Goal: Task Accomplishment & Management: Use online tool/utility

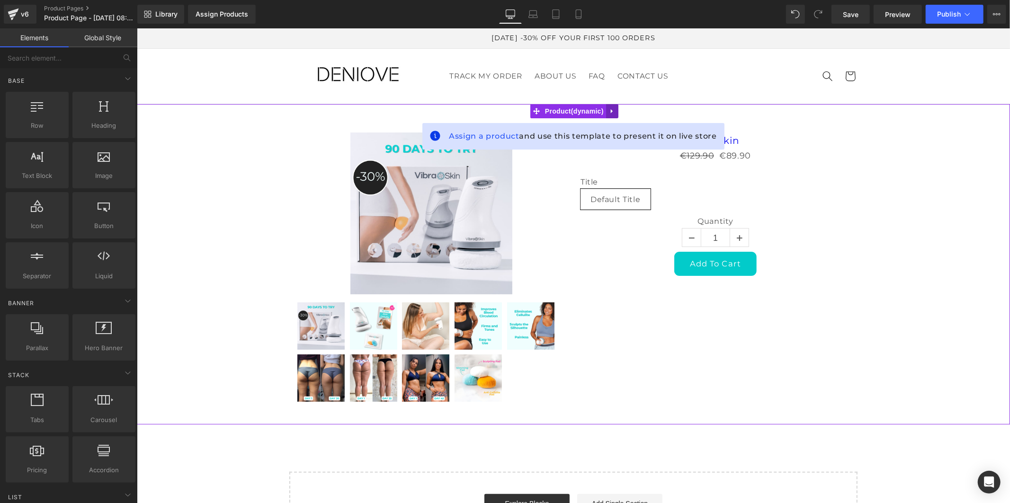
click at [608, 109] on icon at bounding box center [611, 110] width 7 height 7
click at [615, 109] on icon at bounding box center [618, 110] width 7 height 7
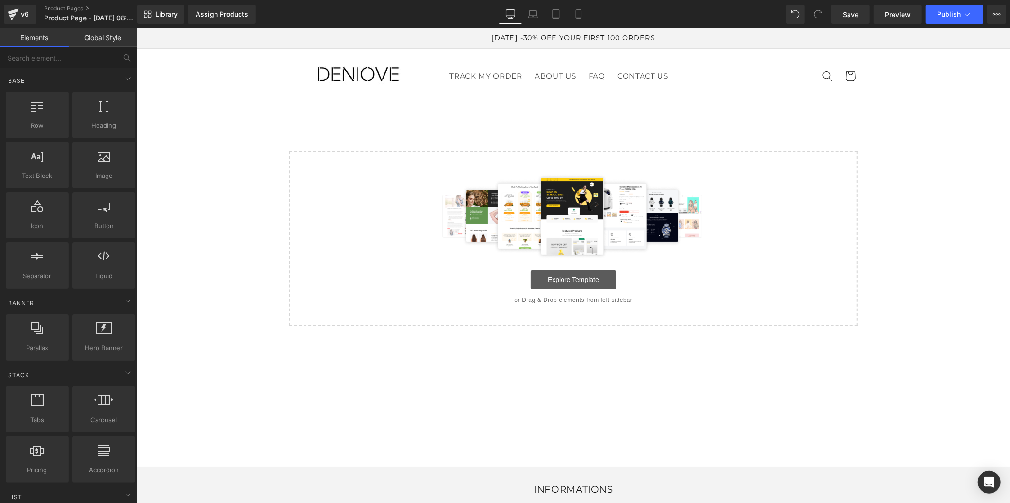
click at [567, 279] on link "Explore Template" at bounding box center [572, 279] width 85 height 19
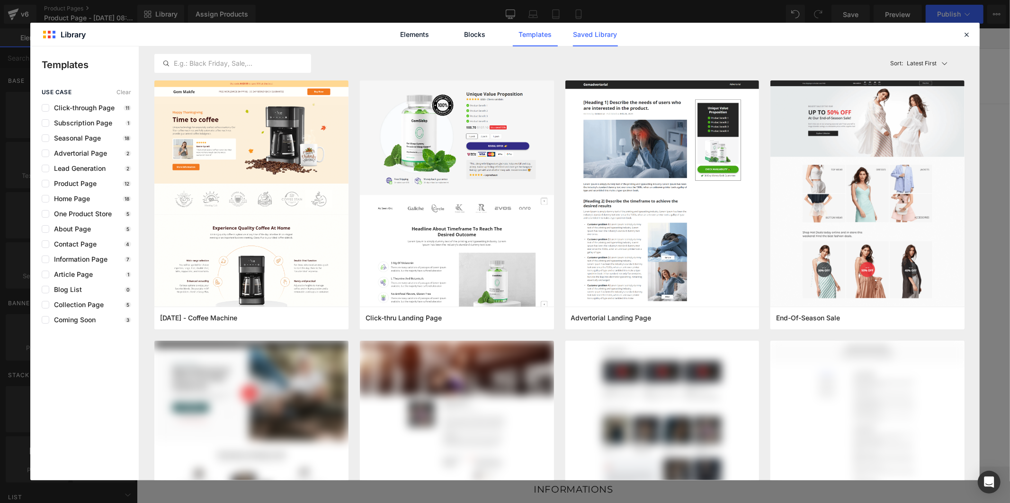
click at [595, 30] on link "Saved Library" at bounding box center [595, 35] width 45 height 24
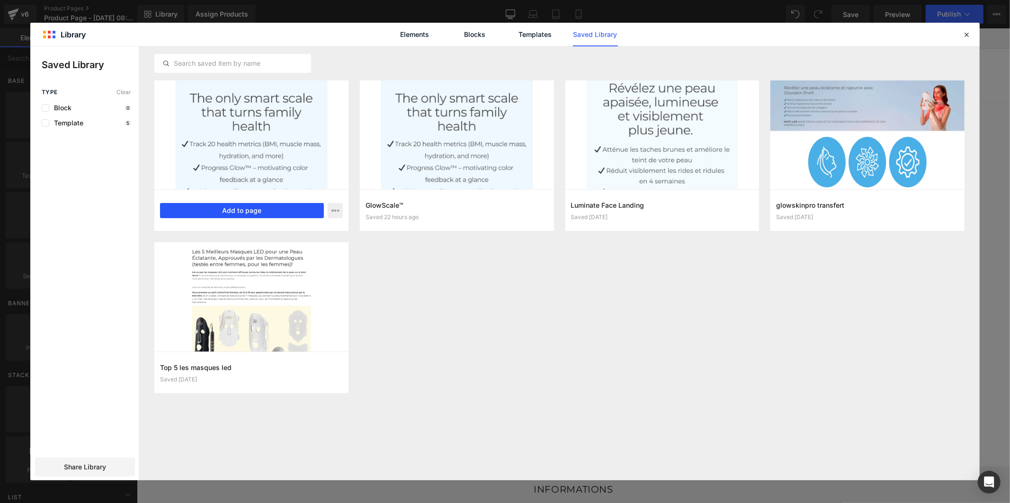
click at [257, 210] on button "Add to page" at bounding box center [242, 210] width 164 height 15
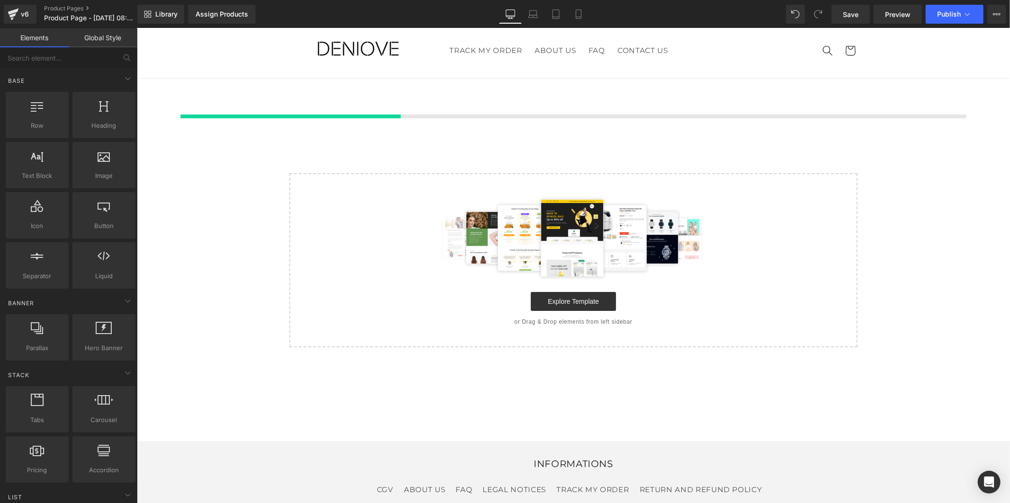
scroll to position [28, 0]
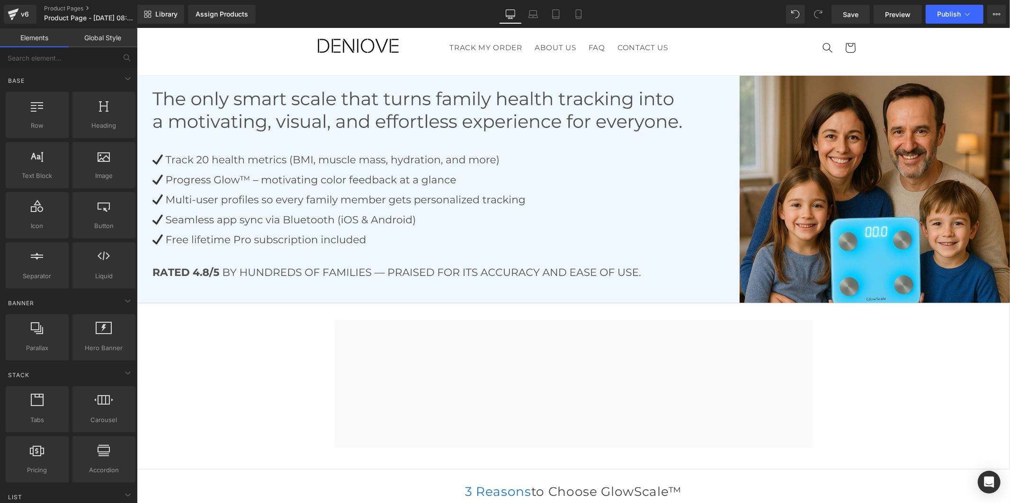
click at [850, 15] on span "Save" at bounding box center [851, 14] width 16 height 10
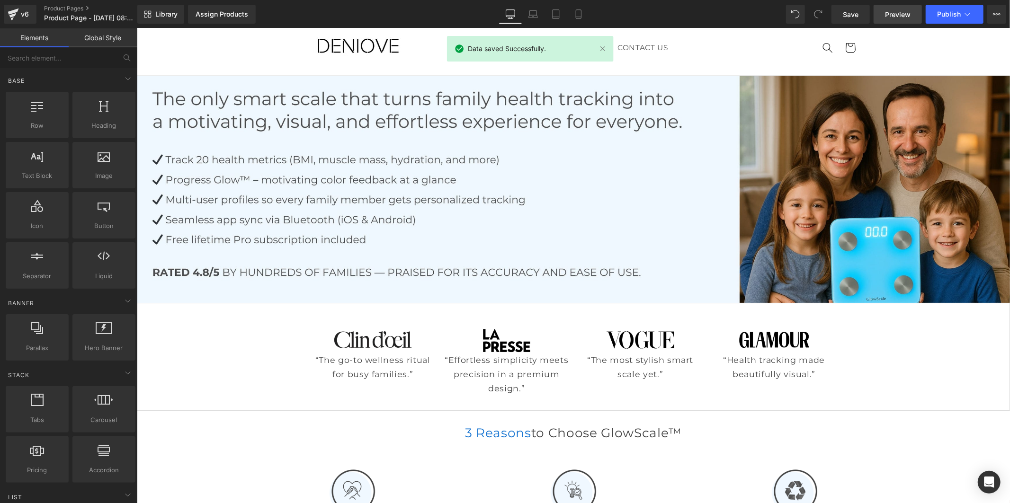
click at [902, 10] on span "Preview" at bounding box center [898, 14] width 26 height 10
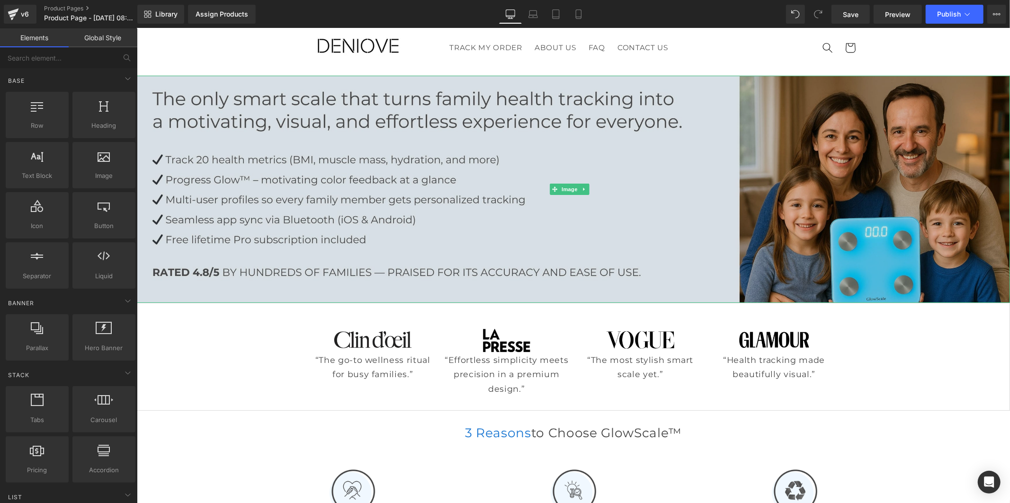
click at [591, 169] on img at bounding box center [572, 188] width 873 height 227
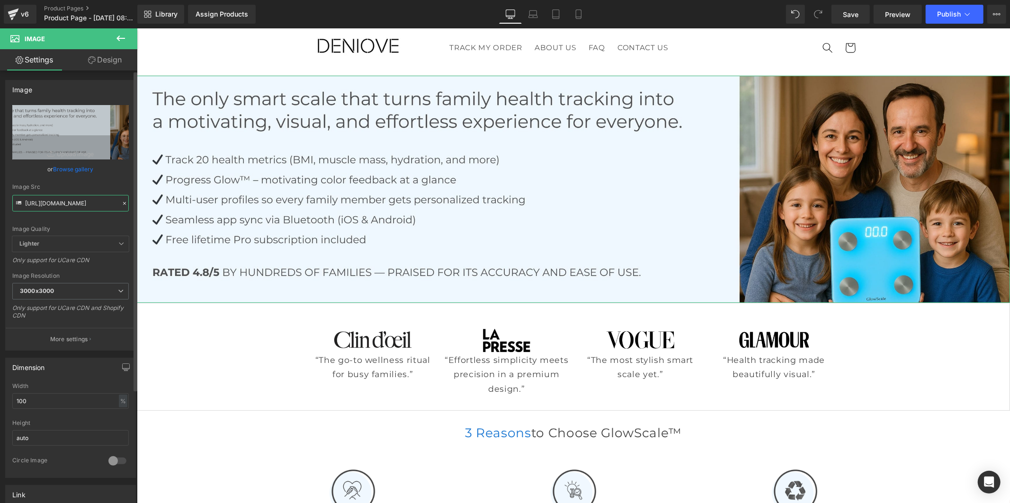
click at [52, 205] on input "https://cdn.shopify.com/s/files/1/0930/1957/0560/files/Ovaia_1_80155181-da5e-49…" at bounding box center [70, 203] width 116 height 17
paste input "73/9963/6307/files/Banniere_PC_Haut.jpg?v=175647859"
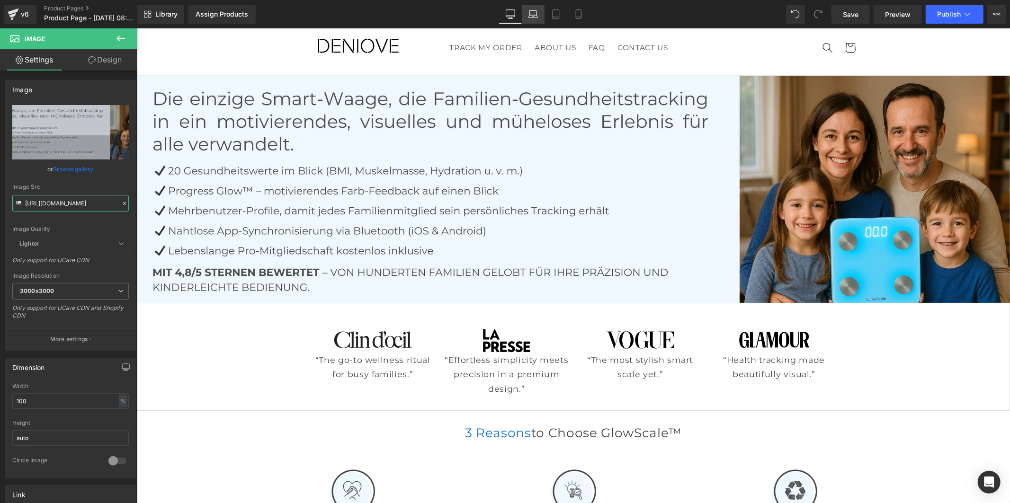
type input "https://cdn.shopify.com/s/files/1/0973/9963/6307/files/Banniere_PC_Haut_3000x30…"
click at [533, 12] on icon at bounding box center [532, 13] width 9 height 9
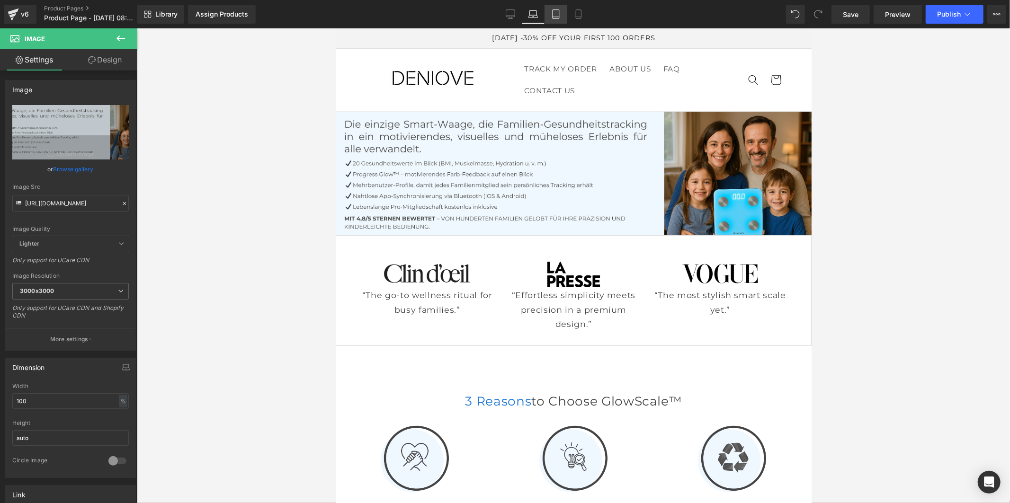
click at [554, 11] on icon at bounding box center [555, 13] width 9 height 9
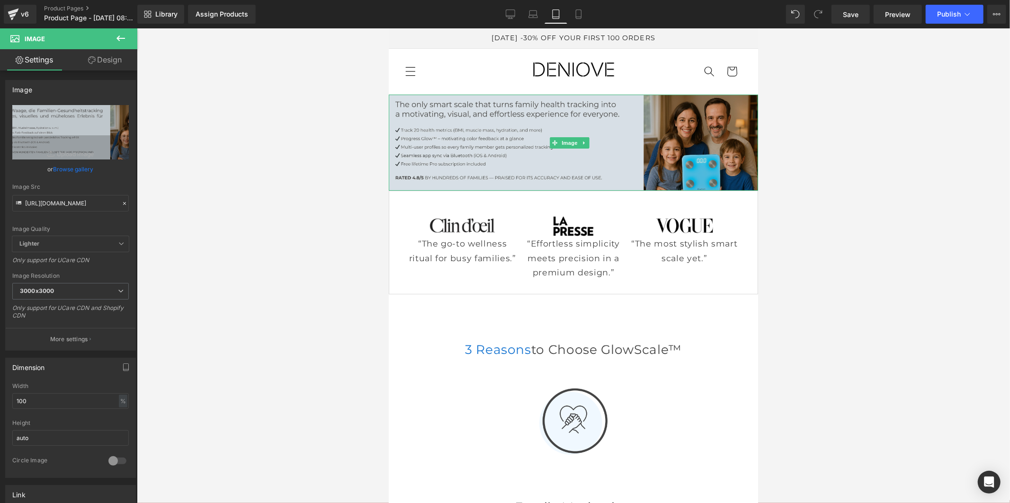
click at [418, 144] on img at bounding box center [572, 142] width 369 height 96
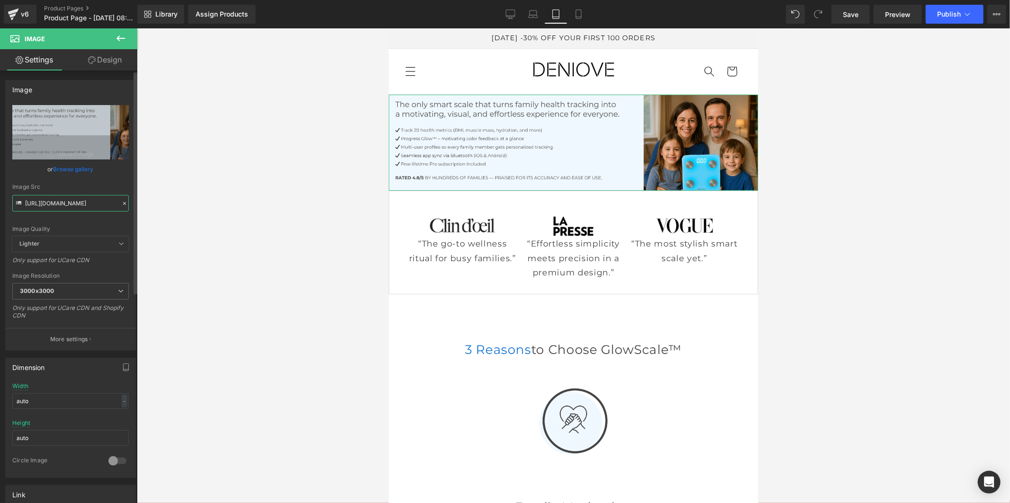
click at [79, 204] on input "https://cdn.shopify.com/s/files/1/0930/1957/0560/files/Ovaia_1_80155181-da5e-49…" at bounding box center [70, 203] width 116 height 17
paste input "73/9963/6307/files/Banniere_PC_Haut.jpg?v=175647859"
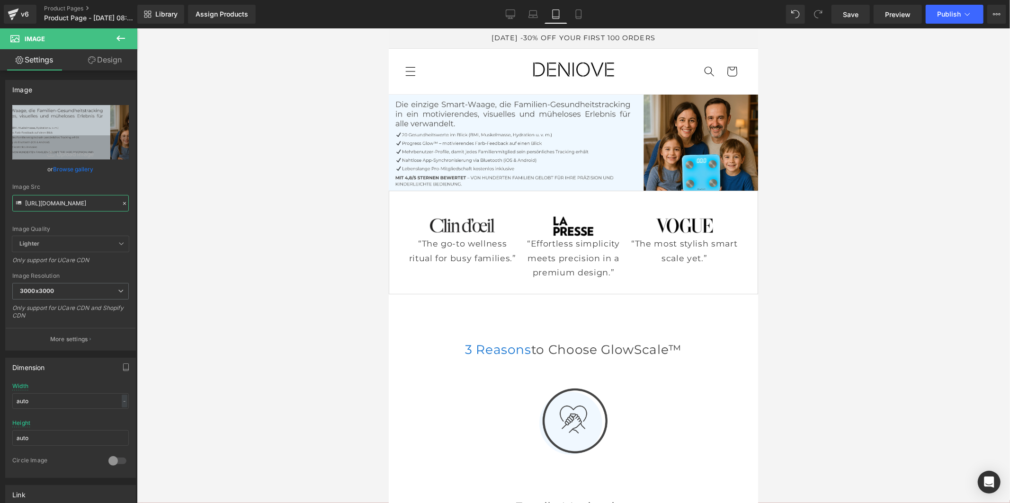
type input "https://cdn.shopify.com/s/files/1/0973/9963/6307/files/Banniere_PC_Haut_3000x30…"
drag, startPoint x: 578, startPoint y: 12, endPoint x: 116, endPoint y: 56, distance: 464.7
click at [578, 12] on icon at bounding box center [578, 13] width 9 height 9
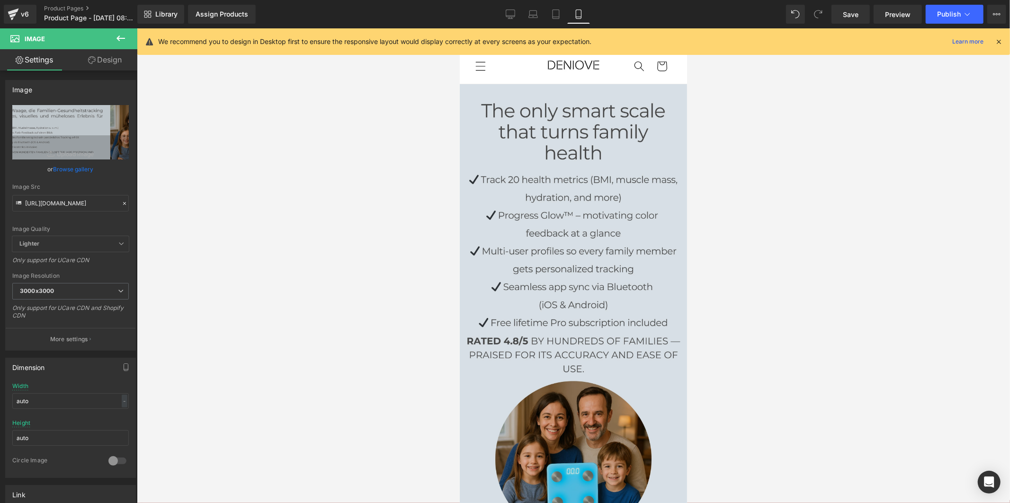
click at [557, 243] on img at bounding box center [572, 311] width 227 height 455
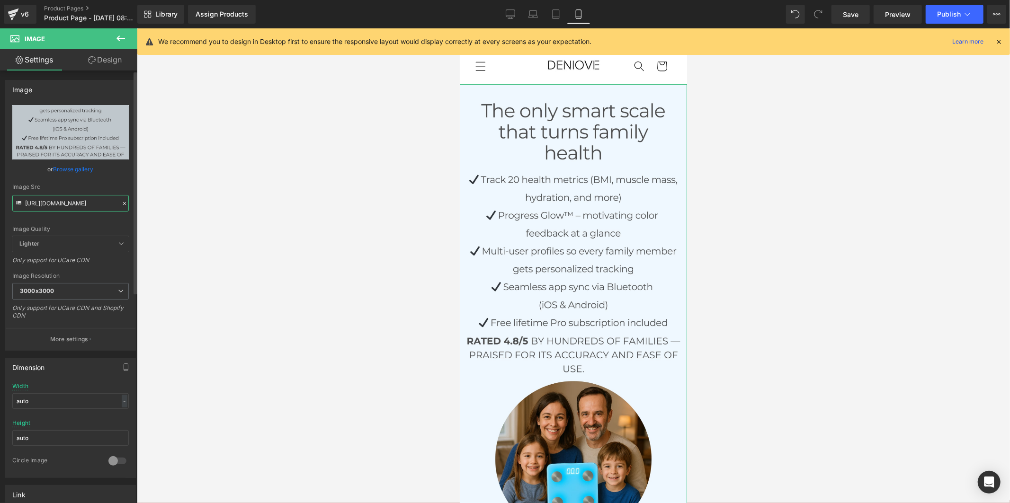
click at [78, 207] on input "https://cdn.shopify.com/s/files/1/0930/1957/0560/files/banniere_mobile_BL_3000x…" at bounding box center [70, 203] width 116 height 17
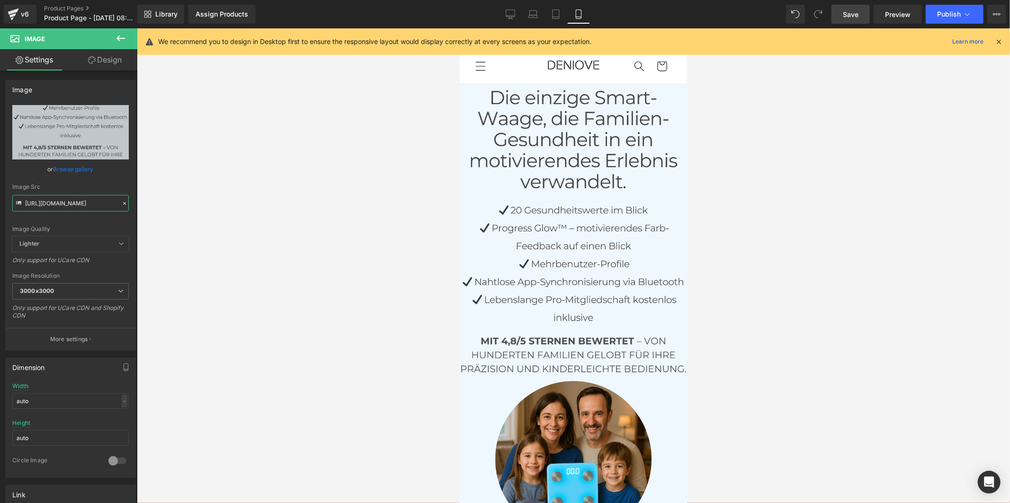
type input "https://cdn.shopify.com/s/files/1/0973/9963/6307/files/banniere_mobile_haut_300…"
click at [863, 12] on link "Save" at bounding box center [851, 14] width 38 height 19
click at [499, 9] on link "Desktop" at bounding box center [500, 14] width 23 height 19
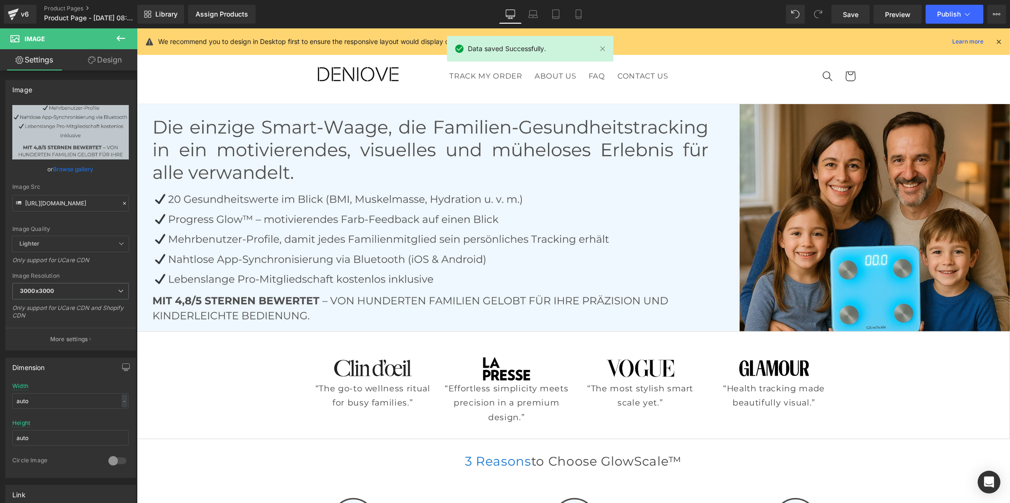
click at [116, 38] on icon at bounding box center [120, 39] width 9 height 6
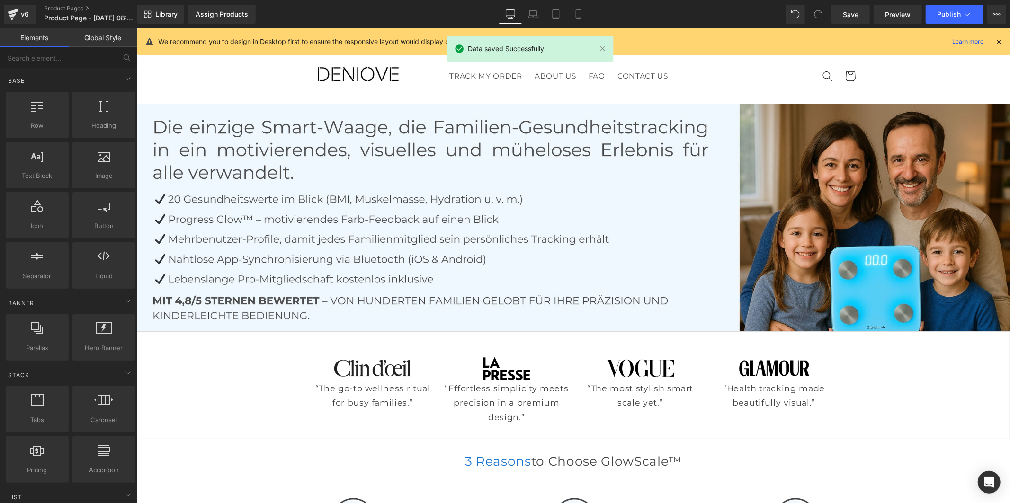
click at [109, 42] on link "Global Style" at bounding box center [103, 37] width 69 height 19
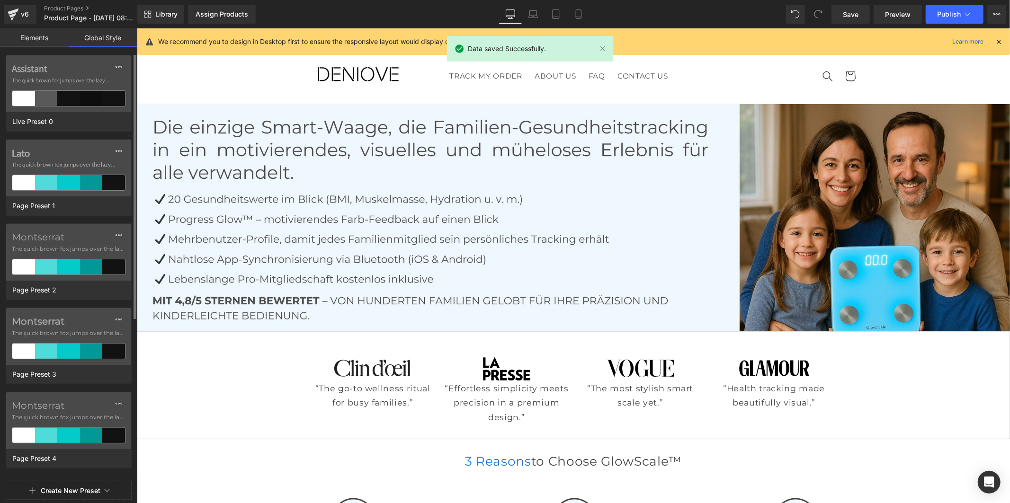
scroll to position [253, 0]
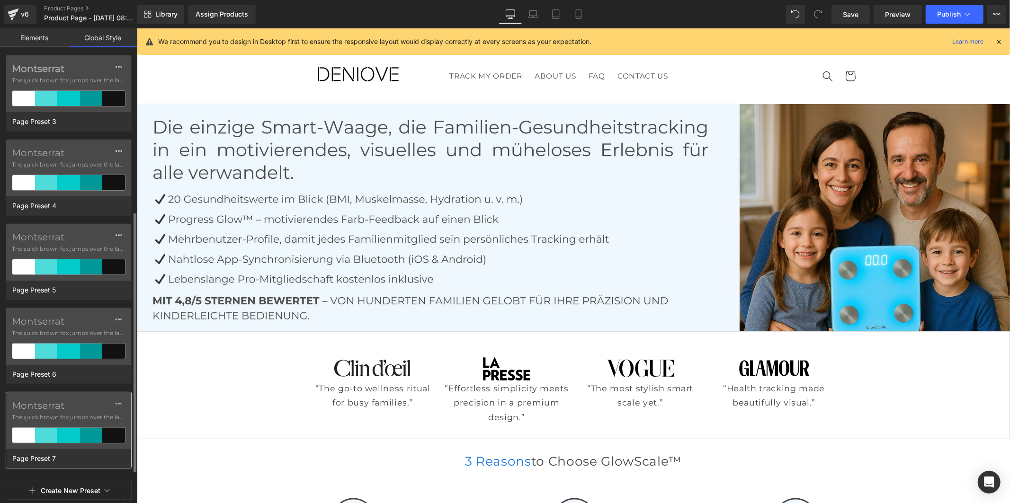
click at [68, 405] on label "Montserrat" at bounding box center [69, 405] width 114 height 11
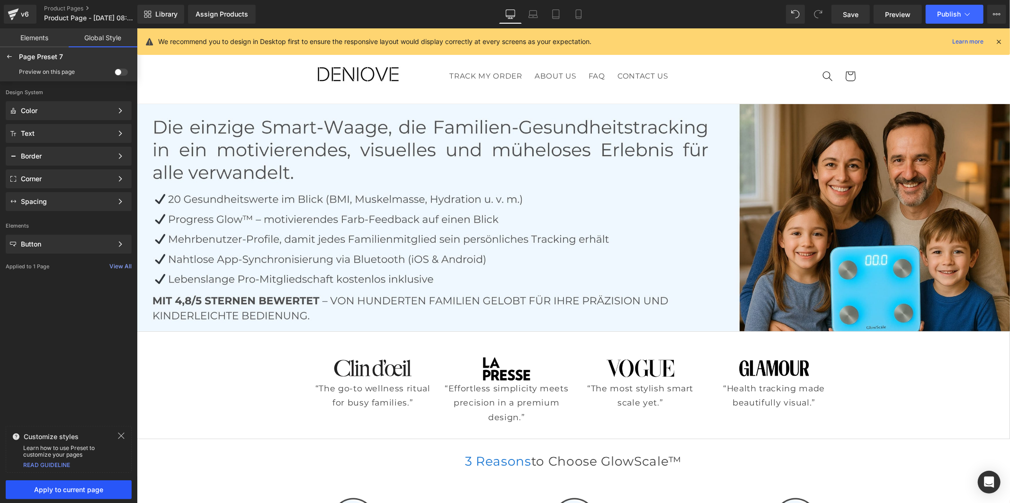
click at [92, 489] on span "Apply to current page" at bounding box center [68, 490] width 115 height 8
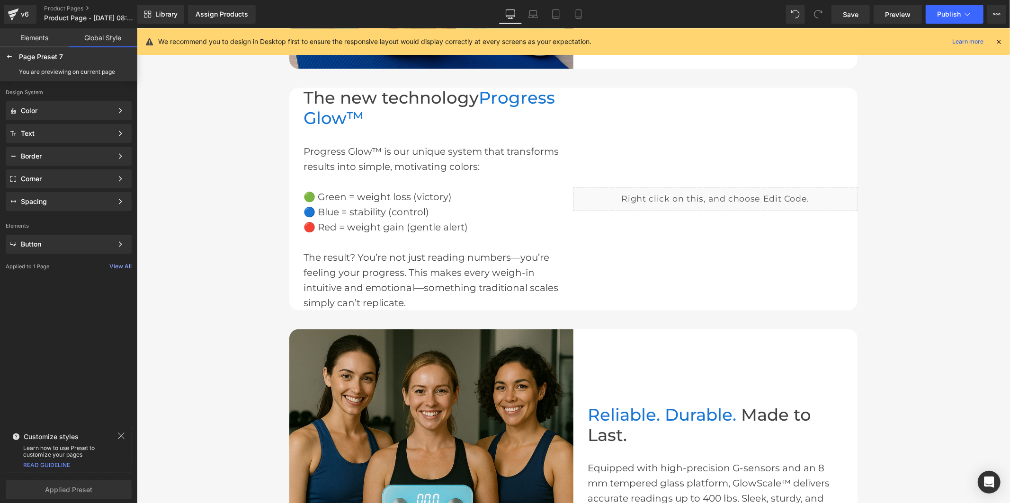
scroll to position [1210, 0]
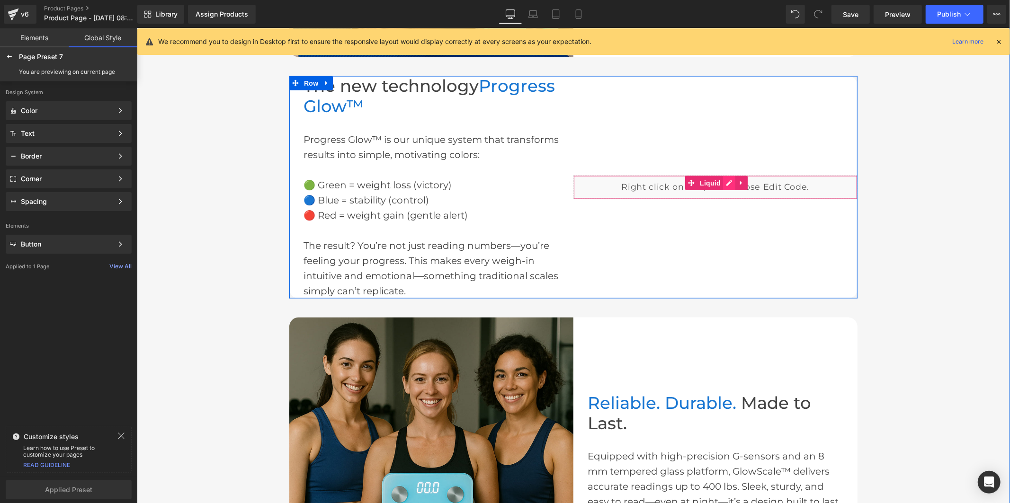
click at [725, 183] on div "Liquid" at bounding box center [715, 187] width 284 height 24
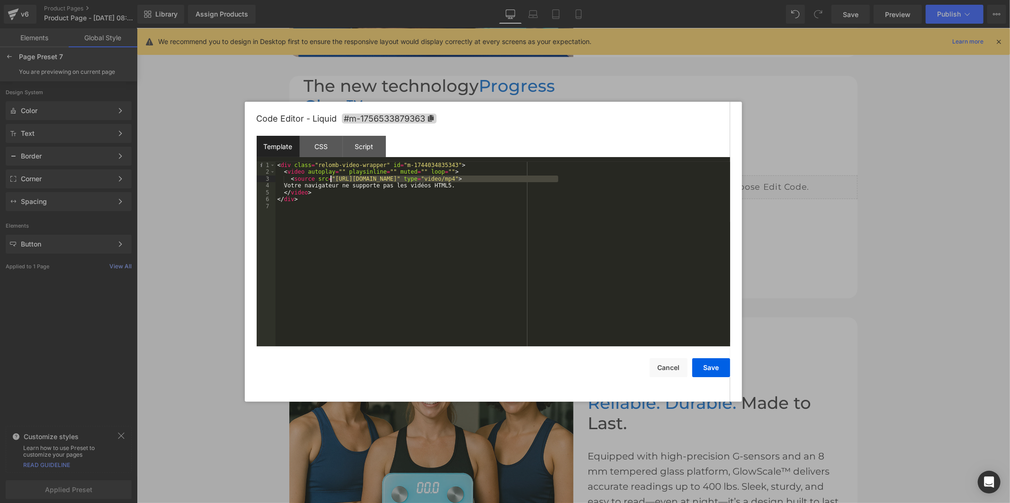
drag, startPoint x: 558, startPoint y: 181, endPoint x: 331, endPoint y: 179, distance: 227.3
click at [331, 179] on div "< div class = "relomb-video-wrapper" id = "m-1744034835343" > < video autoplay …" at bounding box center [503, 261] width 455 height 198
click at [705, 368] on button "Save" at bounding box center [711, 367] width 38 height 19
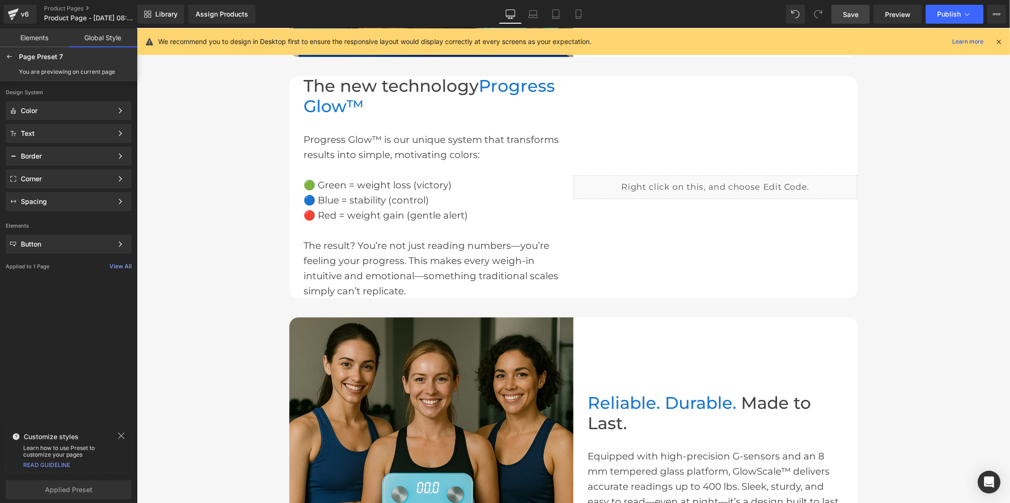
click at [849, 7] on link "Save" at bounding box center [851, 14] width 38 height 19
click at [897, 18] on span "Preview" at bounding box center [898, 14] width 26 height 10
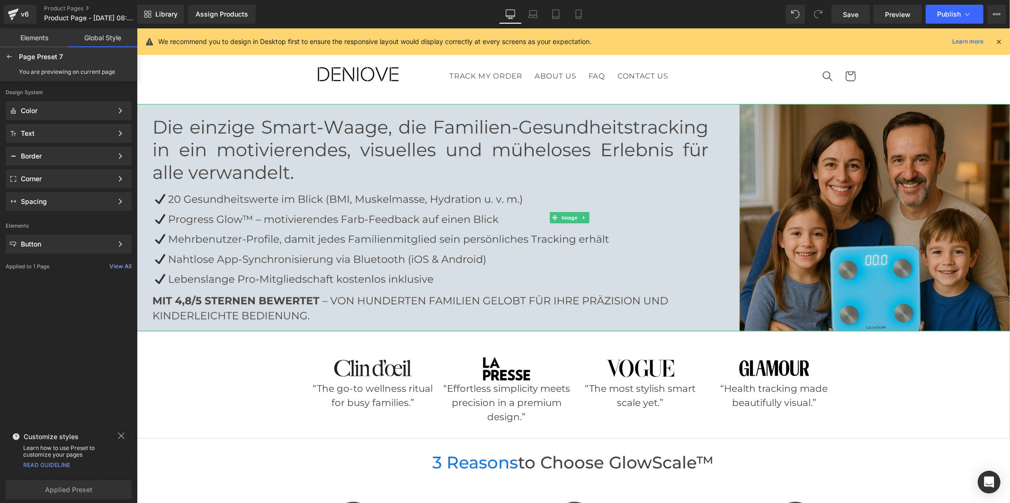
scroll to position [210, 0]
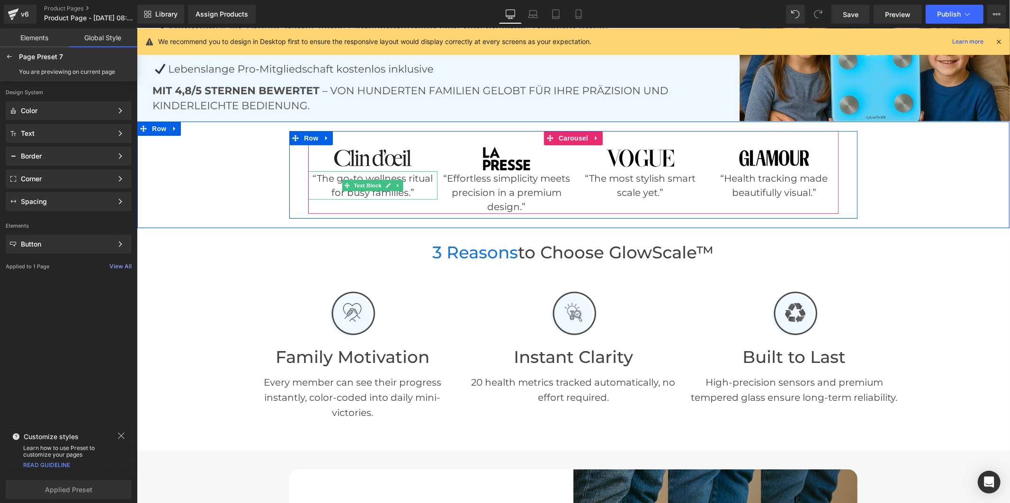
click at [333, 183] on p "“The go-to wellness ritual for busy families.”" at bounding box center [372, 185] width 129 height 28
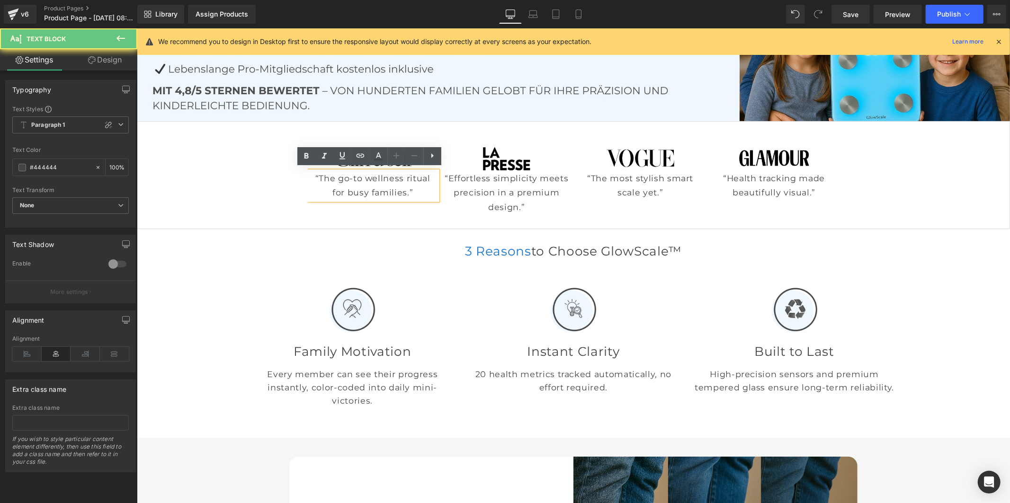
click at [334, 182] on p "“The go-to wellness ritual for busy families.”" at bounding box center [372, 185] width 129 height 29
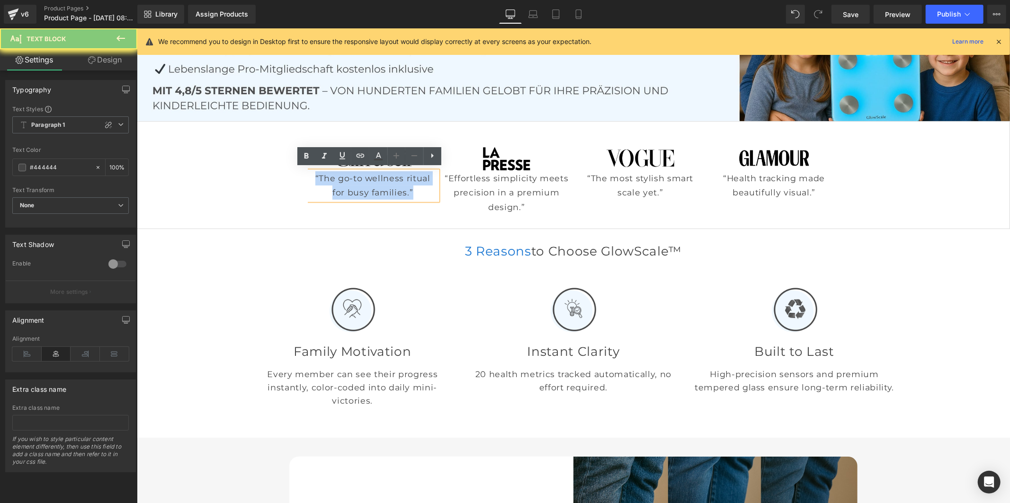
click at [334, 182] on p "“The go-to wellness ritual for busy families.”" at bounding box center [372, 185] width 129 height 29
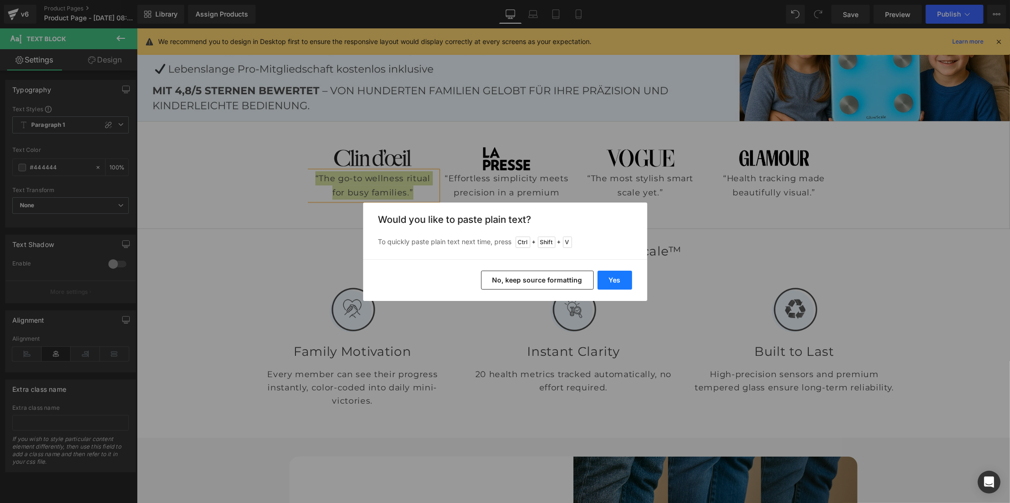
click at [603, 278] on button "Yes" at bounding box center [615, 280] width 35 height 19
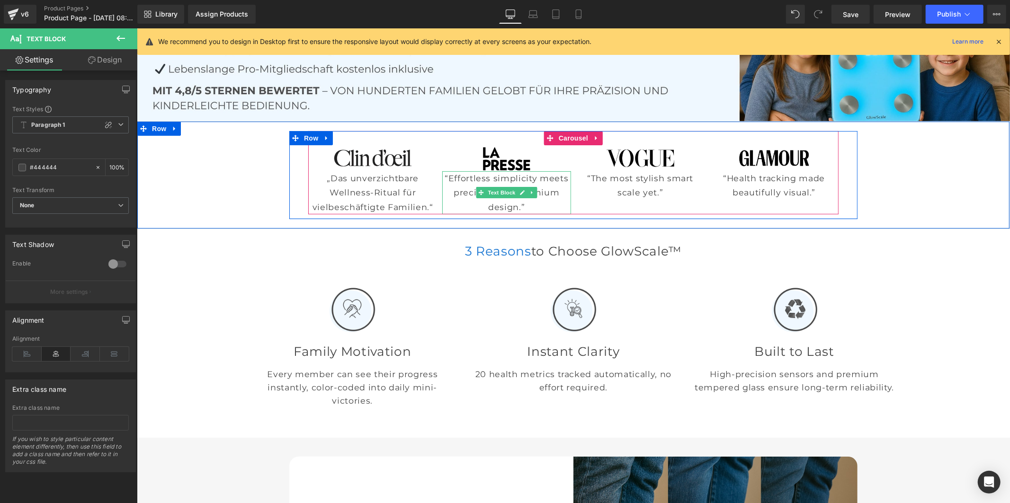
click at [458, 186] on p "“Effortless simplicity meets precision in a premium design.”" at bounding box center [506, 192] width 129 height 43
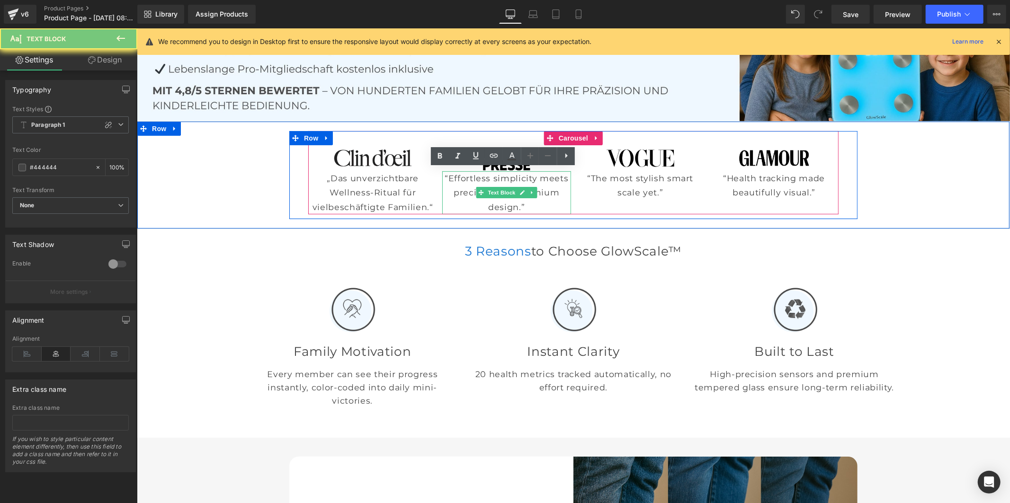
click at [458, 186] on p "“Effortless simplicity meets precision in a premium design.”" at bounding box center [506, 192] width 129 height 43
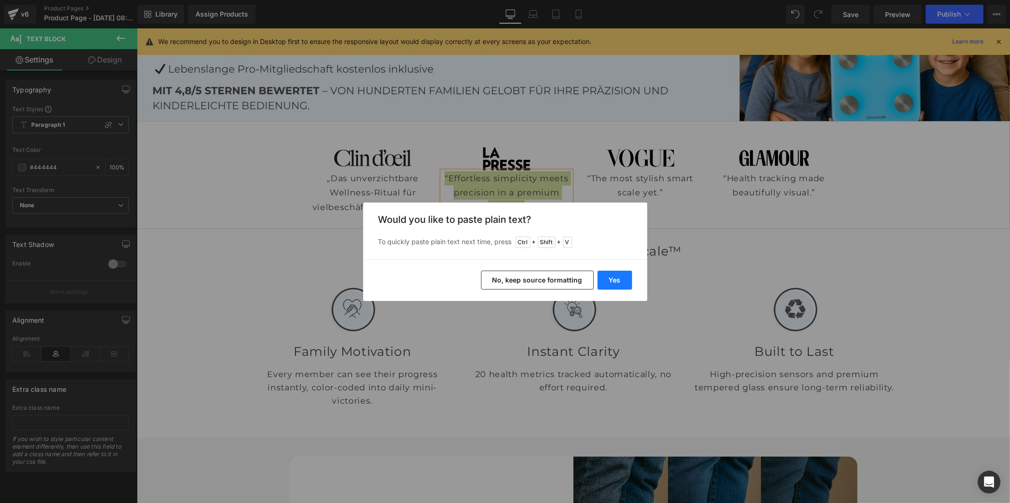
click at [612, 283] on button "Yes" at bounding box center [615, 280] width 35 height 19
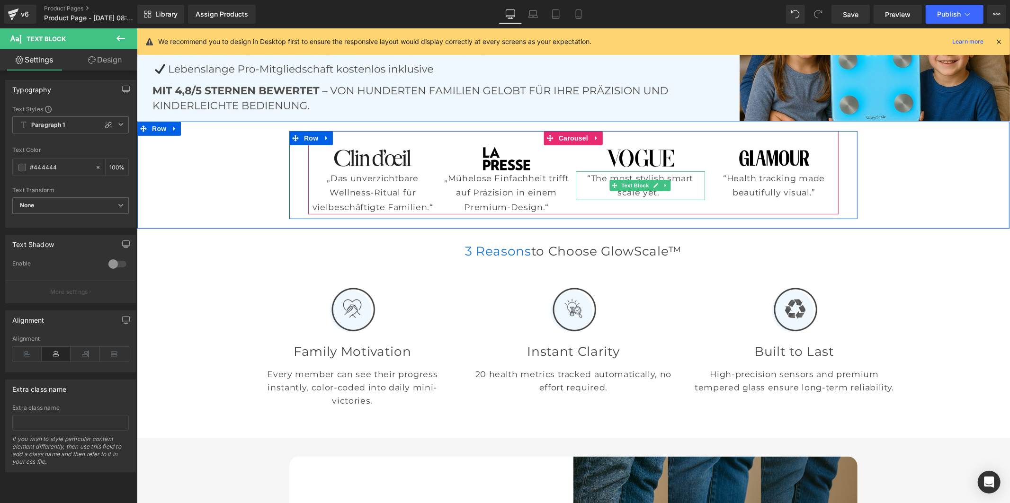
click at [591, 180] on p "“The most stylish smart scale yet.”" at bounding box center [639, 185] width 129 height 29
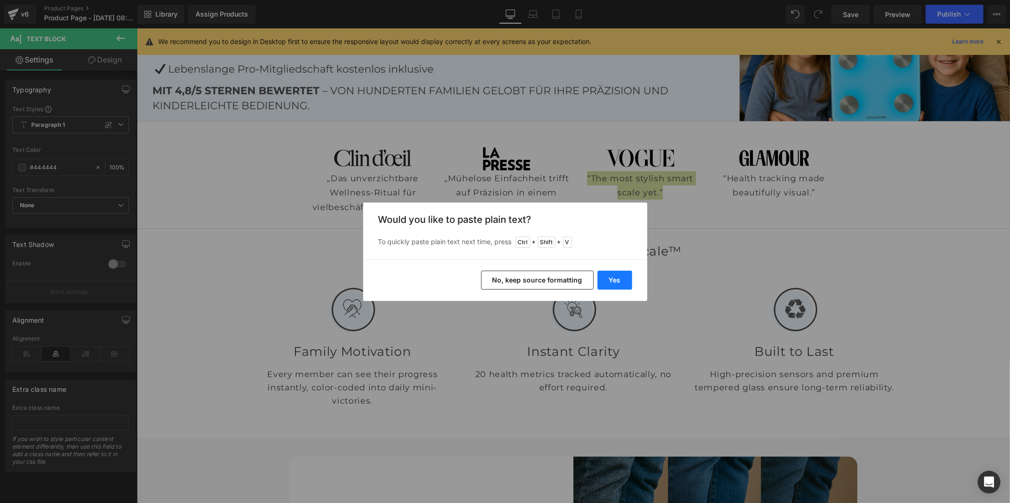
click at [619, 279] on button "Yes" at bounding box center [615, 280] width 35 height 19
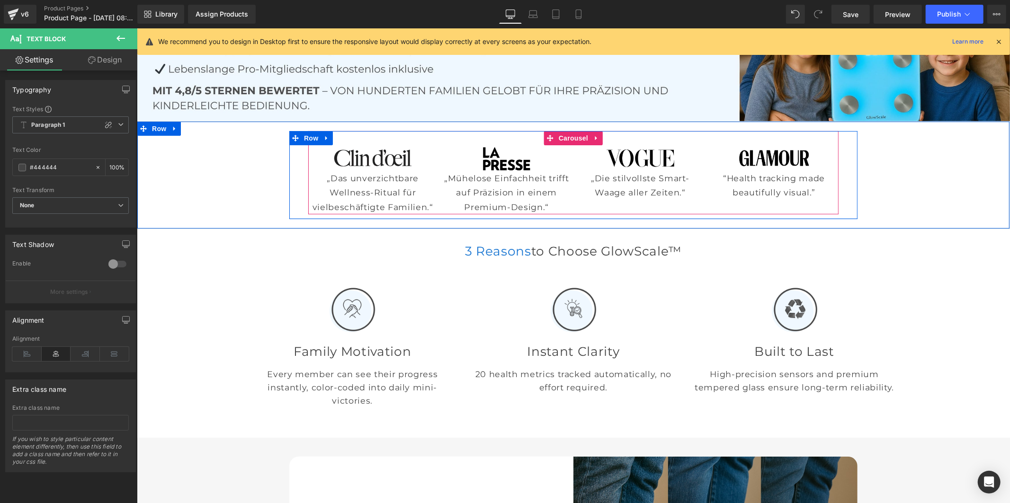
click at [743, 183] on span at bounding box center [748, 184] width 10 height 11
click at [727, 183] on p "“Health tracking made beautifully visual.”" at bounding box center [773, 185] width 129 height 29
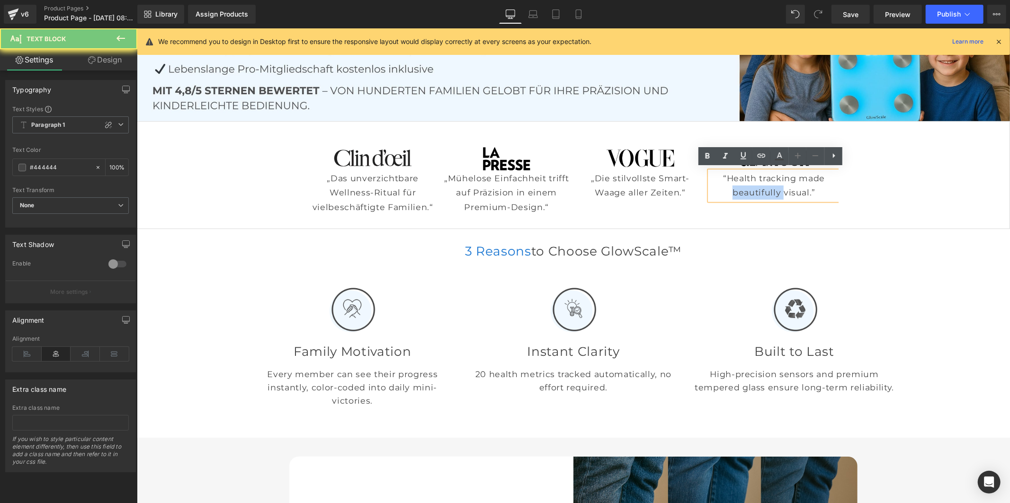
click at [727, 183] on p "“Health tracking made beautifully visual.”" at bounding box center [773, 185] width 129 height 29
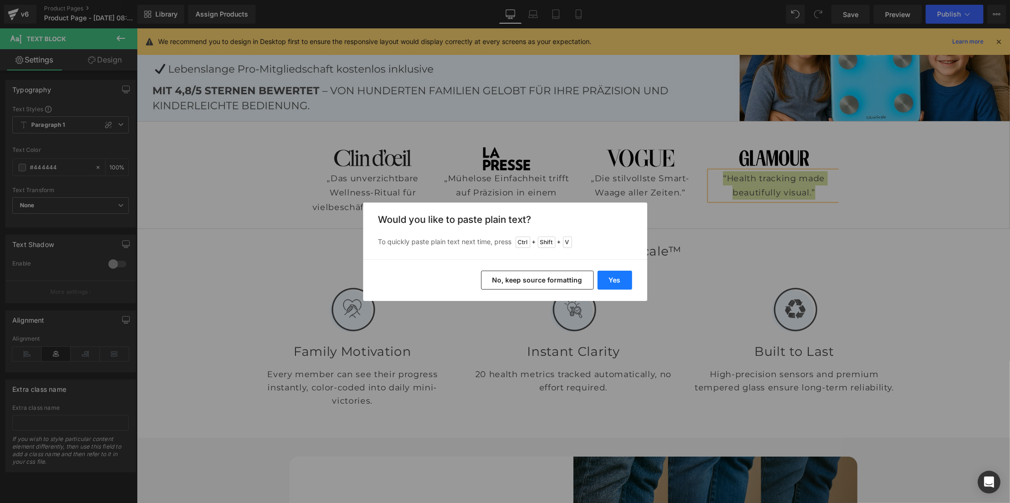
click at [622, 285] on button "Yes" at bounding box center [615, 280] width 35 height 19
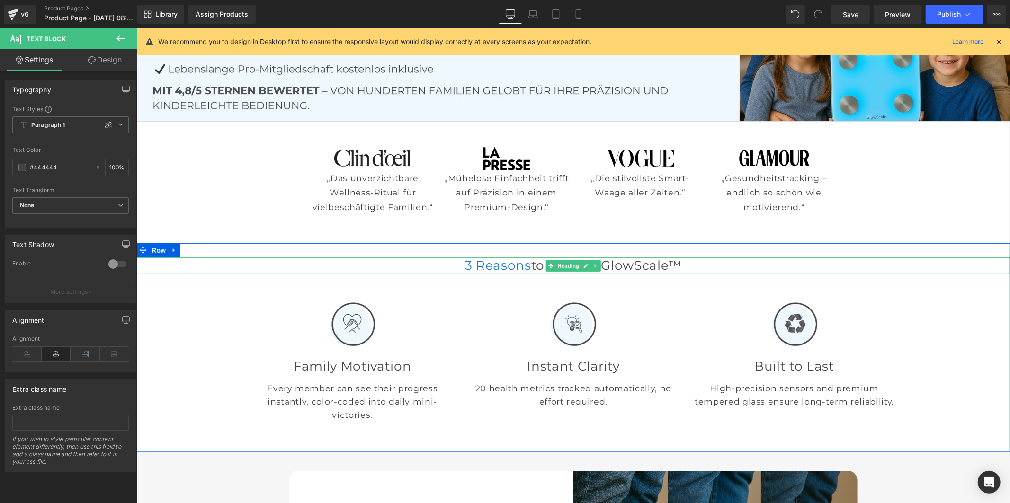
click at [479, 263] on span "3 Reasons" at bounding box center [498, 265] width 66 height 16
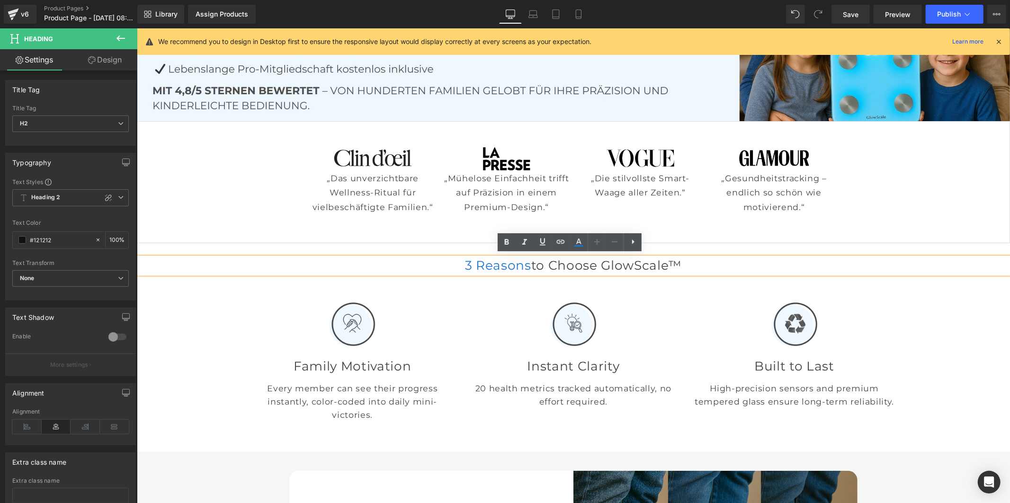
click at [510, 267] on span "3 Reasons" at bounding box center [498, 265] width 66 height 16
drag, startPoint x: 510, startPoint y: 267, endPoint x: 430, endPoint y: 267, distance: 79.1
click at [465, 267] on span "3 Reasons" at bounding box center [498, 265] width 66 height 16
paste div
click at [603, 265] on span "to Choose GlowScale™" at bounding box center [603, 265] width 151 height 16
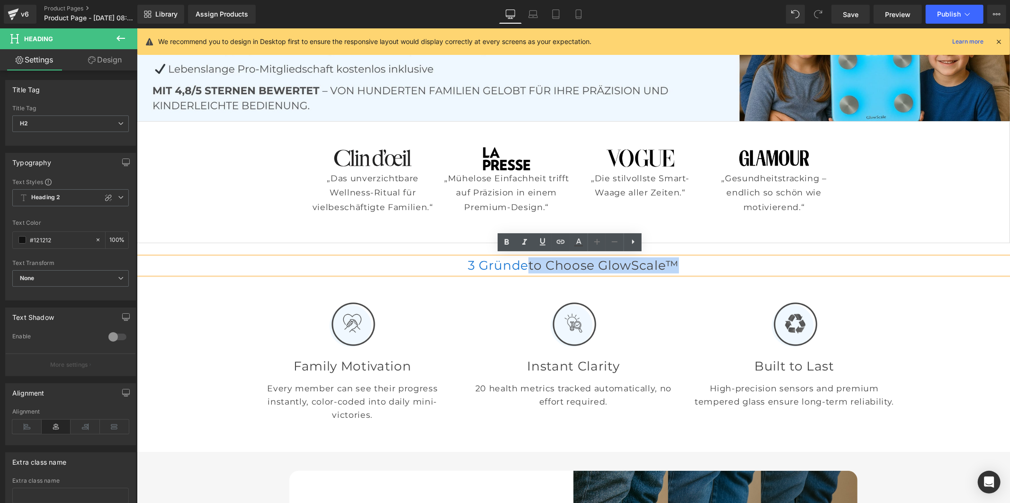
drag, startPoint x: 664, startPoint y: 265, endPoint x: 515, endPoint y: 270, distance: 149.2
click at [515, 270] on h2 "3 Gründe to Choose GlowScale™" at bounding box center [572, 265] width 873 height 16
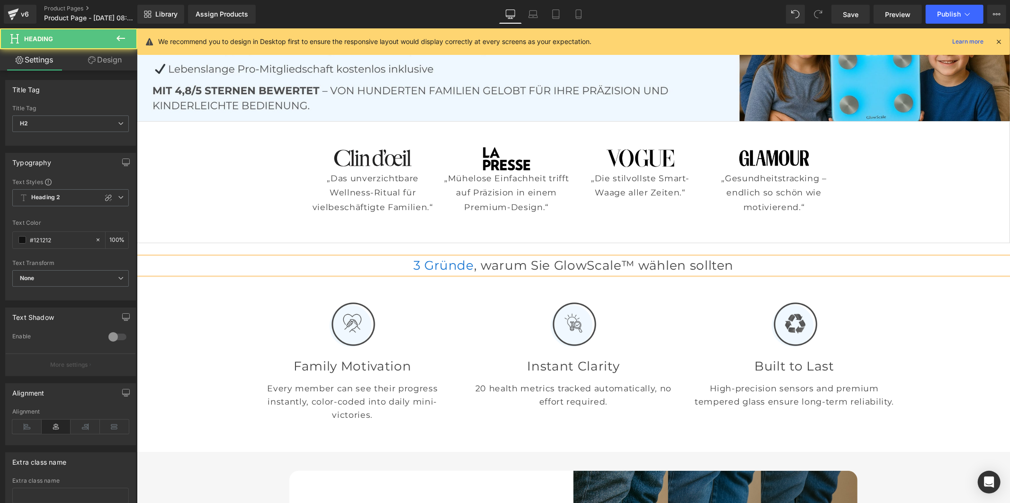
click at [474, 270] on font ", warum Sie GlowScale™ wählen sollten" at bounding box center [603, 265] width 259 height 16
click at [844, 12] on span "Save" at bounding box center [851, 14] width 16 height 10
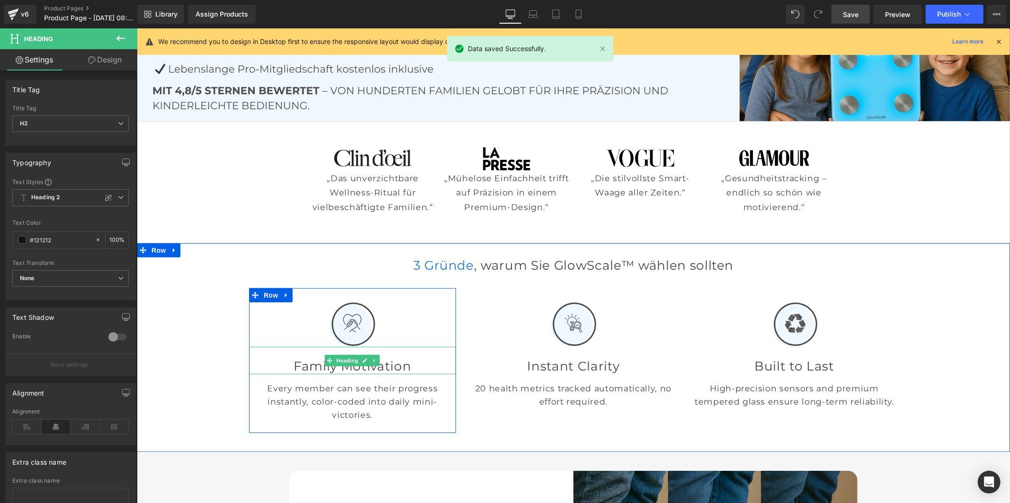
click at [299, 372] on font "Family Motivation" at bounding box center [351, 366] width 117 height 16
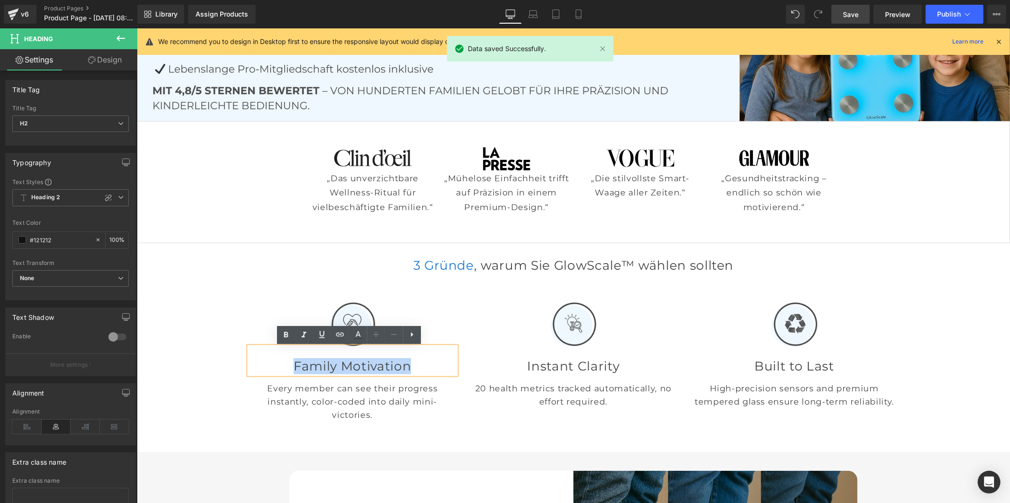
paste div
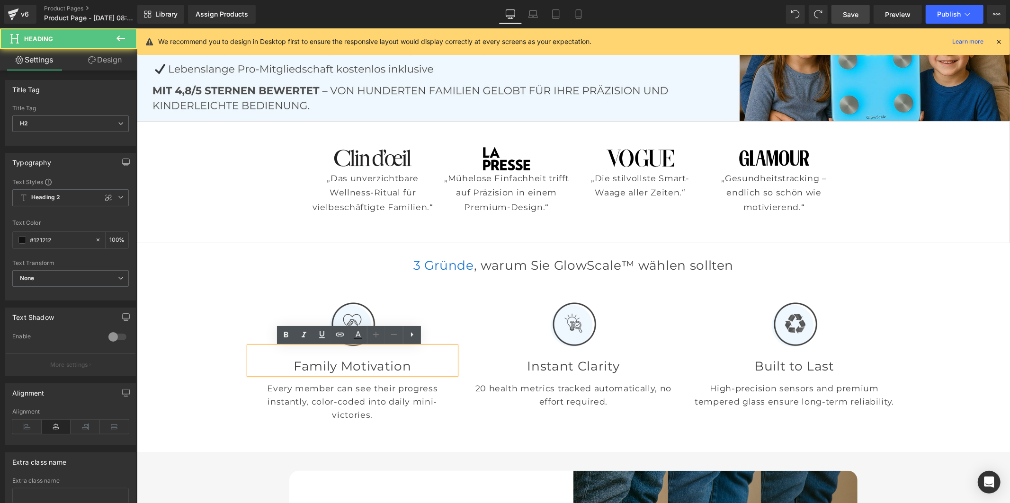
click at [332, 367] on font "Family Motivation" at bounding box center [351, 366] width 117 height 16
drag, startPoint x: 423, startPoint y: 372, endPoint x: 273, endPoint y: 368, distance: 150.2
click at [293, 370] on font "Family Motivation" at bounding box center [351, 366] width 117 height 16
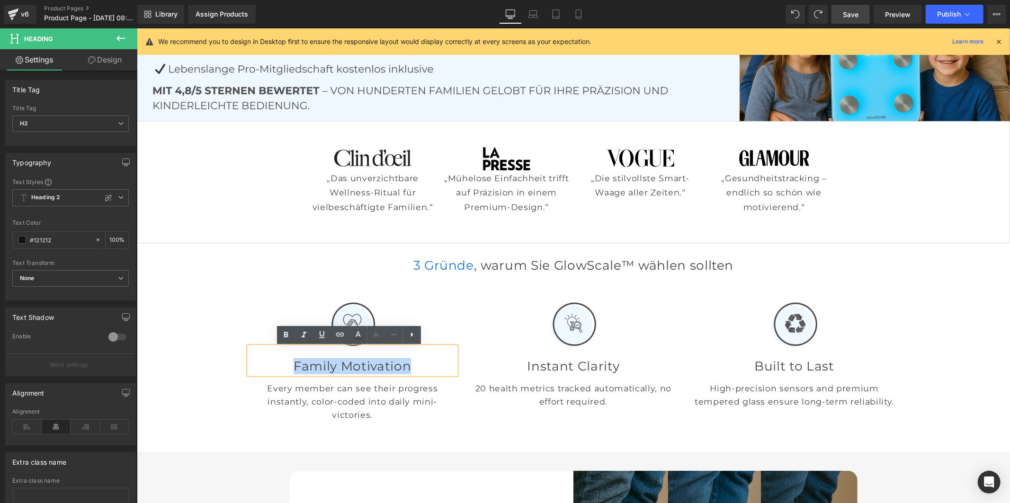
click at [303, 361] on font "Family Motivation" at bounding box center [351, 366] width 117 height 16
drag, startPoint x: 416, startPoint y: 370, endPoint x: 272, endPoint y: 371, distance: 144.0
click at [293, 371] on font "Family Motivation" at bounding box center [351, 366] width 117 height 16
click at [333, 372] on font "Family Motivation" at bounding box center [351, 366] width 117 height 16
drag, startPoint x: 327, startPoint y: 371, endPoint x: 272, endPoint y: 370, distance: 54.9
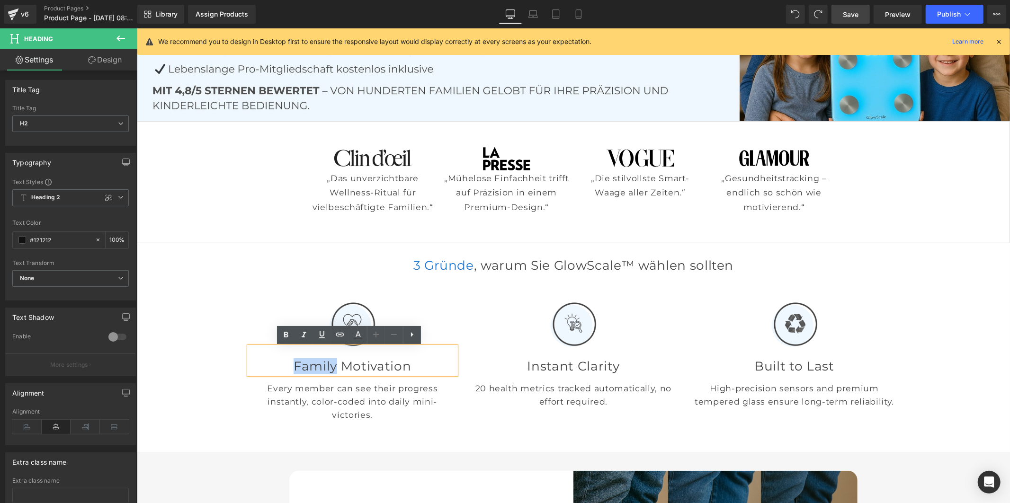
click at [293, 370] on font "Family Motivation" at bounding box center [351, 366] width 117 height 16
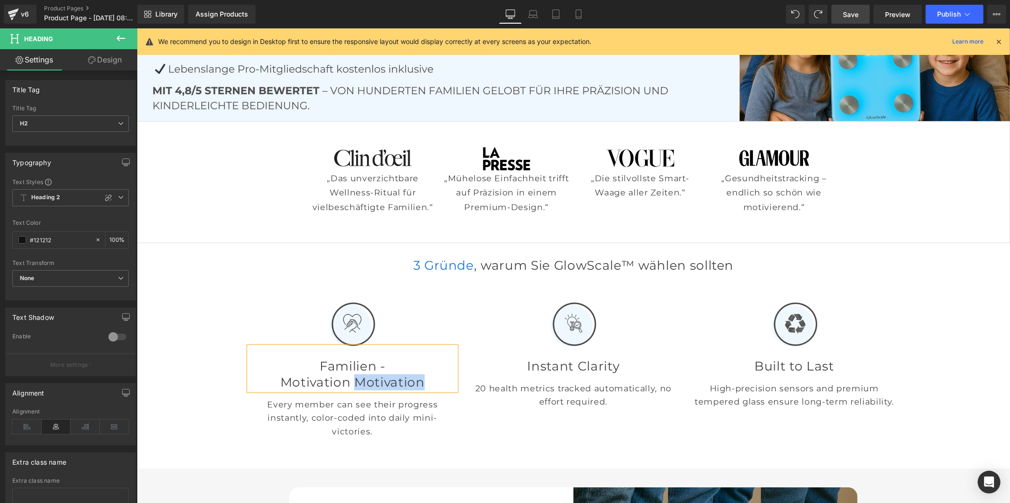
drag, startPoint x: 444, startPoint y: 391, endPoint x: 353, endPoint y: 388, distance: 91.0
click at [353, 388] on h2 "Motivation Motivation" at bounding box center [352, 382] width 207 height 16
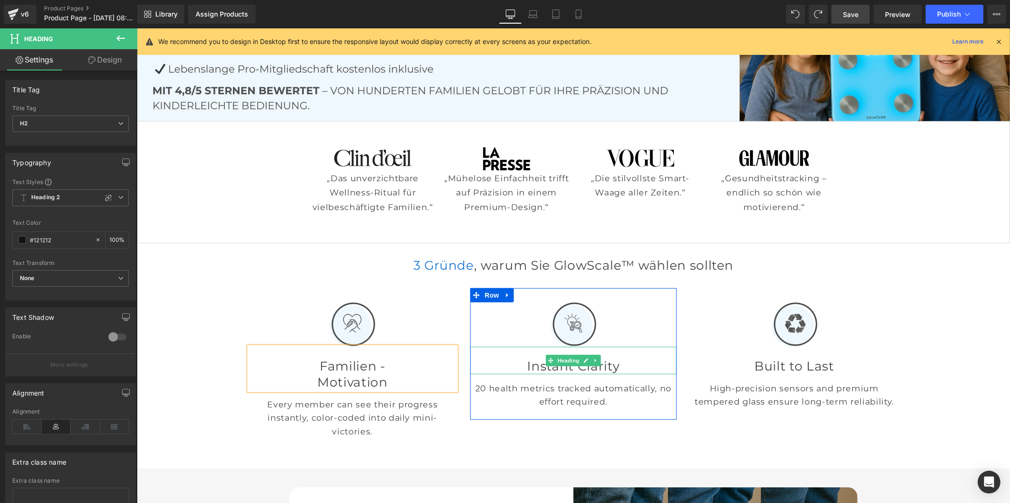
click at [528, 372] on font "Instant Clarity" at bounding box center [573, 366] width 92 height 16
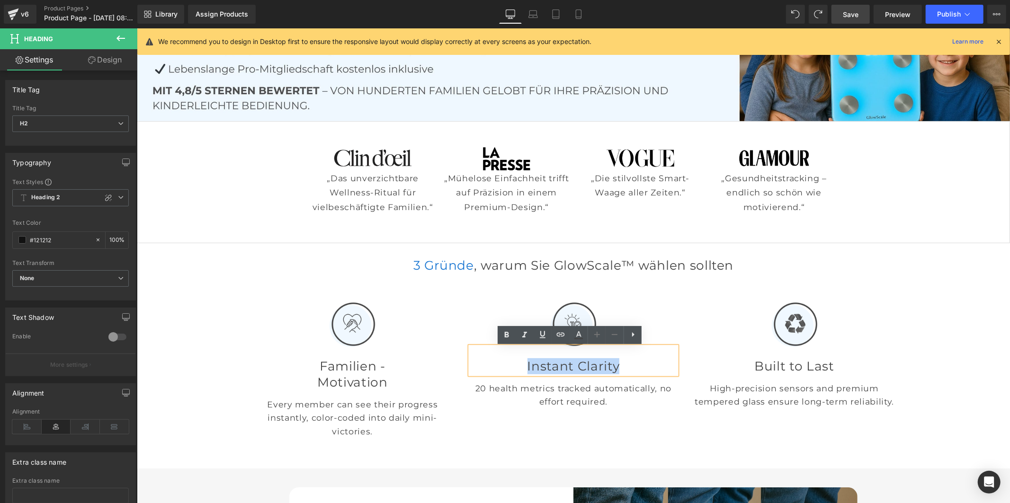
paste div
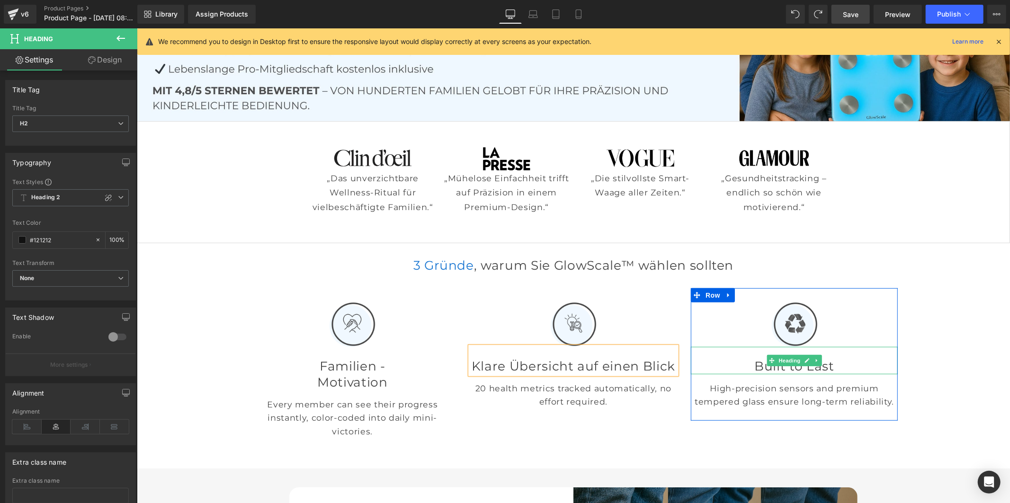
click at [754, 369] on font "Built to Last" at bounding box center [794, 366] width 80 height 16
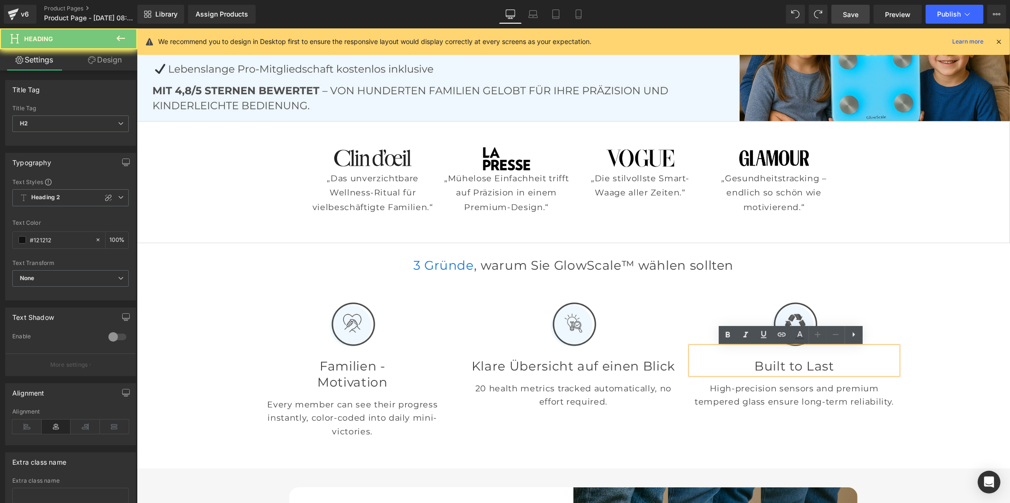
click at [754, 369] on font "Built to Last" at bounding box center [794, 366] width 80 height 16
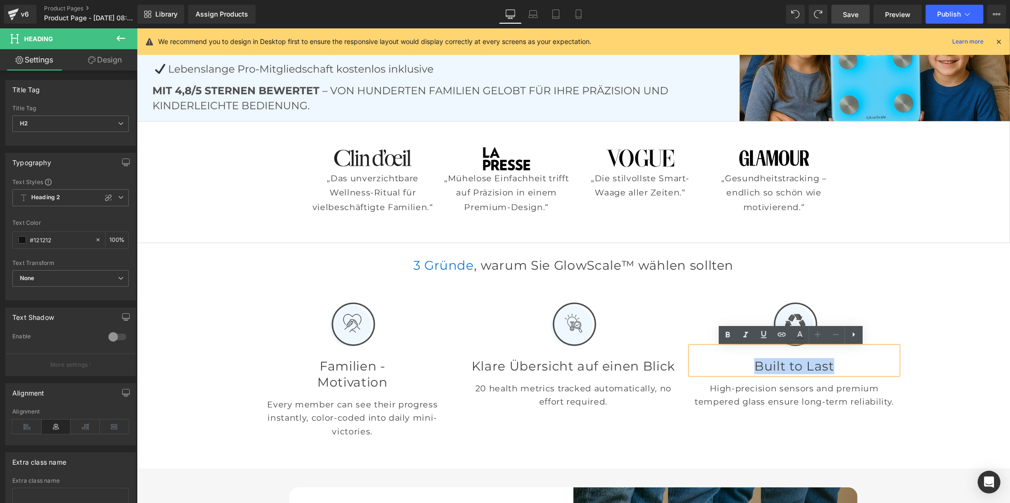
paste div
drag, startPoint x: 800, startPoint y: 370, endPoint x: 736, endPoint y: 370, distance: 63.5
click at [736, 370] on h2 "Built to Last" at bounding box center [793, 366] width 207 height 16
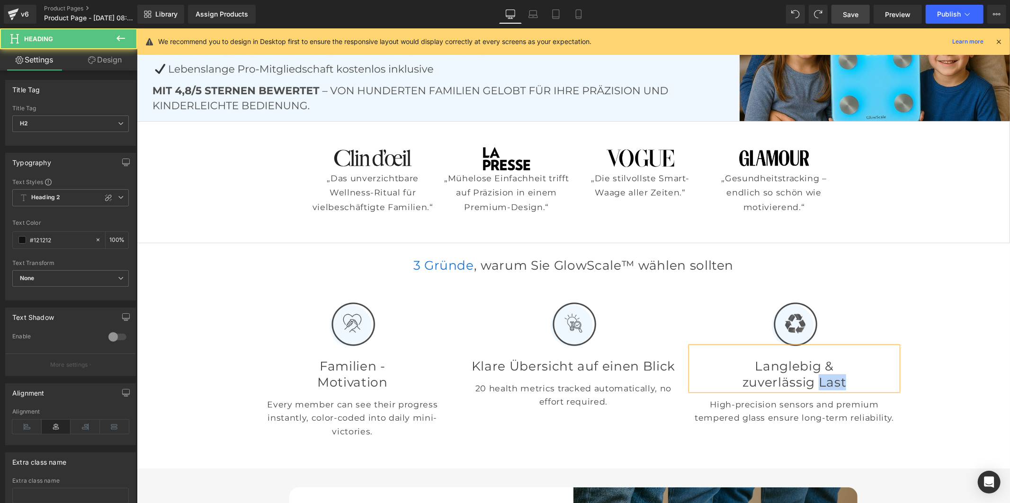
drag, startPoint x: 861, startPoint y: 389, endPoint x: 821, endPoint y: 393, distance: 40.0
click at [821, 390] on h2 "zuverlässig Last" at bounding box center [793, 382] width 207 height 16
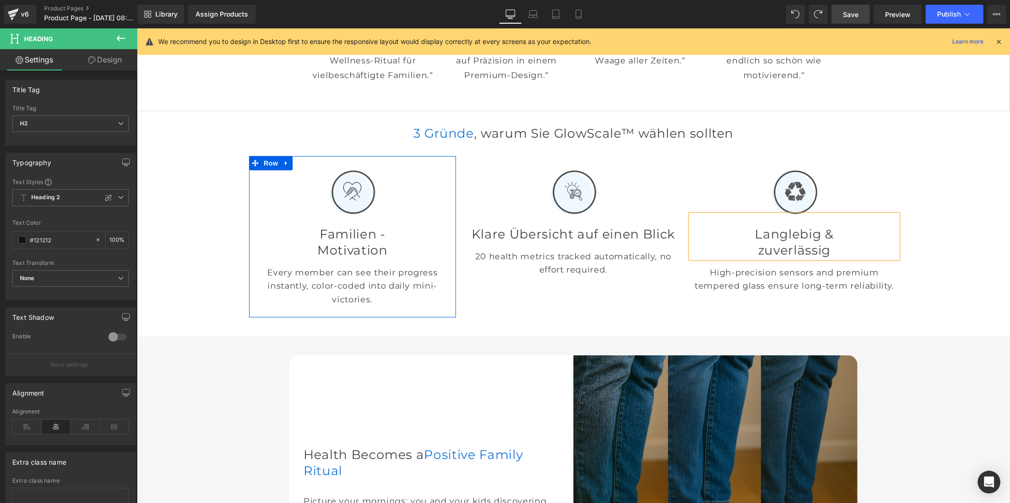
scroll to position [526, 0]
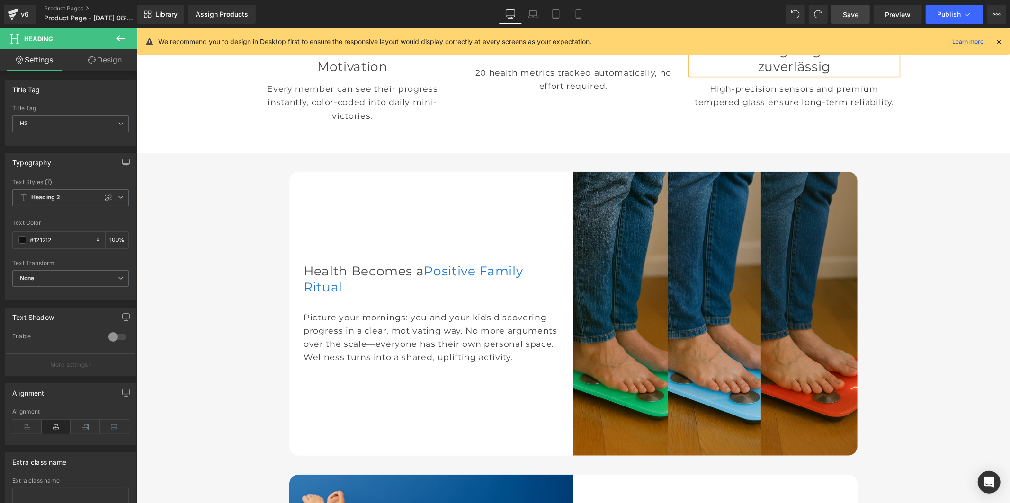
click at [305, 107] on p "Every member can see their progress instantly, color-coded into daily mini-vict…" at bounding box center [352, 102] width 207 height 40
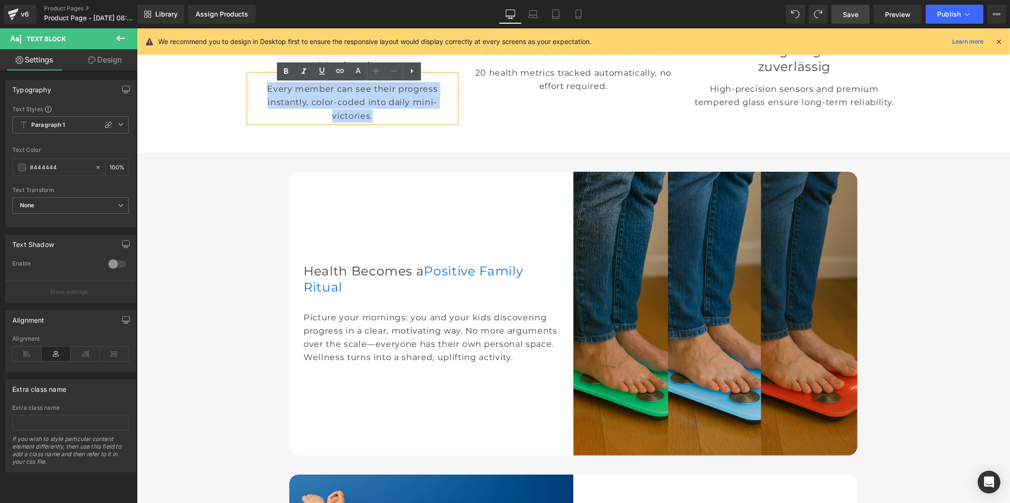
drag, startPoint x: 383, startPoint y: 128, endPoint x: 251, endPoint y: 97, distance: 135.7
click at [251, 97] on p "Every member can see their progress instantly, color-coded into daily mini-vict…" at bounding box center [352, 102] width 207 height 40
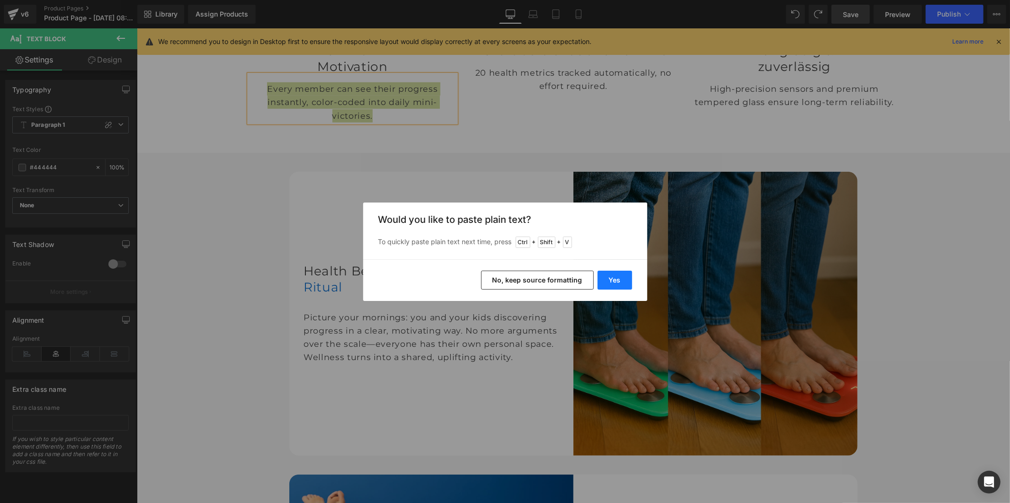
click at [616, 281] on button "Yes" at bounding box center [615, 280] width 35 height 19
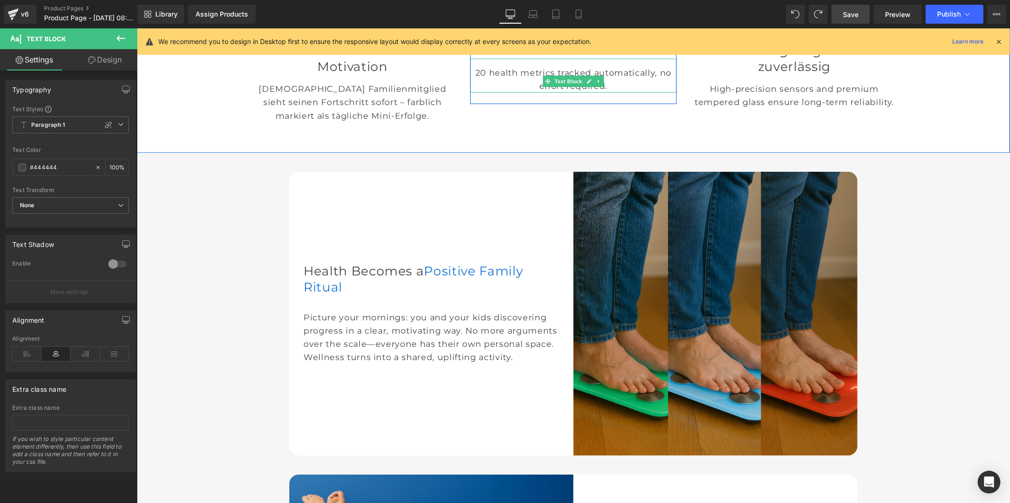
click at [525, 92] on p "20 health metrics tracked automatically, no effort required." at bounding box center [573, 79] width 207 height 27
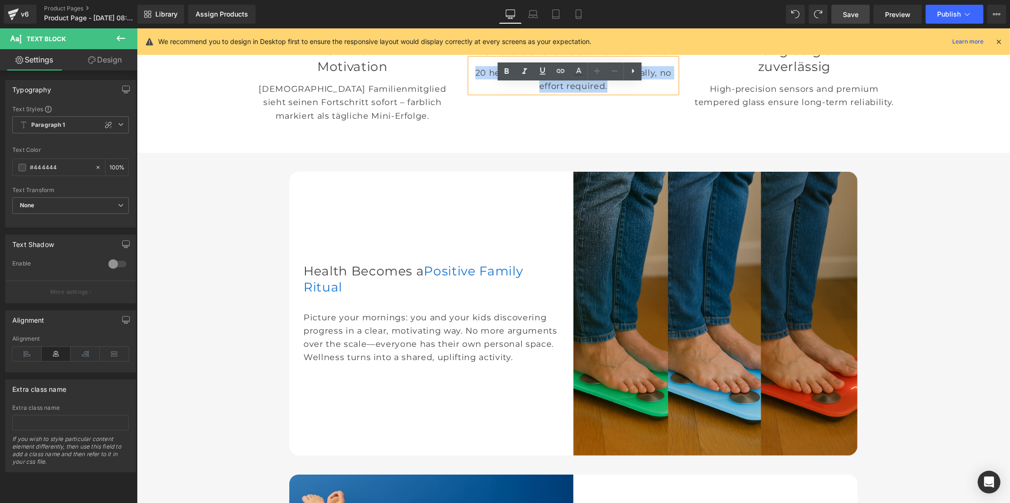
drag, startPoint x: 632, startPoint y: 120, endPoint x: 466, endPoint y: 96, distance: 168.0
click at [470, 92] on p "20 health metrics tracked automatically, no effort required." at bounding box center [573, 79] width 207 height 27
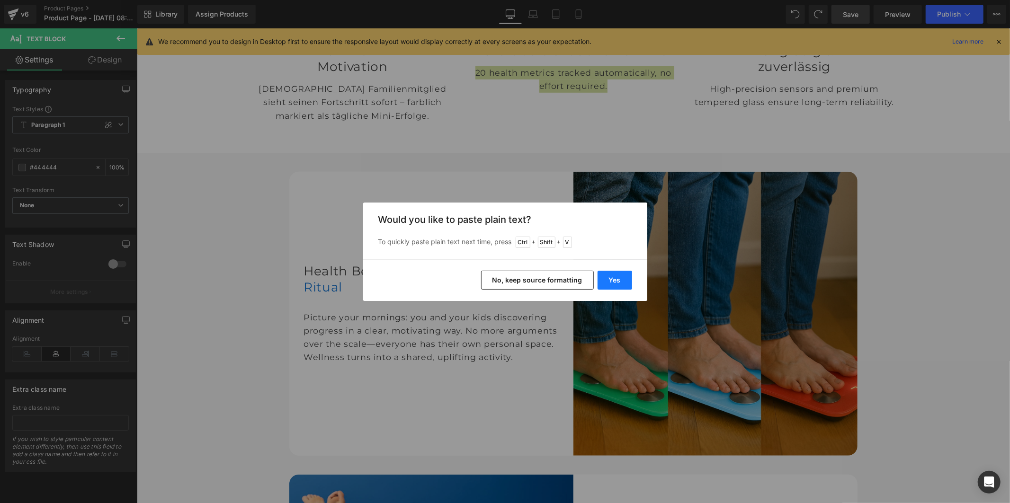
click at [611, 280] on button "Yes" at bounding box center [615, 280] width 35 height 19
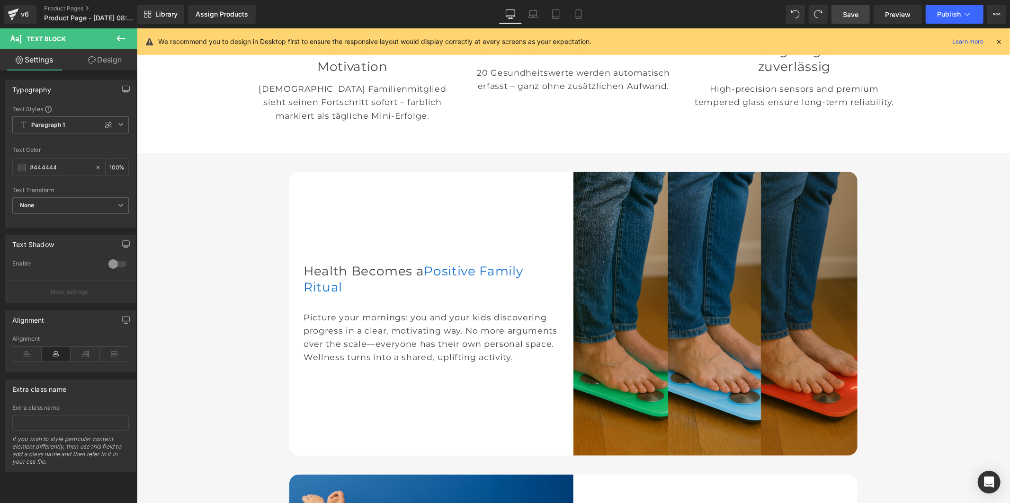
click at [725, 108] on p "High-precision sensors and premium tempered glass ensure long-term reliability." at bounding box center [793, 95] width 207 height 27
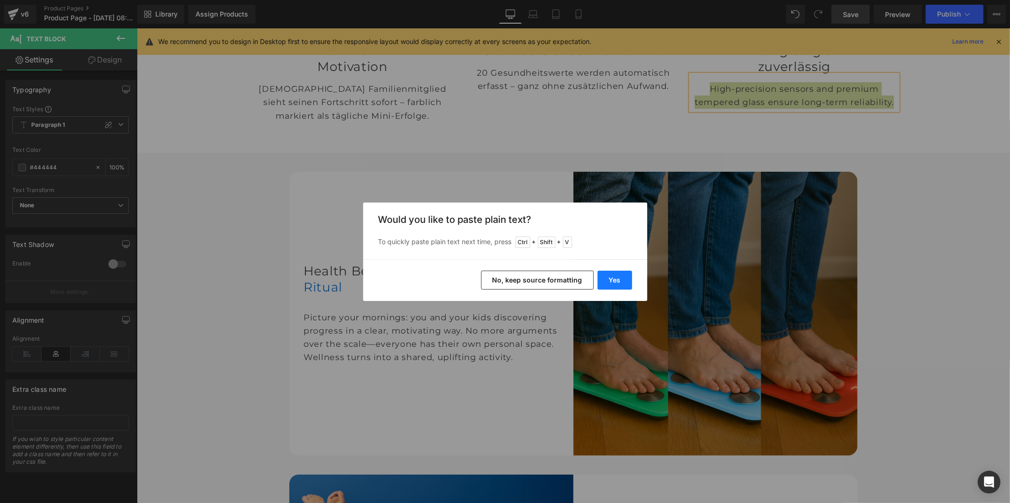
click at [617, 280] on button "Yes" at bounding box center [615, 280] width 35 height 19
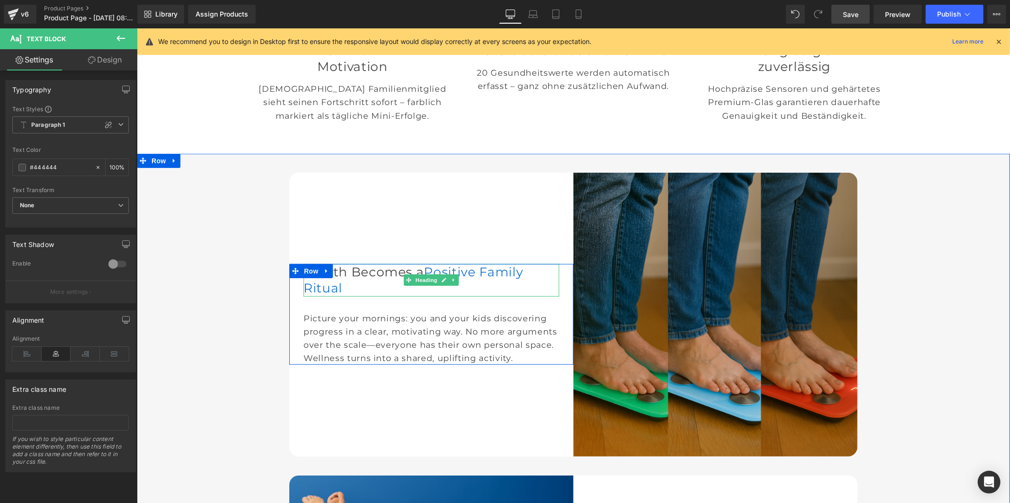
click at [398, 270] on font "Health Becomes a" at bounding box center [363, 272] width 121 height 16
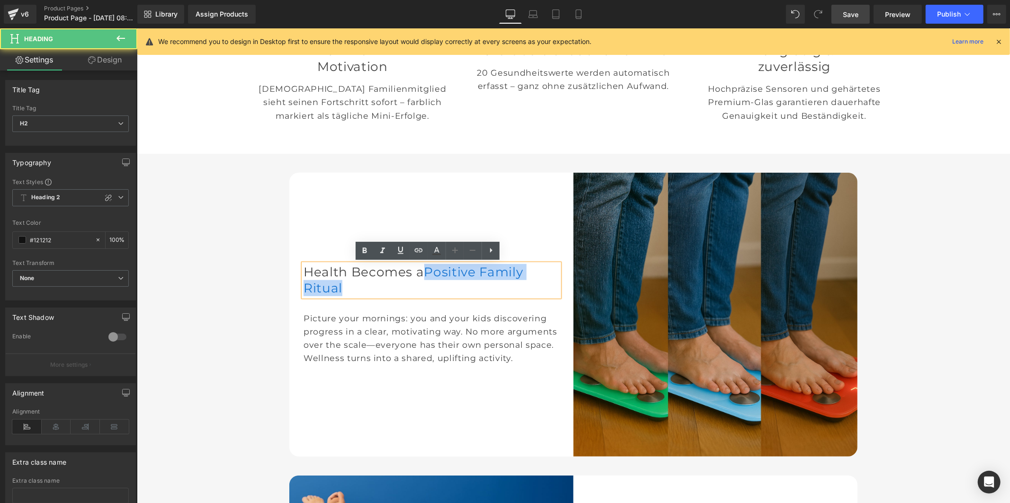
drag, startPoint x: 452, startPoint y: 274, endPoint x: 298, endPoint y: 276, distance: 154.4
click at [303, 276] on div "Health Becomes a Positive Family Ritual" at bounding box center [431, 280] width 256 height 33
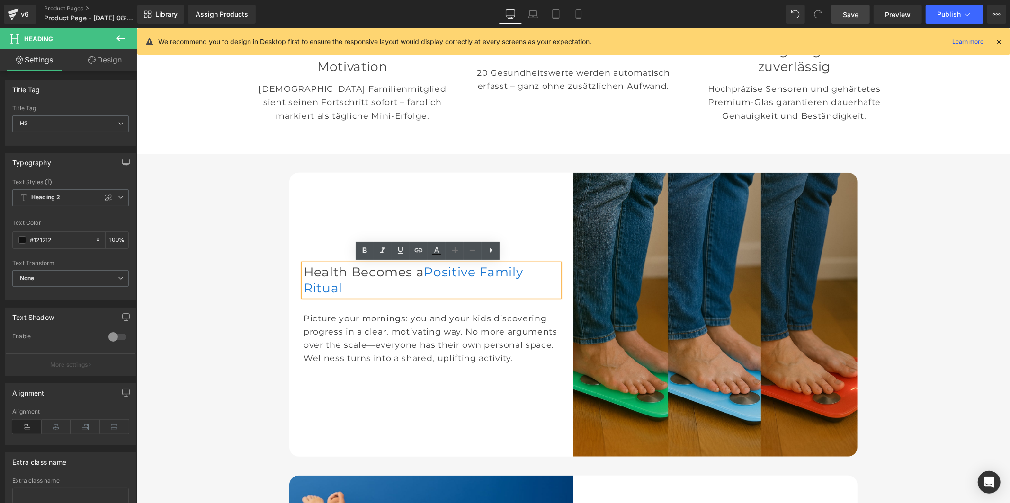
click at [424, 273] on font "Health Becomes a" at bounding box center [363, 272] width 121 height 16
drag, startPoint x: 451, startPoint y: 275, endPoint x: 301, endPoint y: 276, distance: 150.1
click at [303, 276] on font "Health Becomes a" at bounding box center [363, 272] width 121 height 16
paste div
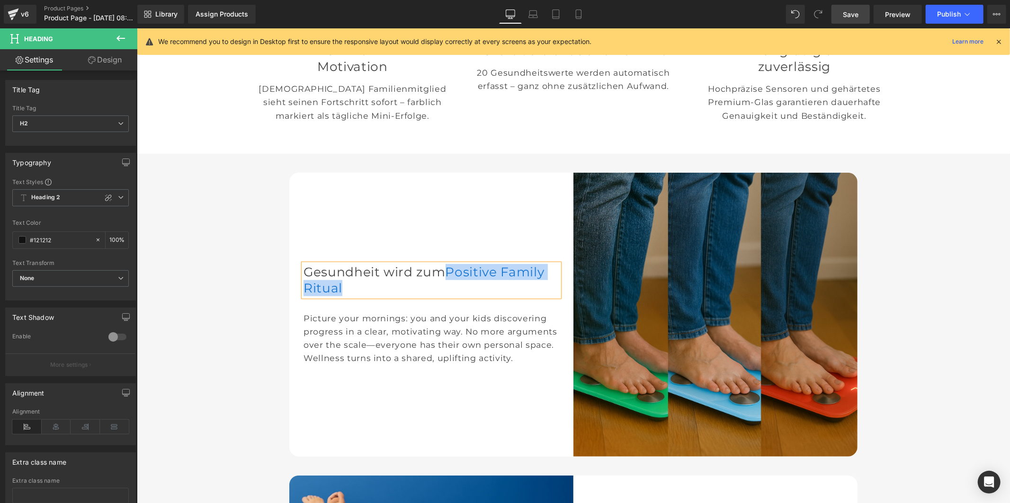
drag, startPoint x: 532, startPoint y: 294, endPoint x: 346, endPoint y: 297, distance: 186.1
click at [346, 296] on h2 "Gesundheit wird zum Positive Family Ritual" at bounding box center [431, 280] width 256 height 33
click at [357, 355] on div "Picture your mornings: you and your kids discovering progress in a clear, motiv…" at bounding box center [431, 330] width 256 height 69
click at [362, 353] on div "Picture your mornings: you and your kids discovering progress in a clear, motiv…" at bounding box center [431, 330] width 256 height 69
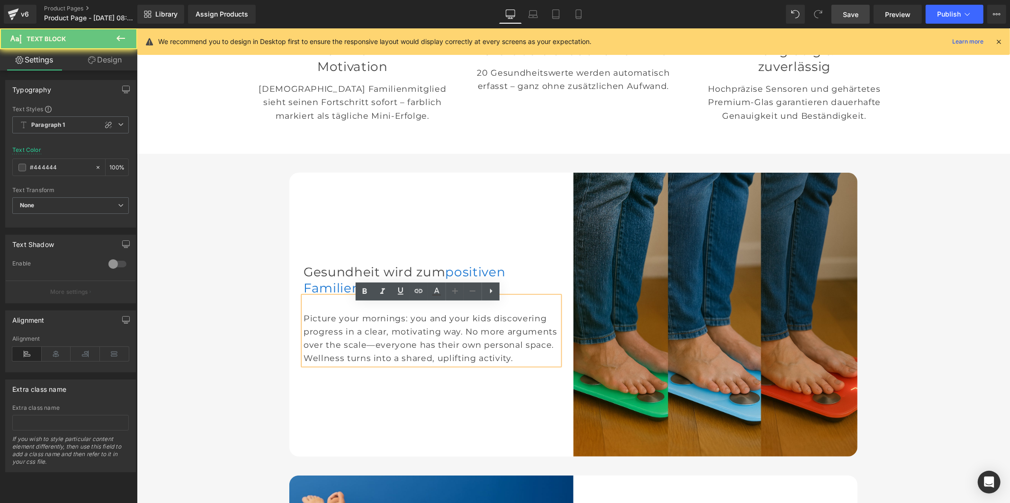
click at [362, 353] on div "Picture your mornings: you and your kids discovering progress in a clear, motiv…" at bounding box center [431, 330] width 256 height 69
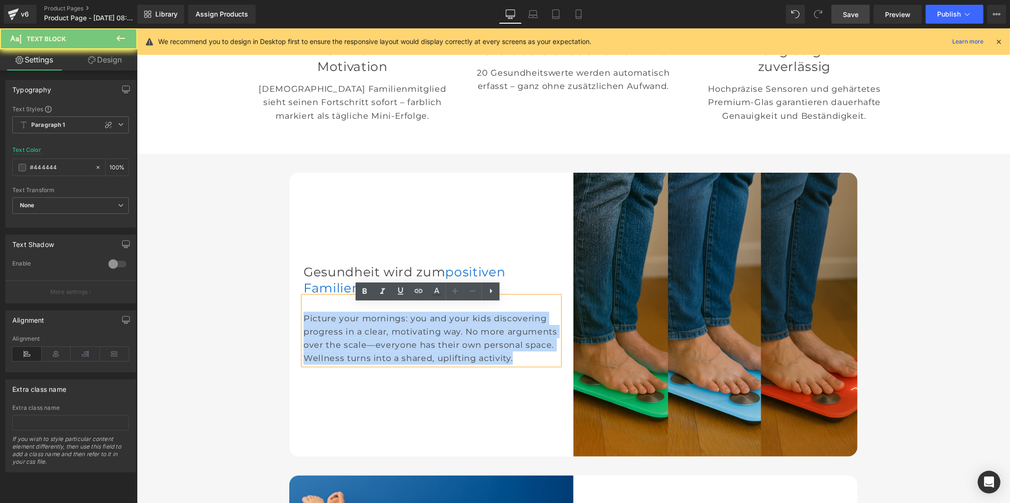
click at [362, 353] on div "Picture your mornings: you and your kids discovering progress in a clear, motiv…" at bounding box center [431, 330] width 256 height 69
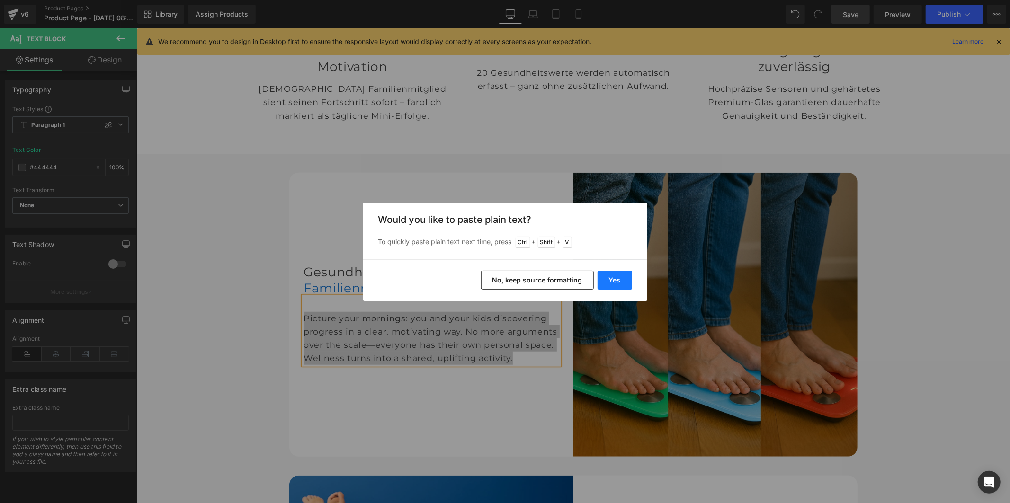
click at [616, 280] on button "Yes" at bounding box center [615, 280] width 35 height 19
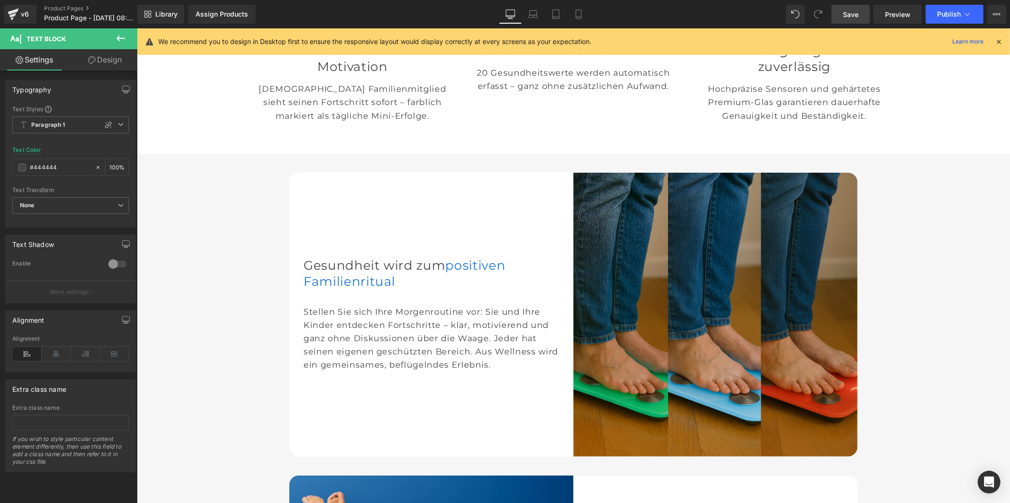
click at [846, 11] on span "Save" at bounding box center [851, 14] width 16 height 10
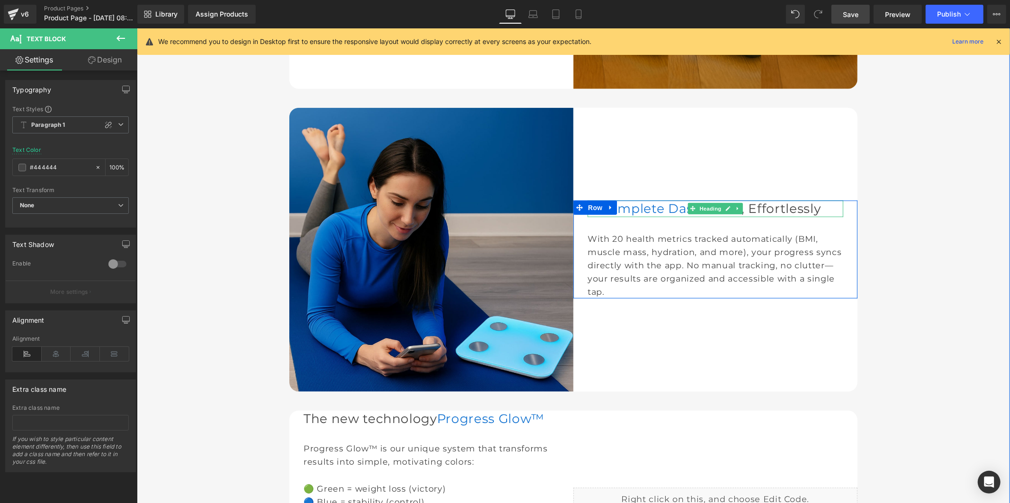
click at [652, 211] on span "A Complete Dashboard" at bounding box center [664, 208] width 154 height 16
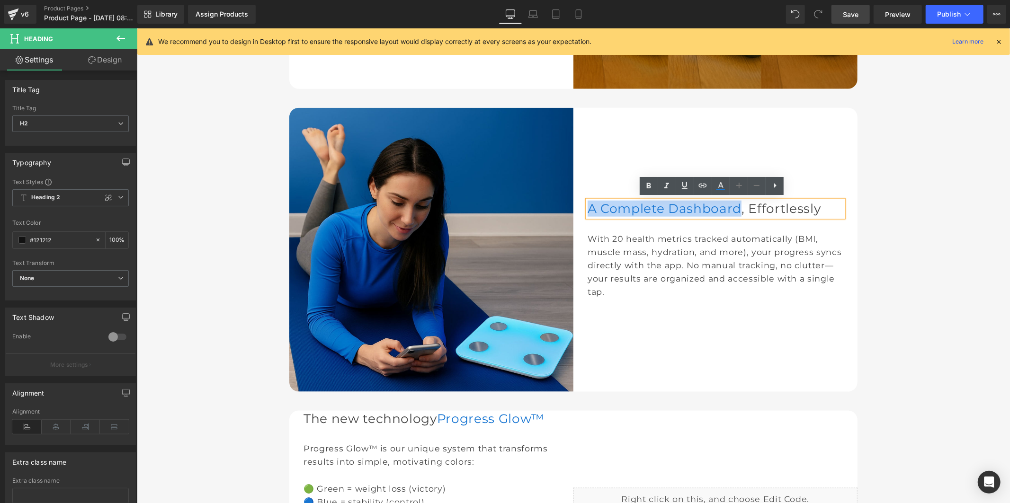
drag, startPoint x: 780, startPoint y: 206, endPoint x: 583, endPoint y: 206, distance: 197.5
click at [587, 206] on span "A Complete Dashboard" at bounding box center [664, 208] width 154 height 16
paste div
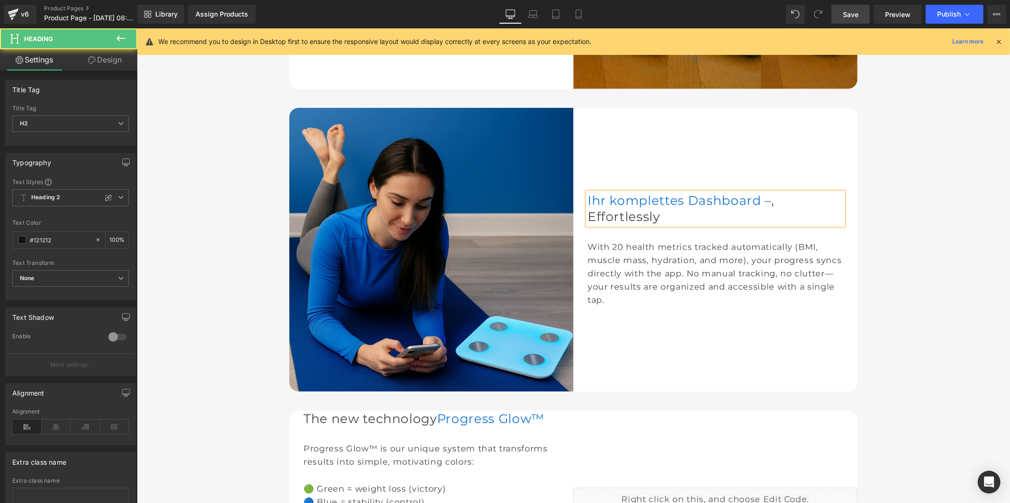
click at [774, 214] on span ", Effortlessly" at bounding box center [680, 208] width 187 height 32
click at [655, 224] on span "Effortlessly" at bounding box center [623, 216] width 72 height 16
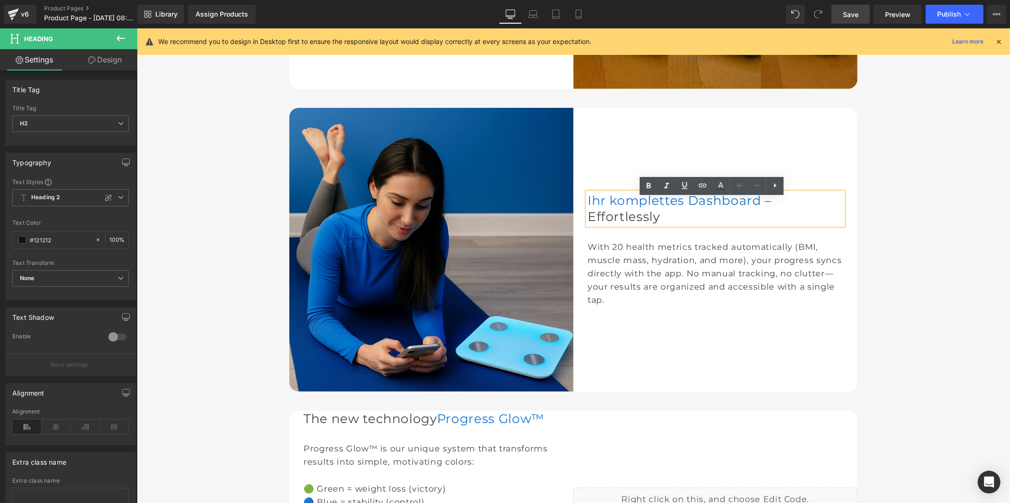
drag, startPoint x: 694, startPoint y: 229, endPoint x: 587, endPoint y: 233, distance: 107.1
click at [587, 225] on h2 "Ihr komplettes Dashboard – Effortlessly" at bounding box center [715, 208] width 256 height 33
click at [823, 208] on h2 "Ihr komplettes Dashboard – ganz ohne Aufwand" at bounding box center [715, 208] width 256 height 33
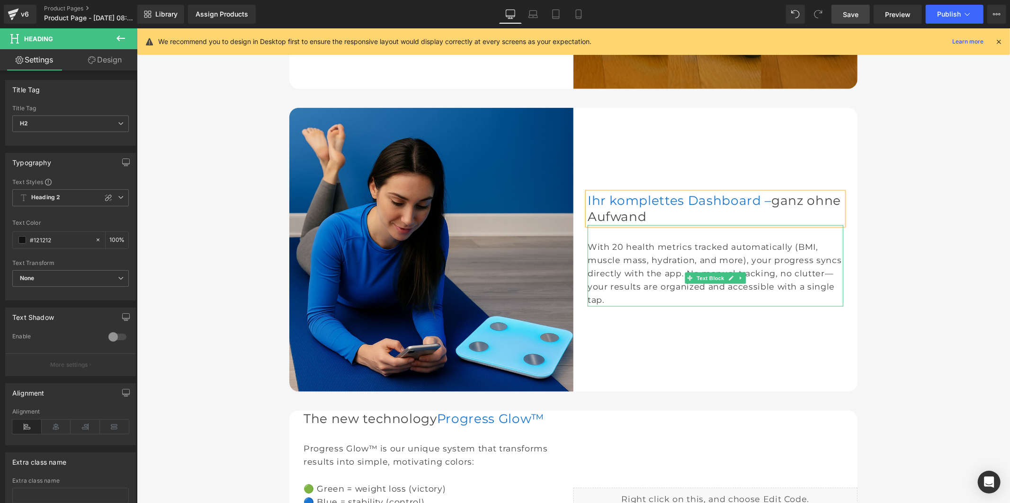
click at [642, 292] on div "With 20 health metrics tracked automatically (BMI, muscle mass, hydration, and …" at bounding box center [715, 273] width 256 height 67
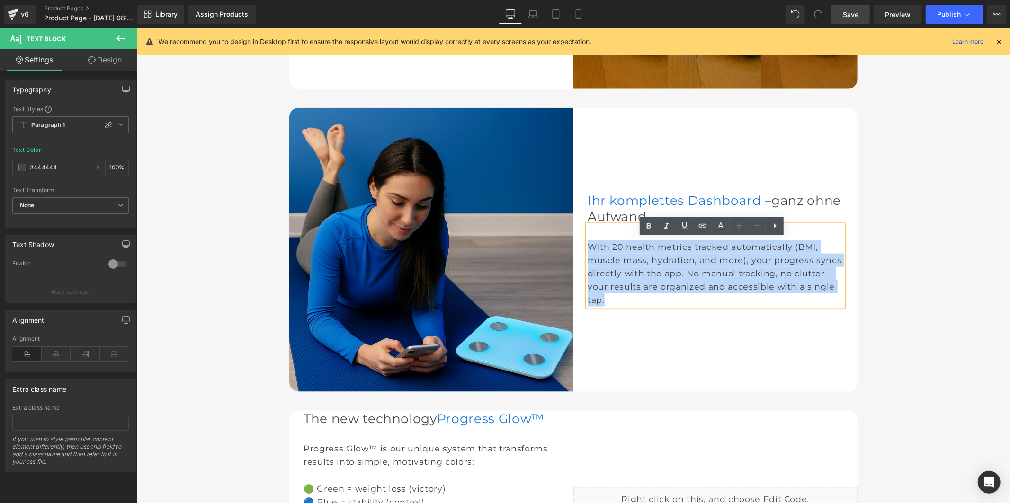
drag, startPoint x: 680, startPoint y: 324, endPoint x: 585, endPoint y: 262, distance: 113.2
click at [587, 262] on div "With 20 health metrics tracked automatically (BMI, muscle mass, hydration, and …" at bounding box center [715, 273] width 256 height 67
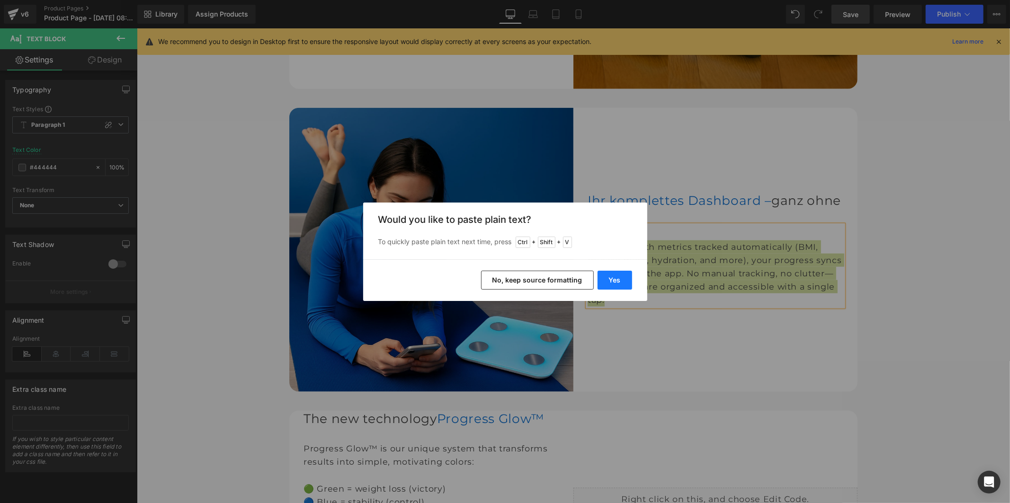
click at [612, 279] on button "Yes" at bounding box center [615, 280] width 35 height 19
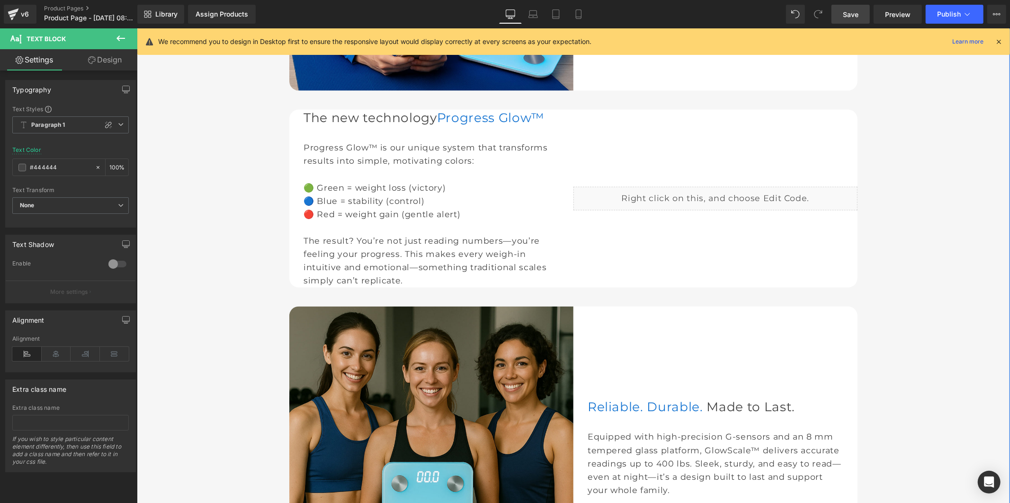
scroll to position [1210, 0]
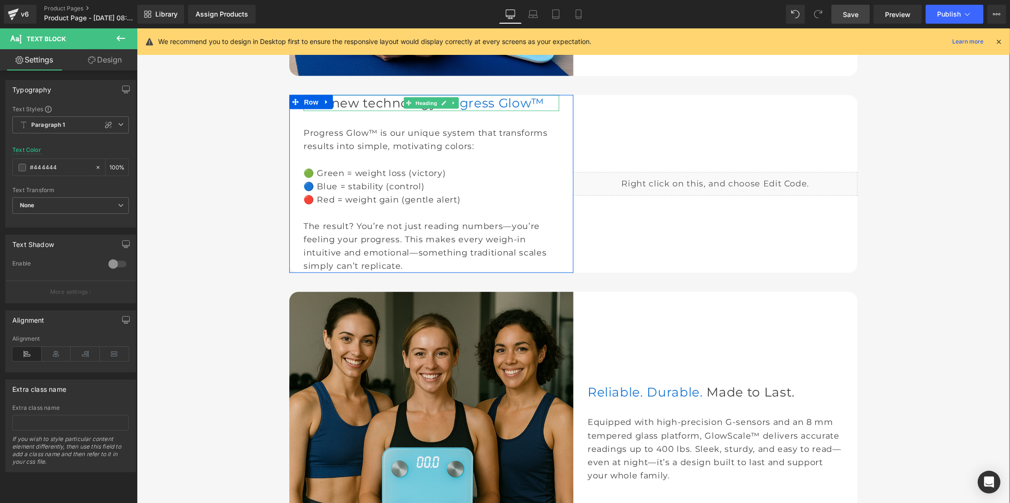
click at [377, 110] on span "The new technology" at bounding box center [370, 103] width 134 height 16
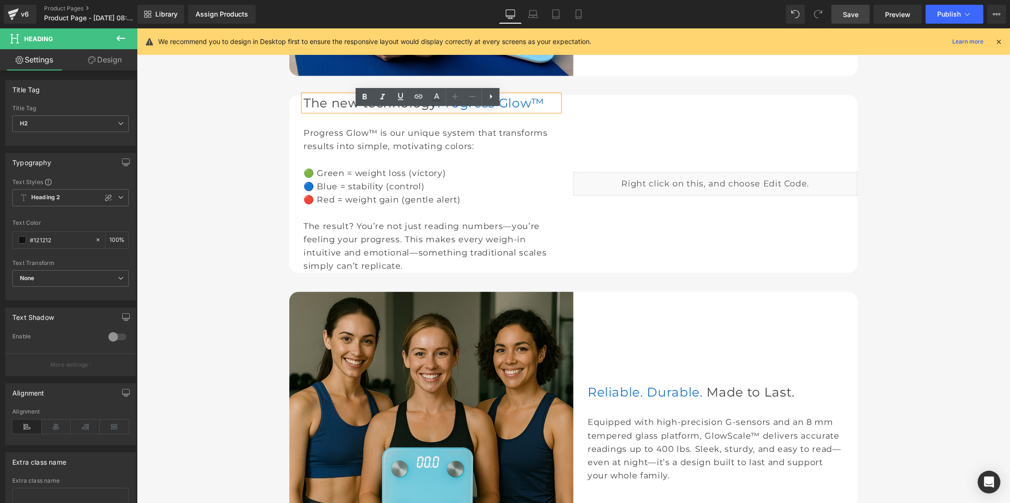
click at [407, 110] on span "The new technology" at bounding box center [370, 103] width 134 height 16
drag, startPoint x: 466, startPoint y: 118, endPoint x: 301, endPoint y: 120, distance: 165.3
click at [301, 120] on div "Liquid The new technology Progress Glow™ Heading Progress Glow™ is our unique s…" at bounding box center [573, 184] width 568 height 178
paste div
click at [397, 193] on div "🔵 Blue = stability (control)" at bounding box center [431, 185] width 256 height 13
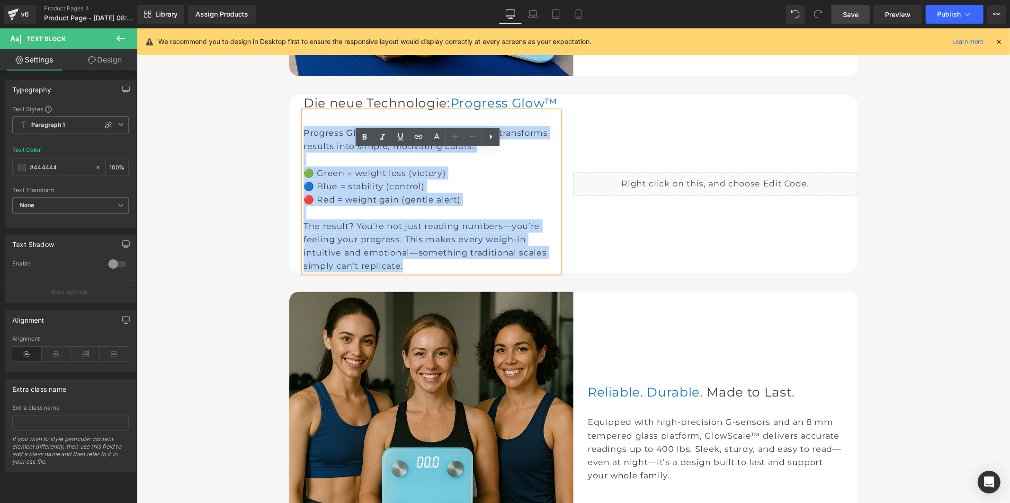
drag, startPoint x: 408, startPoint y: 326, endPoint x: 300, endPoint y: 171, distance: 188.8
click at [303, 171] on div "Progress Glow™ is our unique system that transforms results into simple, motiva…" at bounding box center [431, 192] width 256 height 162
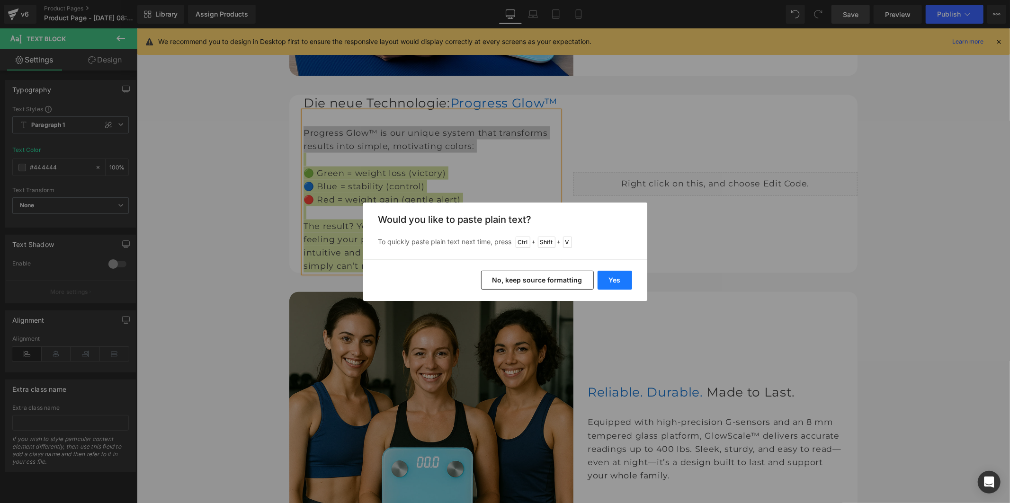
drag, startPoint x: 605, startPoint y: 283, endPoint x: 455, endPoint y: 255, distance: 152.8
click at [605, 283] on button "Yes" at bounding box center [615, 280] width 35 height 19
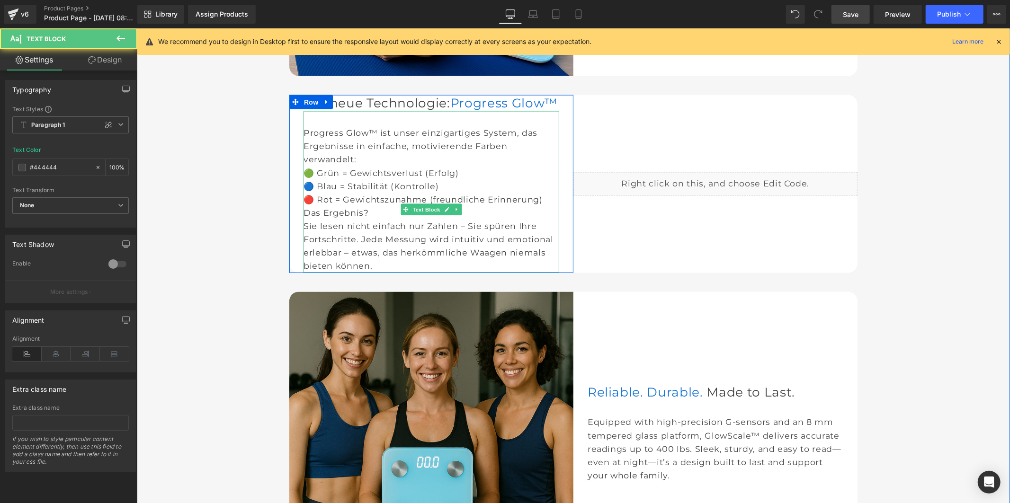
click at [376, 208] on div "Progress Glow™ ist unser einzigartiges System, das Ergebnisse in einfache, moti…" at bounding box center [431, 192] width 256 height 162
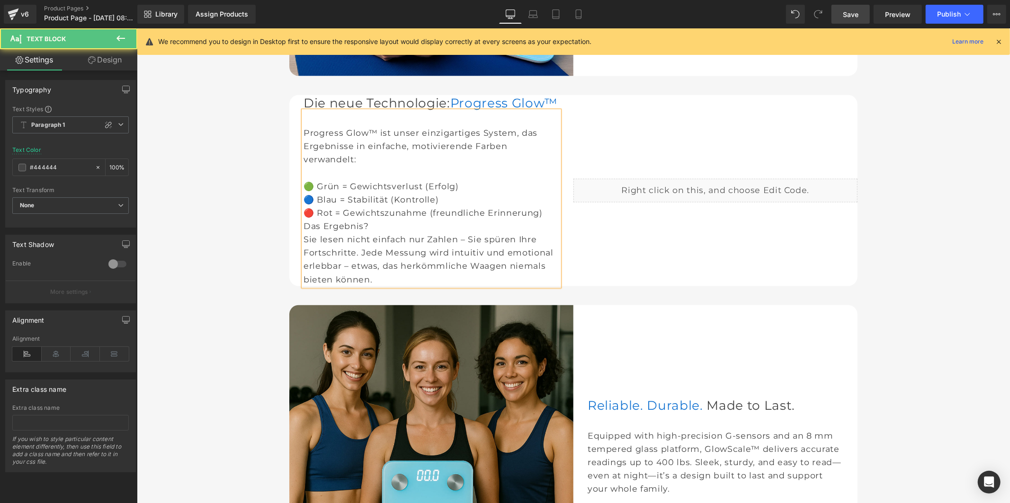
click at [549, 219] on div "🔴 Rot = Gewichtszunahme (freundliche Erinnerung)" at bounding box center [431, 212] width 256 height 13
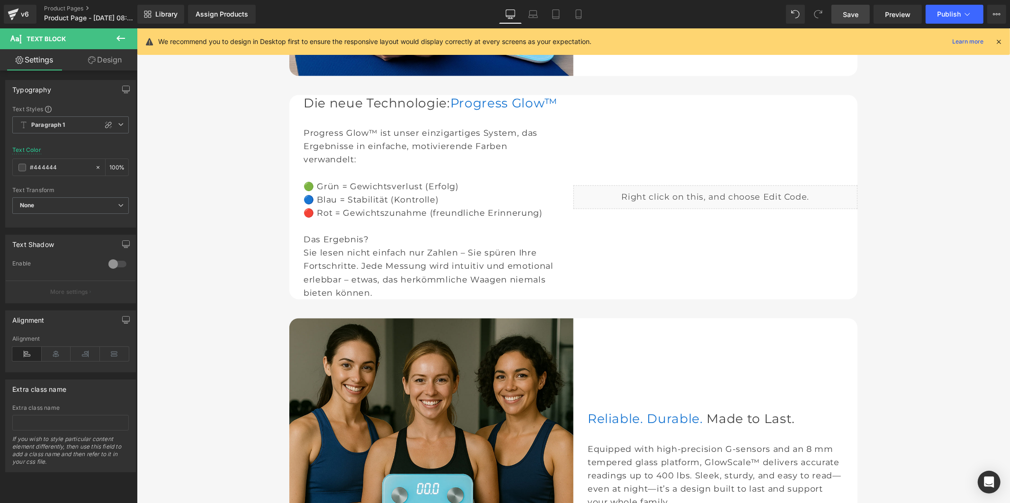
click at [849, 13] on span "Save" at bounding box center [851, 14] width 16 height 10
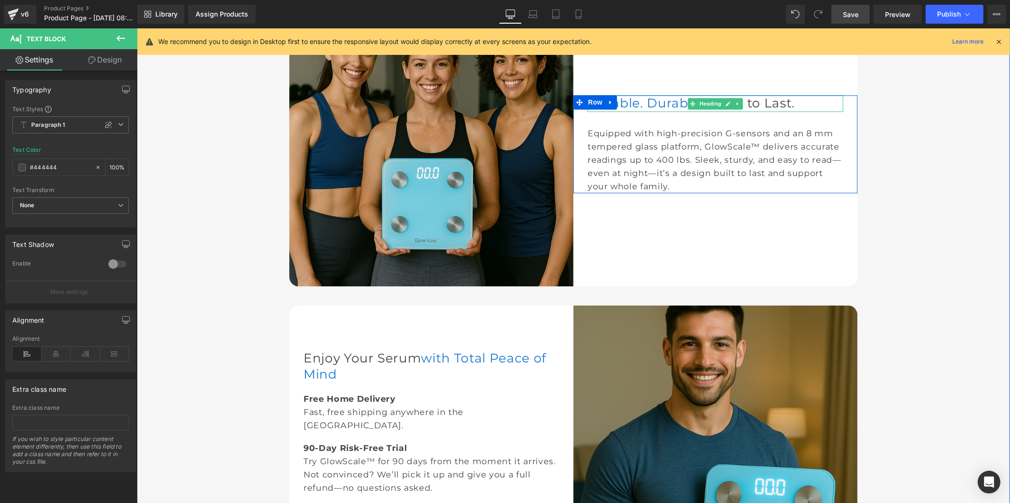
click at [657, 111] on span "Reliable. Durable." at bounding box center [645, 103] width 116 height 16
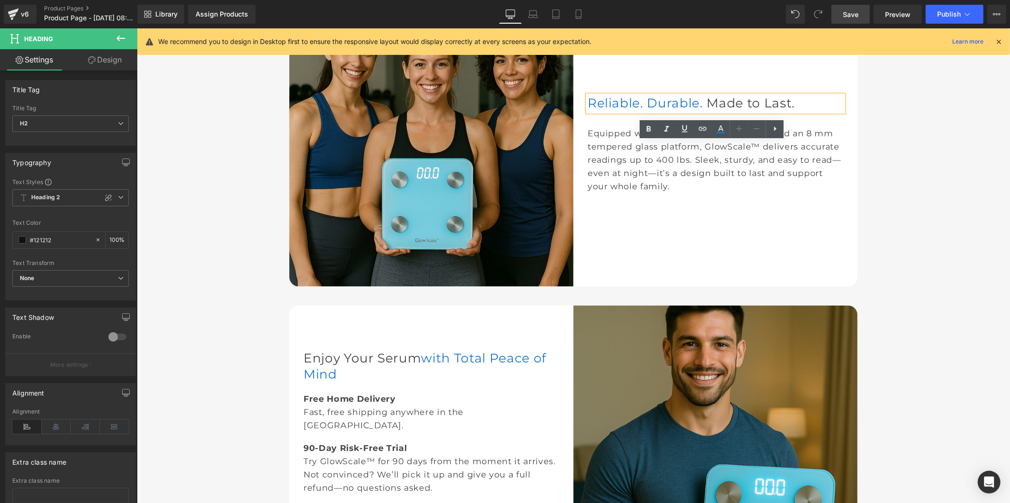
drag, startPoint x: 734, startPoint y: 149, endPoint x: 614, endPoint y: 153, distance: 119.9
click at [614, 111] on h2 "Reliable. Durable. Made to Last." at bounding box center [715, 103] width 256 height 16
drag, startPoint x: 732, startPoint y: 153, endPoint x: 587, endPoint y: 158, distance: 145.0
click at [587, 111] on h2 "Reliable. Durable. Made to Last." at bounding box center [715, 103] width 256 height 16
paste div
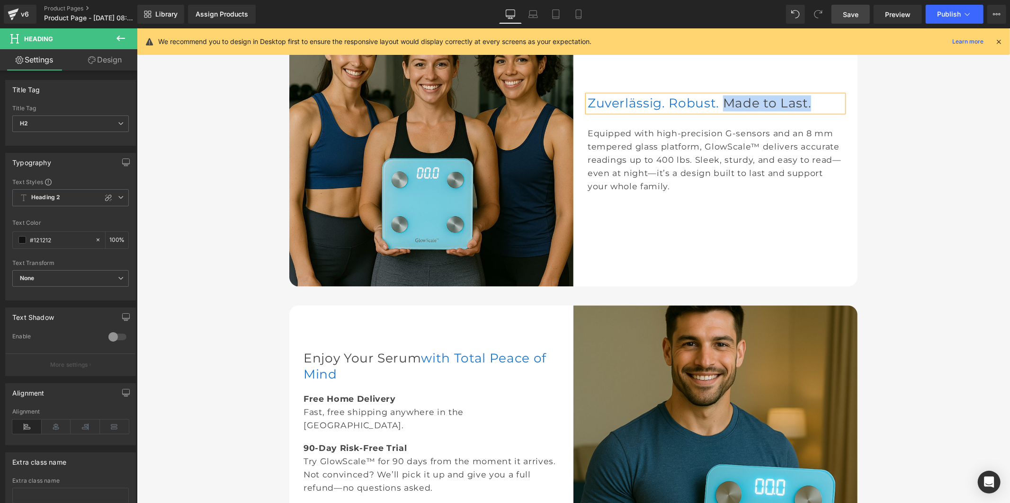
drag, startPoint x: 625, startPoint y: 176, endPoint x: 758, endPoint y: 147, distance: 135.8
click at [758, 111] on h2 "Zuverlässig. Robust. Made to Last." at bounding box center [715, 103] width 256 height 16
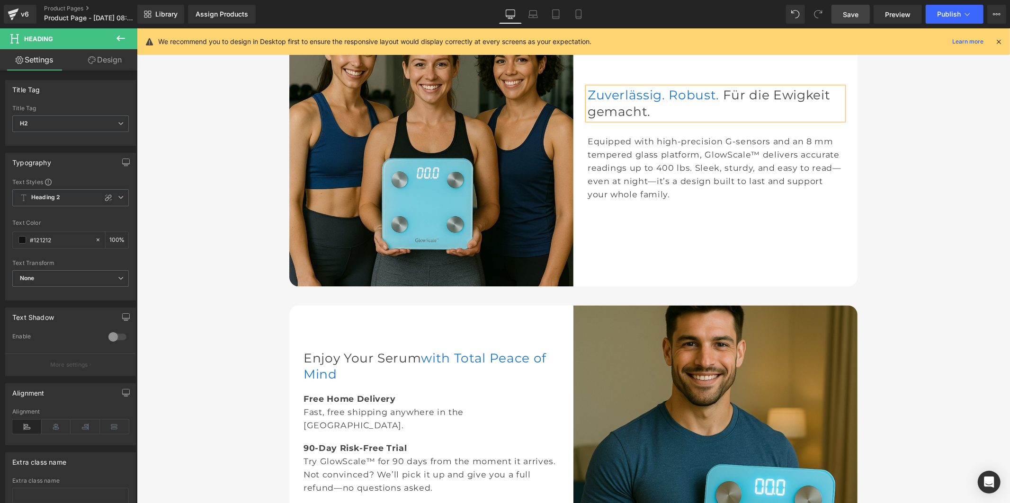
click at [843, 11] on link "Save" at bounding box center [851, 14] width 38 height 19
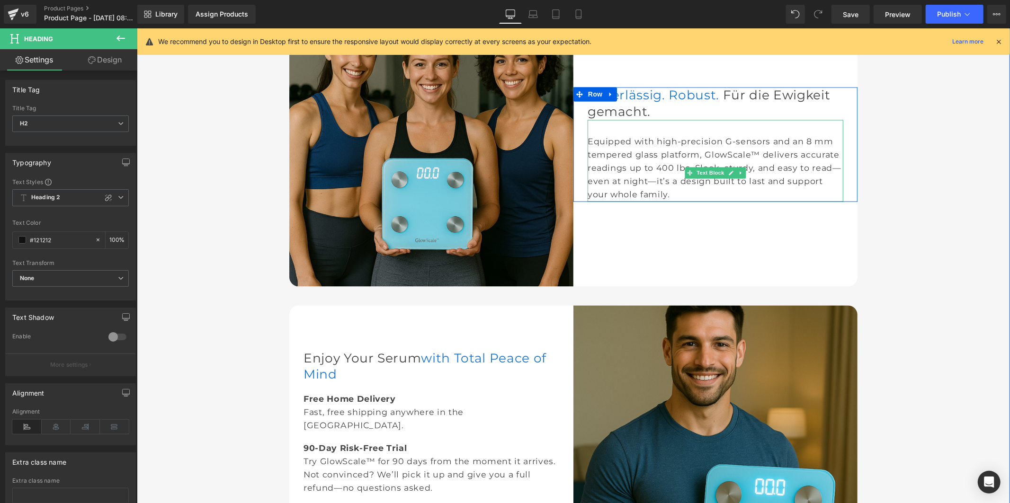
click at [647, 202] on div "Equipped with high-precision G-sensors and an 8 mm tempered glass platform, Glo…" at bounding box center [715, 168] width 256 height 67
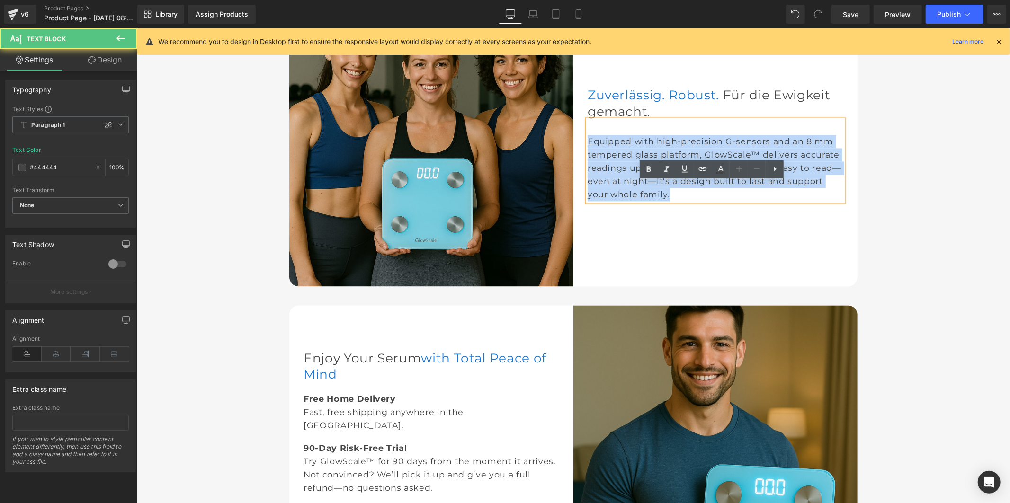
drag, startPoint x: 739, startPoint y: 266, endPoint x: 582, endPoint y: 210, distance: 166.0
click at [587, 202] on div "Equipped with high-precision G-sensors and an 8 mm tempered glass platform, Glo…" at bounding box center [715, 168] width 256 height 67
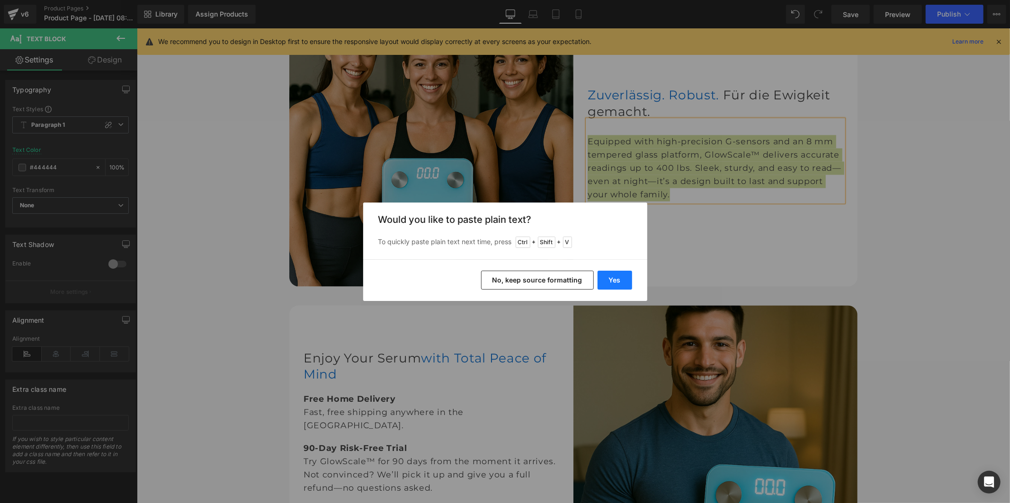
click at [607, 282] on button "Yes" at bounding box center [615, 280] width 35 height 19
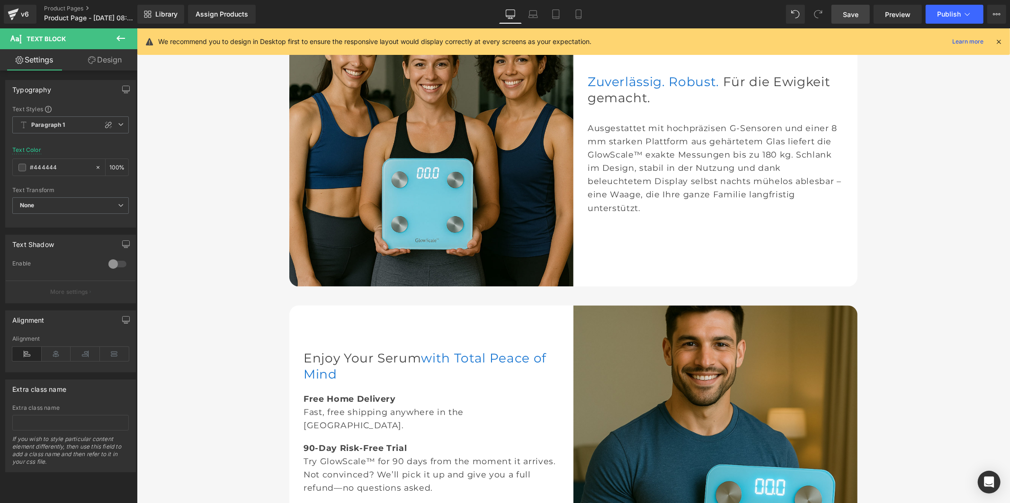
click at [843, 18] on link "Save" at bounding box center [851, 14] width 38 height 19
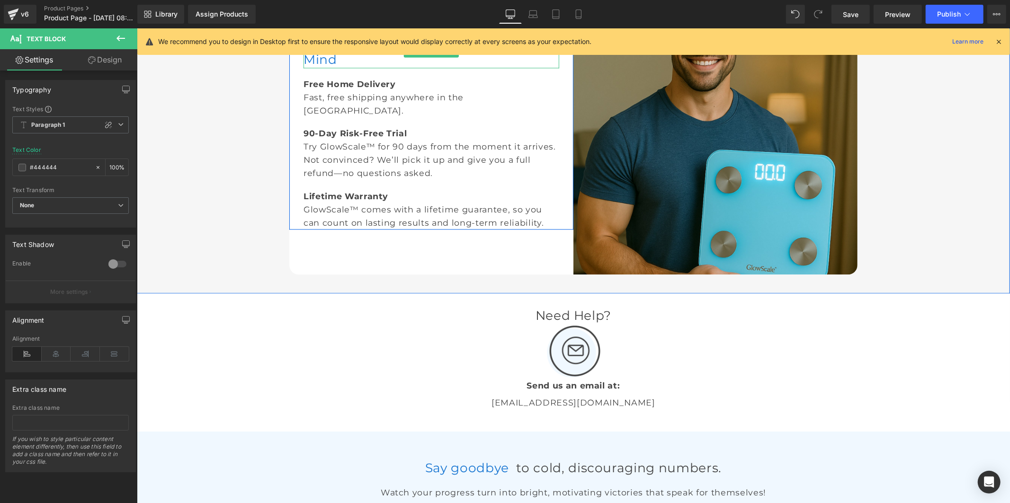
click at [355, 51] on font "Enjoy Your Serum" at bounding box center [362, 43] width 118 height 16
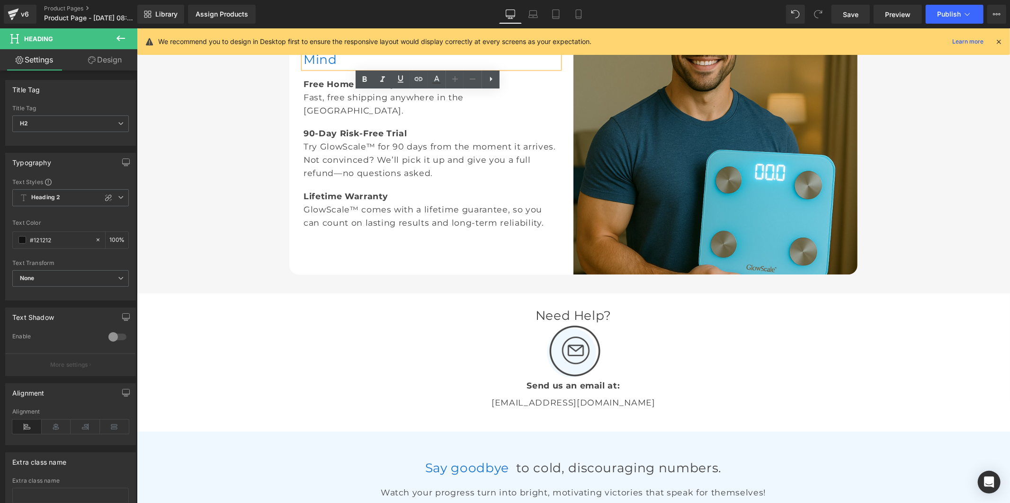
drag, startPoint x: 452, startPoint y: 101, endPoint x: 301, endPoint y: 102, distance: 151.5
click at [303, 51] on font "Enjoy Your Serum" at bounding box center [362, 43] width 118 height 16
paste div
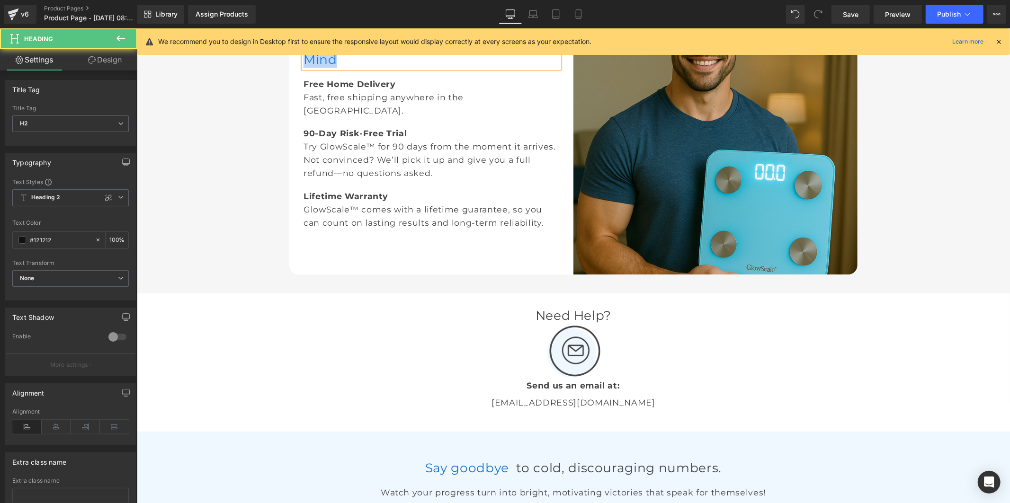
drag, startPoint x: 415, startPoint y: 124, endPoint x: 449, endPoint y: 100, distance: 41.1
click at [449, 67] on span "with Total Peace of Mind" at bounding box center [420, 51] width 234 height 32
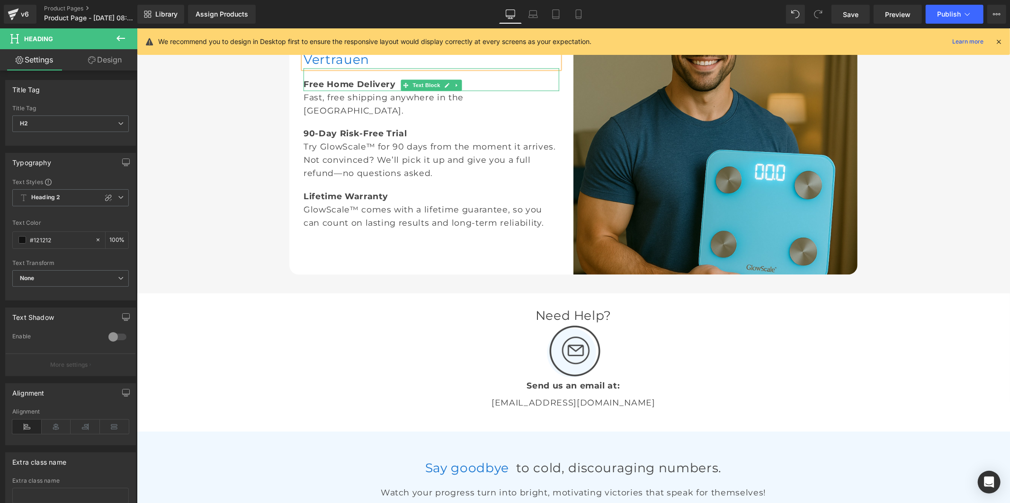
click at [382, 89] on b "Free Home Delivery" at bounding box center [349, 84] width 92 height 10
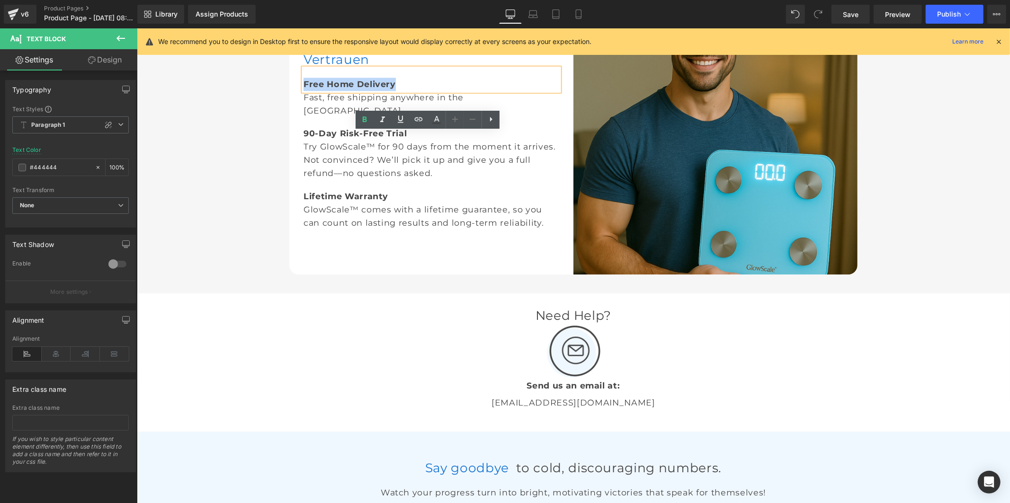
drag, startPoint x: 393, startPoint y: 150, endPoint x: 301, endPoint y: 153, distance: 91.9
click at [303, 90] on div "Free Home Delivery" at bounding box center [431, 79] width 256 height 23
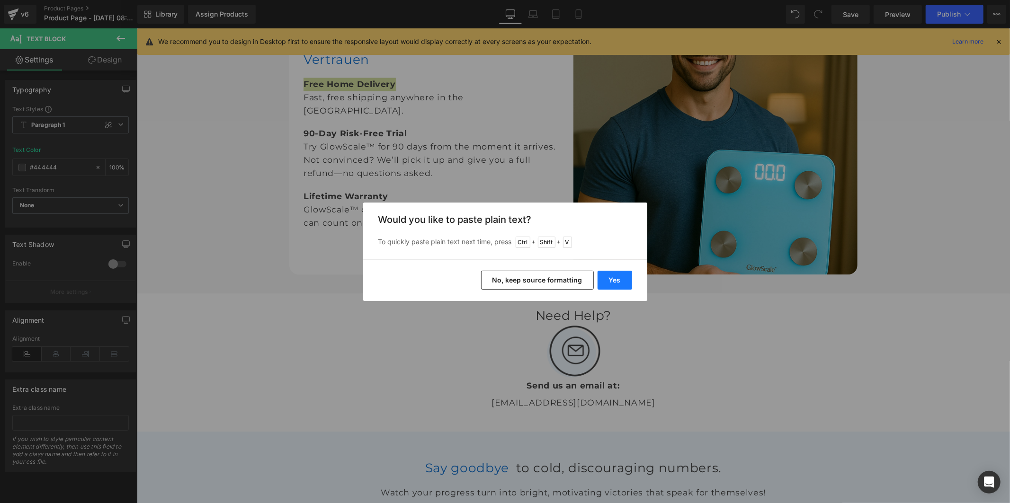
click at [603, 277] on button "Yes" at bounding box center [615, 280] width 35 height 19
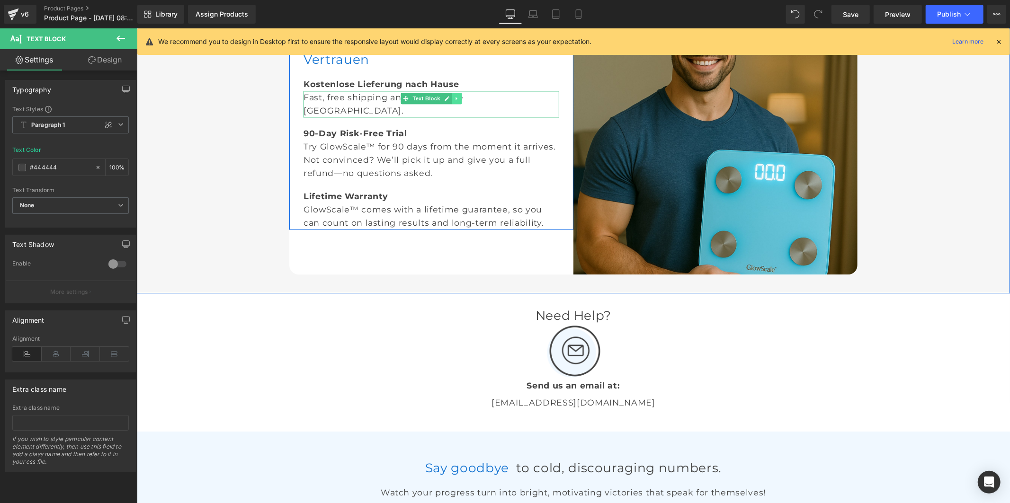
click at [455, 99] on icon at bounding box center [455, 97] width 1 height 3
click at [480, 117] on div "Fast, free shipping anywhere in the US." at bounding box center [431, 103] width 256 height 27
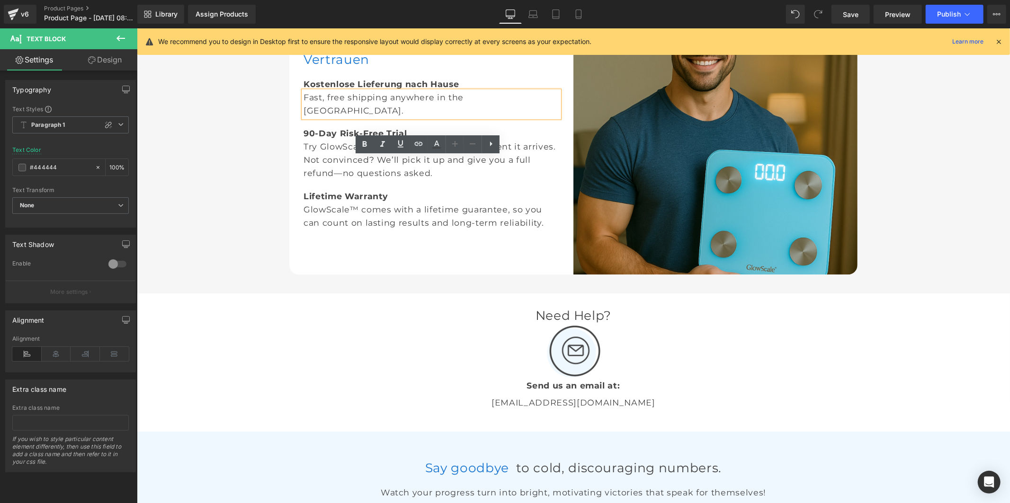
drag, startPoint x: 492, startPoint y: 163, endPoint x: 297, endPoint y: 170, distance: 195.2
click at [303, 117] on div "Fast, free shipping anywhere in the US." at bounding box center [431, 103] width 256 height 27
click at [313, 117] on div "Fast, free shipping anywhere in the US." at bounding box center [431, 103] width 256 height 27
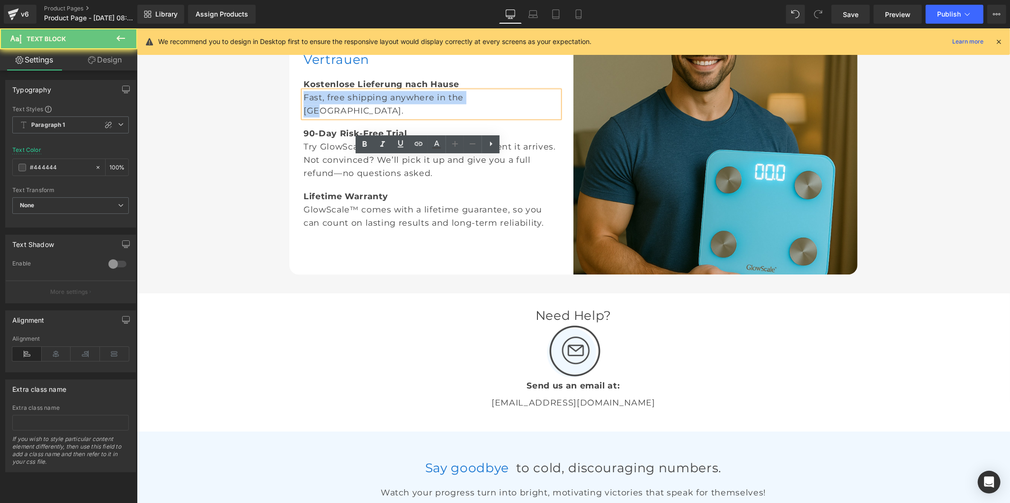
click at [313, 117] on div "Fast, free shipping anywhere in the US." at bounding box center [431, 103] width 256 height 27
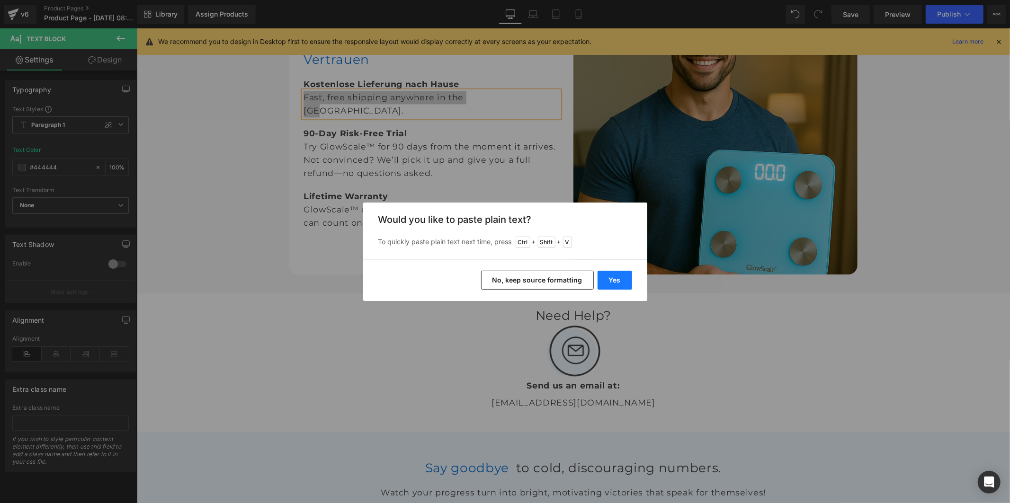
click at [614, 280] on button "Yes" at bounding box center [615, 280] width 35 height 19
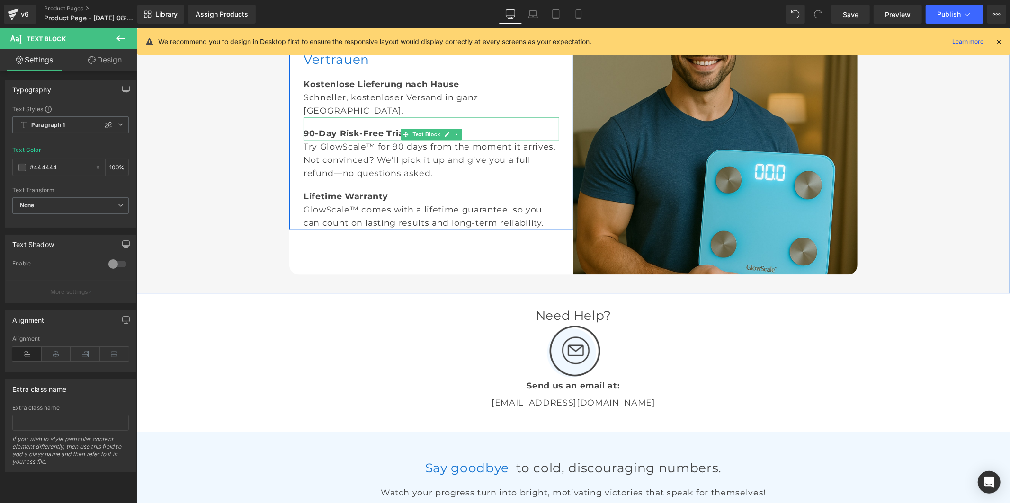
click at [348, 138] on b "90-Day Risk-Free Trial" at bounding box center [355, 133] width 104 height 10
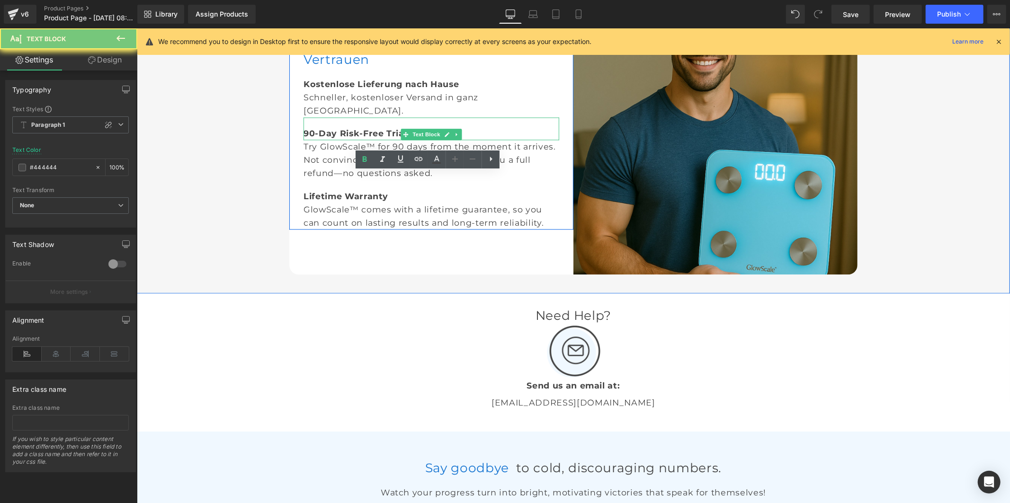
click at [348, 138] on b "90-Day Risk-Free Trial" at bounding box center [355, 133] width 104 height 10
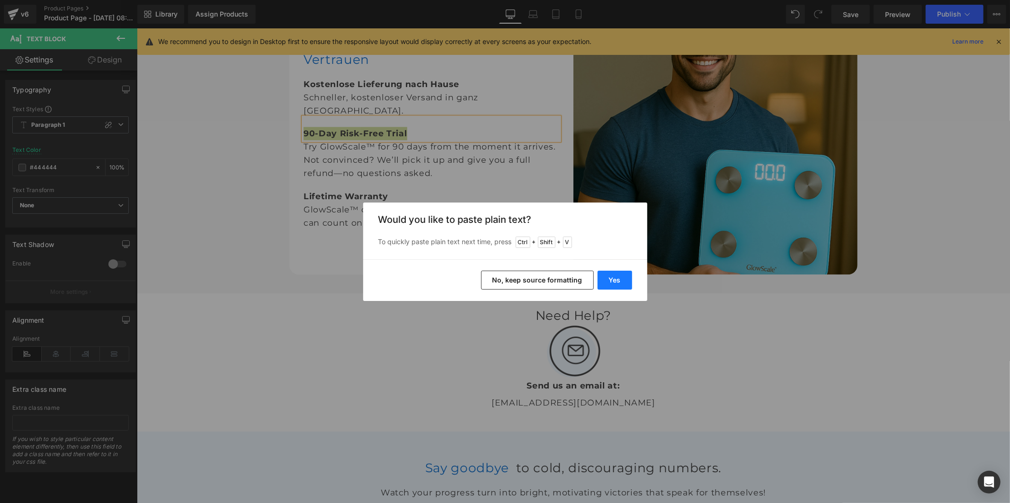
click at [608, 281] on button "Yes" at bounding box center [615, 280] width 35 height 19
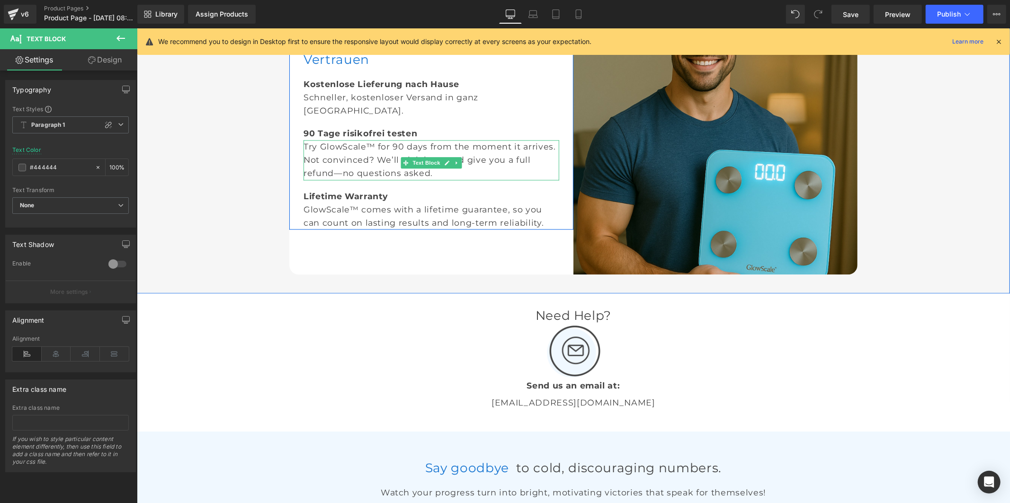
click at [331, 179] on div "Try GlowScale™ for 90 days from the moment it arrives. Not convinced? We’ll pic…" at bounding box center [431, 160] width 256 height 40
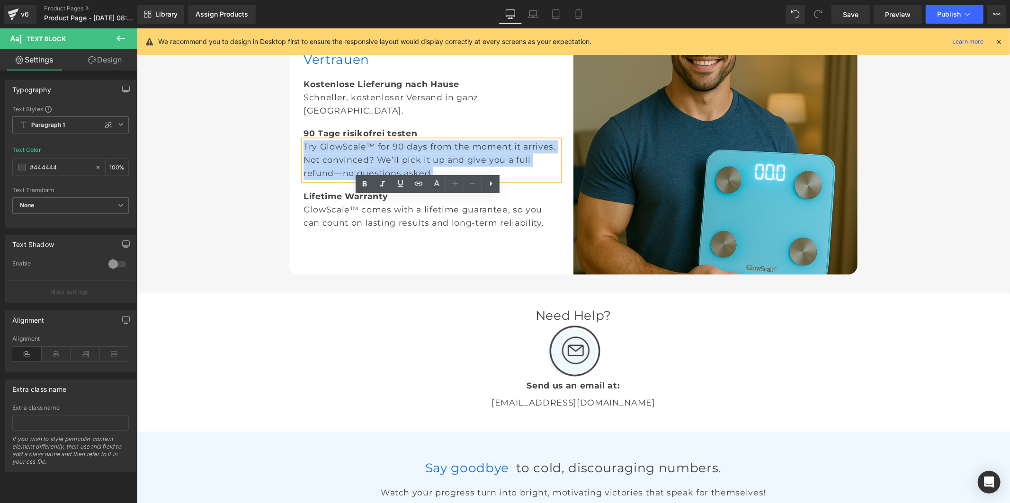
drag, startPoint x: 429, startPoint y: 232, endPoint x: 300, endPoint y: 199, distance: 132.9
click at [303, 179] on div "Try GlowScale™ for 90 days from the moment it arrives. Not convinced? We’ll pic…" at bounding box center [431, 160] width 256 height 40
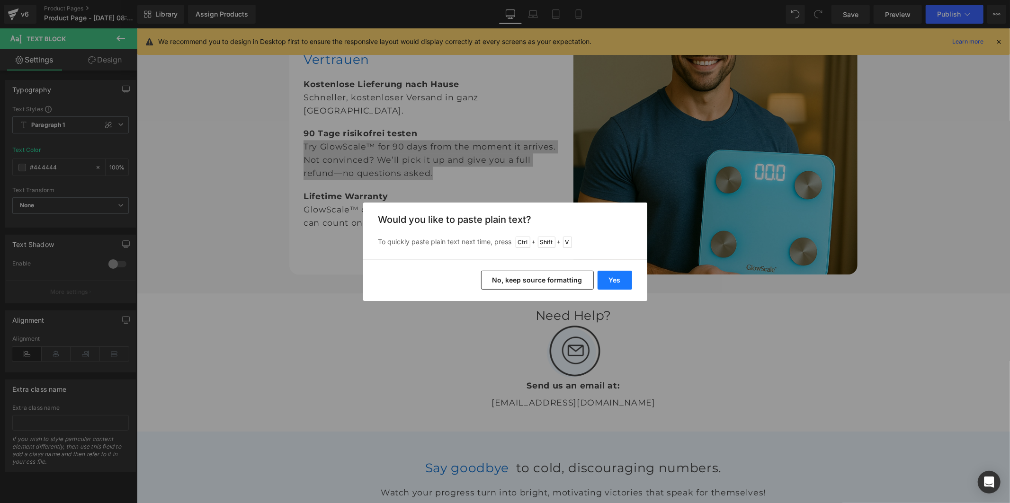
click at [604, 276] on button "Yes" at bounding box center [615, 280] width 35 height 19
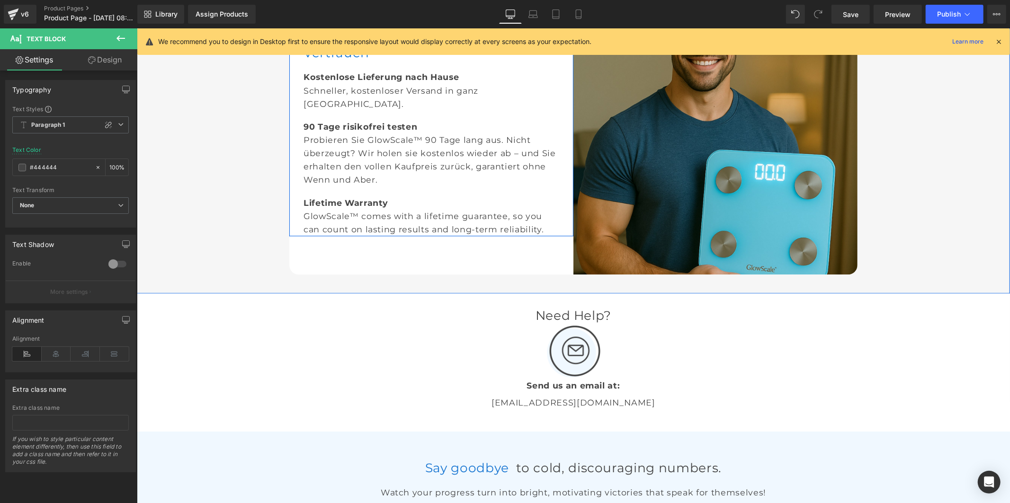
click at [367, 207] on b "Lifetime Warranty" at bounding box center [345, 202] width 85 height 10
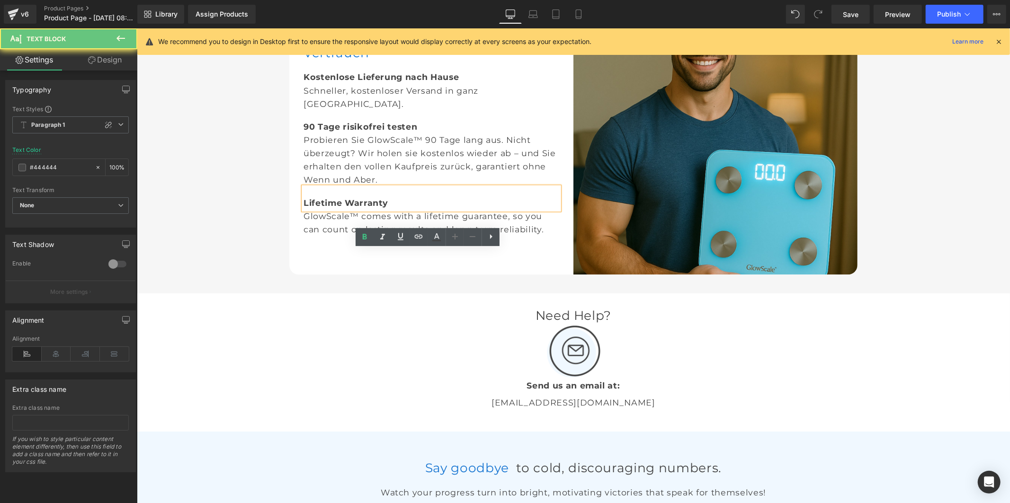
click at [367, 207] on b "Lifetime Warranty" at bounding box center [345, 202] width 85 height 10
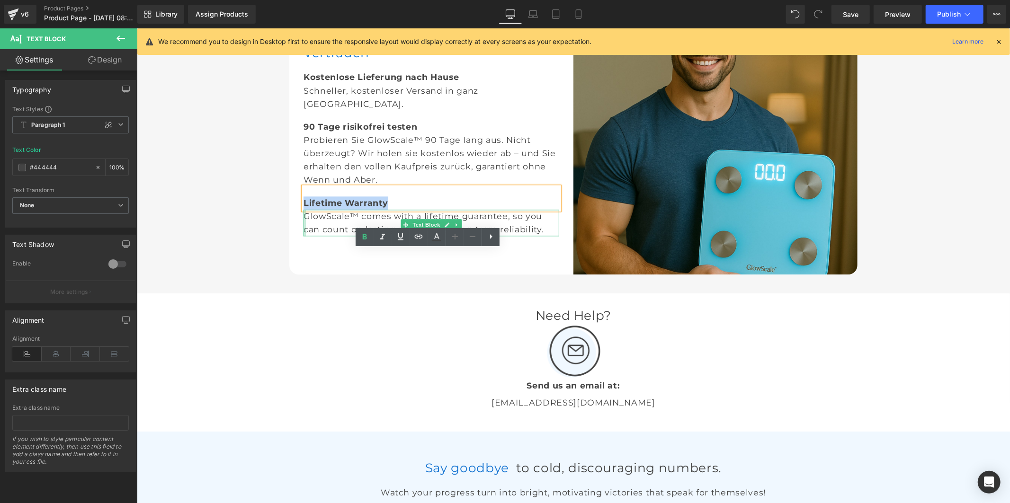
drag, startPoint x: 395, startPoint y: 267, endPoint x: 301, endPoint y: 276, distance: 94.2
click at [303, 236] on div "Genießen Sie Ihr Gerät mit vollstem Vertrauen Heading Kostenlose Lieferung nach…" at bounding box center [431, 131] width 256 height 207
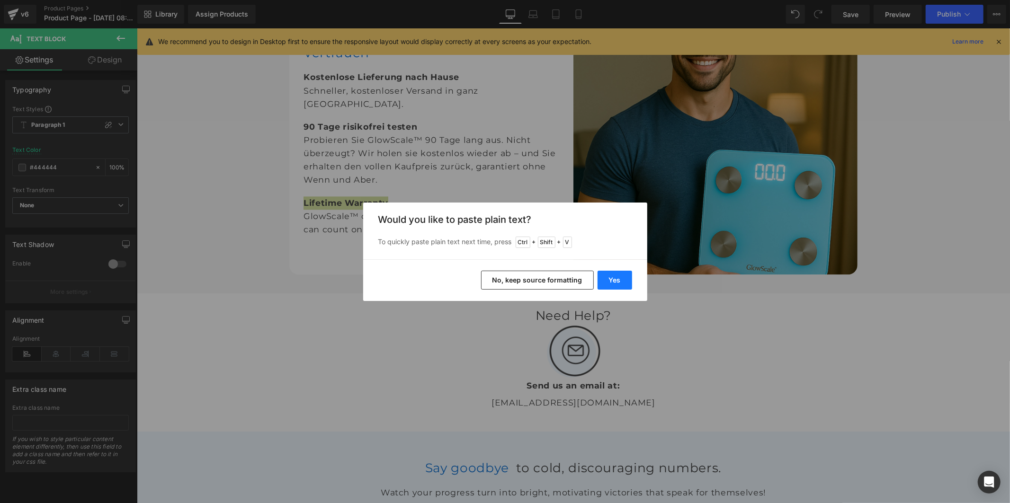
click at [612, 282] on button "Yes" at bounding box center [615, 280] width 35 height 19
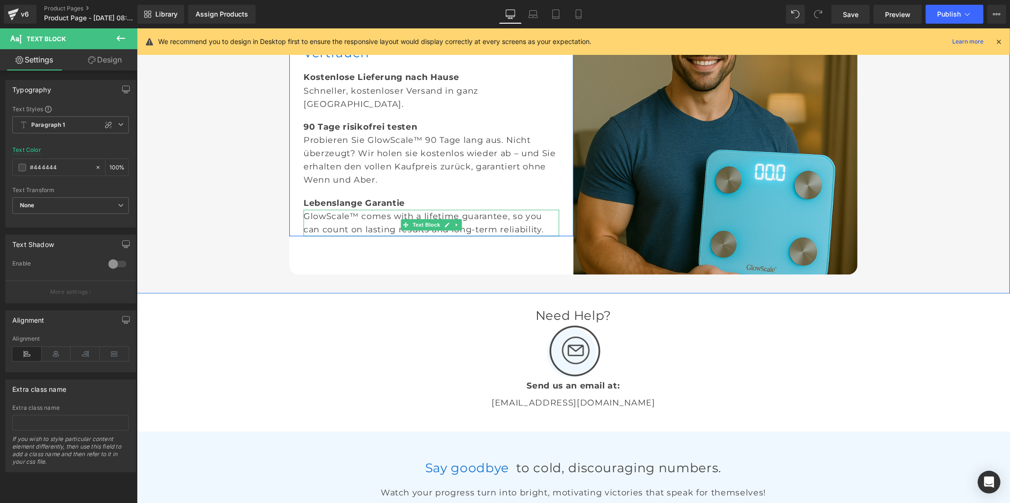
click at [385, 236] on div "GlowScale™ comes with a lifetime guarantee, so you can count on lasting results…" at bounding box center [431, 222] width 256 height 27
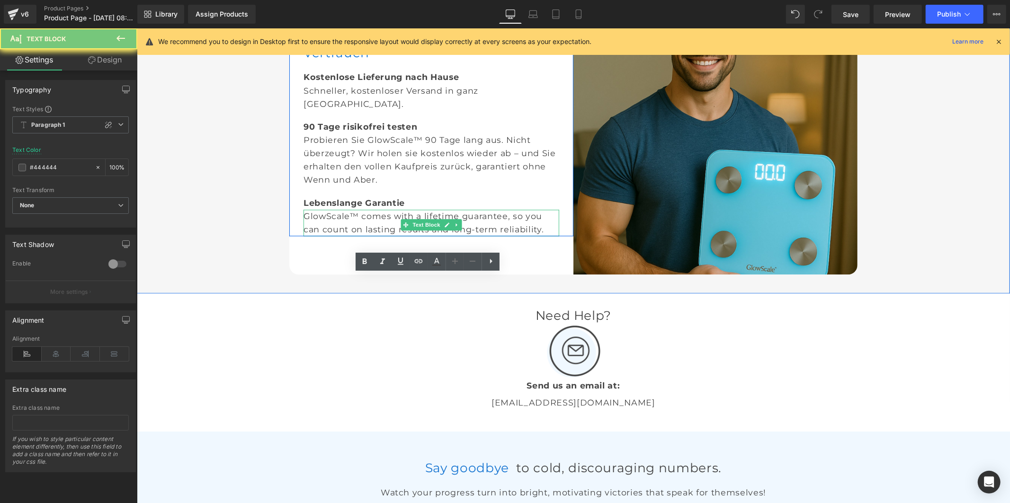
click at [385, 236] on div "GlowScale™ comes with a lifetime guarantee, so you can count on lasting results…" at bounding box center [431, 222] width 256 height 27
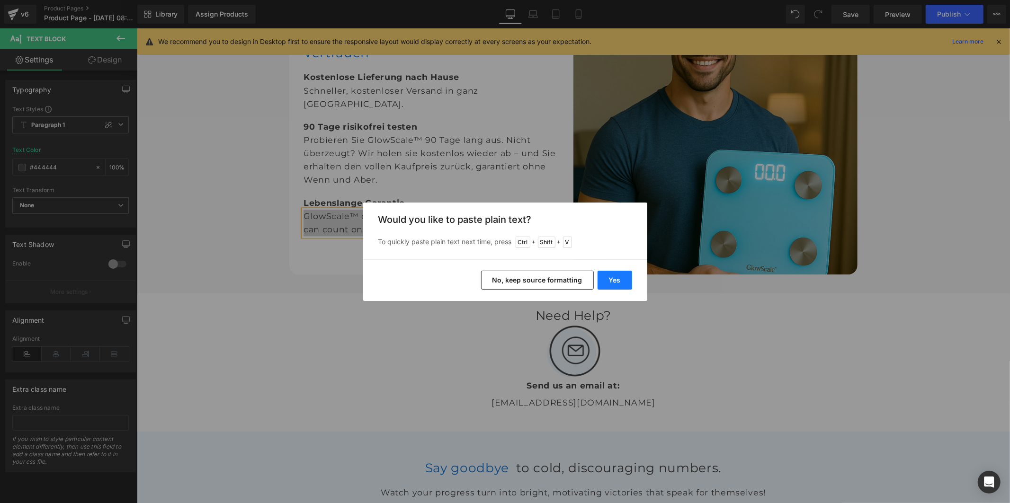
click at [617, 280] on button "Yes" at bounding box center [615, 280] width 35 height 19
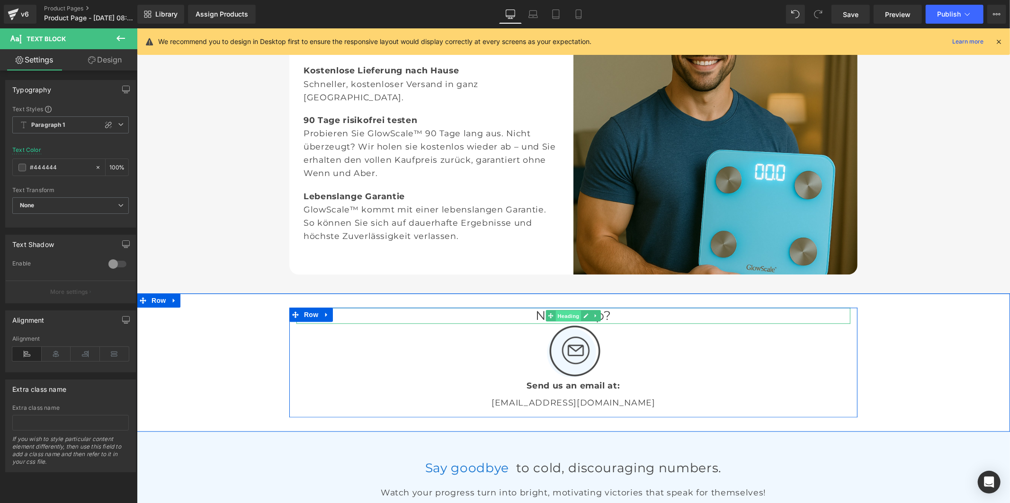
click at [555, 322] on span "Heading" at bounding box center [568, 315] width 26 height 11
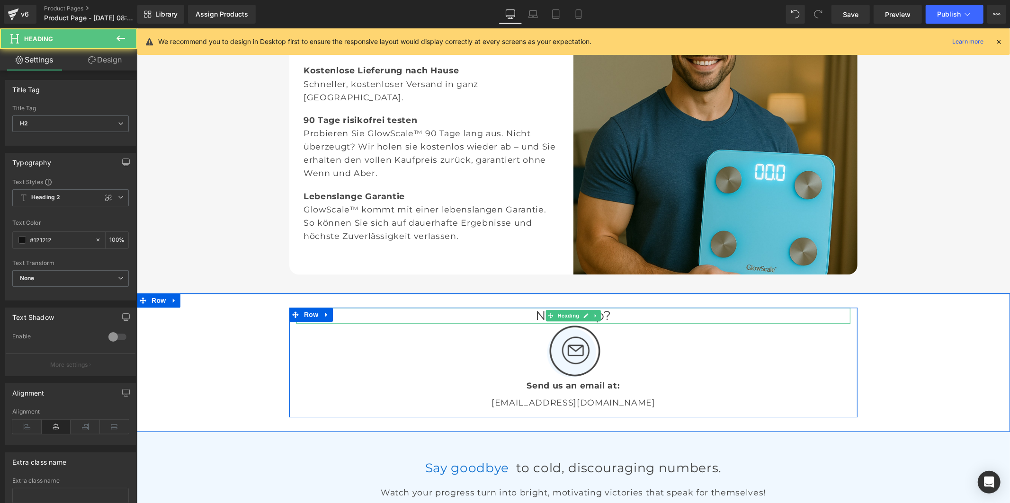
click at [535, 323] on font "Need Help?" at bounding box center [573, 315] width 76 height 16
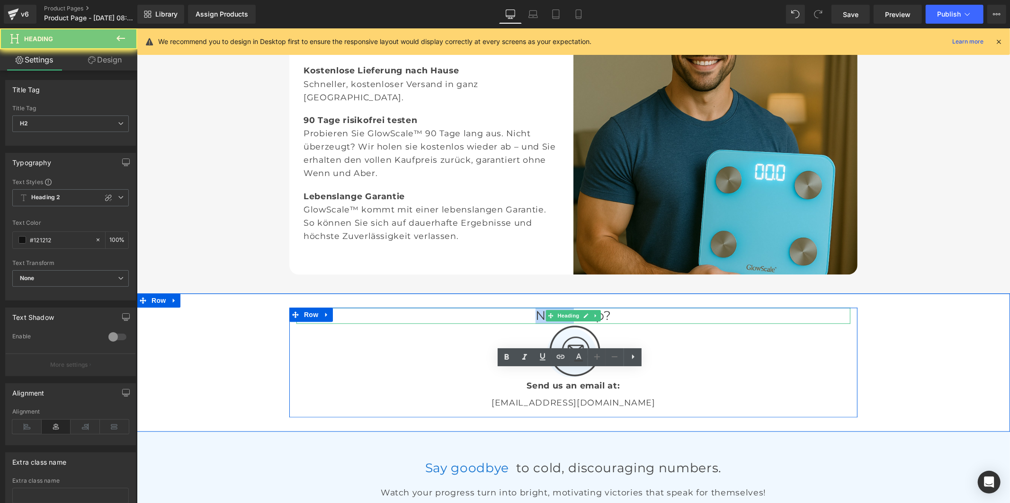
click at [535, 323] on font "Need Help?" at bounding box center [573, 315] width 76 height 16
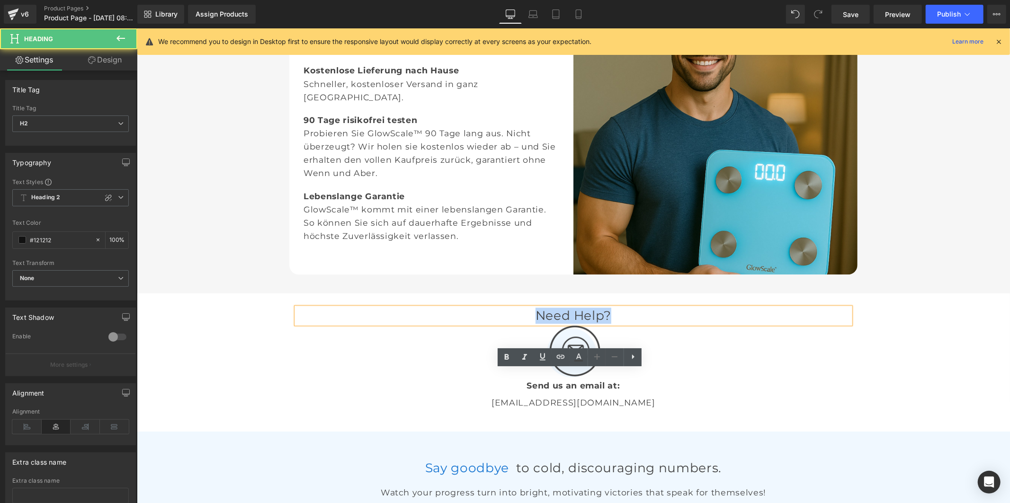
click at [535, 323] on font "Need Help?" at bounding box center [573, 315] width 76 height 16
paste div
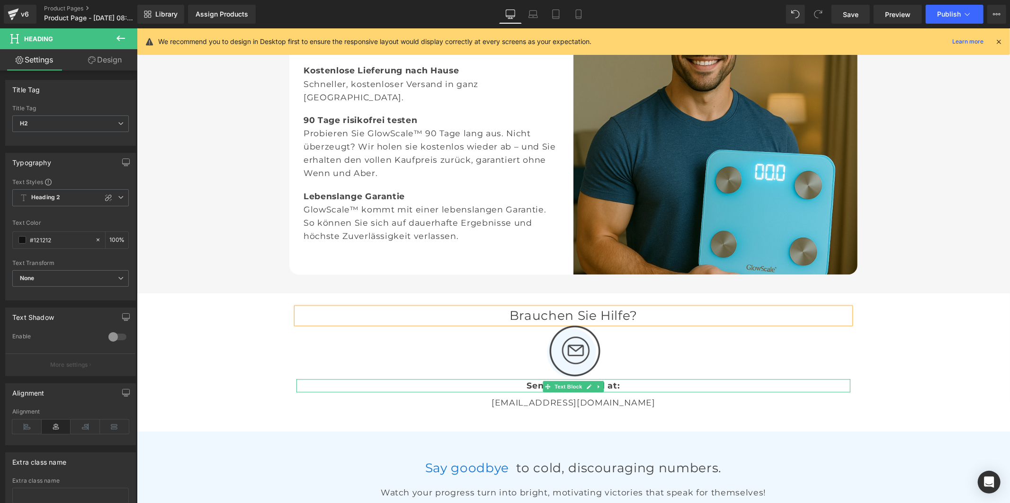
click at [528, 390] on b "Send us an email at:" at bounding box center [572, 385] width 93 height 10
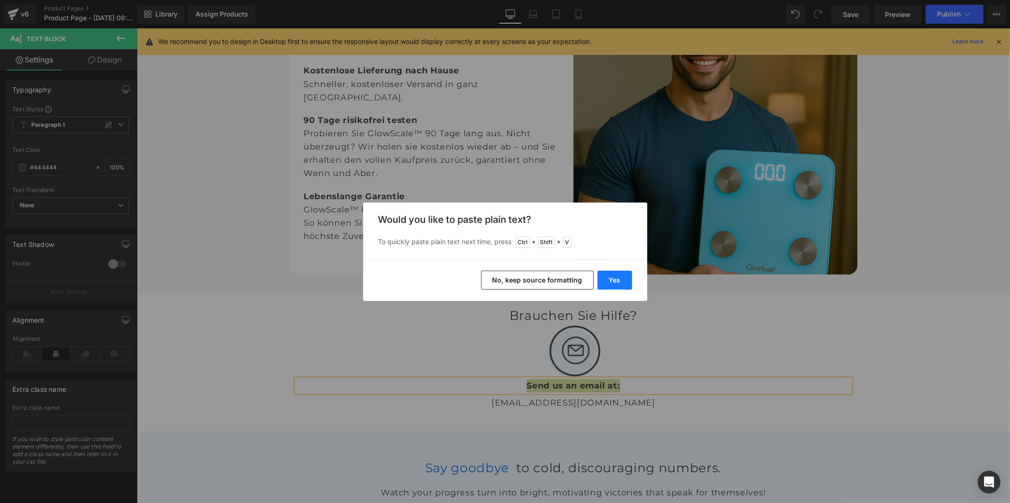
click at [613, 280] on button "Yes" at bounding box center [615, 280] width 35 height 19
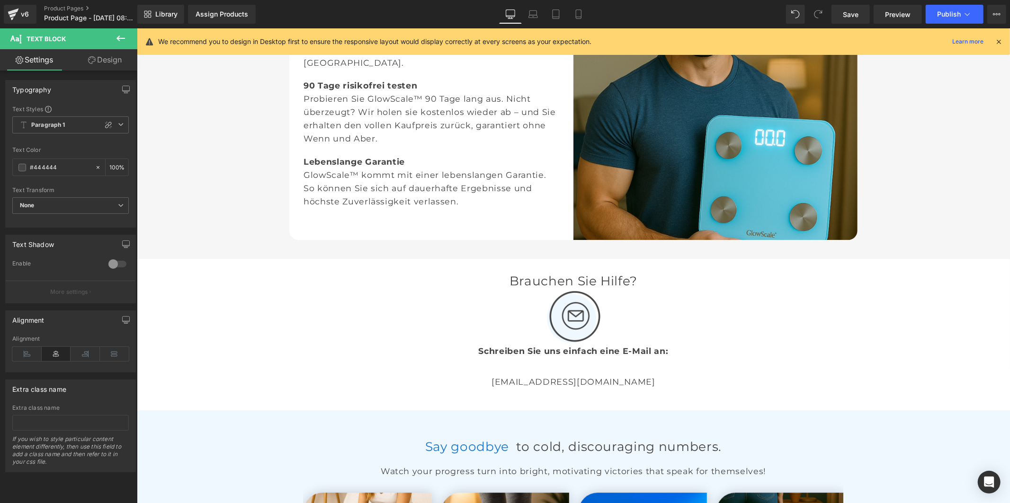
scroll to position [1894, 0]
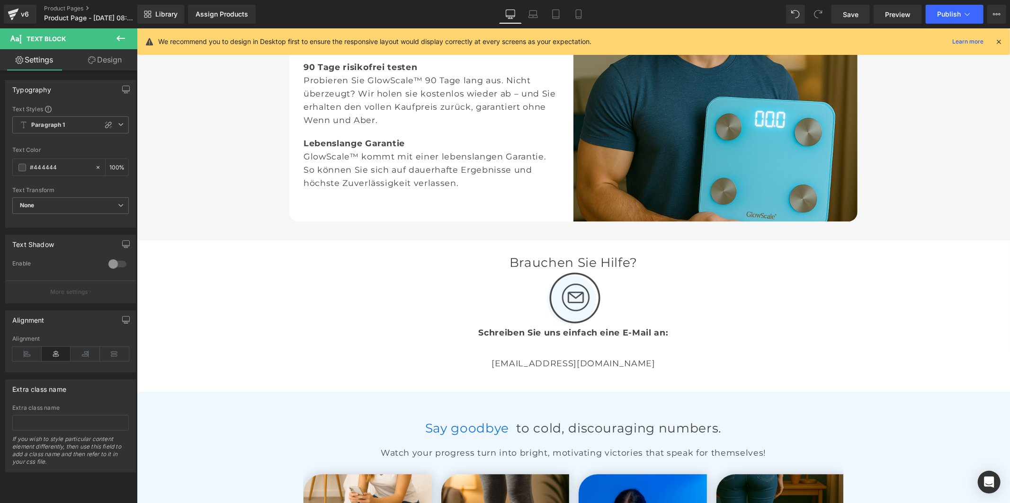
click at [600, 337] on b "Schreiben Sie uns einfach eine E-Mail an:" at bounding box center [573, 332] width 190 height 10
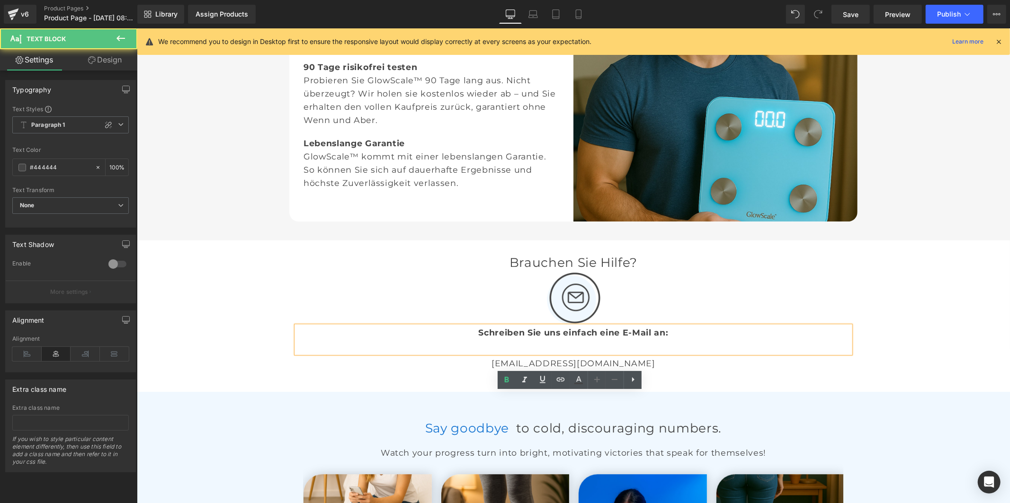
click at [599, 352] on p at bounding box center [573, 345] width 554 height 13
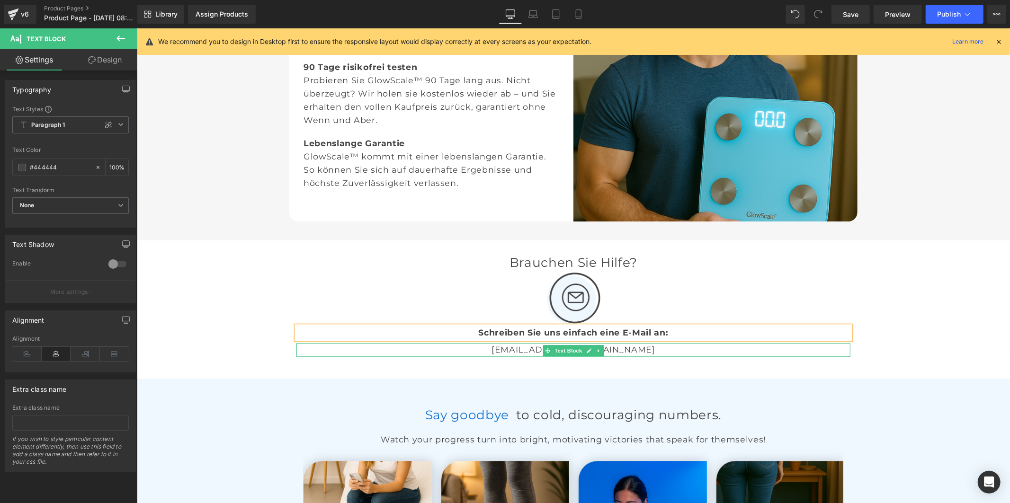
click at [594, 356] on link at bounding box center [599, 350] width 10 height 11
click at [620, 356] on p "info@scaleglow.co" at bounding box center [573, 349] width 554 height 13
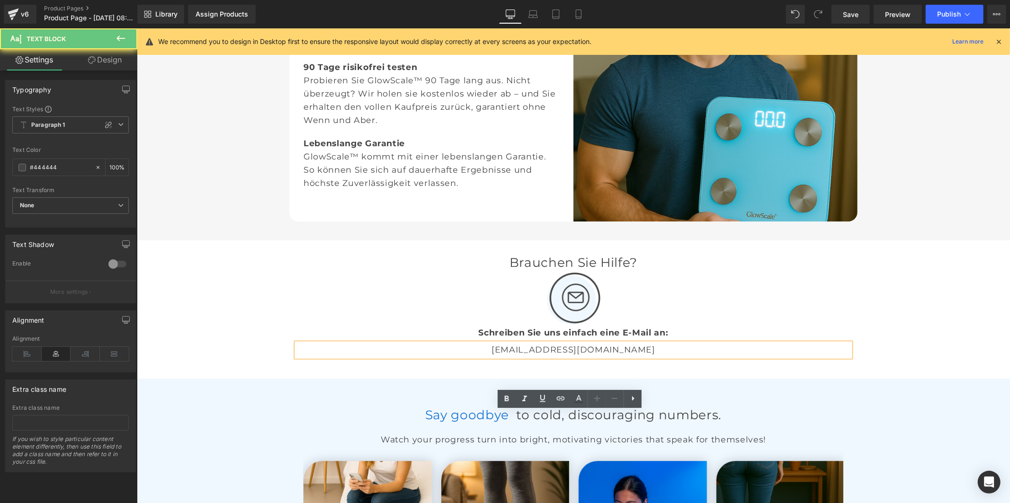
click at [621, 356] on p "info@scaleglow.co" at bounding box center [573, 349] width 554 height 13
click at [620, 356] on p "info@scaleglow.co" at bounding box center [573, 349] width 554 height 13
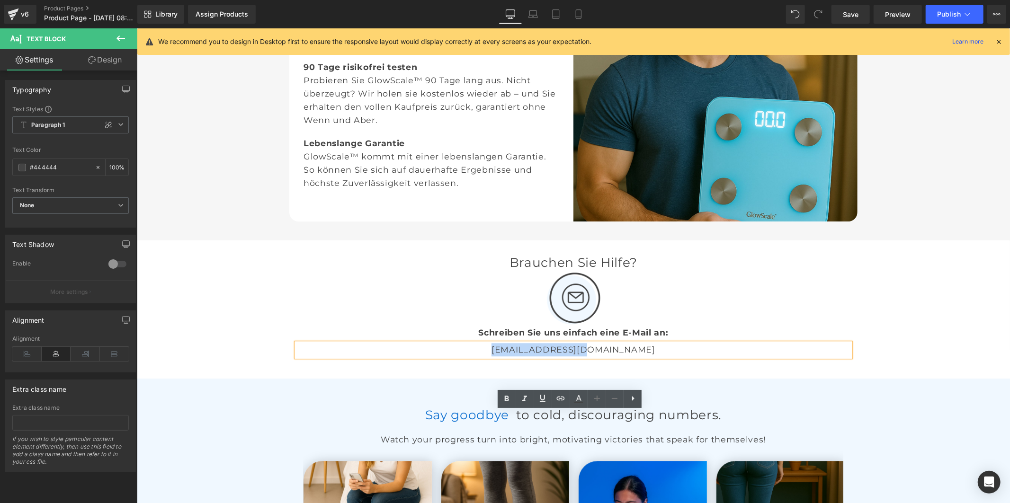
drag, startPoint x: 599, startPoint y: 420, endPoint x: 519, endPoint y: 420, distance: 80.5
click at [519, 356] on p "info@scaleglow.co" at bounding box center [573, 349] width 554 height 13
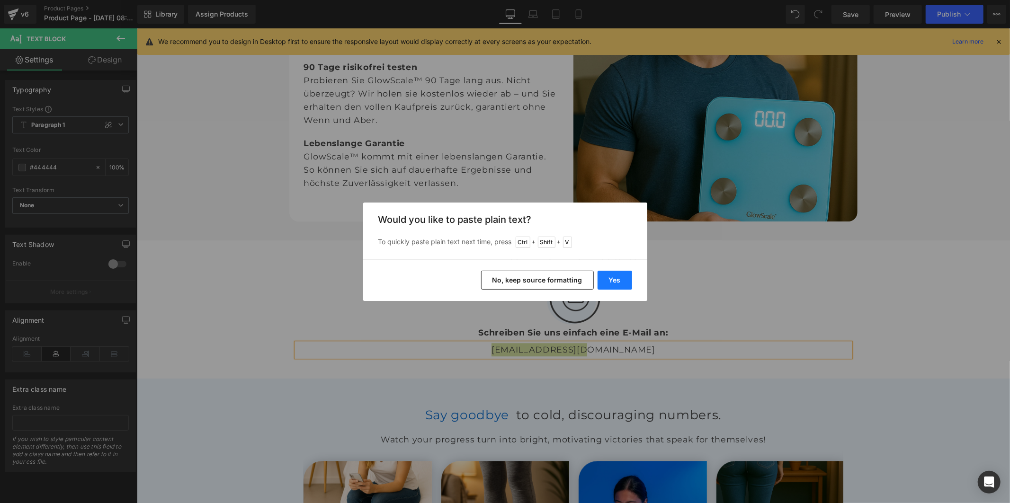
click at [611, 277] on button "Yes" at bounding box center [615, 280] width 35 height 19
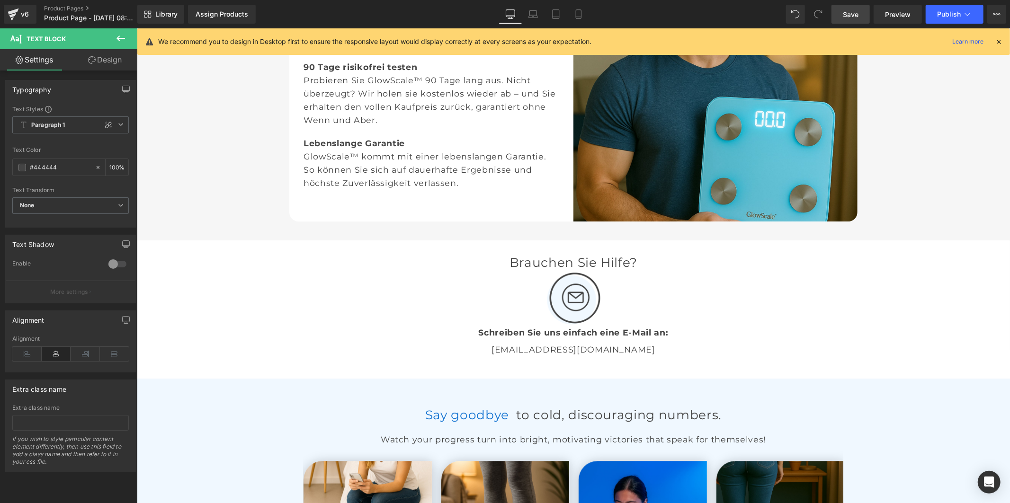
click at [843, 15] on link "Save" at bounding box center [851, 14] width 38 height 19
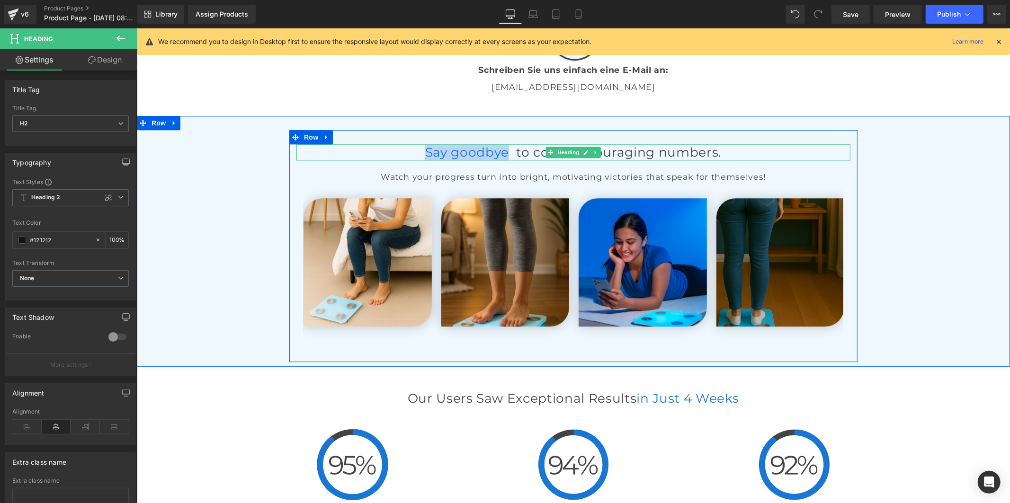
drag, startPoint x: 486, startPoint y: 224, endPoint x: 376, endPoint y: 223, distance: 109.4
click at [376, 160] on h2 "Say goodbye to cold, discouraging numbers." at bounding box center [573, 152] width 554 height 16
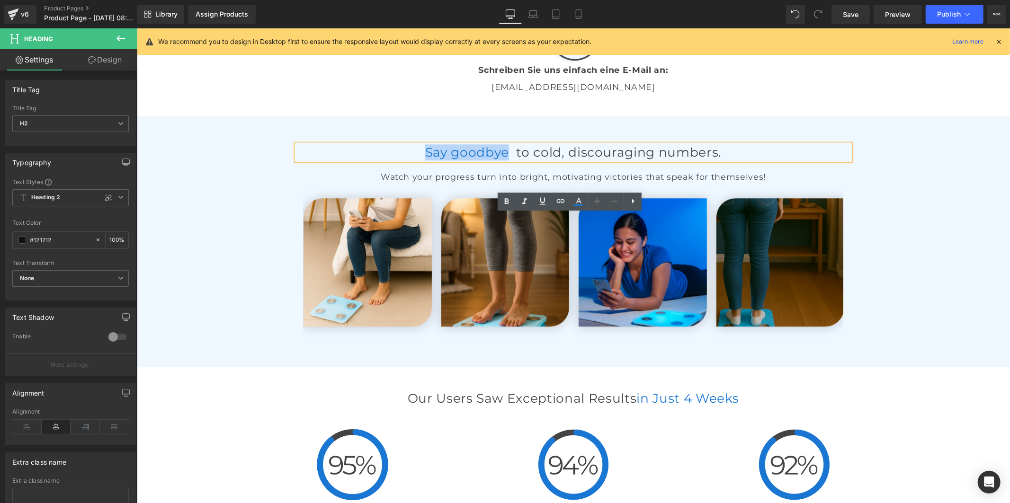
paste div
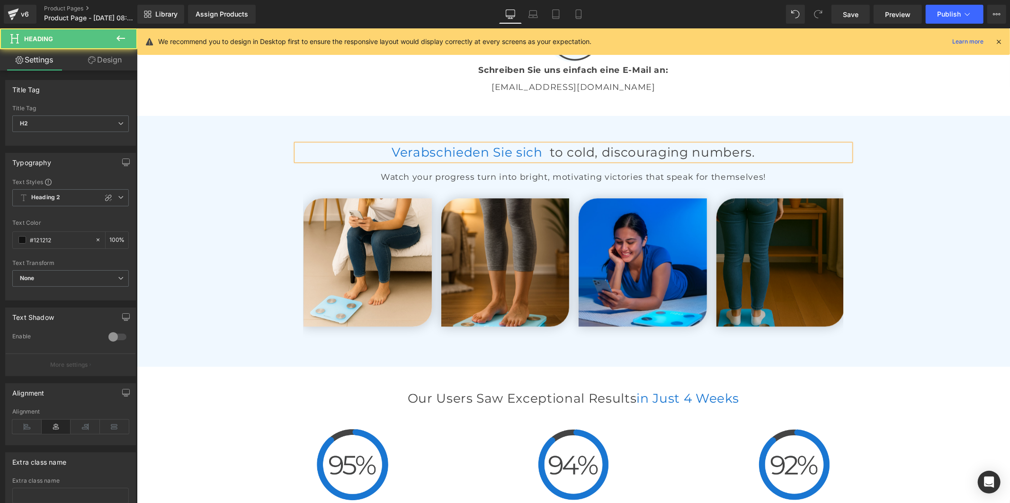
click at [676, 160] on div "Verabschieden Sie sich to cold, discouraging numbers." at bounding box center [573, 152] width 554 height 16
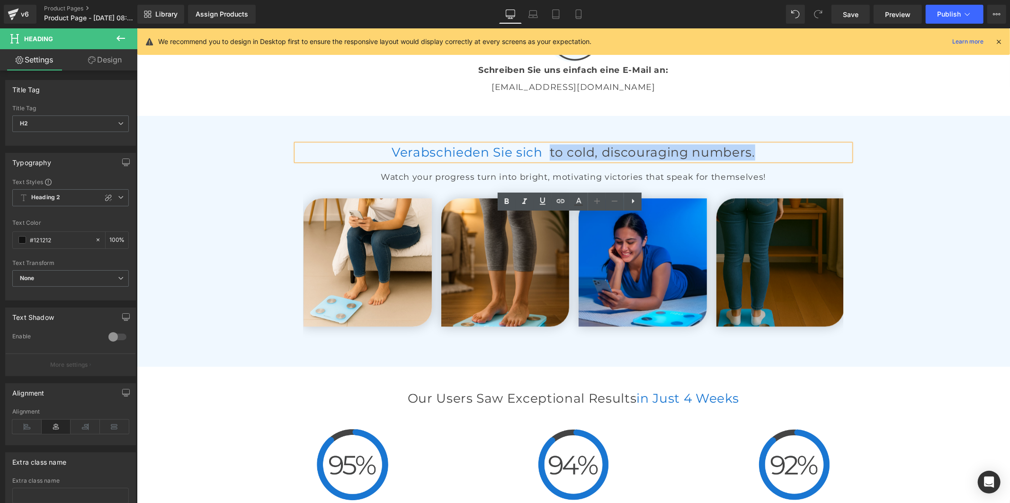
drag, startPoint x: 795, startPoint y: 224, endPoint x: 540, endPoint y: 229, distance: 255.3
click at [540, 160] on h2 "Verabschieden Sie sich to cold, discouraging numbers." at bounding box center [573, 152] width 554 height 16
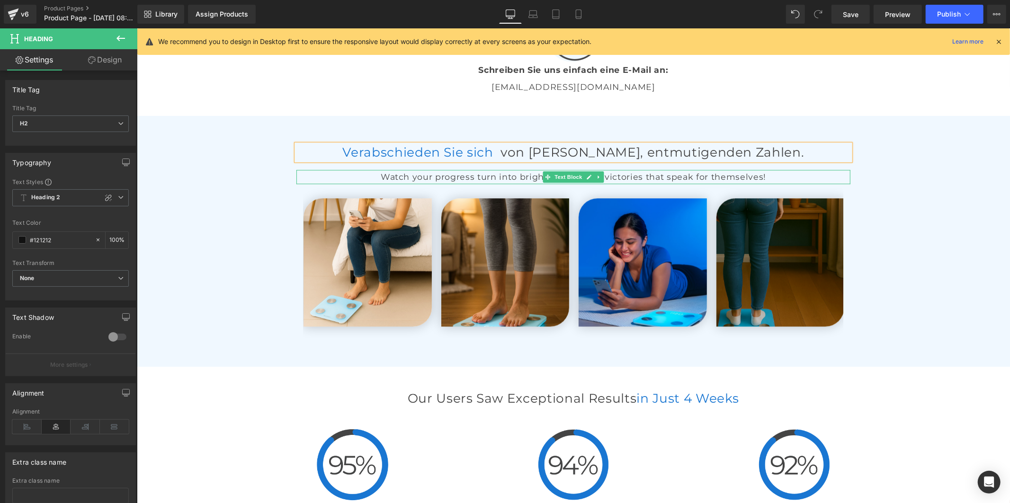
click at [514, 184] on p "Watch your progress turn into bright, motivating victories that speak for thems…" at bounding box center [573, 177] width 554 height 14
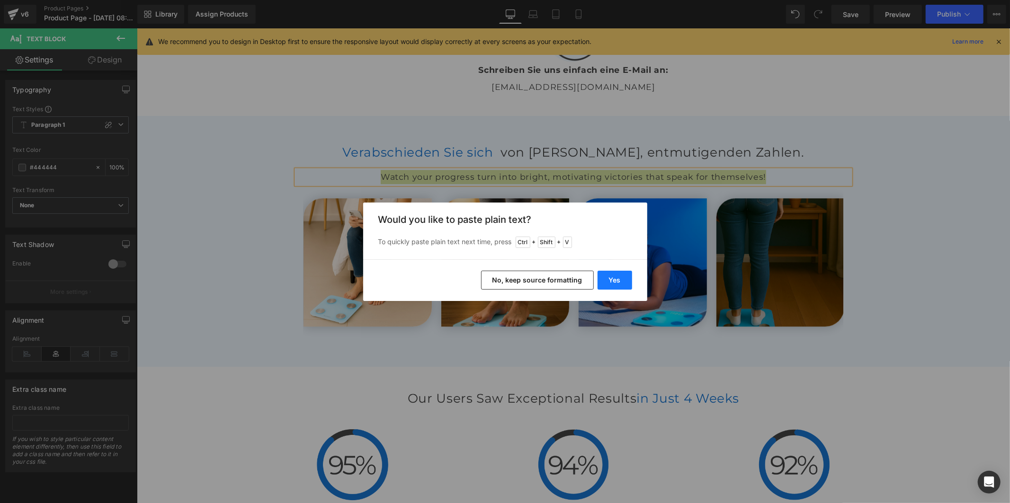
click at [613, 278] on button "Yes" at bounding box center [615, 280] width 35 height 19
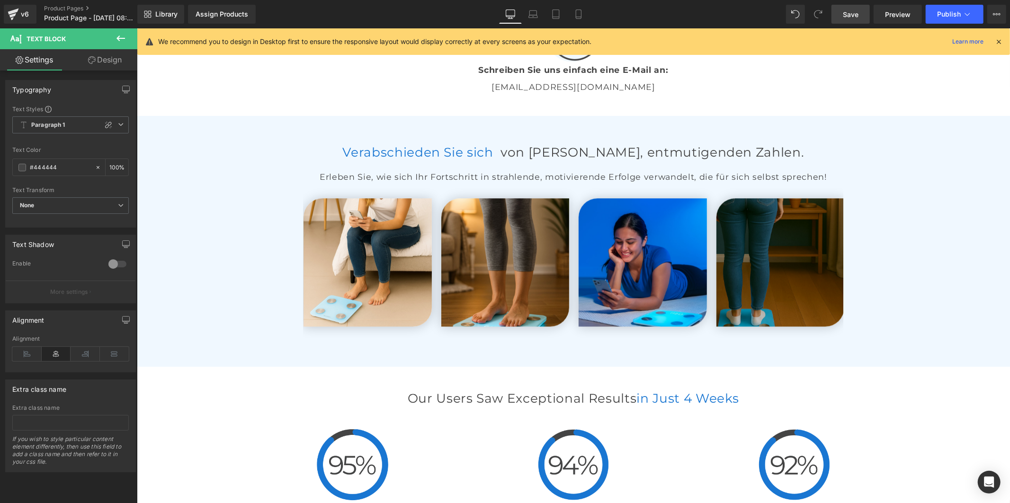
click at [851, 11] on span "Save" at bounding box center [851, 14] width 16 height 10
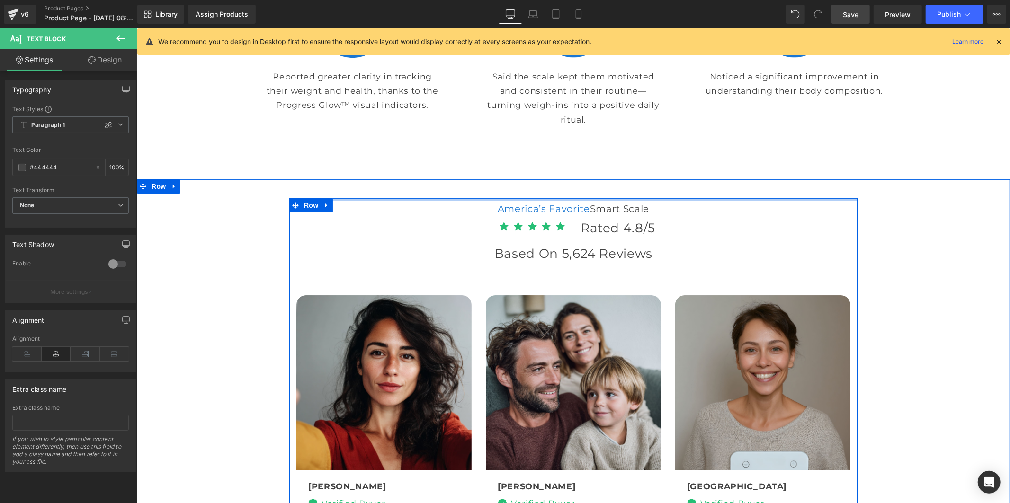
scroll to position [2368, 0]
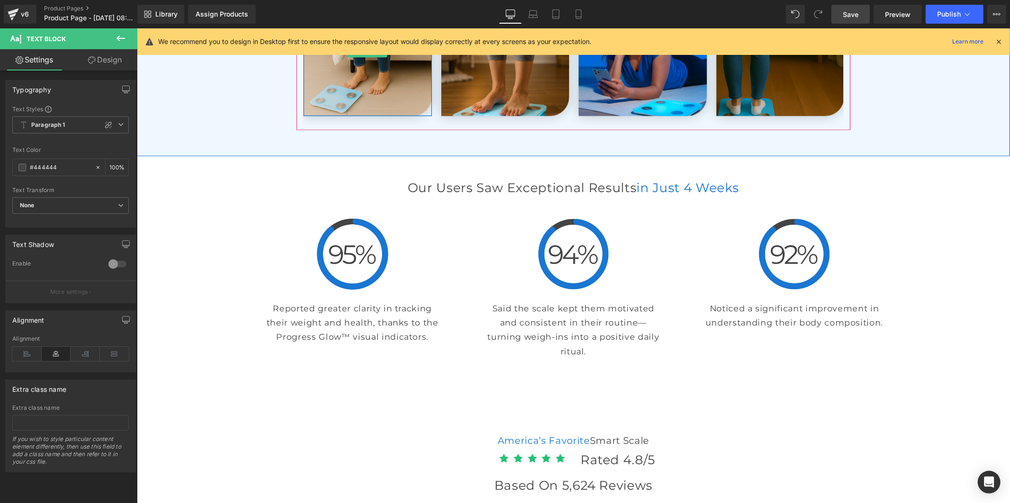
click at [374, 116] on img at bounding box center [367, 51] width 128 height 128
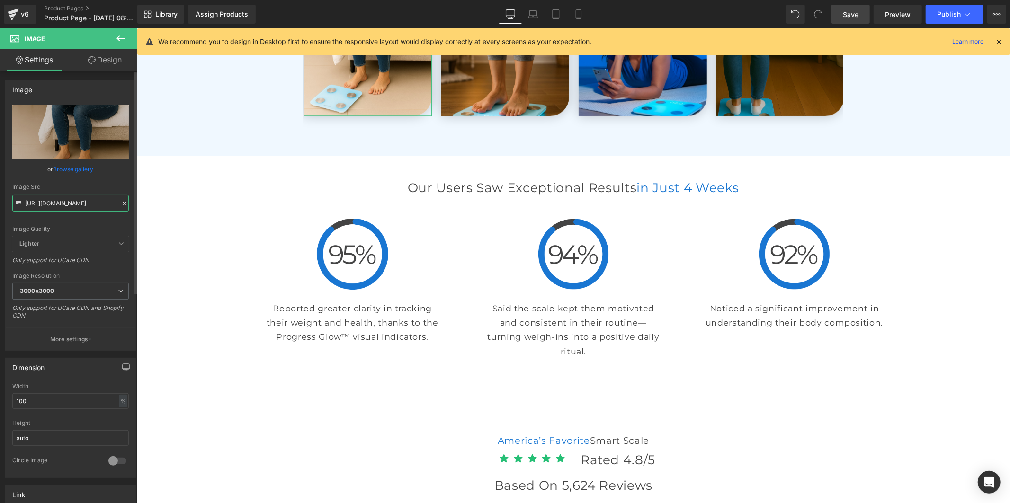
click at [70, 204] on input "https://cdn.shopify.com/s/files/1/0930/1957/0560/files/GlowScale_4_3000x3000.jp…" at bounding box center [70, 203] width 116 height 17
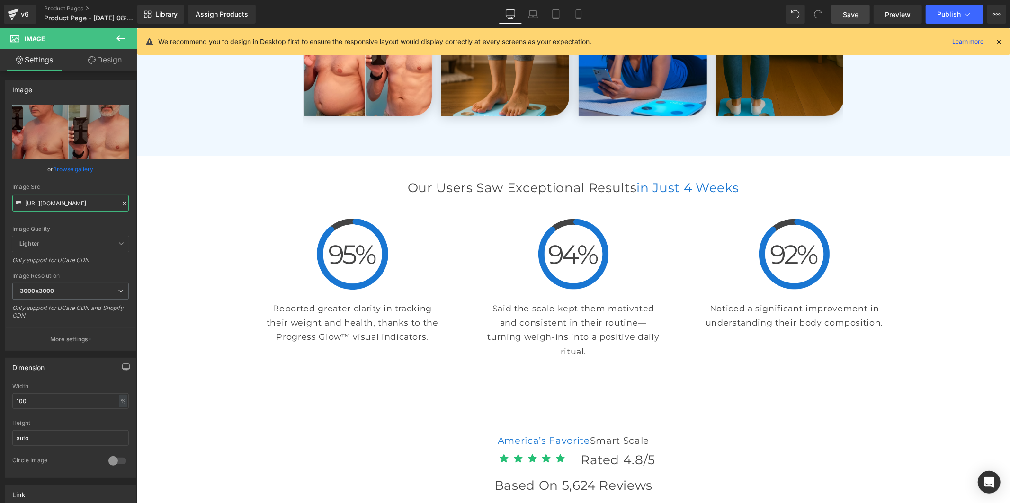
type input "https://cdn.shopify.com/s/files/1/0973/9963/6307/files/2_74d49860-4b21-4fa4-a34…"
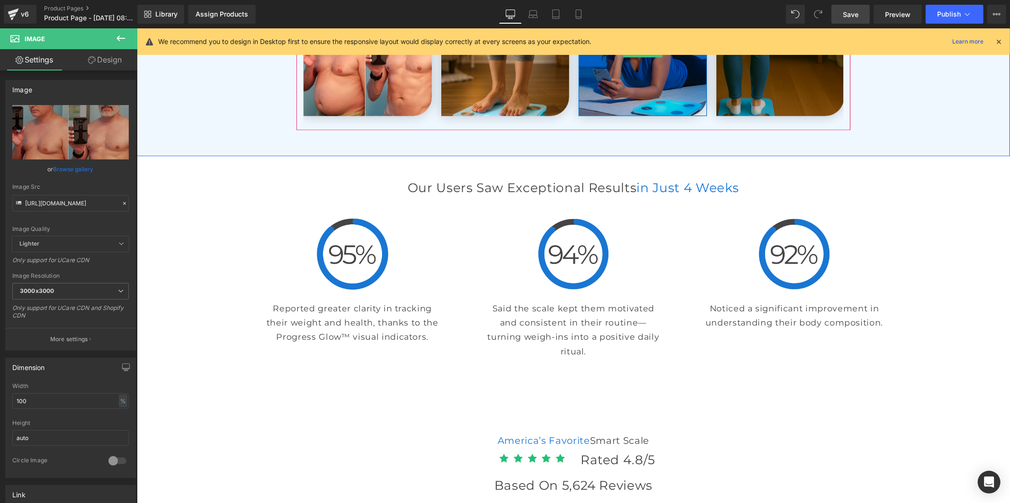
click at [619, 116] on img at bounding box center [642, 51] width 128 height 128
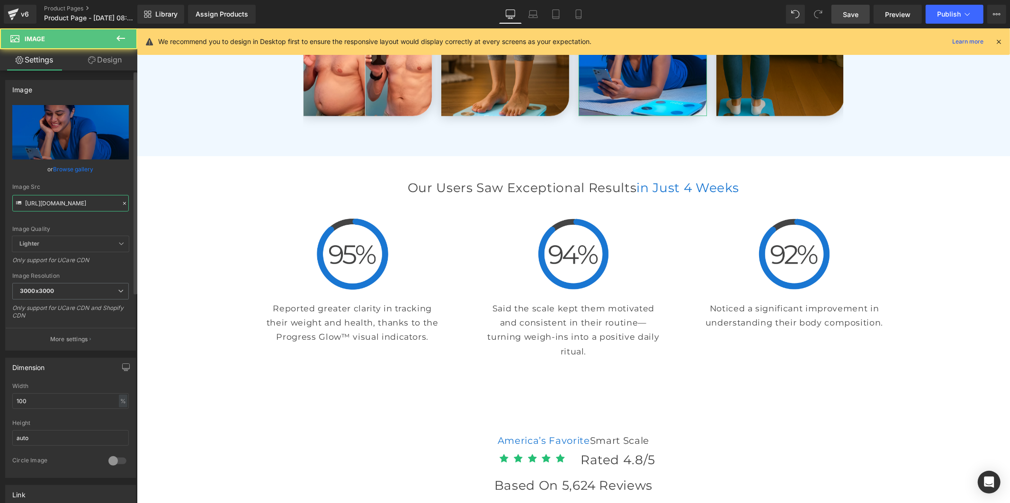
click at [87, 206] on input "https://cdn.shopify.com/s/files/1/0930/1957/0560/files/25_3000x3000.jpg?v=17564…" at bounding box center [70, 203] width 116 height 17
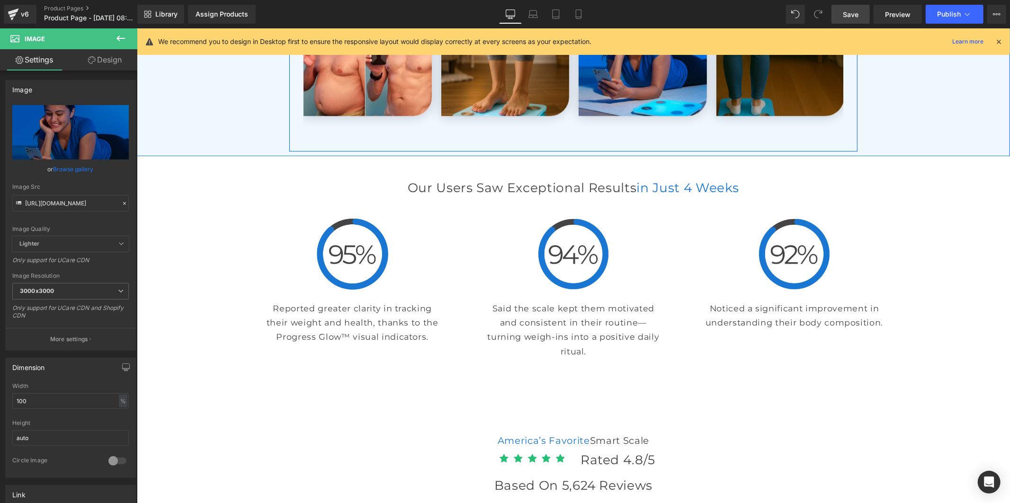
click at [765, 116] on img at bounding box center [780, 51] width 128 height 128
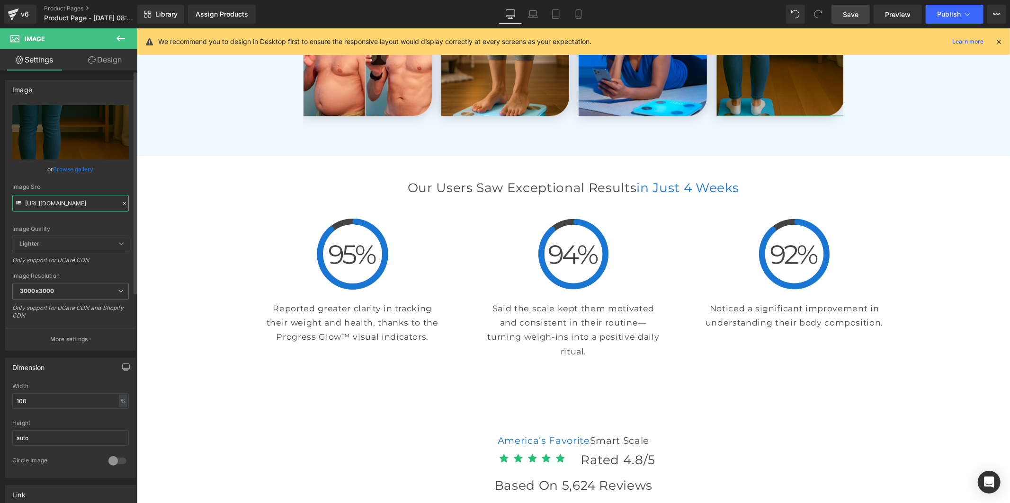
click at [60, 204] on input "https://cdn.shopify.com/s/files/1/0930/1957/0560/files/22_3000x3000.jpg?v=17564…" at bounding box center [70, 203] width 116 height 17
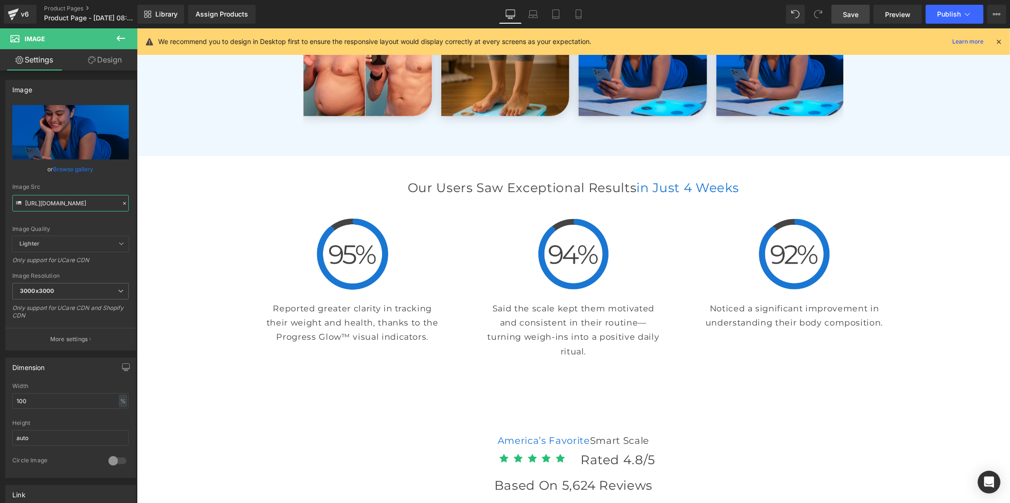
type input "https://cdn.shopify.com/s/files/1/0930/1957/0560/files/25_3000x3000.jpg?v=17564…"
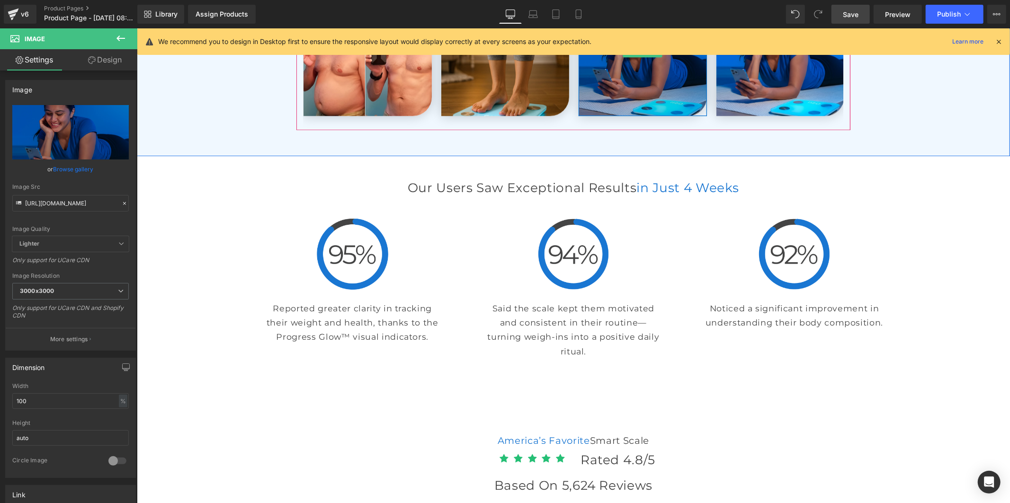
click at [624, 116] on img at bounding box center [642, 51] width 128 height 128
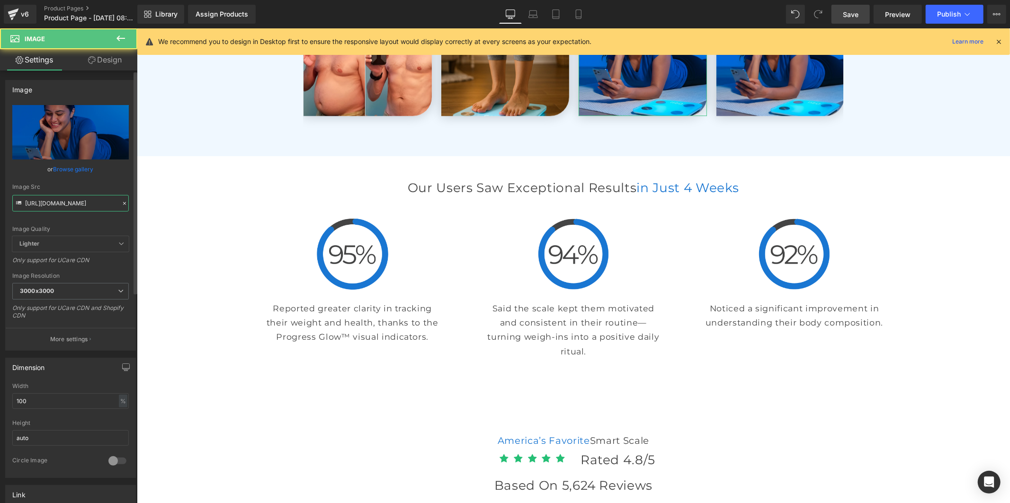
click at [91, 205] on input "https://cdn.shopify.com/s/files/1/0930/1957/0560/files/25_3000x3000.jpg?v=17564…" at bounding box center [70, 203] width 116 height 17
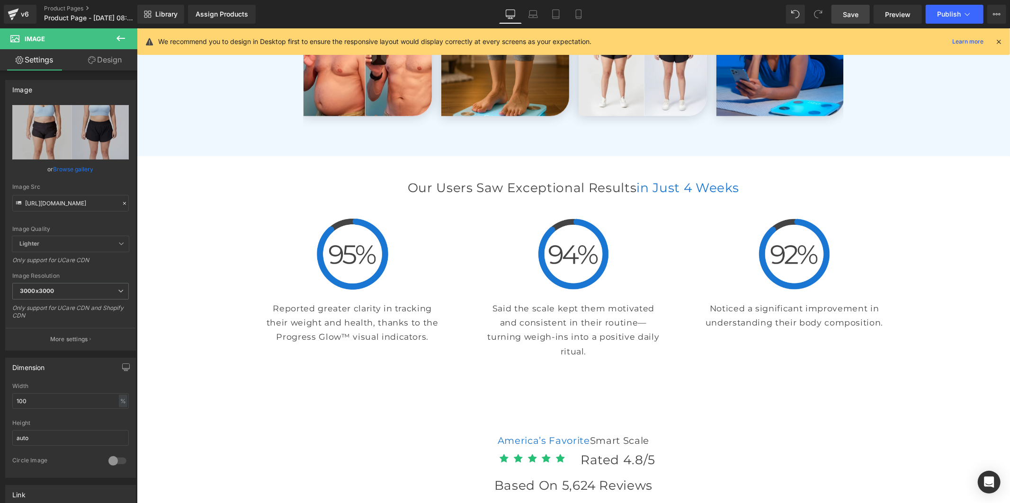
click at [856, 18] on span "Save" at bounding box center [851, 14] width 16 height 10
type input "https://cdn.shopify.com/s/files/1/0973/9963/6307/files/3_6765618e-d60d-4a93-833…"
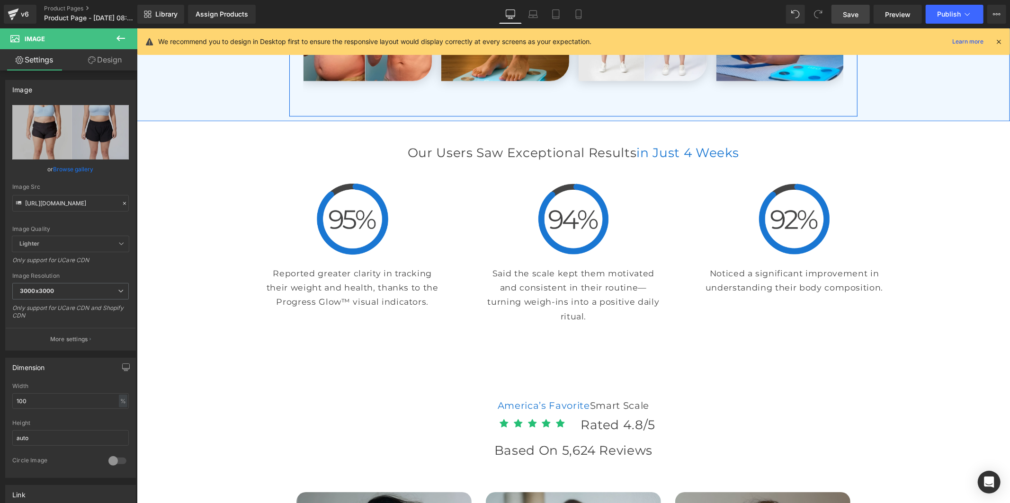
scroll to position [2420, 0]
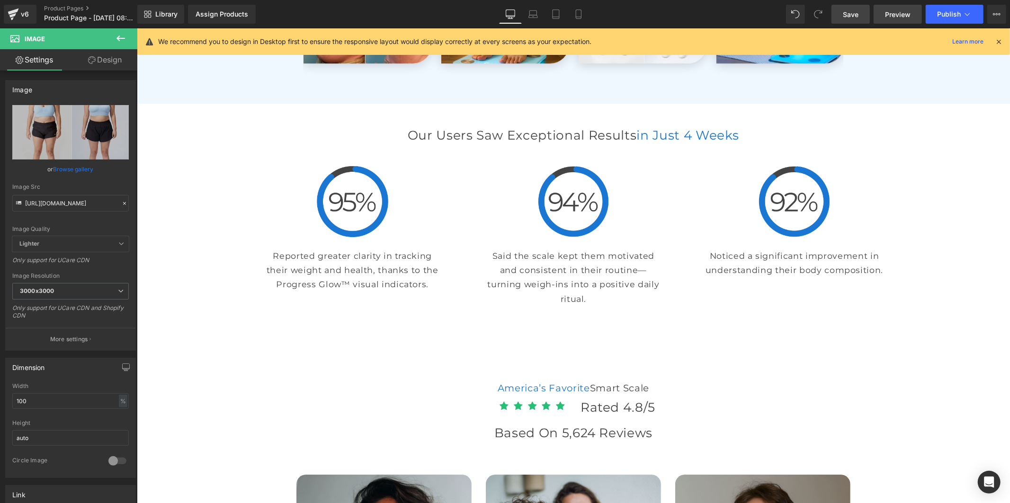
click at [895, 17] on span "Preview" at bounding box center [898, 14] width 26 height 10
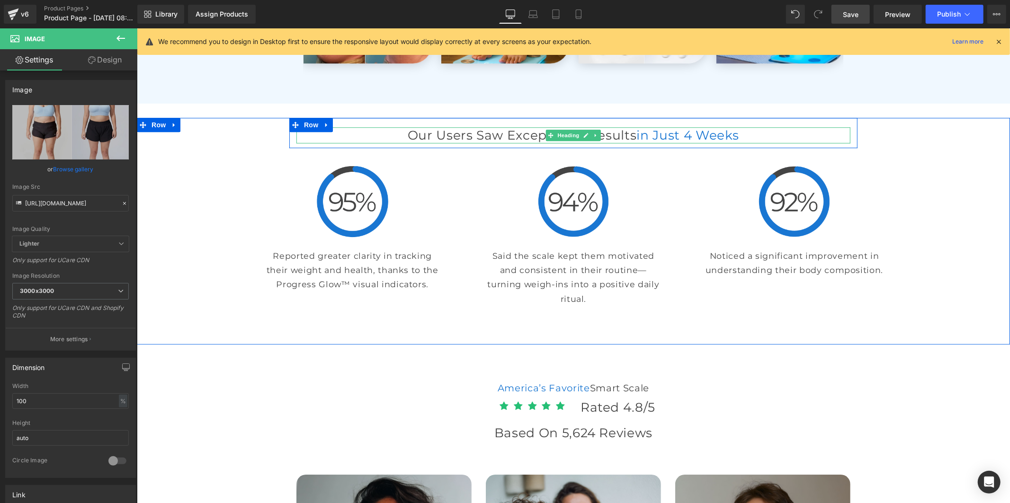
click at [624, 143] on h2 "Our Users Saw Exceptional Results in Just 4 Weeks" at bounding box center [573, 135] width 554 height 16
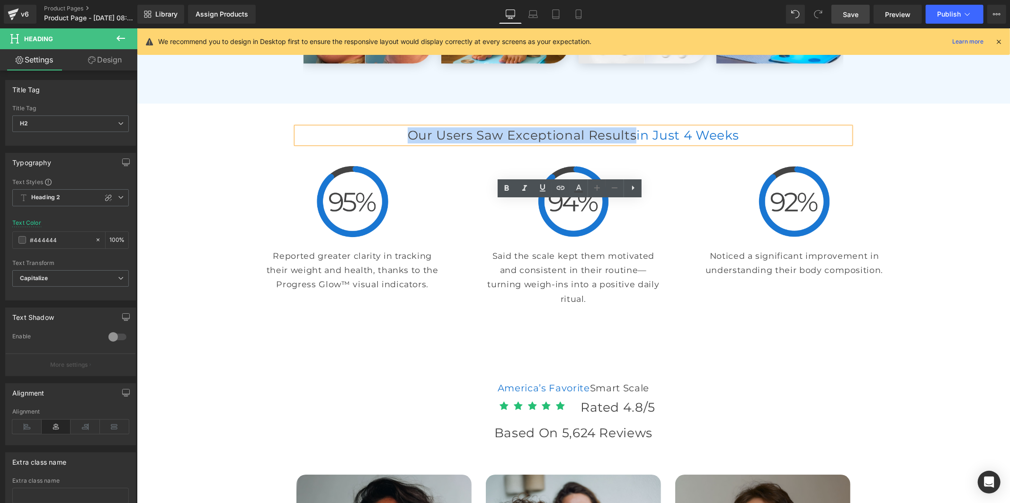
drag, startPoint x: 647, startPoint y: 212, endPoint x: 357, endPoint y: 209, distance: 290.3
click at [357, 143] on h2 "Our Users Saw Exceptional Results in Just 4 Weeks" at bounding box center [573, 135] width 554 height 16
paste div
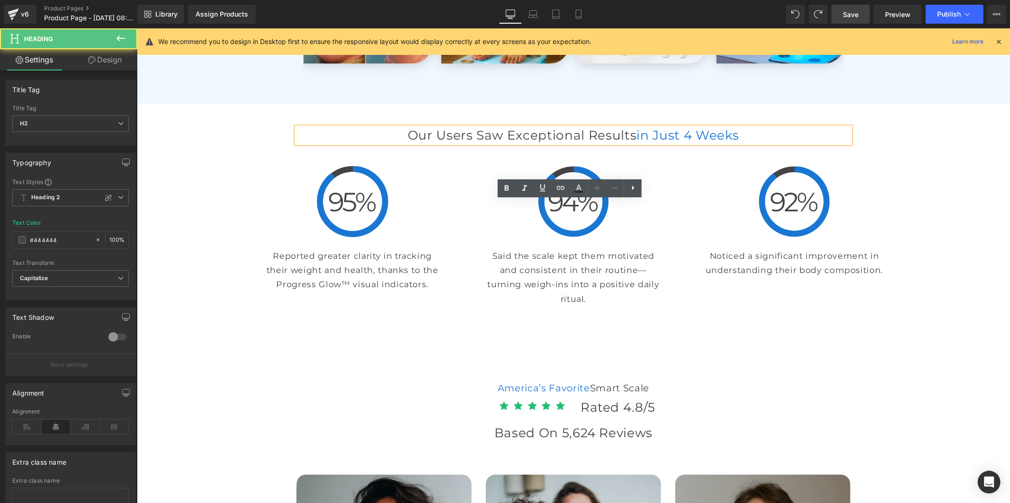
click at [398, 143] on h2 "Our Users Saw Exceptional Results in Just 4 Weeks" at bounding box center [573, 135] width 554 height 16
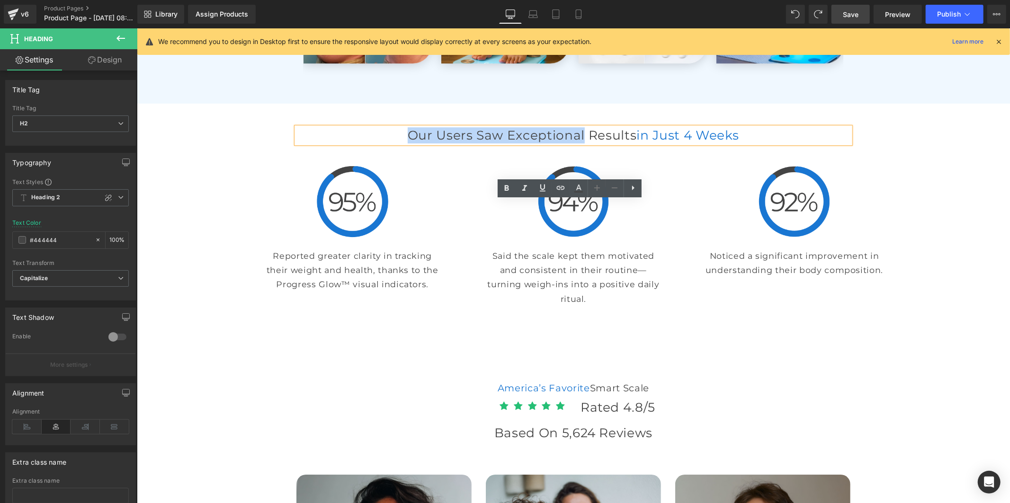
drag, startPoint x: 579, startPoint y: 214, endPoint x: 352, endPoint y: 201, distance: 227.2
click at [352, 143] on h2 "Our Users Saw Exceptional Results in Just 4 Weeks" at bounding box center [573, 135] width 554 height 16
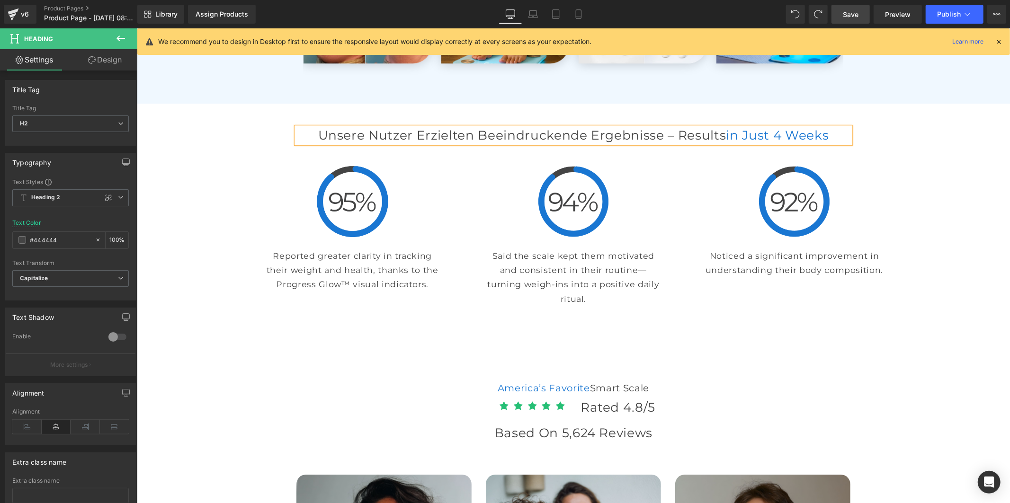
drag, startPoint x: 825, startPoint y: 209, endPoint x: 799, endPoint y: 209, distance: 26.5
click at [799, 143] on h2 "Unsere Nutzer erzielten beeindruckende Ergebnisse – Results in Just 4 Weeks" at bounding box center [573, 135] width 554 height 16
click at [802, 143] on h2 "Unsere Nutzer erzielten beeindruckende Ergebnisse – Results in Just 4 Weeks" at bounding box center [573, 135] width 554 height 16
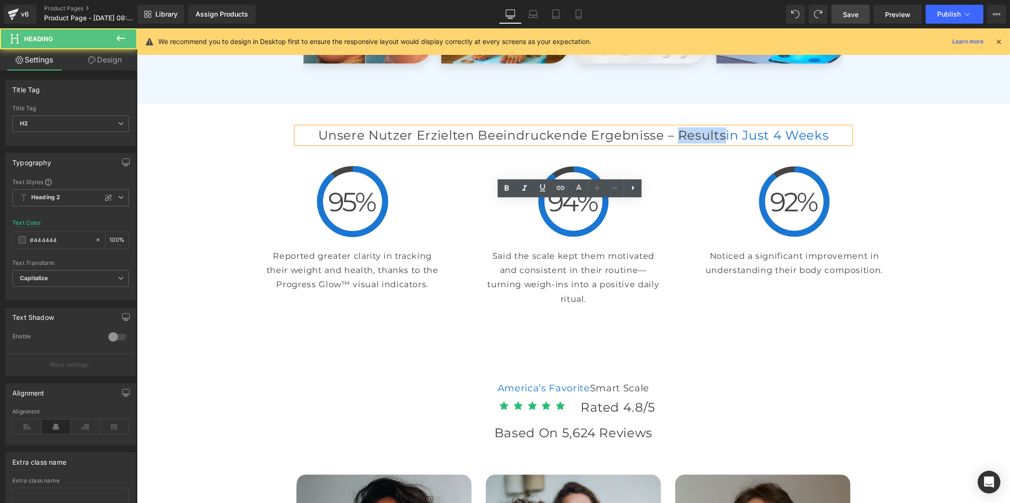
drag, startPoint x: 823, startPoint y: 210, endPoint x: 760, endPoint y: 214, distance: 63.5
click at [760, 143] on h2 "Unsere Nutzer erzielten beeindruckende Ergebnisse – Results in Just 4 Weeks" at bounding box center [573, 135] width 554 height 16
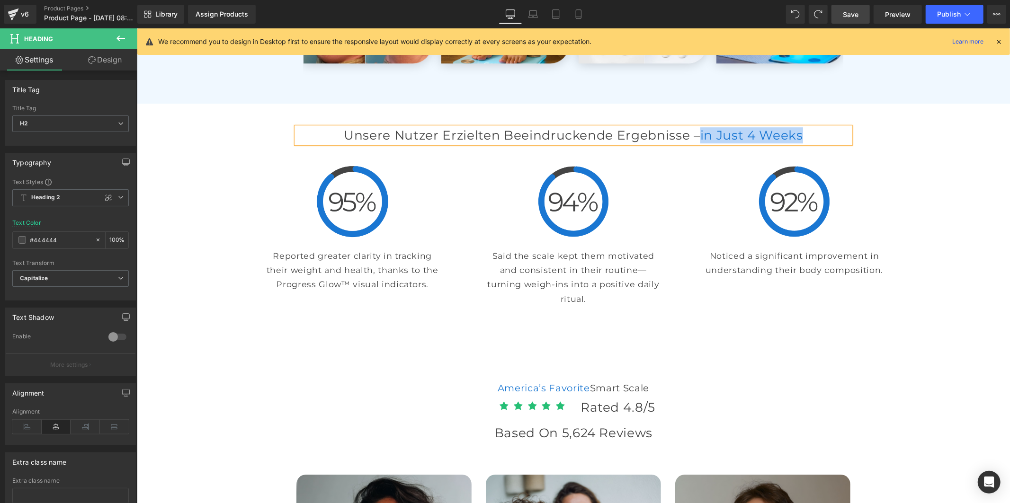
drag, startPoint x: 602, startPoint y: 233, endPoint x: 769, endPoint y: 211, distance: 168.6
click at [769, 143] on h2 "Unsere Nutzer erzielten beeindruckende Ergebnisse – in Just 4 Weeks" at bounding box center [573, 135] width 554 height 16
click at [779, 143] on font "schon nach 4 Wochen" at bounding box center [751, 135] width 150 height 16
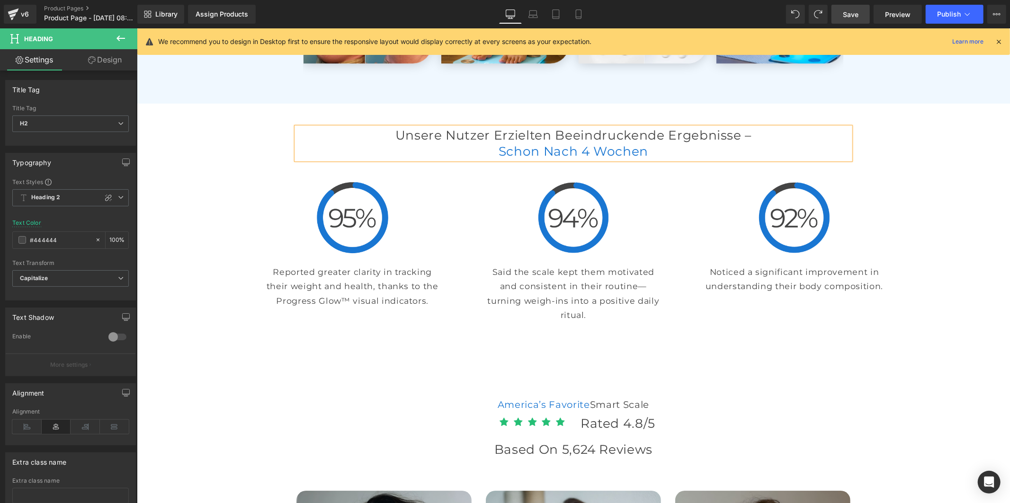
click at [846, 11] on span "Save" at bounding box center [851, 14] width 16 height 10
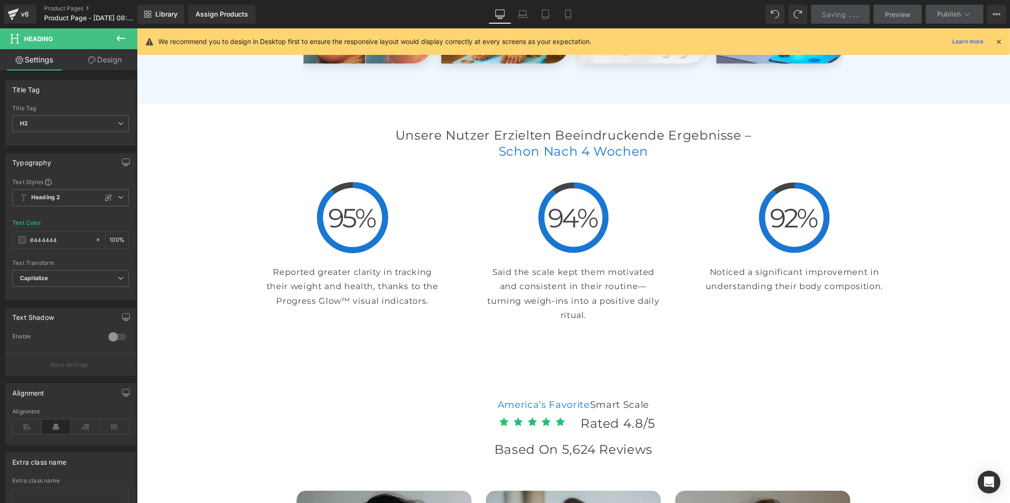
scroll to position [2578, 0]
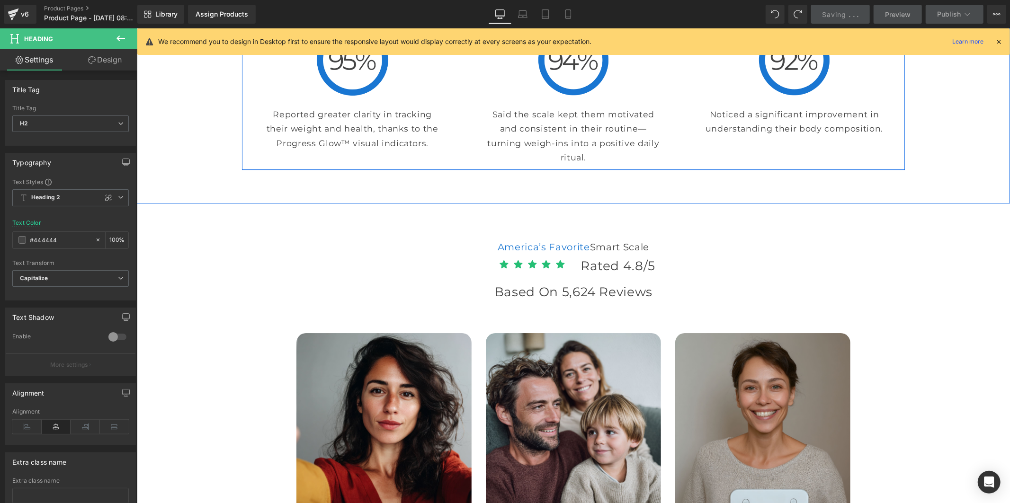
click at [316, 150] on p "Reported greater clarity in tracking their weight and health, thanks to the Pro…" at bounding box center [352, 128] width 179 height 43
click at [408, 150] on p "Reported greater clarity in tracking their weight and health, thanks to the Pro…" at bounding box center [352, 128] width 179 height 43
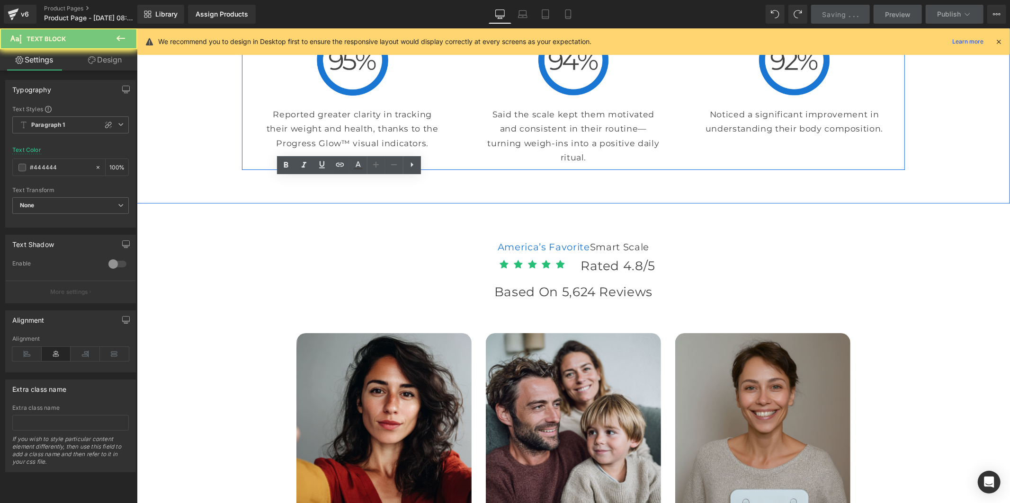
click at [408, 150] on p "Reported greater clarity in tracking their weight and health, thanks to the Pro…" at bounding box center [352, 128] width 179 height 43
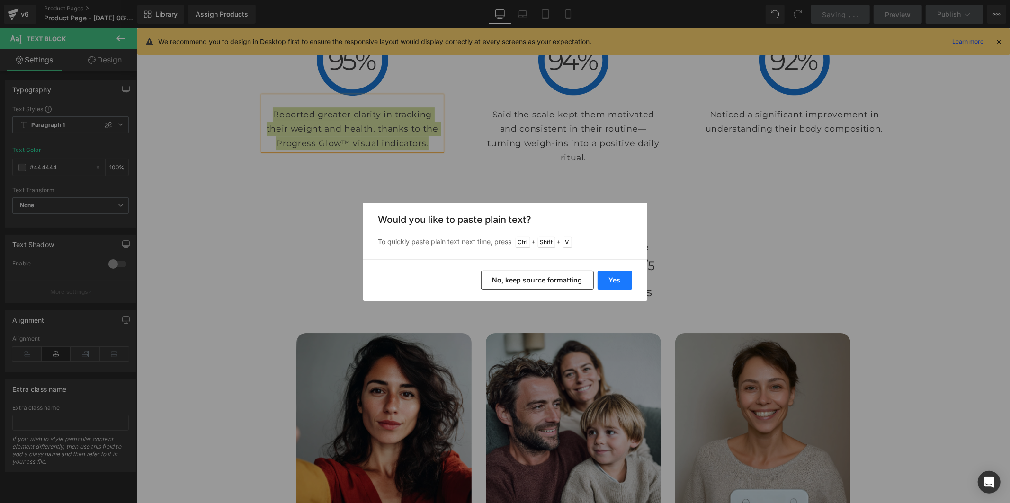
click at [608, 275] on button "Yes" at bounding box center [615, 280] width 35 height 19
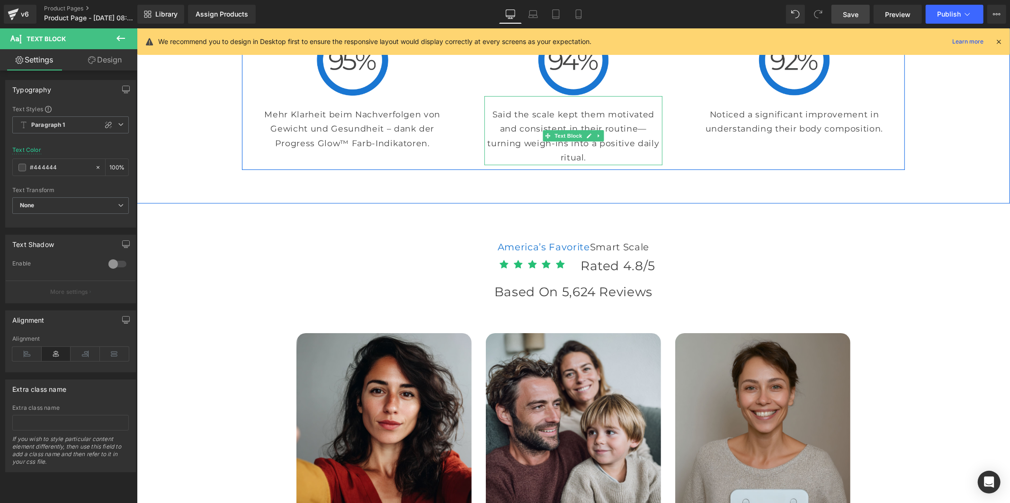
click at [510, 165] on p "Said the scale kept them motivated and consistent in their routine—turning weig…" at bounding box center [573, 136] width 179 height 58
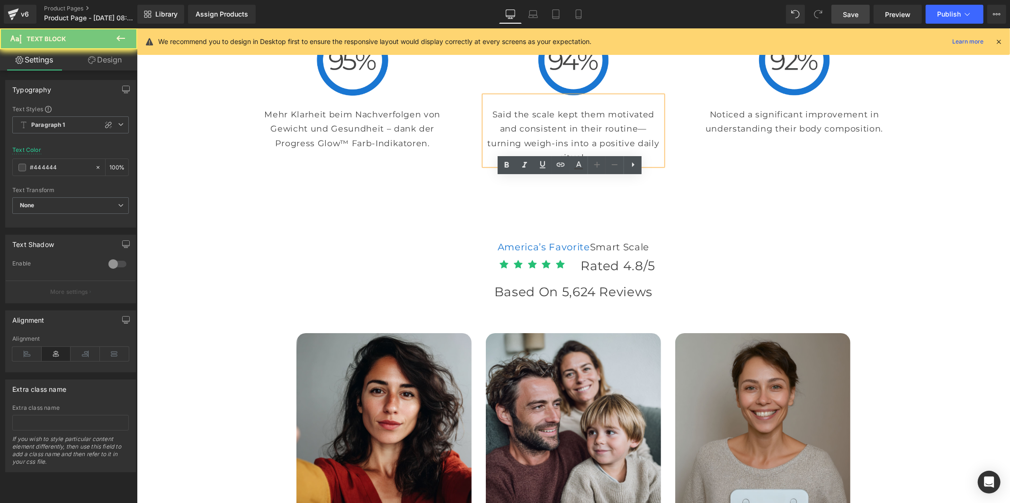
click at [510, 165] on p "Said the scale kept them motivated and consistent in their routine—turning weig…" at bounding box center [573, 136] width 179 height 58
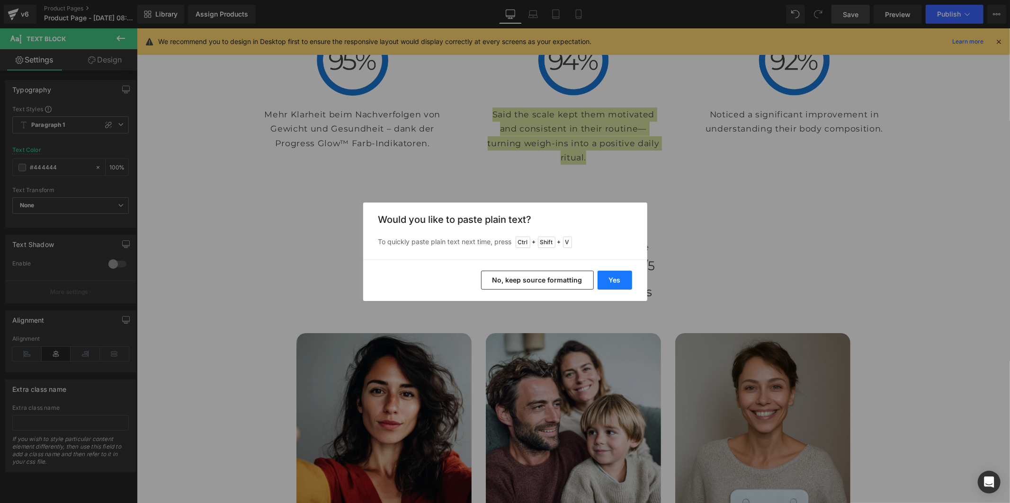
click at [610, 275] on button "Yes" at bounding box center [615, 280] width 35 height 19
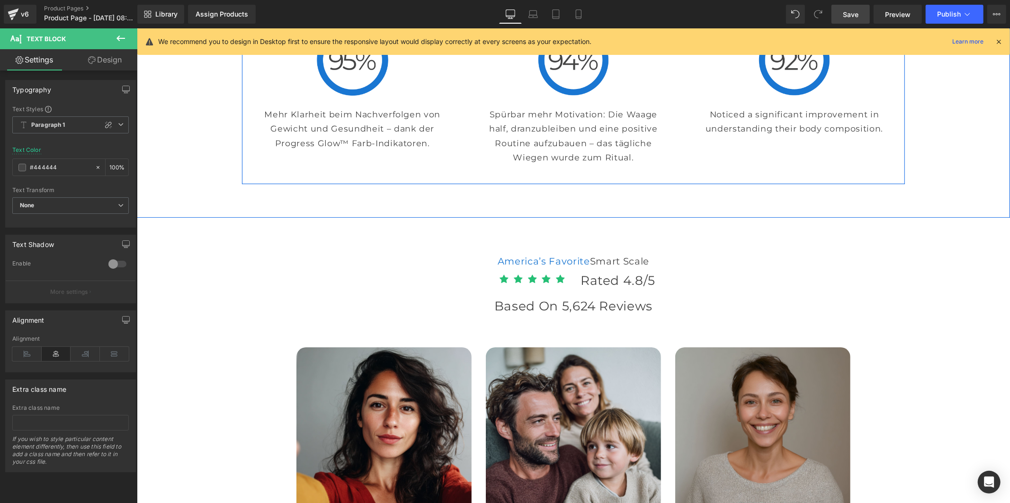
click at [738, 136] on p "Noticed a significant improvement in understanding their body composition." at bounding box center [794, 121] width 179 height 29
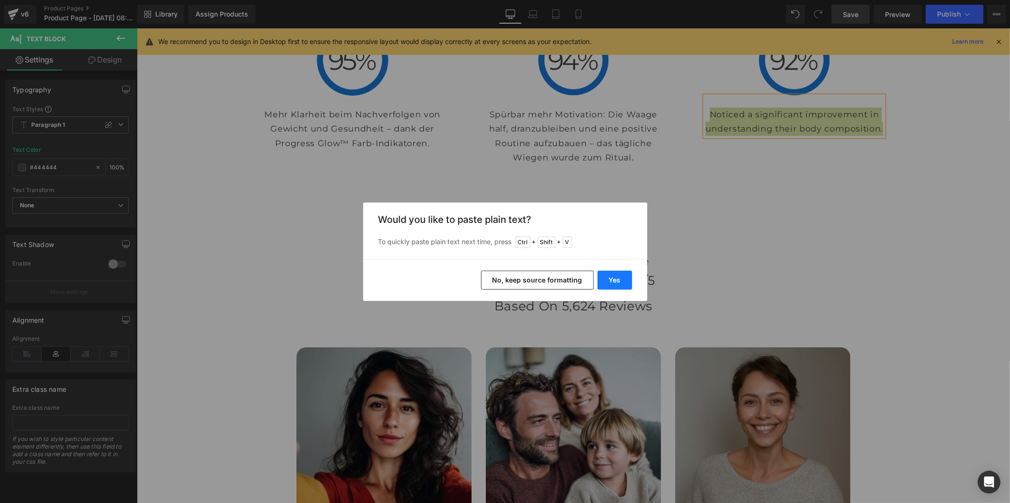
click at [611, 282] on button "Yes" at bounding box center [615, 280] width 35 height 19
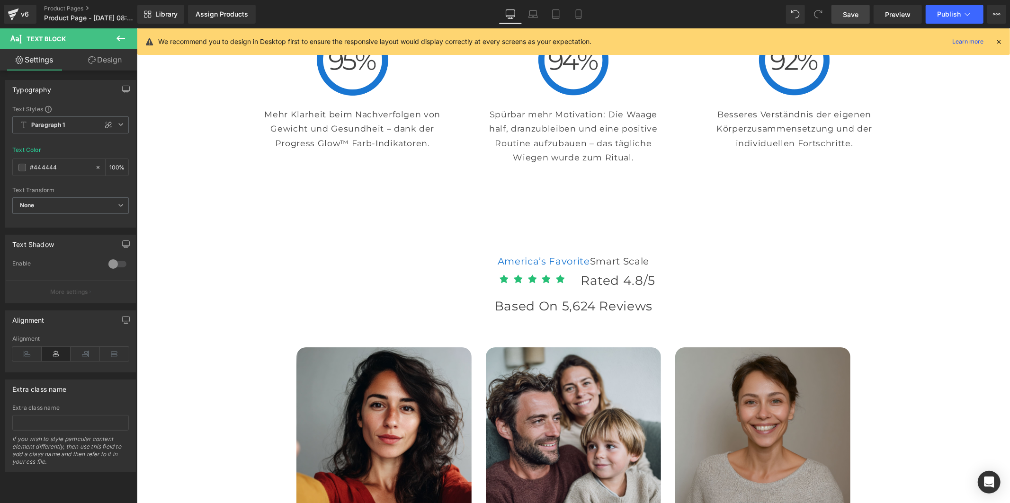
click at [844, 11] on span "Save" at bounding box center [851, 14] width 16 height 10
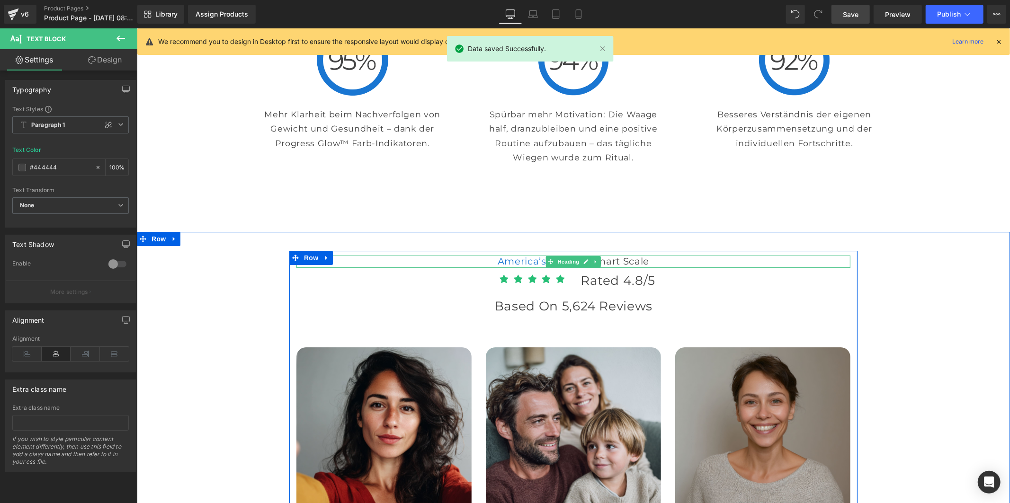
click at [504, 267] on span "America’s Favorite" at bounding box center [543, 260] width 92 height 11
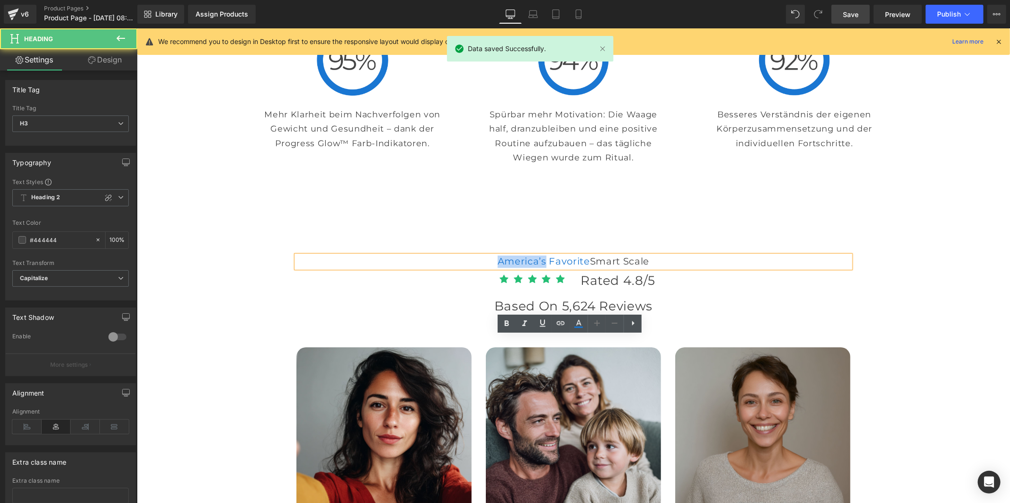
drag, startPoint x: 517, startPoint y: 346, endPoint x: 435, endPoint y: 347, distance: 81.5
click at [497, 267] on span "America’s Favorite" at bounding box center [543, 260] width 92 height 11
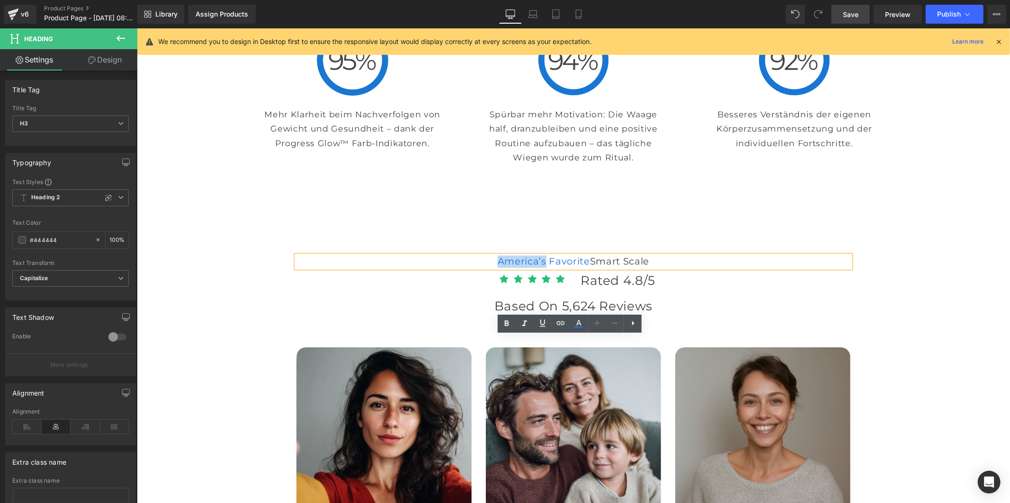
paste div
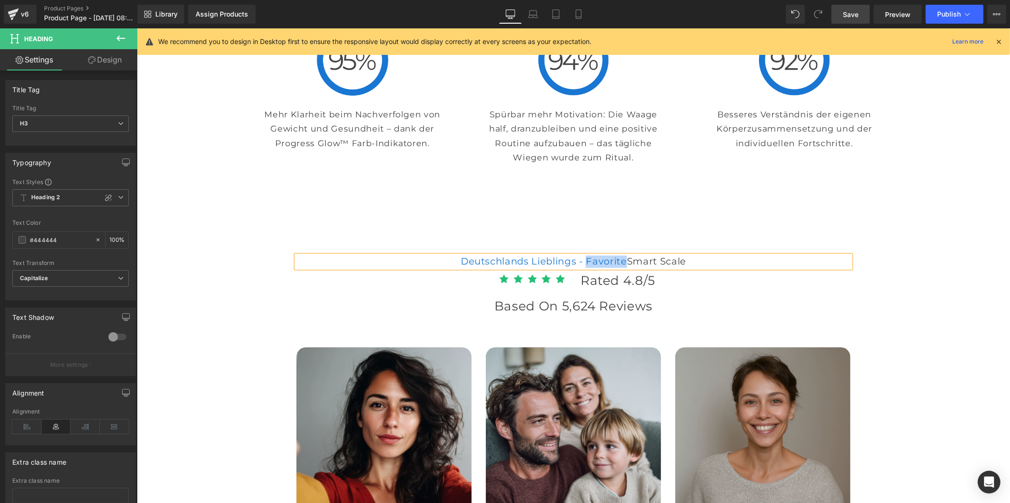
drag, startPoint x: 653, startPoint y: 348, endPoint x: 585, endPoint y: 353, distance: 68.0
click at [585, 267] on font "Deutschlands Lieblings - Favorite Smart Scale" at bounding box center [572, 260] width 225 height 11
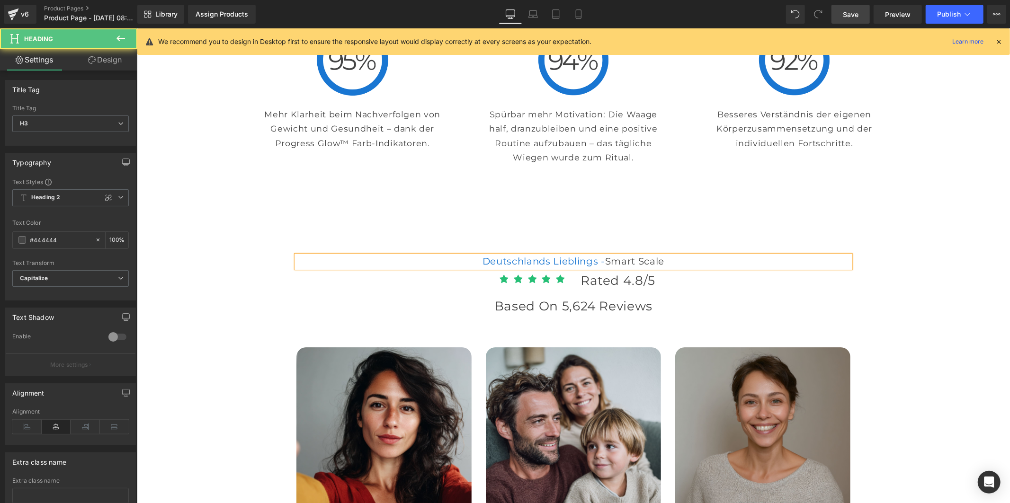
drag, startPoint x: 726, startPoint y: 348, endPoint x: 625, endPoint y: 351, distance: 100.9
click at [625, 267] on font "Deutschlands Lieblings - Smart Scale" at bounding box center [573, 260] width 182 height 11
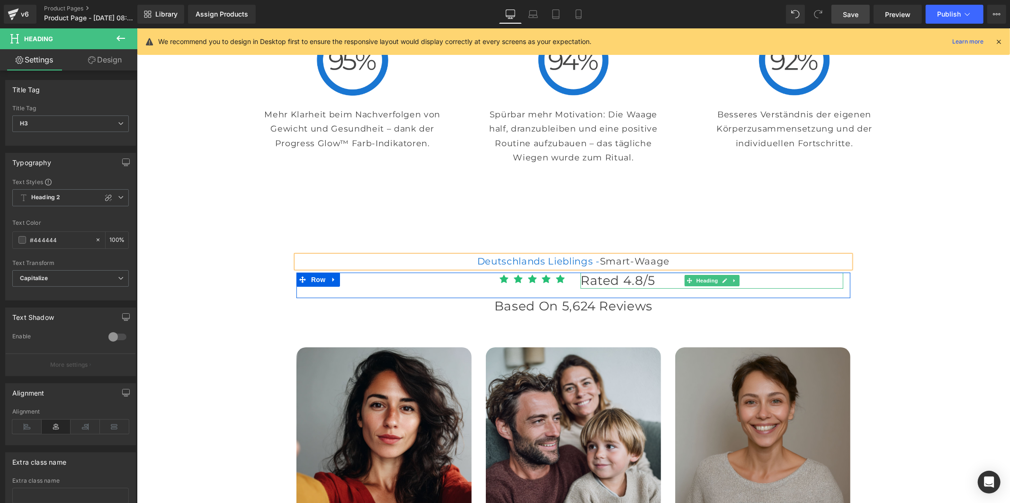
click at [630, 288] on h2 "Rated 4.8/5" at bounding box center [711, 280] width 263 height 16
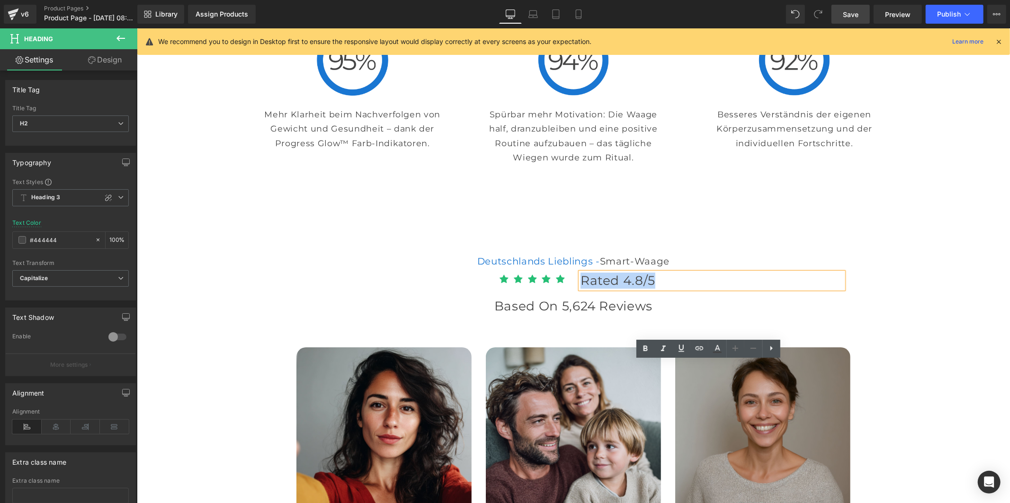
drag, startPoint x: 656, startPoint y: 367, endPoint x: 578, endPoint y: 371, distance: 78.2
click at [580, 288] on h2 "Rated 4.8/5" at bounding box center [711, 280] width 263 height 16
paste div
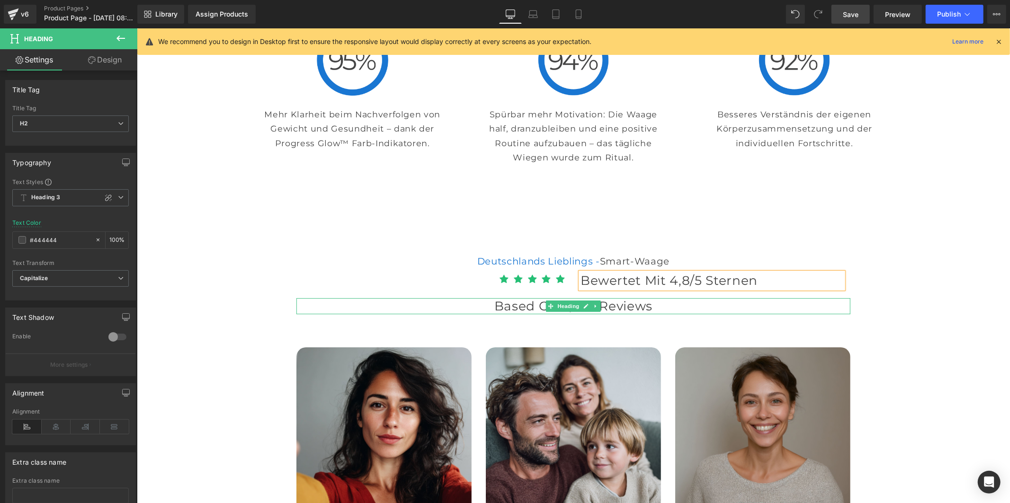
click at [609, 314] on h2 "Based on 5,624 reviews" at bounding box center [573, 306] width 554 height 16
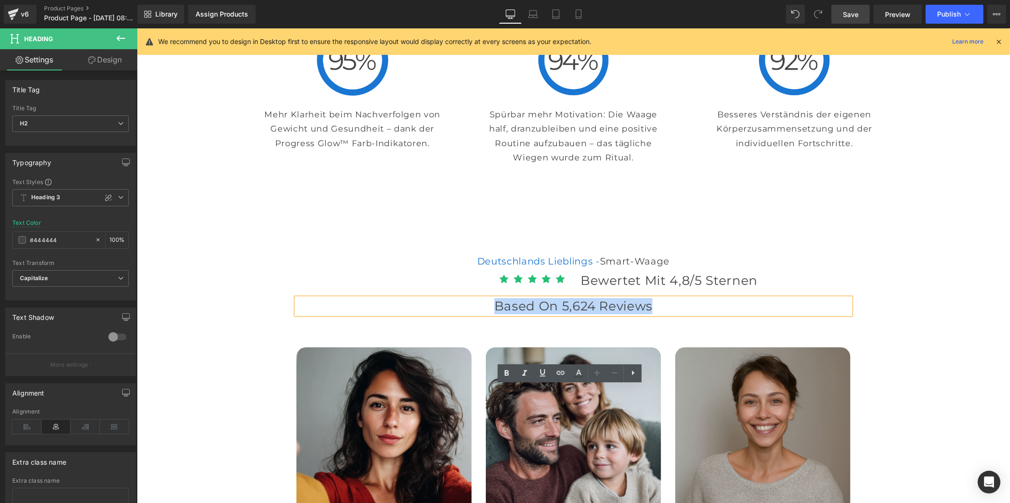
drag, startPoint x: 653, startPoint y: 394, endPoint x: 486, endPoint y: 394, distance: 167.2
click at [486, 314] on h2 "Based on 5,624 reviews" at bounding box center [573, 306] width 554 height 16
paste div
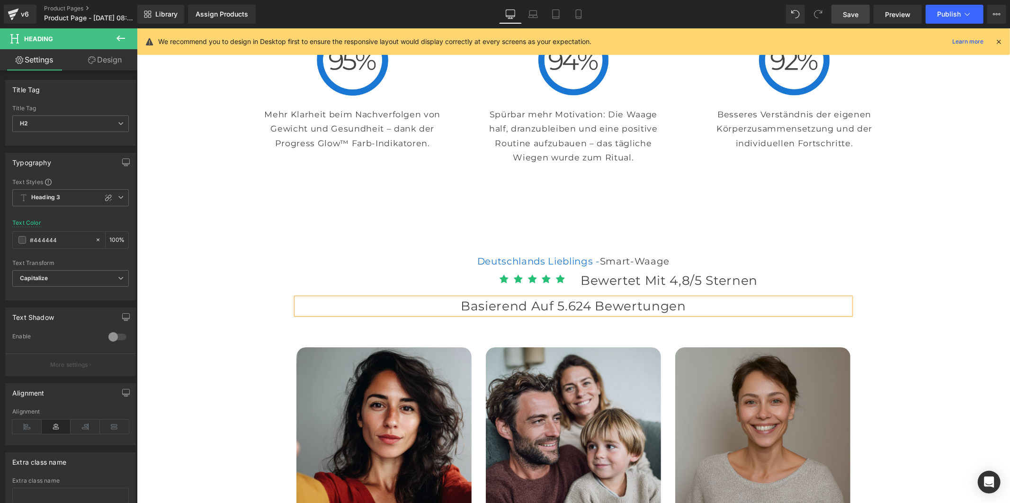
drag, startPoint x: 841, startPoint y: 7, endPoint x: 654, endPoint y: 205, distance: 272.7
click at [841, 7] on link "Save" at bounding box center [851, 14] width 38 height 19
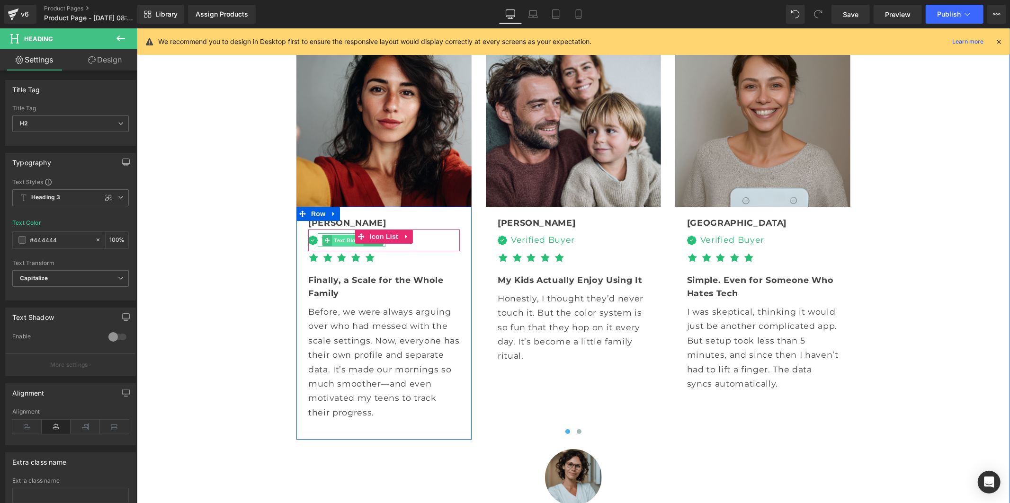
click at [339, 246] on span "Text Block" at bounding box center [347, 239] width 31 height 11
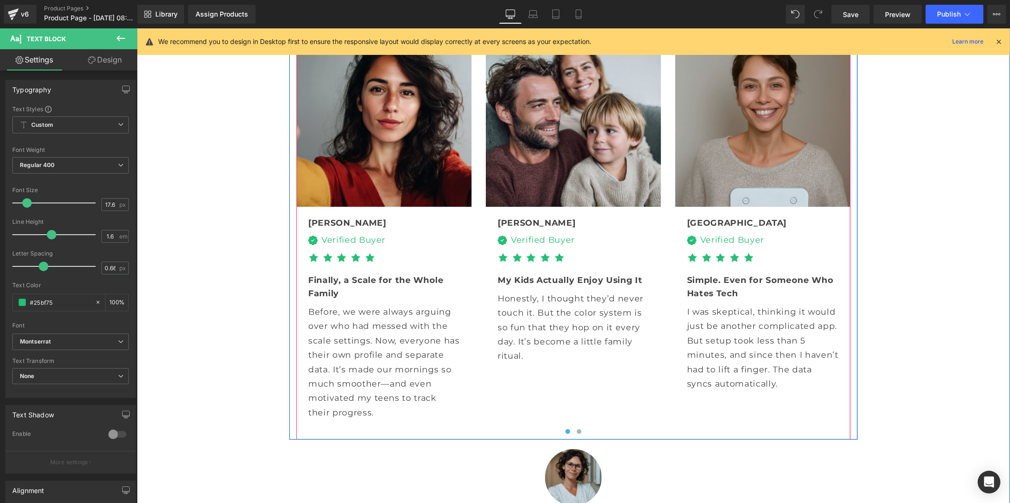
drag, startPoint x: 567, startPoint y: 102, endPoint x: 544, endPoint y: 110, distance: 25.2
click at [567, 22] on span "Carousel" at bounding box center [573, 15] width 34 height 14
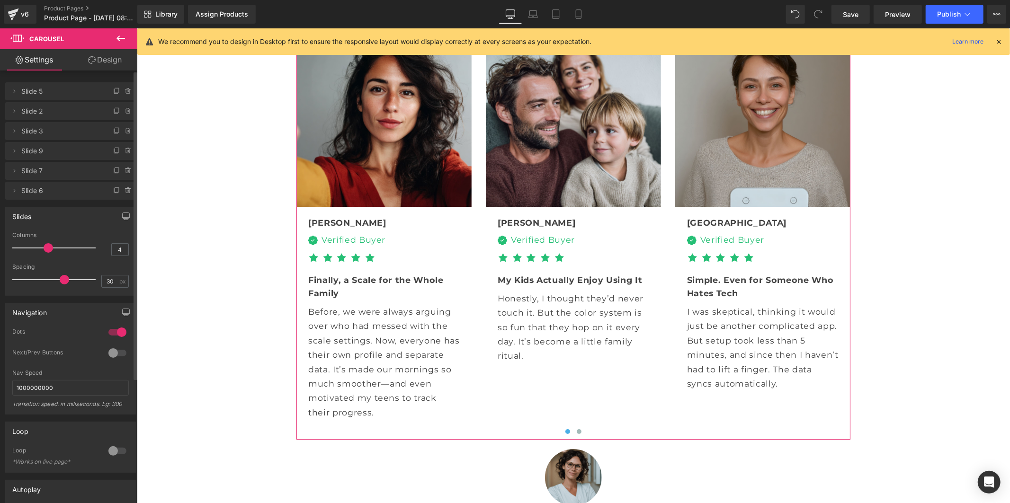
type input "6"
drag, startPoint x: 48, startPoint y: 248, endPoint x: 104, endPoint y: 252, distance: 56.5
click at [125, 248] on div "6 Columns 6 3 Columns 3 2 Columns 2 1 Columns 1 30px Spacing 30 px 30px Spacing…" at bounding box center [71, 263] width 130 height 63
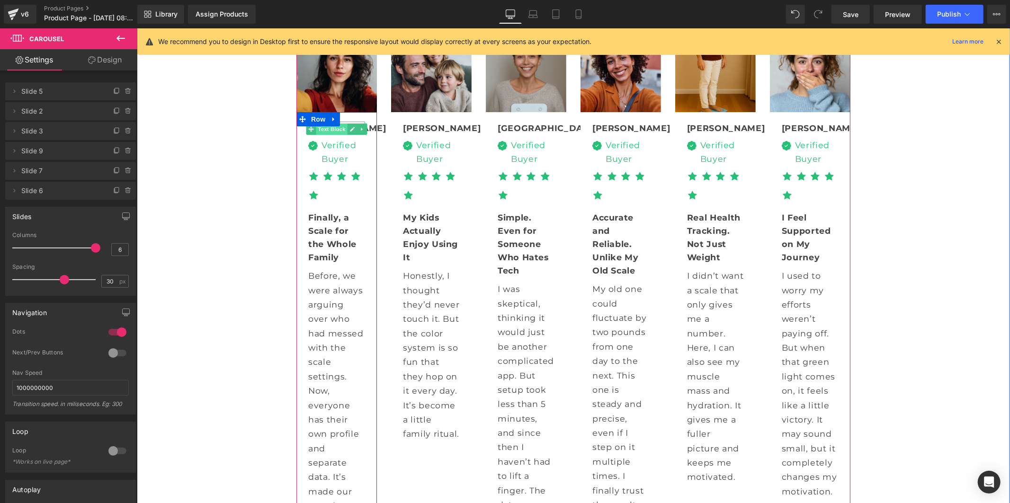
click at [316, 134] on span "Text Block" at bounding box center [330, 128] width 31 height 11
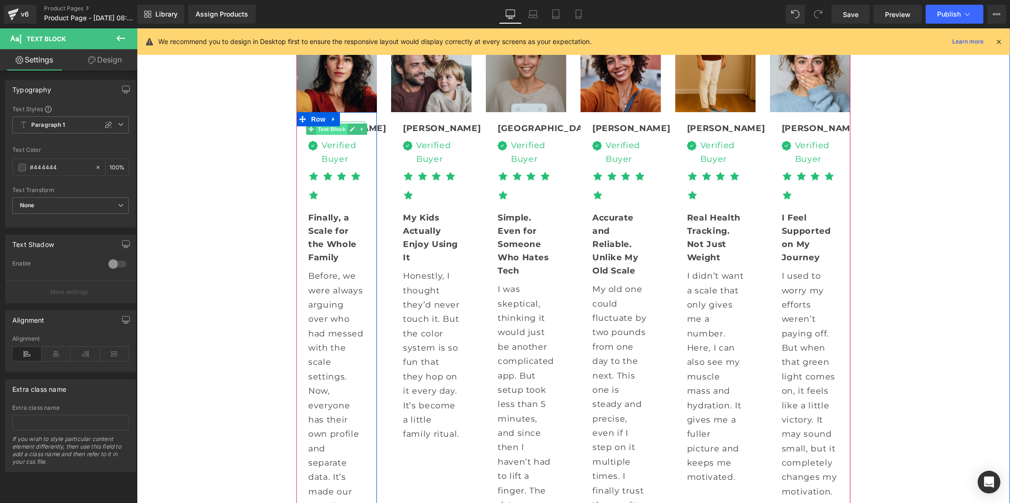
click at [330, 134] on span "Text Block" at bounding box center [330, 128] width 31 height 11
click at [349, 132] on icon at bounding box center [351, 129] width 5 height 6
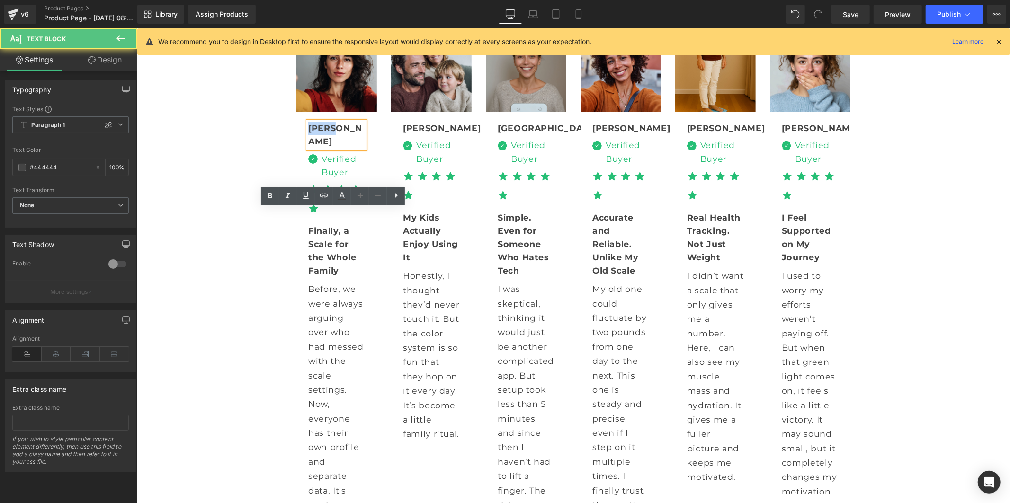
drag, startPoint x: 335, startPoint y: 216, endPoint x: 304, endPoint y: 219, distance: 30.4
click at [308, 148] on div "Emily" at bounding box center [336, 134] width 57 height 27
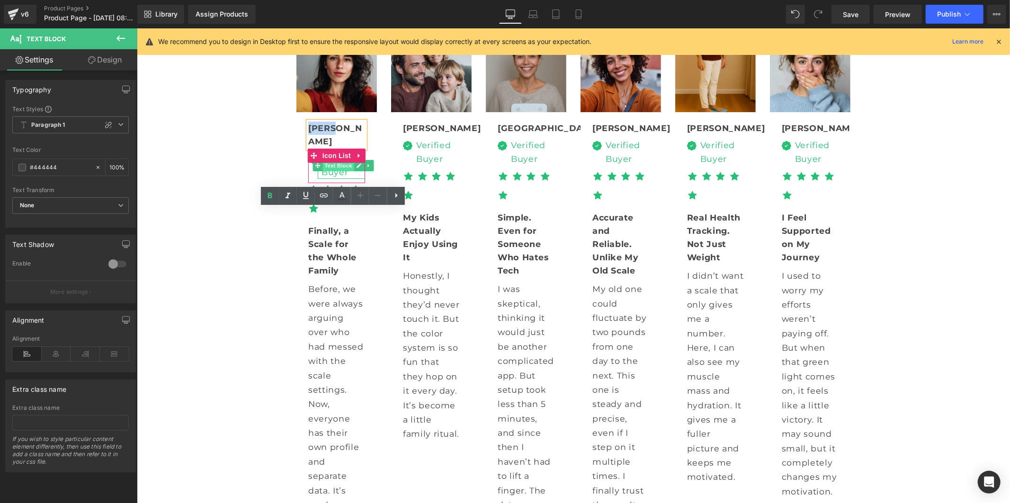
click at [325, 171] on span "Text Block" at bounding box center [337, 165] width 31 height 11
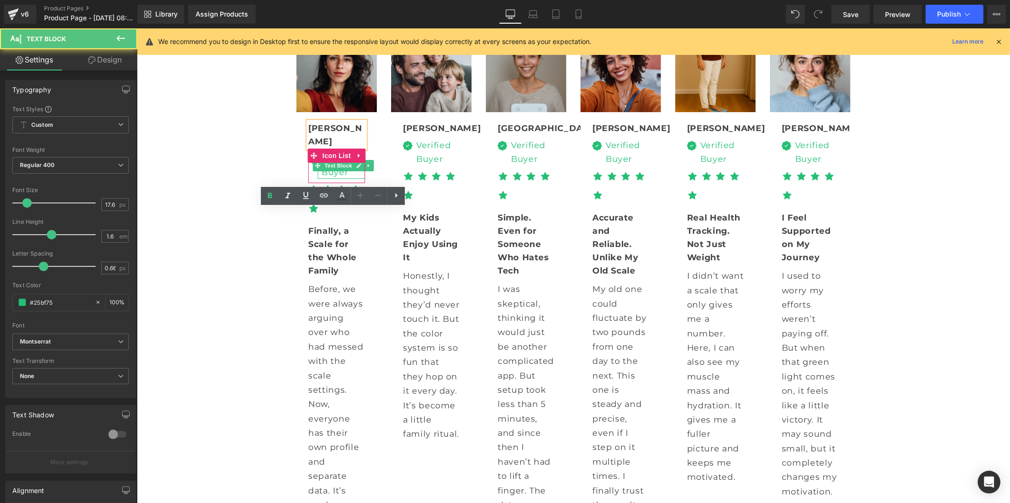
click at [333, 179] on div "Verified Buyer" at bounding box center [340, 165] width 47 height 27
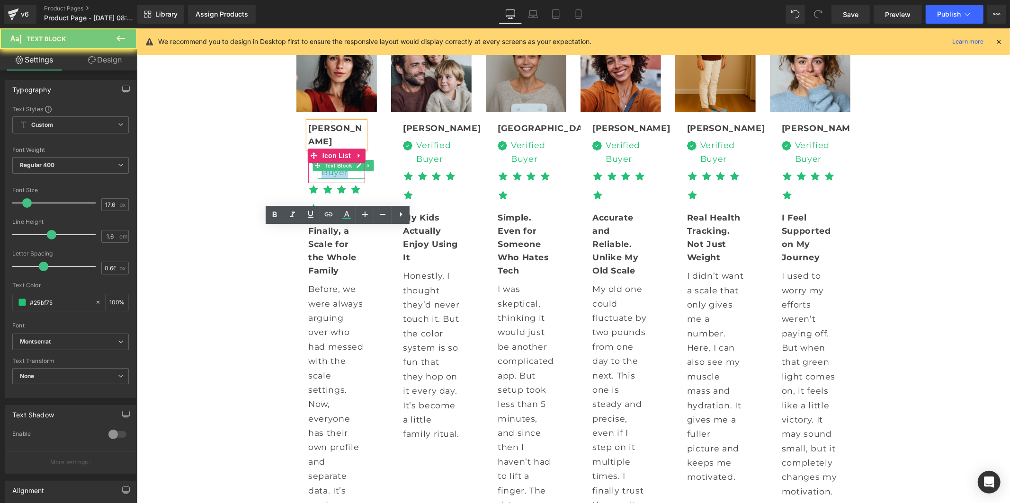
click at [333, 179] on div "Verified Buyer" at bounding box center [340, 165] width 47 height 27
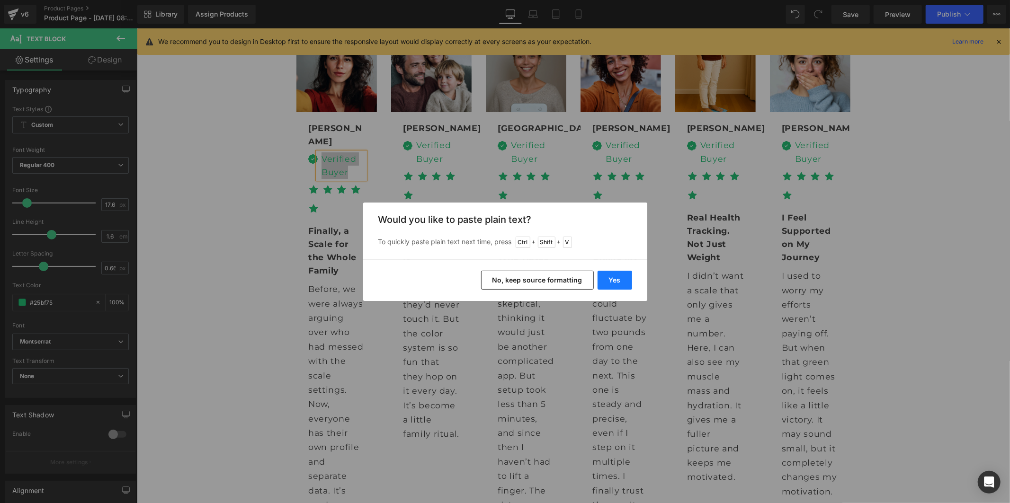
click at [617, 286] on button "Yes" at bounding box center [615, 280] width 35 height 19
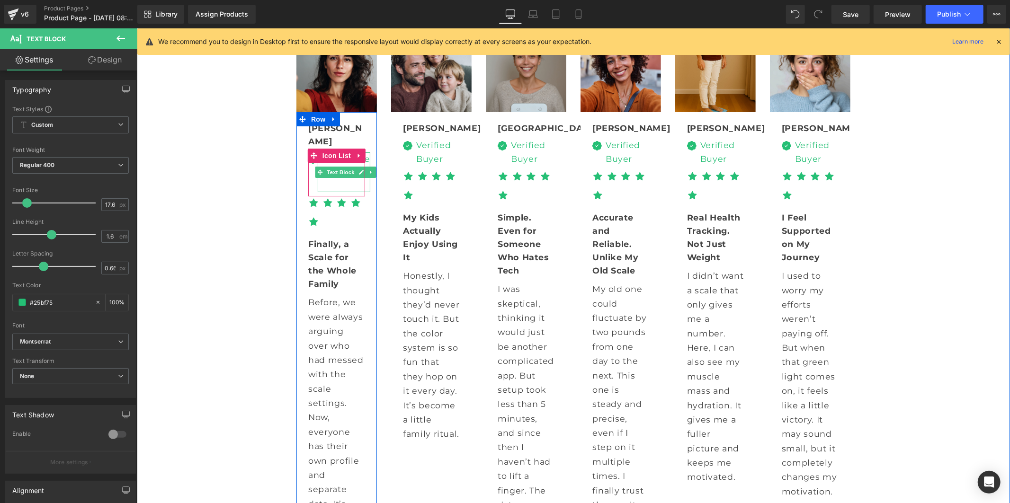
click at [336, 192] on div at bounding box center [345, 185] width 49 height 13
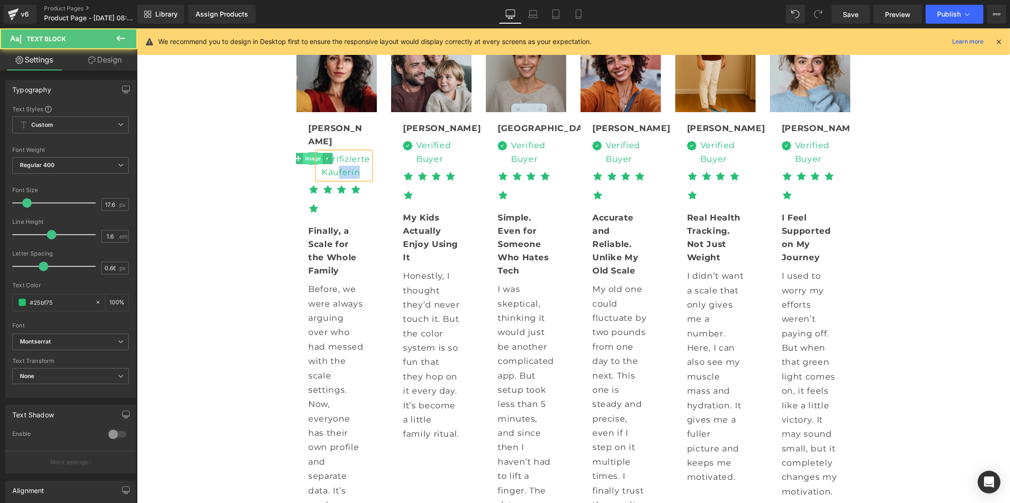
drag, startPoint x: 354, startPoint y: 247, endPoint x: 307, endPoint y: 238, distance: 47.2
click at [308, 179] on li "Image Verifizierte Käuferin Text Block" at bounding box center [339, 165] width 62 height 27
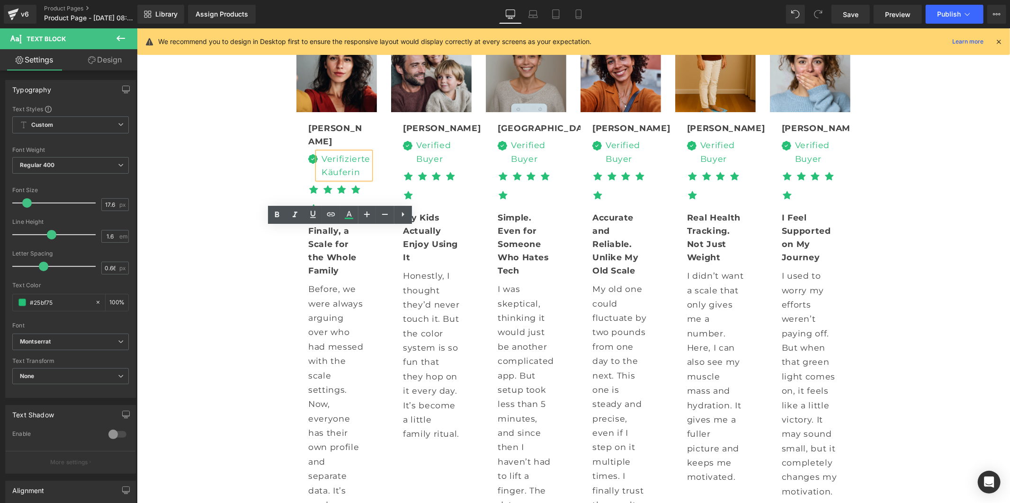
click at [325, 179] on div "Verifizierte Käuferin" at bounding box center [343, 165] width 53 height 27
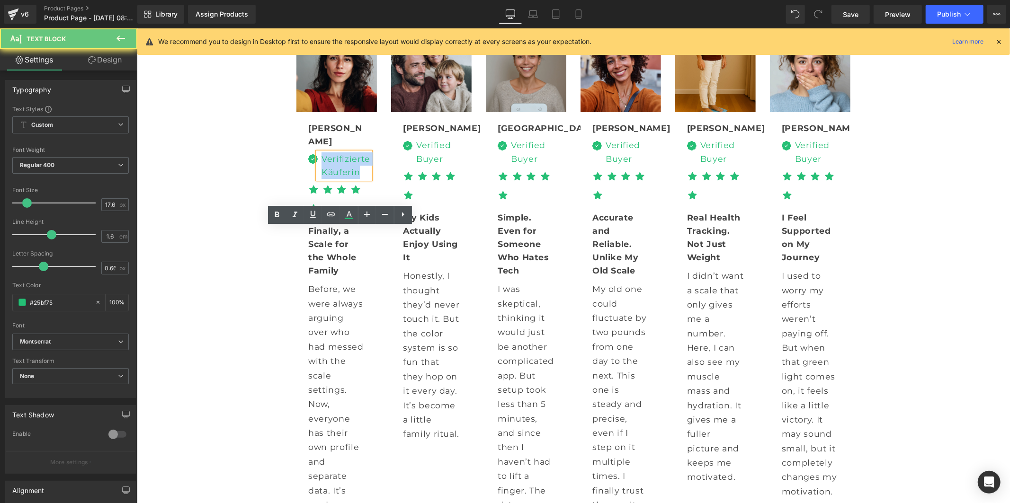
click at [325, 179] on div "Verifizierte Käuferin" at bounding box center [343, 165] width 53 height 27
copy div "Verifizierte Käuferin"
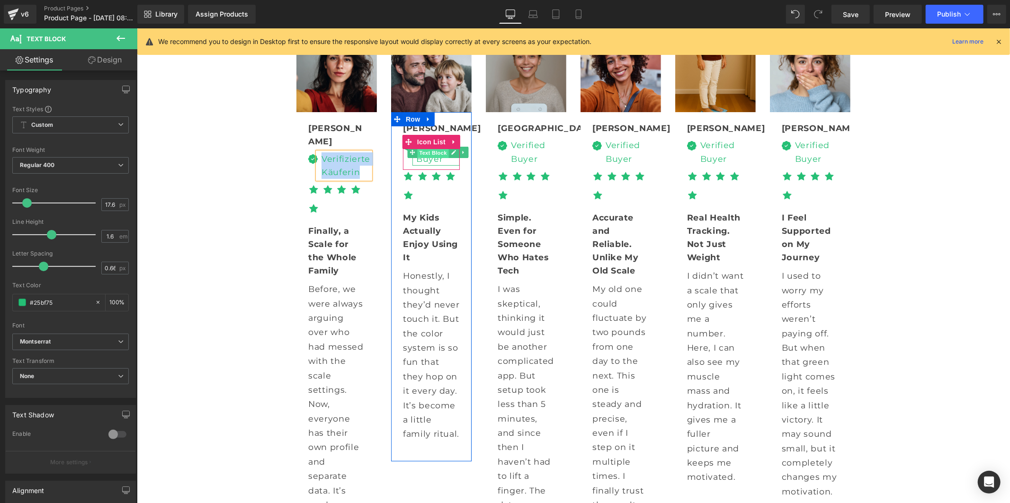
click at [420, 158] on span "Text Block" at bounding box center [432, 151] width 31 height 11
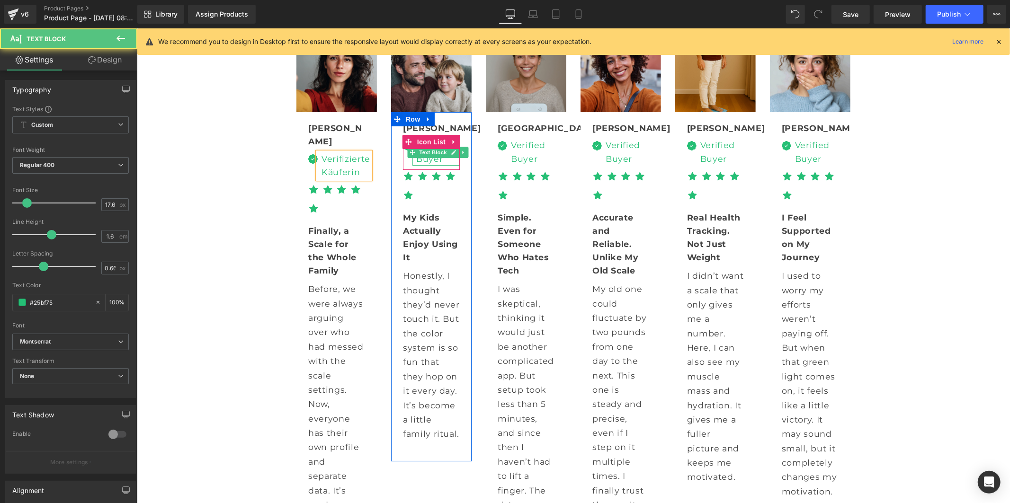
click at [421, 165] on div "Verified Buyer" at bounding box center [435, 151] width 47 height 27
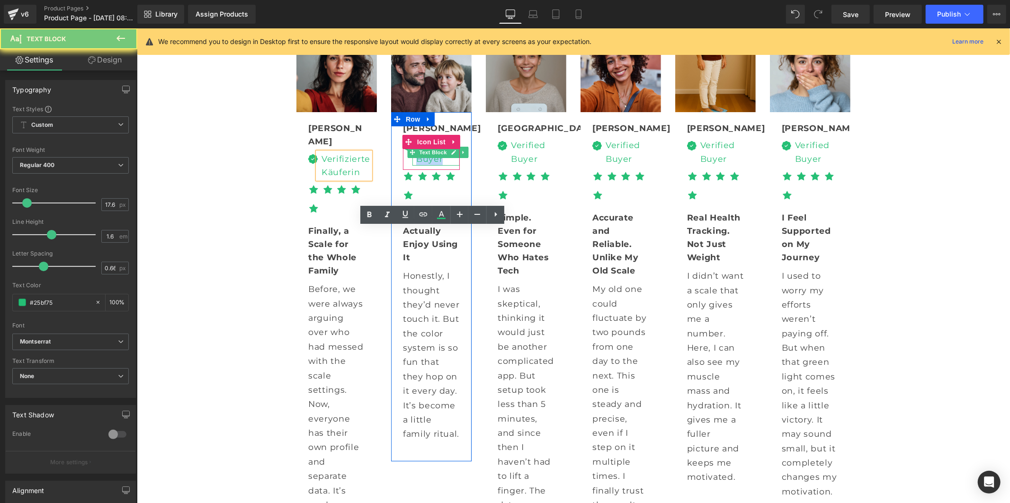
click at [421, 165] on div "Verified Buyer" at bounding box center [435, 151] width 47 height 27
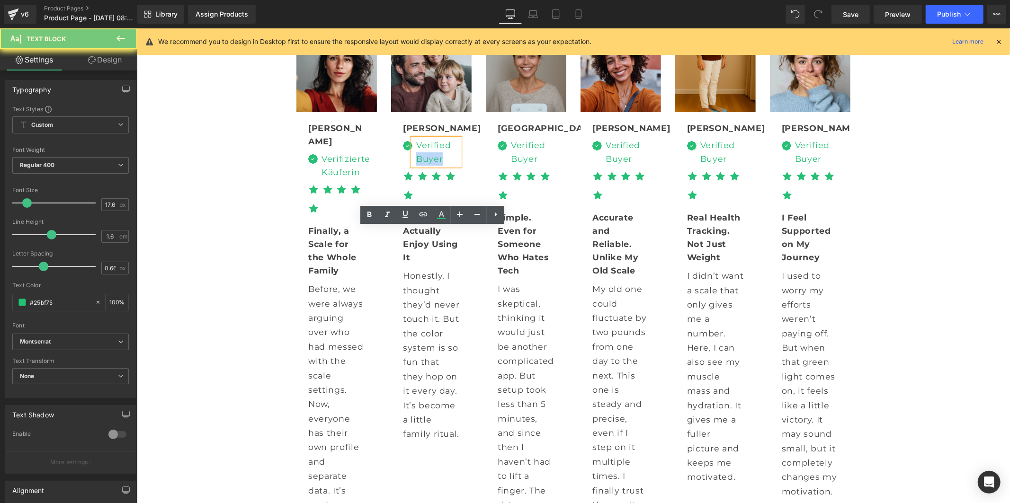
click at [421, 165] on div "Verified Buyer" at bounding box center [435, 151] width 47 height 27
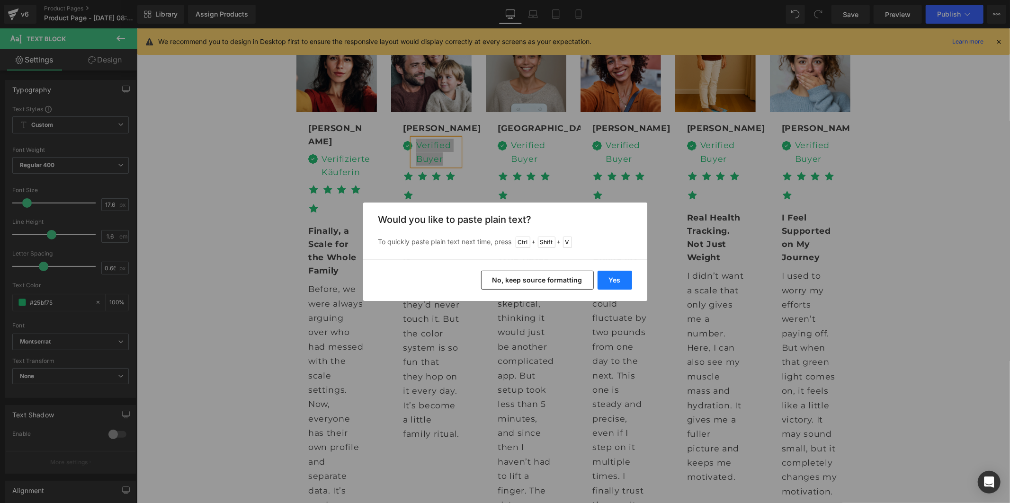
click at [607, 278] on button "Yes" at bounding box center [615, 280] width 35 height 19
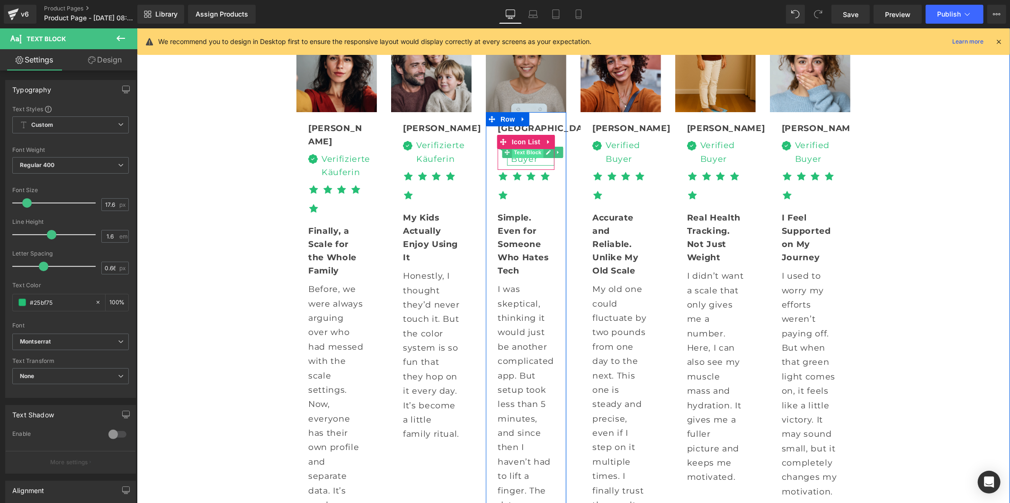
click at [524, 158] on span "Text Block" at bounding box center [526, 151] width 31 height 11
click at [524, 165] on div "Verified Buyer" at bounding box center [530, 151] width 47 height 27
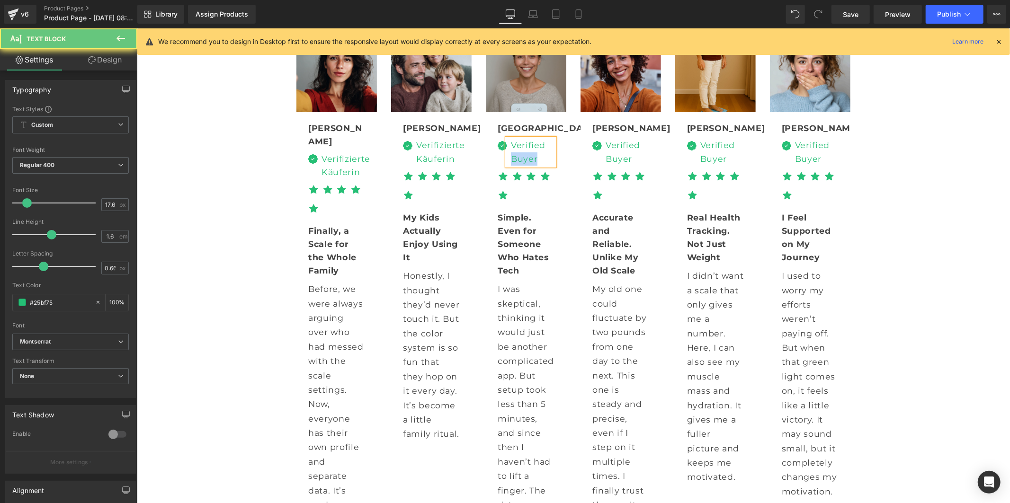
click at [524, 165] on div "Verified Buyer" at bounding box center [530, 151] width 47 height 27
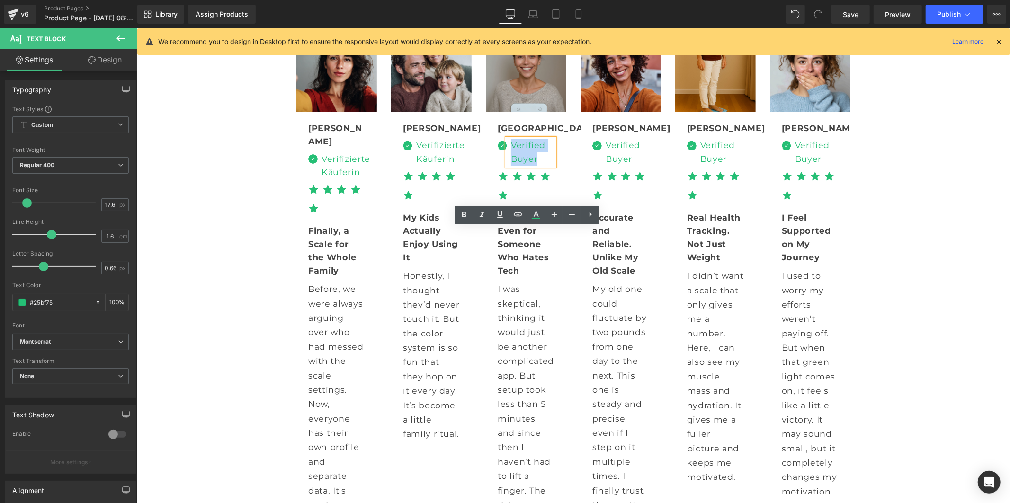
click at [524, 165] on div "Verified Buyer" at bounding box center [530, 151] width 47 height 27
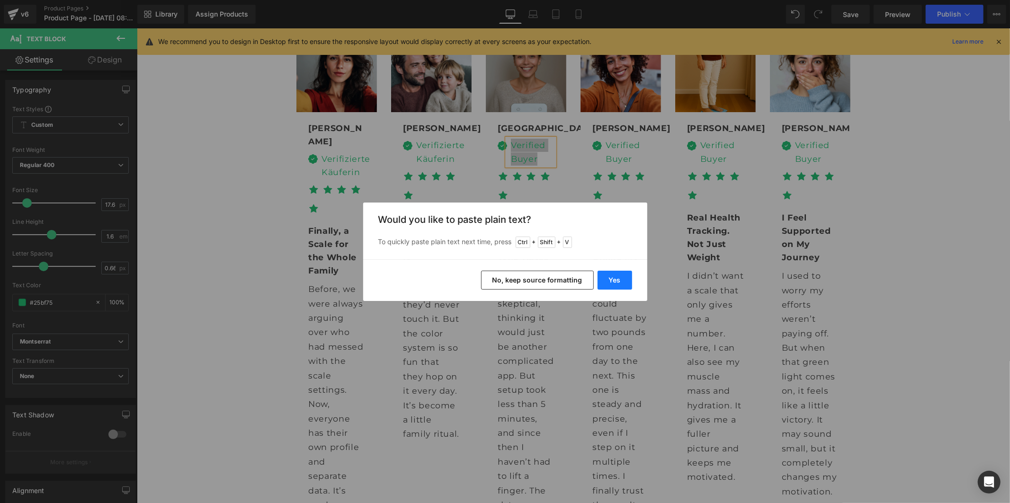
click at [618, 279] on button "Yes" at bounding box center [615, 280] width 35 height 19
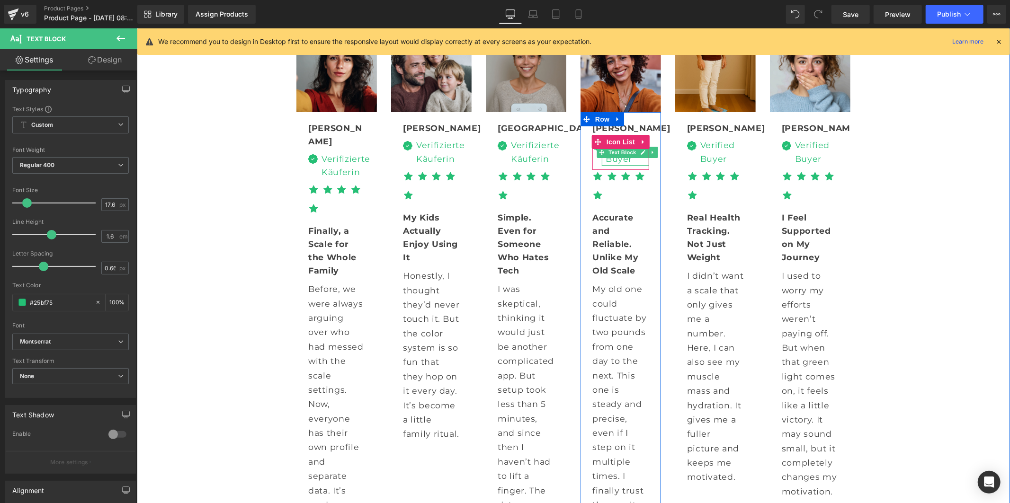
click at [610, 165] on div "Verified Buyer" at bounding box center [624, 151] width 47 height 27
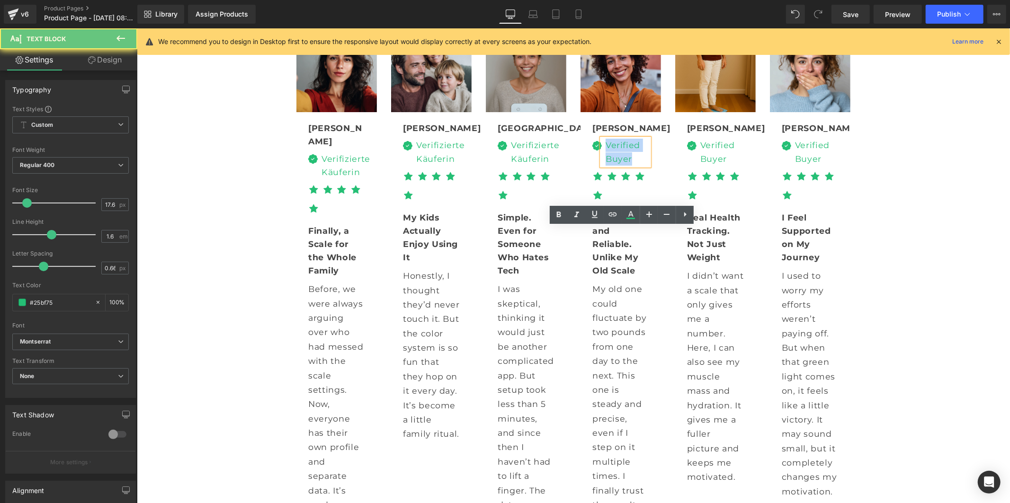
click at [610, 165] on div "Verified Buyer" at bounding box center [624, 151] width 47 height 27
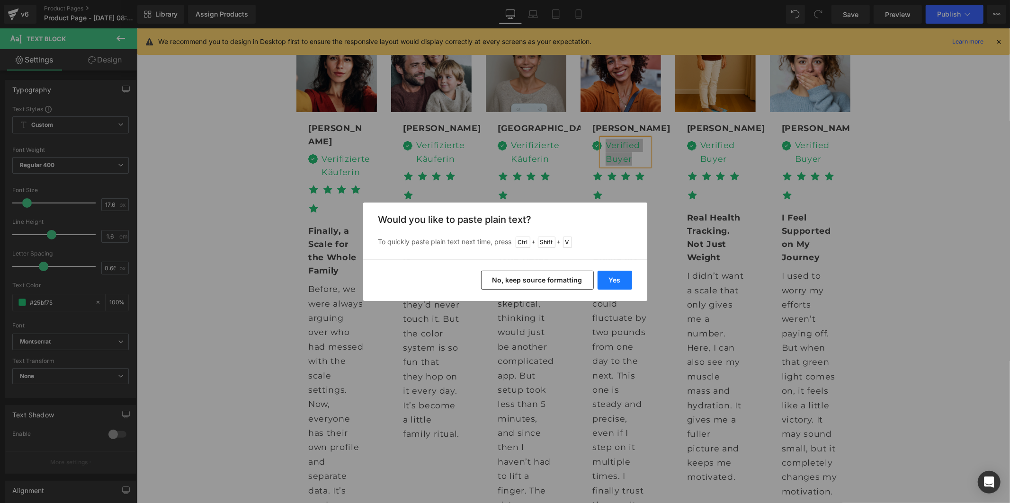
drag, startPoint x: 619, startPoint y: 277, endPoint x: 482, endPoint y: 250, distance: 139.7
click at [619, 277] on button "Yes" at bounding box center [615, 280] width 35 height 19
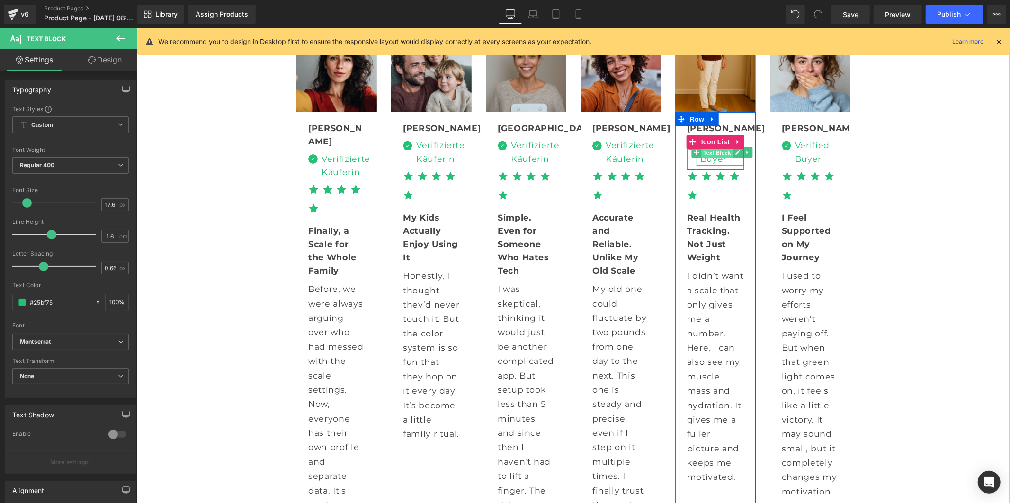
click at [706, 158] on span "Text Block" at bounding box center [716, 151] width 31 height 11
click at [706, 165] on div "Verified Buyer" at bounding box center [719, 151] width 47 height 27
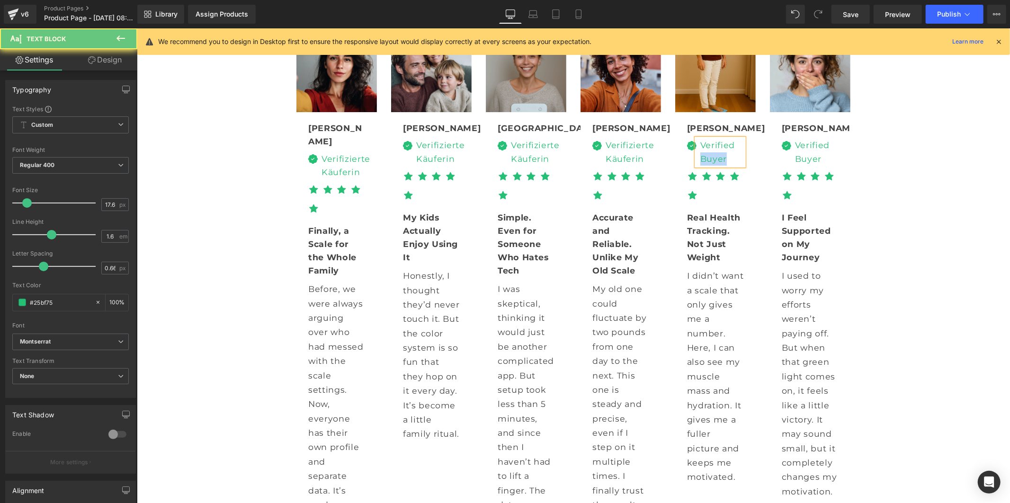
click at [706, 165] on div "Verified Buyer" at bounding box center [719, 151] width 47 height 27
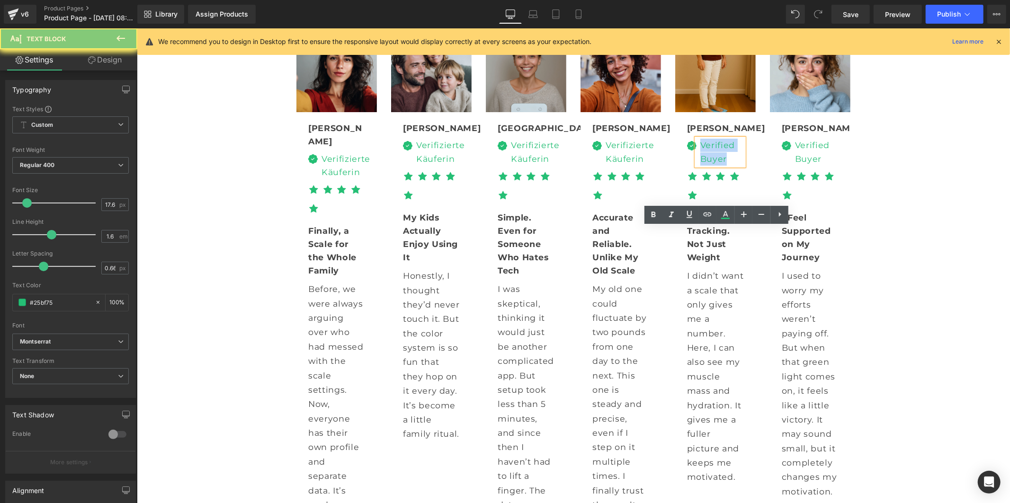
click at [706, 165] on div "Verified Buyer" at bounding box center [719, 151] width 47 height 27
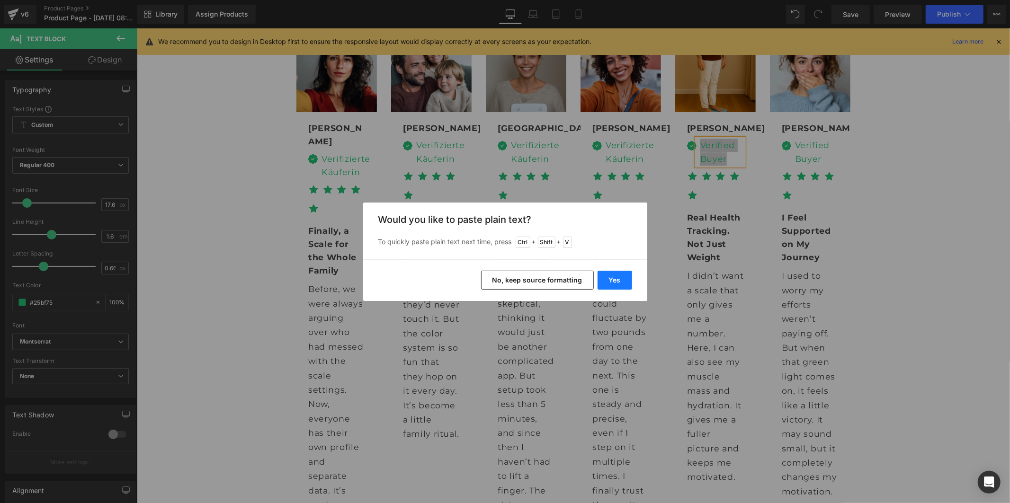
click at [623, 277] on button "Yes" at bounding box center [615, 280] width 35 height 19
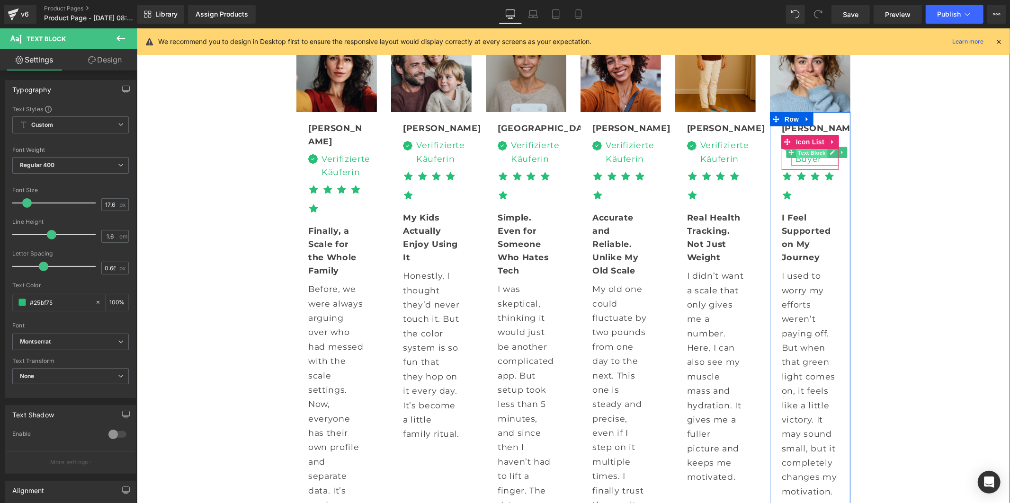
click at [797, 158] on span "Text Block" at bounding box center [811, 151] width 31 height 11
click at [802, 165] on div "Verified Buyer" at bounding box center [814, 151] width 47 height 27
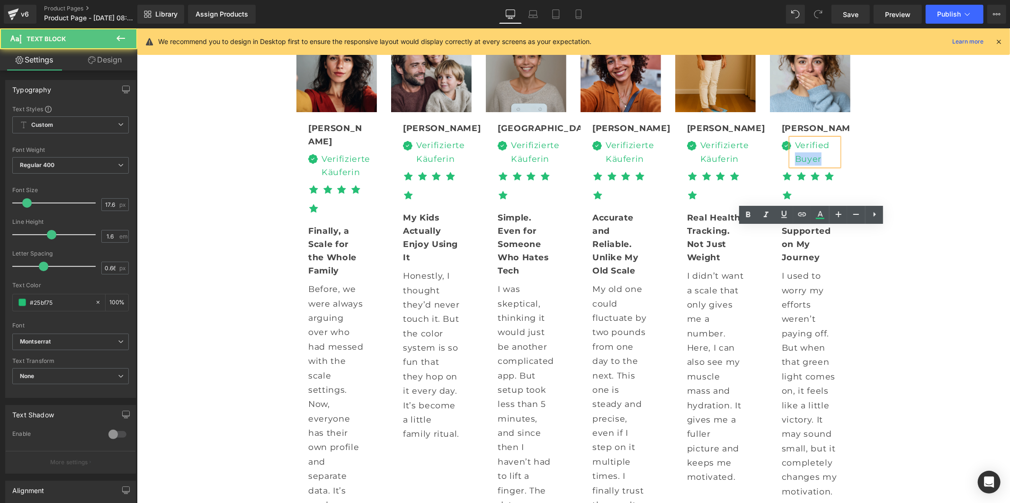
click at [802, 165] on div "Verified Buyer" at bounding box center [814, 151] width 47 height 27
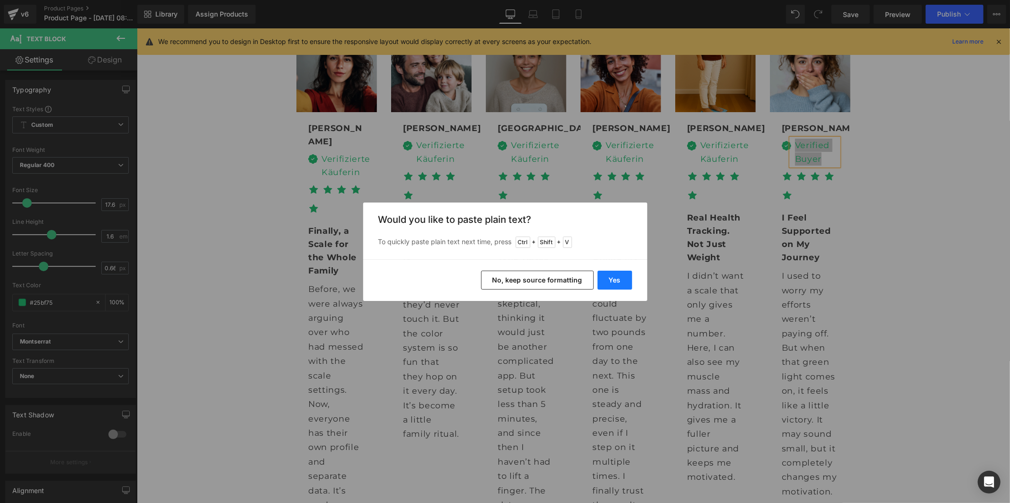
click at [622, 277] on button "Yes" at bounding box center [615, 280] width 35 height 19
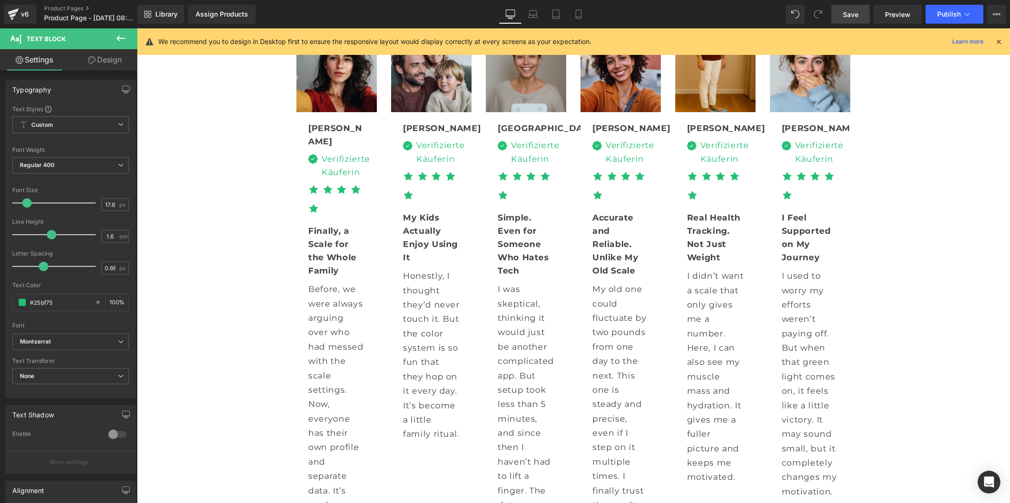
click at [850, 17] on span "Save" at bounding box center [851, 14] width 16 height 10
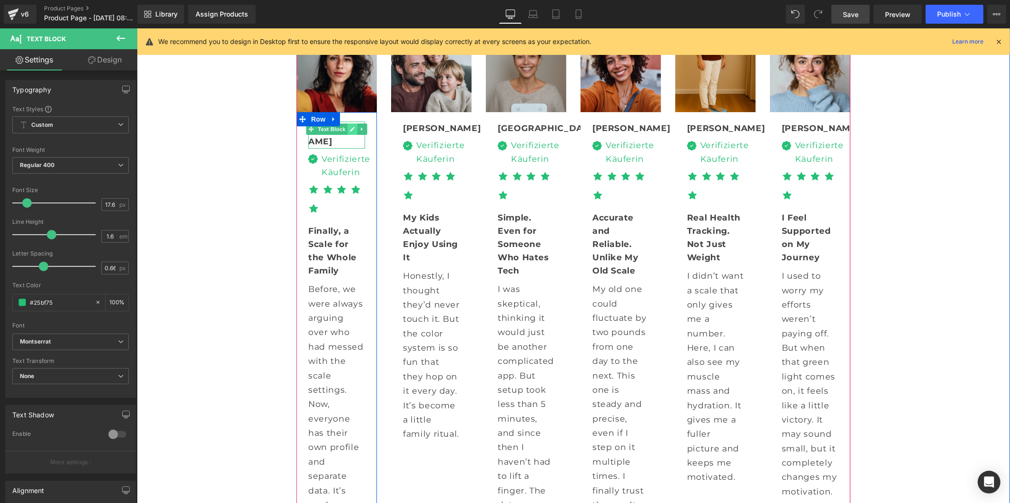
click at [349, 132] on icon at bounding box center [351, 129] width 5 height 6
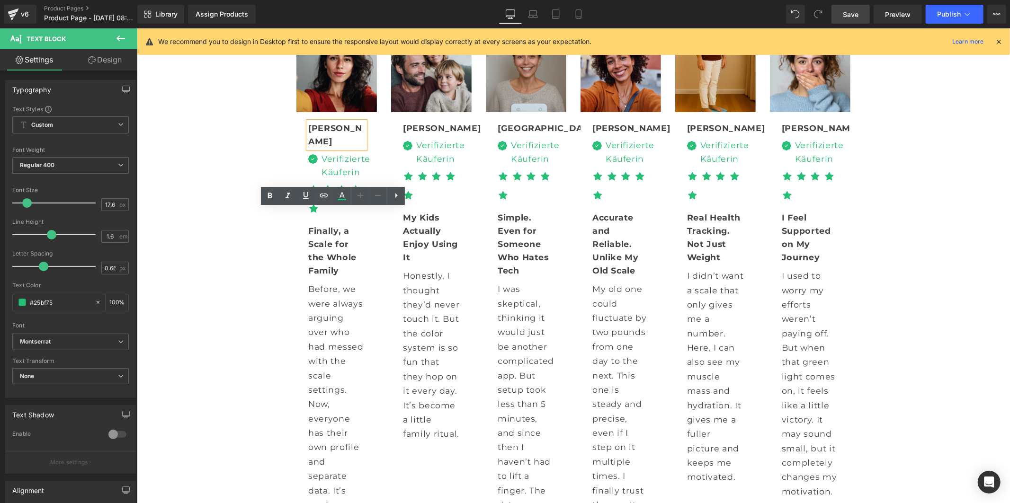
click at [325, 146] on b "Emily" at bounding box center [335, 134] width 54 height 23
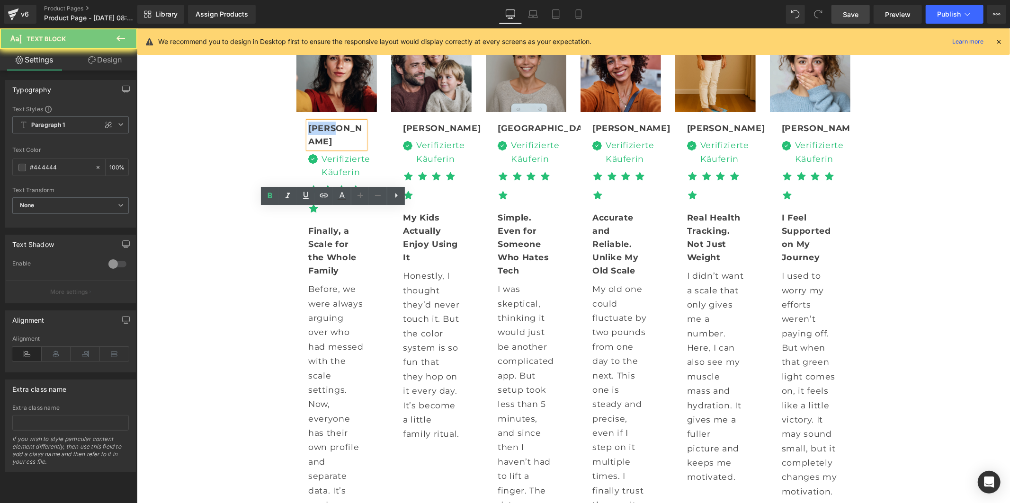
click at [325, 146] on b "Emily" at bounding box center [335, 134] width 54 height 23
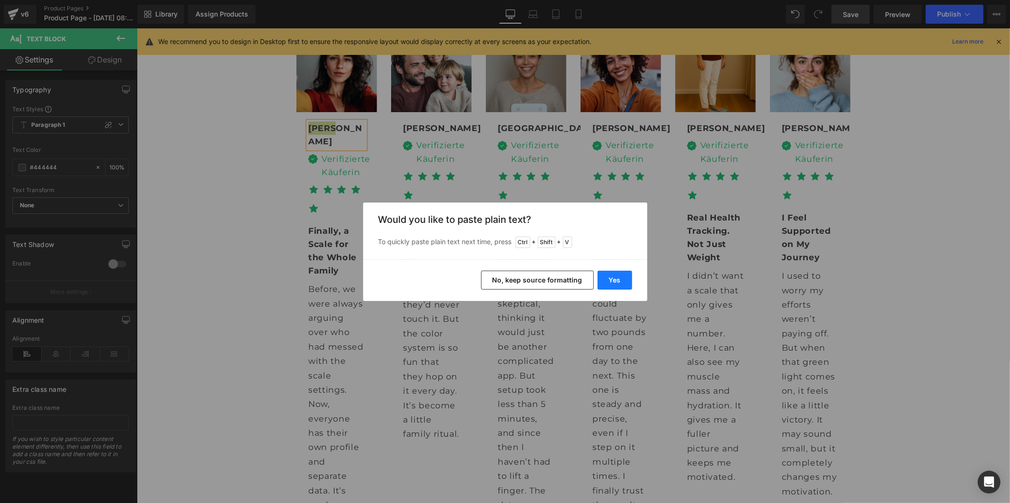
click at [613, 281] on button "Yes" at bounding box center [615, 280] width 35 height 19
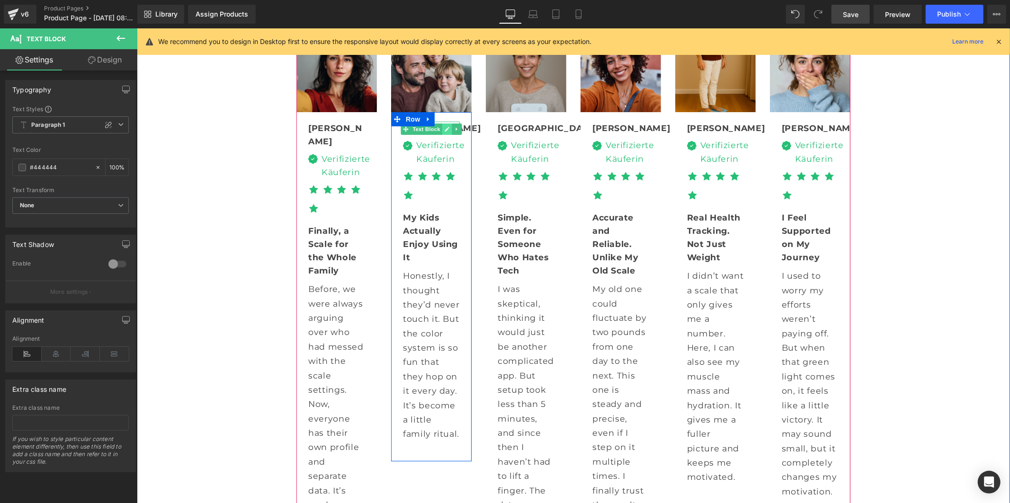
click at [443, 134] on link at bounding box center [447, 128] width 10 height 11
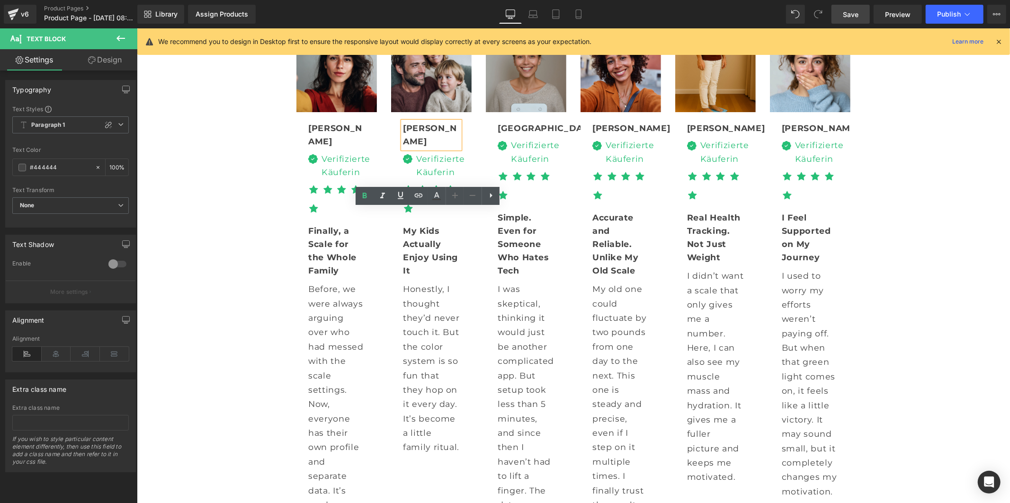
click at [429, 148] on div "Ethan" at bounding box center [431, 134] width 57 height 27
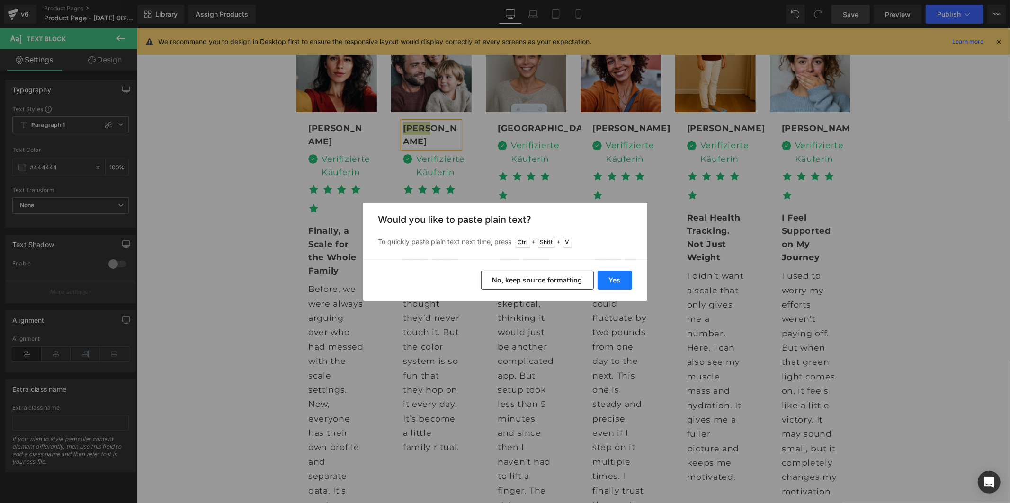
drag, startPoint x: 608, startPoint y: 276, endPoint x: 483, endPoint y: 225, distance: 133.8
click at [608, 276] on button "Yes" at bounding box center [615, 280] width 35 height 19
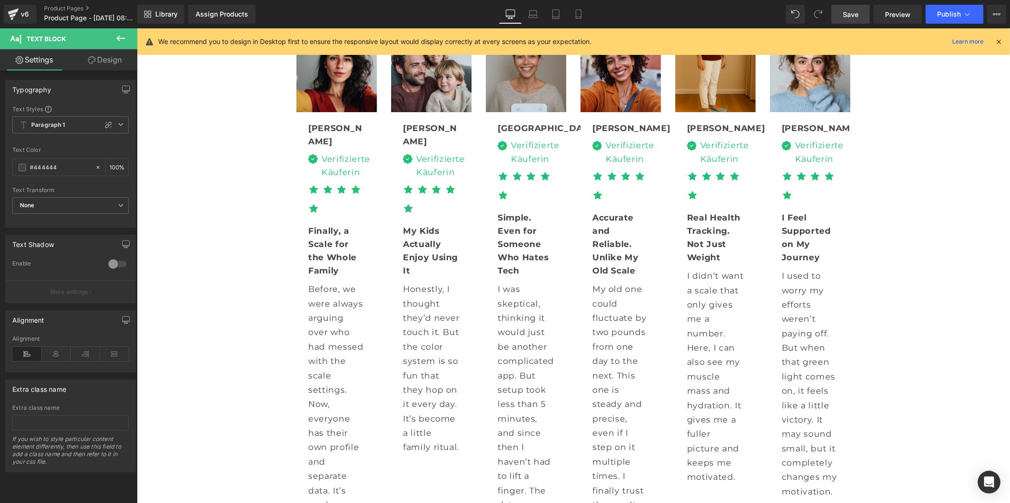
click at [849, 15] on span "Save" at bounding box center [851, 14] width 16 height 10
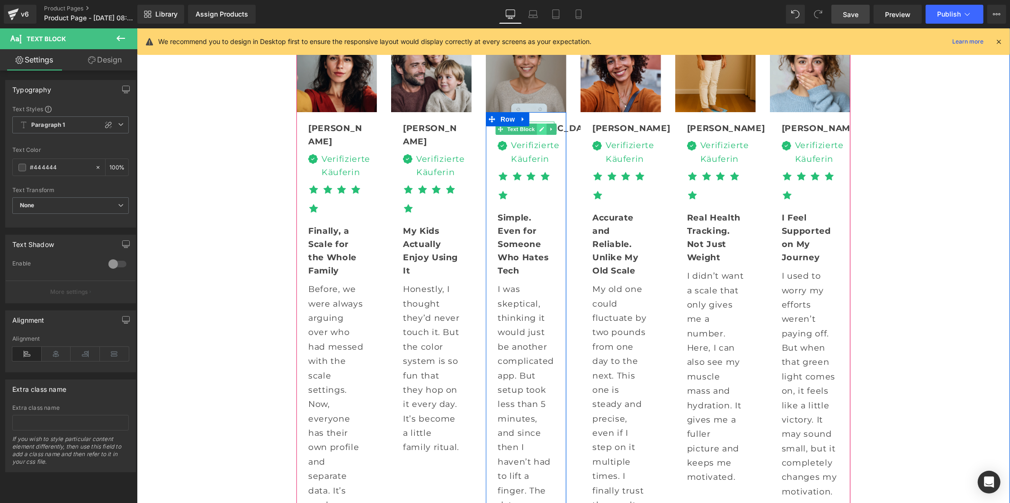
click at [539, 132] on icon at bounding box center [541, 129] width 5 height 6
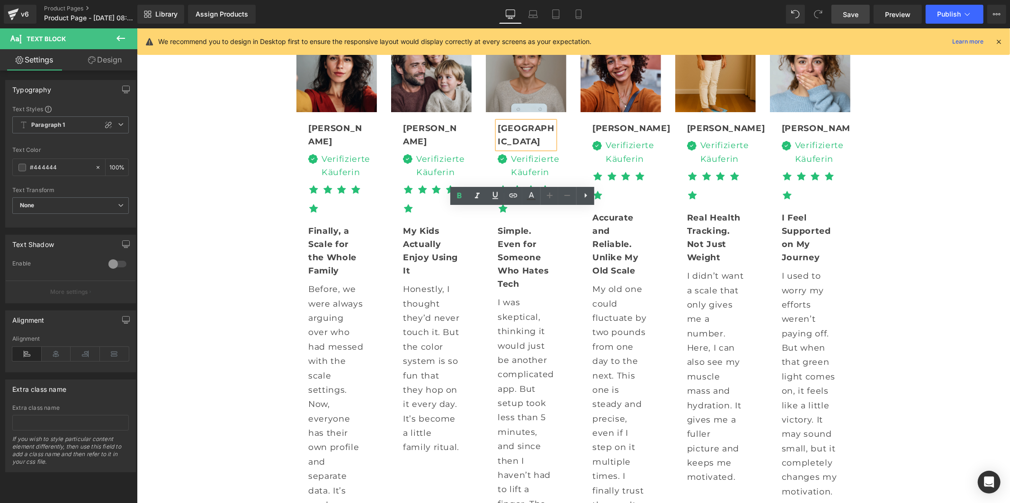
click at [516, 146] on b "Madison" at bounding box center [525, 134] width 57 height 23
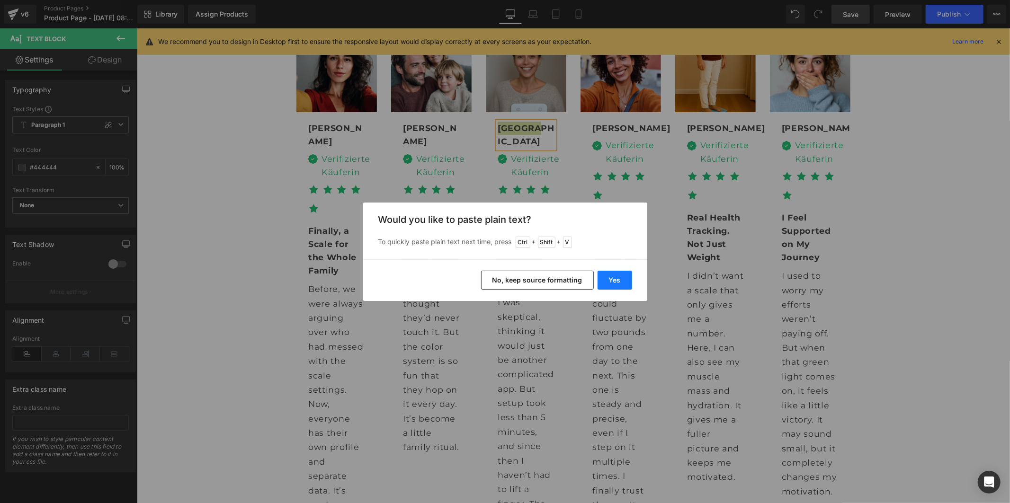
click at [614, 284] on button "Yes" at bounding box center [615, 280] width 35 height 19
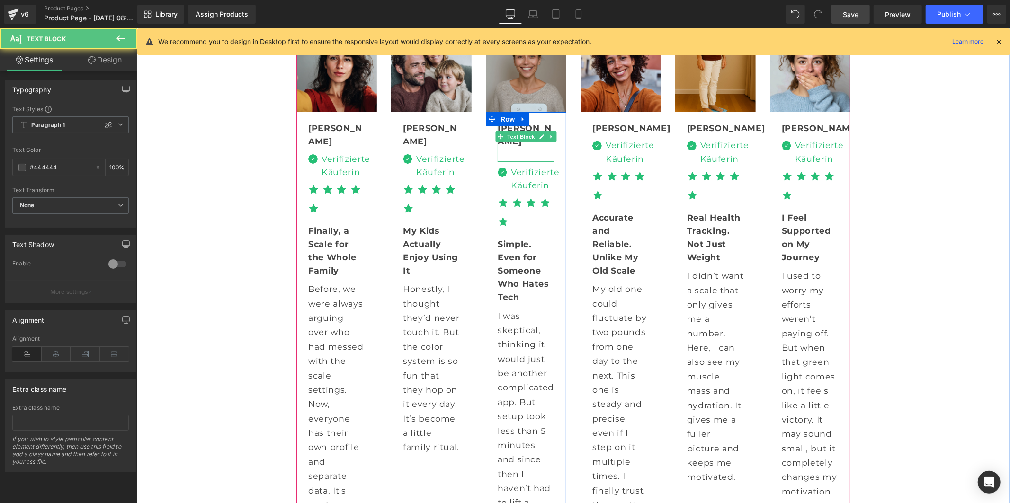
click at [520, 161] on div at bounding box center [525, 154] width 57 height 13
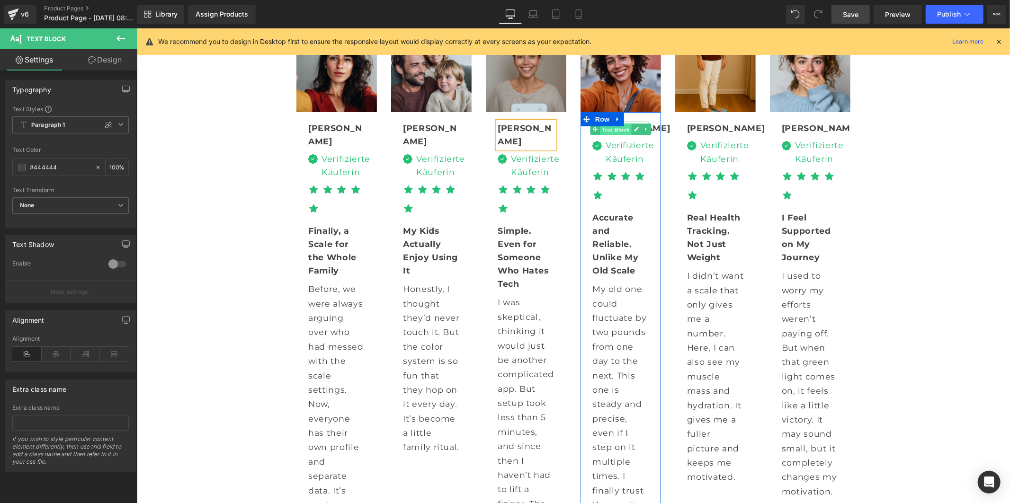
click at [599, 135] on span "Text Block" at bounding box center [614, 129] width 31 height 11
click at [631, 134] on link at bounding box center [636, 128] width 10 height 11
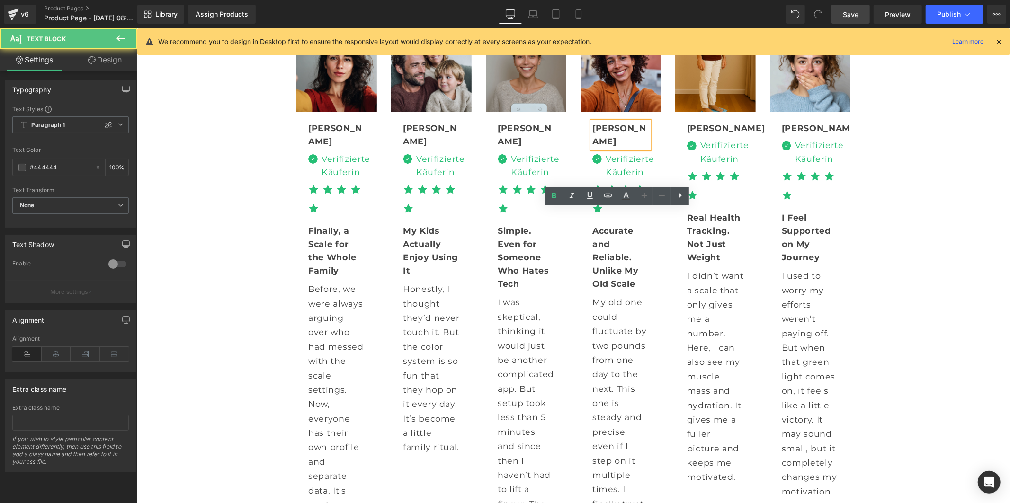
click at [607, 146] on b "Olivia" at bounding box center [619, 134] width 54 height 23
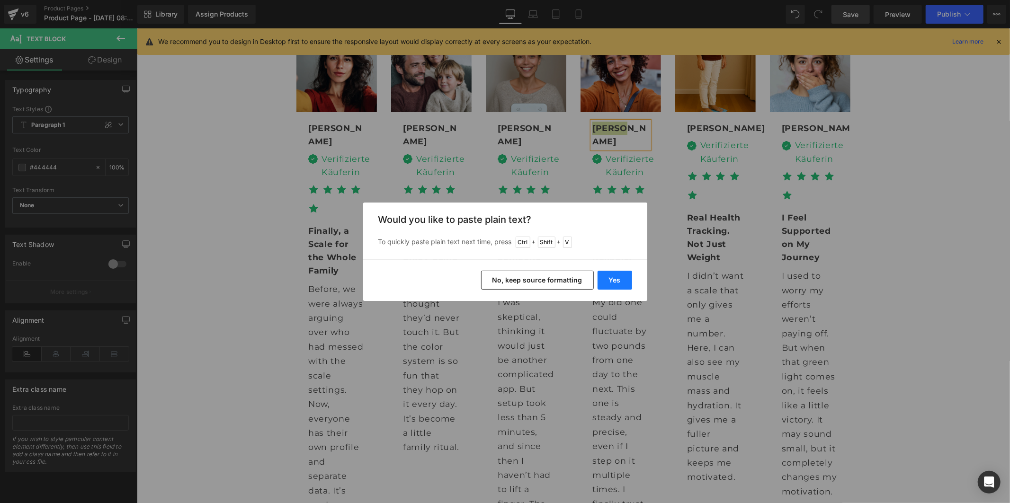
click at [621, 282] on button "Yes" at bounding box center [615, 280] width 35 height 19
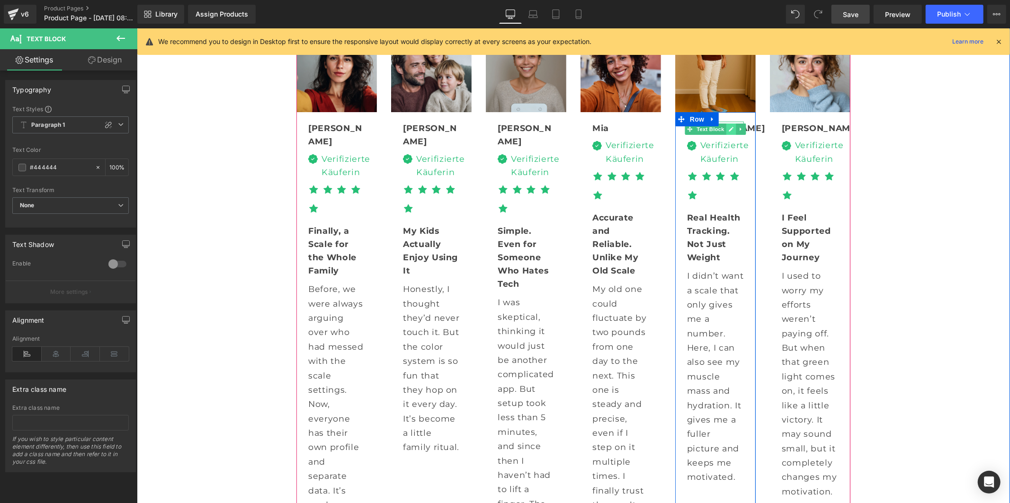
click at [728, 132] on icon at bounding box center [730, 129] width 5 height 6
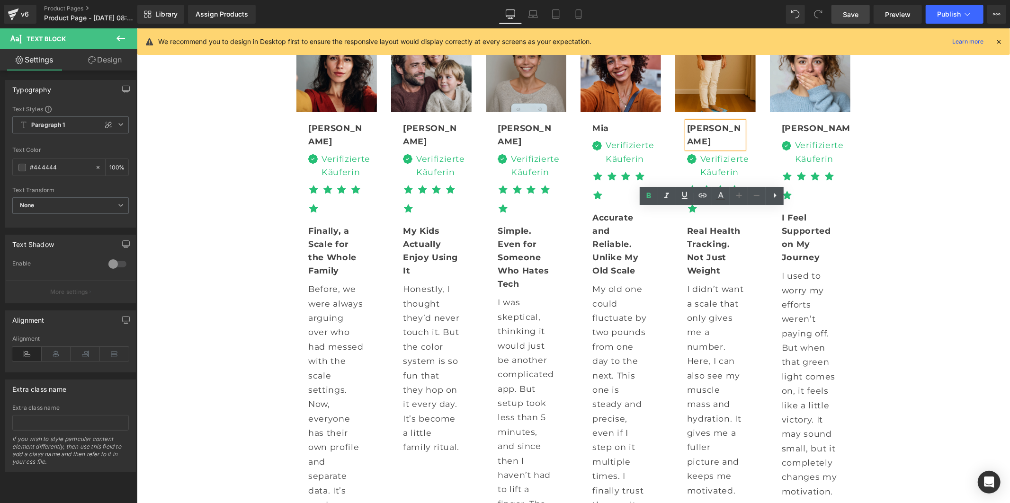
click at [708, 146] on b "Jackson" at bounding box center [714, 134] width 54 height 23
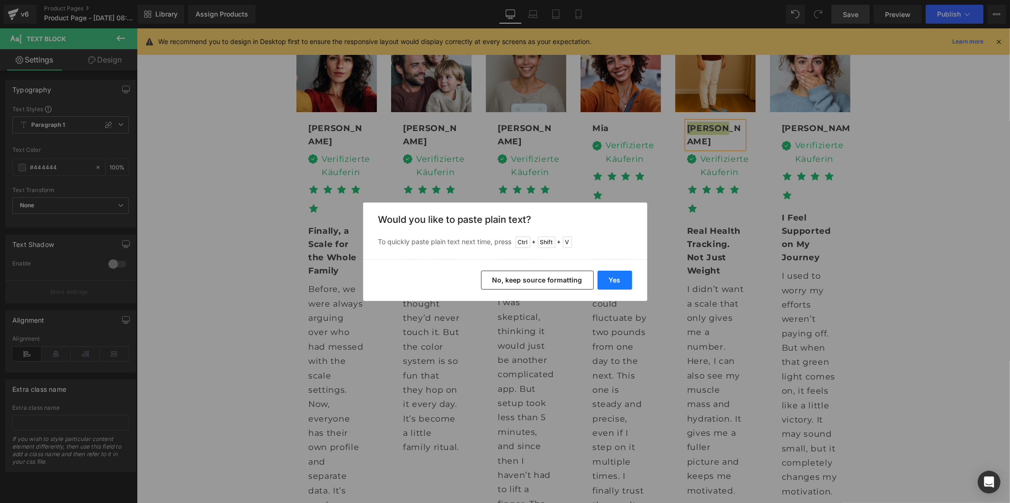
drag, startPoint x: 624, startPoint y: 277, endPoint x: 531, endPoint y: 63, distance: 233.5
click at [624, 277] on button "Yes" at bounding box center [615, 280] width 35 height 19
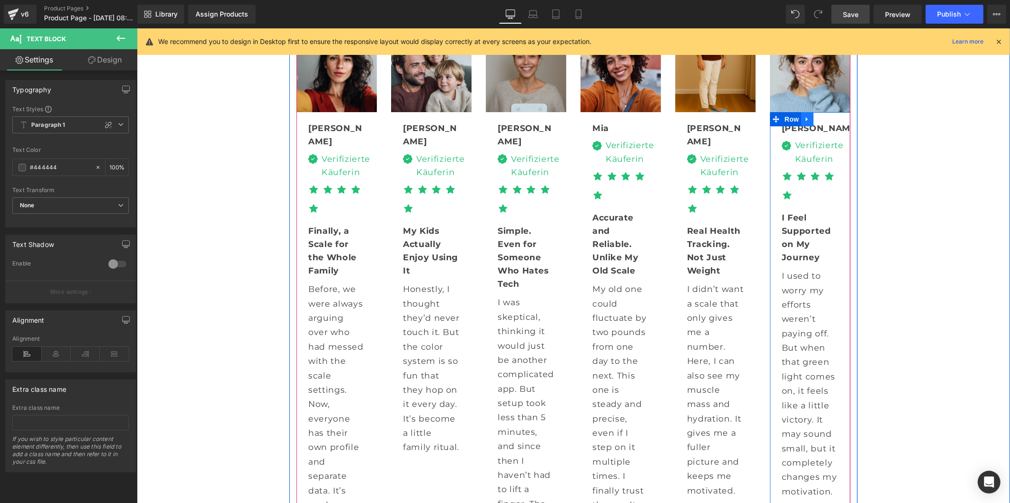
click at [801, 126] on link at bounding box center [807, 119] width 12 height 14
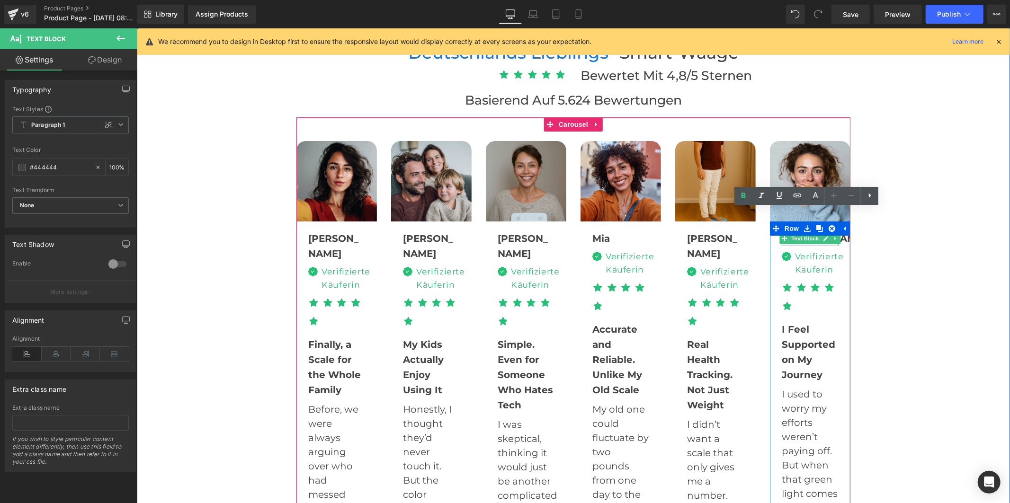
scroll to position [2894, 0]
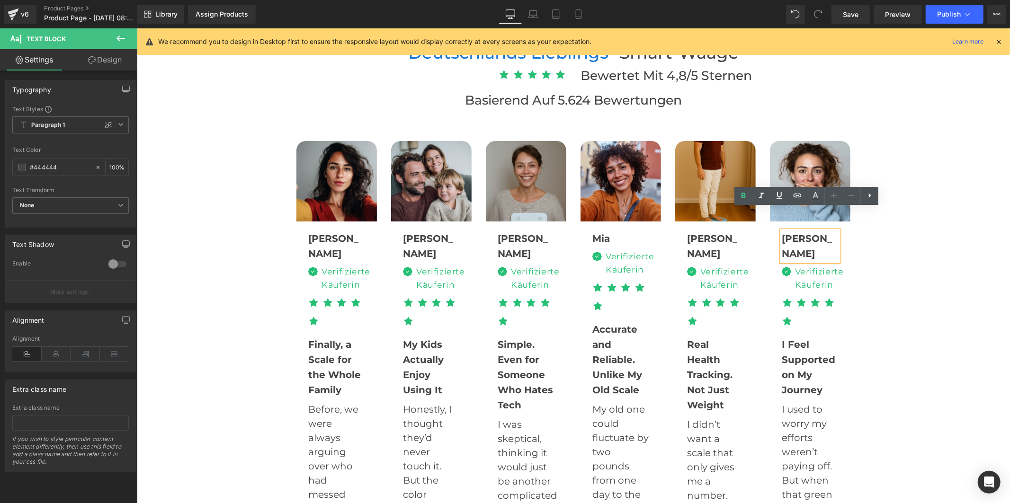
click at [798, 233] on b "[PERSON_NAME]" at bounding box center [806, 246] width 50 height 27
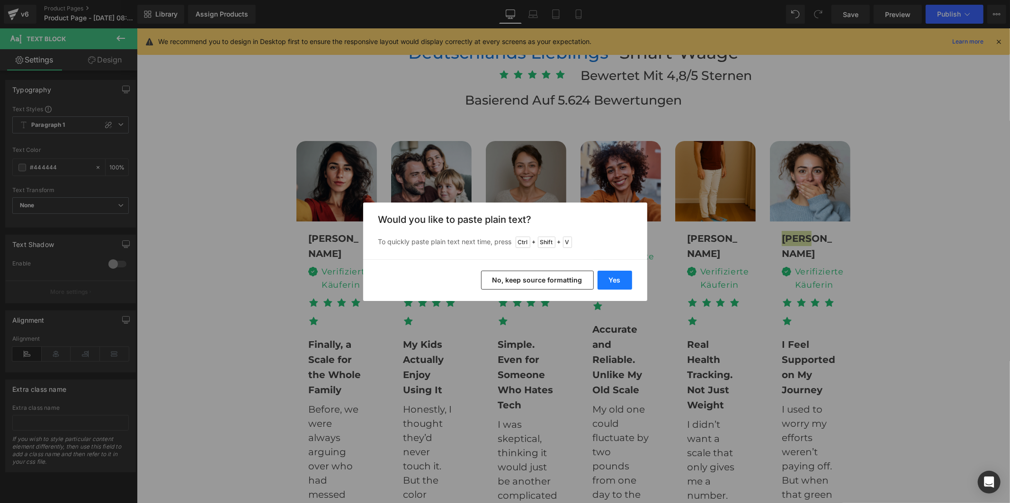
drag, startPoint x: 621, startPoint y: 281, endPoint x: 655, endPoint y: 92, distance: 192.5
click at [621, 281] on button "Yes" at bounding box center [615, 280] width 35 height 19
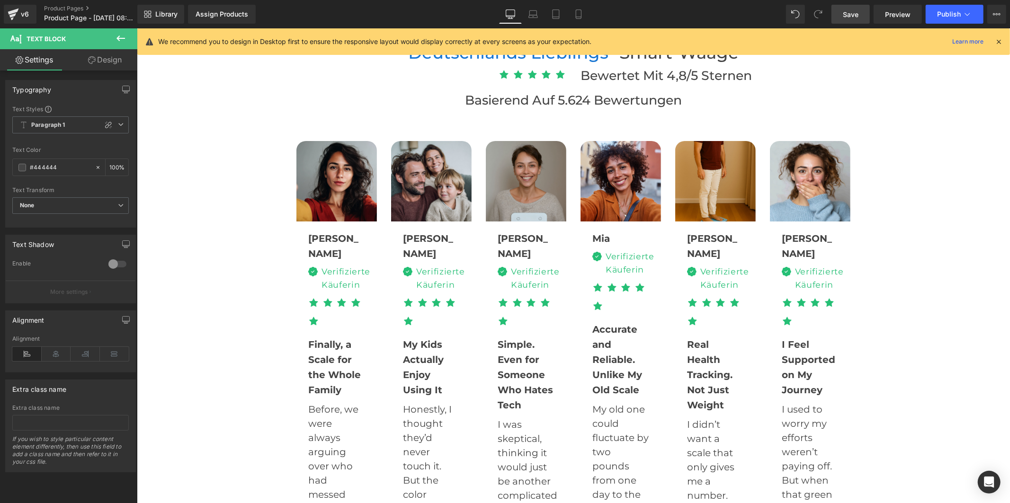
click at [846, 16] on span "Save" at bounding box center [851, 14] width 16 height 10
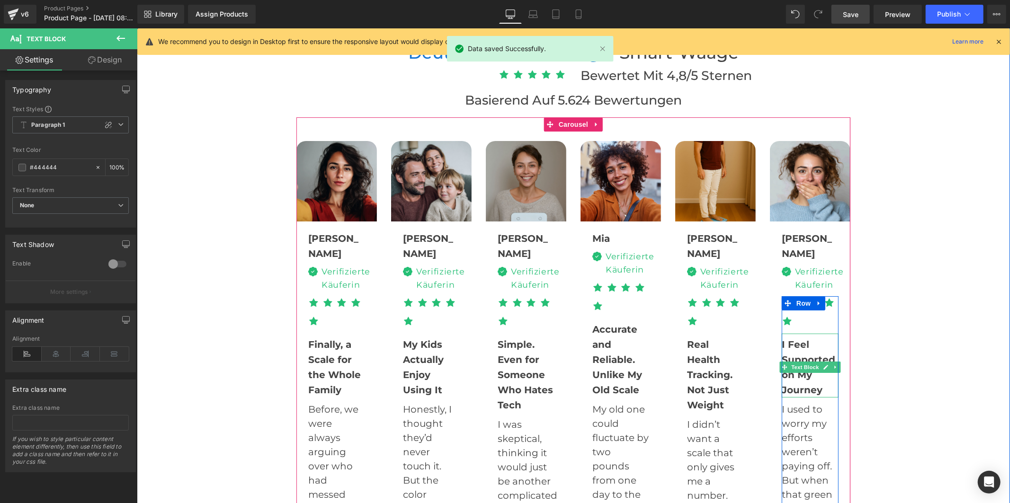
click at [795, 339] on b "I Feel Supported on My Journey" at bounding box center [808, 367] width 54 height 57
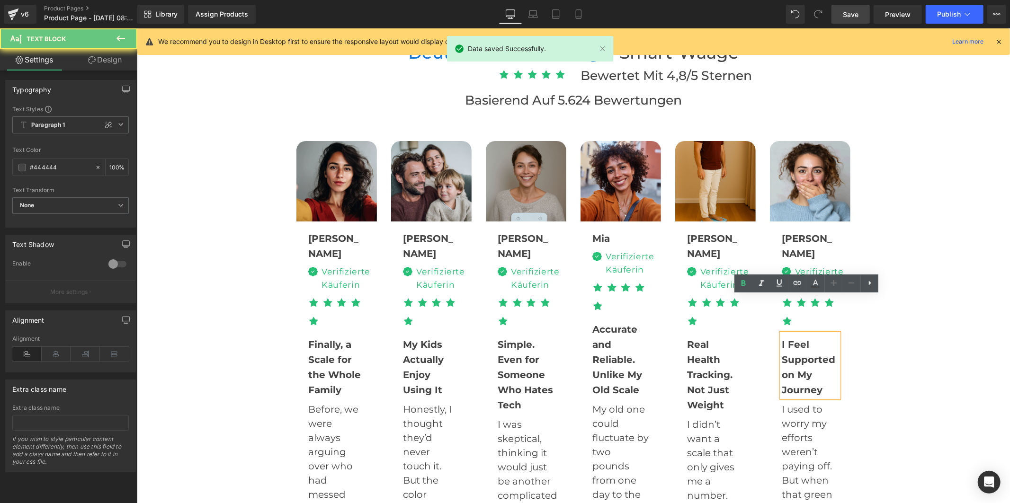
click at [795, 339] on b "I Feel Supported on My Journey" at bounding box center [808, 367] width 54 height 57
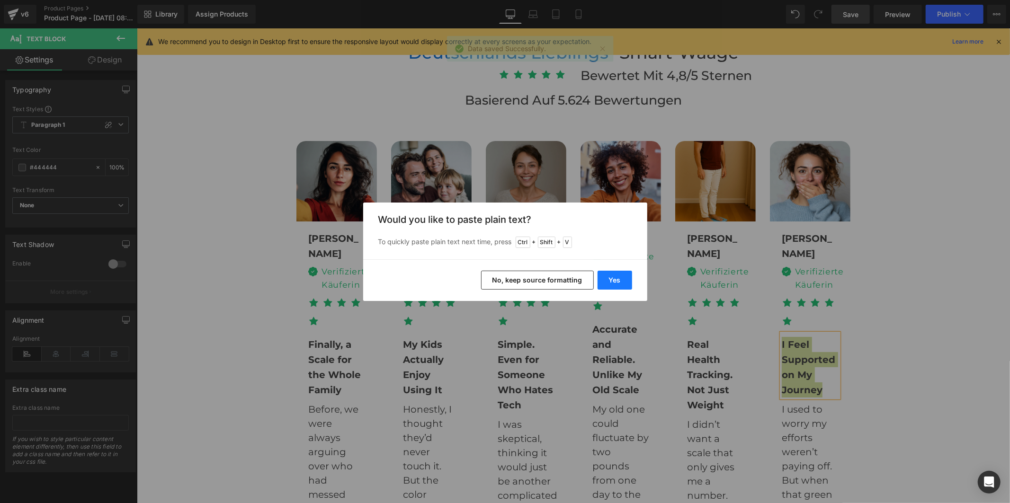
click at [619, 279] on button "Yes" at bounding box center [615, 280] width 35 height 19
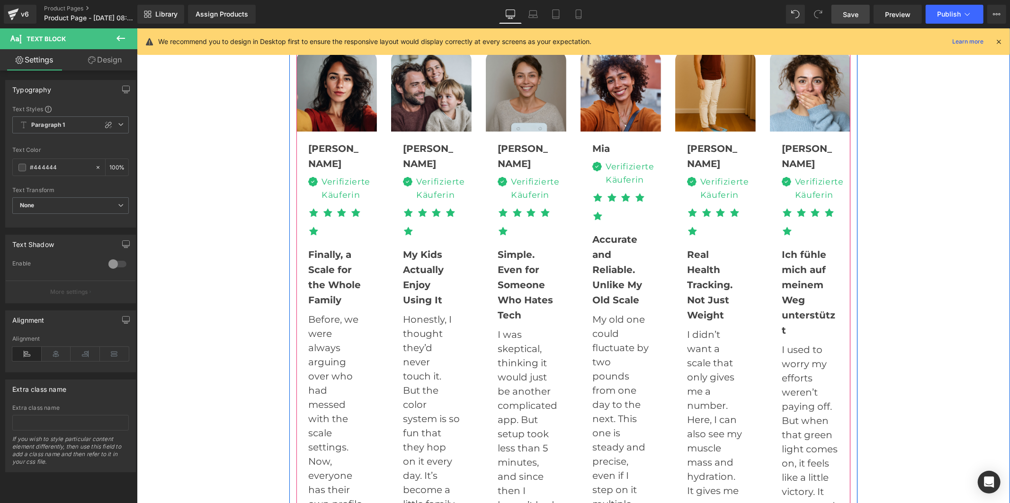
scroll to position [2999, 0]
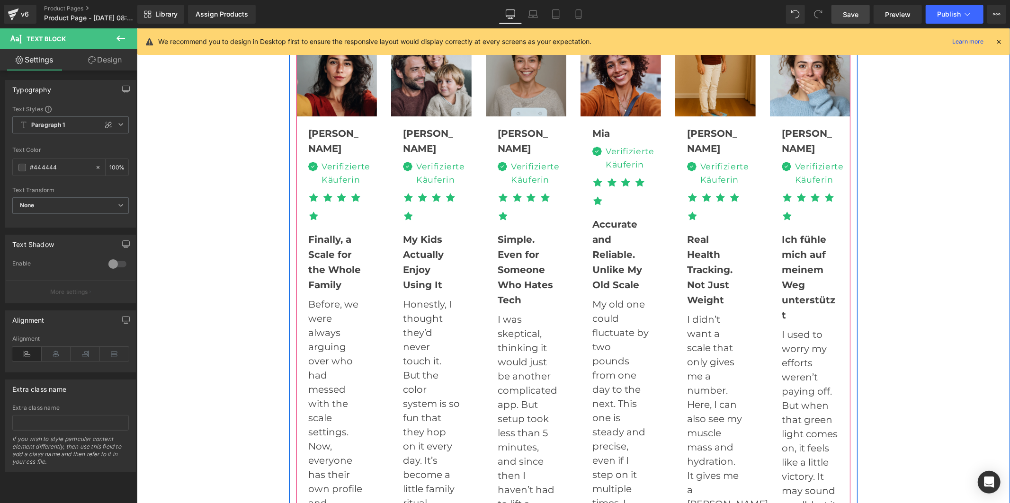
click at [784, 327] on p "I used to worry my efforts weren’t paying off. But when that green light comes …" at bounding box center [809, 448] width 57 height 242
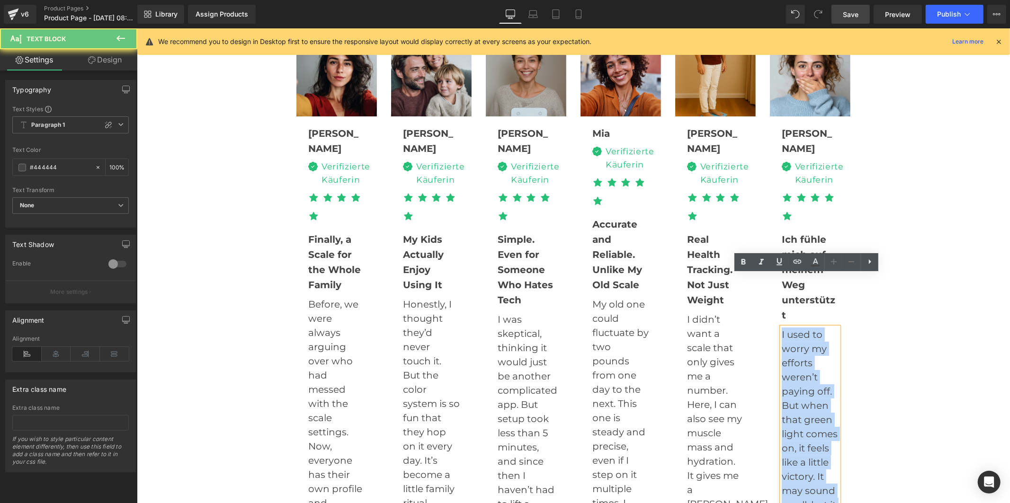
click at [784, 327] on p "I used to worry my efforts weren’t paying off. But when that green light comes …" at bounding box center [809, 448] width 57 height 242
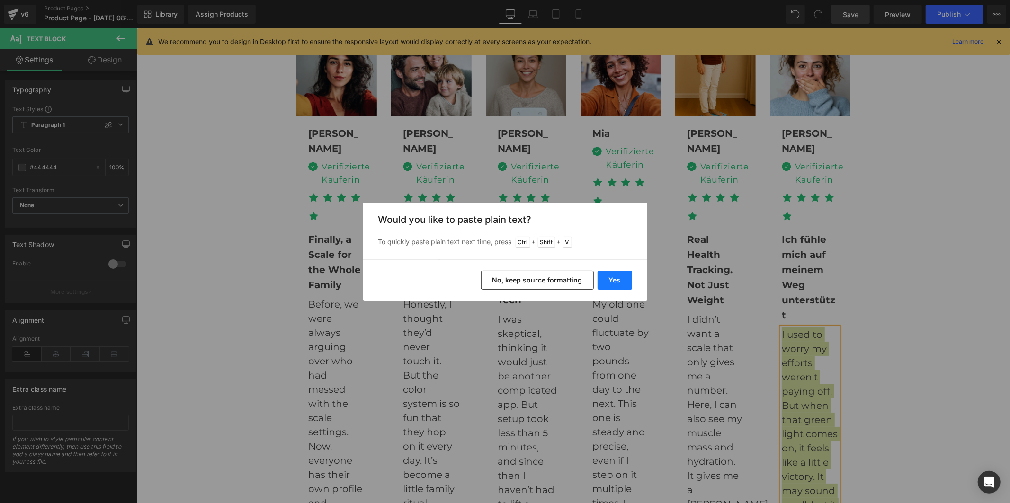
click at [621, 279] on button "Yes" at bounding box center [615, 280] width 35 height 19
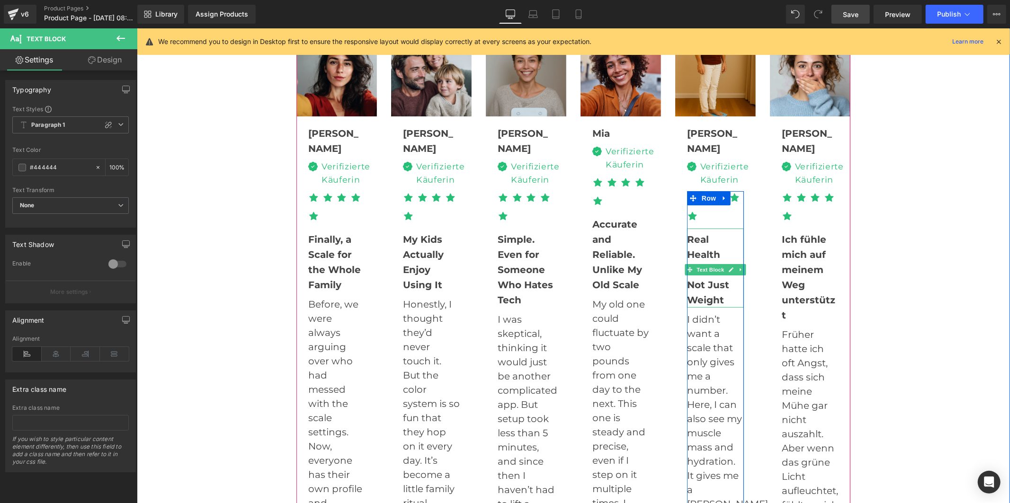
click at [692, 254] on div "Real Health Tracking. Not Just Weight" at bounding box center [715, 267] width 57 height 79
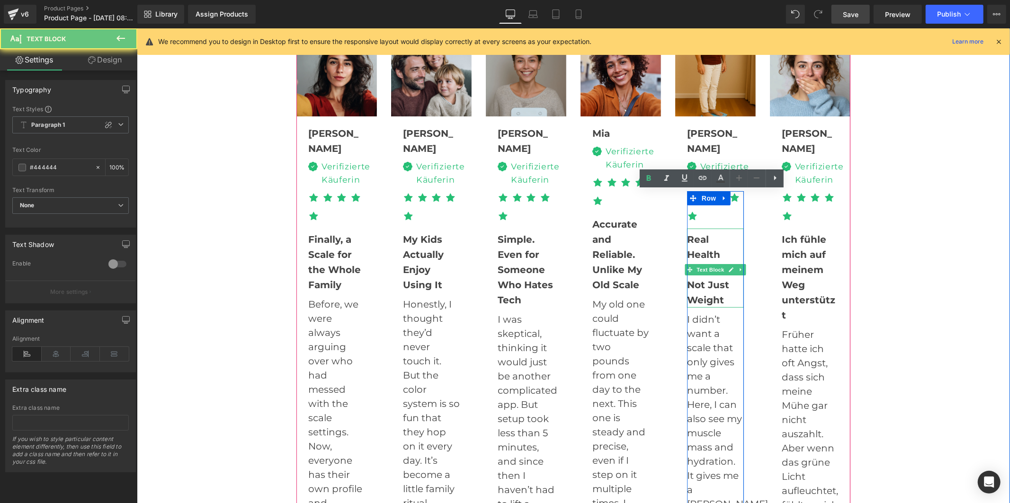
click at [692, 254] on div "Real Health Tracking. Not Just Weight" at bounding box center [715, 267] width 57 height 79
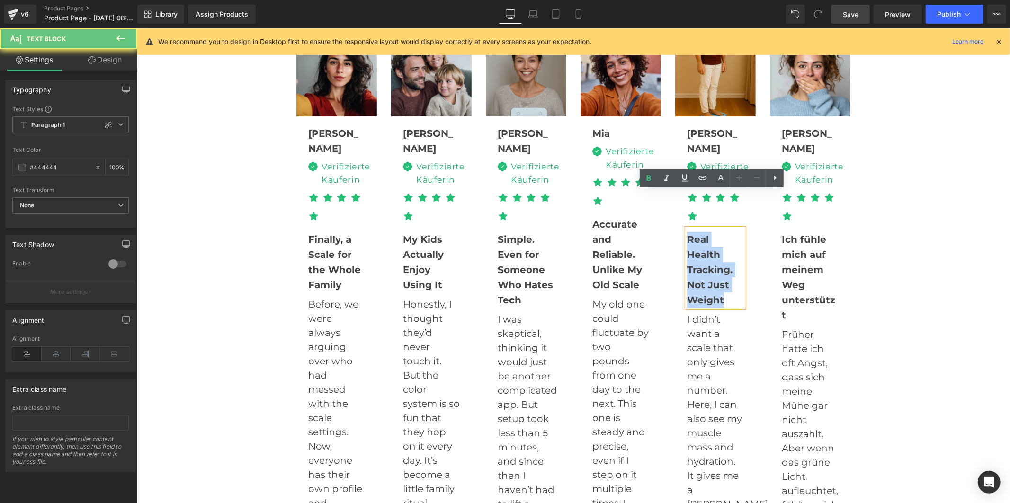
click at [692, 254] on div "Real Health Tracking. Not Just Weight" at bounding box center [715, 267] width 57 height 79
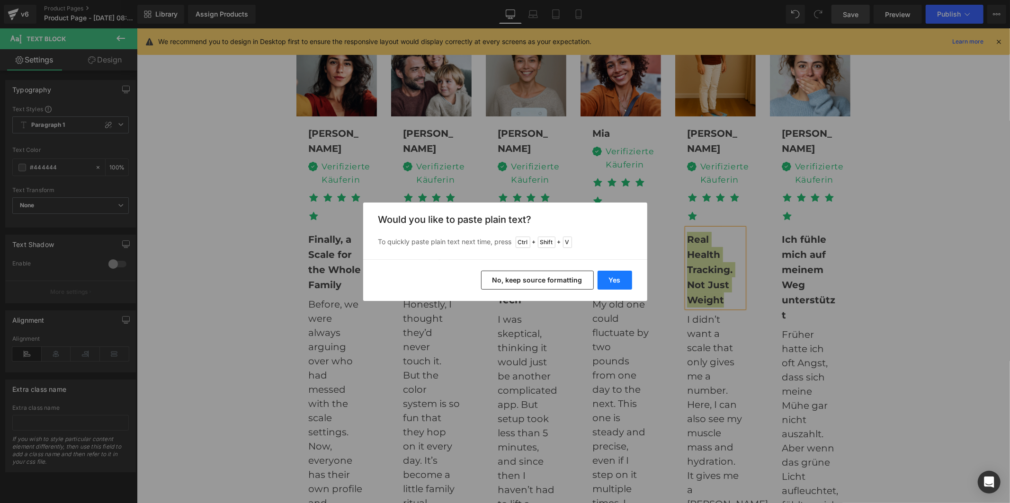
click at [627, 277] on button "Yes" at bounding box center [615, 280] width 35 height 19
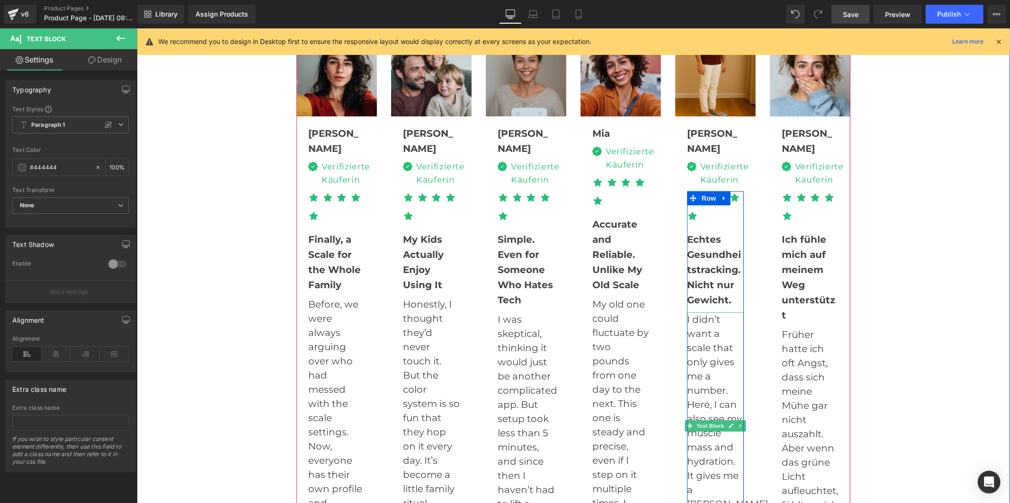
click at [707, 322] on p "I didn’t want a scale that only gives me a number. Here, I can also see my musc…" at bounding box center [715, 433] width 57 height 242
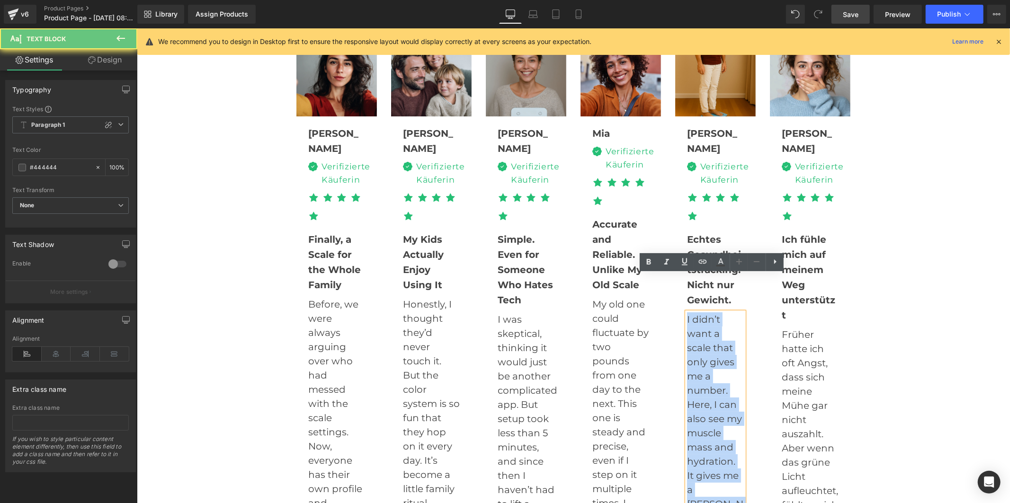
click at [707, 322] on p "I didn’t want a scale that only gives me a number. Here, I can also see my musc…" at bounding box center [715, 440] width 57 height 256
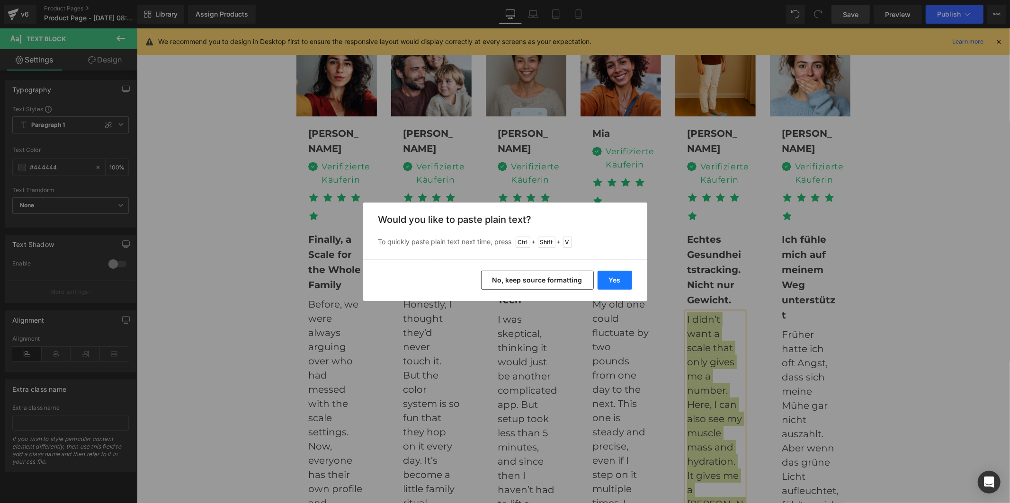
click at [626, 277] on button "Yes" at bounding box center [615, 280] width 35 height 19
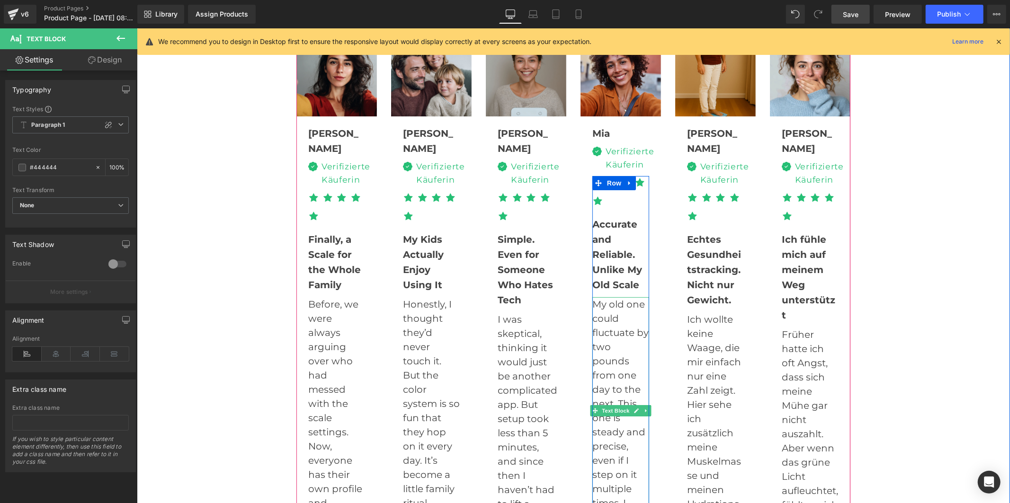
click at [620, 309] on p "My old one could fluctuate by two pounds from one day to the next. This one is …" at bounding box center [620, 418] width 57 height 242
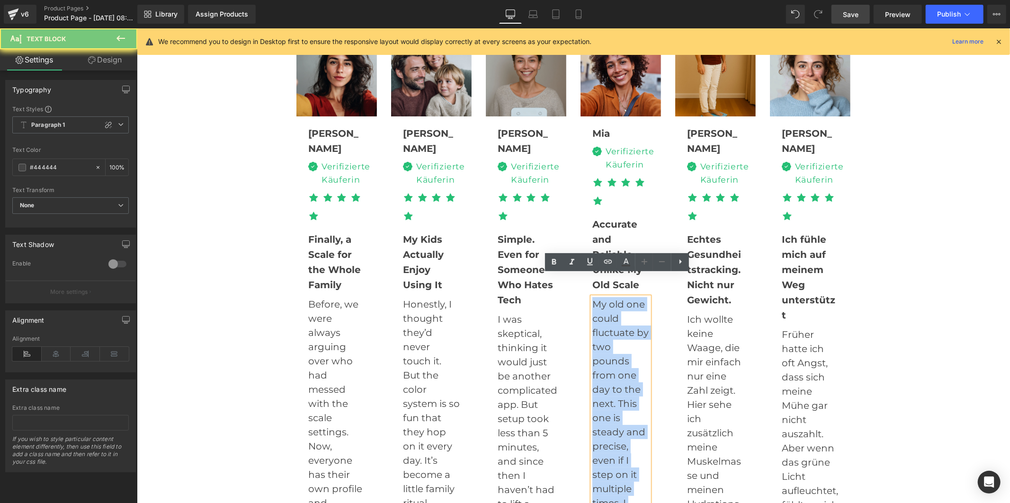
click at [620, 309] on p "My old one could fluctuate by two pounds from one day to the next. This one is …" at bounding box center [620, 418] width 57 height 242
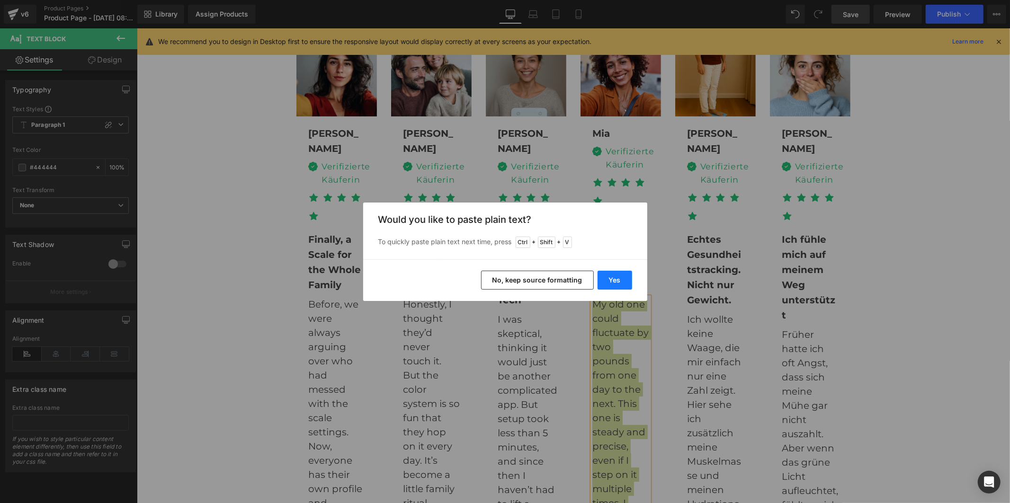
click at [617, 275] on button "Yes" at bounding box center [615, 280] width 35 height 19
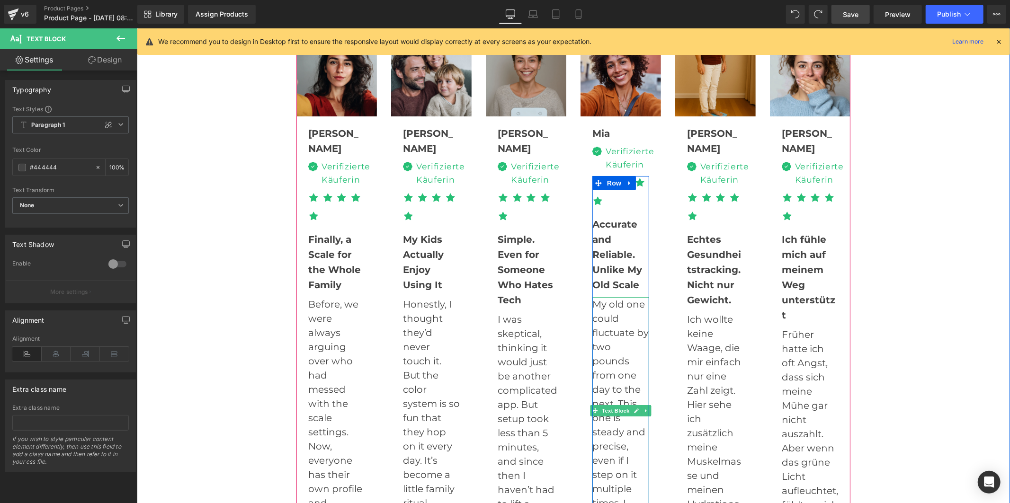
click at [615, 315] on p "My old one could fluctuate by two pounds from one day to the next. This one is …" at bounding box center [620, 418] width 57 height 242
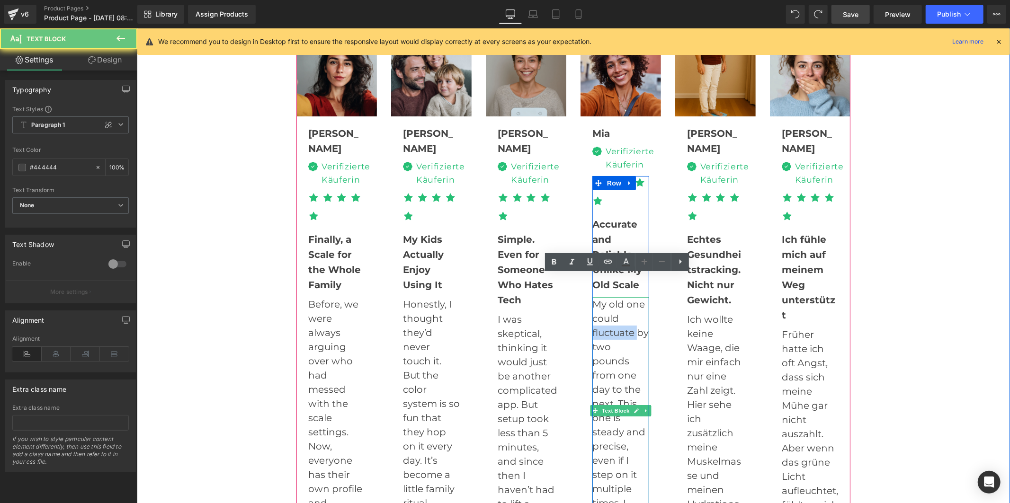
click at [615, 315] on p "My old one could fluctuate by two pounds from one day to the next. This one is …" at bounding box center [620, 418] width 57 height 242
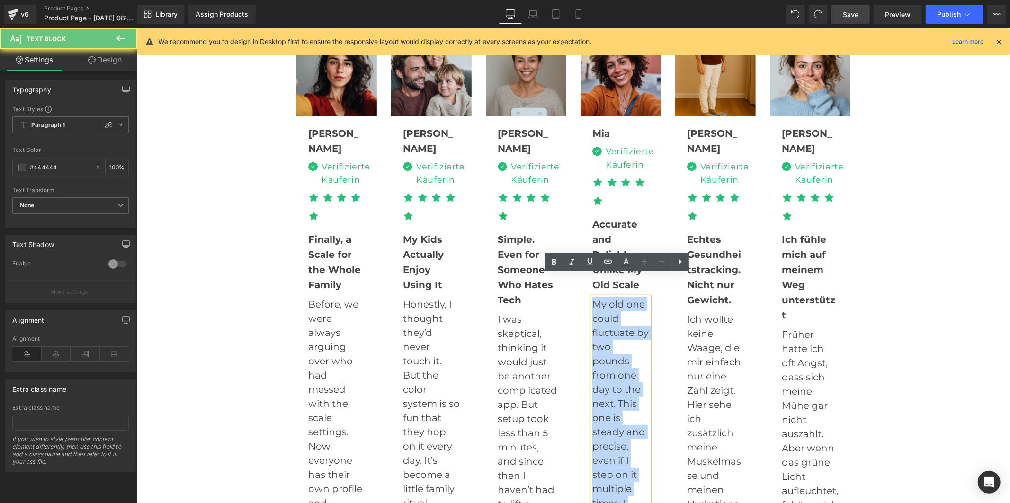
click at [615, 315] on p "My old one could fluctuate by two pounds from one day to the next. This one is …" at bounding box center [620, 418] width 57 height 242
click at [608, 249] on span "Text Block" at bounding box center [614, 254] width 31 height 11
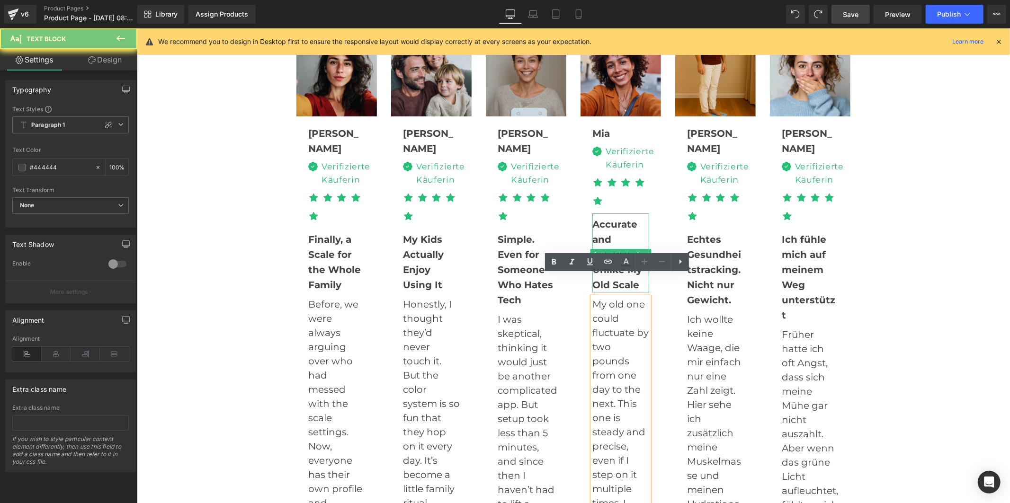
click at [610, 214] on div "Accurate and Reliable. Unlike My Old Scale" at bounding box center [620, 252] width 57 height 79
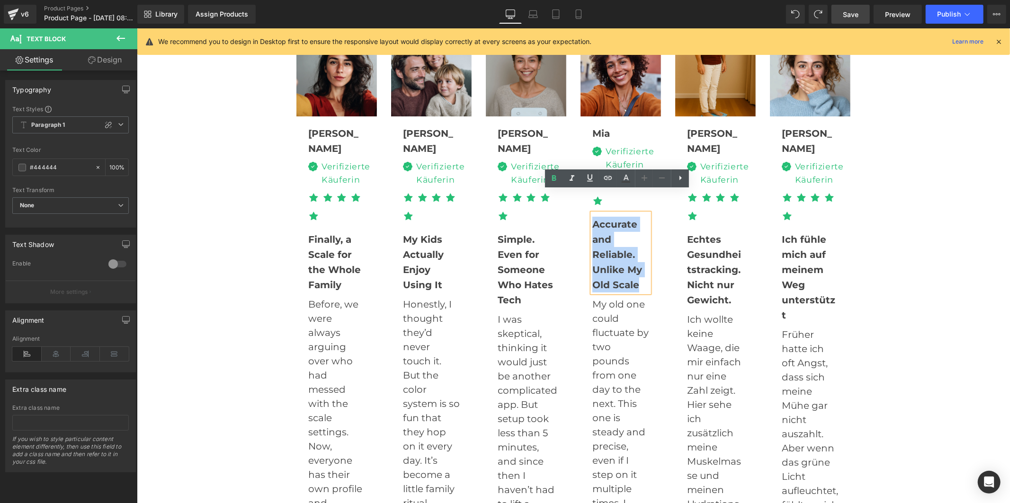
click at [610, 214] on div "Accurate and Reliable. Unlike My Old Scale" at bounding box center [620, 252] width 57 height 79
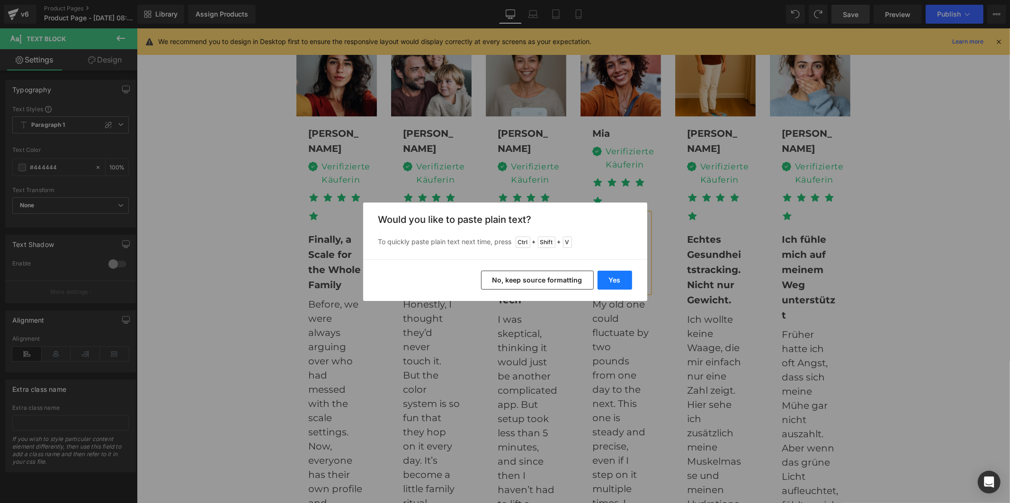
click at [605, 282] on button "Yes" at bounding box center [615, 280] width 35 height 19
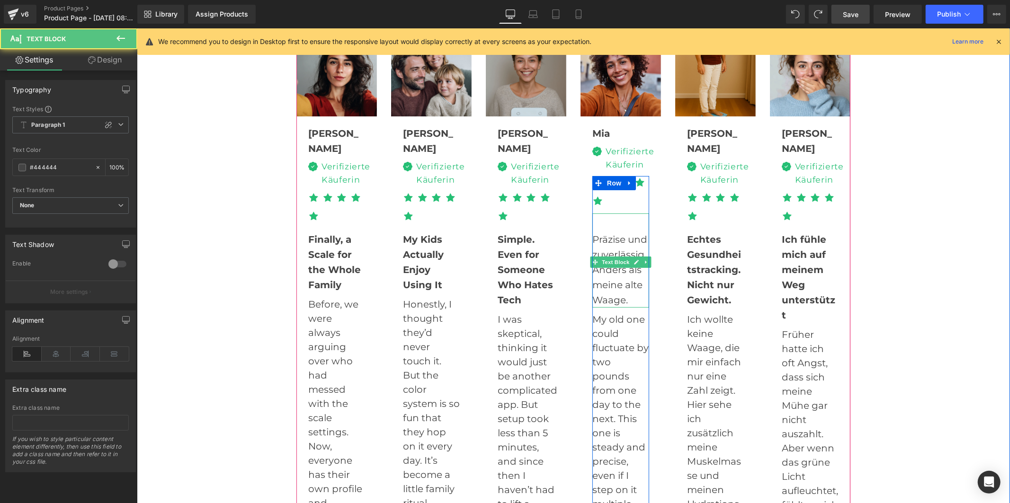
click at [615, 232] on div "Präzise und zuverlässig. Anders als meine alte Waage." at bounding box center [620, 270] width 57 height 76
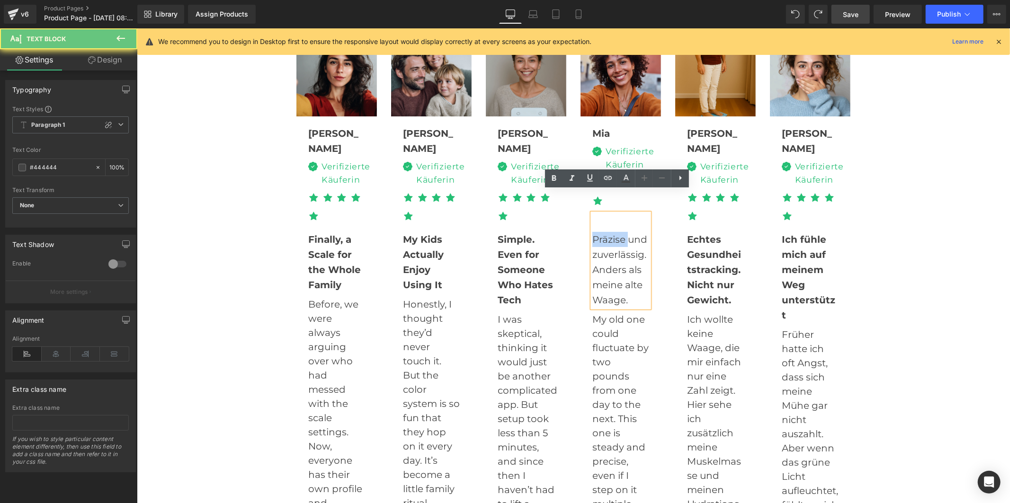
click at [615, 232] on div "Präzise und zuverlässig. Anders als meine alte Waage." at bounding box center [620, 270] width 57 height 76
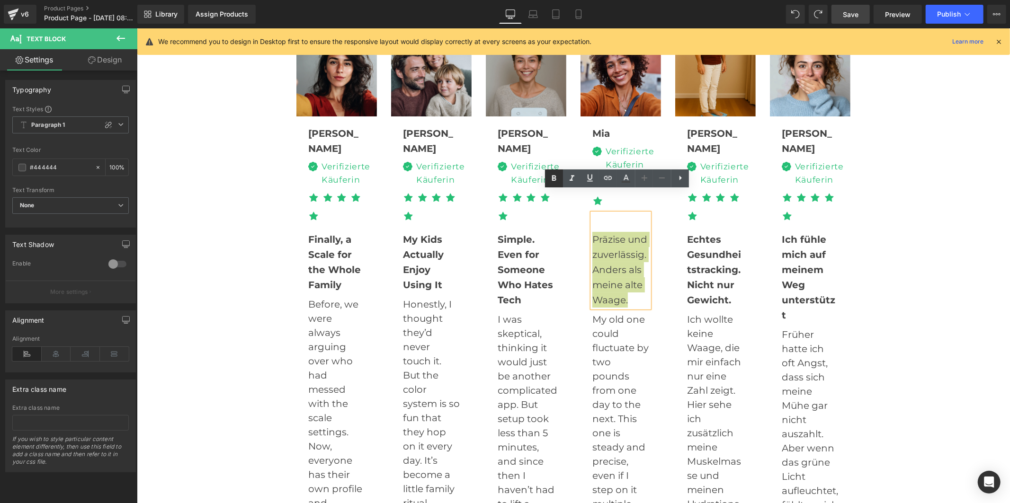
click at [553, 180] on icon at bounding box center [554, 178] width 4 height 6
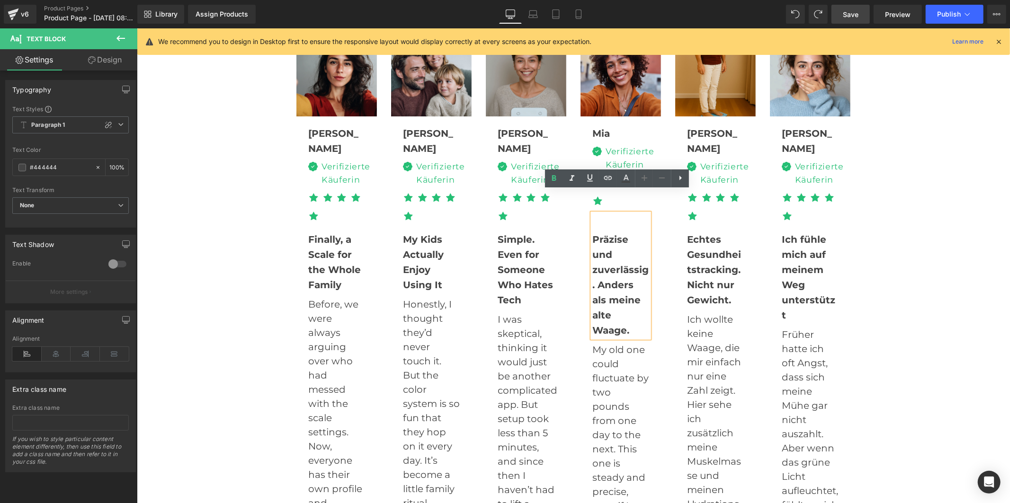
click at [592, 233] on strong "Präzise und zuverlässig. Anders als meine alte Waage." at bounding box center [620, 284] width 56 height 102
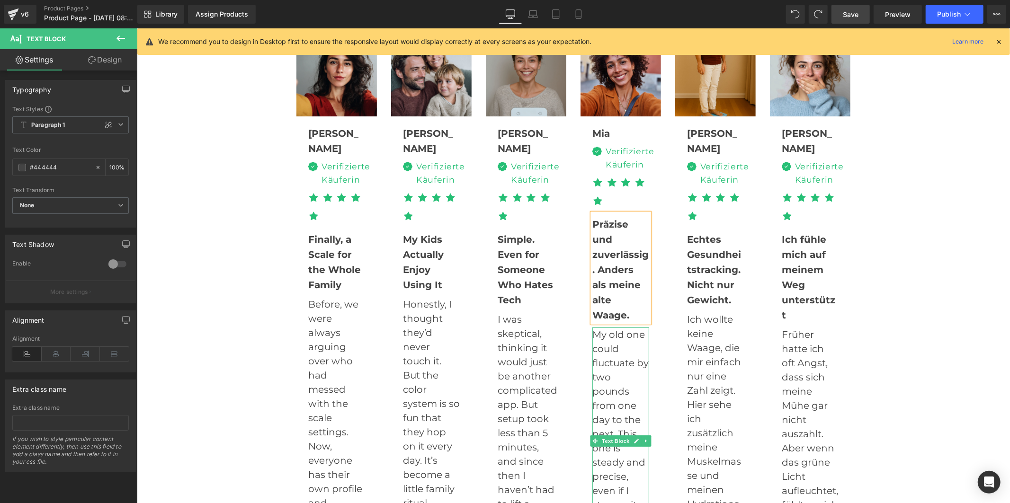
click at [614, 349] on p "My old one could fluctuate by two pounds from one day to the next. This one is …" at bounding box center [620, 448] width 57 height 242
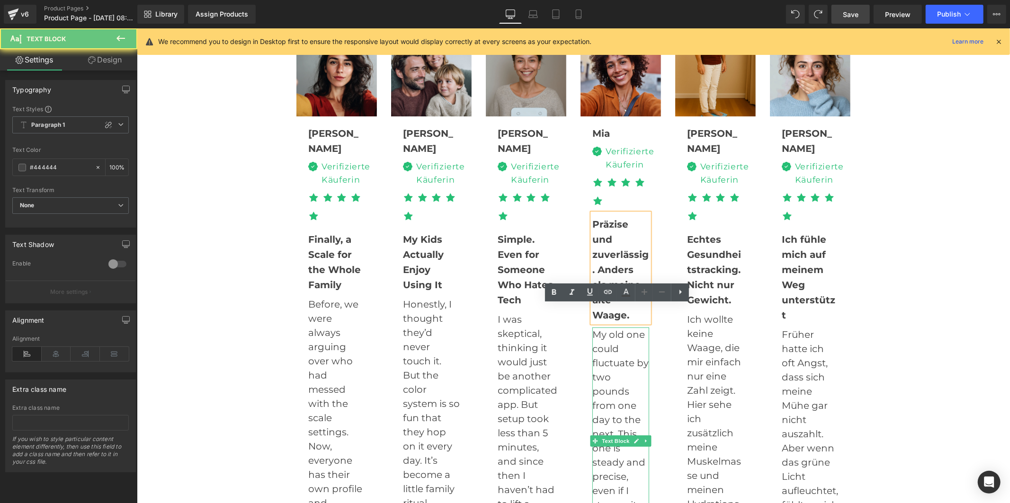
click at [614, 349] on p "My old one could fluctuate by two pounds from one day to the next. This one is …" at bounding box center [620, 448] width 57 height 242
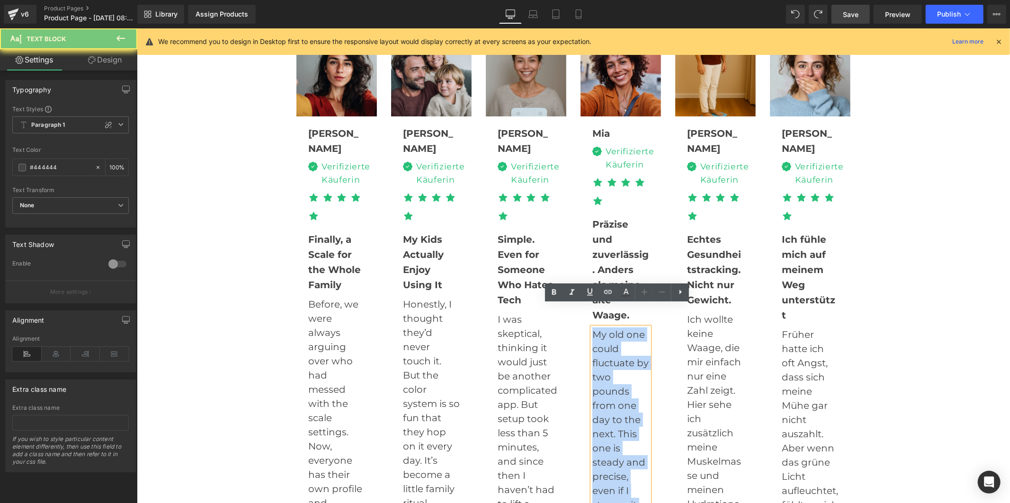
click at [614, 349] on p "My old one could fluctuate by two pounds from one day to the next. This one is …" at bounding box center [620, 448] width 57 height 242
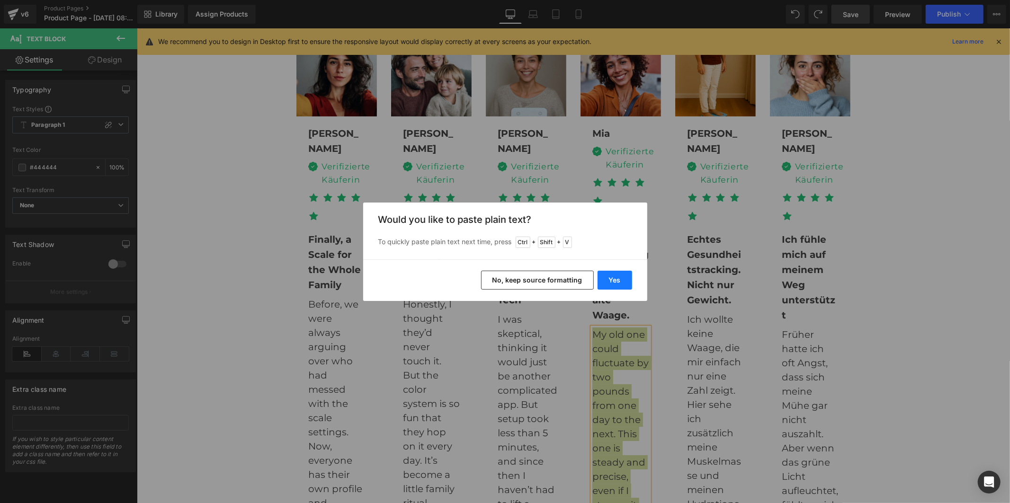
click at [614, 281] on button "Yes" at bounding box center [615, 280] width 35 height 19
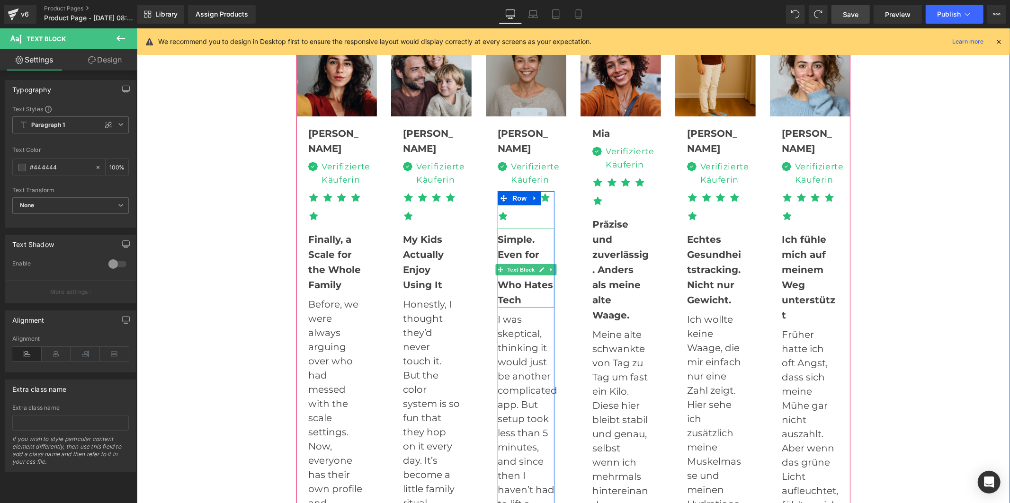
click at [514, 246] on b "Simple. Even for Someone Who Hates Tech" at bounding box center [524, 269] width 55 height 72
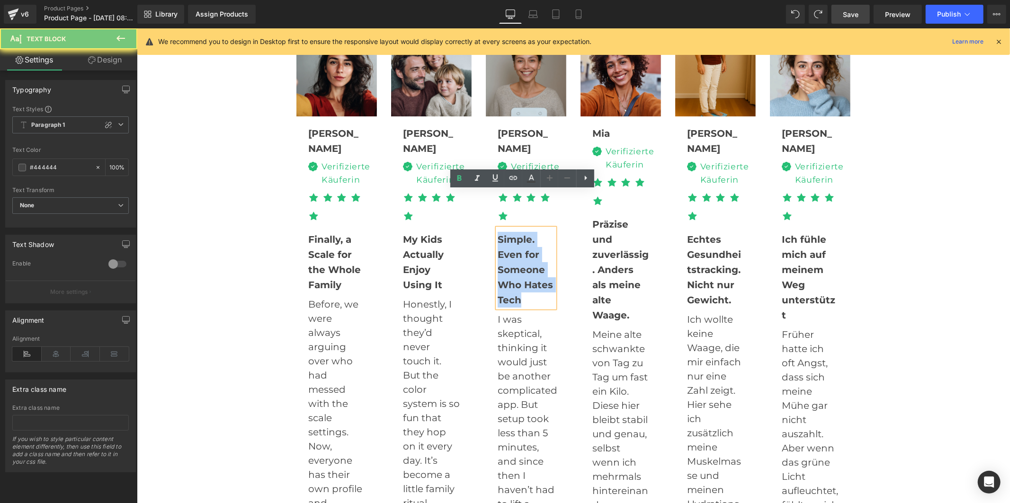
click at [514, 246] on b "Simple. Even for Someone Who Hates Tech" at bounding box center [524, 269] width 55 height 72
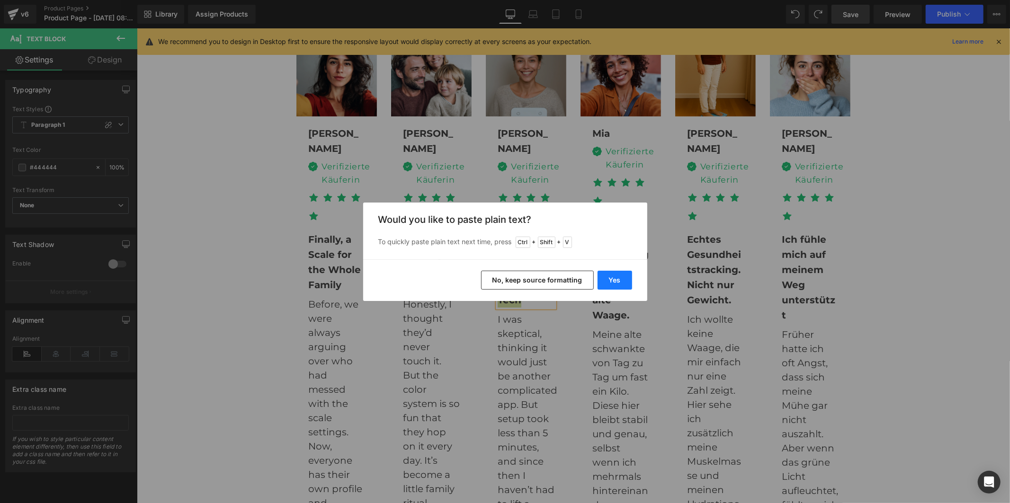
click at [622, 277] on button "Yes" at bounding box center [615, 280] width 35 height 19
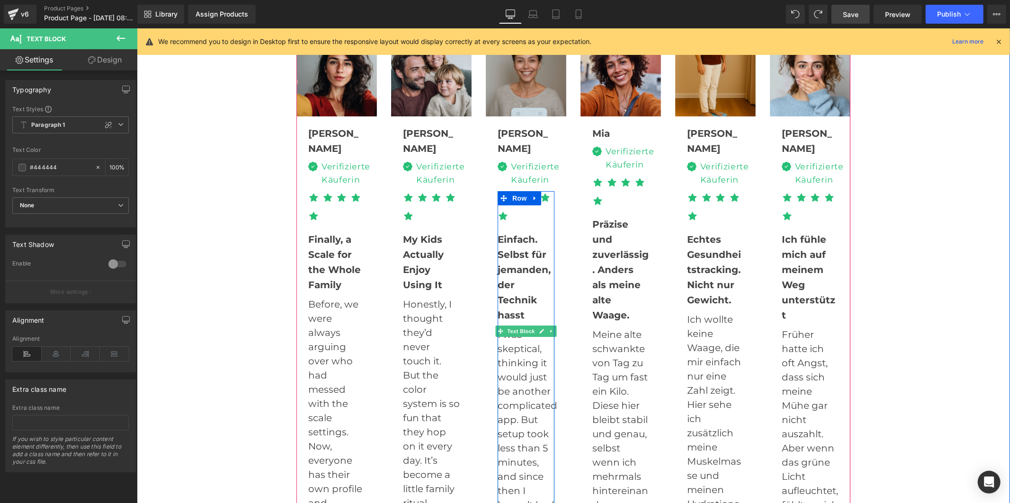
click at [530, 348] on p "I was skeptical, thinking it would just be another complicated app. But setup t…" at bounding box center [525, 448] width 57 height 242
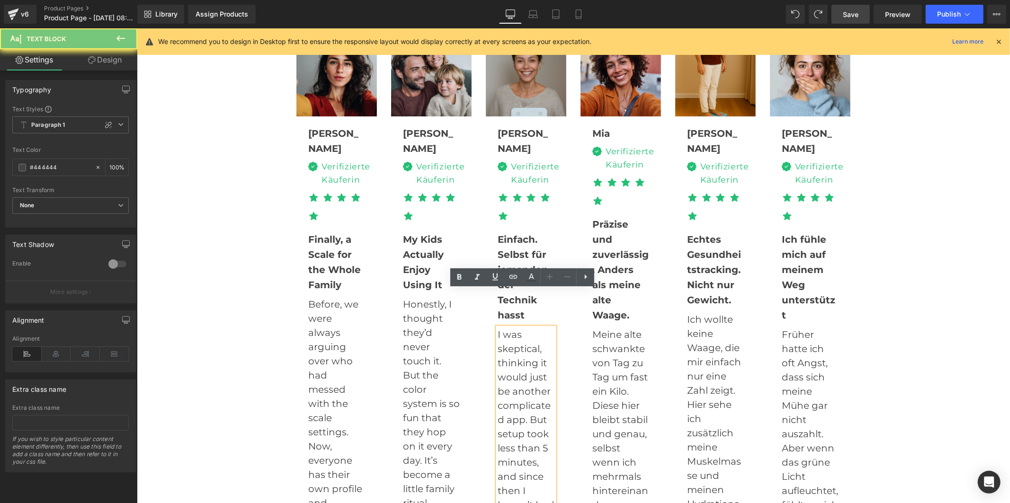
click at [530, 348] on p "I was skeptical, thinking it would just be another complicated app. But setup t…" at bounding box center [525, 455] width 57 height 256
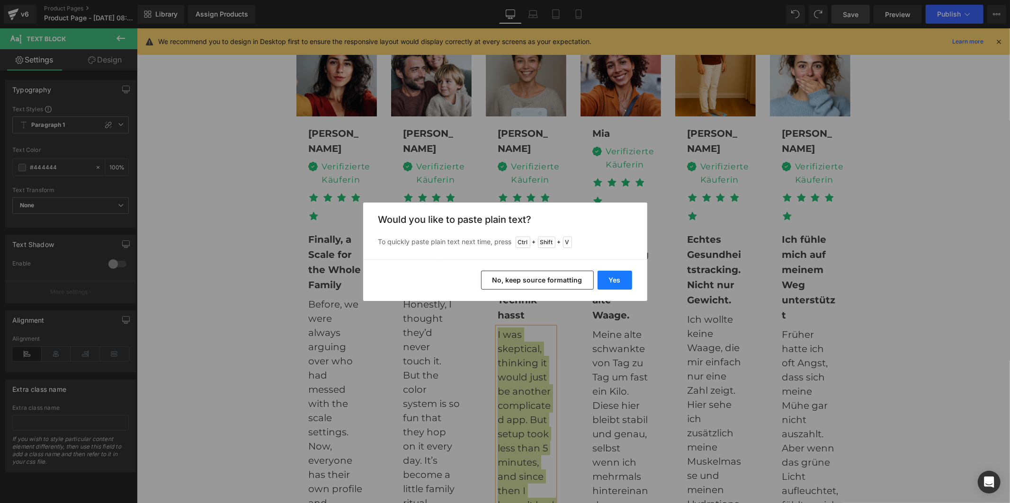
click at [616, 285] on button "Yes" at bounding box center [615, 280] width 35 height 19
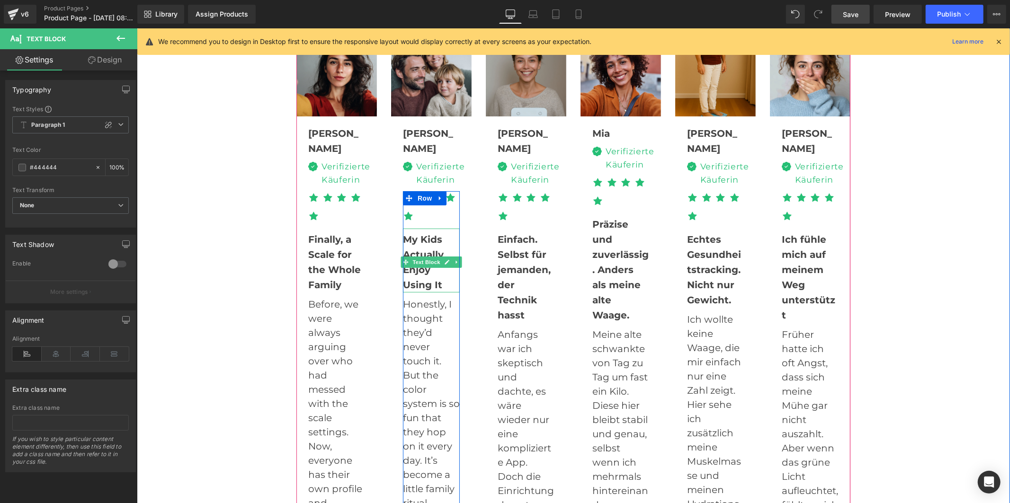
click at [414, 234] on b "My Kids Actually Enjoy Using It" at bounding box center [423, 261] width 41 height 57
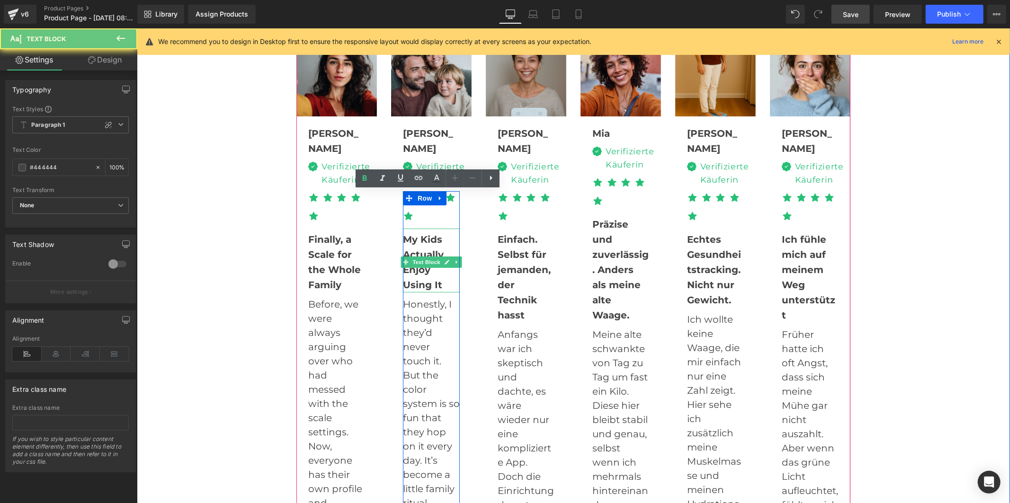
click at [414, 234] on b "My Kids Actually Enjoy Using It" at bounding box center [423, 261] width 41 height 57
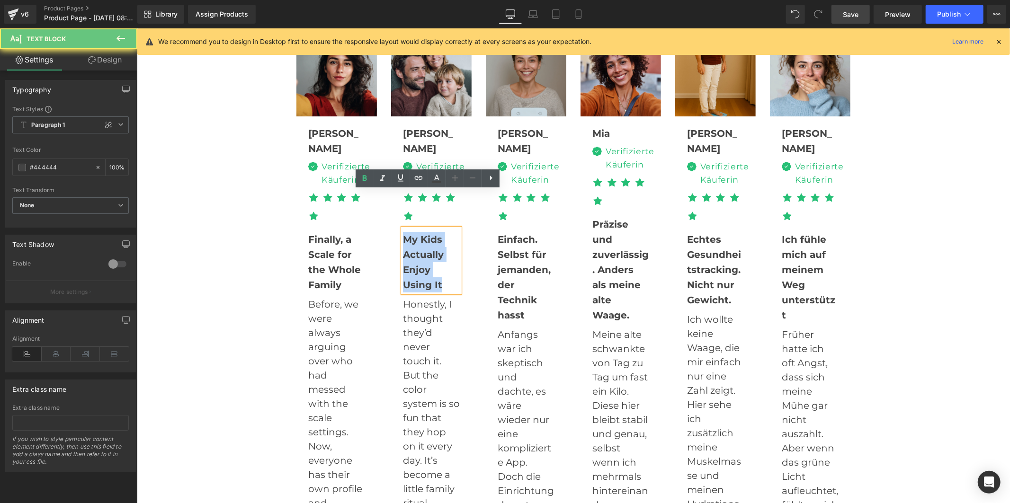
click at [414, 234] on b "My Kids Actually Enjoy Using It" at bounding box center [423, 261] width 41 height 57
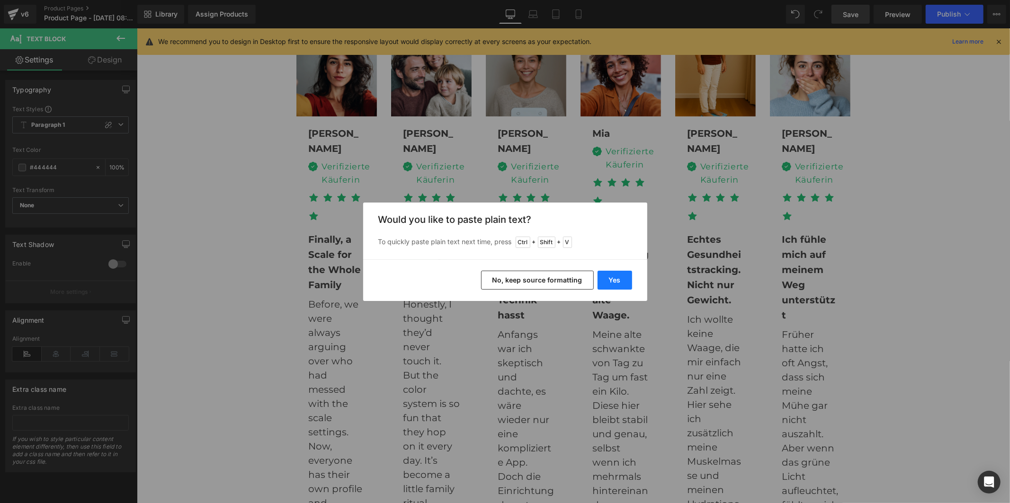
click at [615, 277] on button "Yes" at bounding box center [615, 280] width 35 height 19
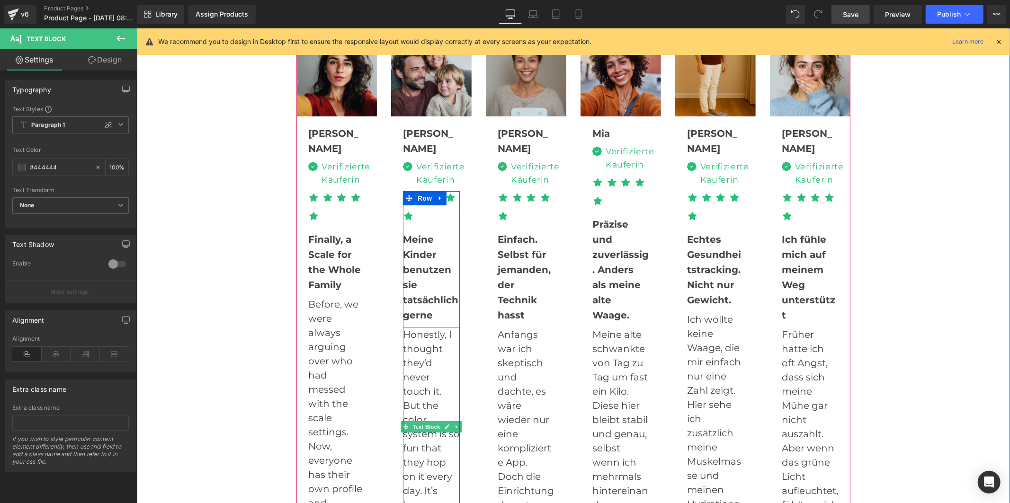
click at [414, 327] on p "Honestly, I thought they’d never touch it. But the color system is so fun that …" at bounding box center [431, 433] width 57 height 213
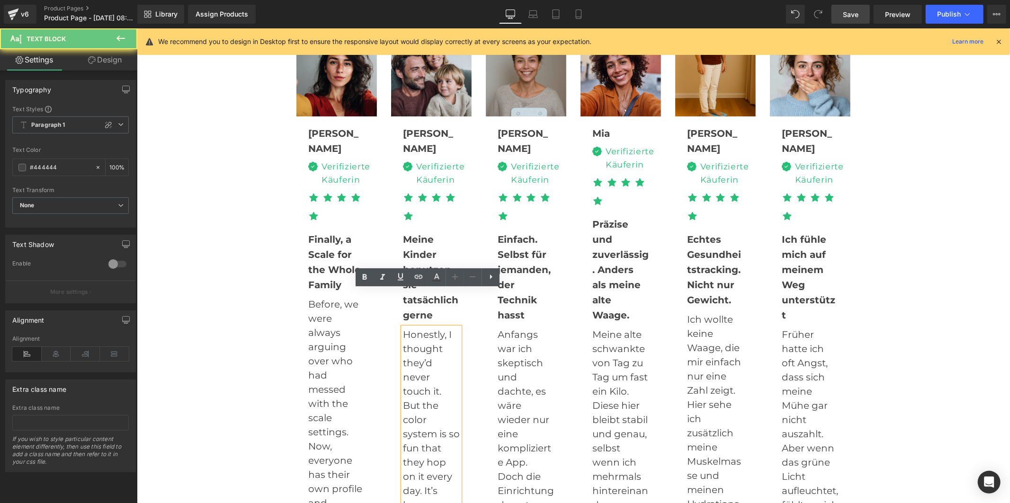
click at [414, 327] on p "Honestly, I thought they’d never touch it. But the color system is so fun that …" at bounding box center [431, 433] width 57 height 213
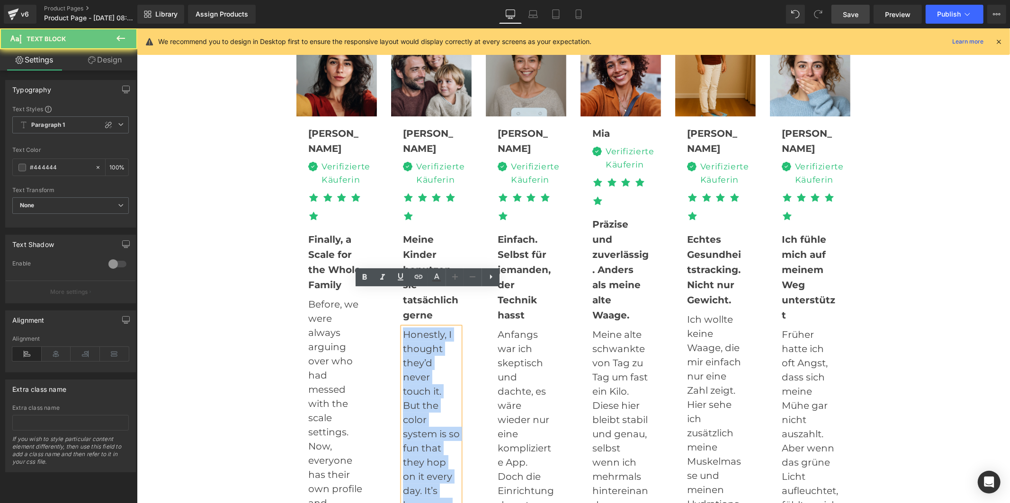
click at [414, 327] on p "Honestly, I thought they’d never touch it. But the color system is so fun that …" at bounding box center [431, 433] width 57 height 213
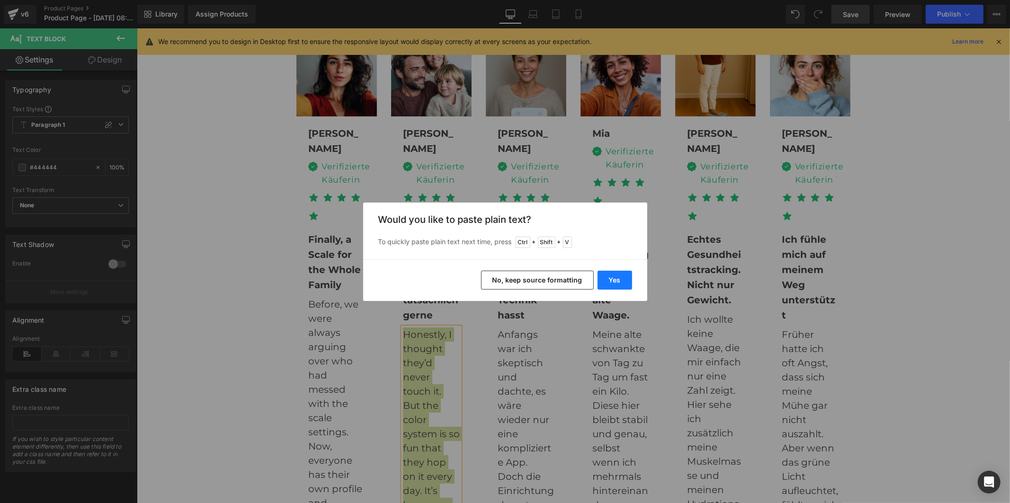
click at [602, 277] on button "Yes" at bounding box center [615, 280] width 35 height 19
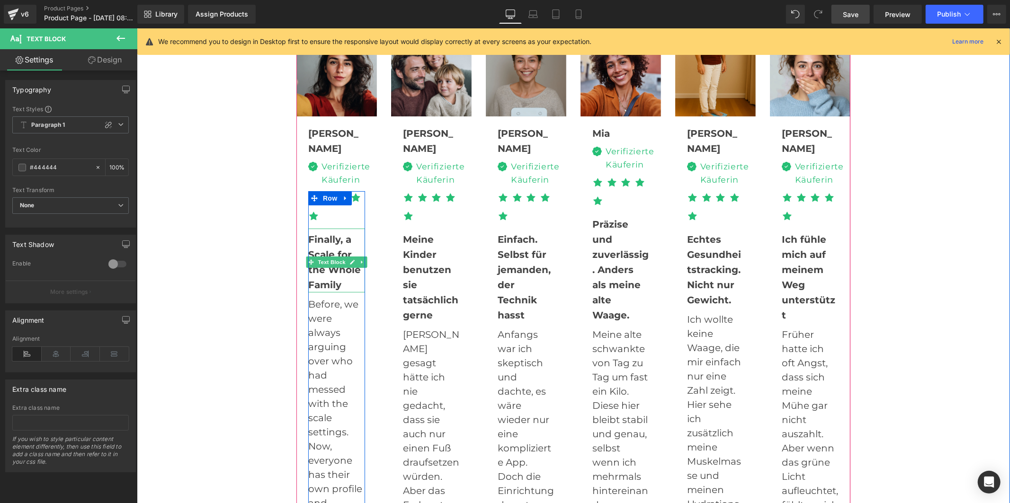
click at [334, 242] on b "Finally, a Scale for the Whole Family" at bounding box center [334, 261] width 53 height 57
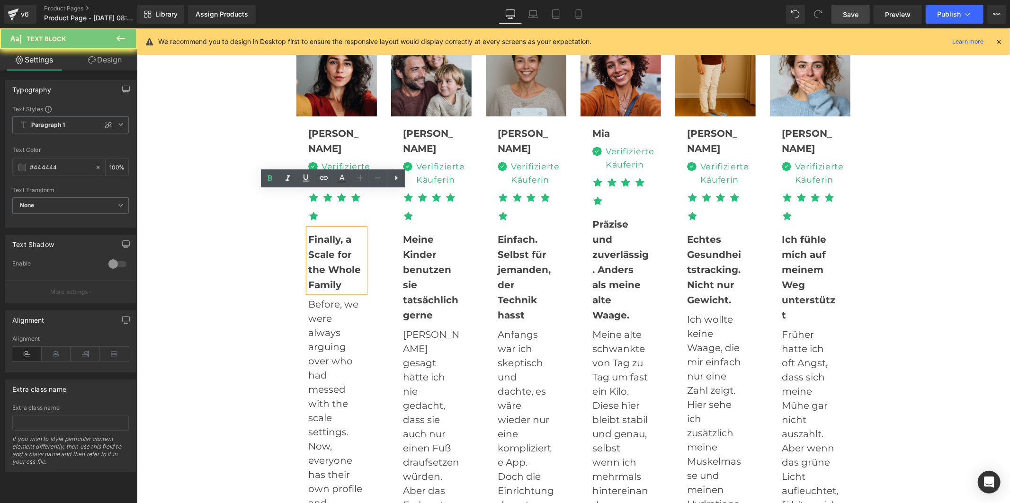
click at [334, 242] on b "Finally, a Scale for the Whole Family" at bounding box center [334, 261] width 53 height 57
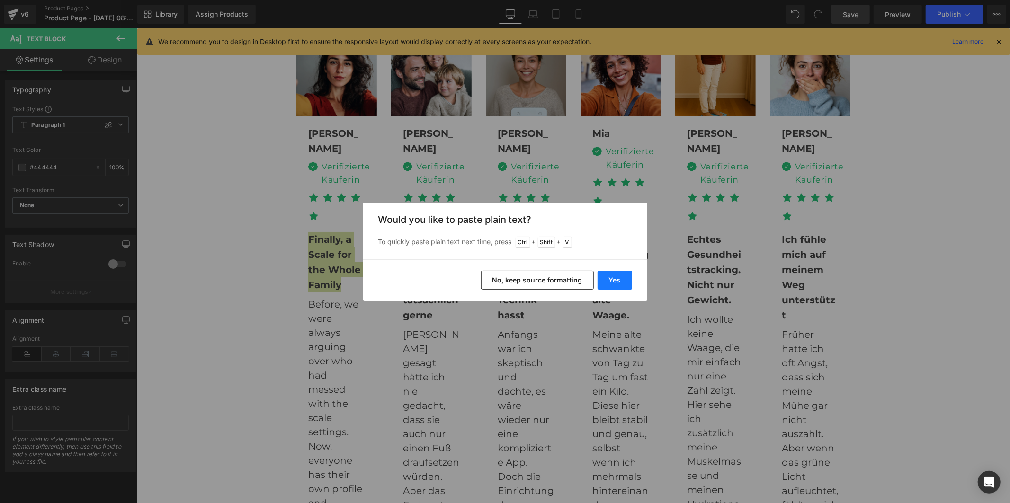
click at [611, 275] on button "Yes" at bounding box center [615, 280] width 35 height 19
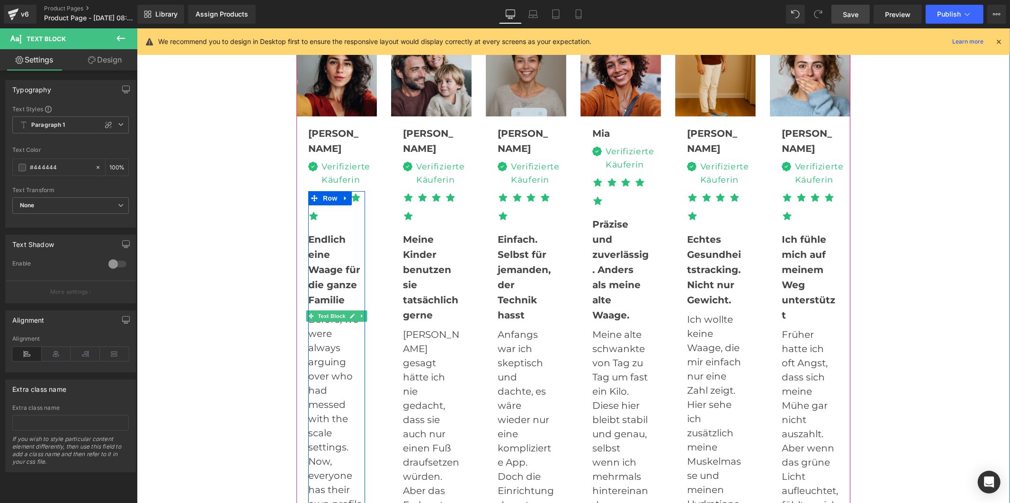
click at [333, 341] on p "Before, we were always arguing over who had messed with the scale settings. Now…" at bounding box center [336, 496] width 57 height 369
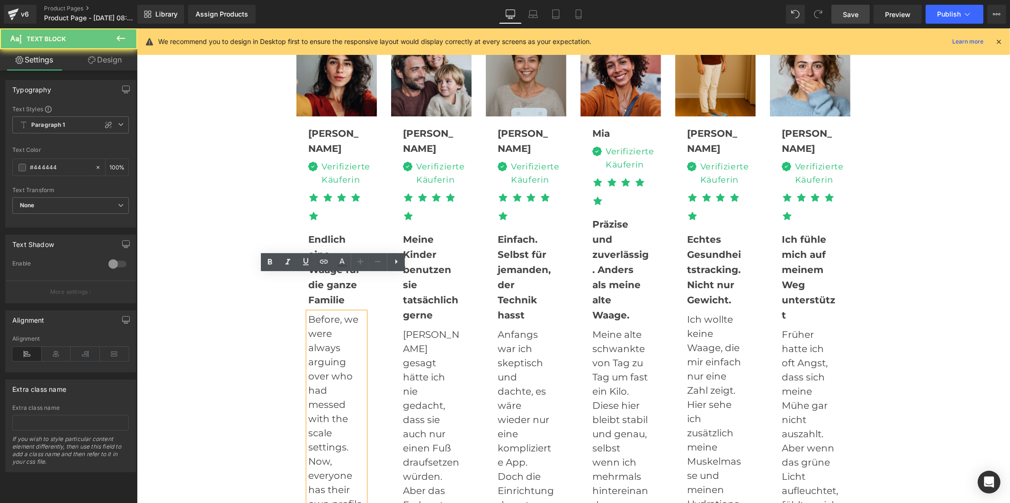
click at [333, 341] on p "Before, we were always arguing over who had messed with the scale settings. Now…" at bounding box center [336, 496] width 57 height 369
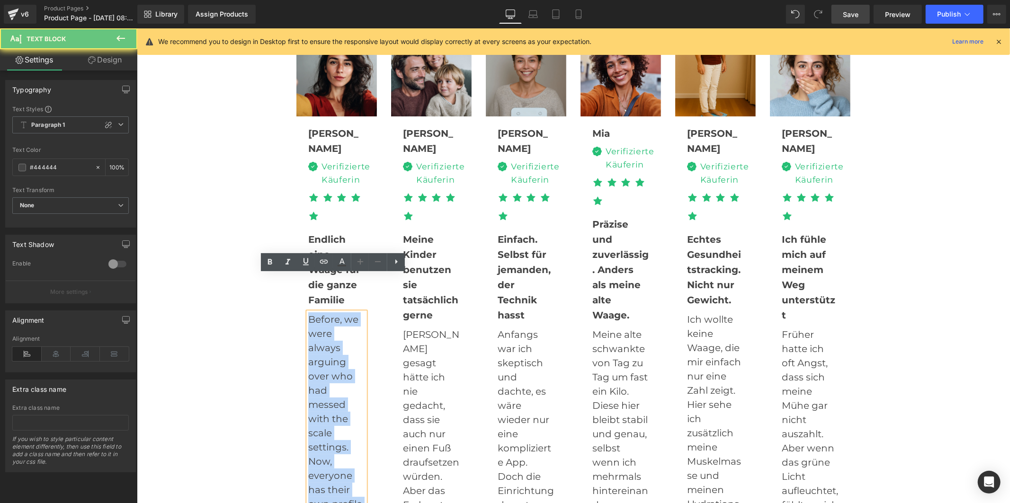
click at [333, 341] on p "Before, we were always arguing over who had messed with the scale settings. Now…" at bounding box center [336, 496] width 57 height 369
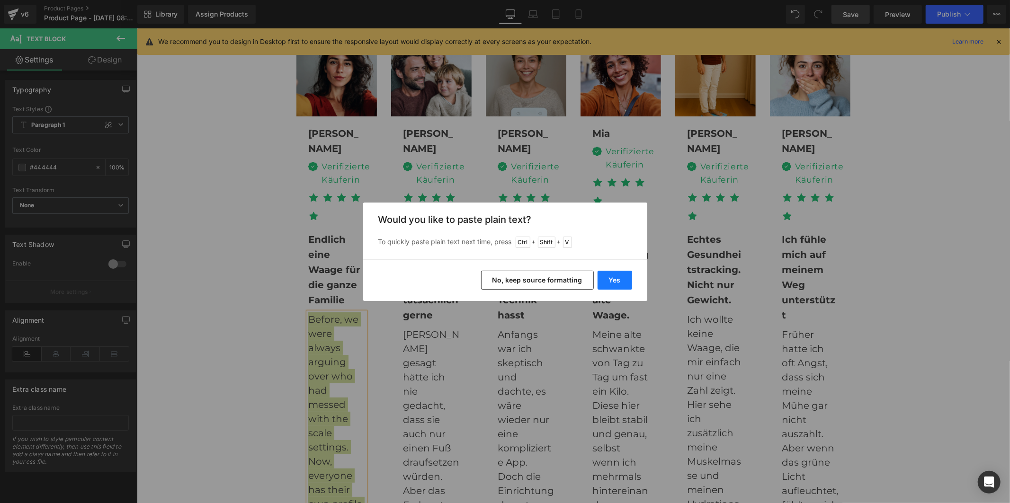
click at [624, 280] on button "Yes" at bounding box center [615, 280] width 35 height 19
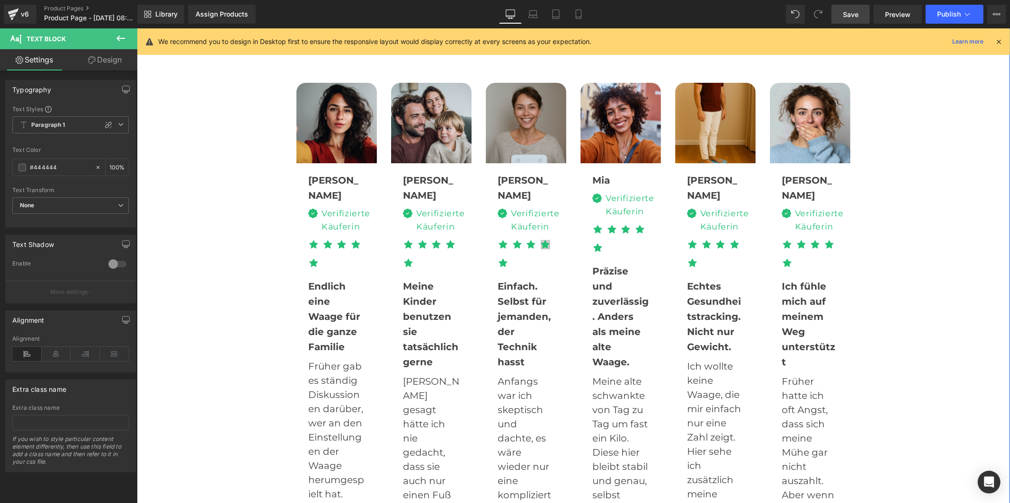
scroll to position [2894, 0]
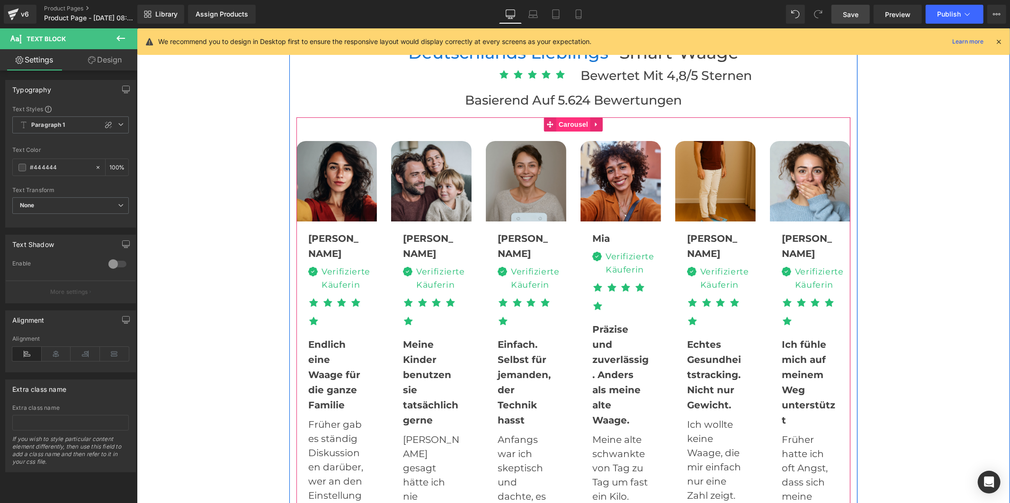
click at [566, 117] on span "Carousel" at bounding box center [573, 124] width 34 height 14
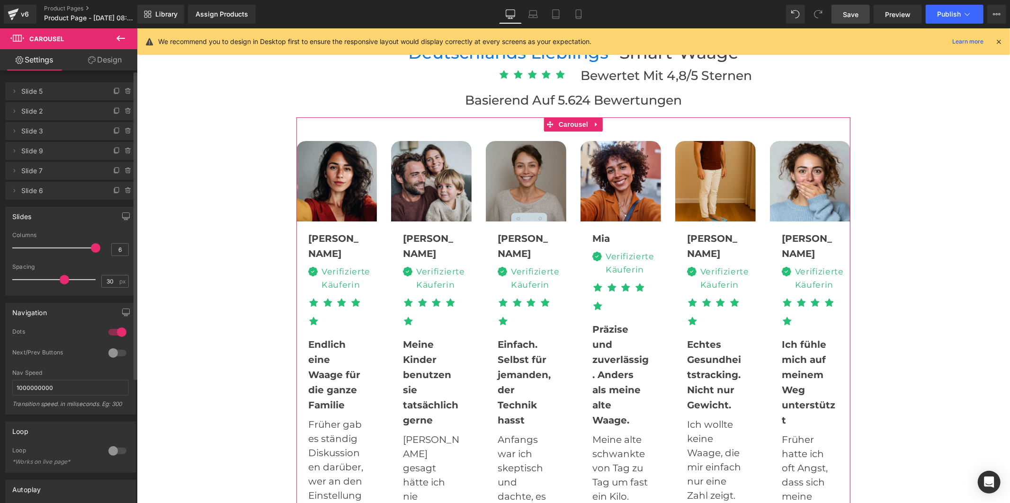
type input "3"
click at [50, 247] on div at bounding box center [56, 248] width 79 height 19
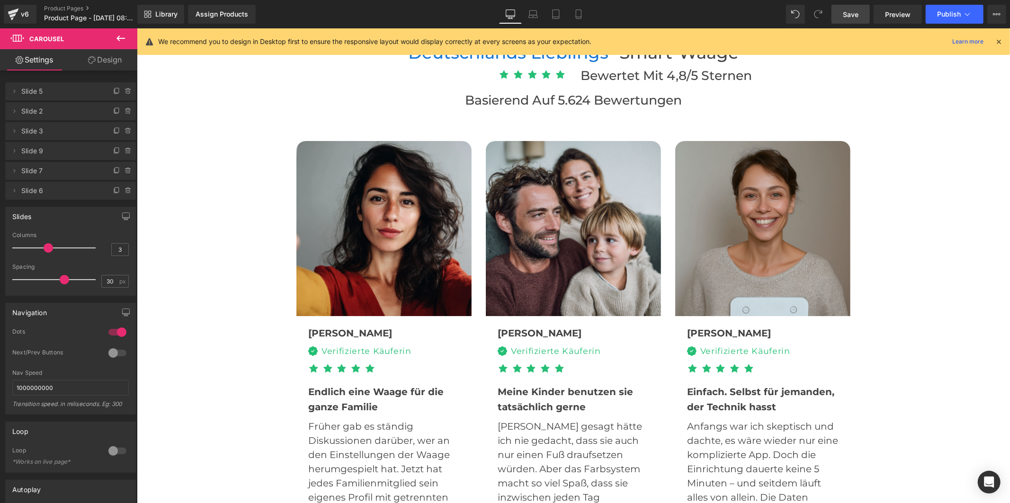
click at [848, 12] on span "Save" at bounding box center [851, 14] width 16 height 10
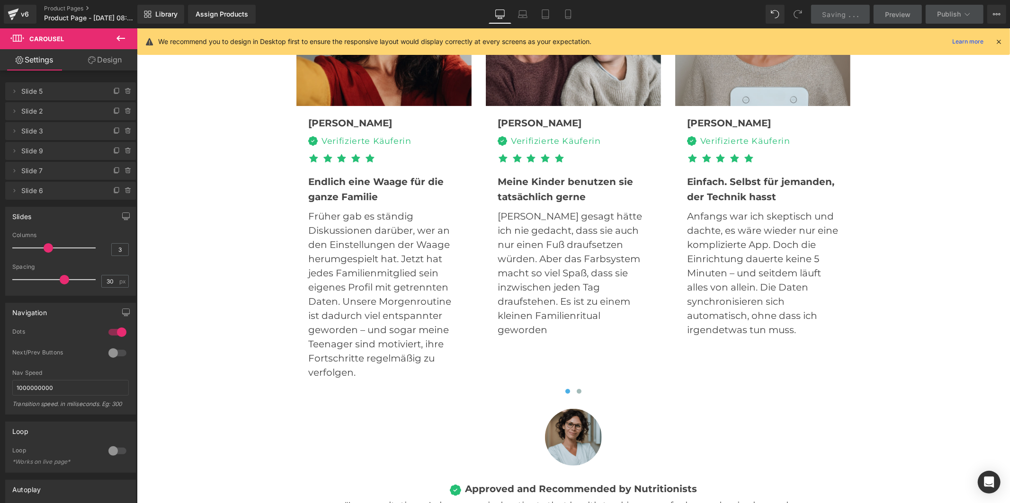
scroll to position [3367, 0]
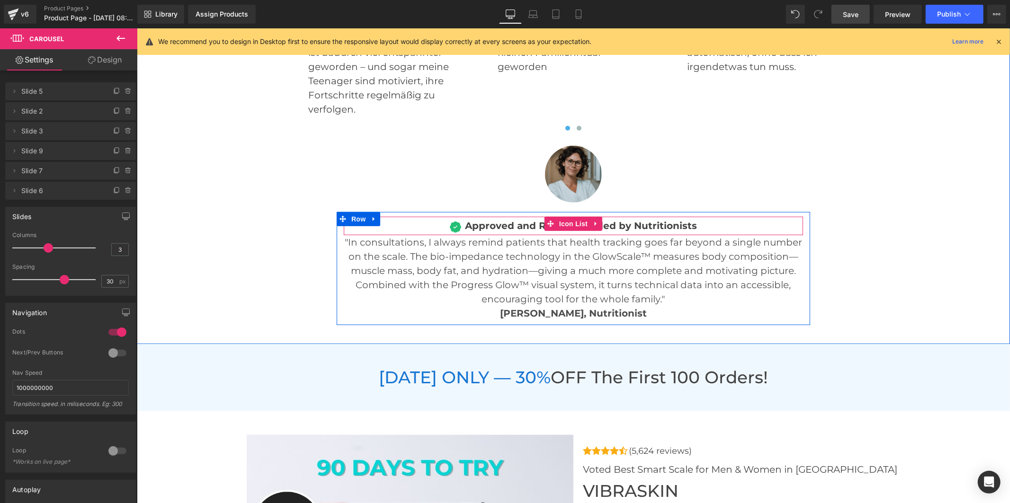
click at [536, 220] on b "Approved and Recommended by Nutritionists" at bounding box center [581, 225] width 232 height 11
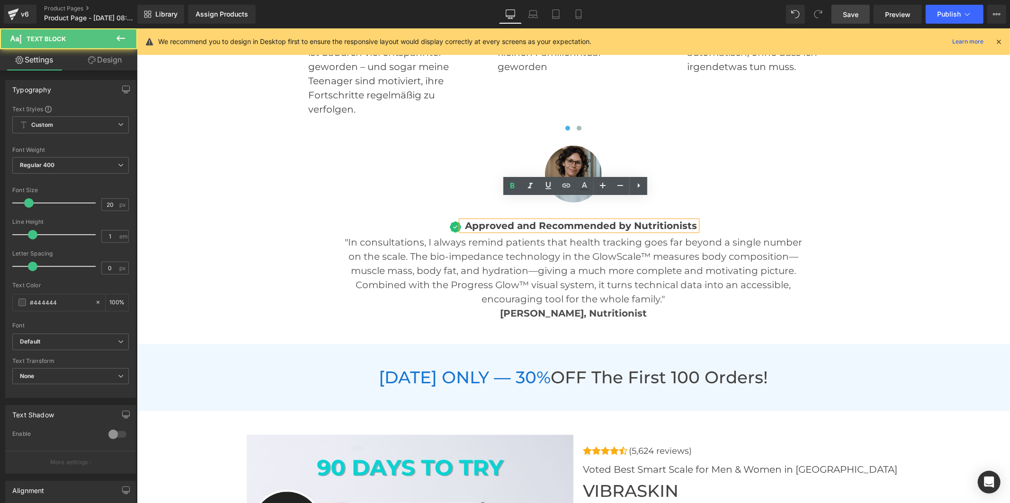
click at [662, 220] on b "Approved and Recommended by Nutritionists" at bounding box center [581, 225] width 232 height 11
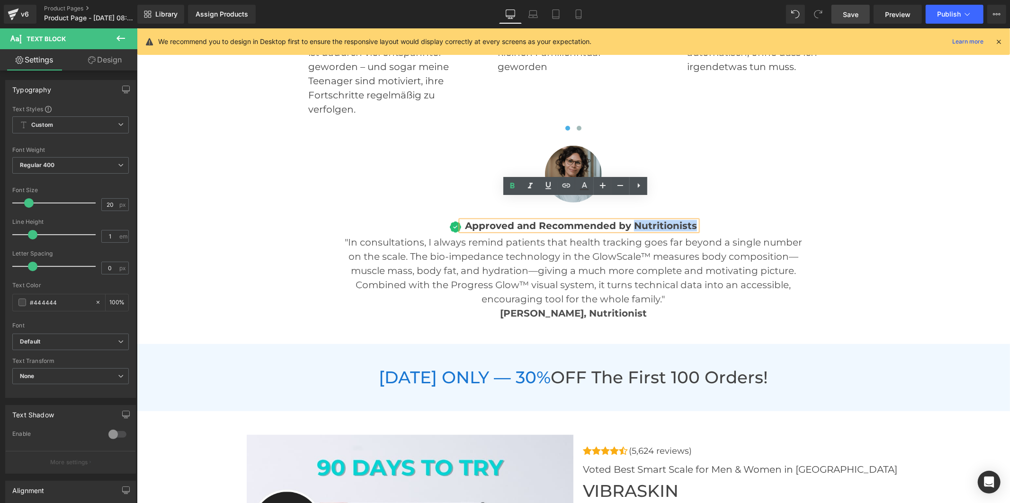
click at [662, 220] on b "Approved and Recommended by Nutritionists" at bounding box center [581, 225] width 232 height 11
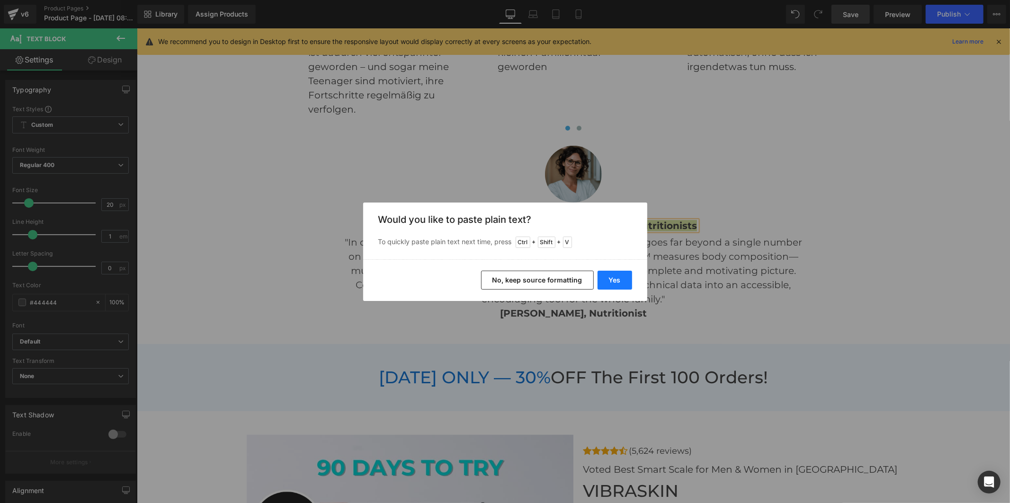
click at [608, 278] on button "Yes" at bounding box center [615, 280] width 35 height 19
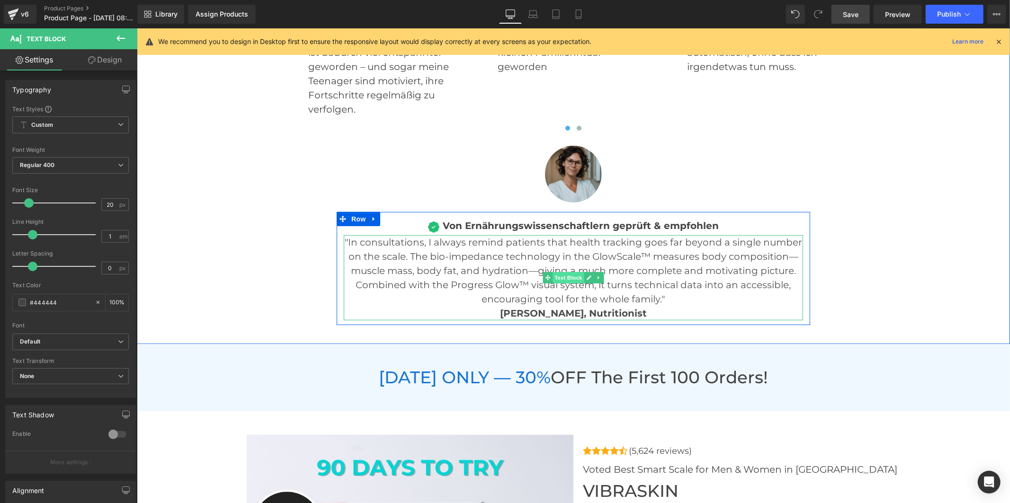
click at [566, 272] on span "Text Block" at bounding box center [567, 277] width 31 height 11
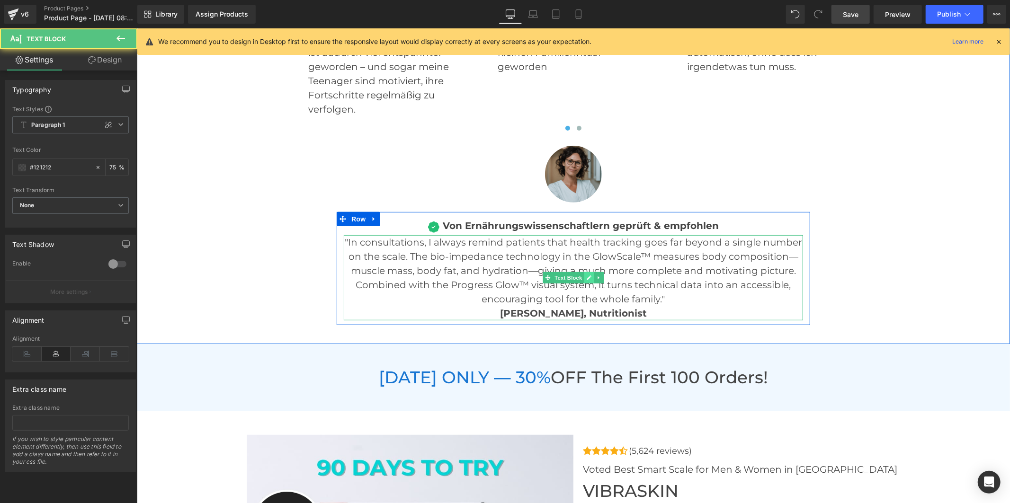
click at [586, 275] on icon at bounding box center [588, 278] width 5 height 6
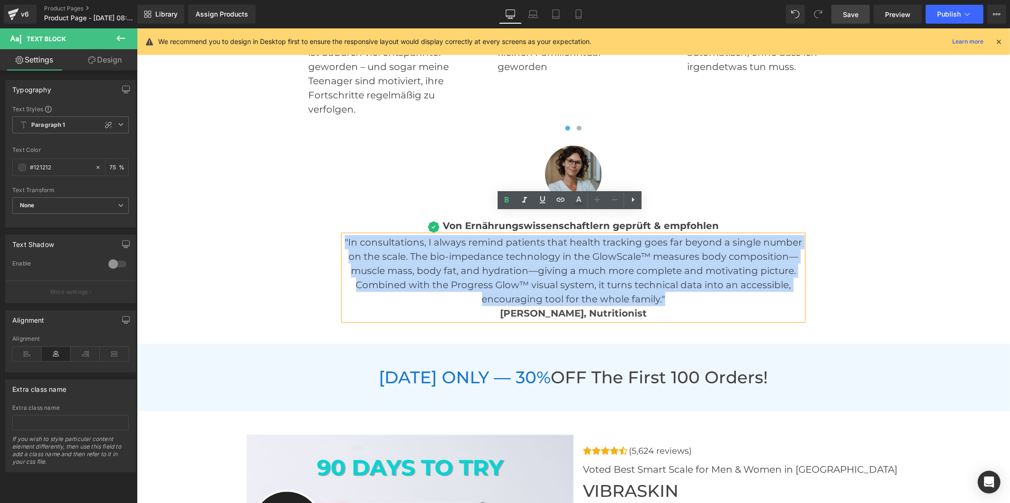
drag, startPoint x: 635, startPoint y: 277, endPoint x: 342, endPoint y: 220, distance: 297.7
click at [344, 236] on font ""In consultations, I always remind patients that health tracking goes far beyon…" at bounding box center [572, 277] width 457 height 82
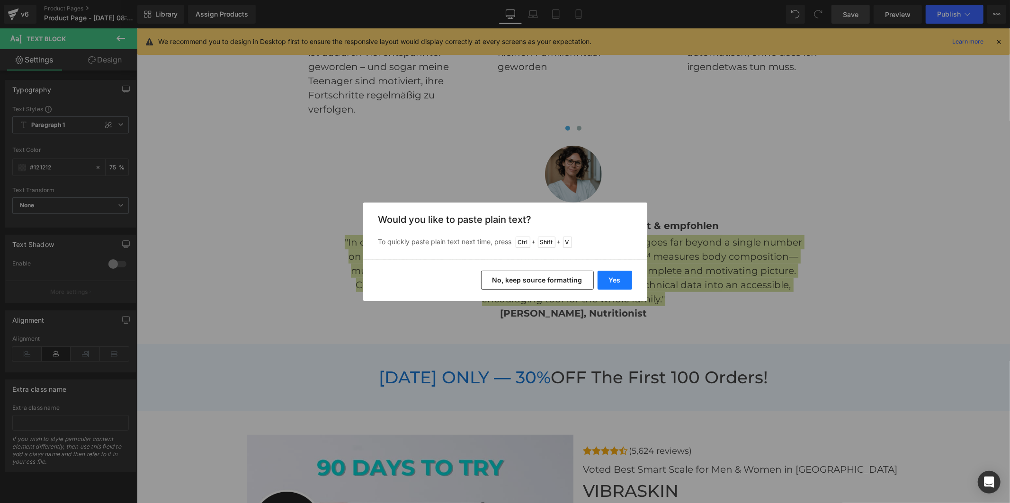
click at [603, 281] on button "Yes" at bounding box center [615, 280] width 35 height 19
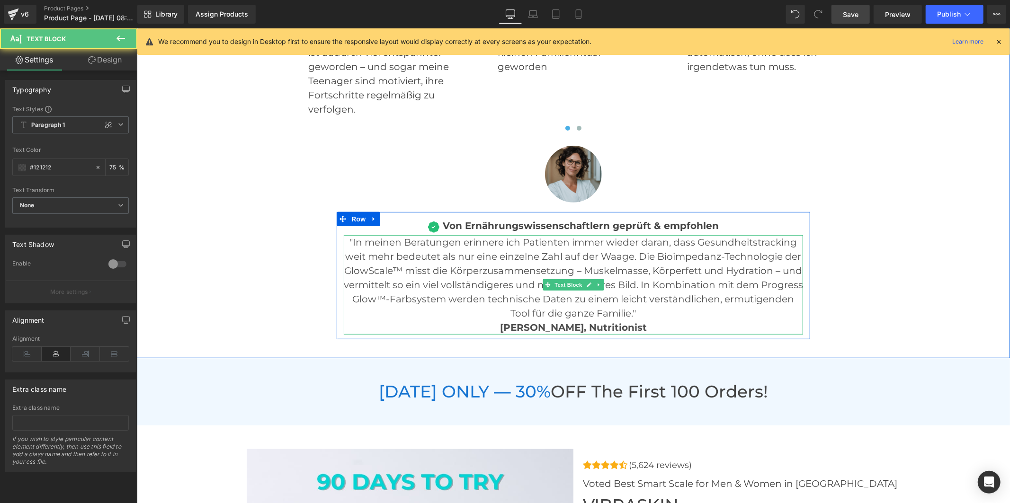
drag, startPoint x: 655, startPoint y: 305, endPoint x: 476, endPoint y: 304, distance: 179.5
click at [476, 304] on p ""In meinen Beratungen erinnere ich Patienten immer wieder daran, dass Gesundhei…" at bounding box center [572, 284] width 459 height 99
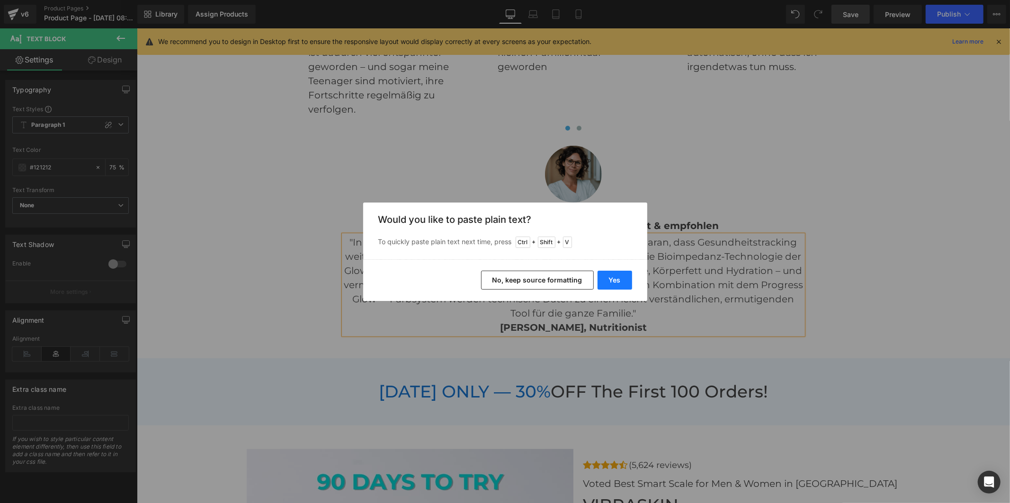
click at [607, 277] on button "Yes" at bounding box center [615, 280] width 35 height 19
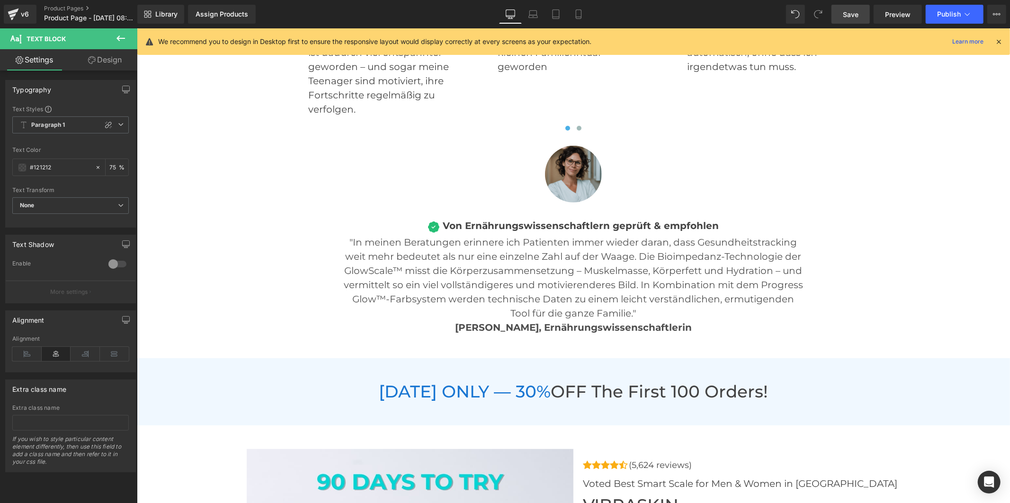
click at [858, 8] on link "Save" at bounding box center [851, 14] width 38 height 19
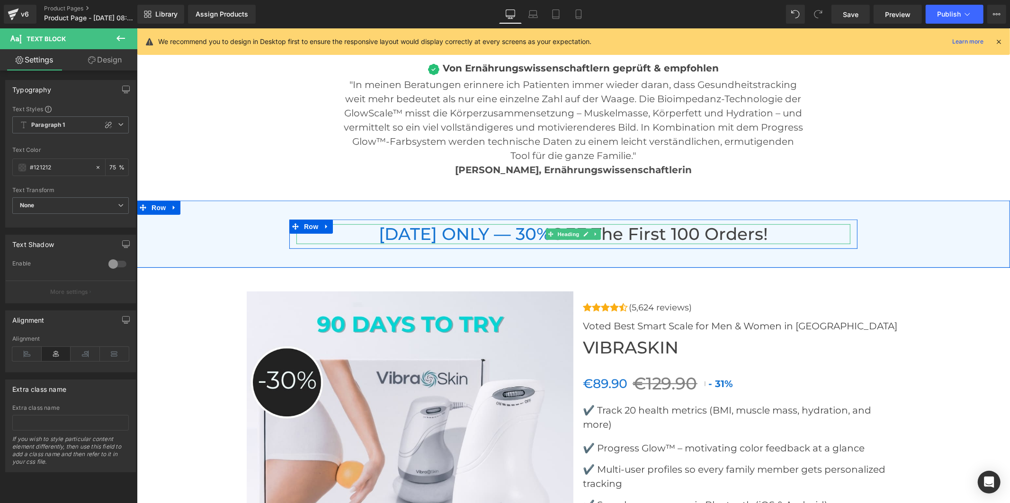
click at [532, 224] on span "TODAY ONLY — 30%" at bounding box center [464, 234] width 172 height 20
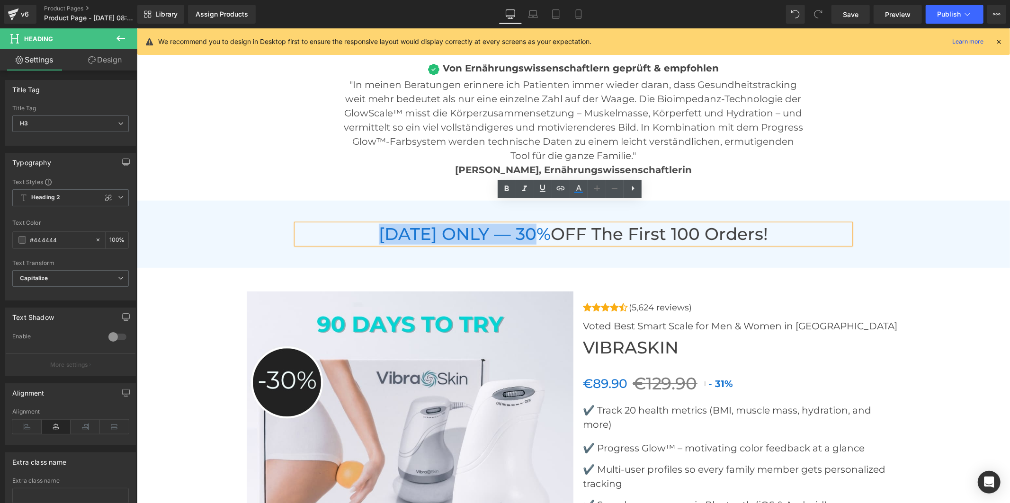
drag, startPoint x: 547, startPoint y: 211, endPoint x: 377, endPoint y: 204, distance: 169.7
click at [377, 224] on h3 "TODAY ONLY — 30% OFF the First 100 Orders!" at bounding box center [573, 234] width 554 height 20
paste div
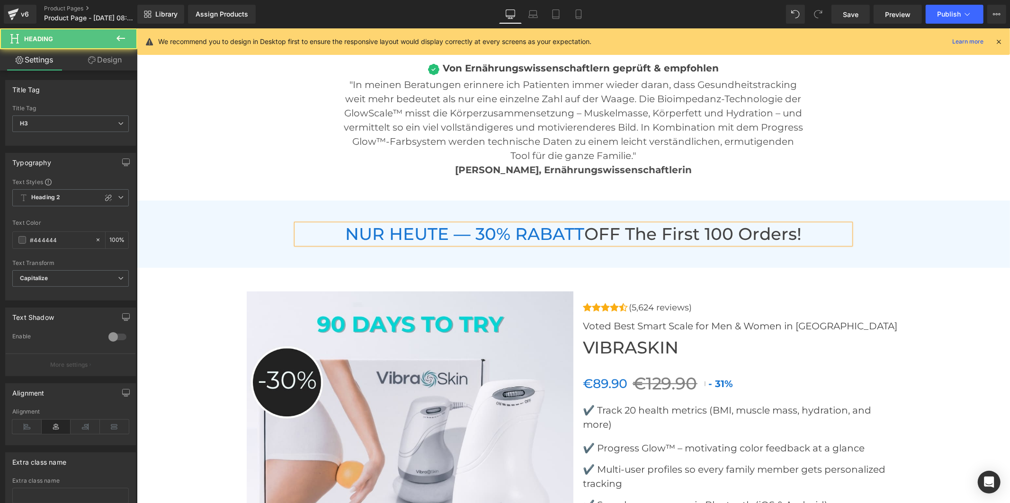
drag, startPoint x: 801, startPoint y: 214, endPoint x: 583, endPoint y: 213, distance: 217.8
click at [583, 224] on h3 "NUR HEUTE — 30% RABATT OFF the First 100 Orders!" at bounding box center [573, 234] width 554 height 20
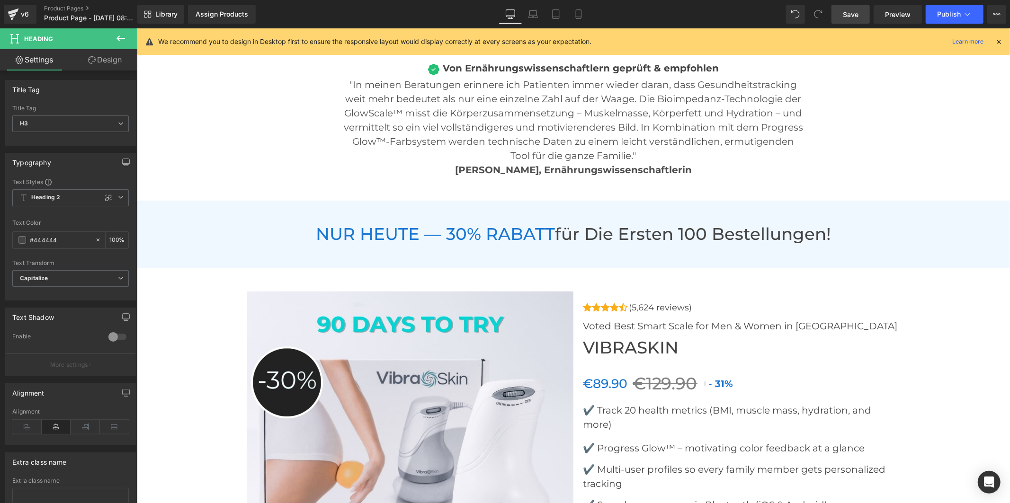
click at [839, 13] on link "Save" at bounding box center [851, 14] width 38 height 19
drag, startPoint x: 563, startPoint y: 254, endPoint x: 466, endPoint y: 238, distance: 97.9
click at [563, 268] on span "Product" at bounding box center [569, 275] width 31 height 14
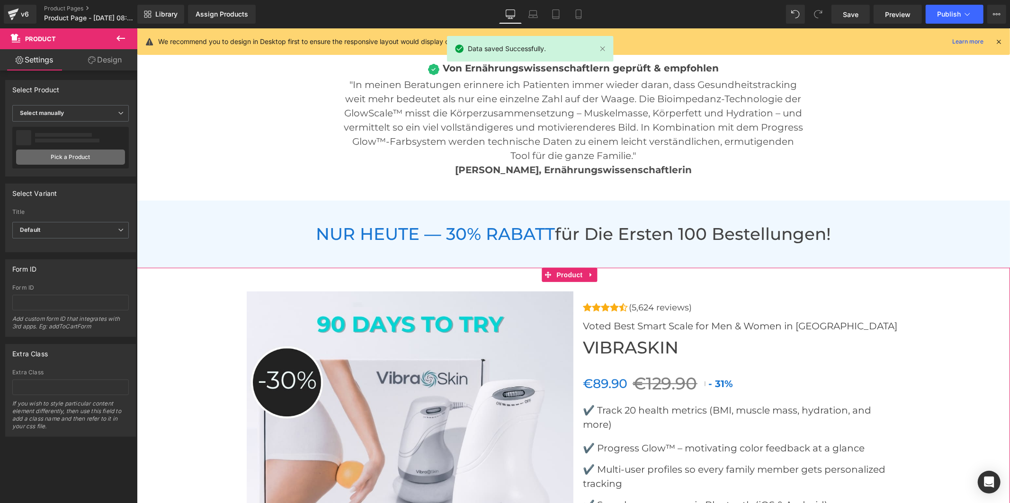
click at [76, 155] on link "Pick a Product" at bounding box center [70, 157] width 109 height 15
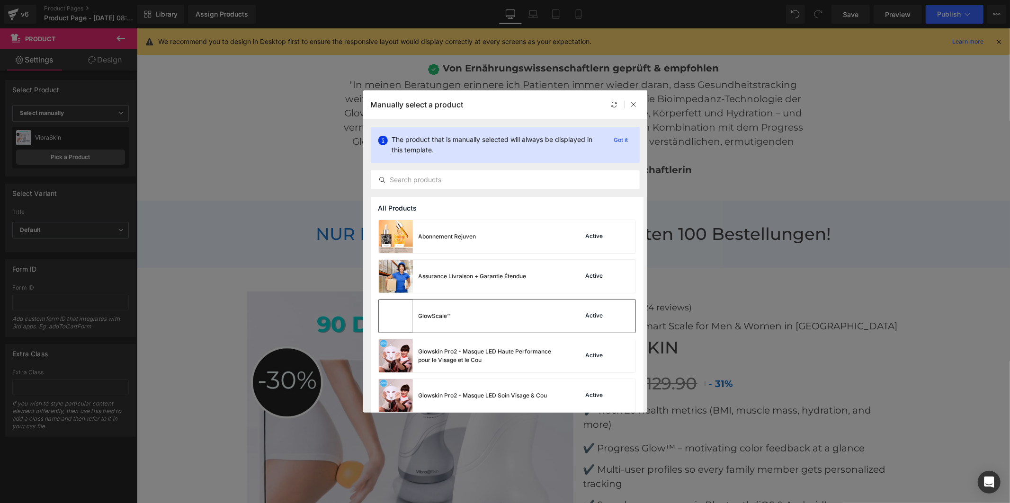
click at [572, 314] on div "Active" at bounding box center [603, 316] width 64 height 13
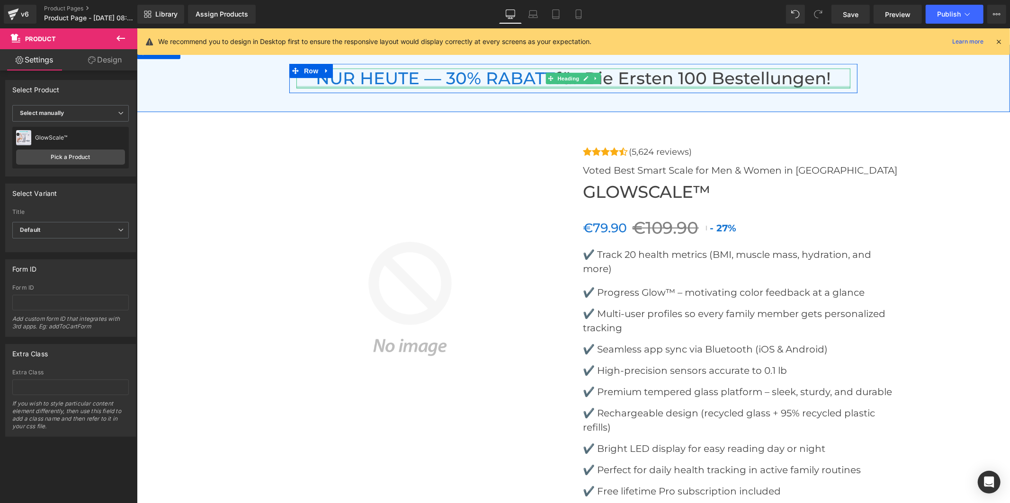
scroll to position [3683, 0]
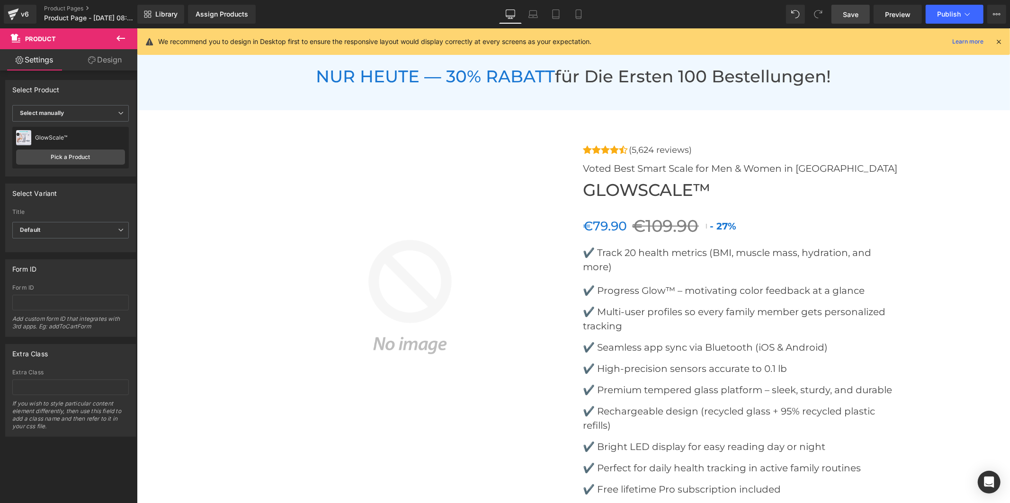
click at [857, 11] on span "Save" at bounding box center [851, 14] width 16 height 10
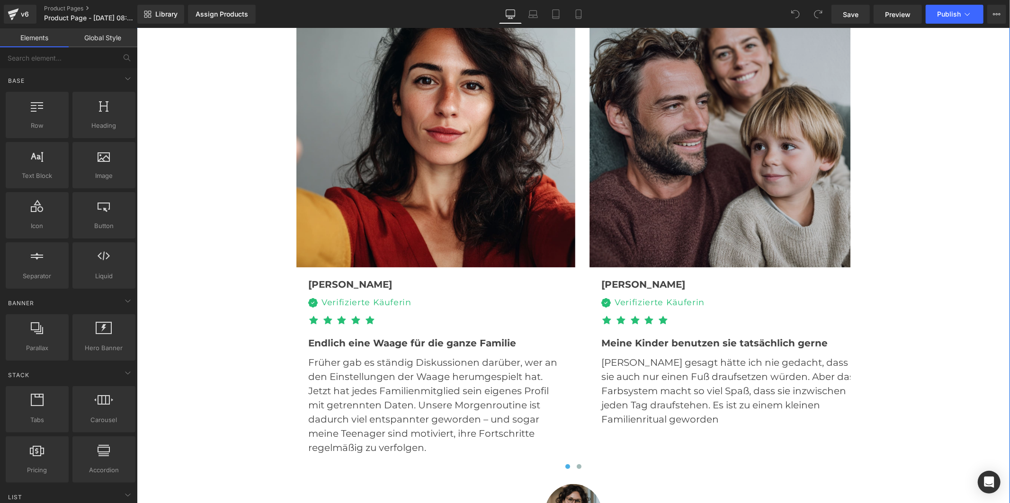
scroll to position [2946, 0]
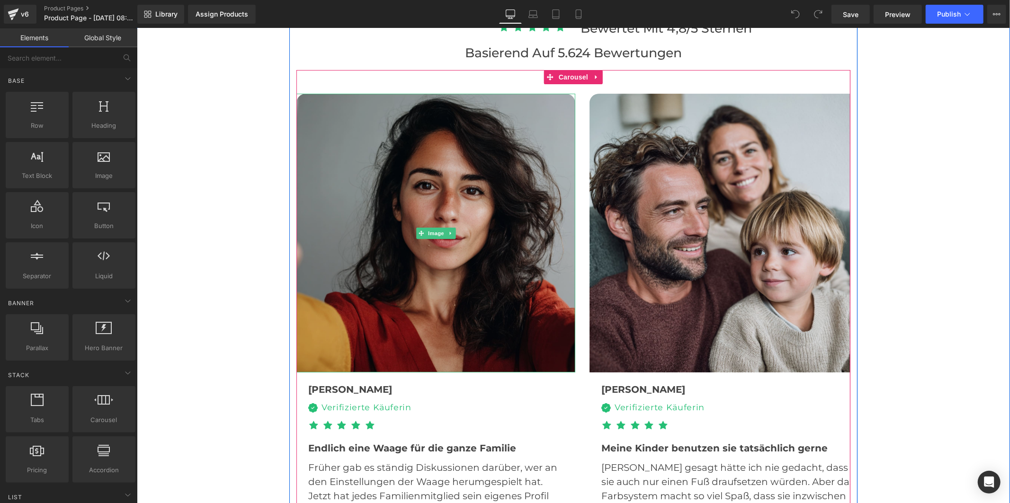
click at [440, 203] on img at bounding box center [435, 232] width 279 height 279
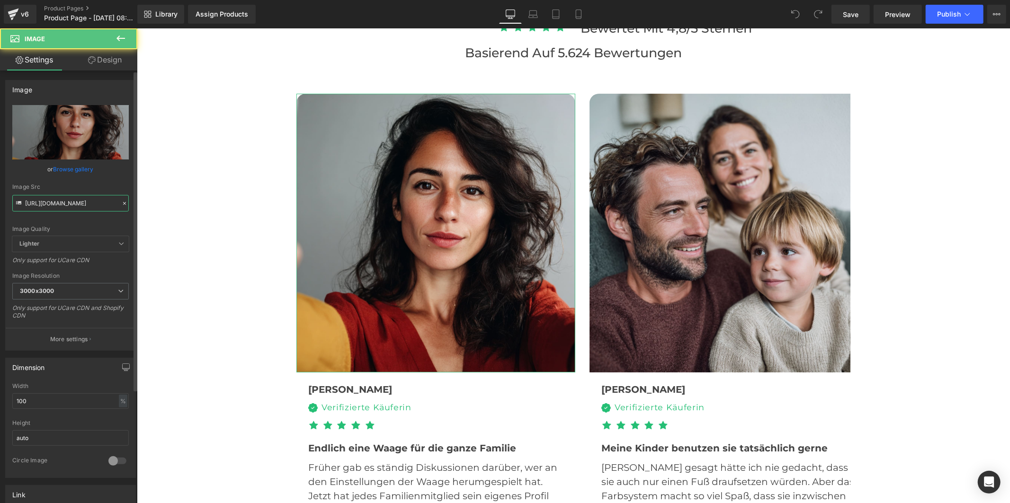
click at [93, 205] on input "https://cdn.shopify.com/s/files/1/0930/1957/0560/files/16_055e46c8-59be-4ffb-b3…" at bounding box center [70, 203] width 116 height 17
type input "https://cdn.shopify.com/s/files/1/0973/9963/6307/files/4_1e0d23a1-7862-4ace-bfd…"
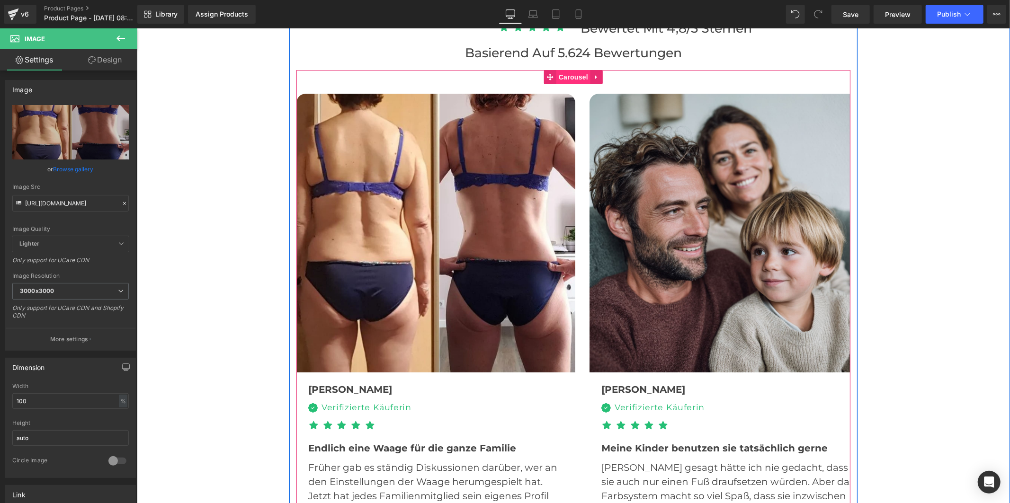
click at [573, 70] on span "Carousel" at bounding box center [573, 77] width 34 height 14
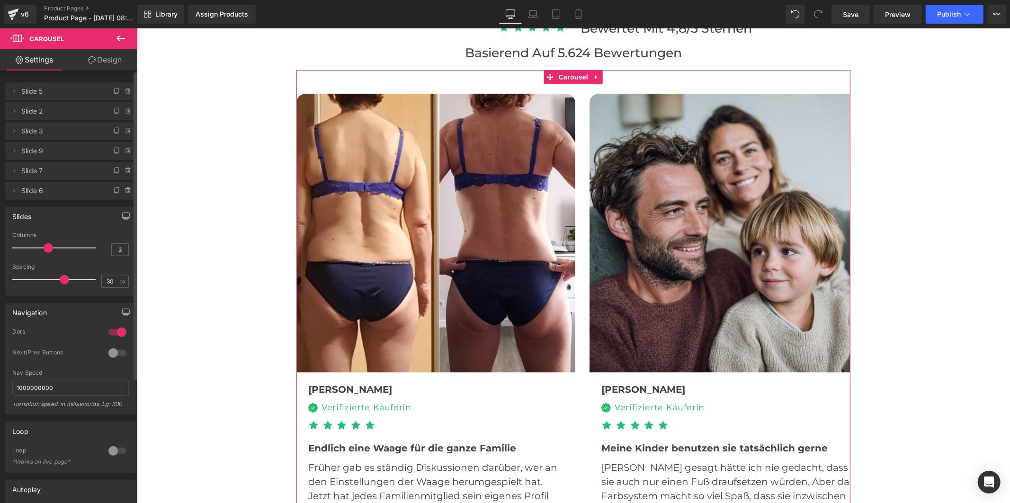
drag, startPoint x: 49, startPoint y: 248, endPoint x: 131, endPoint y: 243, distance: 82.5
click at [131, 243] on div "3 Columns 3 3 Columns 3 2 Columns 2 1 Columns 1 30px Spacing 30 px 30px Spacing…" at bounding box center [71, 263] width 130 height 63
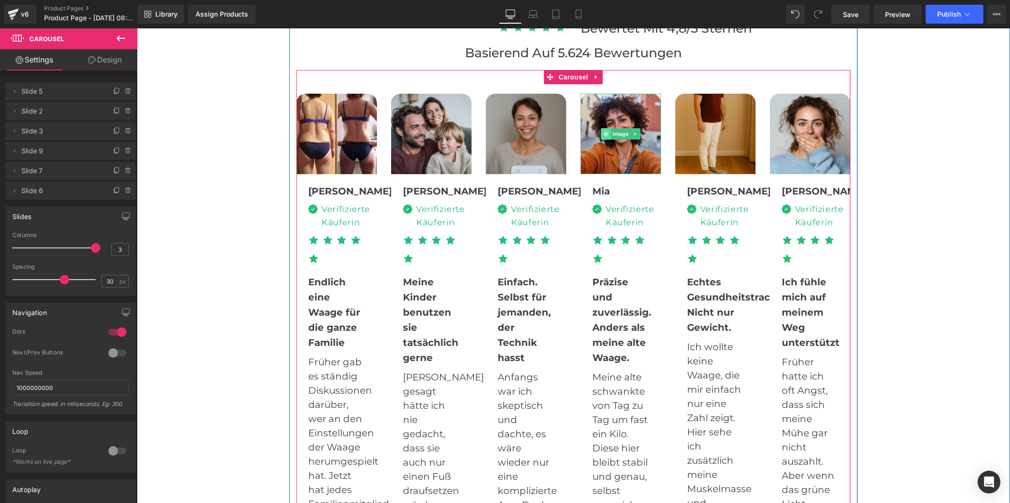
click at [603, 131] on icon at bounding box center [605, 134] width 5 height 6
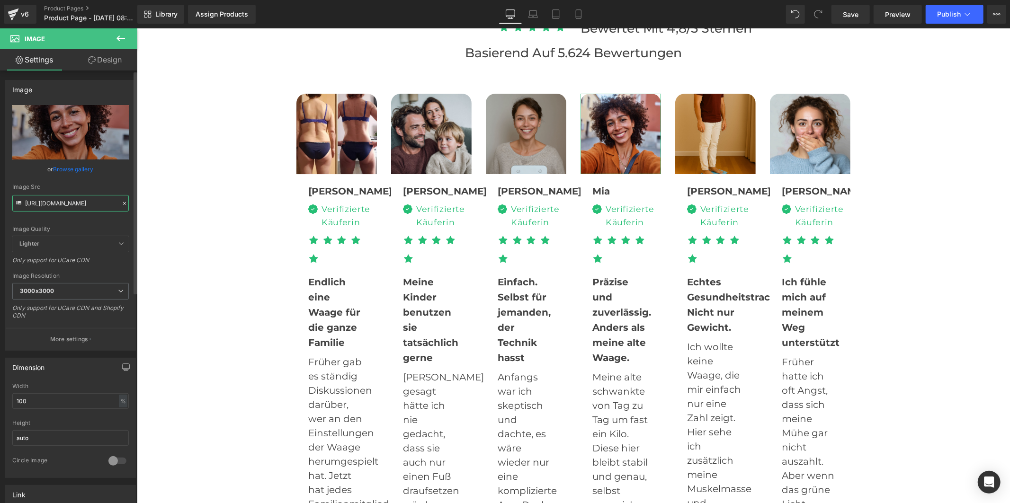
click at [60, 196] on input "https://cdn.shopify.com/s/files/1/0930/1957/0560/files/20_3000x3000.jpg?v=17564…" at bounding box center [70, 203] width 116 height 17
paste input "73/9963/6307/files/5_72e64603-f14a-4d35-ae51-fb555d5abddc.jpg?v=1756486614"
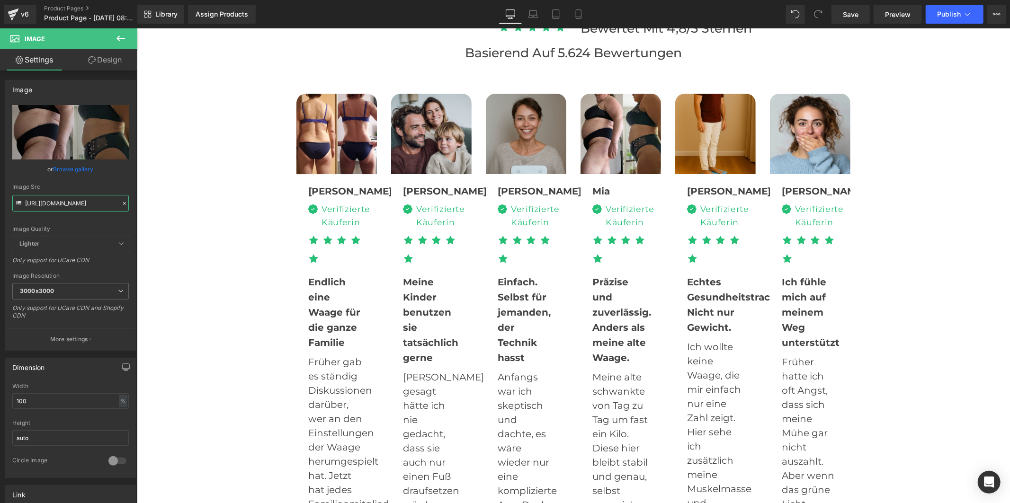
type input "https://cdn.shopify.com/s/files/1/0973/9963/6307/files/5_72e64603-f14a-4d35-ae5…"
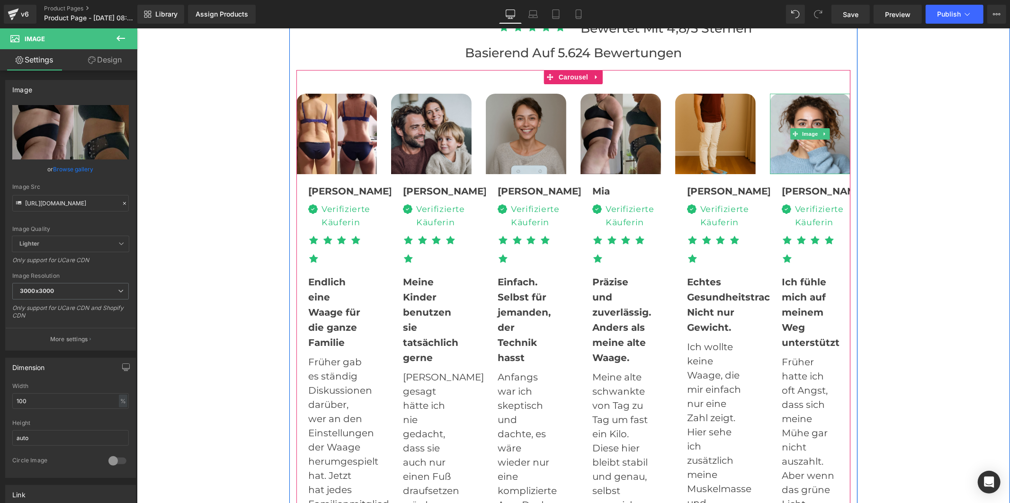
click at [789, 136] on img at bounding box center [809, 133] width 81 height 81
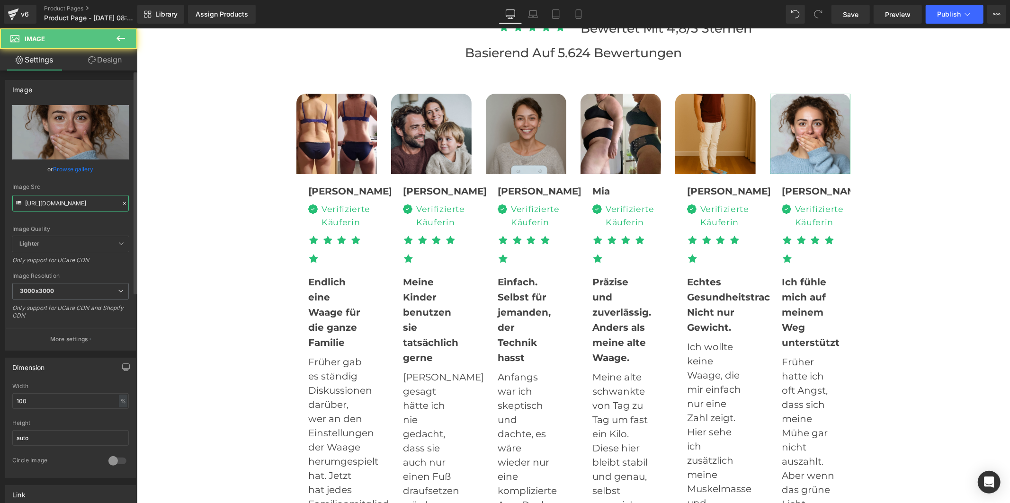
click at [57, 200] on input "https://cdn.shopify.com/s/files/1/0930/1957/0560/files/21_3000x3000.jpg?v=17564…" at bounding box center [70, 203] width 116 height 17
type input "https://cdn.shopify.com/s/files/1/0973/9963/6307/files/6_6386abbd-5d9f-4b9b-8a8…"
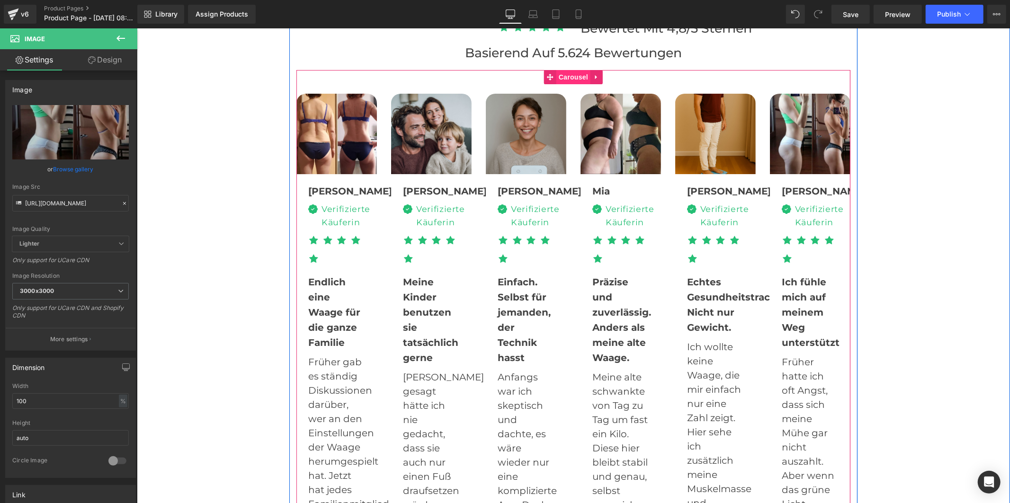
click at [566, 70] on span "Carousel" at bounding box center [573, 77] width 34 height 14
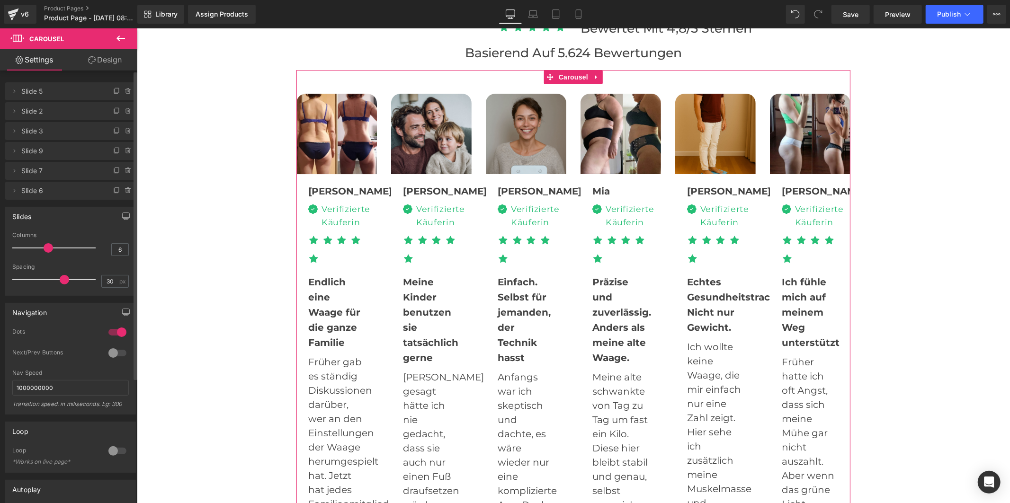
click at [49, 248] on div at bounding box center [56, 248] width 79 height 19
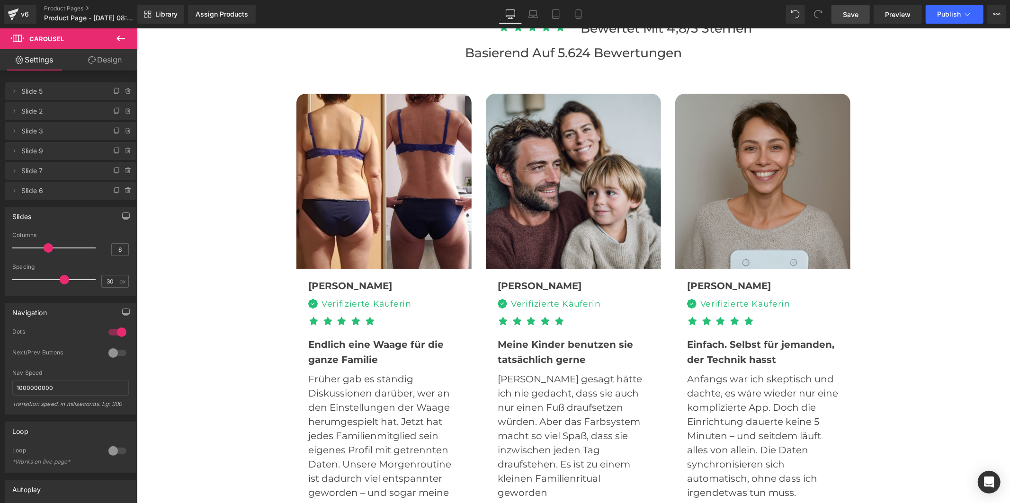
drag, startPoint x: 859, startPoint y: 18, endPoint x: 491, endPoint y: 214, distance: 417.3
click at [859, 18] on span "Save" at bounding box center [851, 14] width 16 height 10
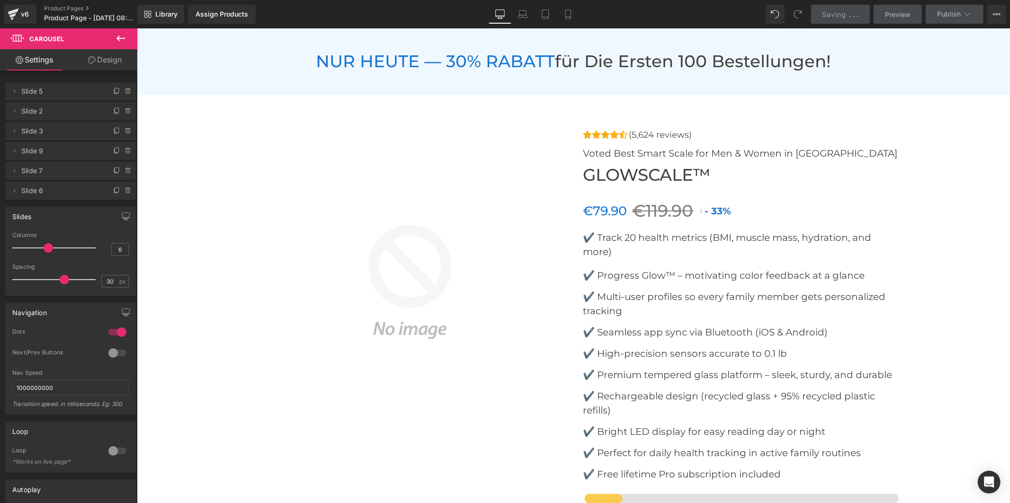
scroll to position [3735, 0]
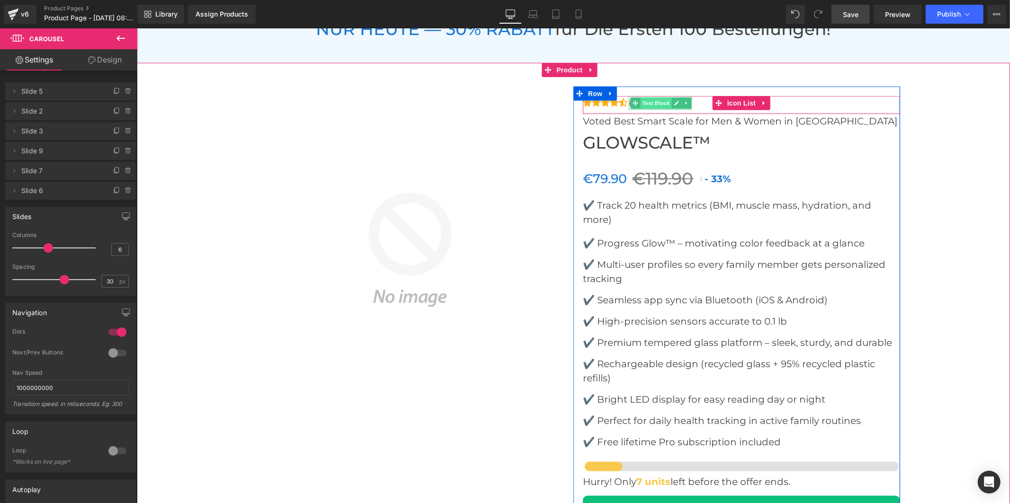
click at [648, 97] on span "Text Block" at bounding box center [655, 102] width 31 height 11
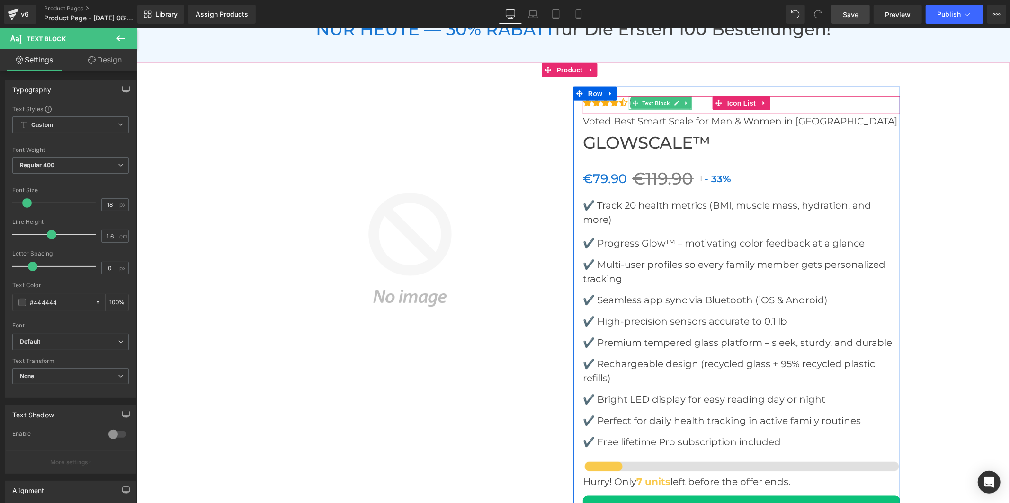
click at [687, 96] on div "(5,624 reviews) Text Block" at bounding box center [659, 103] width 63 height 14
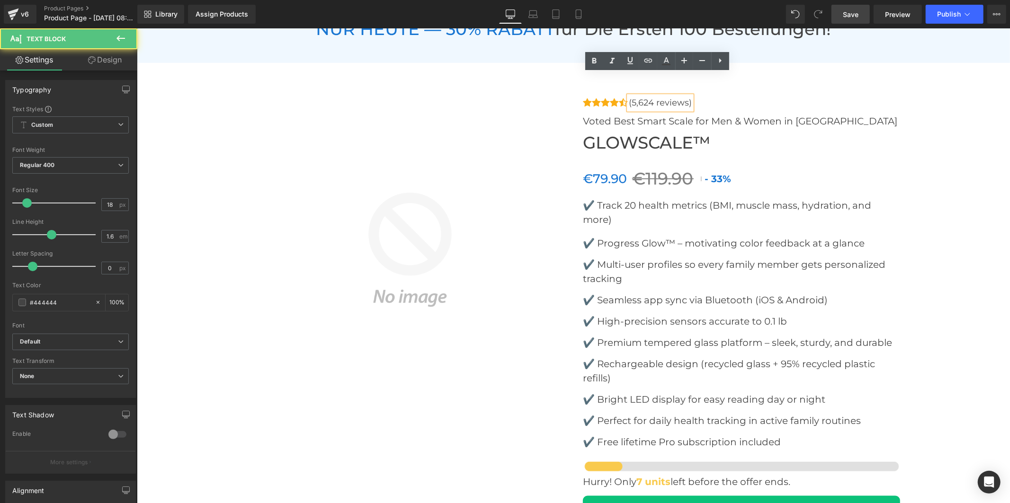
click at [671, 96] on p "(5,624 reviews)" at bounding box center [659, 103] width 63 height 14
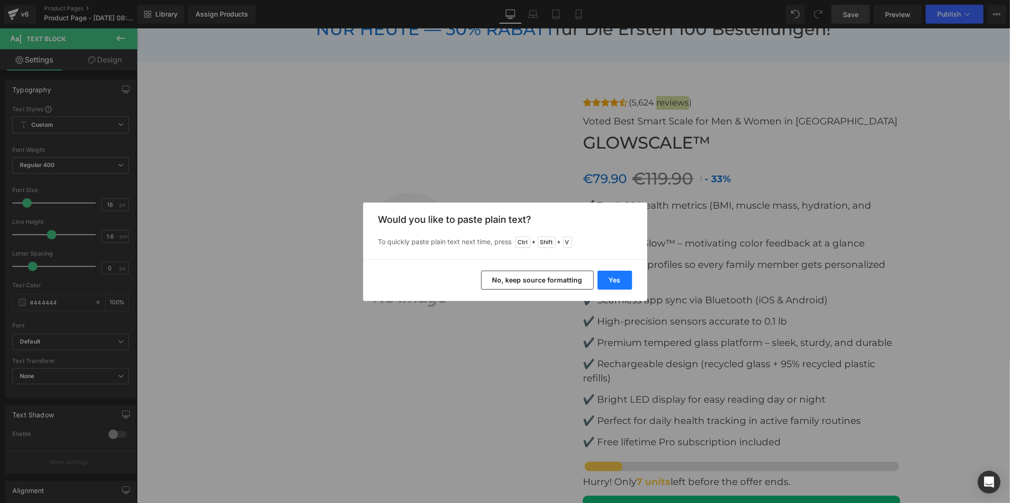
click at [605, 285] on button "Yes" at bounding box center [615, 280] width 35 height 19
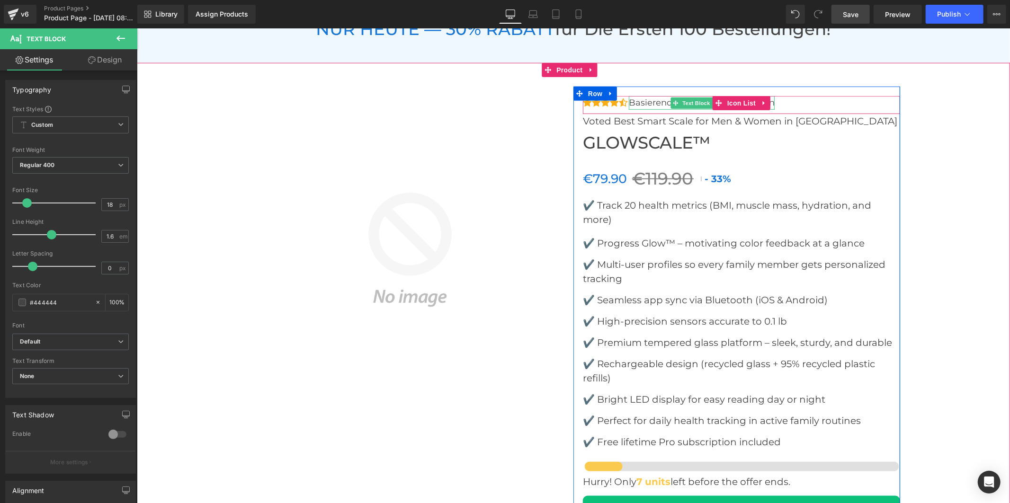
click at [643, 96] on p "Basierend auf 5.624 Bewertungen" at bounding box center [701, 103] width 146 height 14
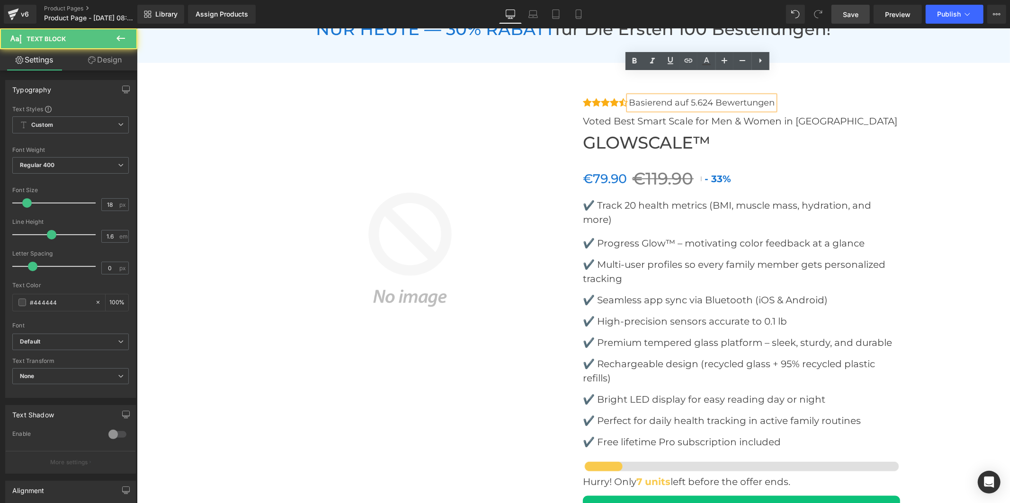
drag, startPoint x: 684, startPoint y: 78, endPoint x: 631, endPoint y: 76, distance: 53.1
click at [631, 96] on p "Basierend auf 5.624 Bewertungen" at bounding box center [701, 103] width 146 height 14
click at [678, 96] on p "Basierend auf 5.624 Bewertungen" at bounding box center [701, 103] width 146 height 14
drag, startPoint x: 686, startPoint y: 78, endPoint x: 626, endPoint y: 79, distance: 59.2
click at [628, 96] on p "Basierend auf 5.624 Bewertungen" at bounding box center [701, 103] width 146 height 14
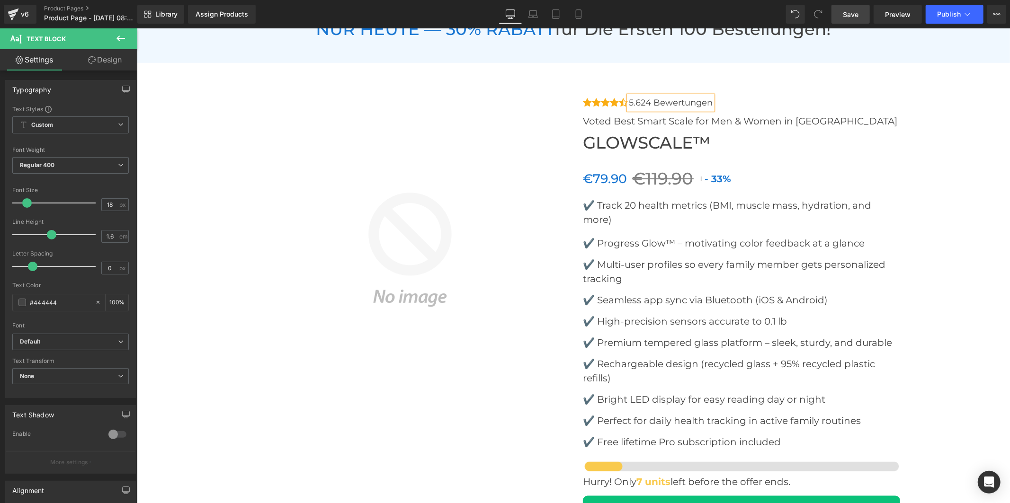
click at [761, 96] on div "Icon Icon Icon Icon Icon Icon List Hoz 5.624 Bewertungen Text Block" at bounding box center [740, 105] width 317 height 18
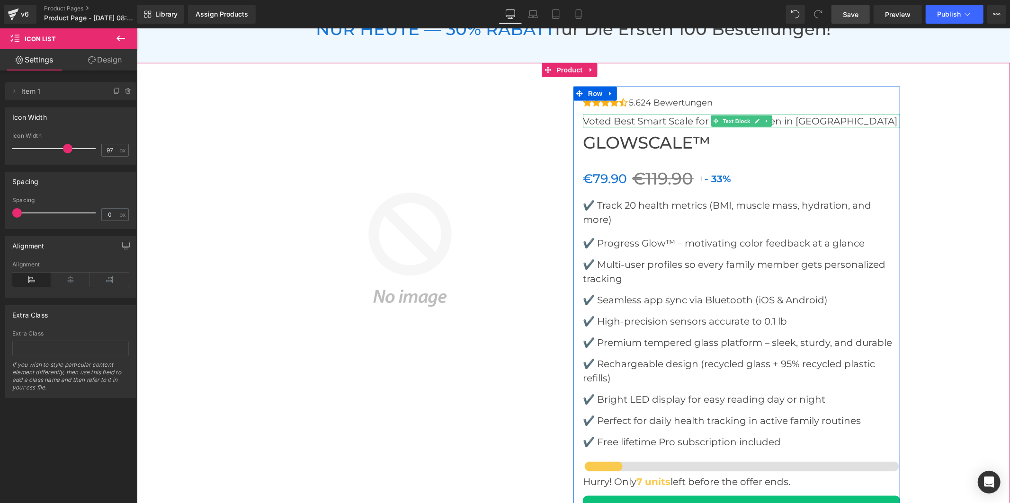
click at [608, 114] on p "Voted Best Smart Scale for Men & Women in America" at bounding box center [740, 121] width 317 height 14
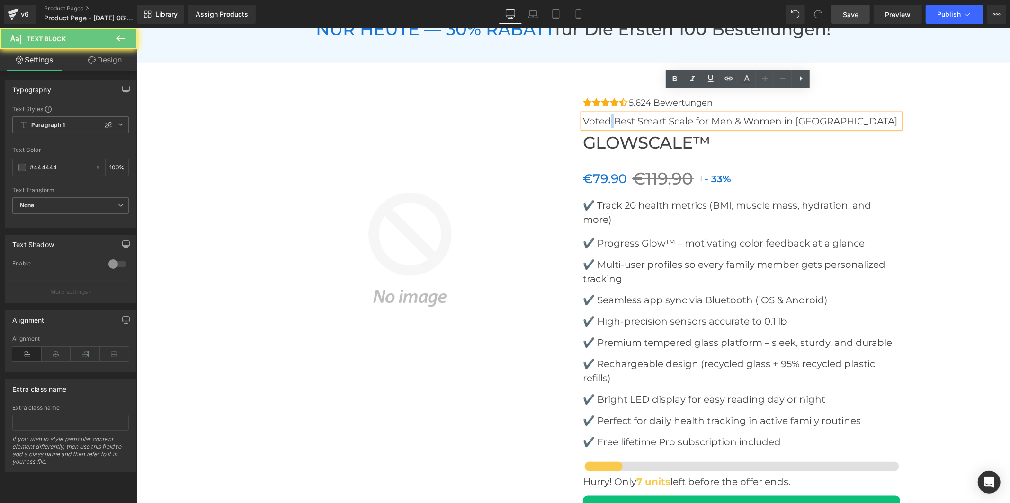
click at [608, 114] on p "Voted Best Smart Scale for Men & Women in America" at bounding box center [740, 121] width 317 height 14
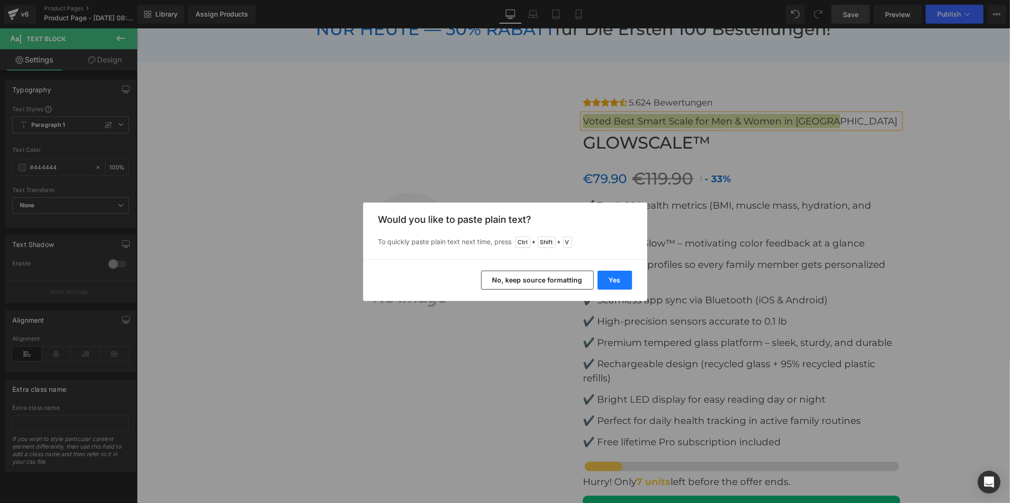
click at [605, 279] on button "Yes" at bounding box center [615, 280] width 35 height 19
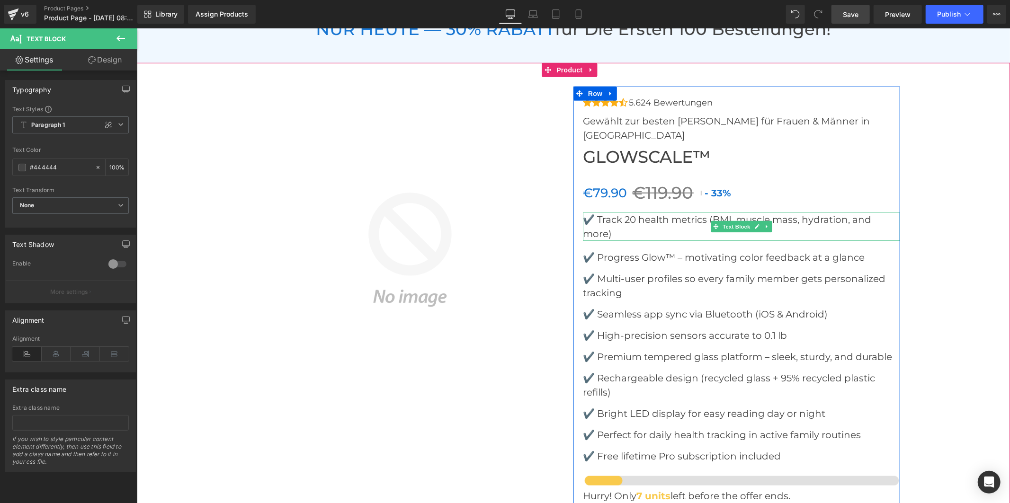
click at [605, 214] on font "✔️ Track 20 health metrics (BMI, muscle mass, hydration, and more)" at bounding box center [726, 227] width 288 height 26
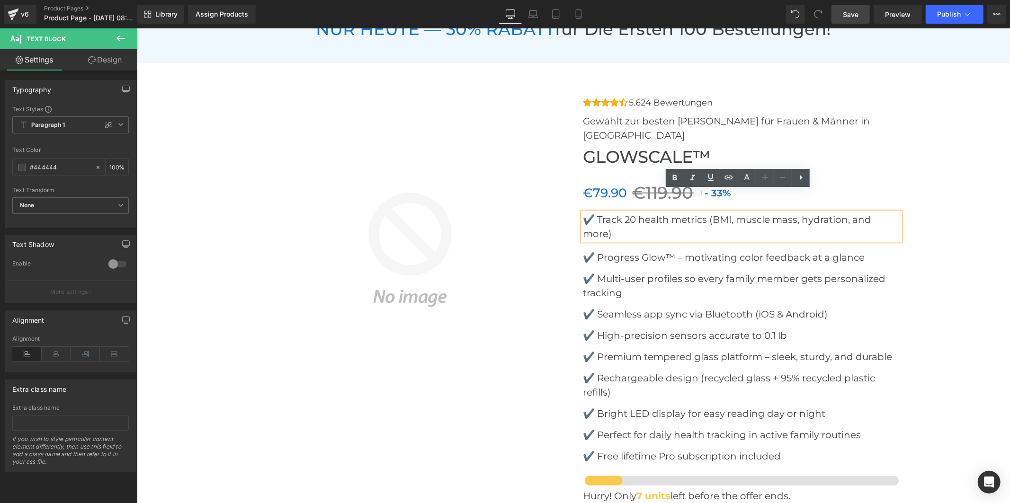
drag, startPoint x: 605, startPoint y: 211, endPoint x: 595, endPoint y: 194, distance: 19.7
click at [595, 214] on font "✔️ Track 20 health metrics (BMI, muscle mass, hydration, and more)" at bounding box center [726, 227] width 288 height 26
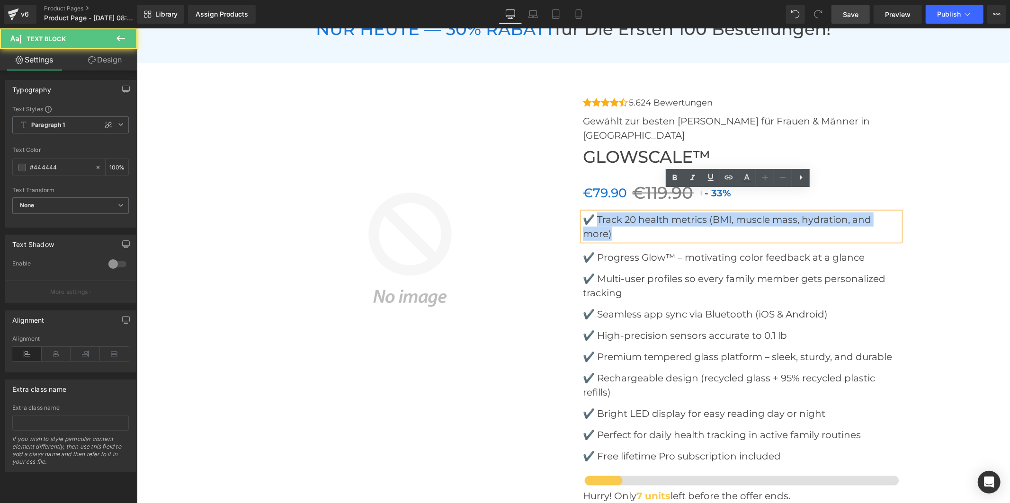
drag, startPoint x: 610, startPoint y: 209, endPoint x: 595, endPoint y: 199, distance: 18.0
click at [595, 212] on p "✔️ Track 20 health metrics (BMI, muscle mass, hydration, and more)" at bounding box center [740, 226] width 317 height 28
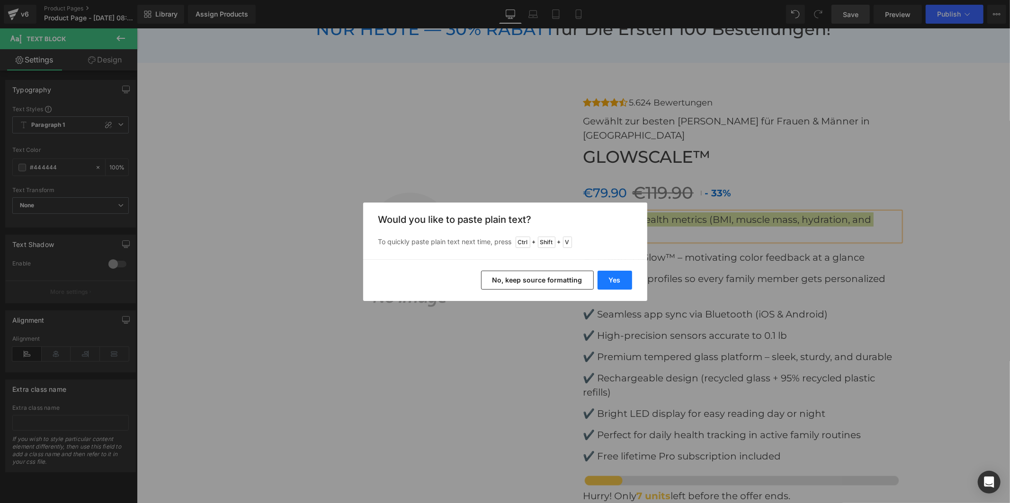
click at [616, 278] on button "Yes" at bounding box center [615, 280] width 35 height 19
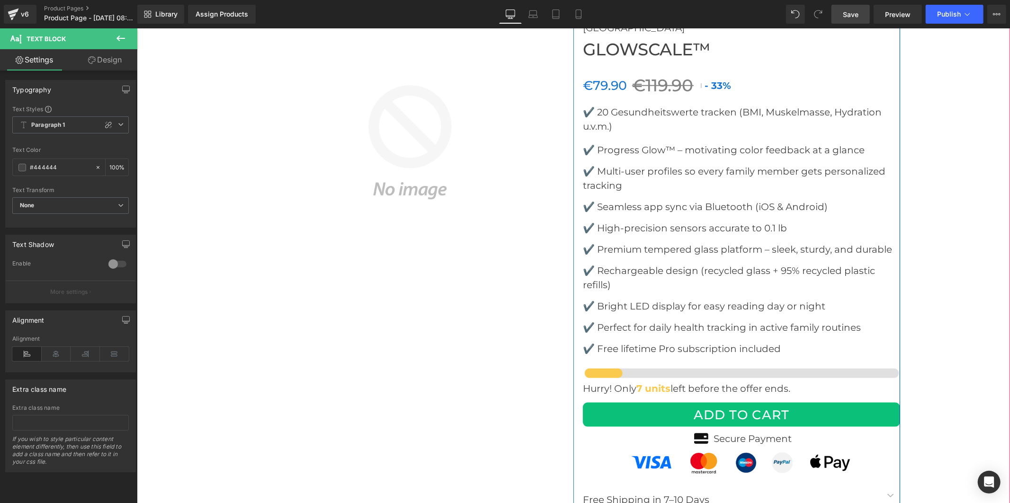
scroll to position [3893, 0]
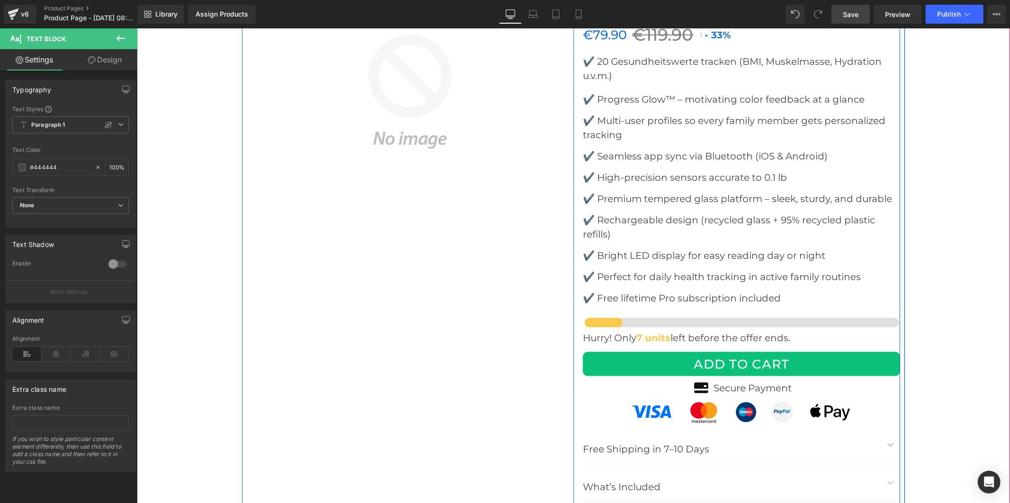
click at [616, 93] on font "✔️ Progress Glow™ – motivating color feedback at a glance" at bounding box center [723, 98] width 282 height 11
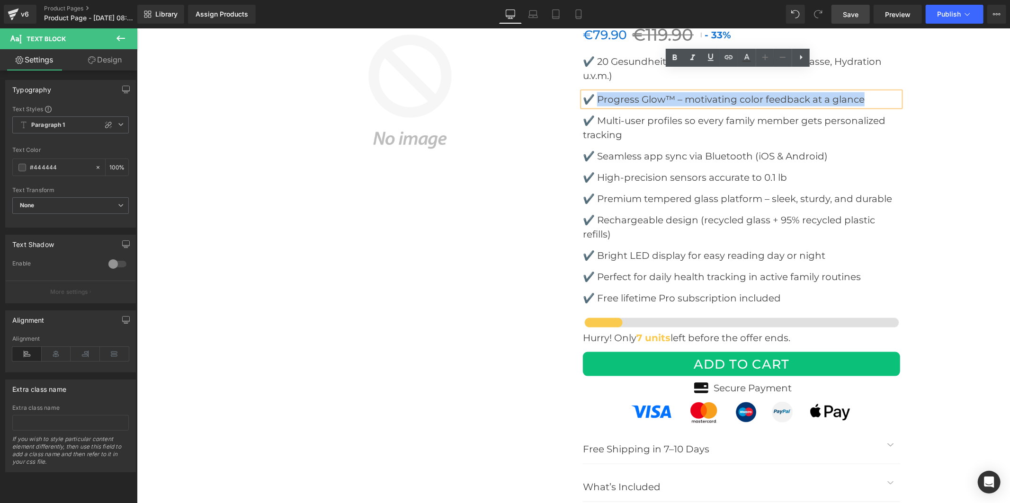
drag, startPoint x: 767, startPoint y: 78, endPoint x: 594, endPoint y: 79, distance: 173.3
click at [594, 92] on p "✔️ Progress Glow™ – motivating color feedback at a glance" at bounding box center [740, 99] width 317 height 14
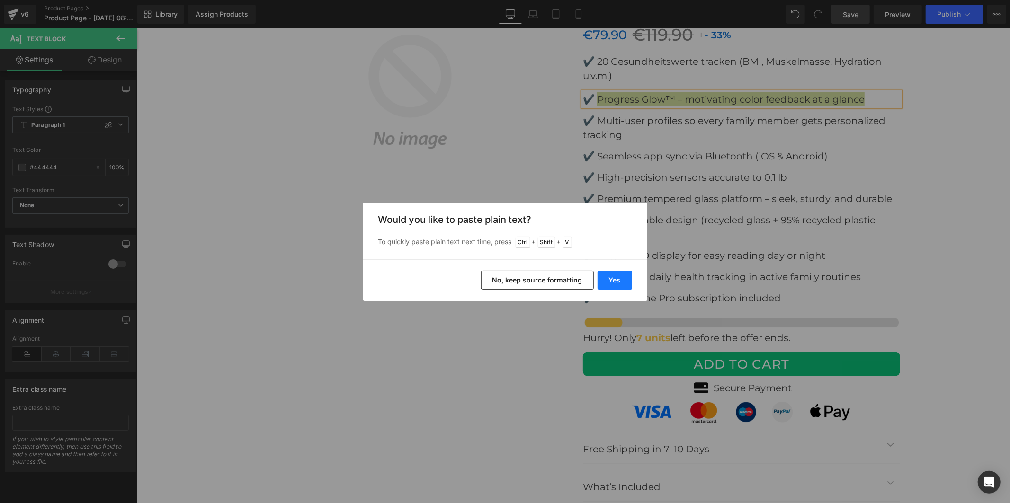
click at [617, 277] on button "Yes" at bounding box center [615, 280] width 35 height 19
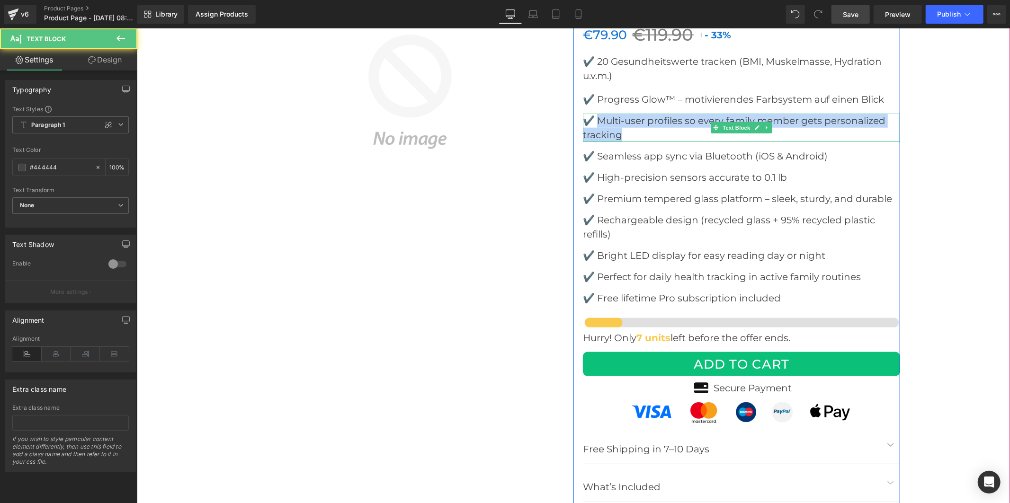
drag, startPoint x: 625, startPoint y: 114, endPoint x: 594, endPoint y: 101, distance: 33.9
click at [594, 113] on p "✔️ Multi-user profiles so every family member gets personalized tracking" at bounding box center [740, 127] width 317 height 28
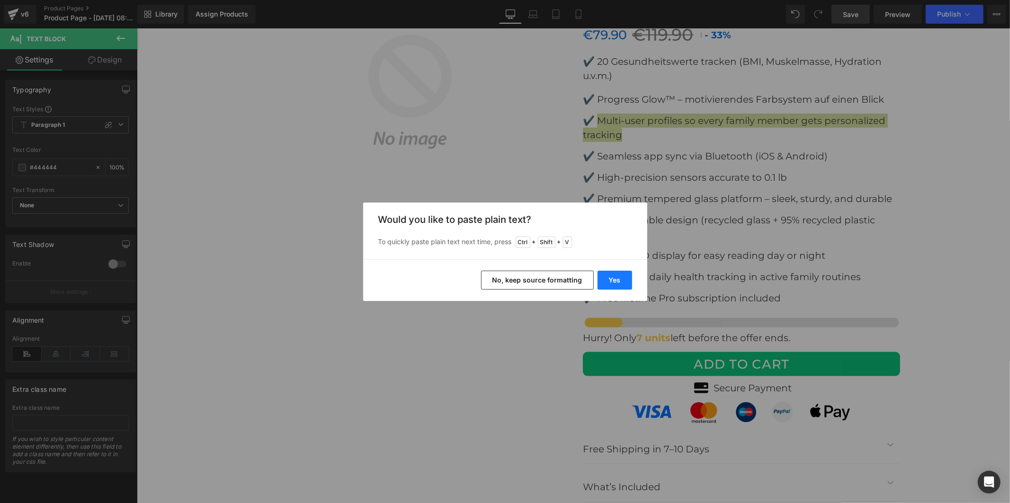
click at [623, 282] on button "Yes" at bounding box center [615, 280] width 35 height 19
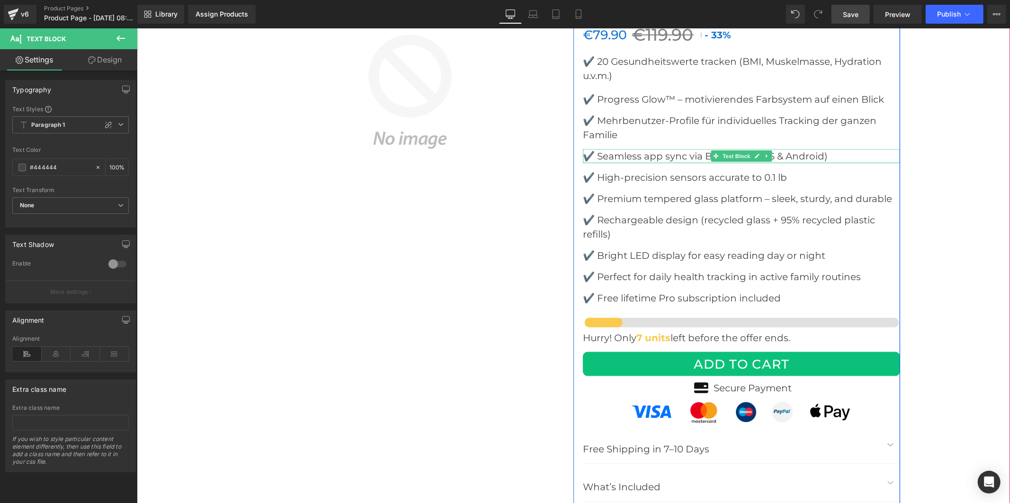
click at [656, 150] on font "✔️ Seamless app sync via Bluetooth (iOS & Android)" at bounding box center [704, 155] width 245 height 11
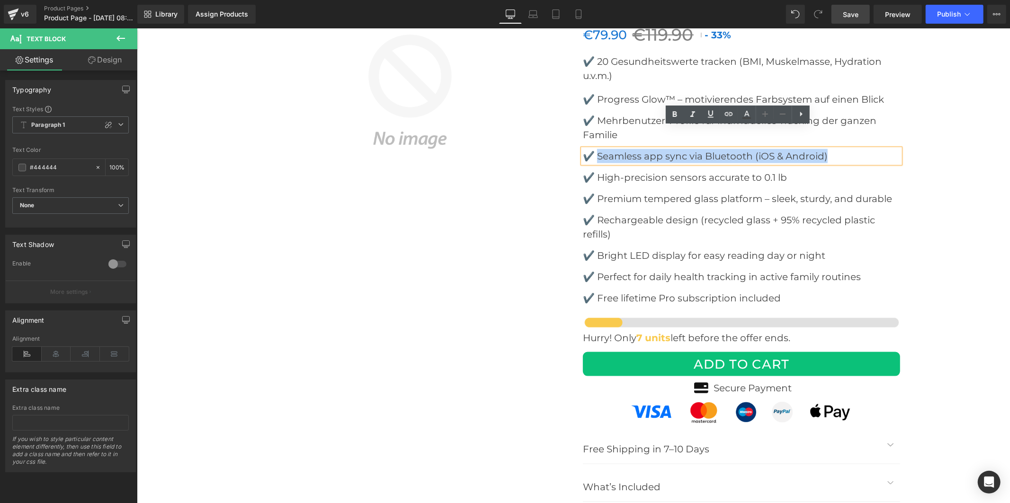
drag, startPoint x: 839, startPoint y: 134, endPoint x: 596, endPoint y: 138, distance: 243.0
click at [596, 149] on p "✔️ Seamless app sync via Bluetooth (iOS & Android)" at bounding box center [740, 156] width 317 height 14
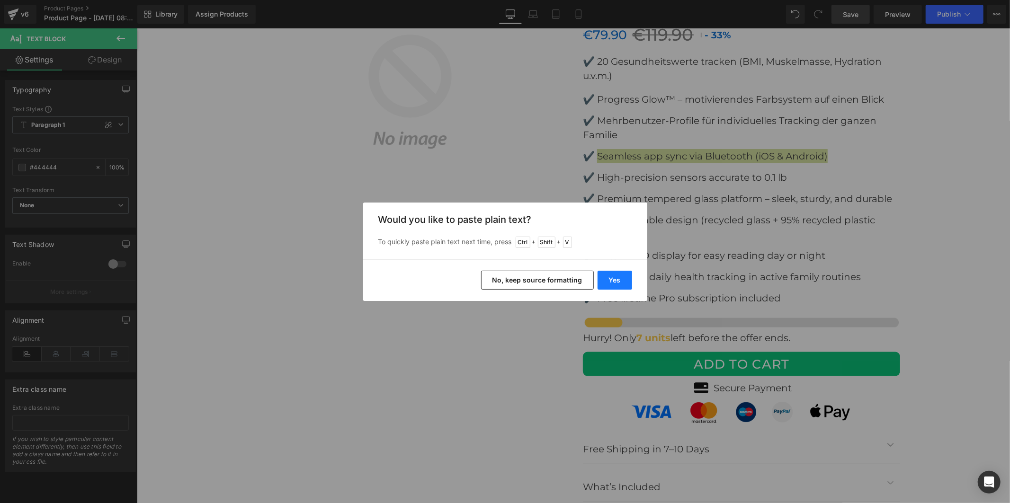
click at [619, 279] on button "Yes" at bounding box center [615, 280] width 35 height 19
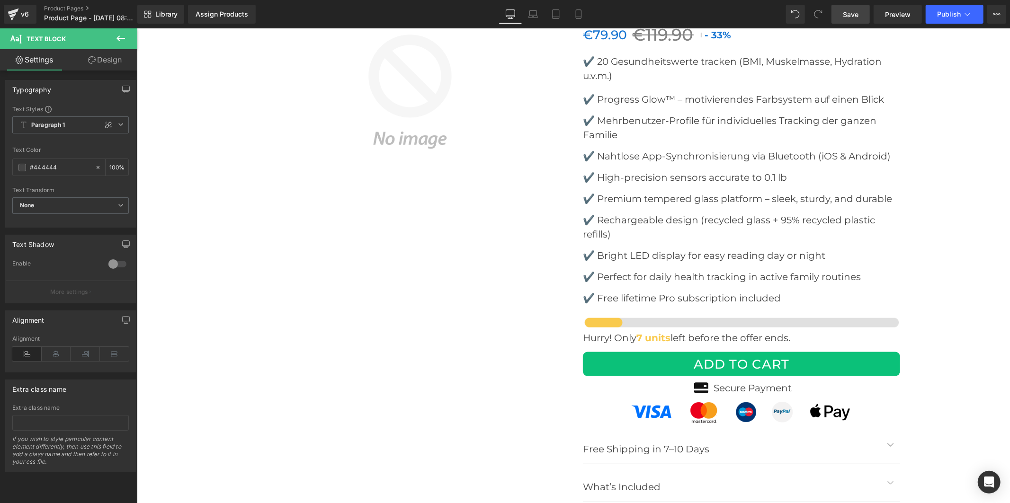
click at [859, 15] on span "Save" at bounding box center [851, 14] width 16 height 10
click at [567, 14] on icon at bounding box center [568, 13] width 9 height 9
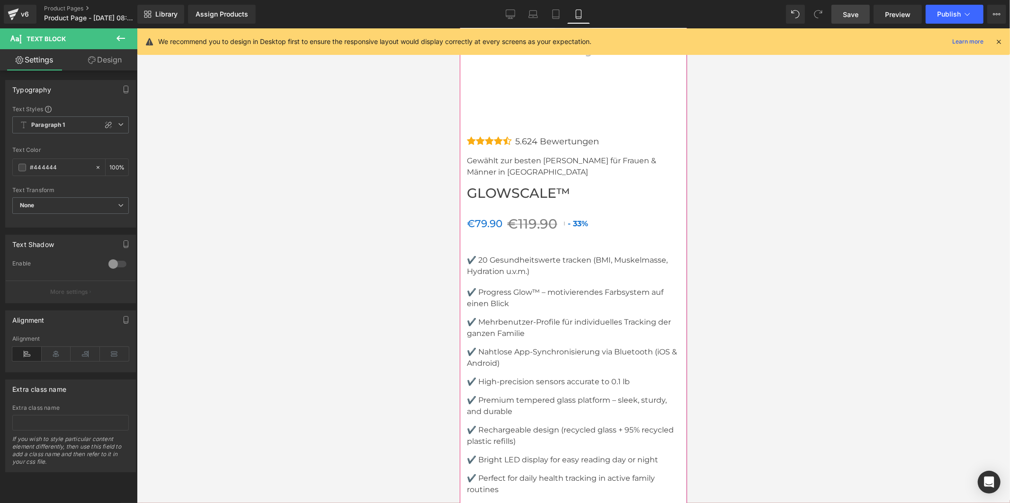
scroll to position [5129, 0]
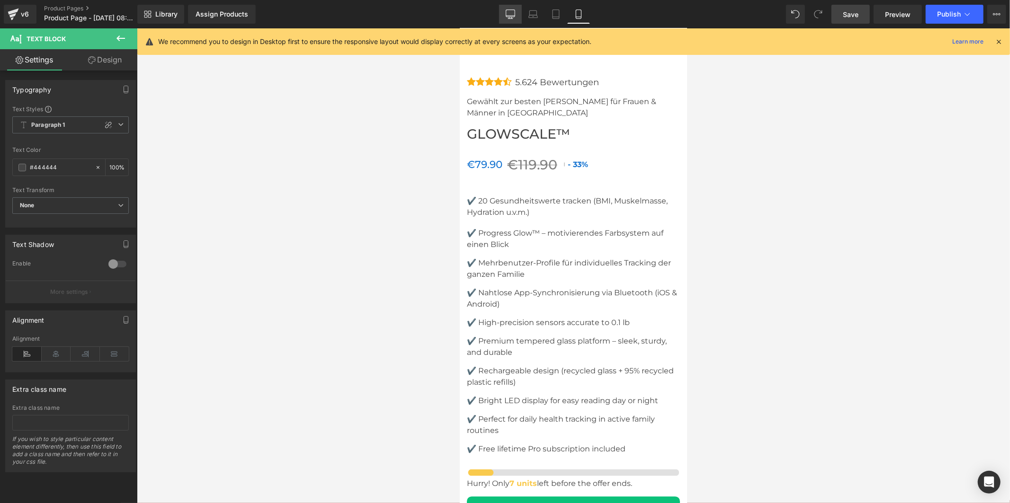
drag, startPoint x: 513, startPoint y: 15, endPoint x: 417, endPoint y: 136, distance: 154.0
click at [513, 15] on icon at bounding box center [510, 13] width 9 height 9
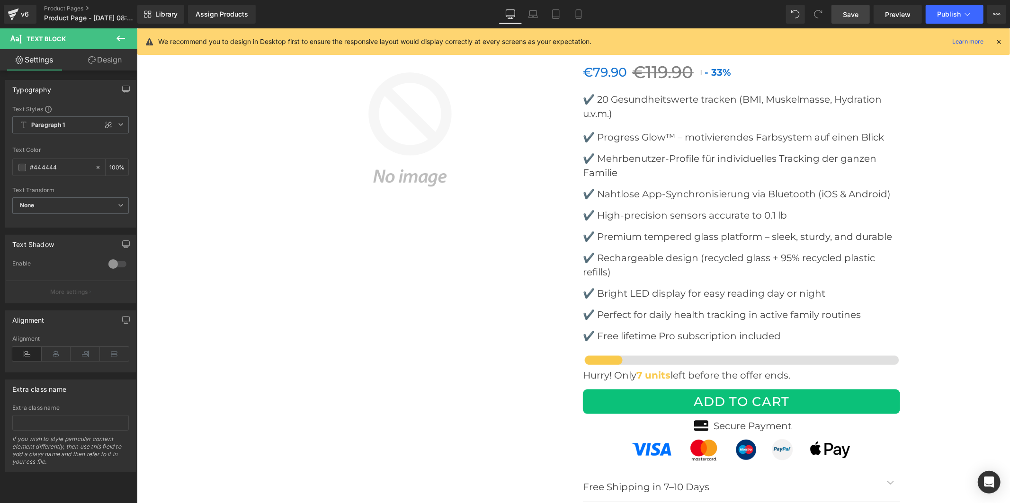
scroll to position [3772, 0]
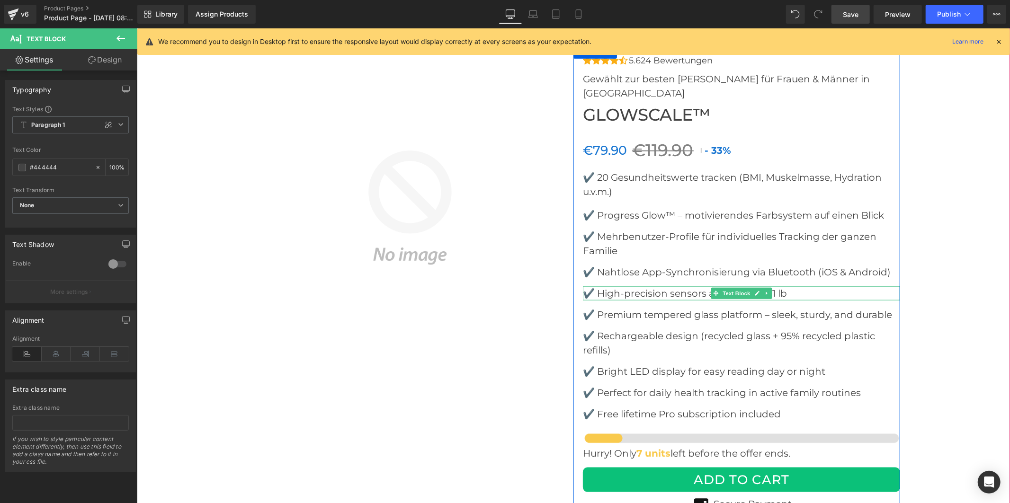
click at [631, 287] on font "✔️ High-precision sensors accurate to 0.1 lb" at bounding box center [684, 292] width 204 height 11
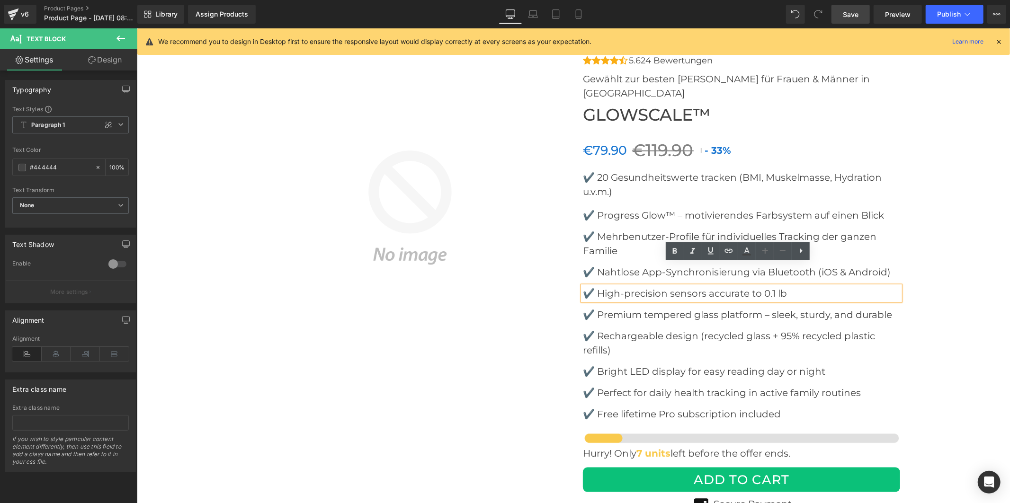
click at [136, 28] on div at bounding box center [136, 28] width 0 height 0
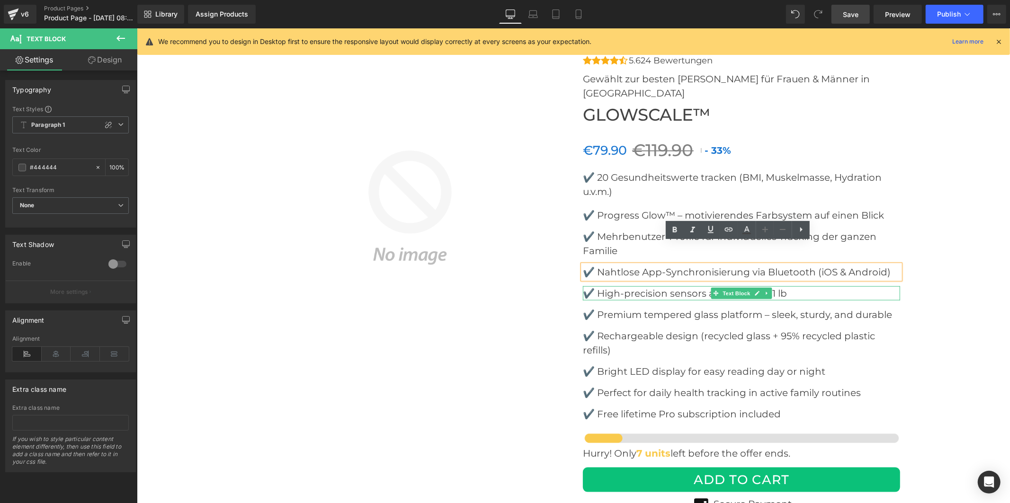
click at [644, 287] on font "✔️ High-precision sensors accurate to 0.1 lb" at bounding box center [684, 292] width 204 height 11
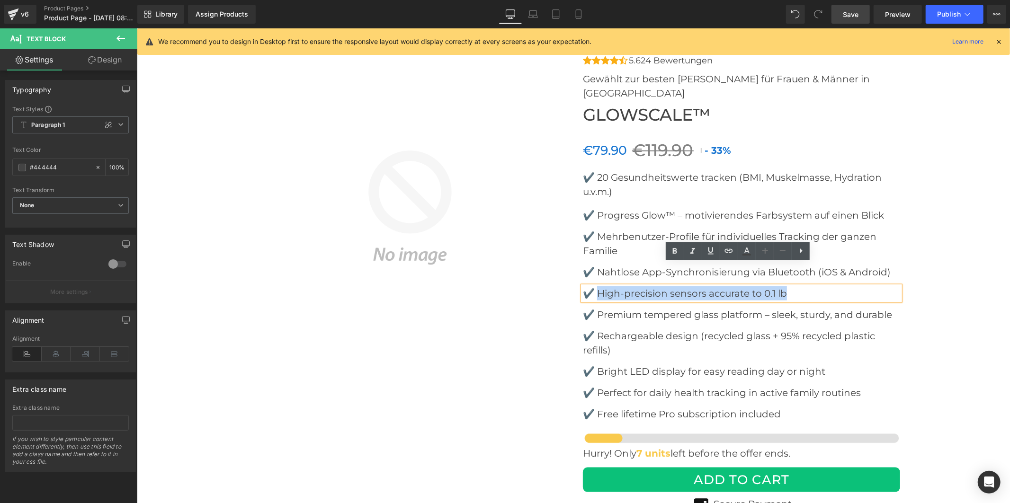
drag, startPoint x: 786, startPoint y: 271, endPoint x: 597, endPoint y: 273, distance: 189.0
click at [597, 286] on p "✔️ High-precision sensors accurate to 0.1 lb" at bounding box center [740, 293] width 317 height 14
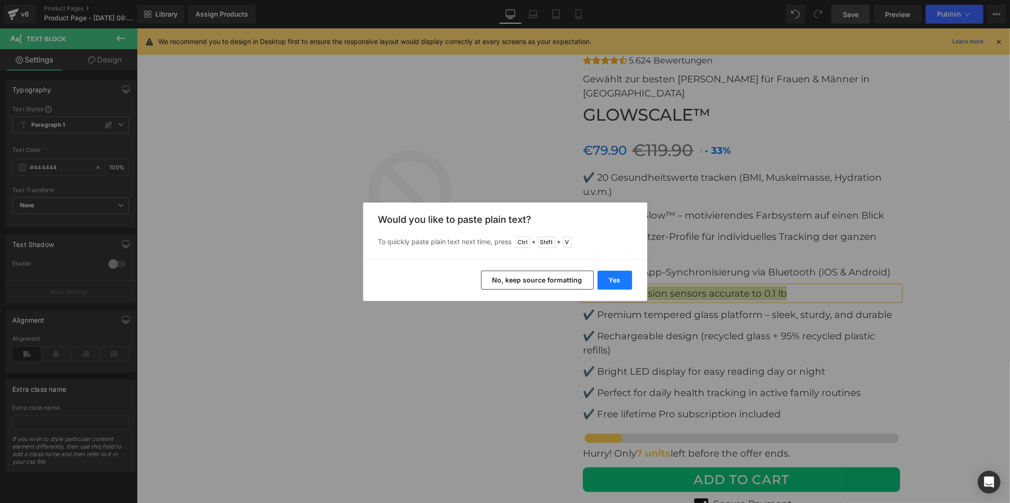
click at [618, 276] on button "Yes" at bounding box center [615, 280] width 35 height 19
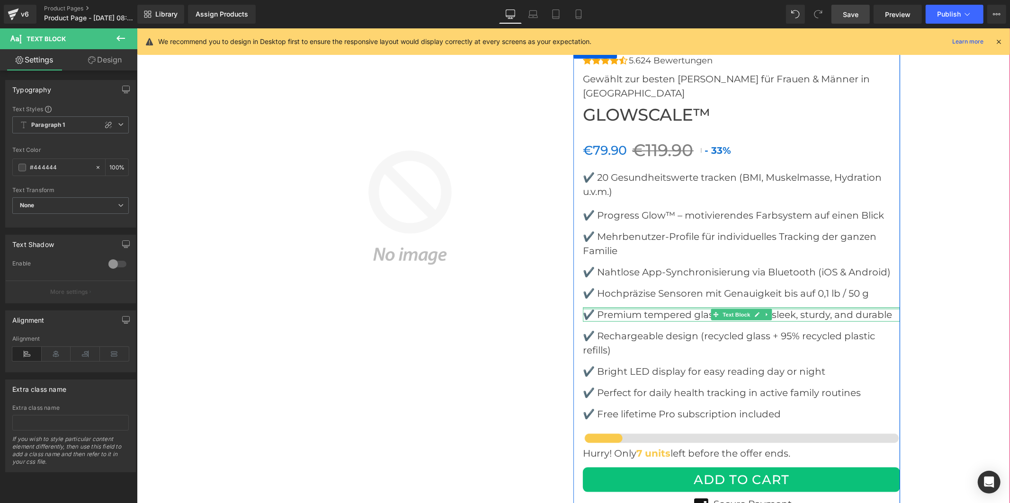
click at [624, 309] on font "✔️ Premium tempered glass platform – sleek, sturdy, and durable" at bounding box center [736, 314] width 309 height 11
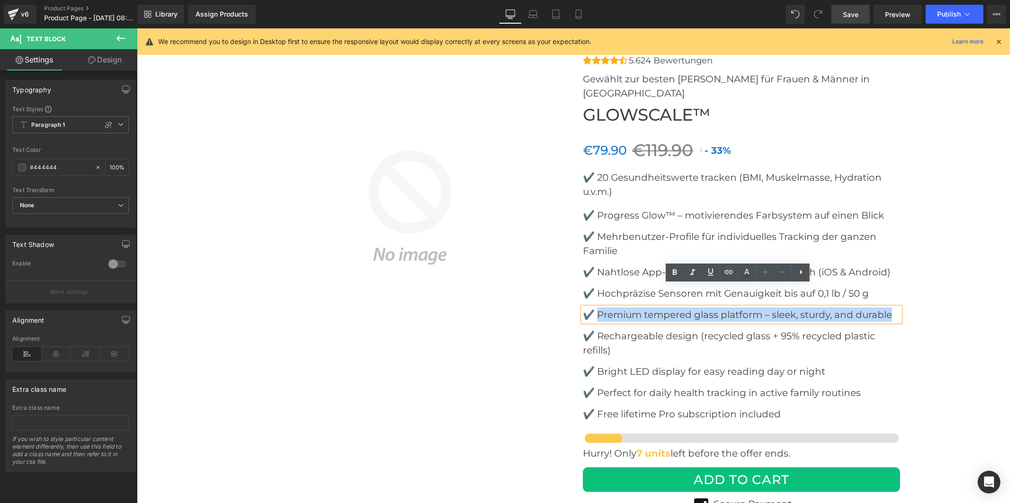
drag, startPoint x: 888, startPoint y: 291, endPoint x: 596, endPoint y: 295, distance: 292.7
click at [596, 309] on font "✔️ Premium tempered glass platform – sleek, sturdy, and durable" at bounding box center [736, 314] width 309 height 11
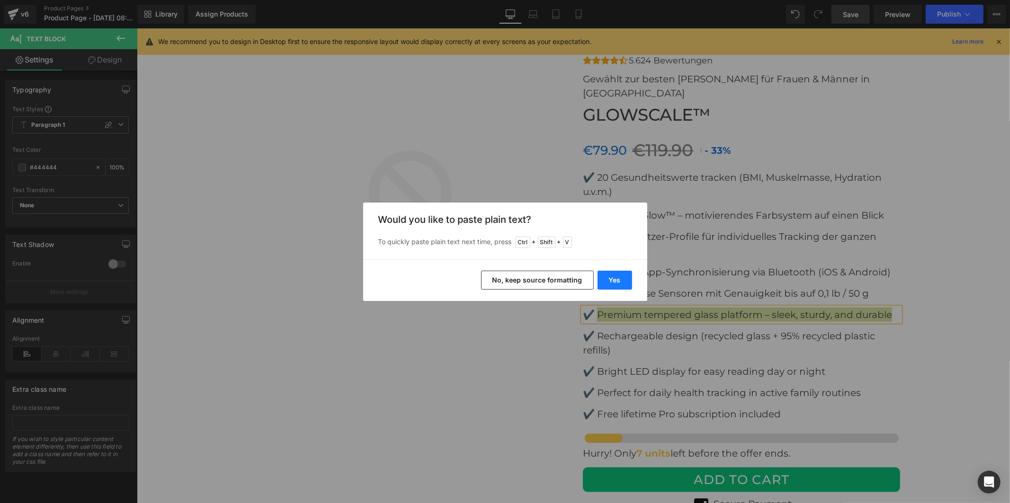
click at [619, 281] on button "Yes" at bounding box center [615, 280] width 35 height 19
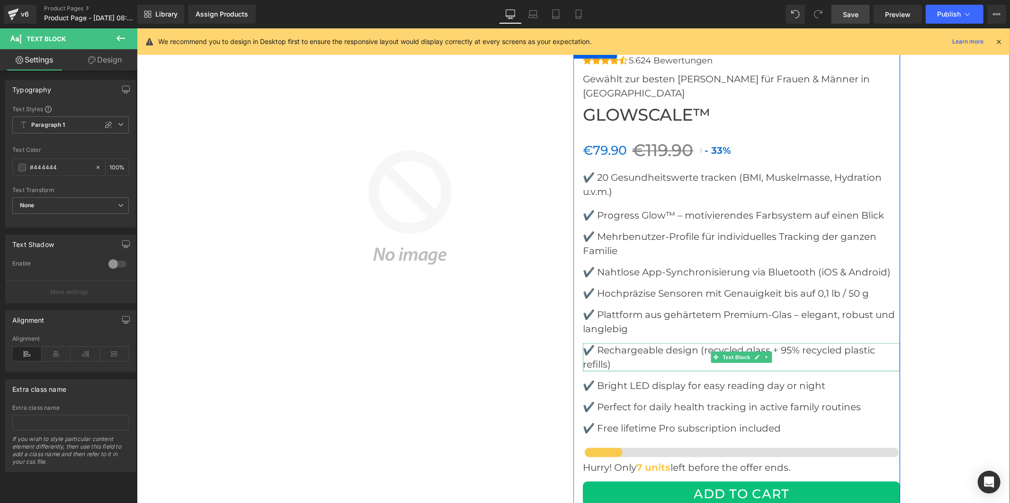
click at [624, 344] on font "✔️ Rechargeable design (recycled glass + 95% recycled plastic refills)" at bounding box center [728, 357] width 292 height 26
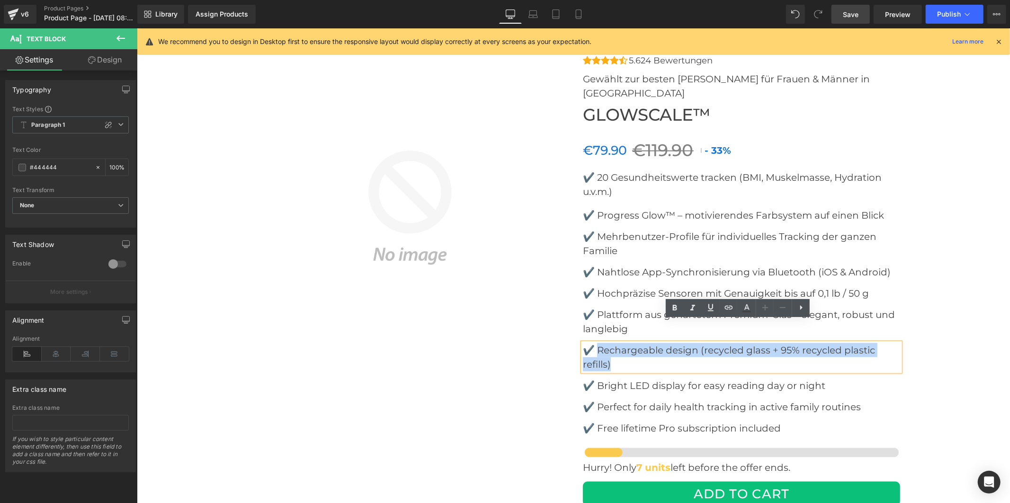
drag, startPoint x: 606, startPoint y: 340, endPoint x: 595, endPoint y: 330, distance: 14.4
click at [595, 343] on p "✔️ Rechargeable design (recycled glass + 95% recycled plastic refills)" at bounding box center [740, 357] width 317 height 28
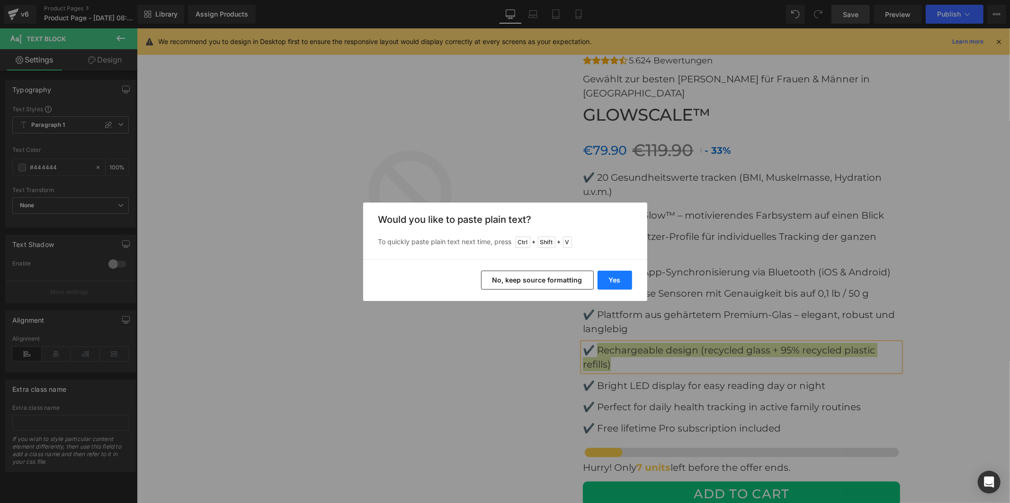
click at [619, 285] on button "Yes" at bounding box center [615, 280] width 35 height 19
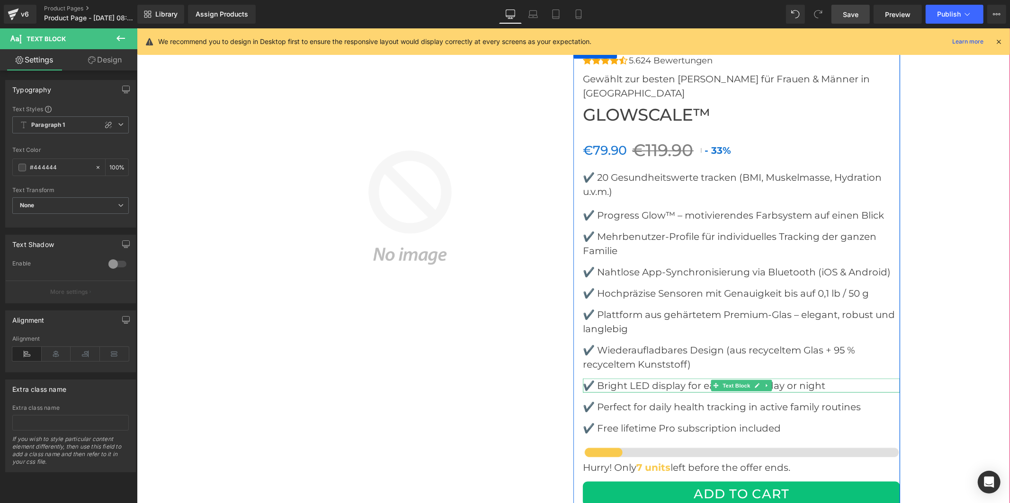
click at [642, 380] on font "✔️ Bright LED display for easy reading day or night" at bounding box center [703, 385] width 242 height 11
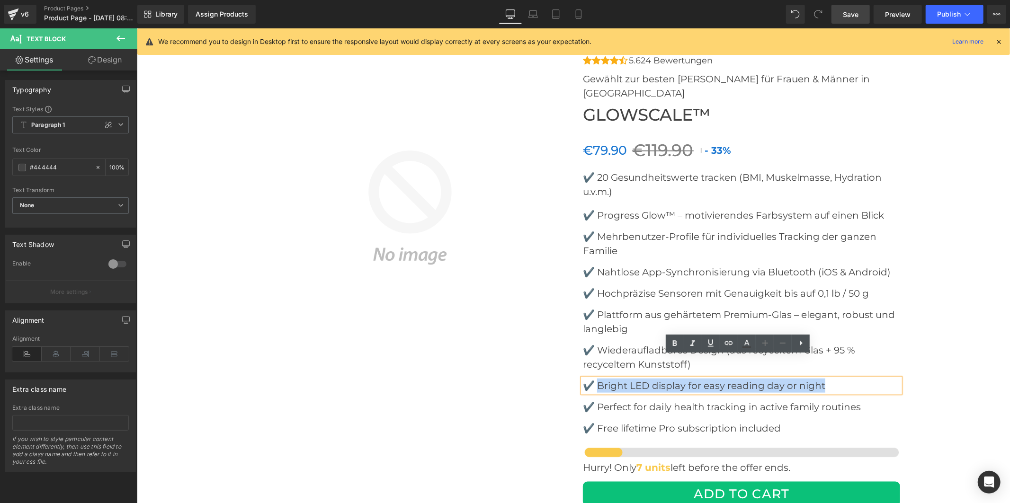
drag, startPoint x: 831, startPoint y: 365, endPoint x: 597, endPoint y: 366, distance: 234.4
click at [597, 378] on p "✔️ Bright LED display for easy reading day or night" at bounding box center [740, 385] width 317 height 14
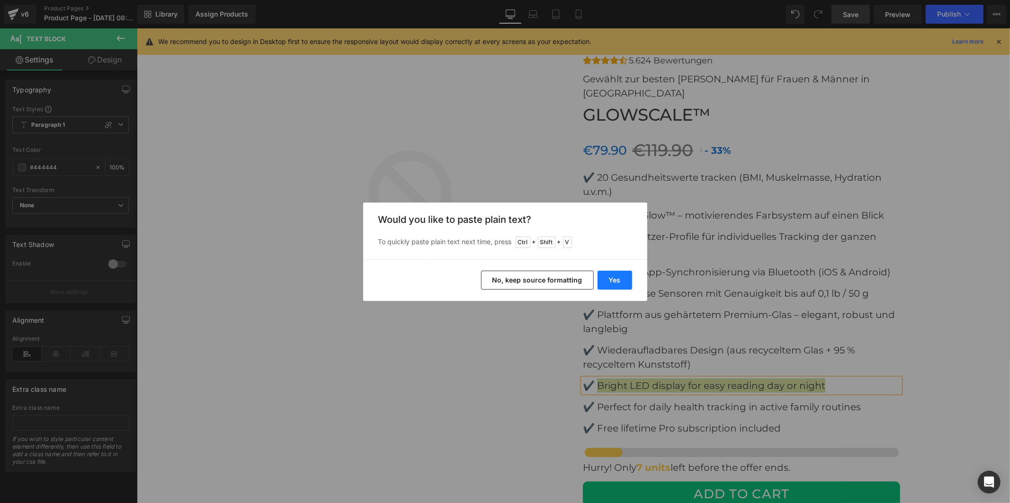
click at [619, 280] on button "Yes" at bounding box center [615, 280] width 35 height 19
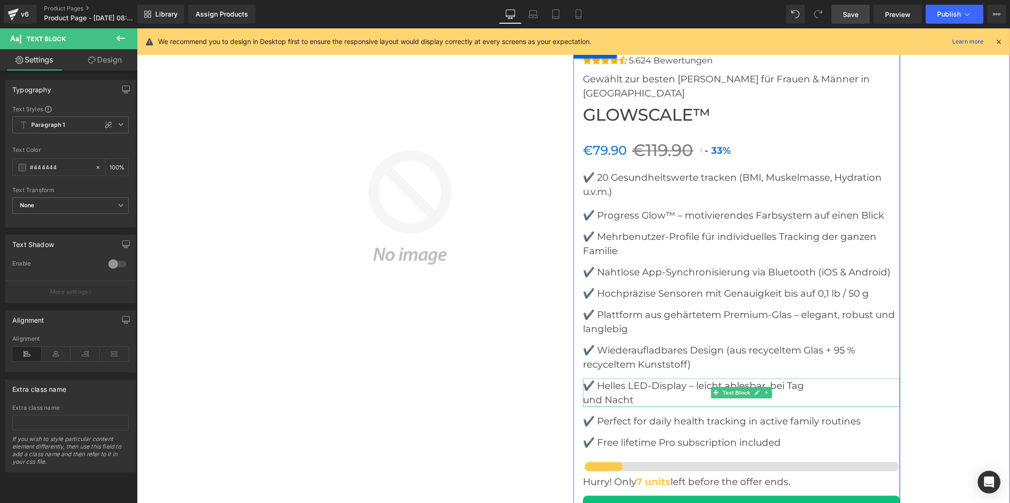
click at [582, 394] on font "und Nacht" at bounding box center [607, 399] width 51 height 11
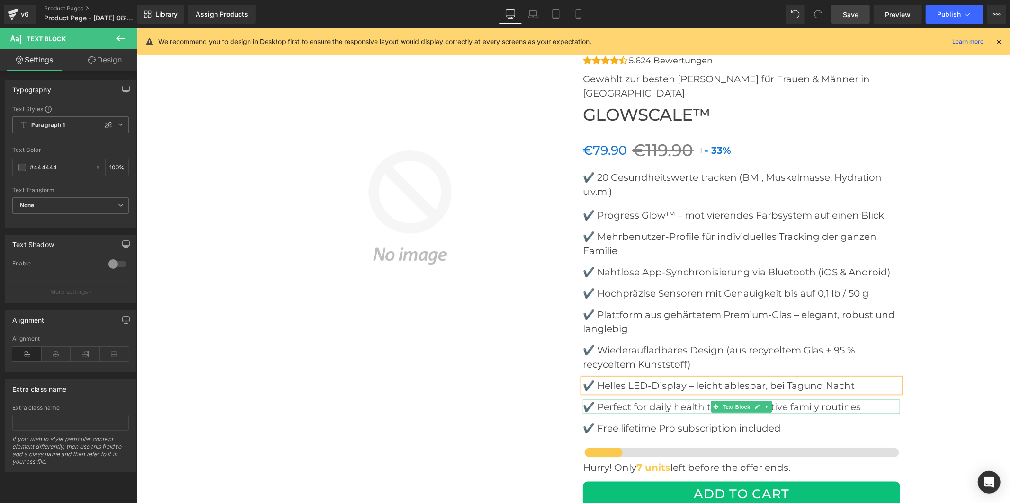
click at [611, 401] on font "✔️ Perfect for daily health tracking in active family routines" at bounding box center [721, 406] width 278 height 11
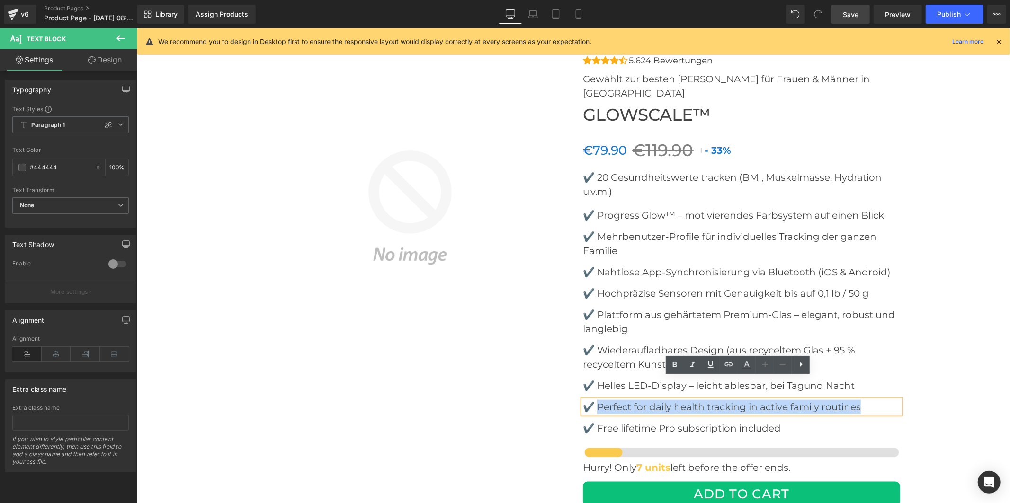
drag, startPoint x: 835, startPoint y: 385, endPoint x: 594, endPoint y: 385, distance: 241.5
click at [594, 400] on p "✔️ Perfect for daily health tracking in active family routines" at bounding box center [740, 407] width 317 height 14
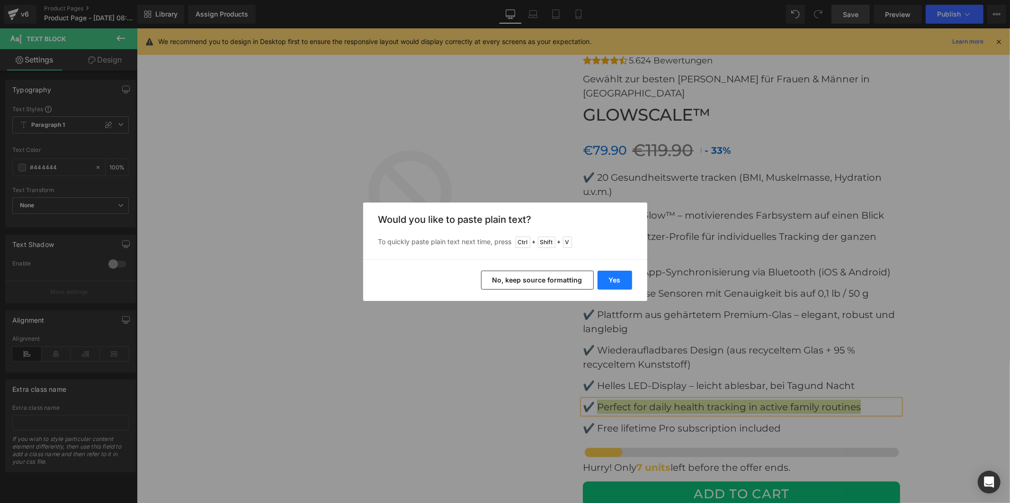
click at [610, 280] on button "Yes" at bounding box center [615, 280] width 35 height 19
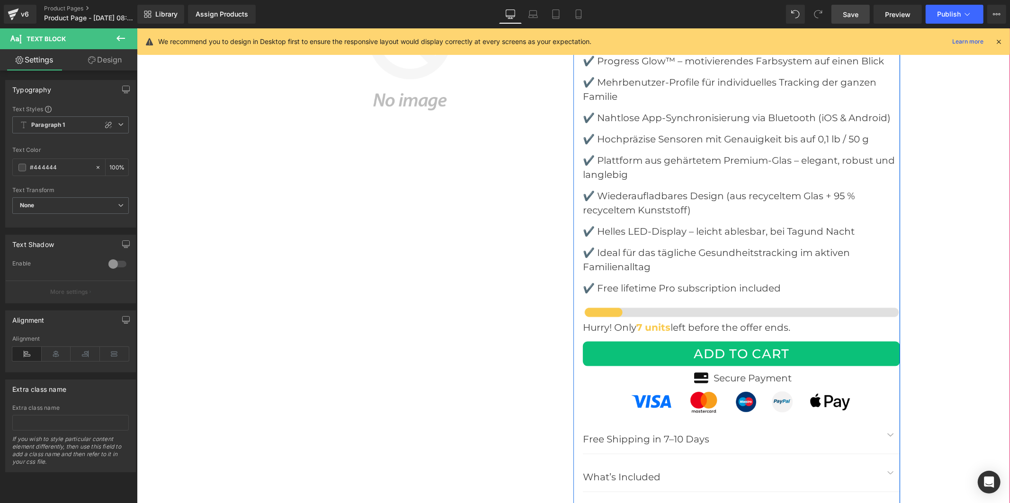
scroll to position [3930, 0]
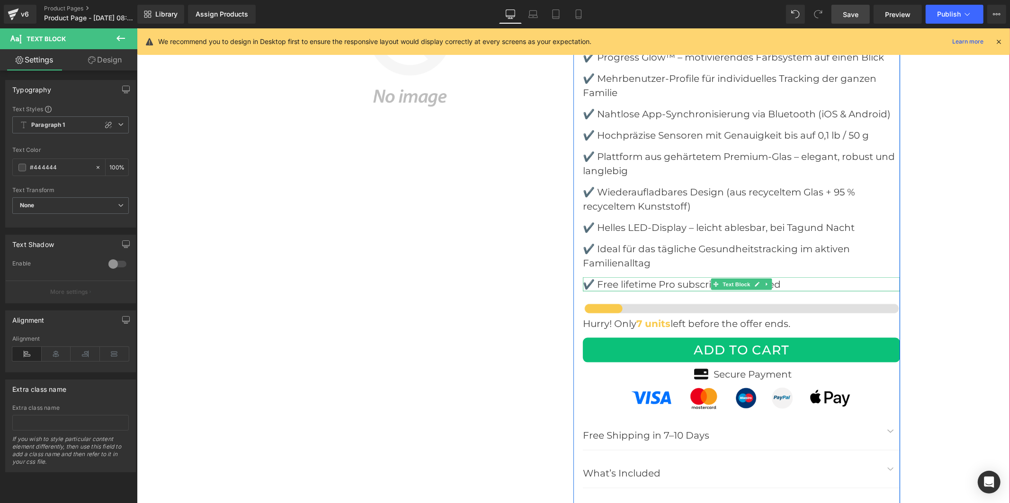
click at [650, 278] on font "✔️ Free lifetime Pro subscription included" at bounding box center [681, 283] width 198 height 11
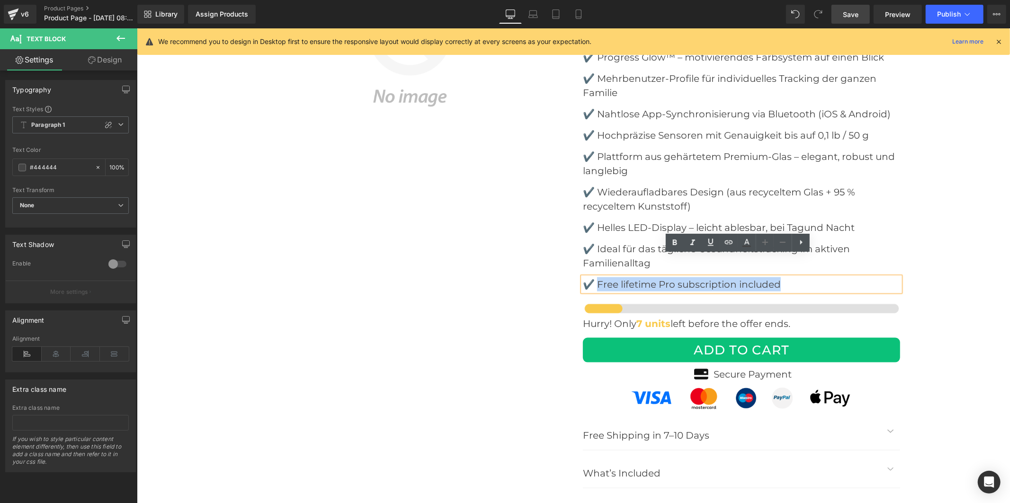
drag, startPoint x: 784, startPoint y: 262, endPoint x: 594, endPoint y: 260, distance: 189.9
click at [594, 277] on p "✔️ Free lifetime Pro subscription included" at bounding box center [740, 284] width 317 height 14
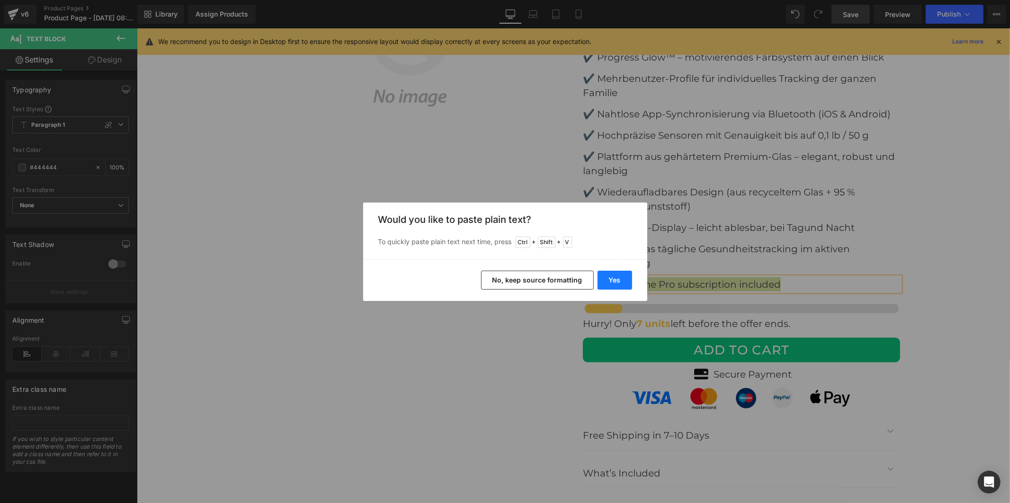
click at [616, 277] on button "Yes" at bounding box center [615, 280] width 35 height 19
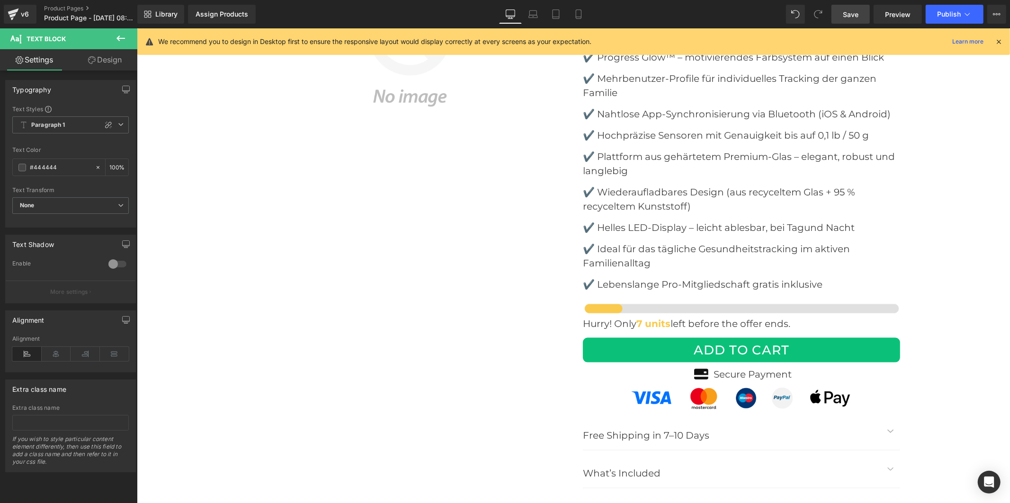
click at [851, 10] on span "Save" at bounding box center [851, 14] width 16 height 10
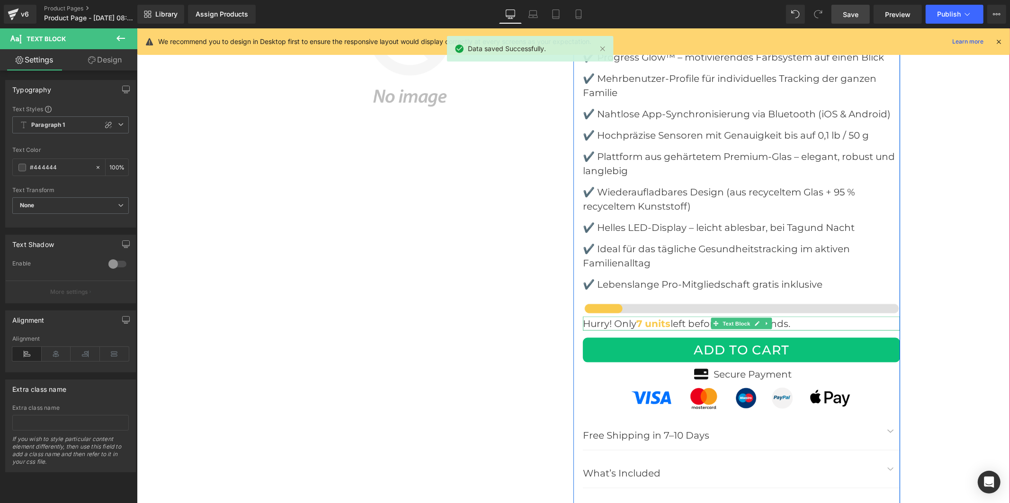
click at [622, 318] on font "Hurry! Only 7 units" at bounding box center [626, 323] width 88 height 11
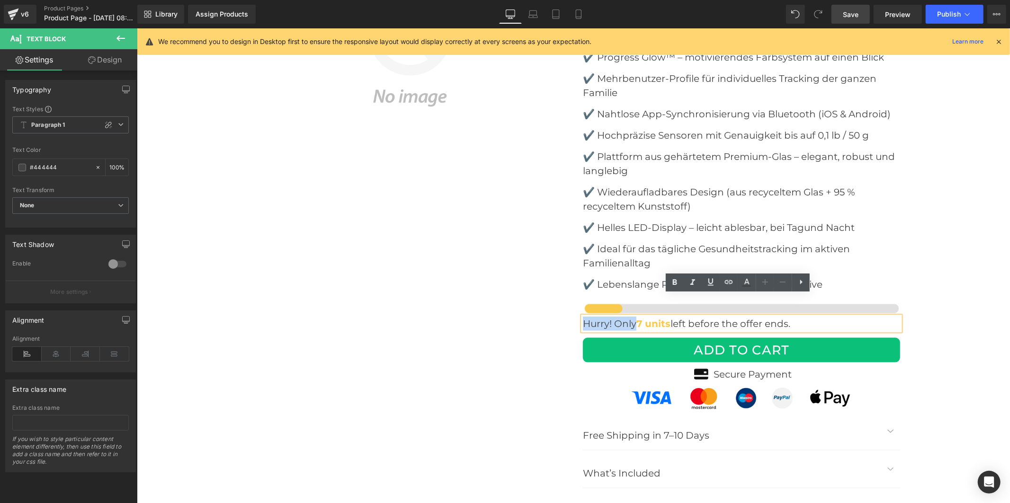
drag, startPoint x: 630, startPoint y: 302, endPoint x: 581, endPoint y: 302, distance: 49.7
click at [582, 318] on font "Hurry! Only 7 units" at bounding box center [626, 323] width 88 height 11
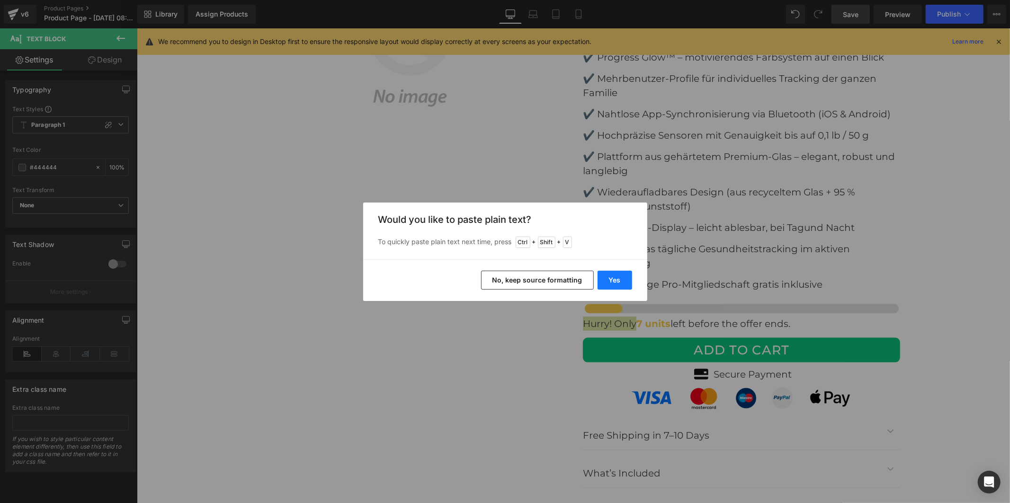
click at [600, 285] on button "Yes" at bounding box center [615, 280] width 35 height 19
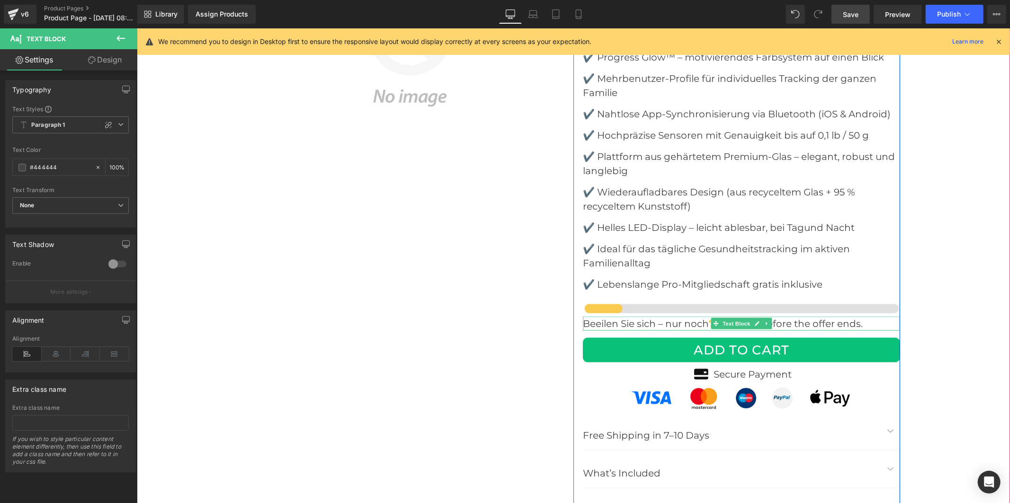
click at [769, 318] on font "left before the offer ends." at bounding box center [803, 323] width 120 height 11
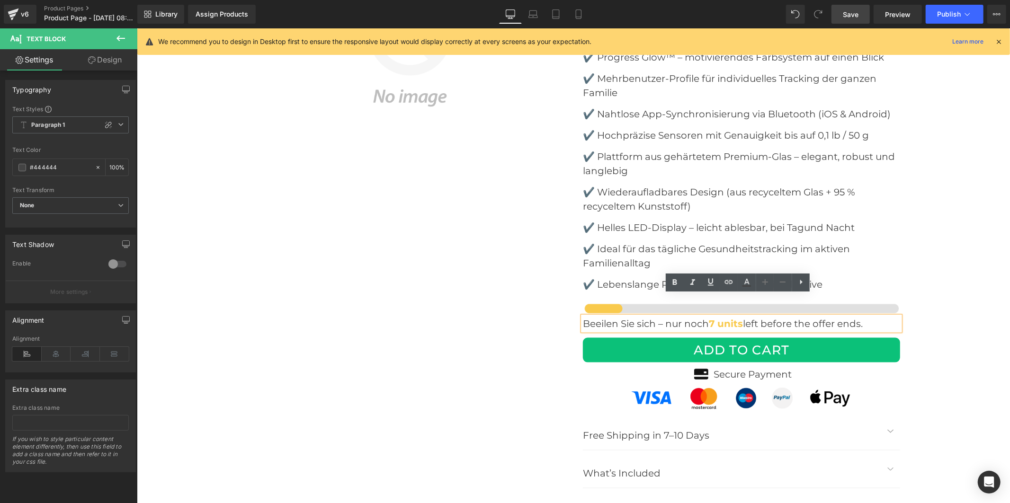
drag, startPoint x: 865, startPoint y: 301, endPoint x: 743, endPoint y: 304, distance: 121.7
click at [743, 316] on p "Beeilen Sie sich – nur noch 7 units left before the offer ends." at bounding box center [740, 323] width 317 height 14
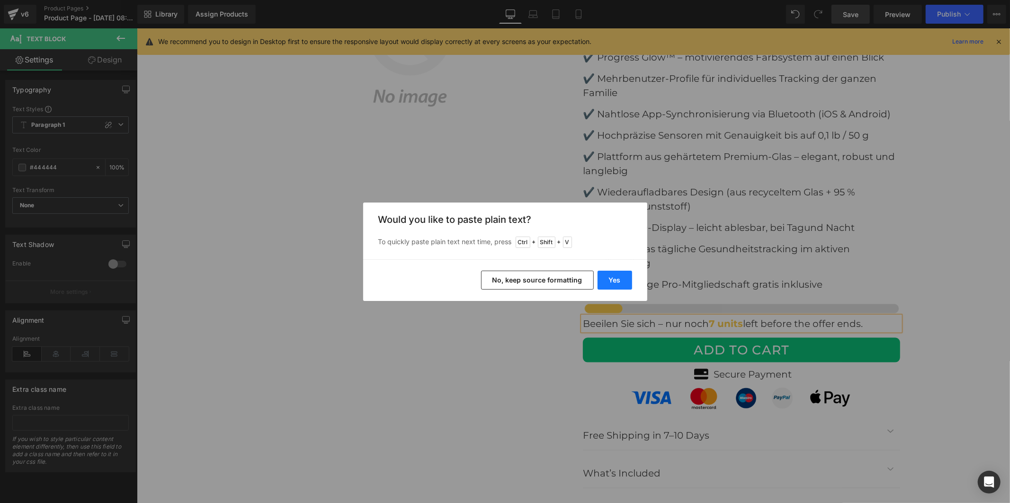
click at [614, 281] on button "Yes" at bounding box center [615, 280] width 35 height 19
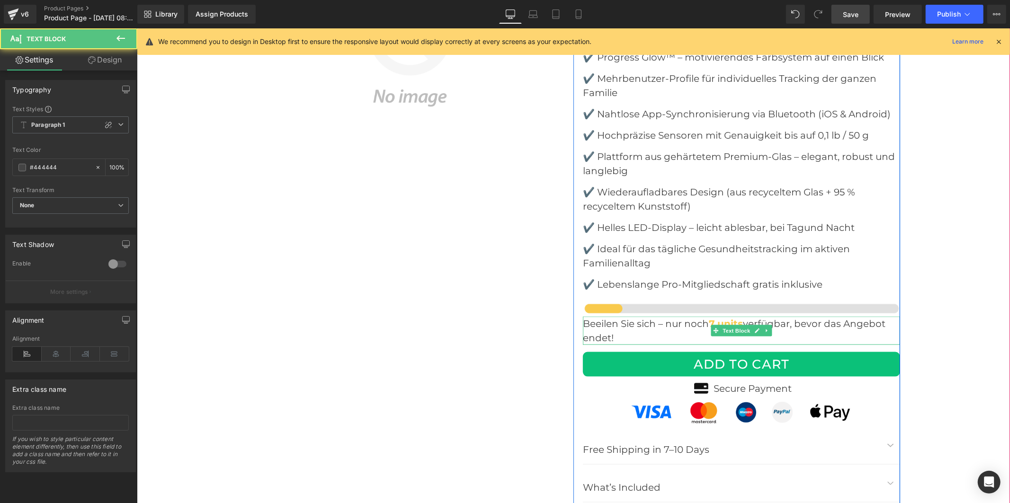
click at [728, 318] on b "7 units" at bounding box center [725, 323] width 34 height 11
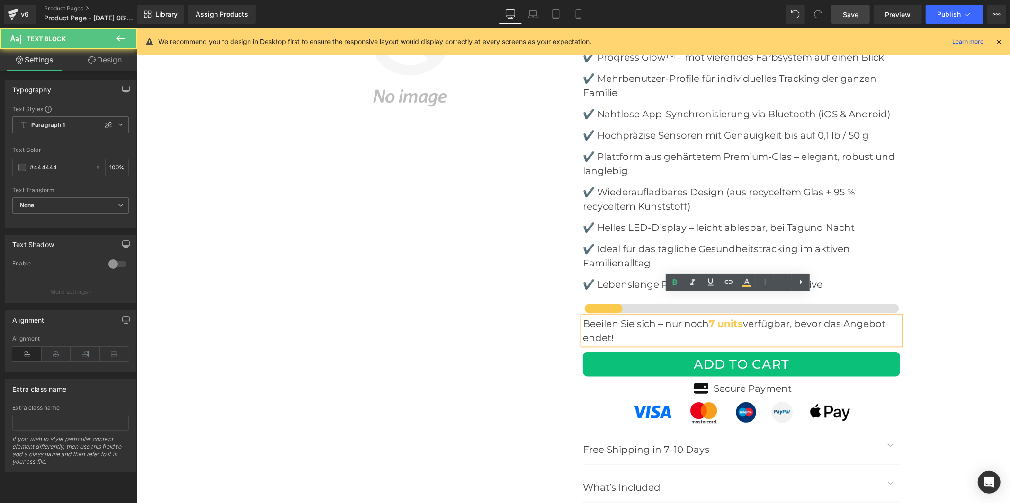
click at [739, 318] on b "7 units" at bounding box center [725, 323] width 34 height 11
drag, startPoint x: 739, startPoint y: 300, endPoint x: 717, endPoint y: 304, distance: 22.0
click at [717, 318] on b "7 units" at bounding box center [725, 323] width 34 height 11
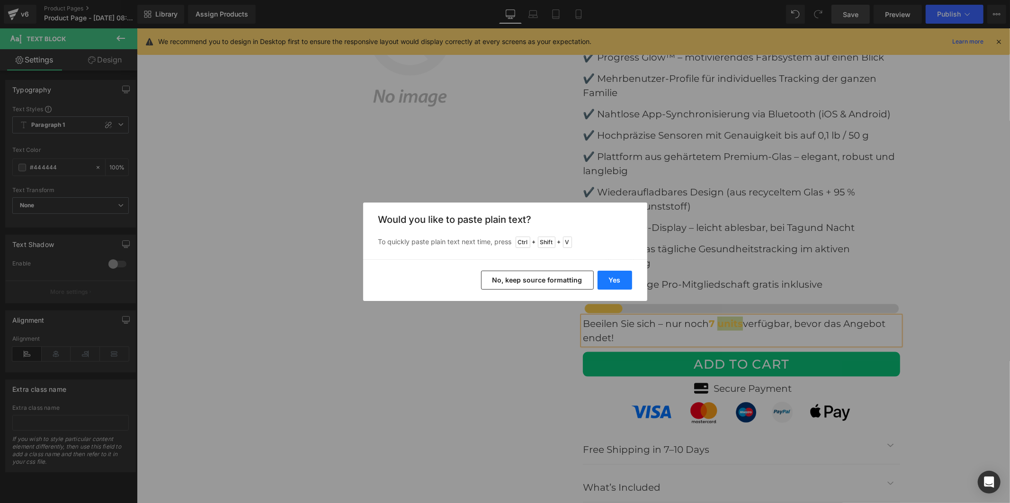
drag, startPoint x: 624, startPoint y: 277, endPoint x: 492, endPoint y: 247, distance: 134.6
click at [624, 277] on button "Yes" at bounding box center [615, 280] width 35 height 19
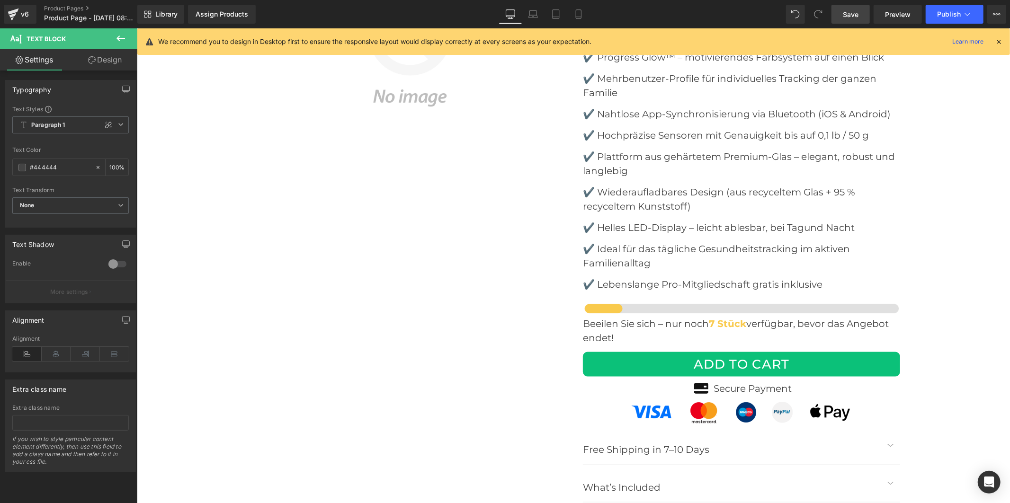
click at [843, 14] on link "Save" at bounding box center [851, 14] width 38 height 19
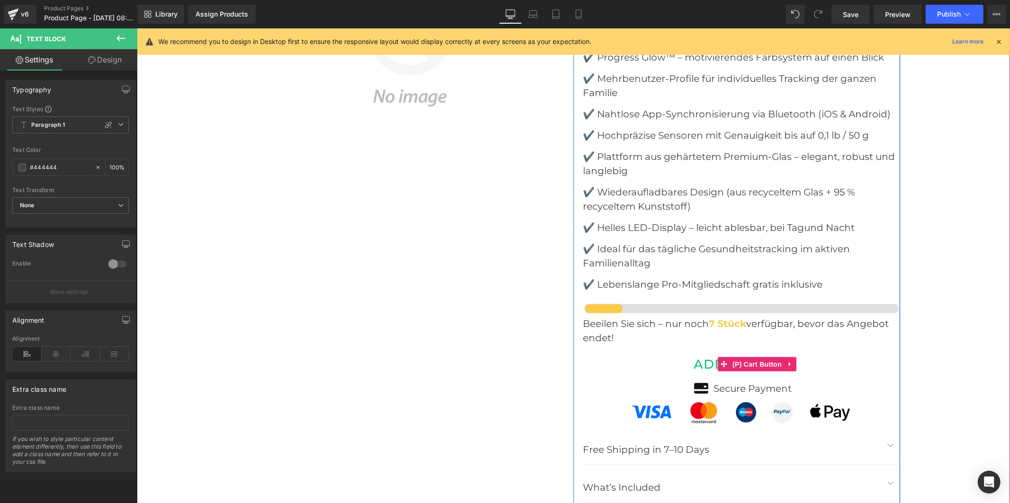
click at [690, 352] on button "ADD TO CART" at bounding box center [740, 364] width 317 height 25
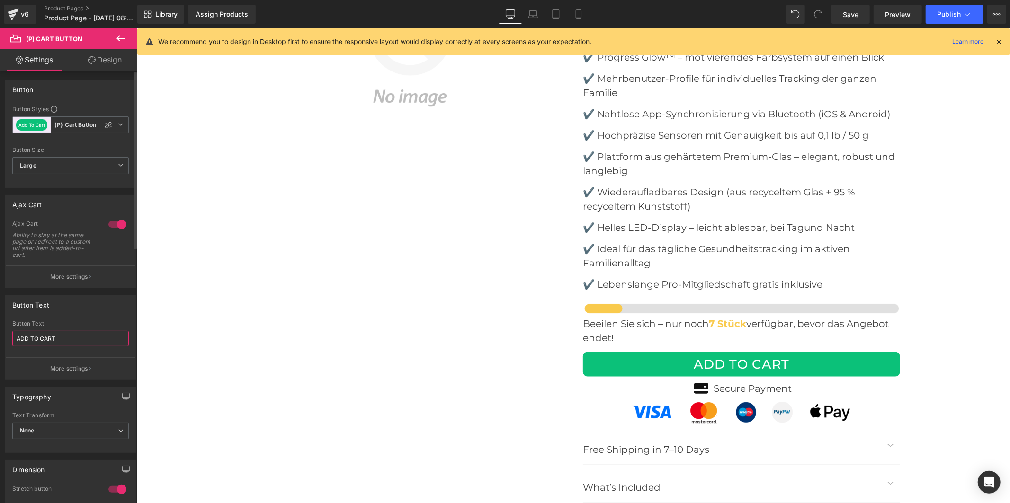
drag, startPoint x: 67, startPoint y: 340, endPoint x: 3, endPoint y: 337, distance: 64.0
click at [3, 337] on div "Button Text ADD TO CART Button Text ADD TO CART More settings" at bounding box center [71, 334] width 142 height 92
paste input "IN DEN WARENKORB LEGEN"
type input "IN DEN WARENKORB LEGEN"
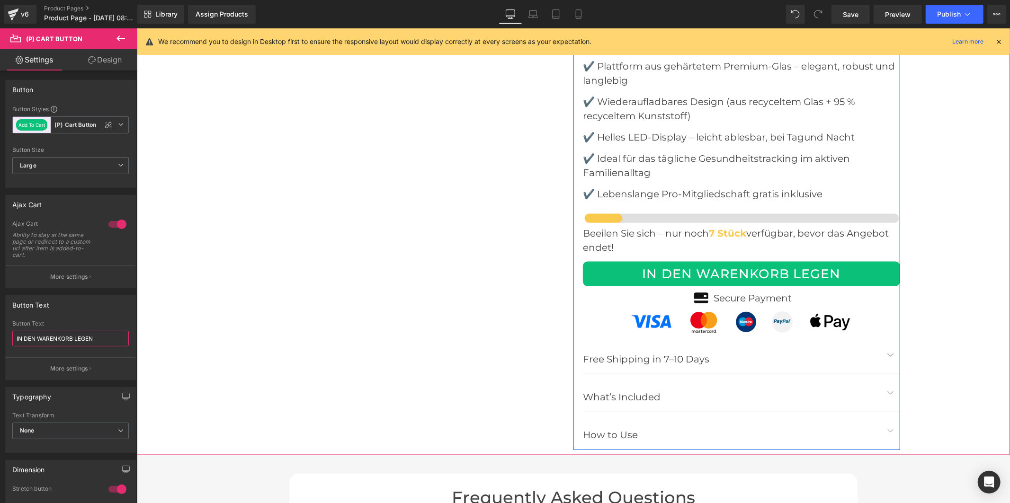
scroll to position [4035, 0]
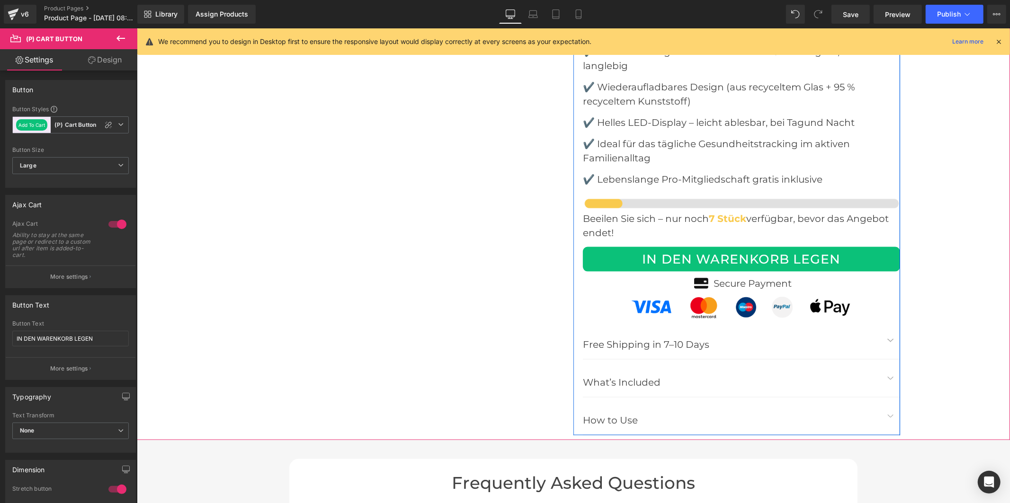
click at [781, 276] on p "Secure Payment" at bounding box center [753, 283] width 78 height 14
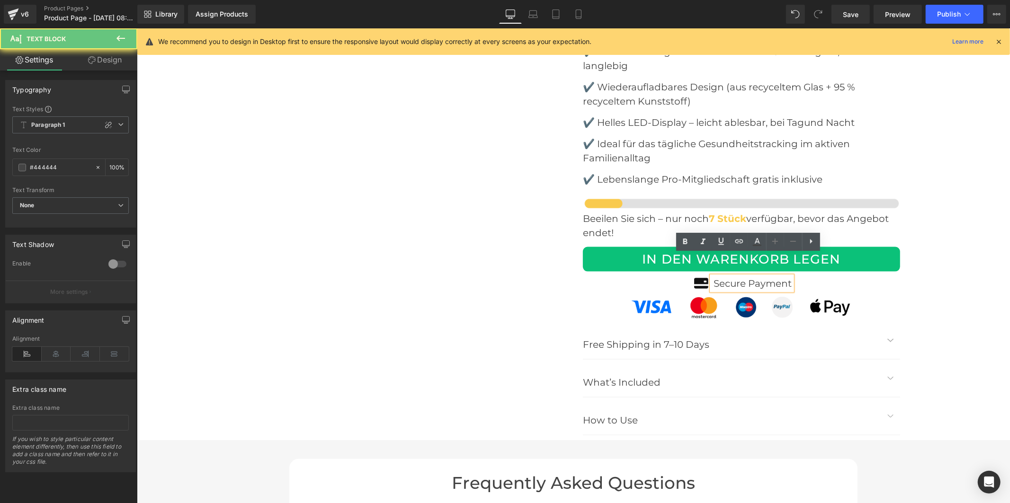
click at [785, 276] on p "Secure Payment" at bounding box center [753, 283] width 78 height 14
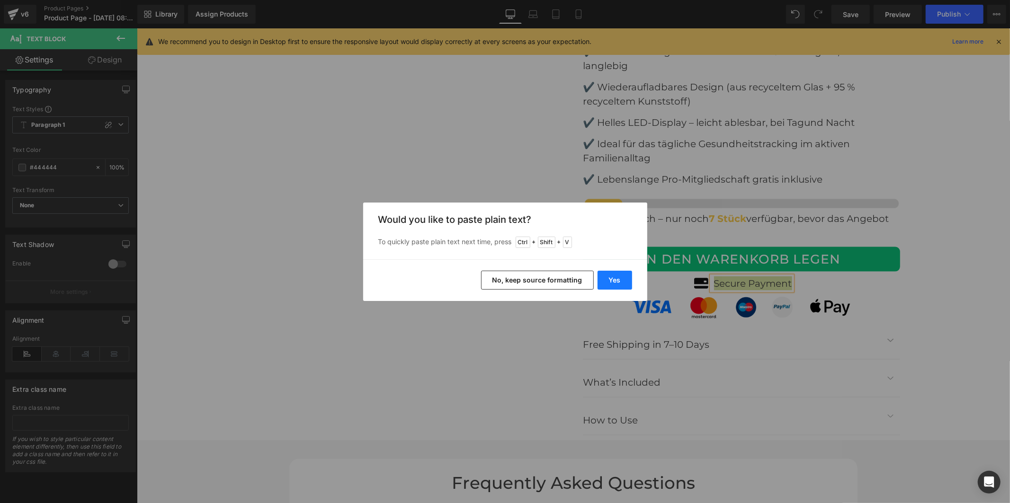
click at [622, 277] on button "Yes" at bounding box center [615, 280] width 35 height 19
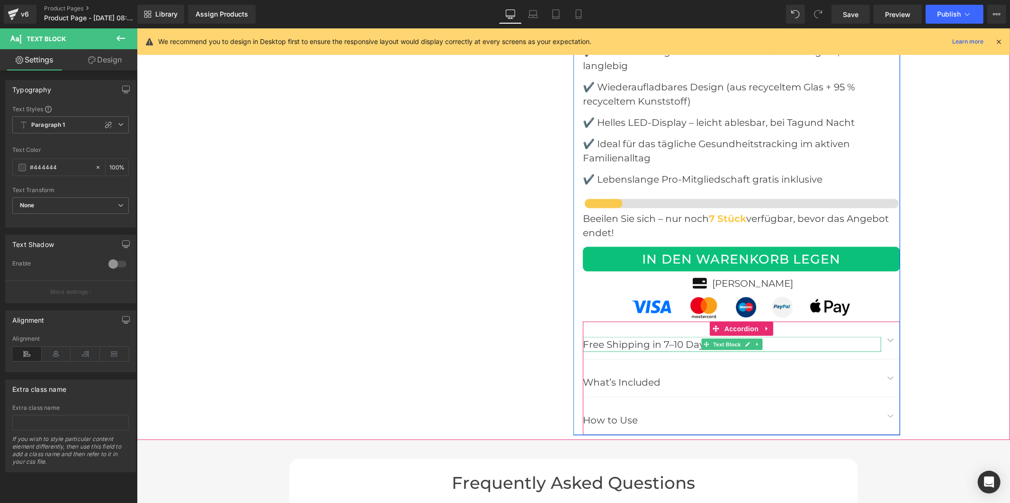
click at [677, 337] on p "Free Shipping in 7–10 Days" at bounding box center [731, 344] width 298 height 15
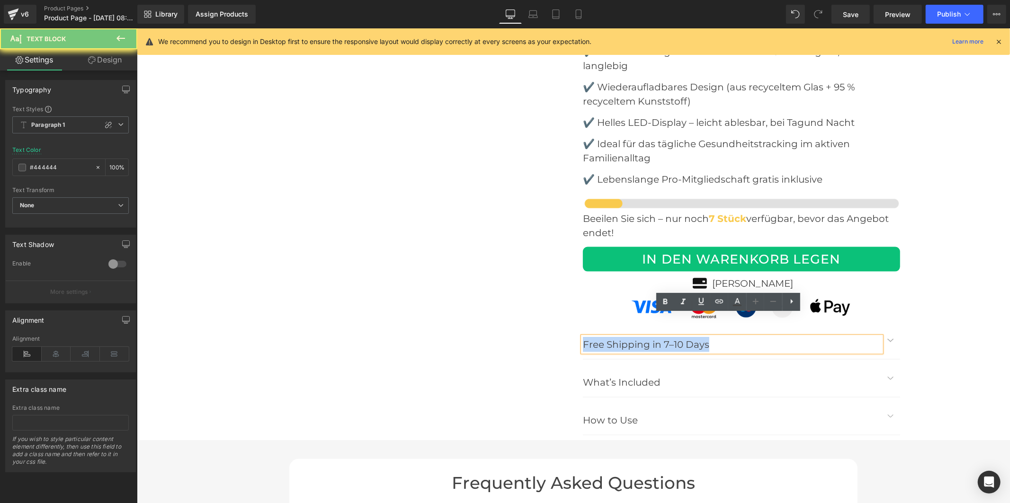
click at [677, 337] on p "Free Shipping in 7–10 Days" at bounding box center [731, 344] width 298 height 15
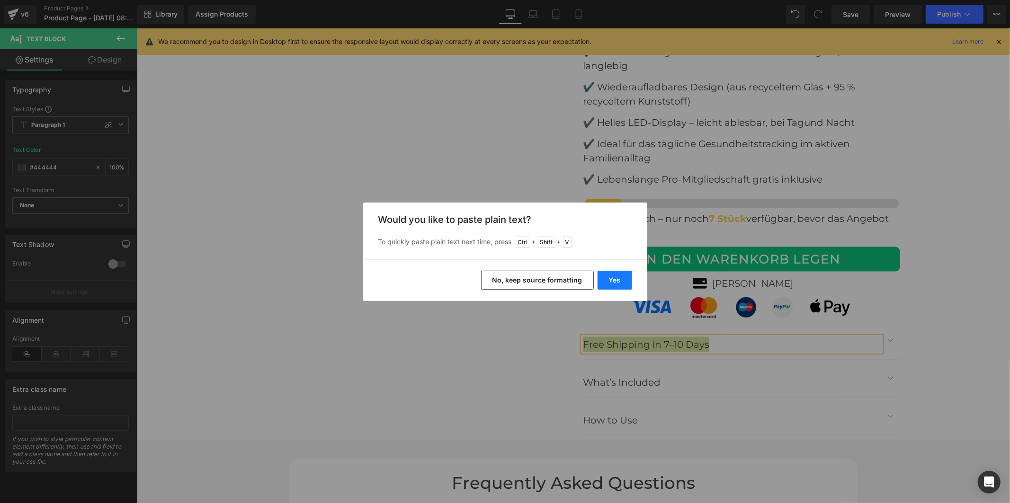
click at [614, 277] on button "Yes" at bounding box center [615, 280] width 35 height 19
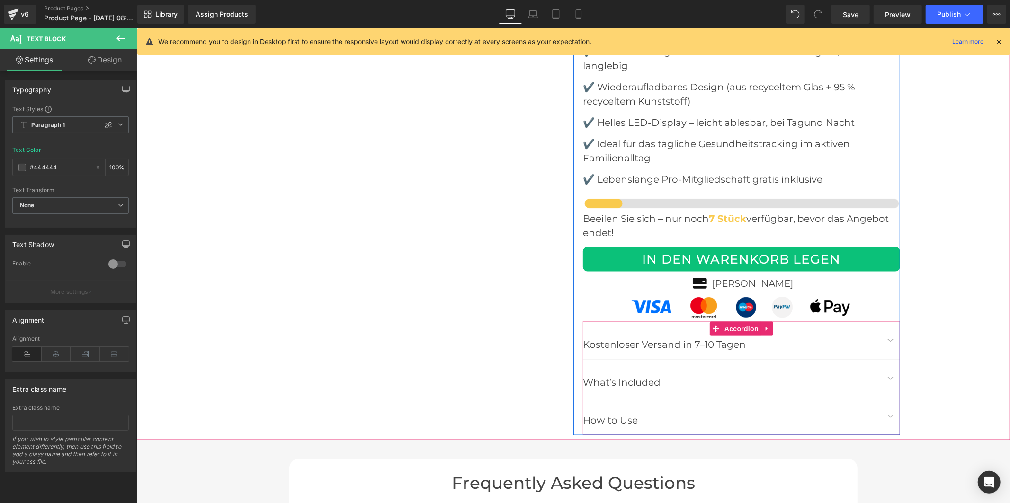
click at [885, 322] on button "button" at bounding box center [890, 340] width 19 height 37
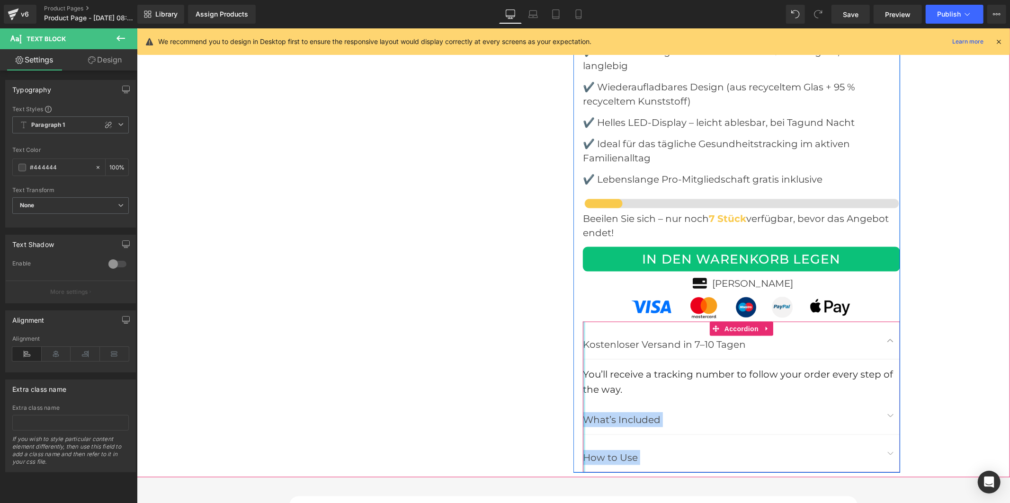
drag, startPoint x: 603, startPoint y: 366, endPoint x: 587, endPoint y: 350, distance: 22.4
click at [582, 350] on div "Kostenloser Versand in 7–10 Tagen Text Block You’ll receive a tracking number t…" at bounding box center [740, 397] width 317 height 151
click at [597, 368] on font "You’ll receive a tracking number to follow your order every step of the way." at bounding box center [737, 381] width 310 height 27
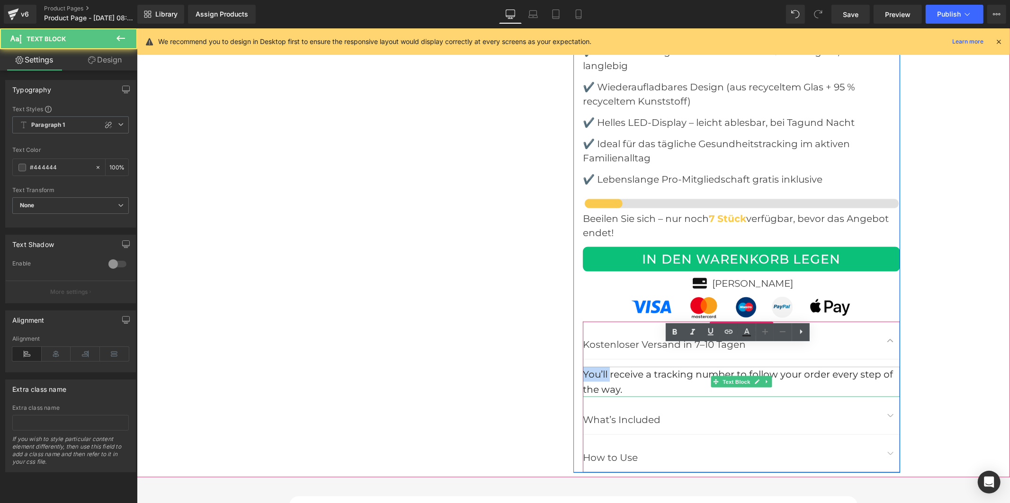
click at [597, 368] on font "You’ll receive a tracking number to follow your order every step of the way." at bounding box center [737, 381] width 310 height 27
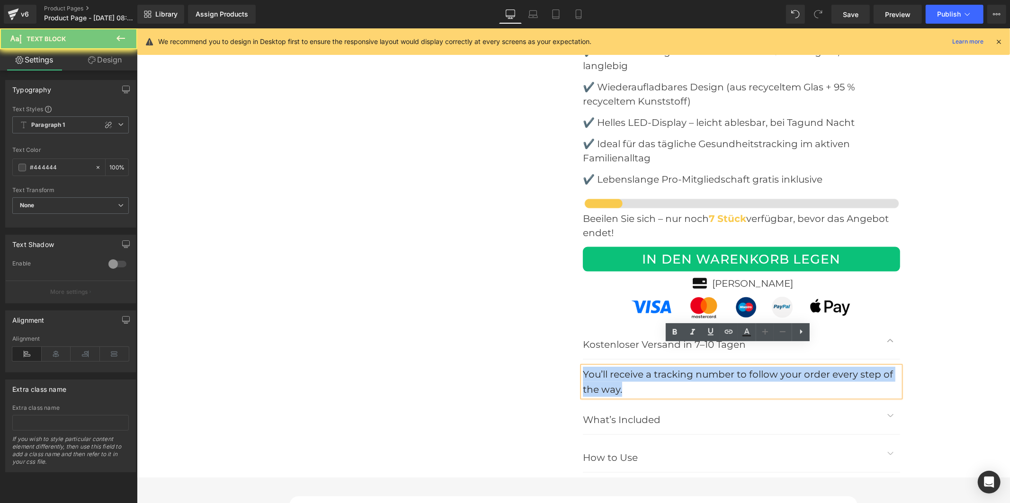
click at [597, 368] on font "You’ll receive a tracking number to follow your order every step of the way." at bounding box center [737, 381] width 310 height 27
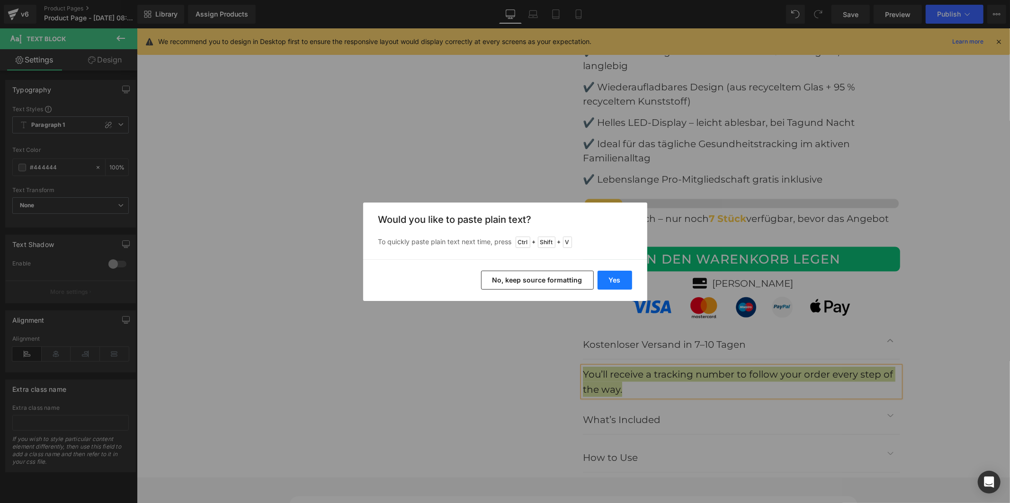
click at [619, 284] on button "Yes" at bounding box center [615, 280] width 35 height 19
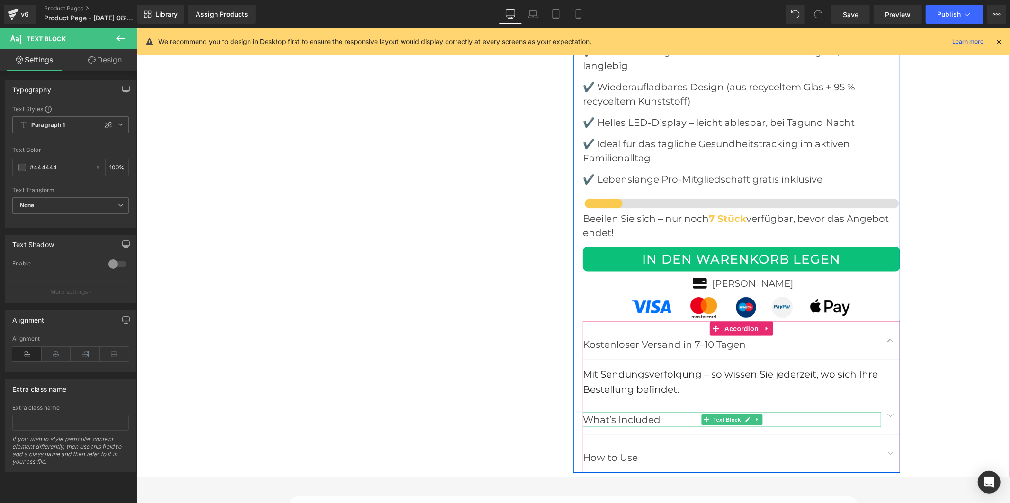
click at [642, 412] on p "What’s Included" at bounding box center [731, 419] width 298 height 15
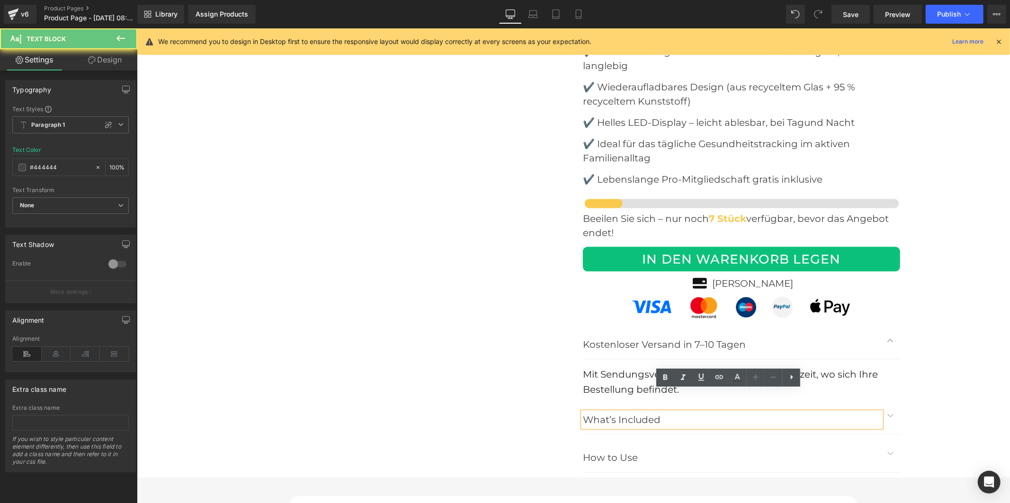
click at [642, 412] on p "What’s Included" at bounding box center [731, 419] width 298 height 15
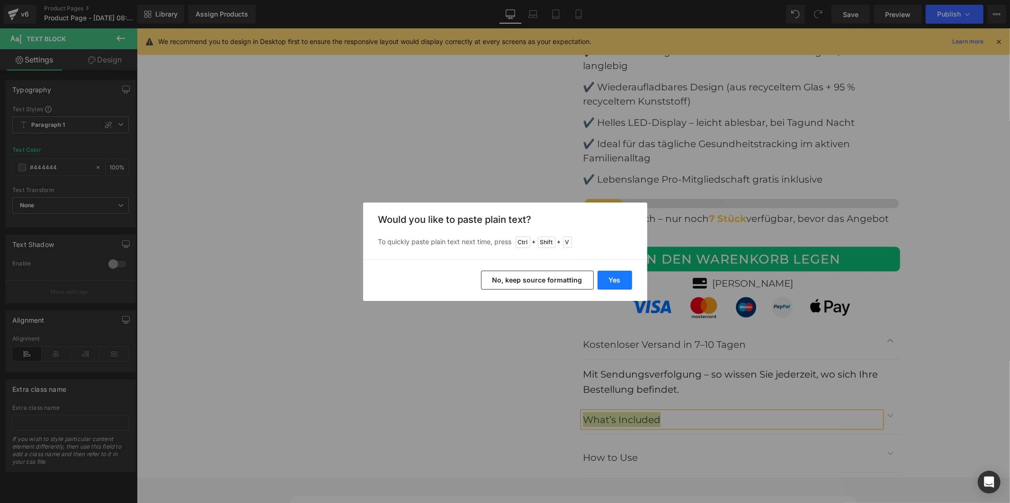
click at [624, 280] on button "Yes" at bounding box center [615, 280] width 35 height 19
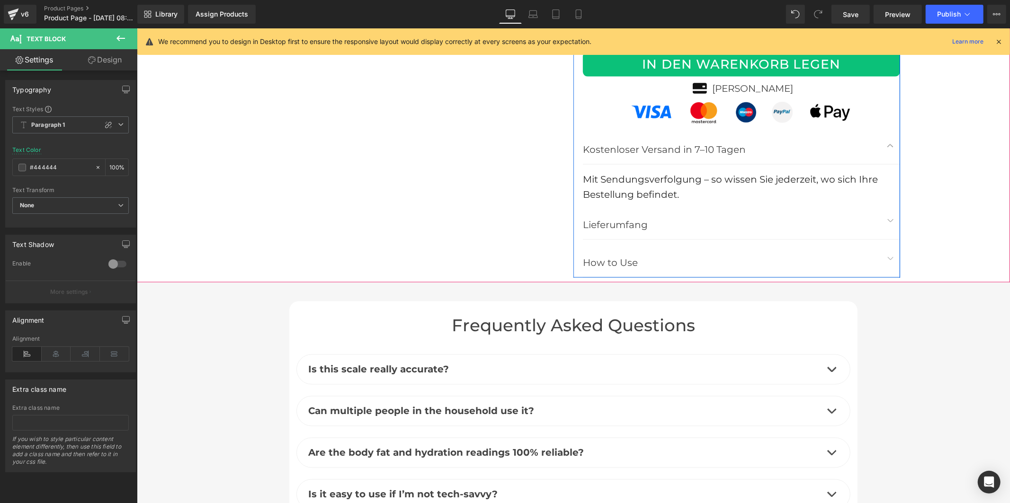
scroll to position [4246, 0]
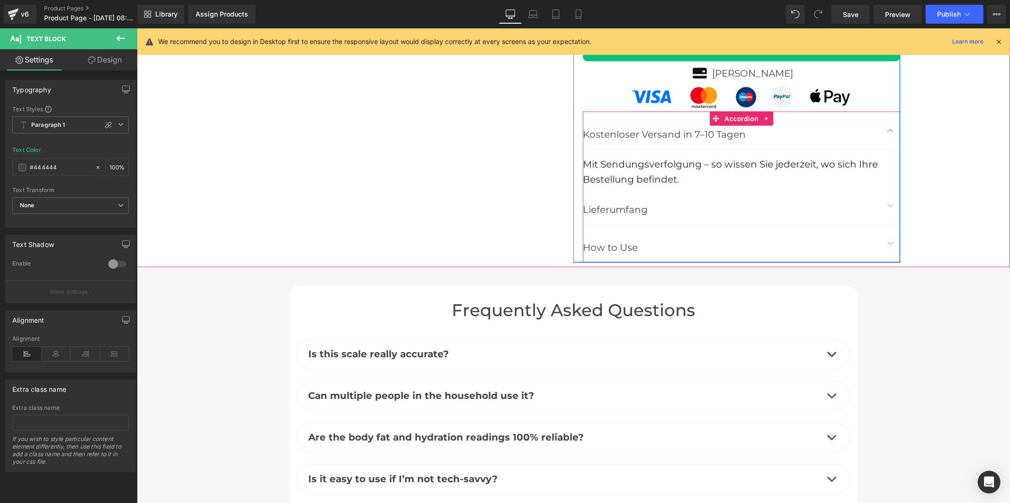
click at [888, 187] on button "button" at bounding box center [890, 205] width 19 height 37
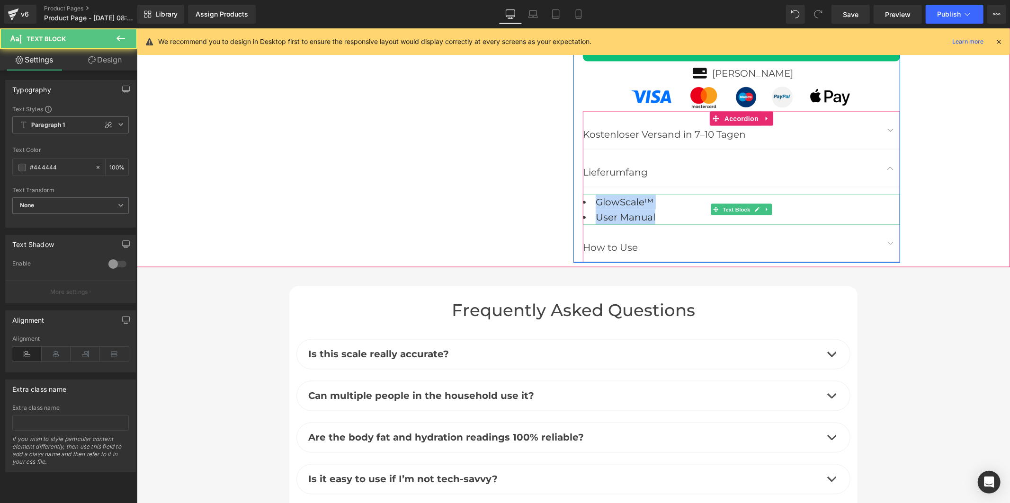
drag, startPoint x: 660, startPoint y: 194, endPoint x: 592, endPoint y: 178, distance: 69.6
click at [592, 194] on ul "GlowScale™ User Manual" at bounding box center [740, 209] width 317 height 30
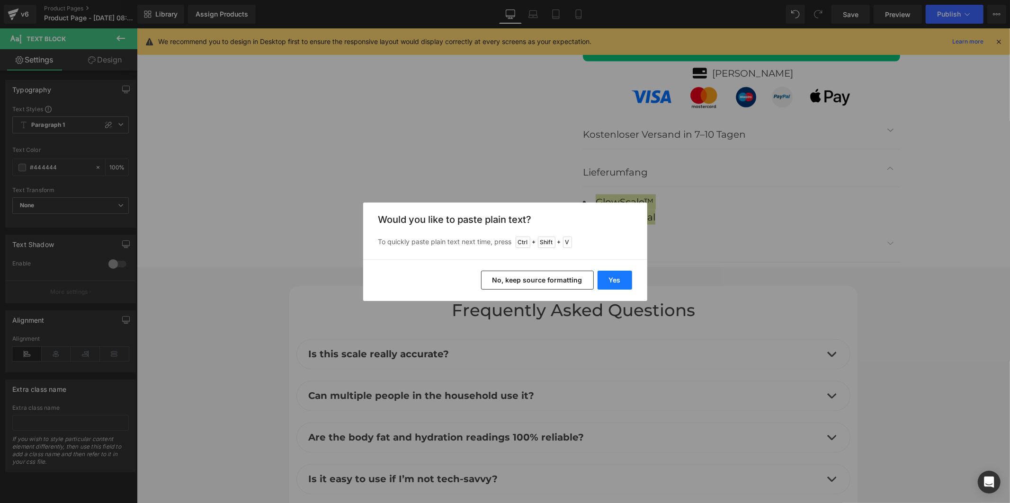
click at [617, 278] on button "Yes" at bounding box center [615, 280] width 35 height 19
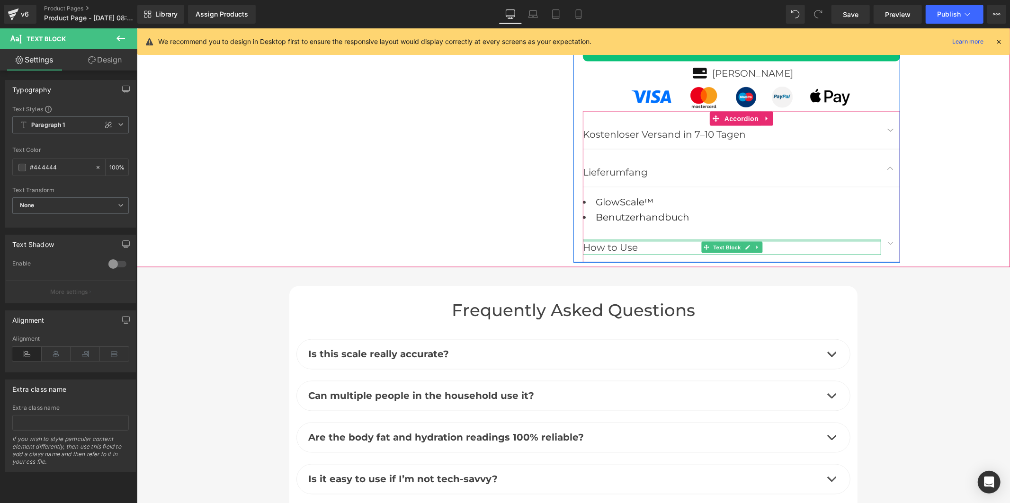
click at [615, 240] on div at bounding box center [731, 241] width 298 height 2
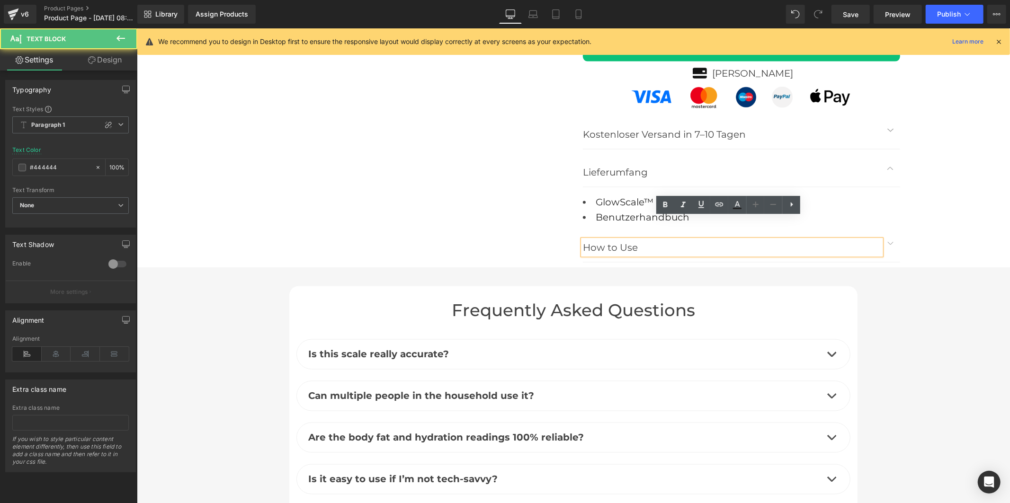
click at [617, 240] on p "How to Use" at bounding box center [731, 247] width 298 height 15
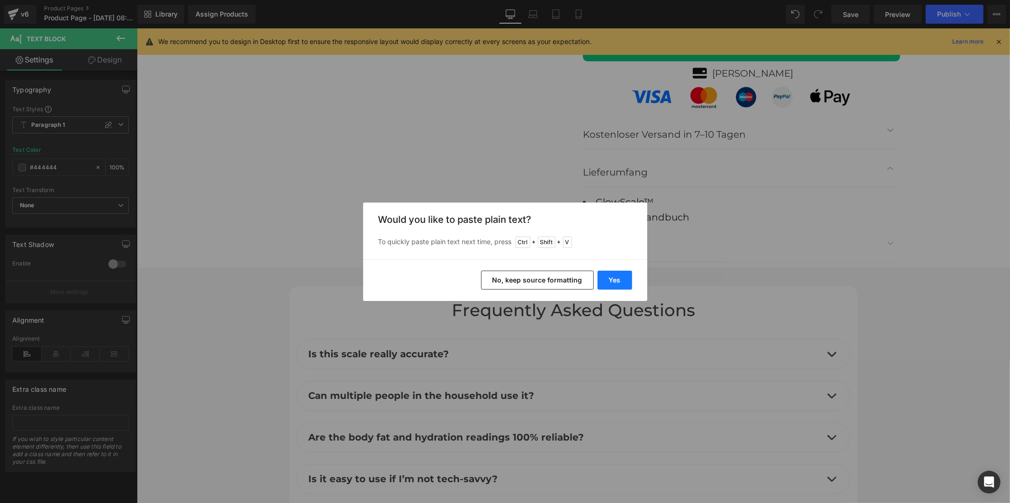
click at [624, 282] on button "Yes" at bounding box center [615, 280] width 35 height 19
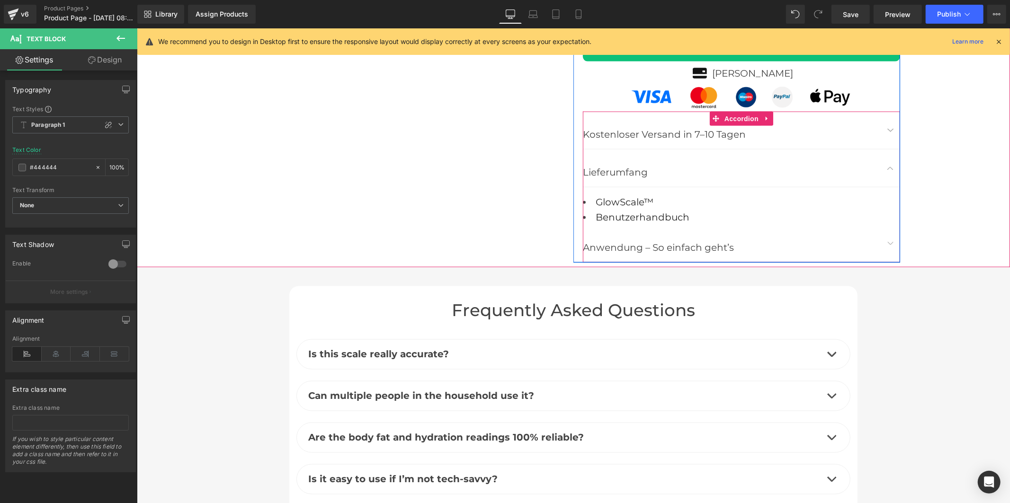
click at [890, 245] on span "button" at bounding box center [890, 245] width 0 height 0
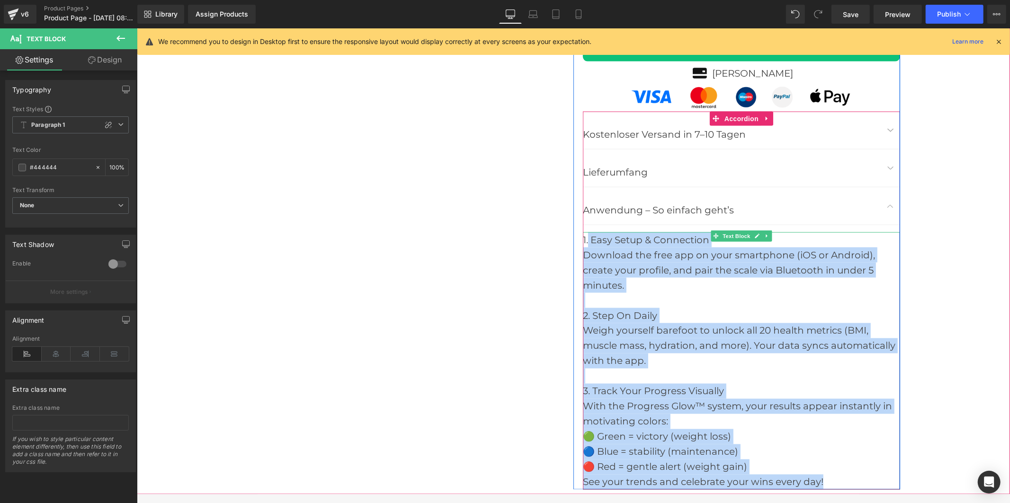
drag, startPoint x: 771, startPoint y: 459, endPoint x: 584, endPoint y: 213, distance: 309.2
click at [584, 232] on div "1. Easy Setup & Connection Download the free app on your smartphone (iOS or And…" at bounding box center [740, 361] width 317 height 258
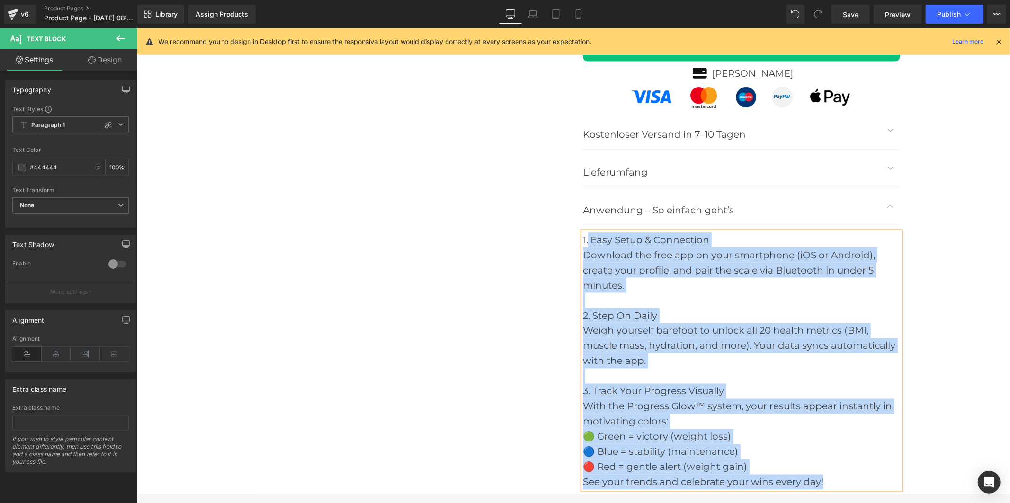
click at [677, 323] on div "Weigh yourself barefoot to unlock all 20 health metrics (BMI, muscle mass, hydr…" at bounding box center [740, 345] width 317 height 45
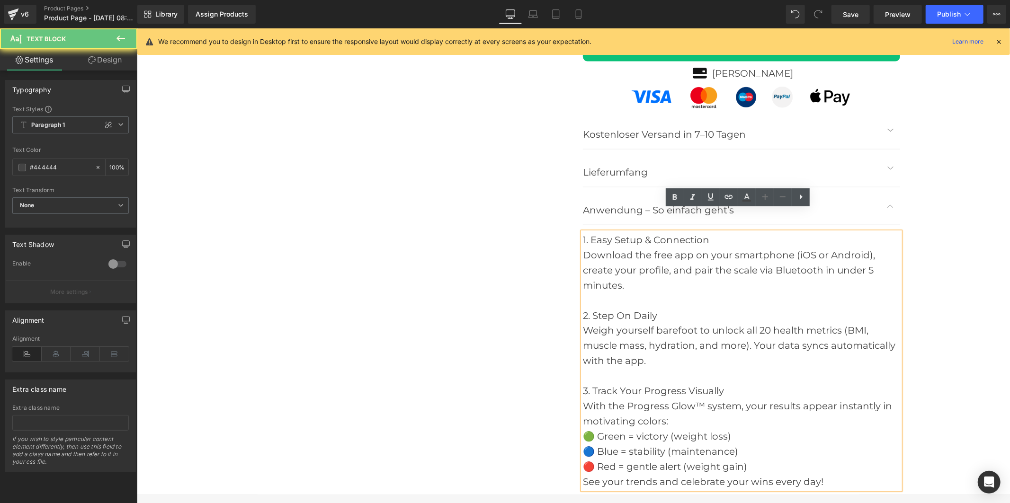
click at [676, 323] on div "Weigh yourself barefoot to unlock all 20 health metrics (BMI, muscle mass, hydr…" at bounding box center [740, 345] width 317 height 45
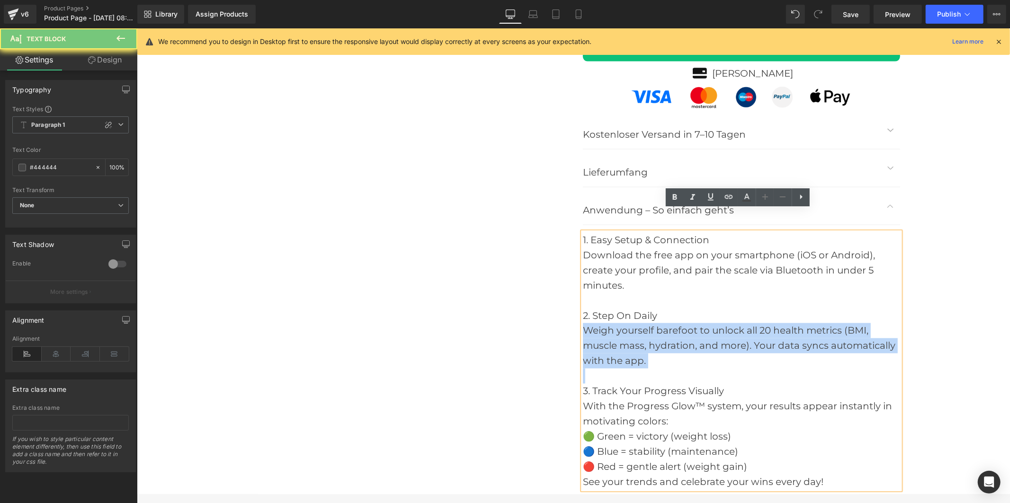
click at [676, 323] on div "Weigh yourself barefoot to unlock all 20 health metrics (BMI, muscle mass, hydr…" at bounding box center [740, 345] width 317 height 45
drag, startPoint x: 685, startPoint y: 338, endPoint x: 695, endPoint y: 356, distance: 20.6
click at [685, 338] on div "Weigh yourself barefoot to unlock all 20 health metrics (BMI, muscle mass, hydr…" at bounding box center [740, 345] width 317 height 45
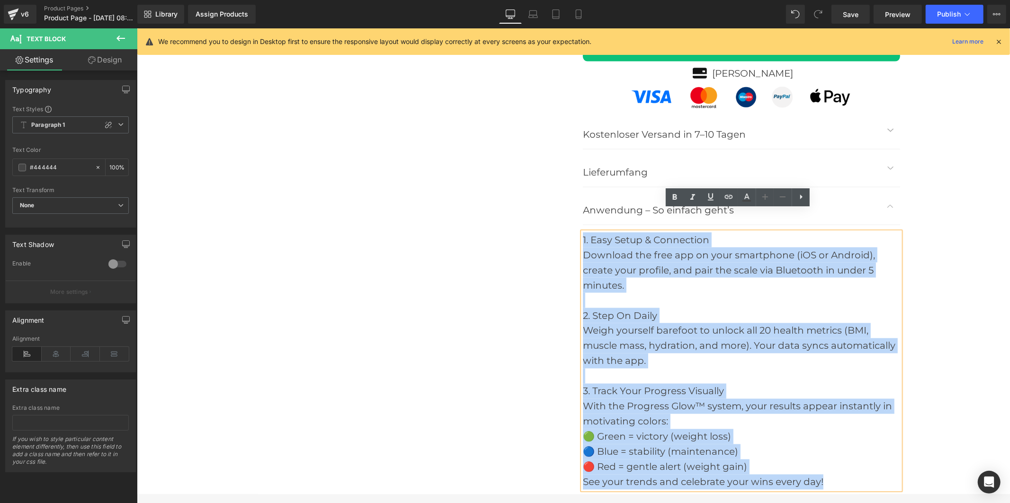
drag, startPoint x: 822, startPoint y: 457, endPoint x: 578, endPoint y: 216, distance: 342.5
click at [582, 232] on div "1. Easy Setup & Connection Download the free app on your smartphone (iOS or And…" at bounding box center [740, 361] width 317 height 258
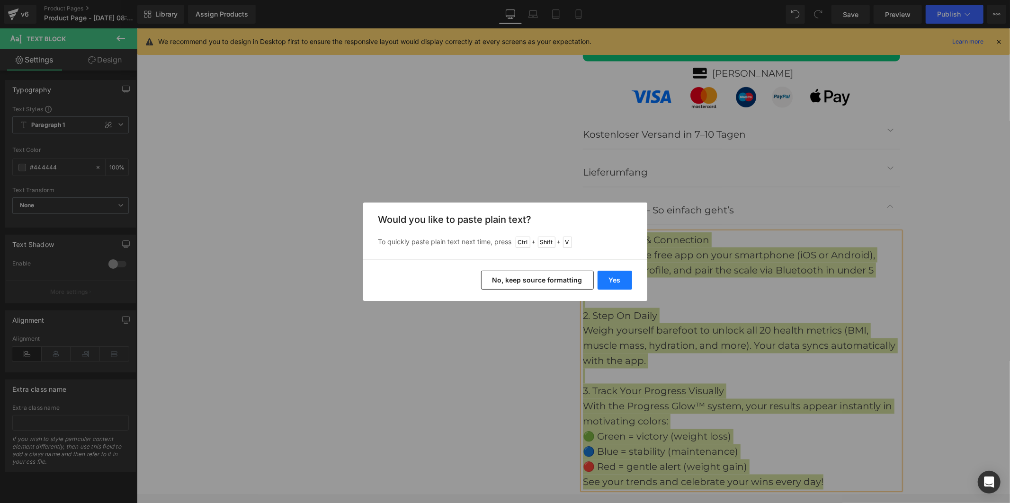
click at [620, 281] on button "Yes" at bounding box center [615, 280] width 35 height 19
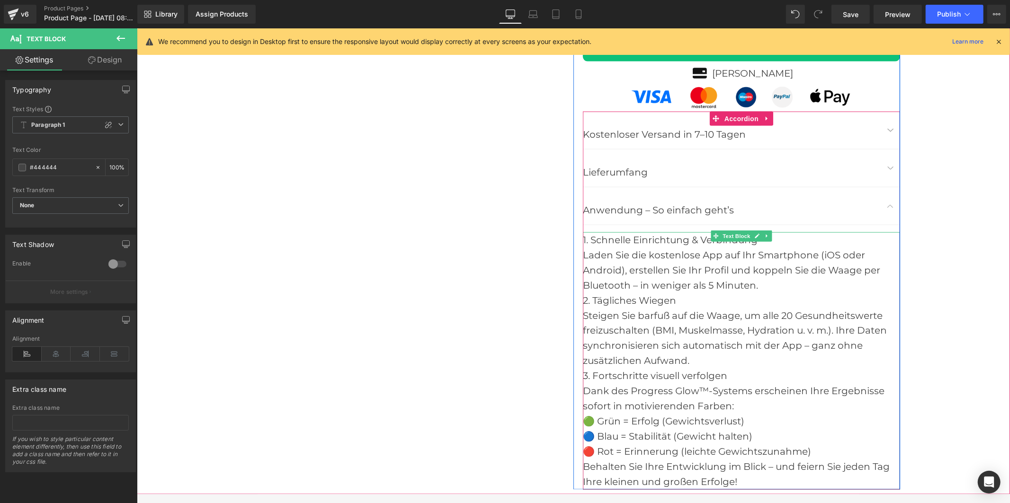
click at [759, 262] on div "Laden Sie die kostenlose App auf Ihr Smartphone (iOS oder Android), erstellen S…" at bounding box center [740, 269] width 317 height 45
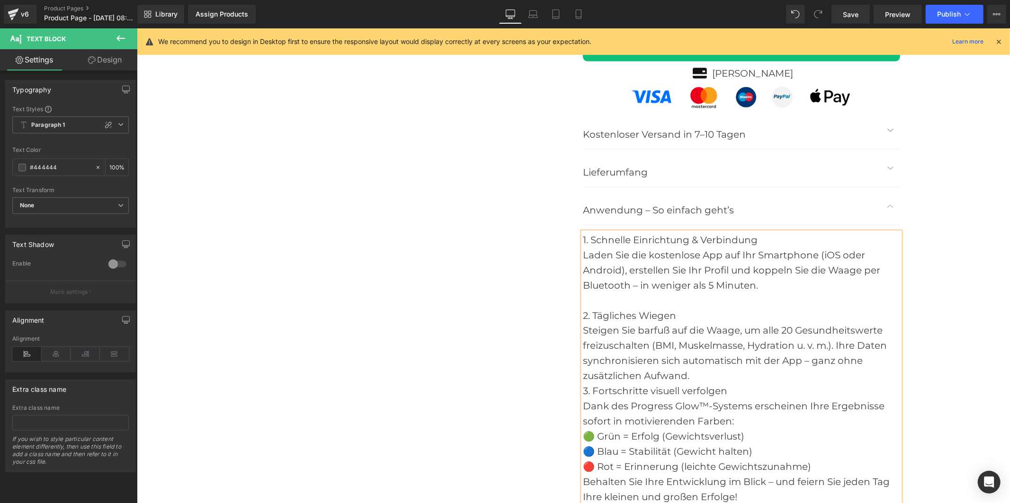
click at [689, 353] on div "Steigen Sie barfuß auf die Waage, um alle 20 Gesundheitswerte freizuschalten (B…" at bounding box center [740, 353] width 317 height 61
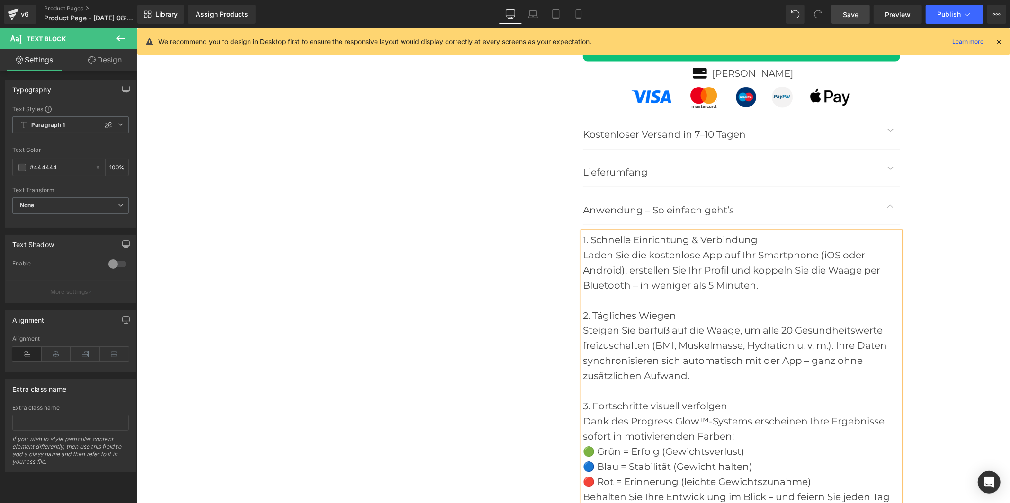
click at [845, 13] on span "Save" at bounding box center [851, 14] width 16 height 10
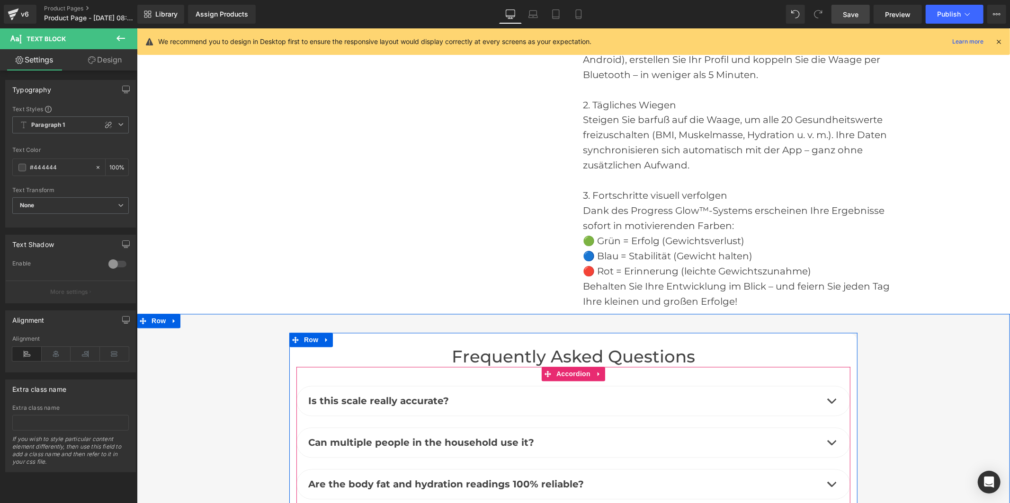
scroll to position [4509, 0]
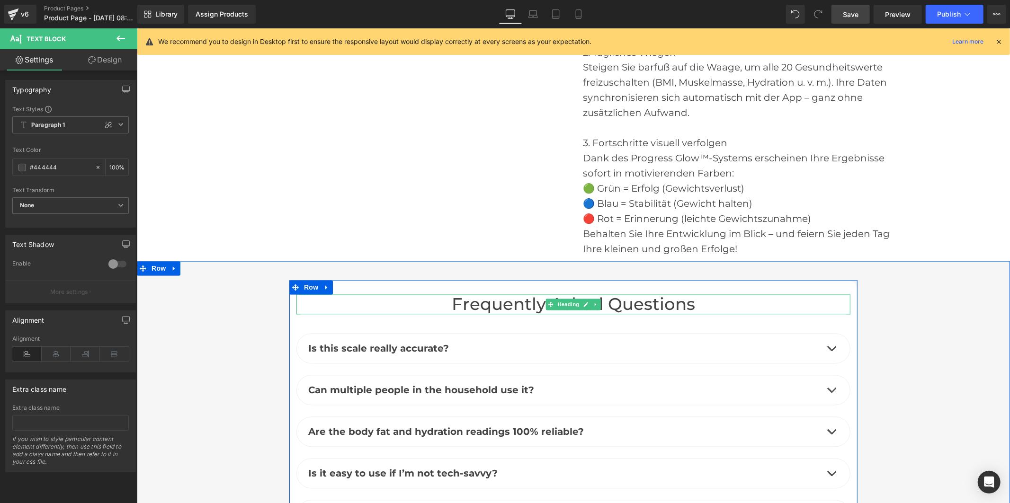
click at [616, 295] on h2 "Frequently Asked Questions" at bounding box center [573, 305] width 554 height 20
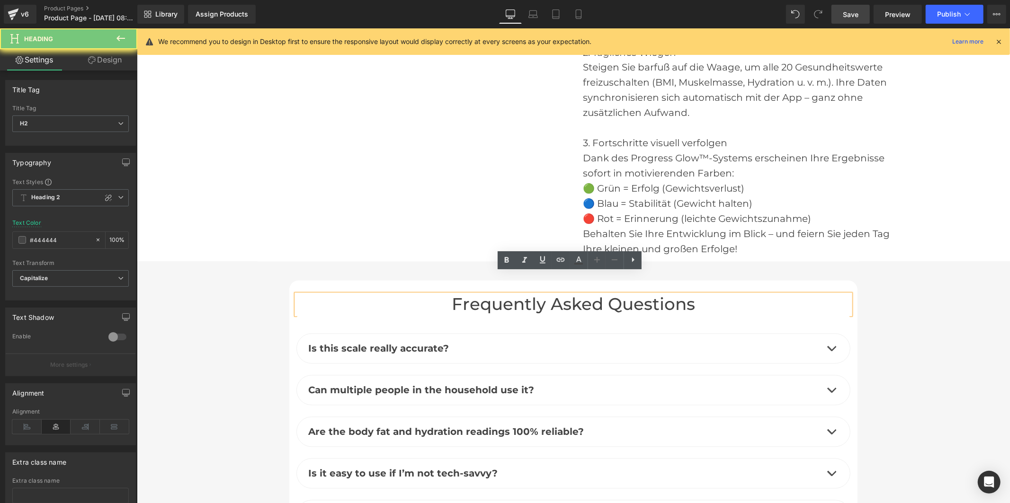
click at [616, 295] on h2 "Frequently Asked Questions" at bounding box center [573, 305] width 554 height 20
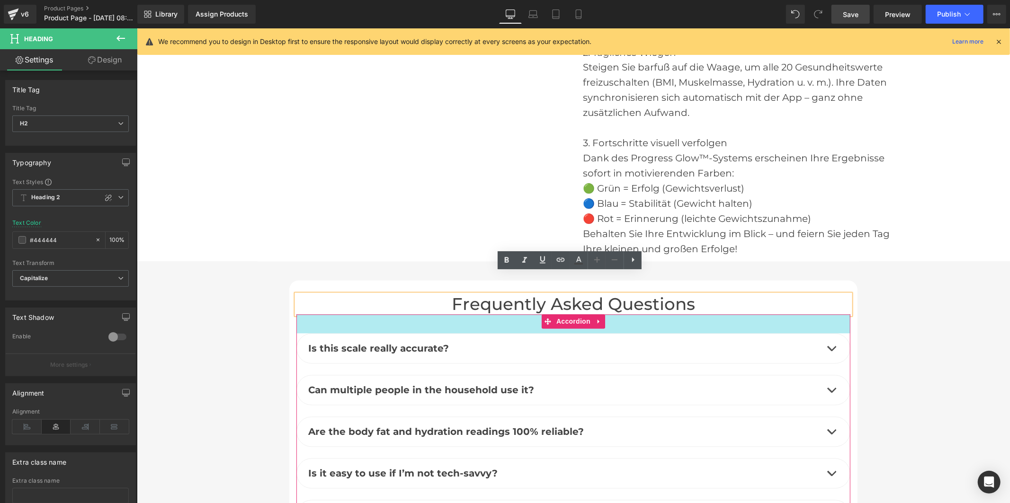
paste div
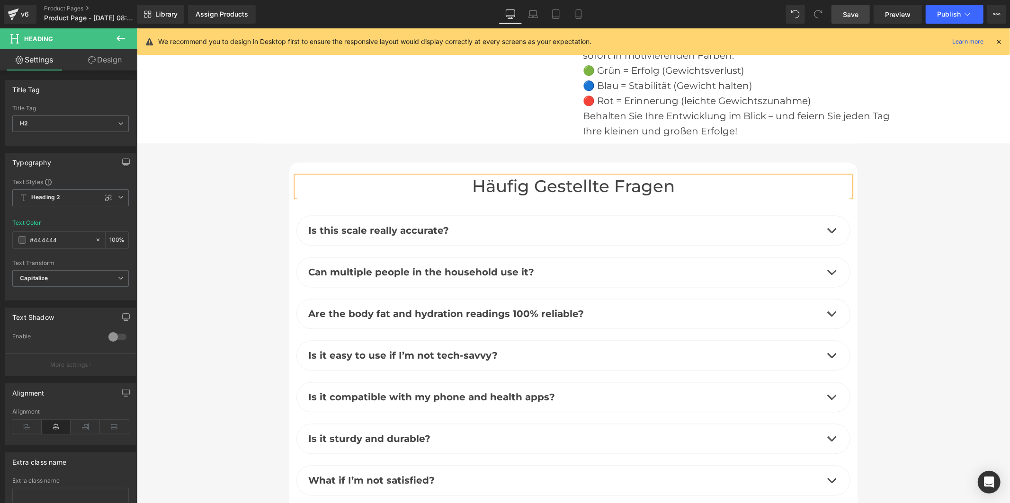
scroll to position [4667, 0]
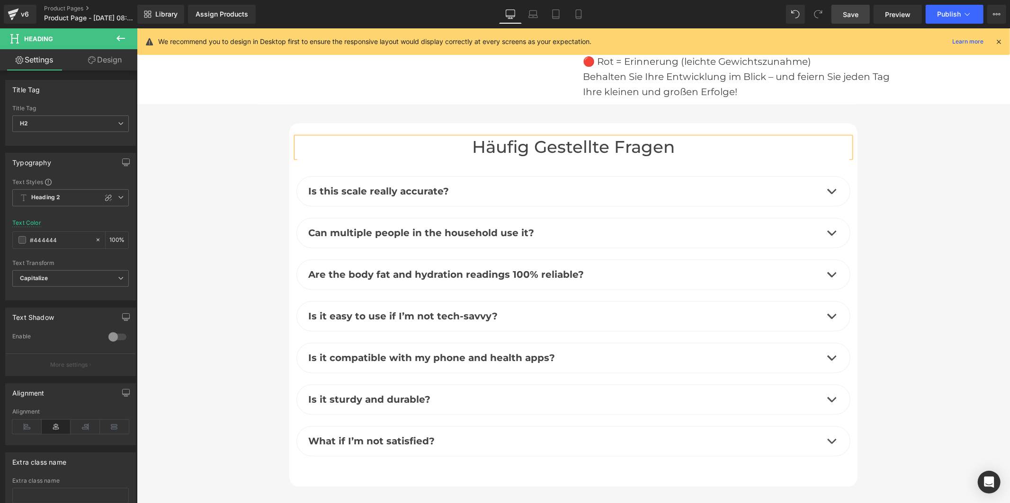
click at [412, 185] on b "Is this scale really accurate?" at bounding box center [378, 190] width 141 height 11
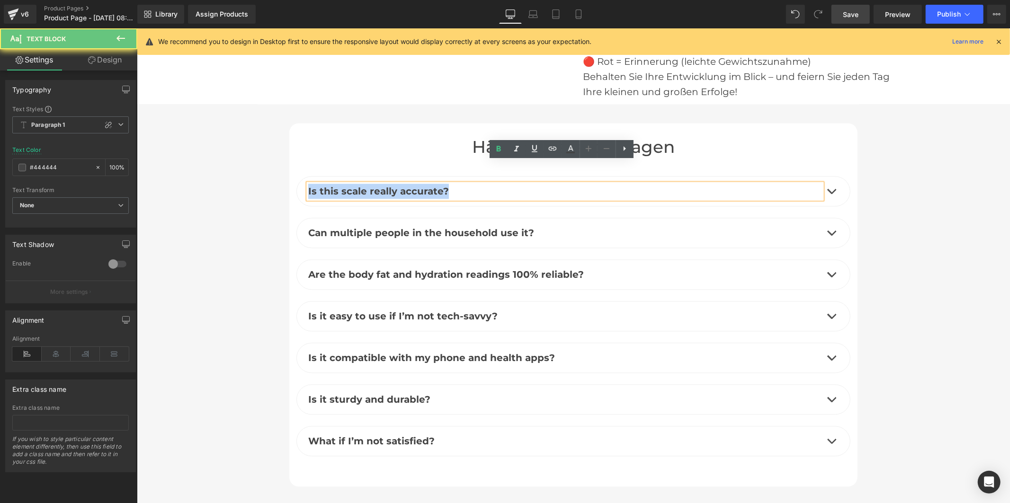
click at [412, 185] on b "Is this scale really accurate?" at bounding box center [378, 190] width 141 height 11
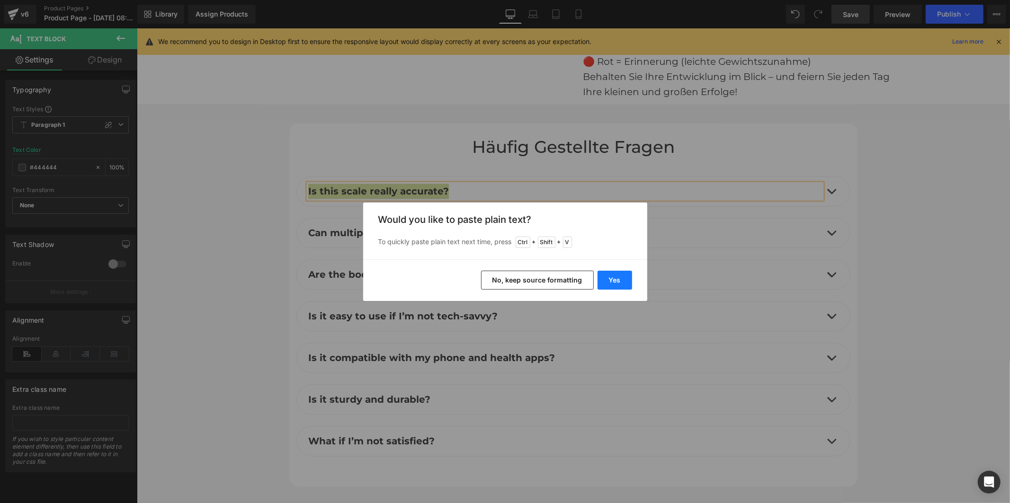
click at [626, 277] on button "Yes" at bounding box center [615, 280] width 35 height 19
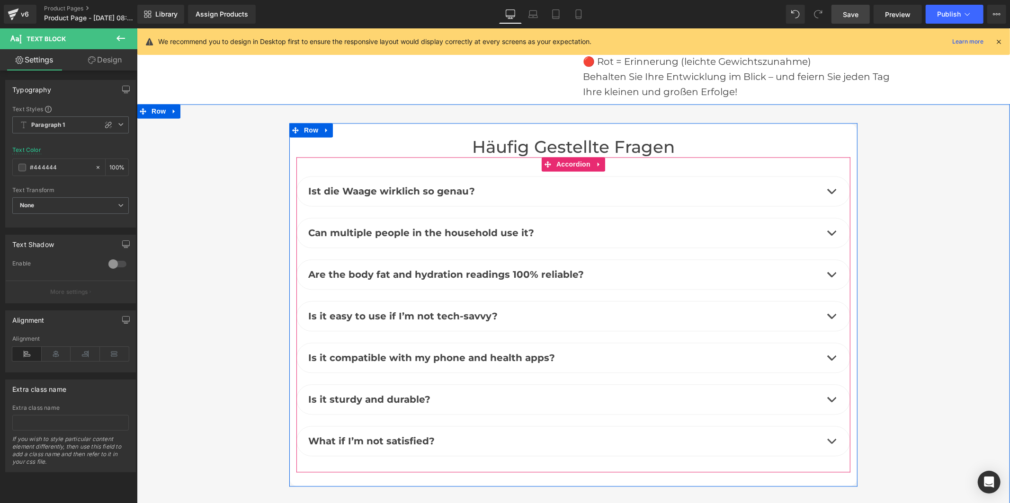
click at [753, 183] on p "Ist die Waage wirklich so genau?" at bounding box center [565, 190] width 514 height 15
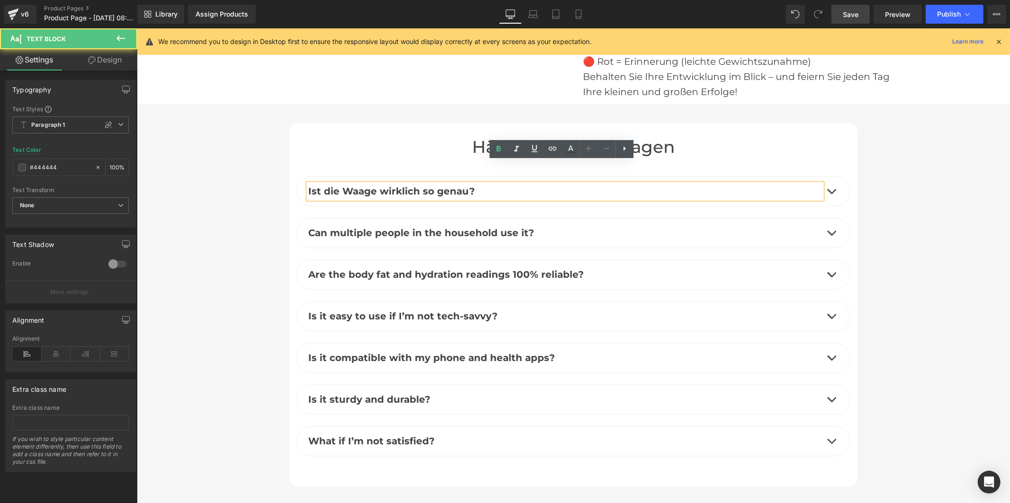
click at [826, 176] on button "button" at bounding box center [831, 190] width 19 height 29
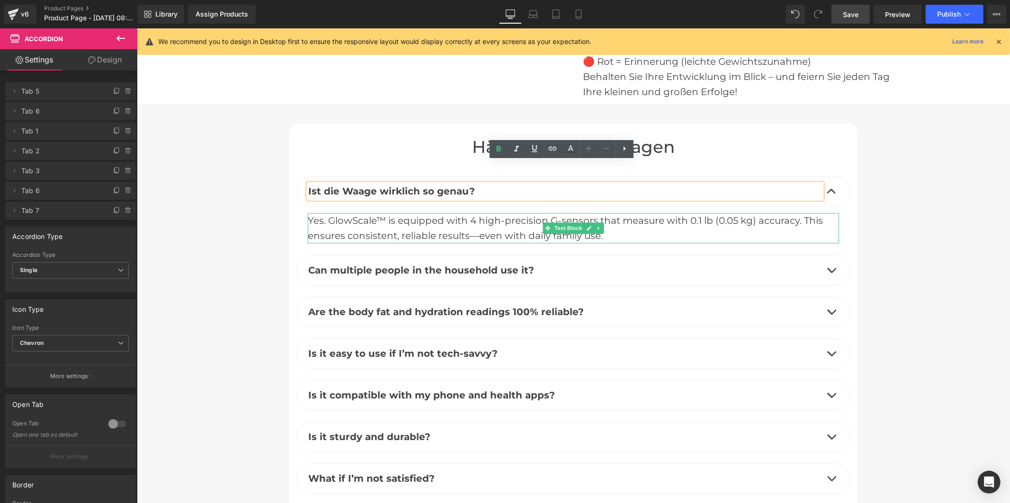
click at [454, 213] on div "Yes. GlowScale™ is equipped with 4 high-precision G-sensors that measure with 0…" at bounding box center [572, 228] width 531 height 30
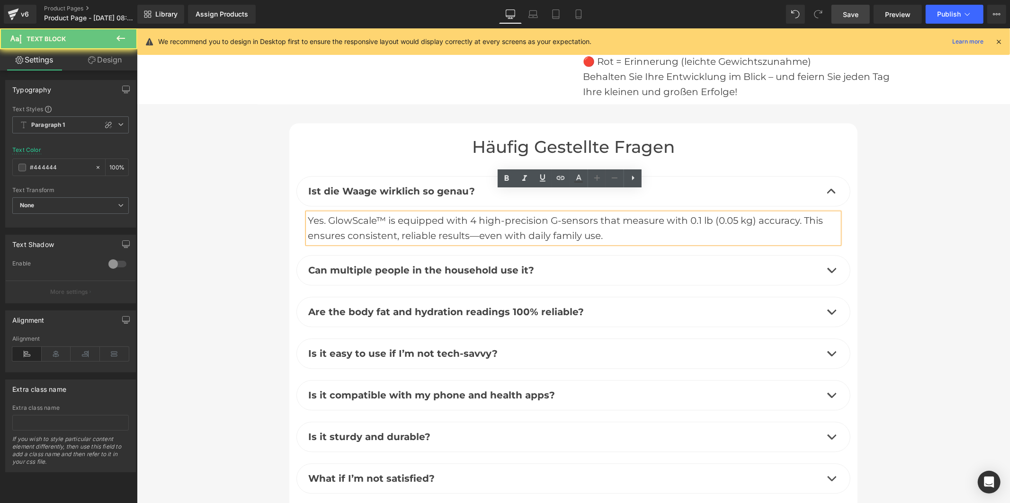
click at [454, 213] on div "Yes. GlowScale™ is equipped with 4 high-precision G-sensors that measure with 0…" at bounding box center [572, 228] width 531 height 30
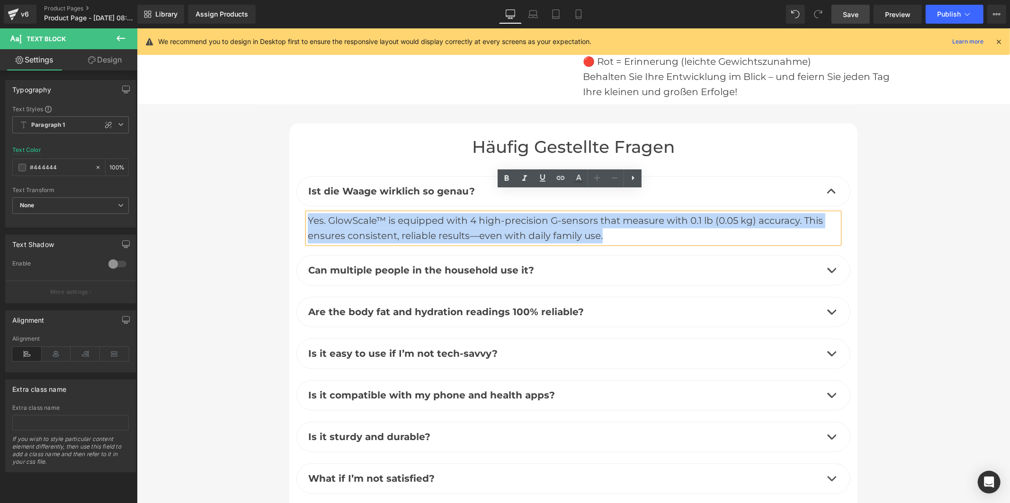
click at [454, 213] on div "Yes. GlowScale™ is equipped with 4 high-precision G-sensors that measure with 0…" at bounding box center [572, 228] width 531 height 30
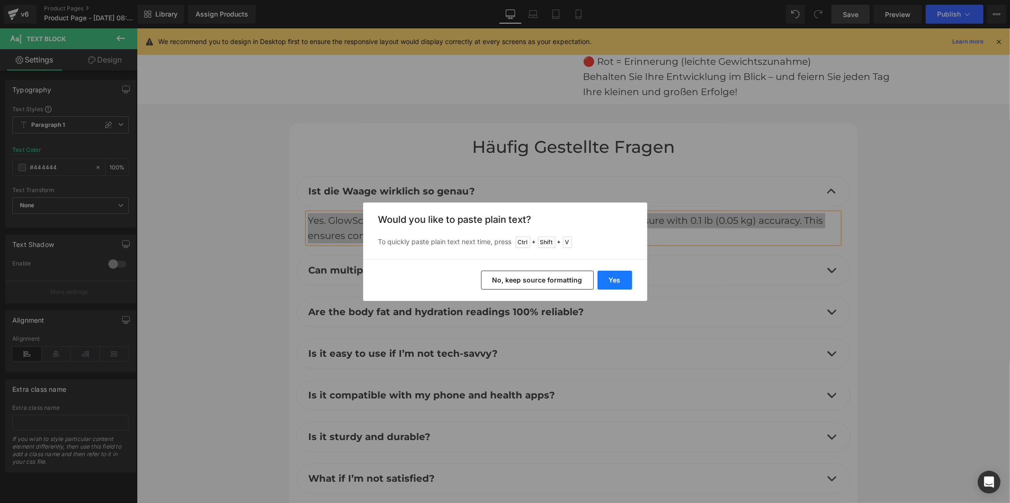
click at [609, 277] on button "Yes" at bounding box center [615, 280] width 35 height 19
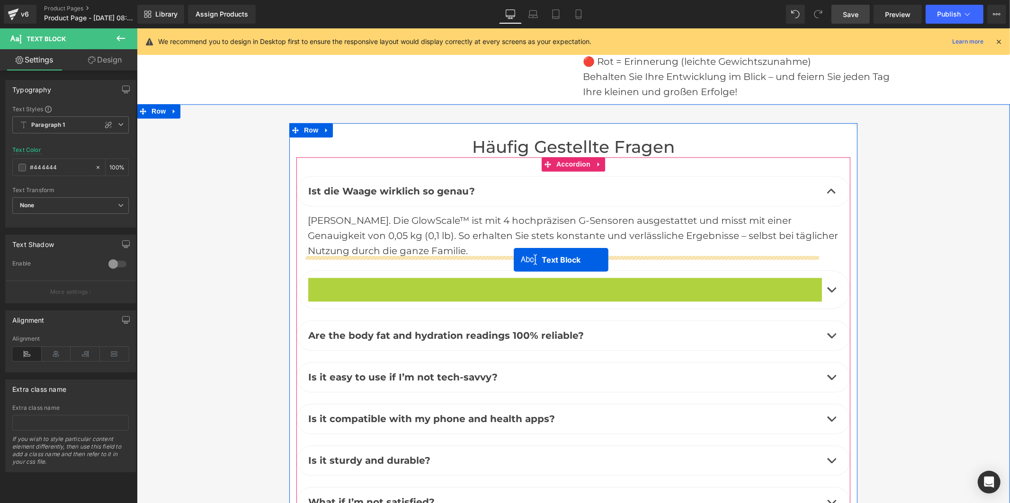
drag, startPoint x: 542, startPoint y: 262, endPoint x: 513, endPoint y: 260, distance: 29.0
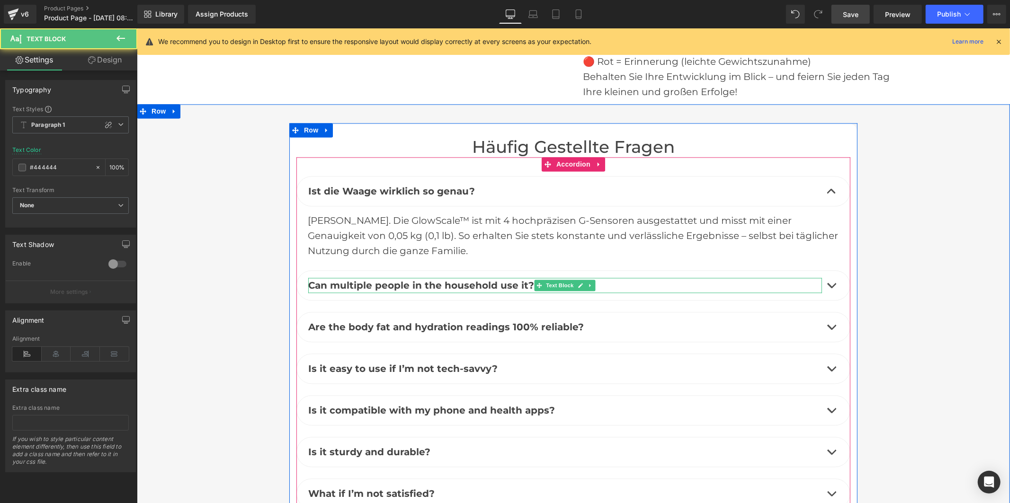
click at [485, 279] on b "Can multiple people in the household use it?" at bounding box center [421, 284] width 226 height 11
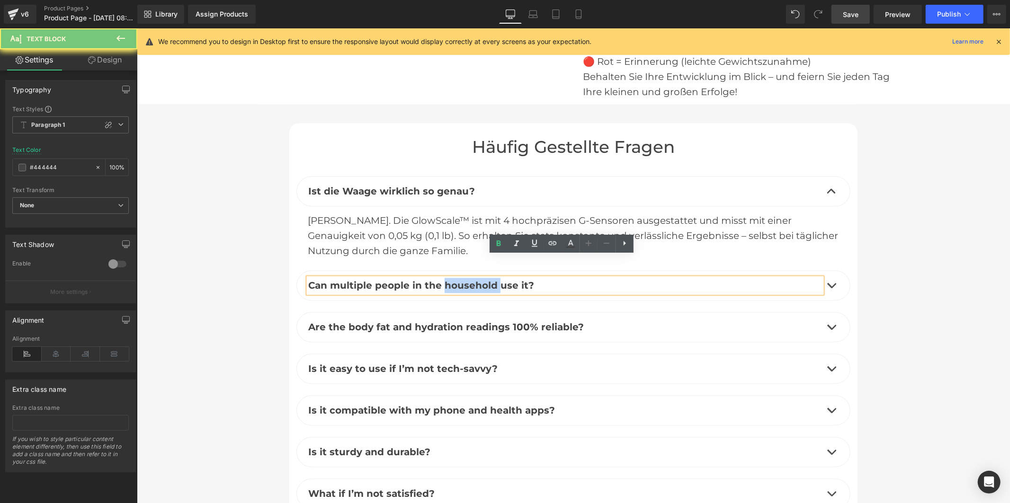
click at [485, 279] on b "Can multiple people in the household use it?" at bounding box center [421, 284] width 226 height 11
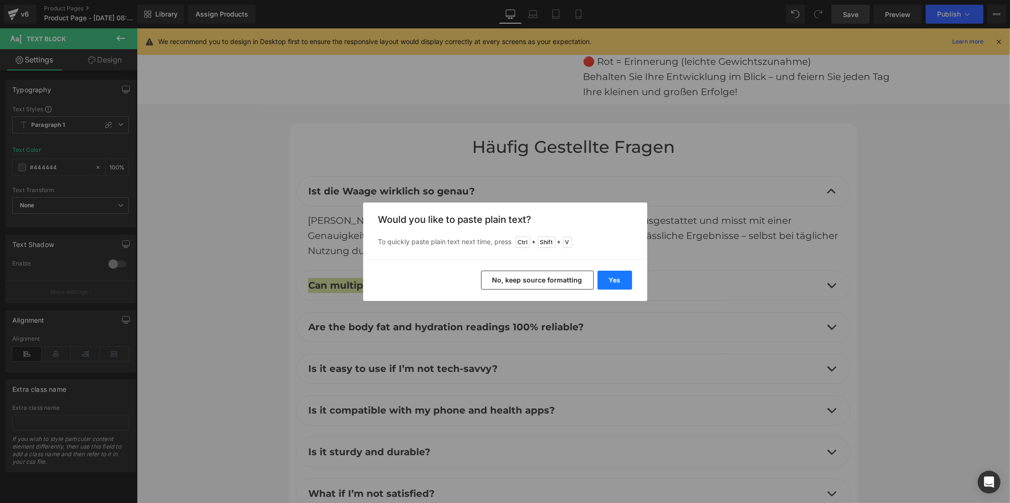
click at [609, 283] on button "Yes" at bounding box center [615, 280] width 35 height 19
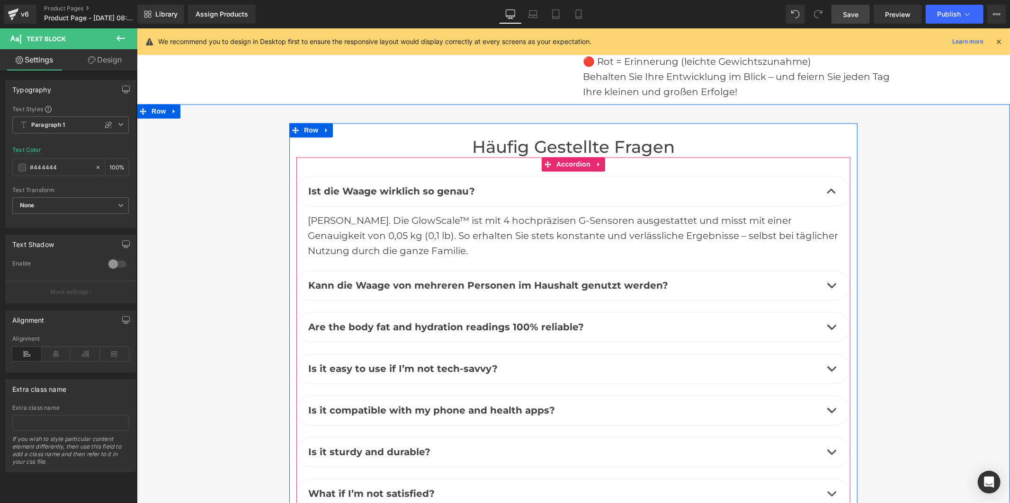
click at [827, 270] on button "button" at bounding box center [831, 284] width 19 height 29
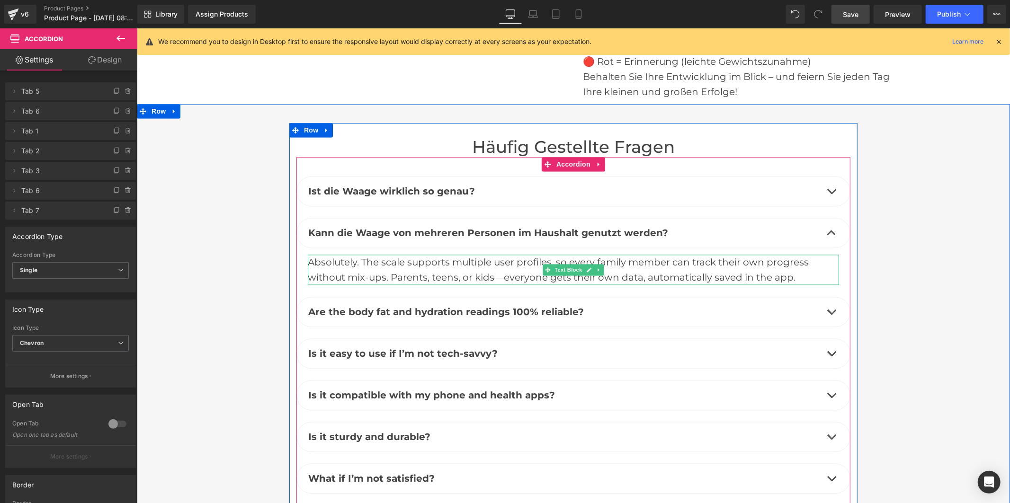
click at [432, 254] on div "Absolutely. The scale supports multiple user profiles, so every family member c…" at bounding box center [572, 269] width 531 height 30
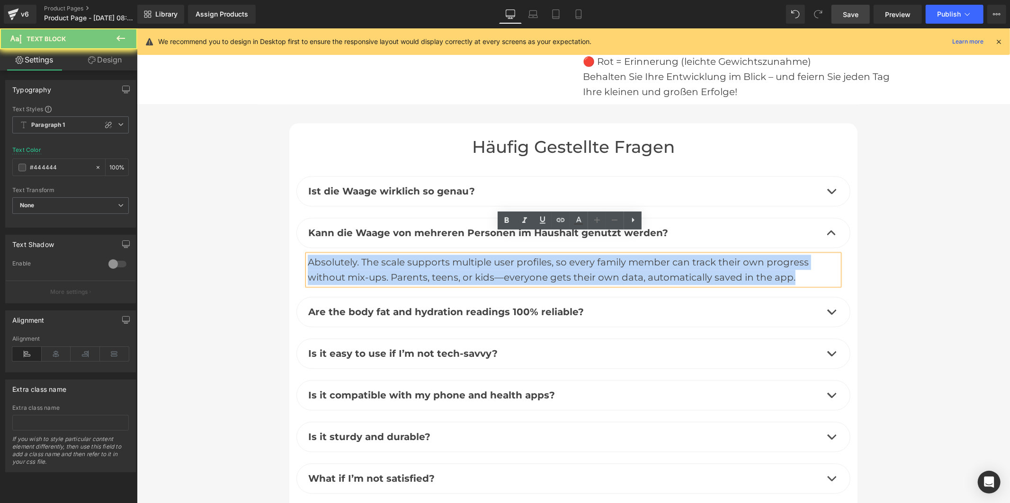
click at [432, 254] on div "Absolutely. The scale supports multiple user profiles, so every family member c…" at bounding box center [572, 269] width 531 height 30
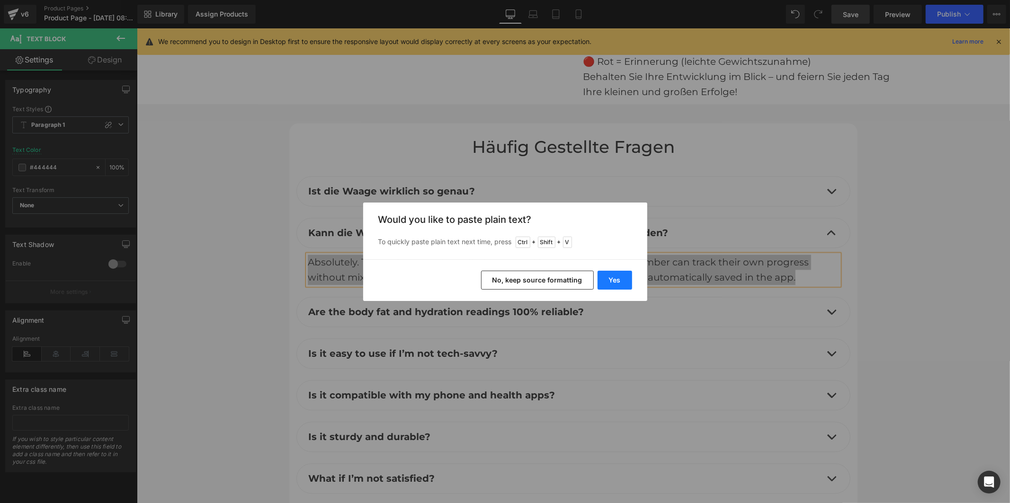
click at [608, 282] on button "Yes" at bounding box center [615, 280] width 35 height 19
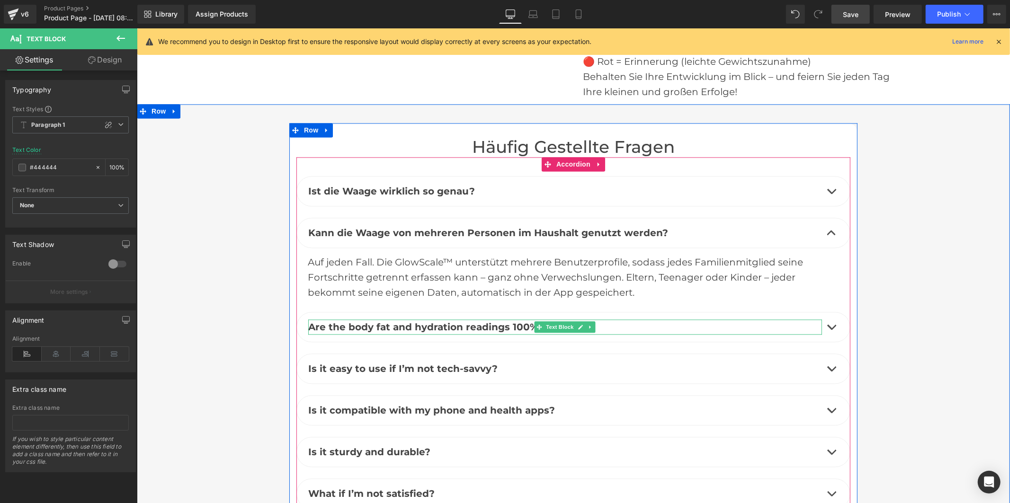
click at [458, 321] on b "Are the body fat and hydration readings 100% reliable?" at bounding box center [446, 326] width 276 height 11
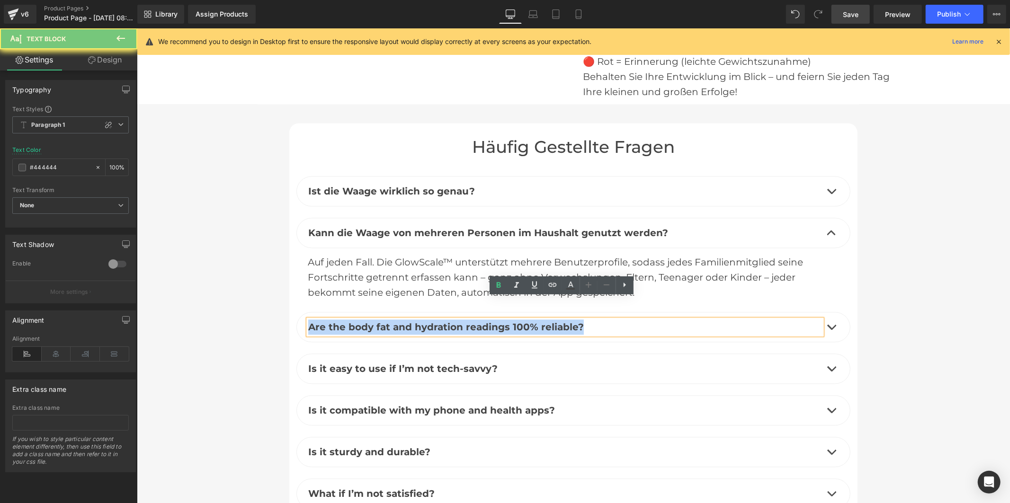
click at [458, 321] on b "Are the body fat and hydration readings 100% reliable?" at bounding box center [446, 326] width 276 height 11
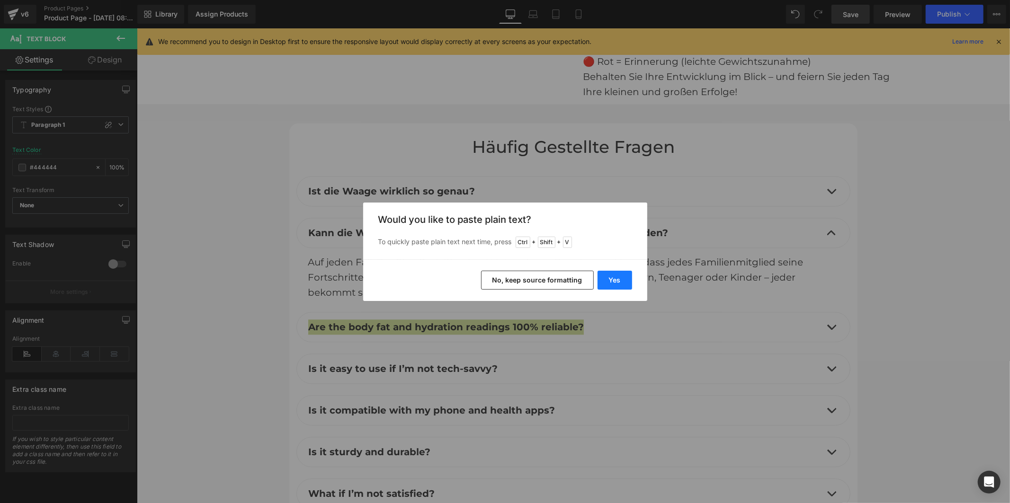
click at [608, 275] on button "Yes" at bounding box center [615, 280] width 35 height 19
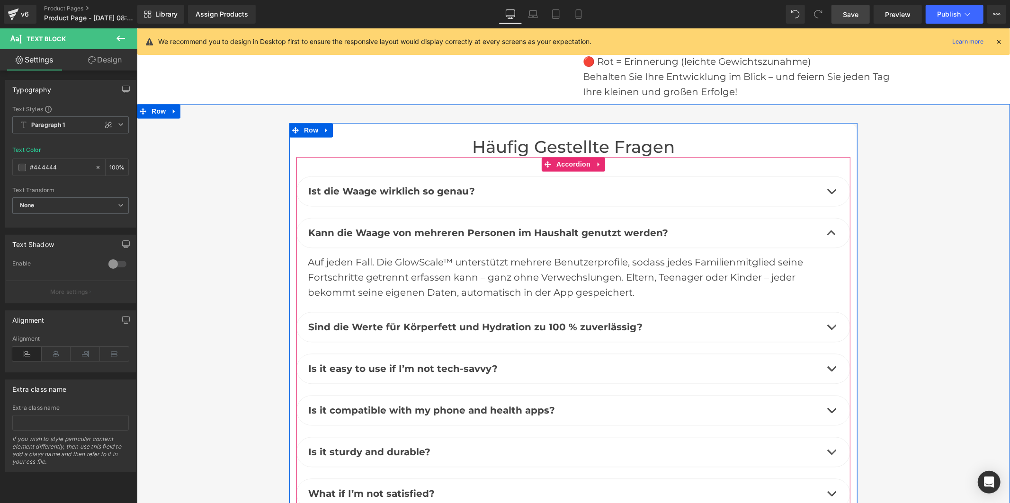
click at [831, 329] on span "button" at bounding box center [831, 329] width 0 height 0
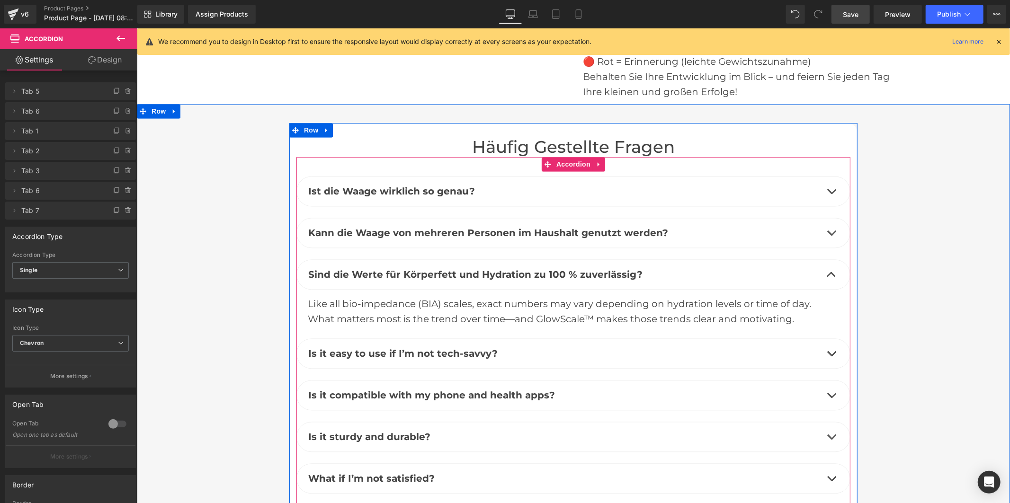
click at [512, 297] on div "Like all bio-impedance (BIA) scales, exact numbers may vary depending on hydrat…" at bounding box center [572, 311] width 531 height 30
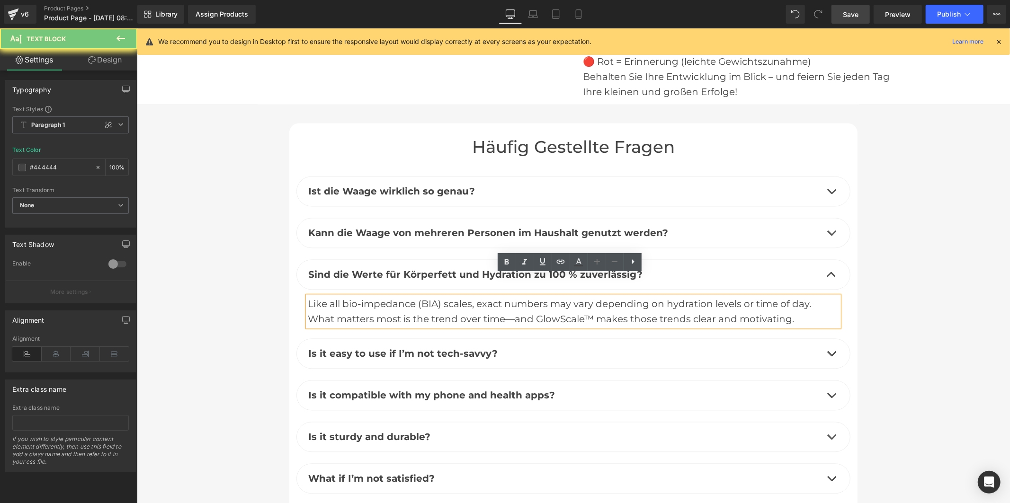
click at [512, 297] on div "Like all bio-impedance (BIA) scales, exact numbers may vary depending on hydrat…" at bounding box center [572, 311] width 531 height 30
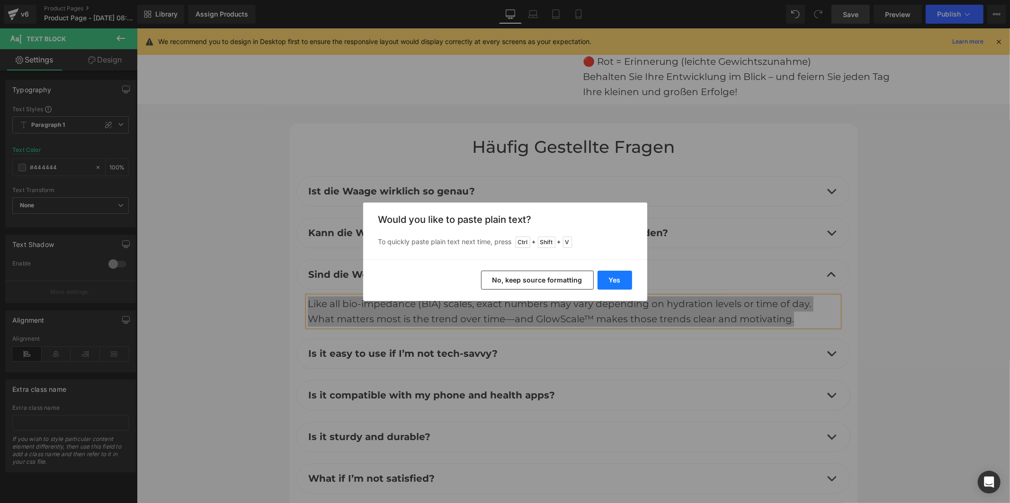
click at [604, 281] on button "Yes" at bounding box center [615, 280] width 35 height 19
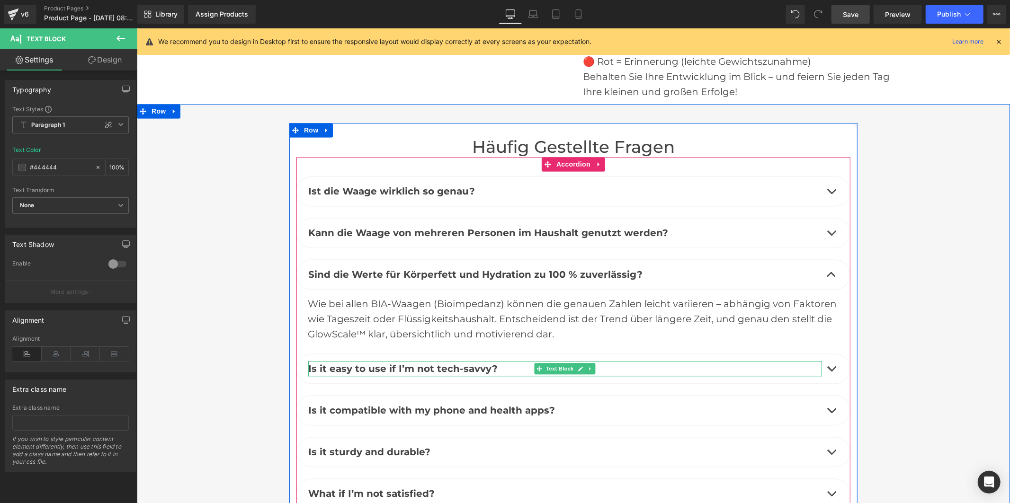
click at [417, 363] on b "Is it easy to use if I’m not tech-savvy?" at bounding box center [402, 368] width 189 height 11
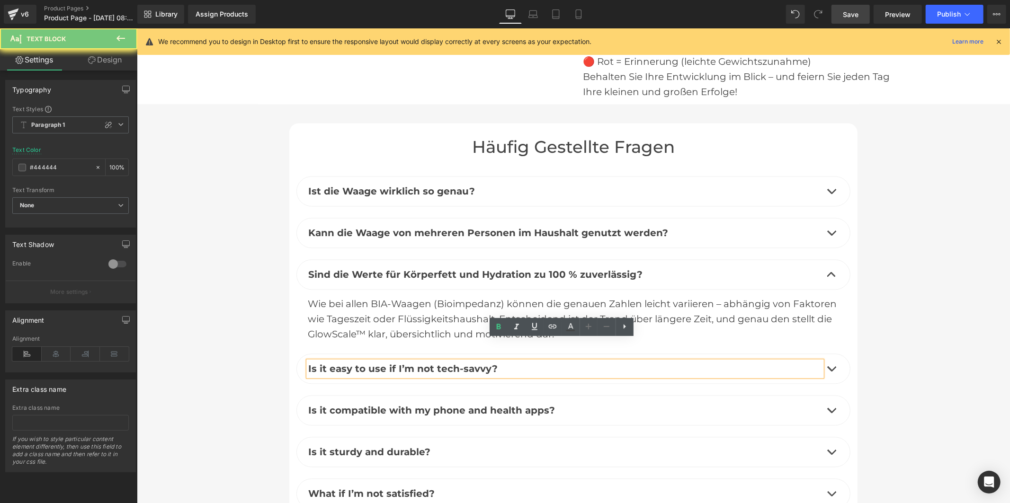
click at [417, 363] on b "Is it easy to use if I’m not tech-savvy?" at bounding box center [402, 368] width 189 height 11
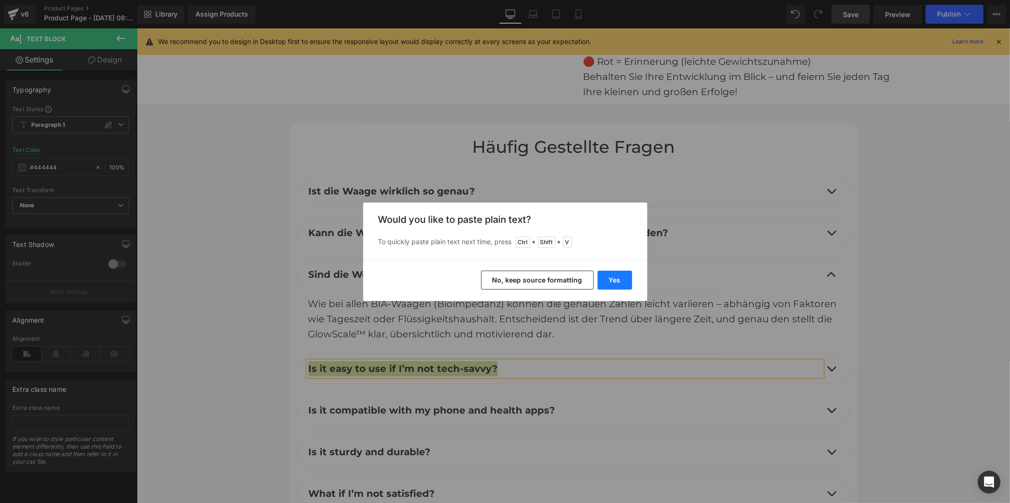
click at [618, 281] on button "Yes" at bounding box center [615, 280] width 35 height 19
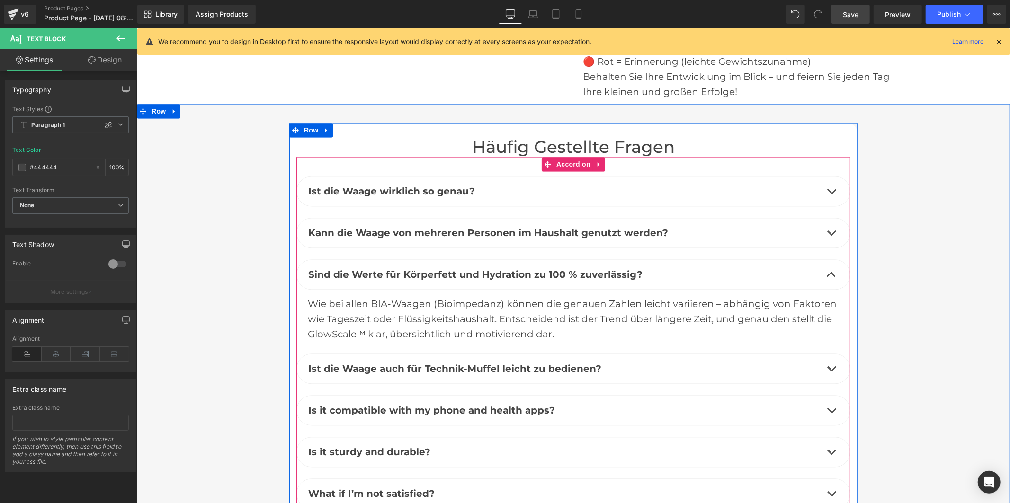
click at [831, 371] on span "button" at bounding box center [831, 371] width 0 height 0
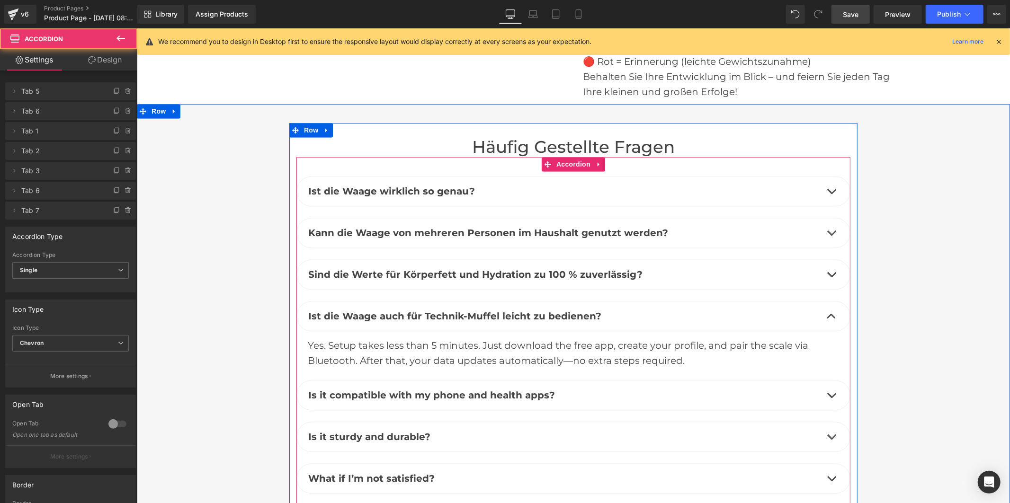
click at [453, 338] on div "Yes. Setup takes less than 5 minutes. Just download the free app, create your p…" at bounding box center [572, 353] width 531 height 30
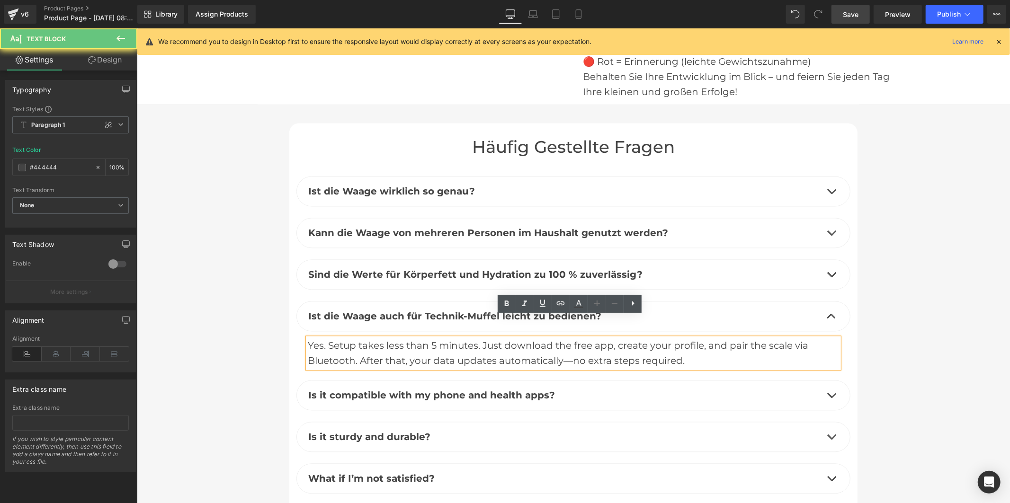
click at [453, 338] on div "Yes. Setup takes less than 5 minutes. Just download the free app, create your p…" at bounding box center [572, 353] width 531 height 30
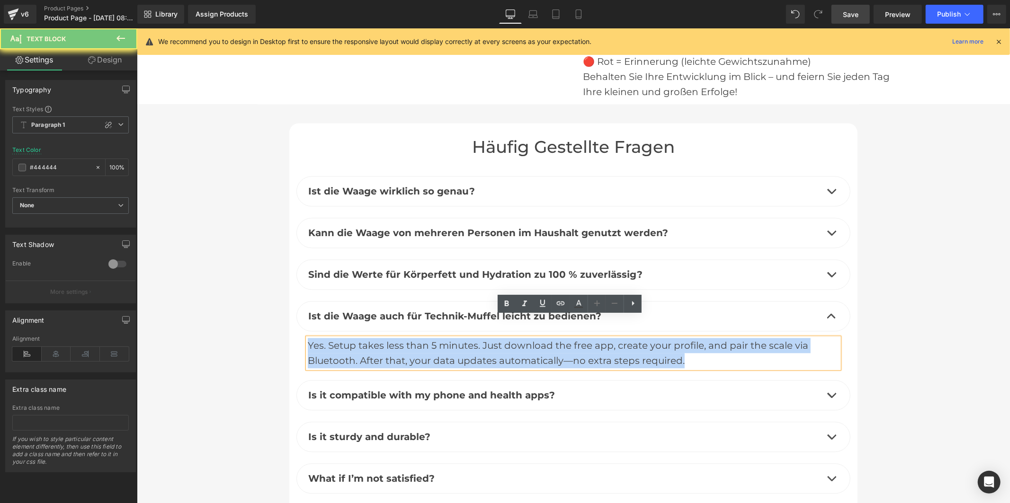
click at [453, 338] on div "Yes. Setup takes less than 5 minutes. Just download the free app, create your p…" at bounding box center [572, 353] width 531 height 30
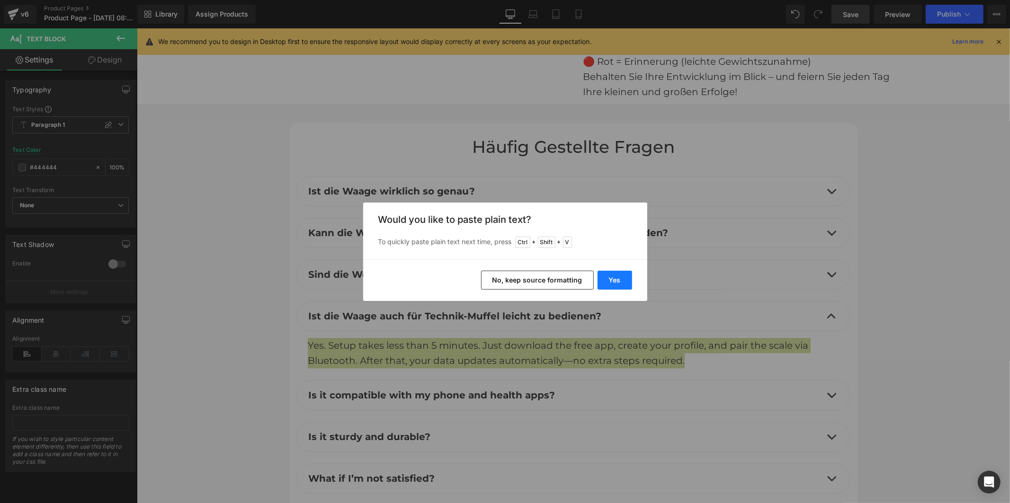
click at [614, 278] on button "Yes" at bounding box center [615, 280] width 35 height 19
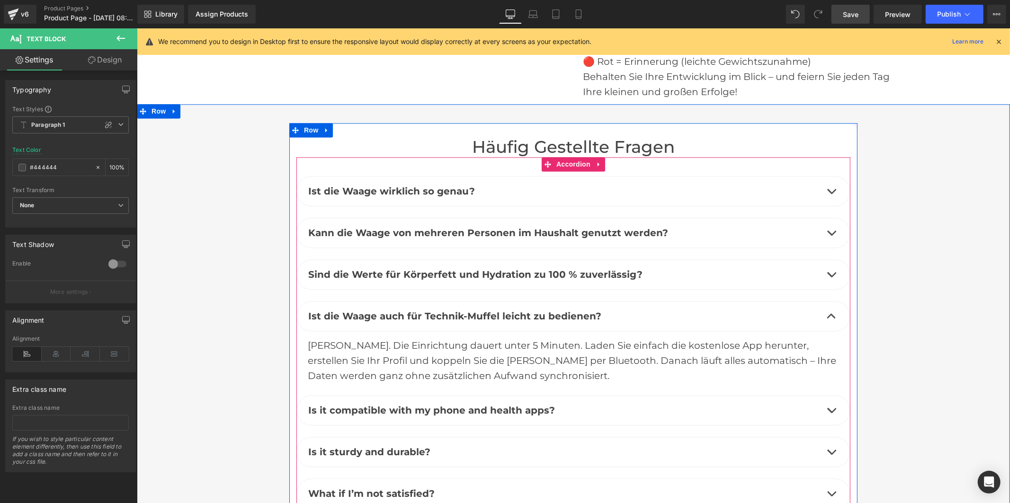
click at [481, 404] on b "Is it compatible with my phone and health apps?" at bounding box center [431, 409] width 247 height 11
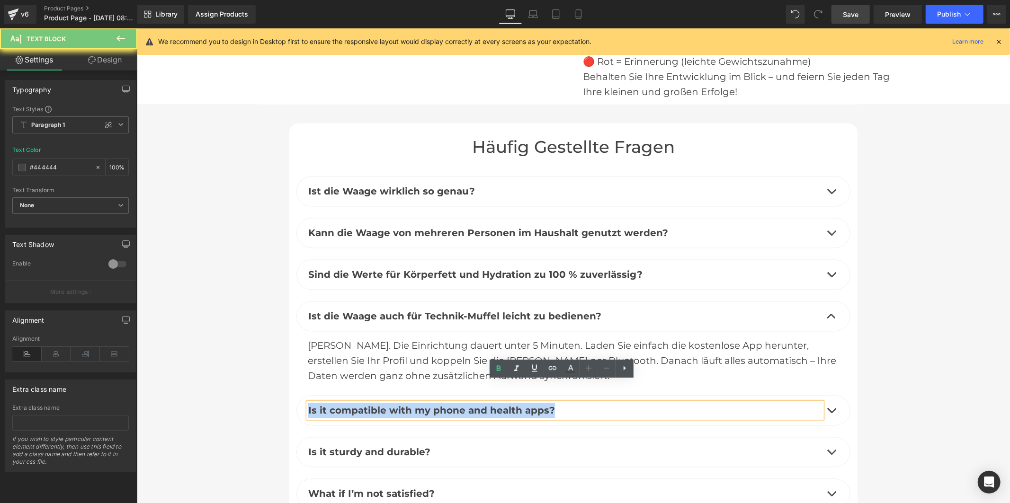
click at [481, 404] on b "Is it compatible with my phone and health apps?" at bounding box center [431, 409] width 247 height 11
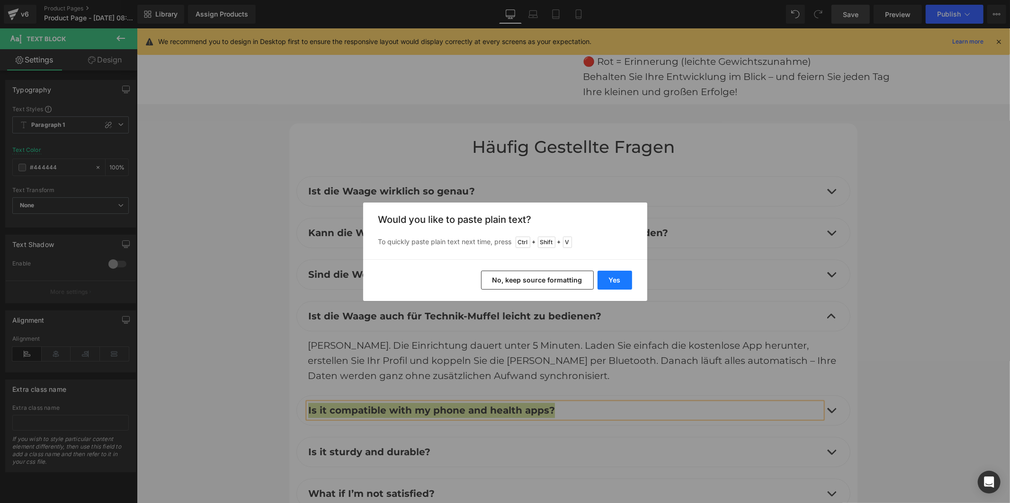
drag, startPoint x: 617, startPoint y: 277, endPoint x: 486, endPoint y: 293, distance: 132.1
click at [617, 277] on button "Yes" at bounding box center [615, 280] width 35 height 19
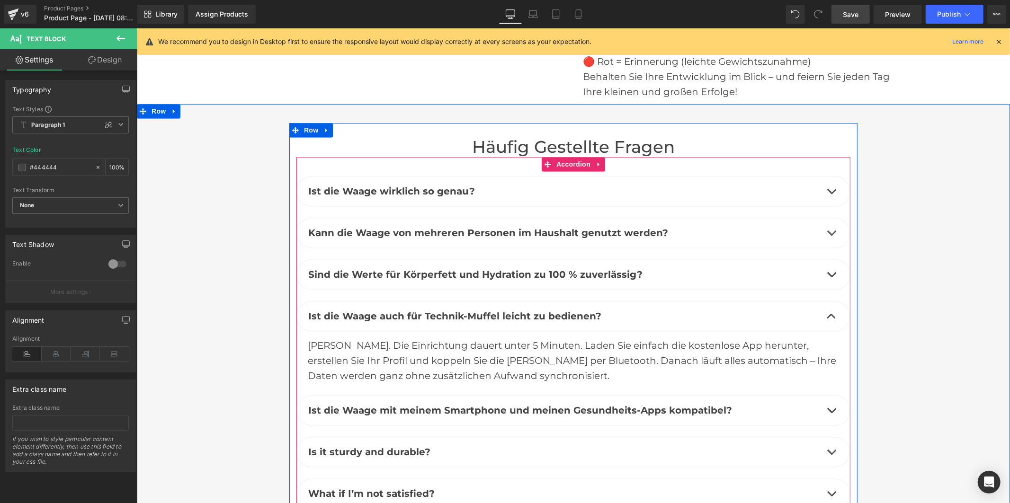
click at [823, 395] on button "button" at bounding box center [831, 409] width 19 height 29
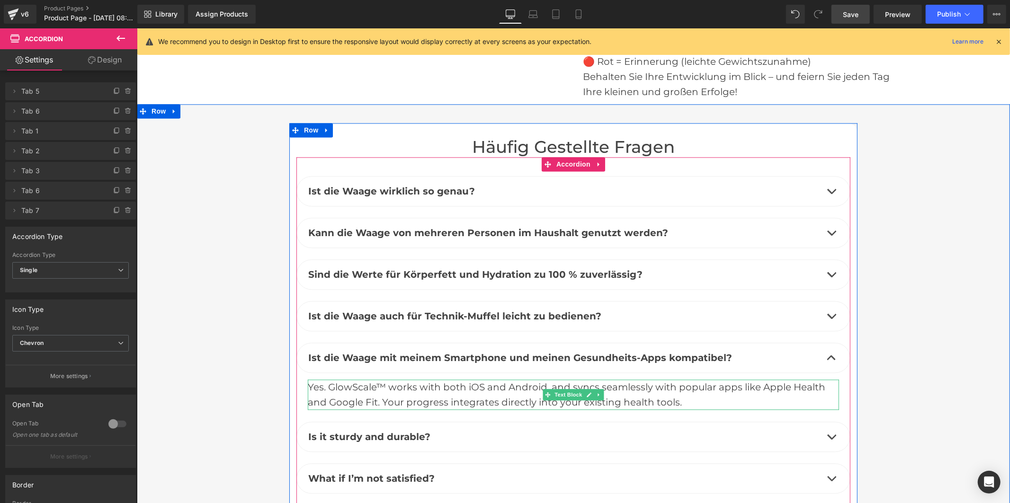
click at [360, 379] on div "Yes. GlowScale™ works with both iOS and Android, and syncs seamlessly with popu…" at bounding box center [572, 394] width 531 height 30
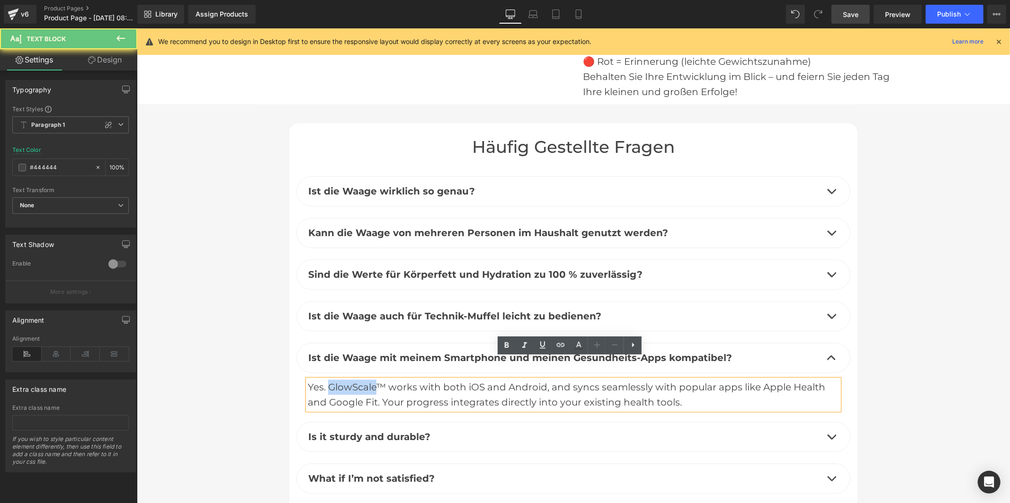
click at [360, 379] on div "Yes. GlowScale™ works with both iOS and Android, and syncs seamlessly with popu…" at bounding box center [572, 394] width 531 height 30
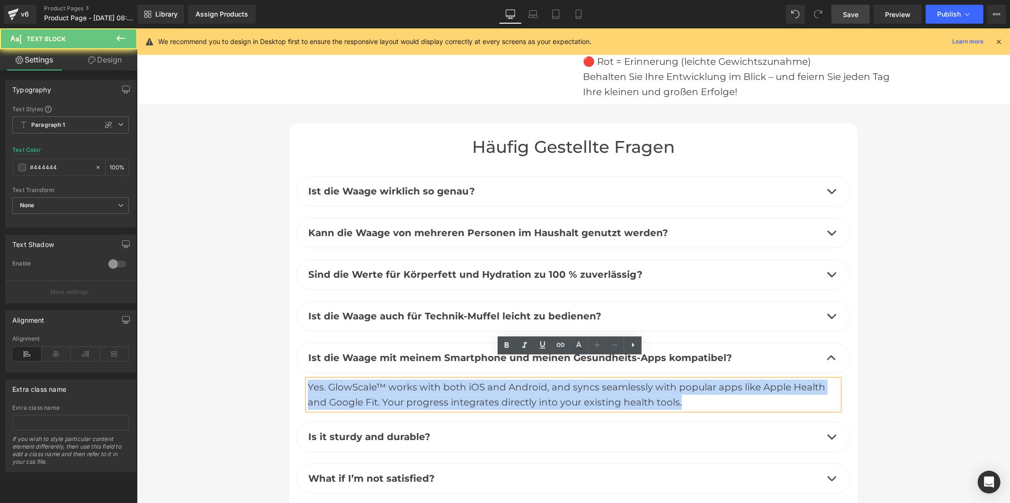
click at [360, 379] on div "Yes. GlowScale™ works with both iOS and Android, and syncs seamlessly with popu…" at bounding box center [572, 394] width 531 height 30
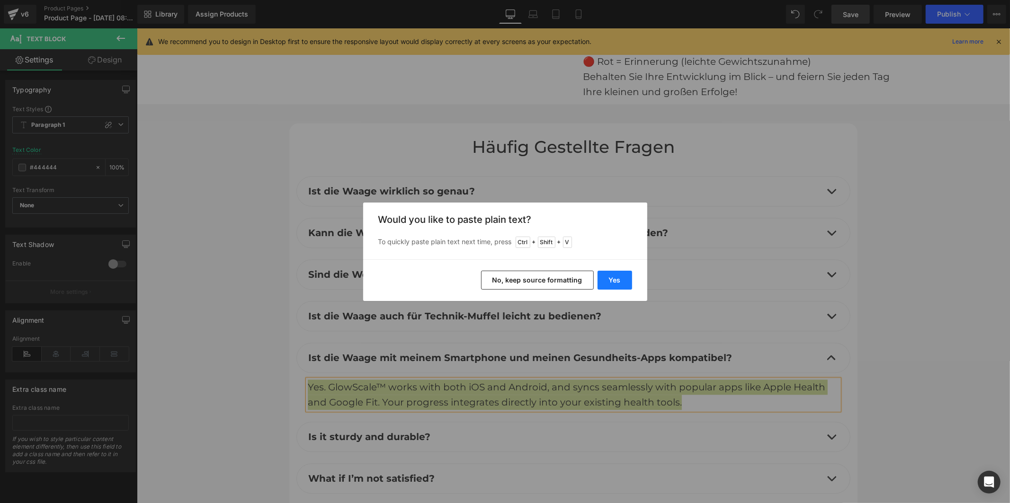
click at [616, 276] on button "Yes" at bounding box center [615, 280] width 35 height 19
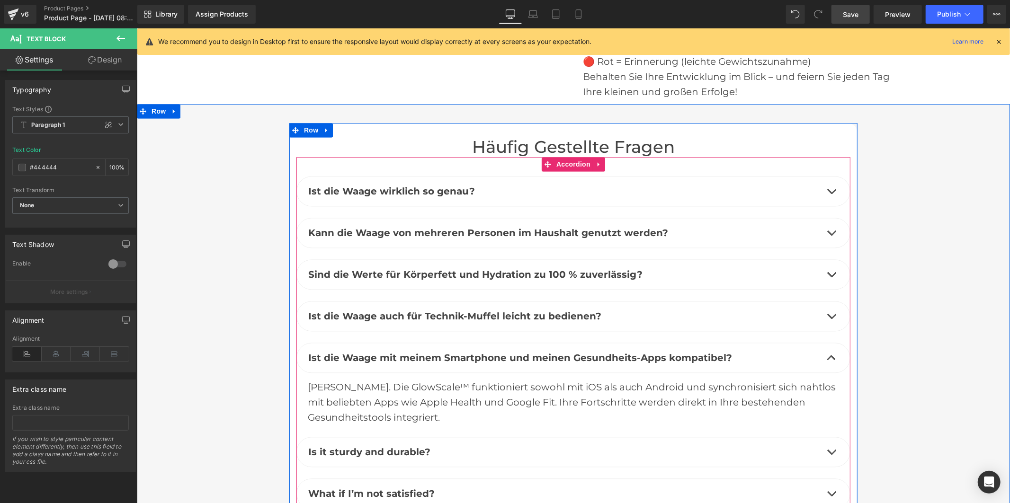
click at [392, 446] on b "Is it sturdy and durable?" at bounding box center [369, 451] width 122 height 11
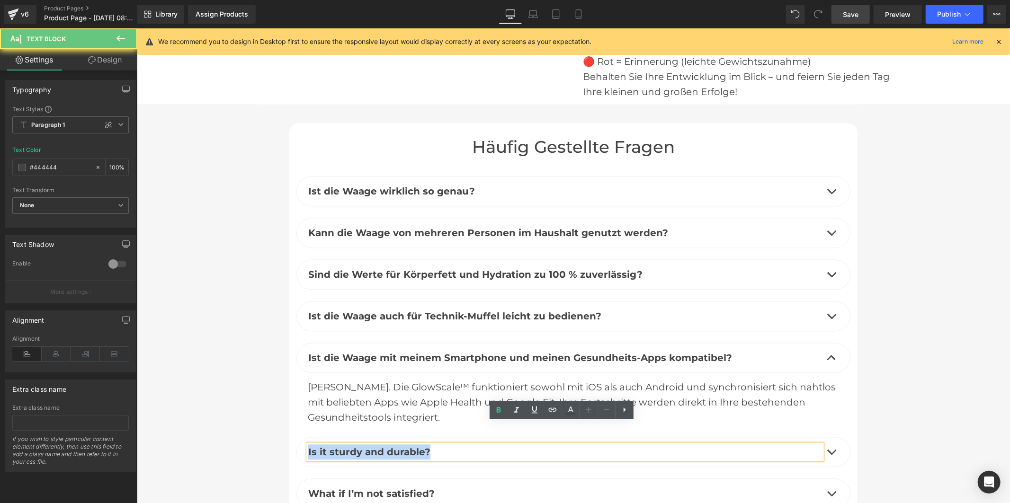
click at [392, 446] on b "Is it sturdy and durable?" at bounding box center [369, 451] width 122 height 11
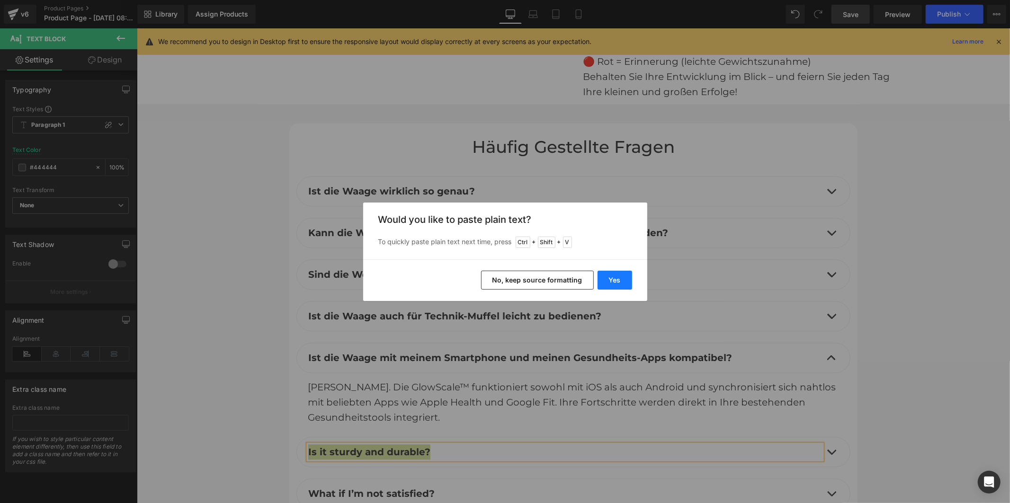
click at [614, 282] on button "Yes" at bounding box center [615, 280] width 35 height 19
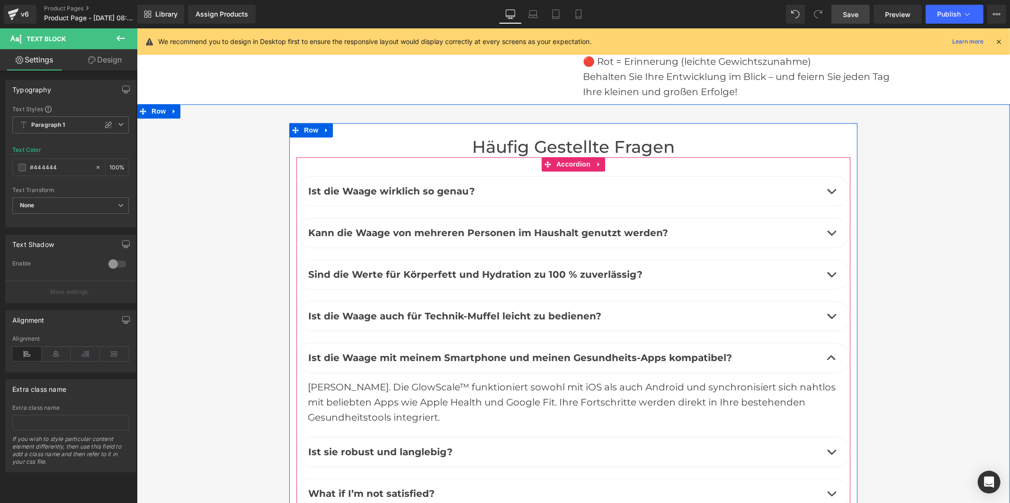
click at [828, 437] on button "button" at bounding box center [831, 451] width 19 height 29
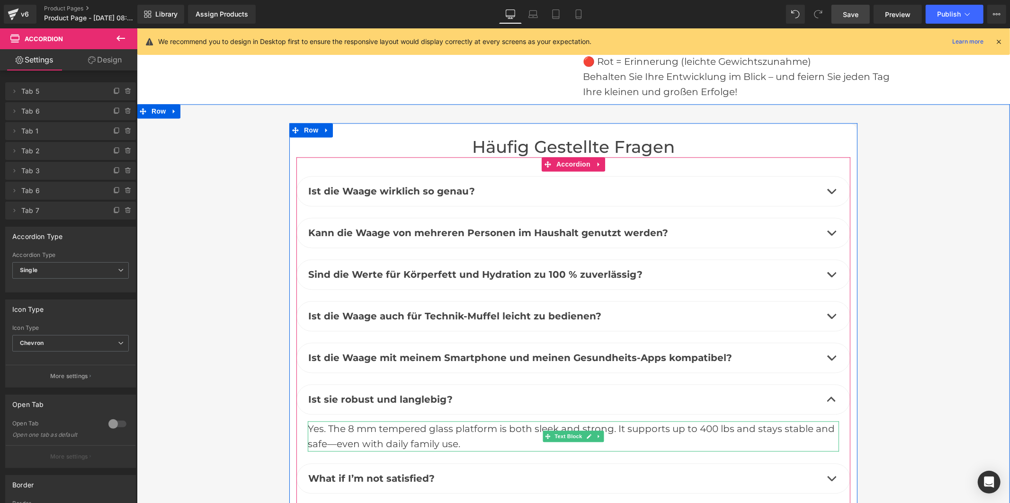
click at [412, 421] on div "Yes. The 8 mm tempered glass platform is both sleek and strong. It supports up …" at bounding box center [572, 436] width 531 height 30
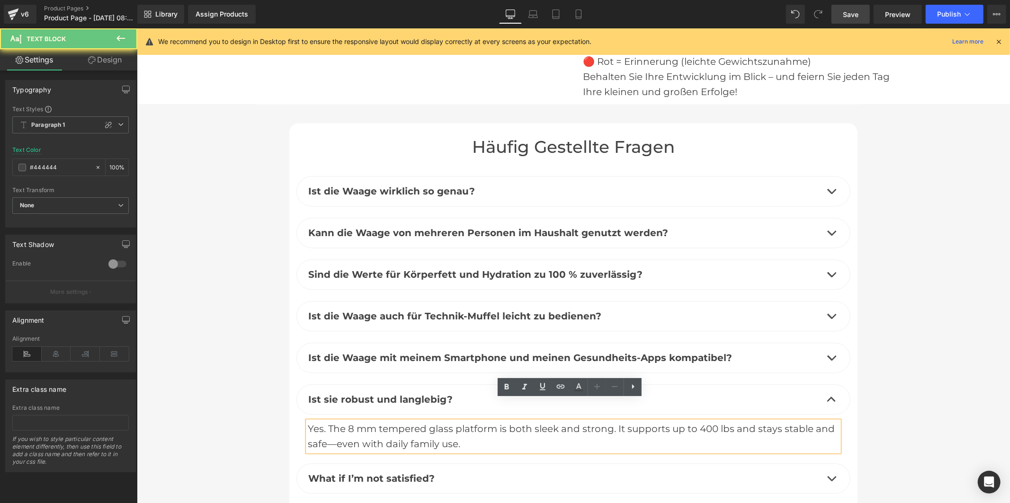
click at [412, 421] on div "Yes. The 8 mm tempered glass platform is both sleek and strong. It supports up …" at bounding box center [572, 436] width 531 height 30
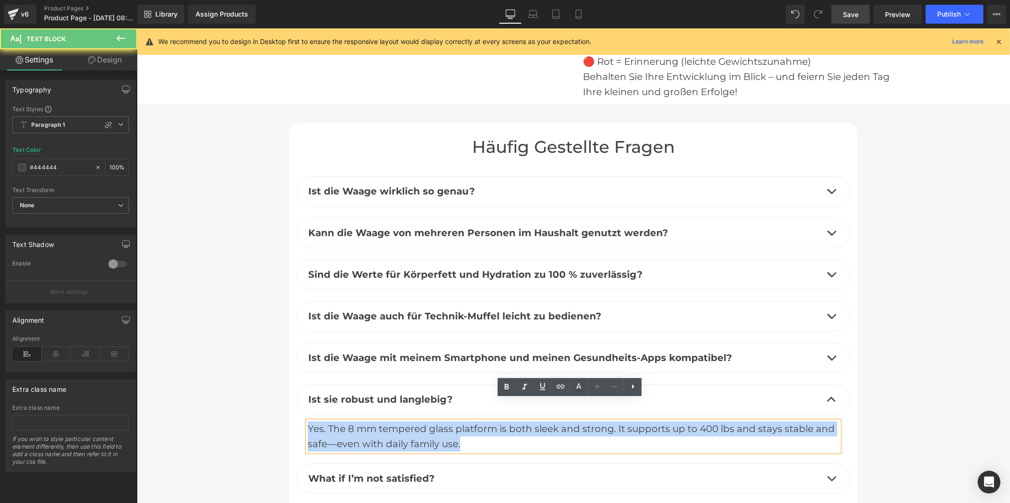
click at [412, 421] on div "Yes. The 8 mm tempered glass platform is both sleek and strong. It supports up …" at bounding box center [572, 436] width 531 height 30
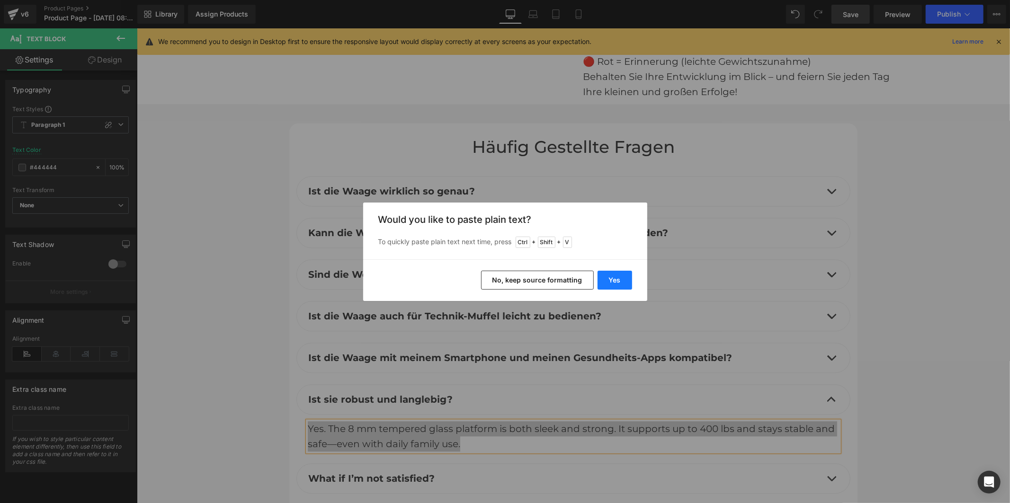
drag, startPoint x: 607, startPoint y: 282, endPoint x: 470, endPoint y: 254, distance: 139.2
click at [607, 282] on button "Yes" at bounding box center [615, 280] width 35 height 19
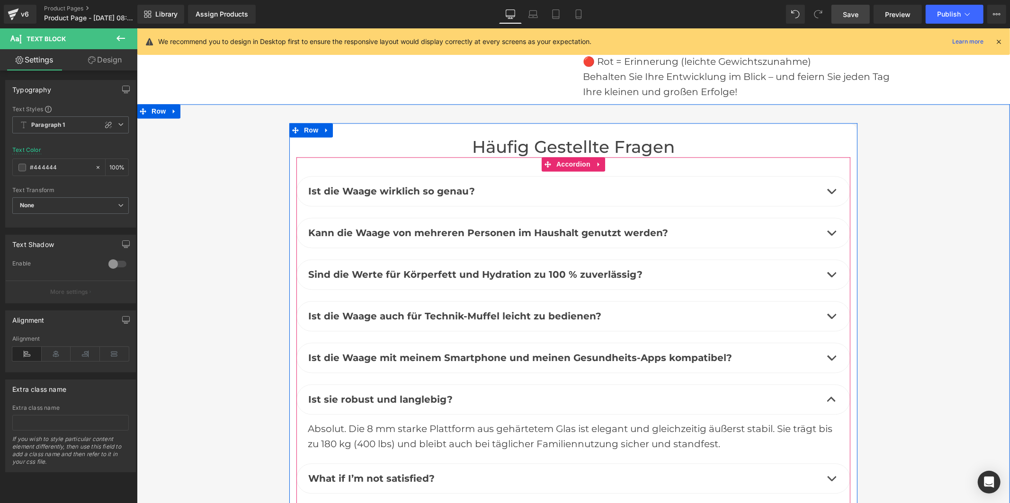
click at [394, 473] on b "What if I’m not satisfied?" at bounding box center [371, 478] width 126 height 11
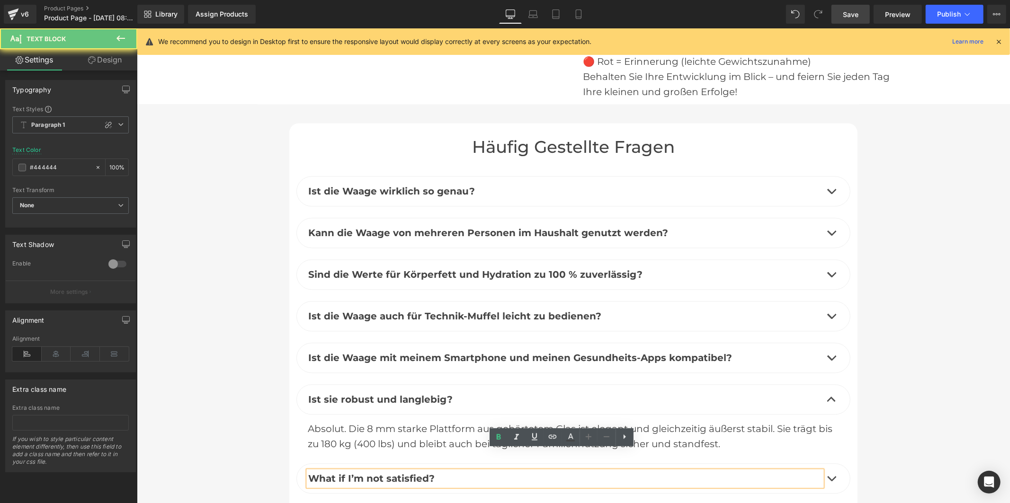
click at [394, 473] on b "What if I’m not satisfied?" at bounding box center [371, 478] width 126 height 11
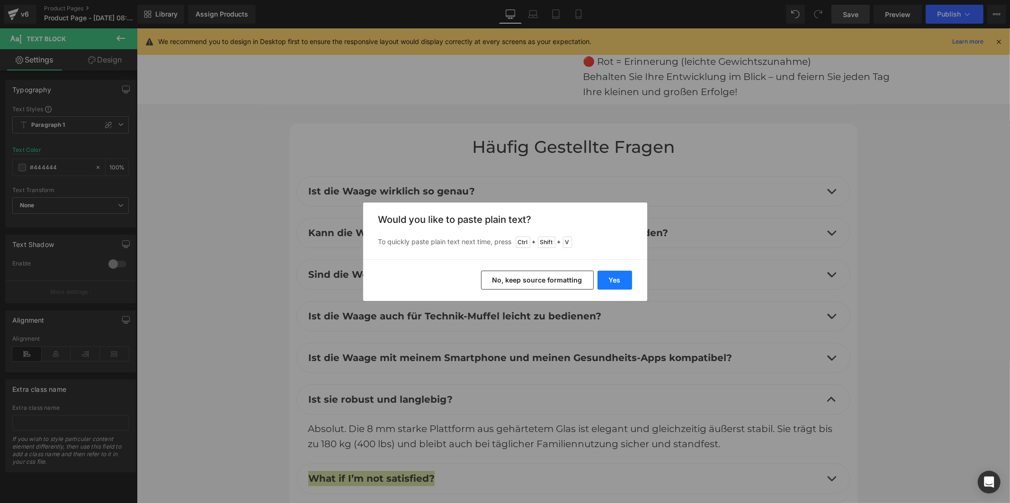
click at [618, 275] on button "Yes" at bounding box center [615, 280] width 35 height 19
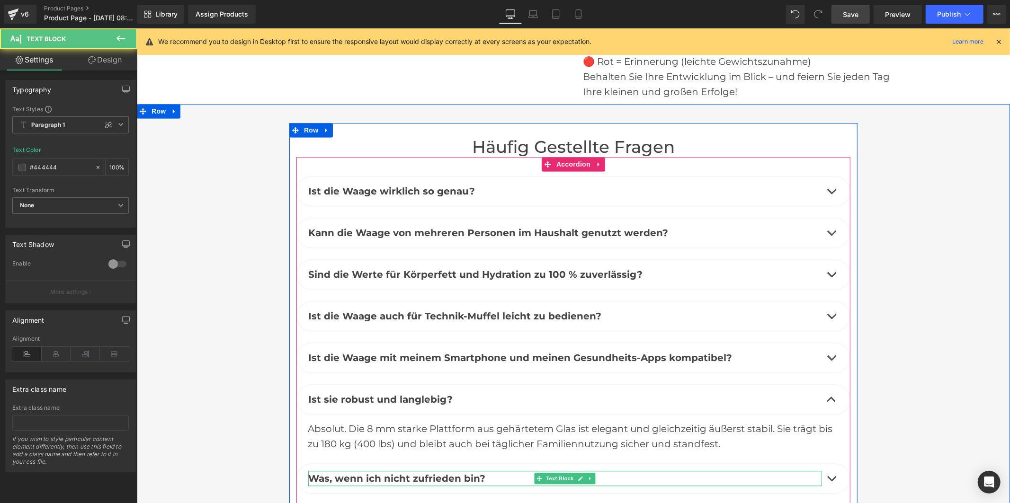
click at [404, 473] on b "Was, wenn ich nicht zufrieden bin?" at bounding box center [396, 478] width 177 height 11
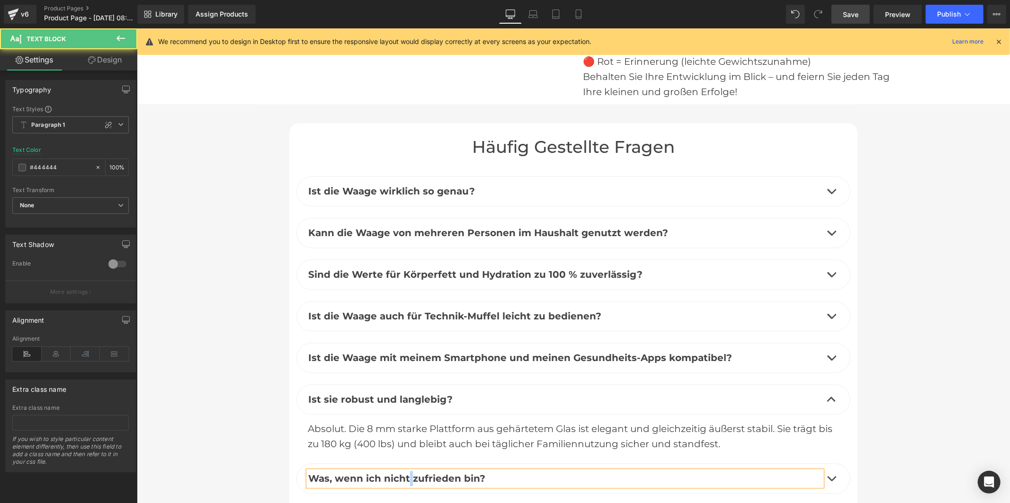
click at [404, 473] on b "Was, wenn ich nicht zufrieden bin?" at bounding box center [396, 478] width 177 height 11
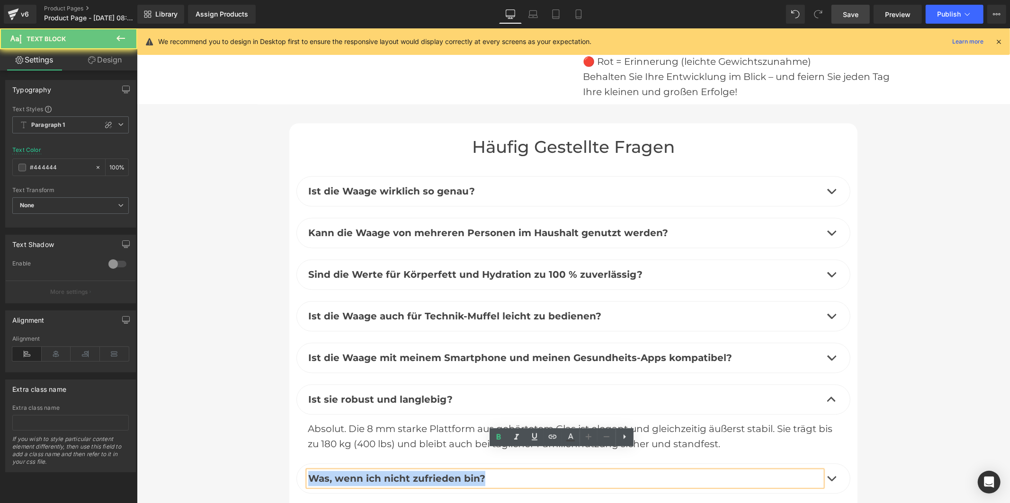
click at [404, 473] on b "Was, wenn ich nicht zufrieden bin?" at bounding box center [396, 478] width 177 height 11
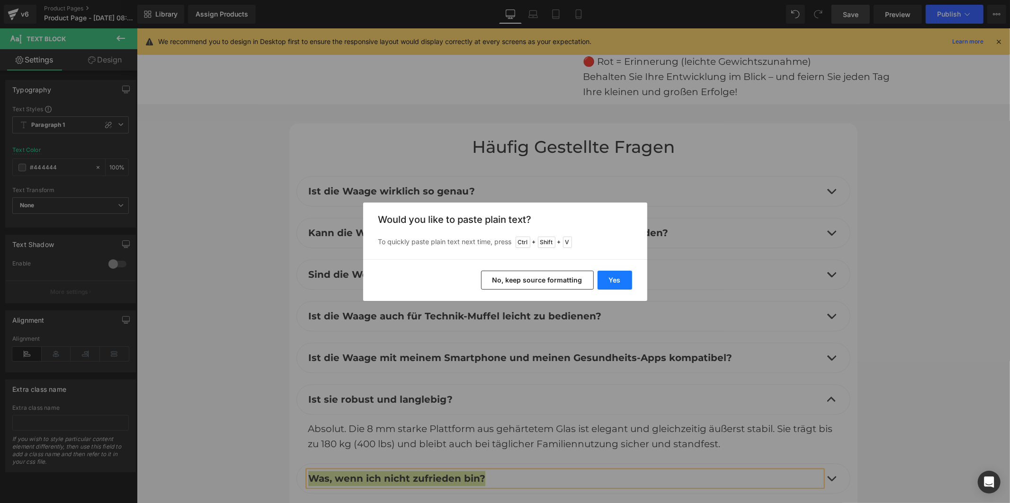
click at [621, 279] on button "Yes" at bounding box center [615, 280] width 35 height 19
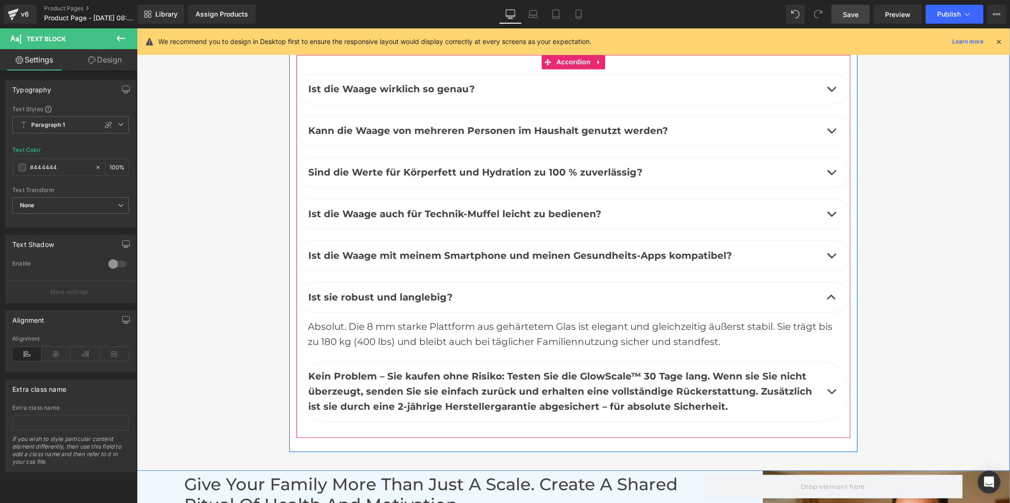
scroll to position [4772, 0]
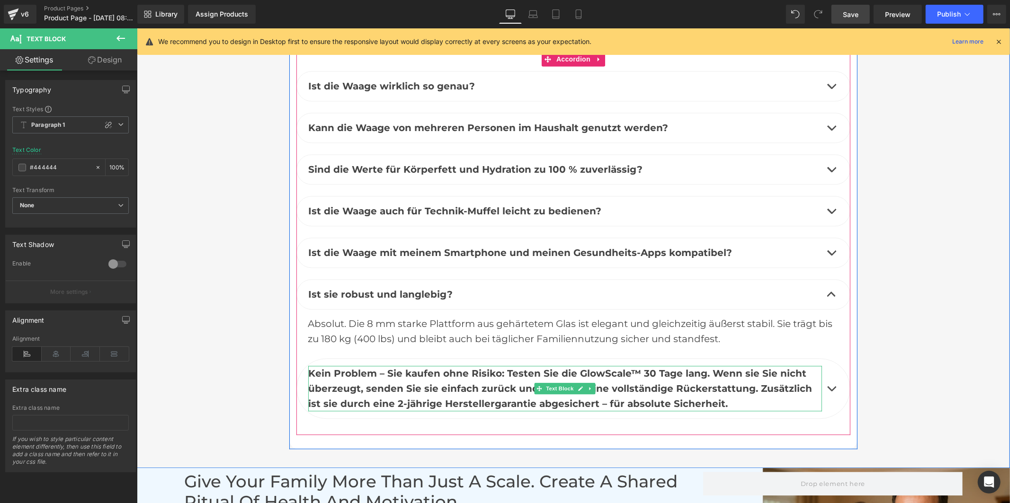
click at [360, 366] on p "Kein Problem – Sie kaufen ohne Risiko: Testen Sie die GlowScale™ 30 Tage lang. …" at bounding box center [565, 388] width 514 height 45
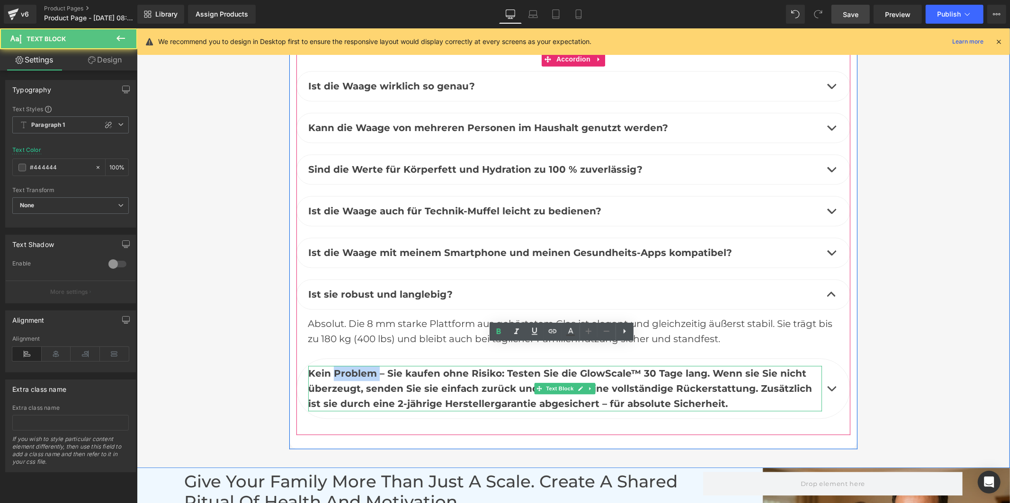
click at [360, 366] on p "Kein Problem – Sie kaufen ohne Risiko: Testen Sie die GlowScale™ 30 Tage lang. …" at bounding box center [565, 388] width 514 height 45
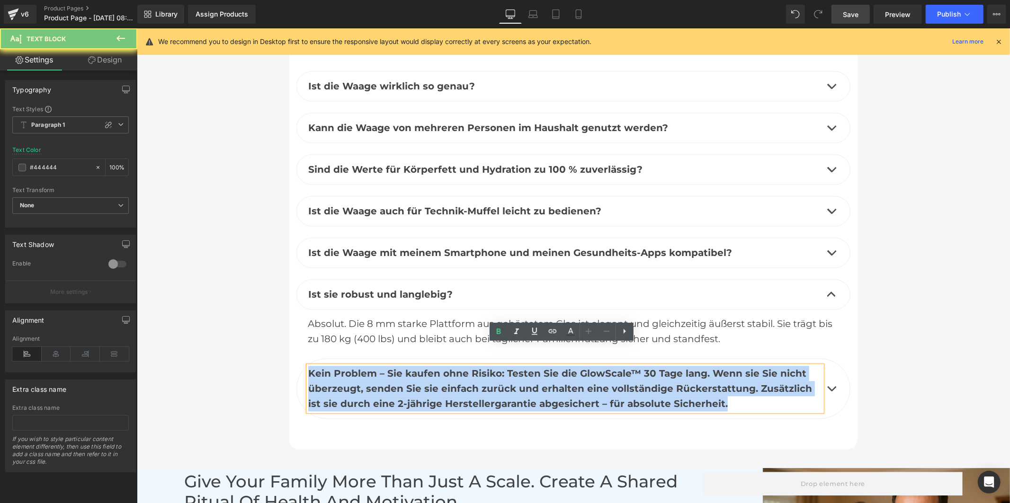
click at [360, 366] on p "Kein Problem – Sie kaufen ohne Risiko: Testen Sie die GlowScale™ 30 Tage lang. …" at bounding box center [565, 388] width 514 height 45
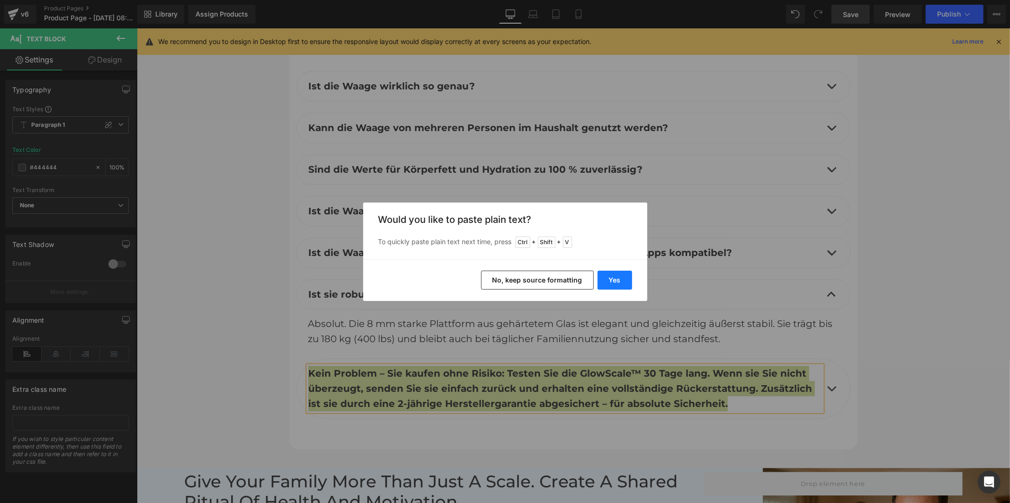
click at [614, 281] on button "Yes" at bounding box center [615, 280] width 35 height 19
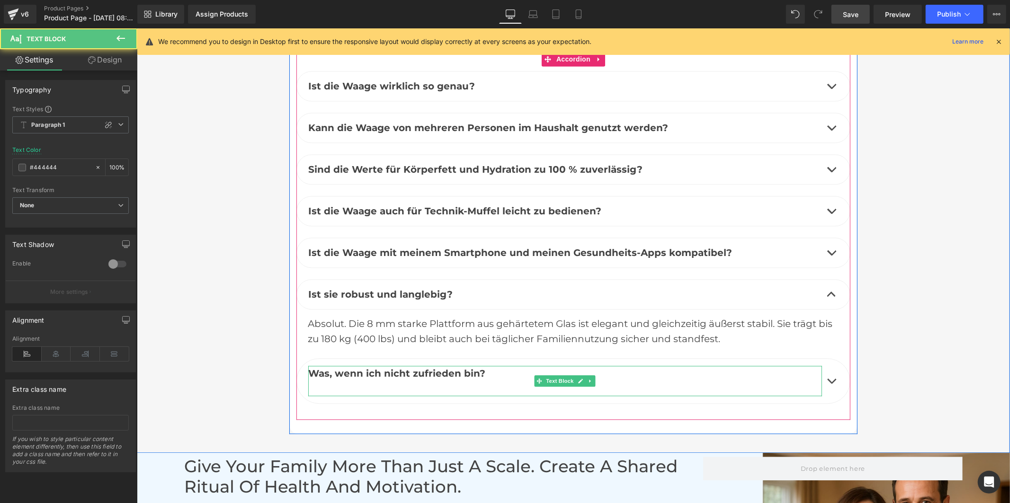
click at [499, 381] on p at bounding box center [565, 388] width 514 height 15
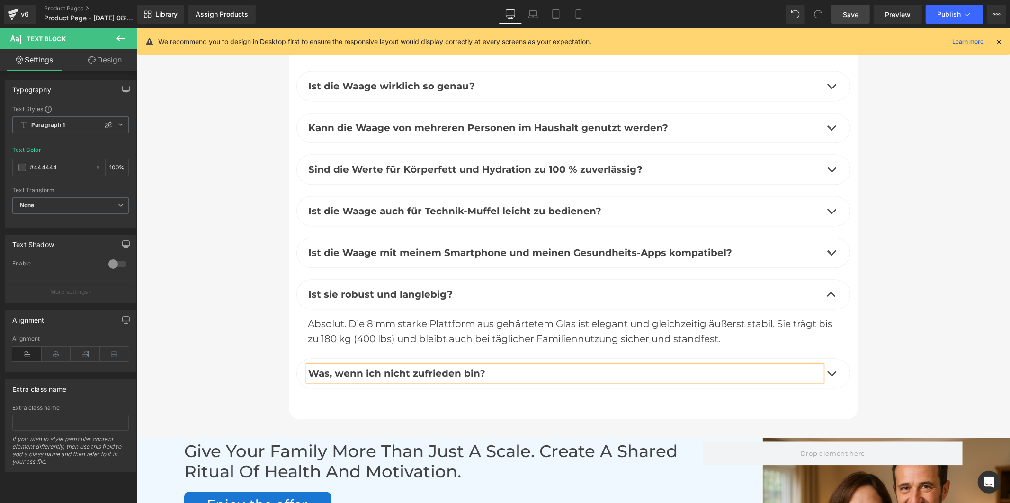
click at [828, 358] on button "button" at bounding box center [831, 372] width 19 height 29
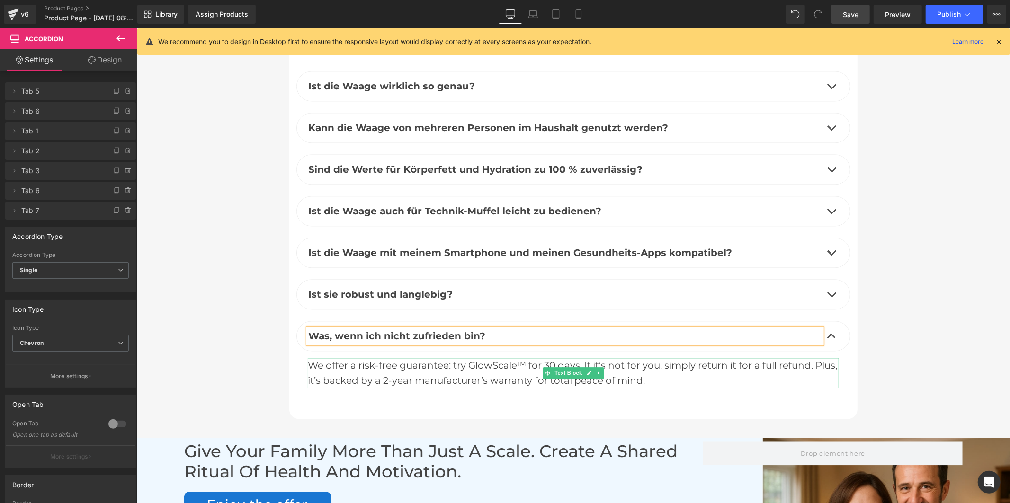
click at [443, 358] on div "We offer a risk-free guarantee: try GlowScale™ for 30 days. If it’s not for you…" at bounding box center [572, 373] width 531 height 30
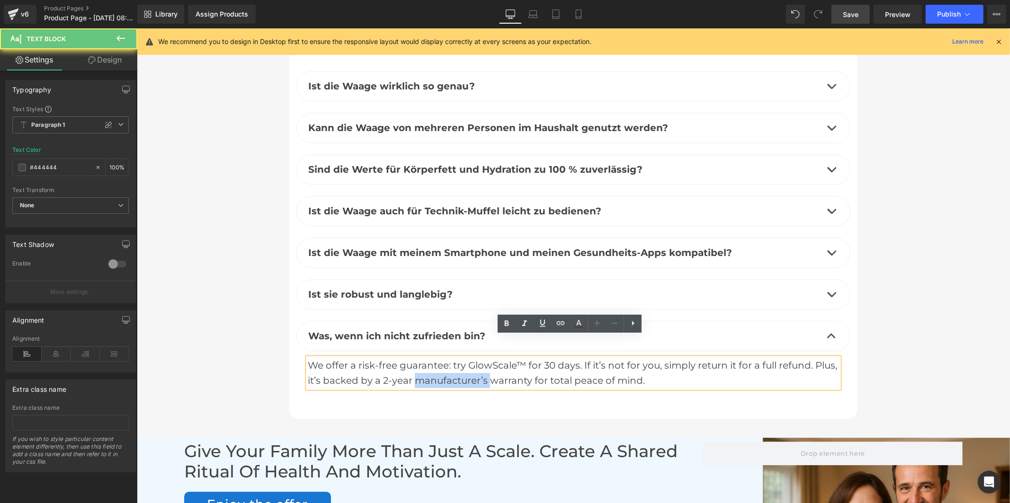
click at [443, 358] on div "We offer a risk-free guarantee: try GlowScale™ for 30 days. If it’s not for you…" at bounding box center [572, 373] width 531 height 30
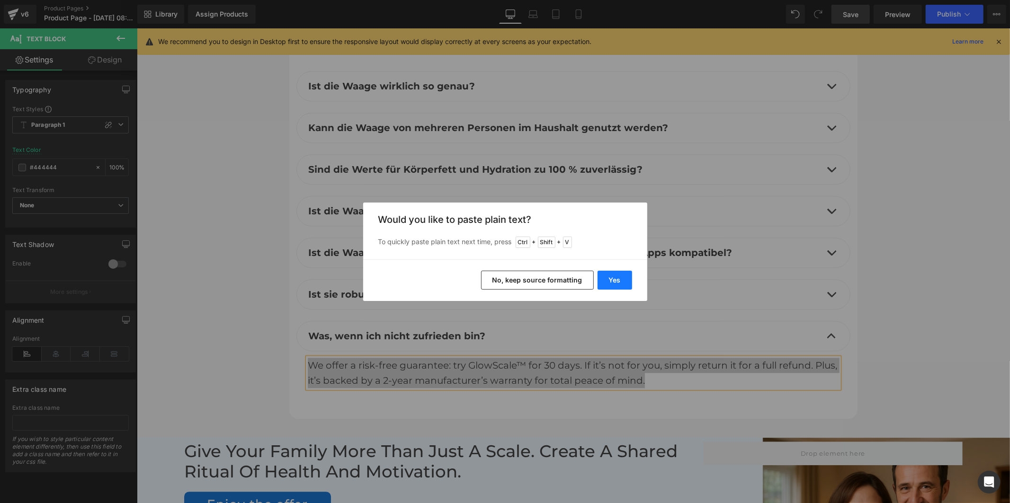
click at [619, 278] on button "Yes" at bounding box center [615, 280] width 35 height 19
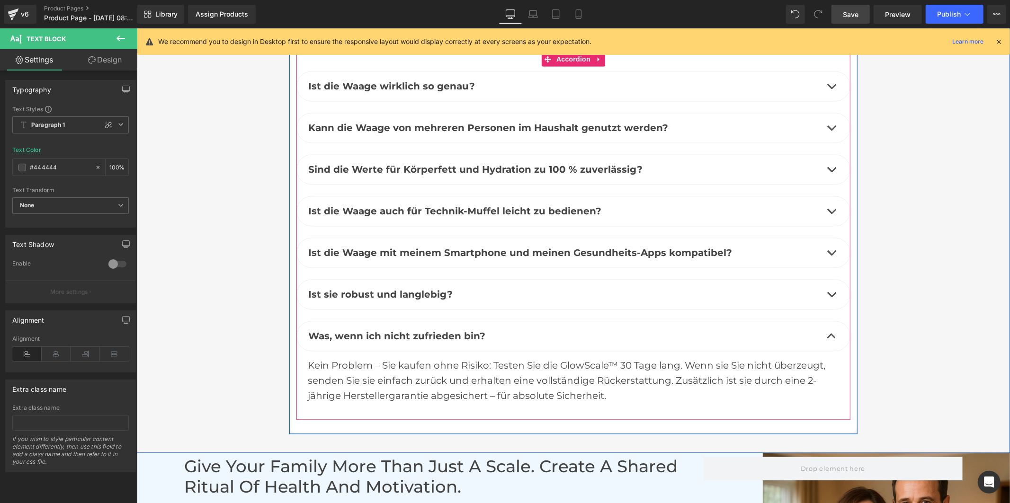
click at [750, 286] on div "Ist sie robust und langlebig? Text Block" at bounding box center [573, 294] width 554 height 30
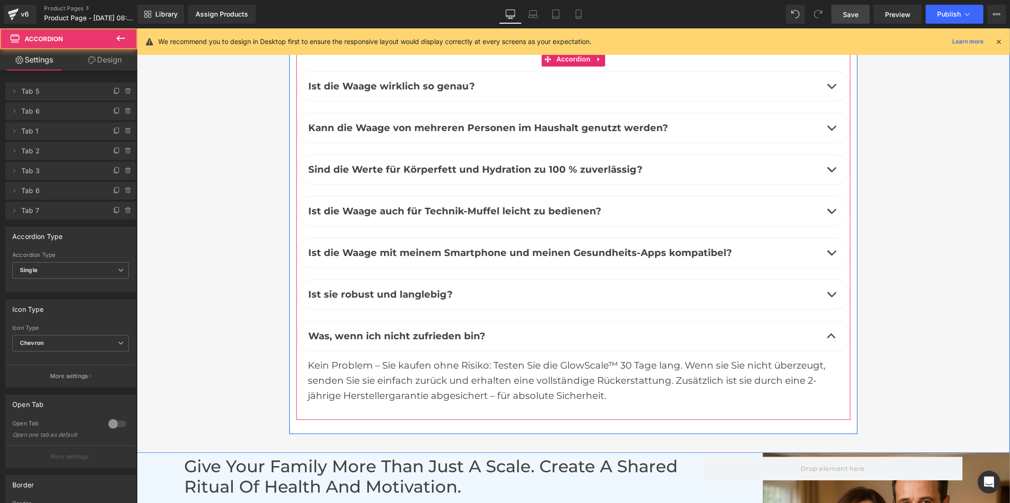
click at [823, 279] on button "button" at bounding box center [831, 293] width 19 height 29
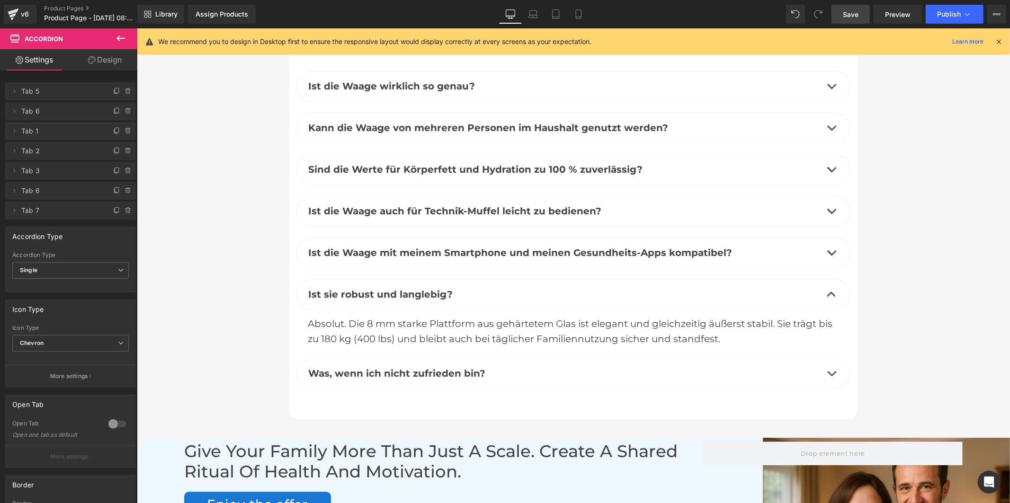
click at [858, 12] on span "Save" at bounding box center [851, 14] width 16 height 10
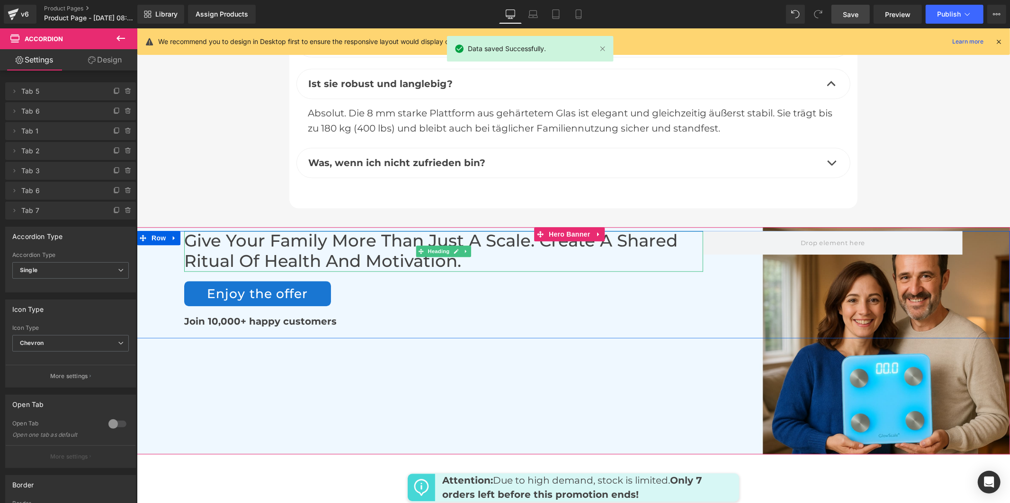
click at [377, 231] on h2 "Give your family more than just a scale. create a shared ritual of health and m…" at bounding box center [443, 251] width 519 height 40
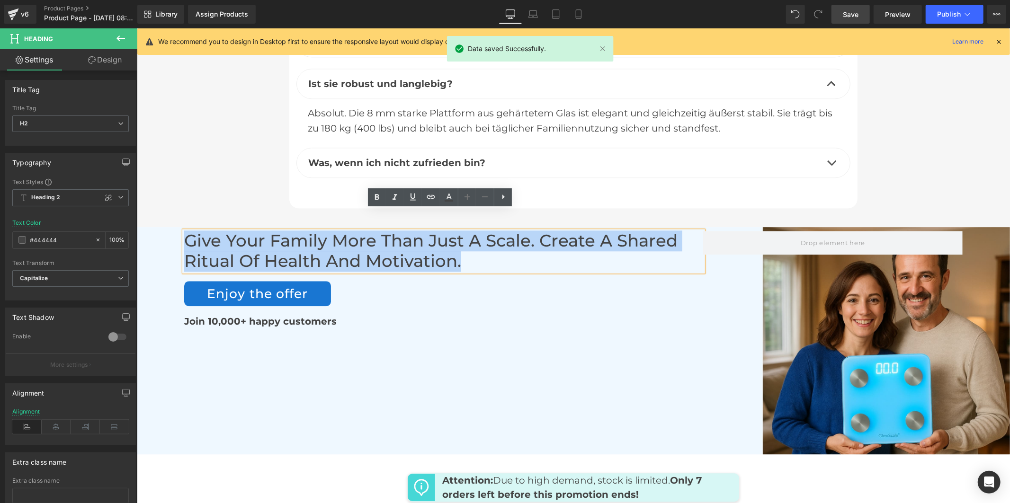
drag, startPoint x: 458, startPoint y: 242, endPoint x: 173, endPoint y: 221, distance: 285.8
click at [173, 231] on div "Give your family more than just a scale. create a shared ritual of health and m…" at bounding box center [572, 284] width 873 height 107
paste div
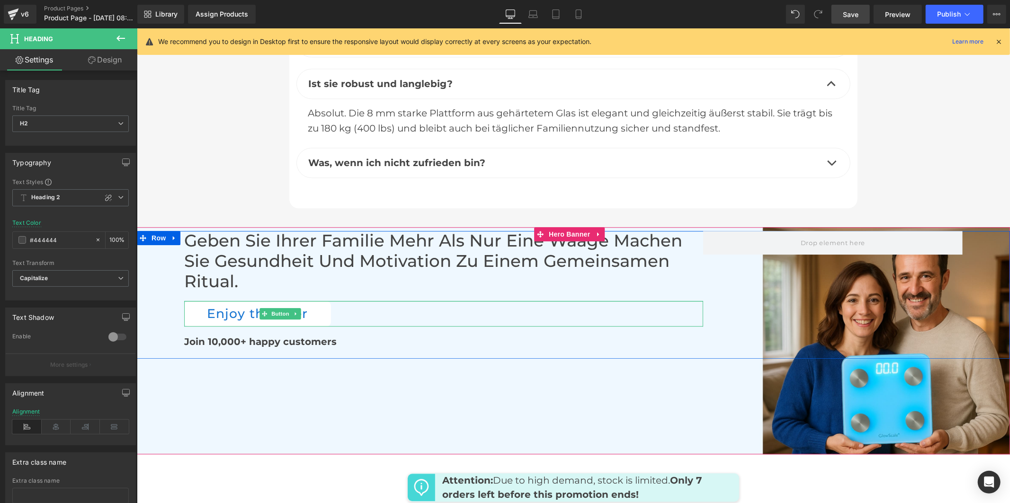
click at [208, 301] on link "Enjoy the offer" at bounding box center [257, 314] width 147 height 26
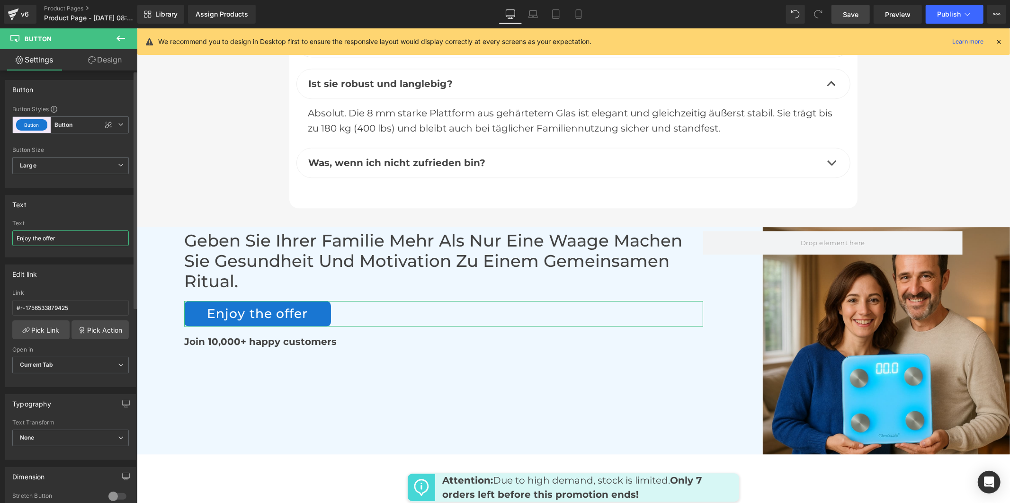
drag, startPoint x: 72, startPoint y: 240, endPoint x: 10, endPoint y: 238, distance: 61.1
click at [10, 238] on div "Enjoy the offer Text Enjoy the offer" at bounding box center [71, 238] width 130 height 37
paste input "Profitieren Sie jetzt vom Angebot"
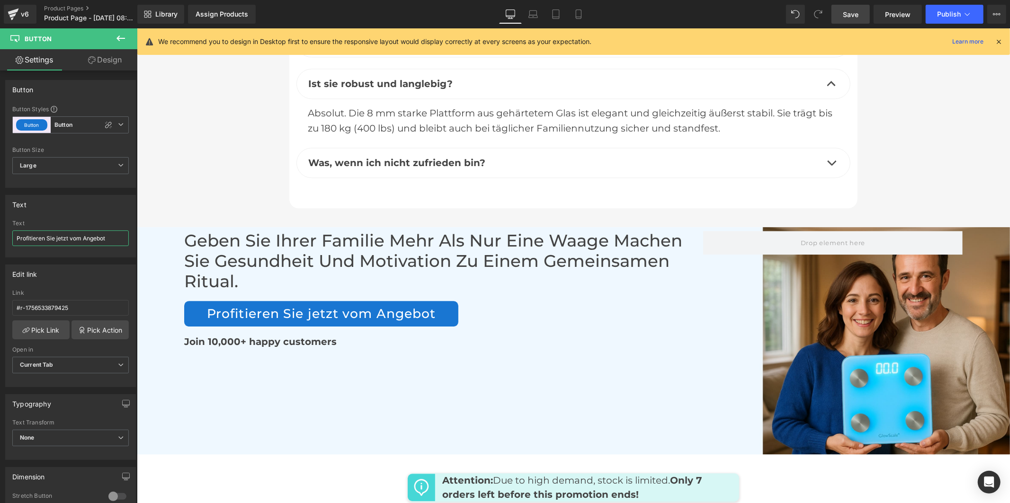
type input "Profitieren Sie jetzt vom Angebot"
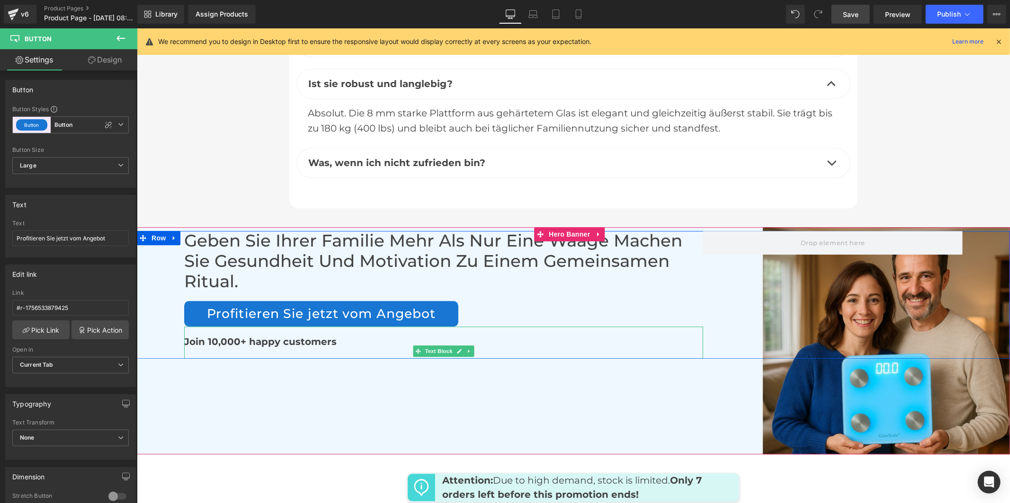
click at [233, 336] on span "Join 10,000+ happy customers" at bounding box center [260, 341] width 152 height 11
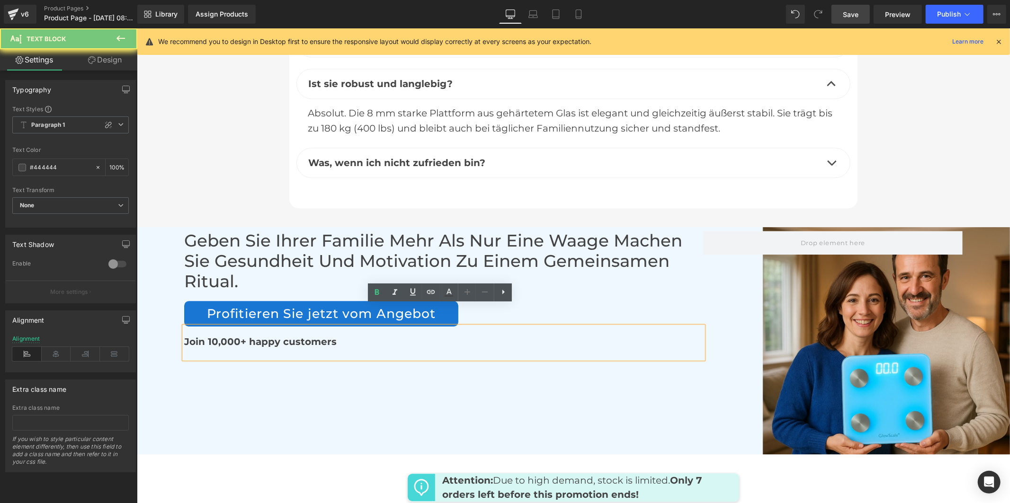
click at [233, 336] on span "Join 10,000+ happy customers" at bounding box center [260, 341] width 152 height 11
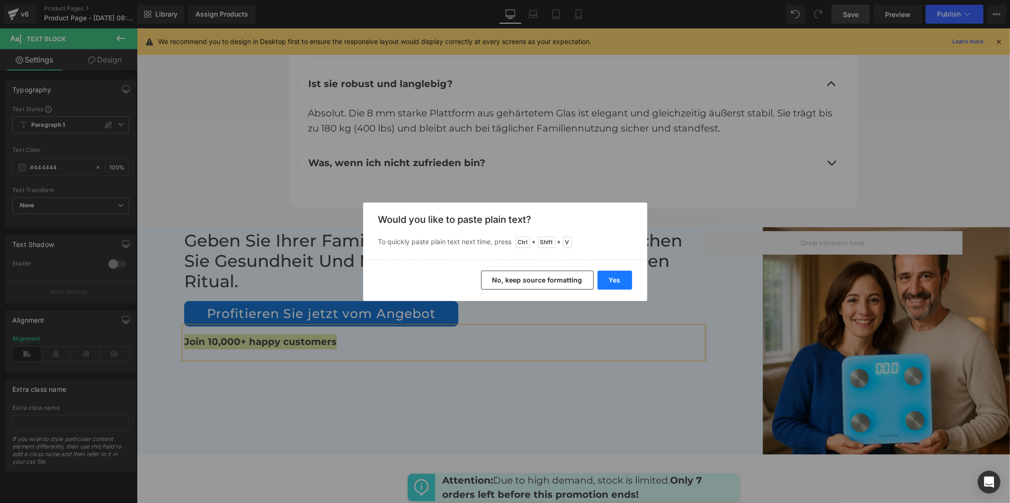
click at [612, 278] on button "Yes" at bounding box center [615, 280] width 35 height 19
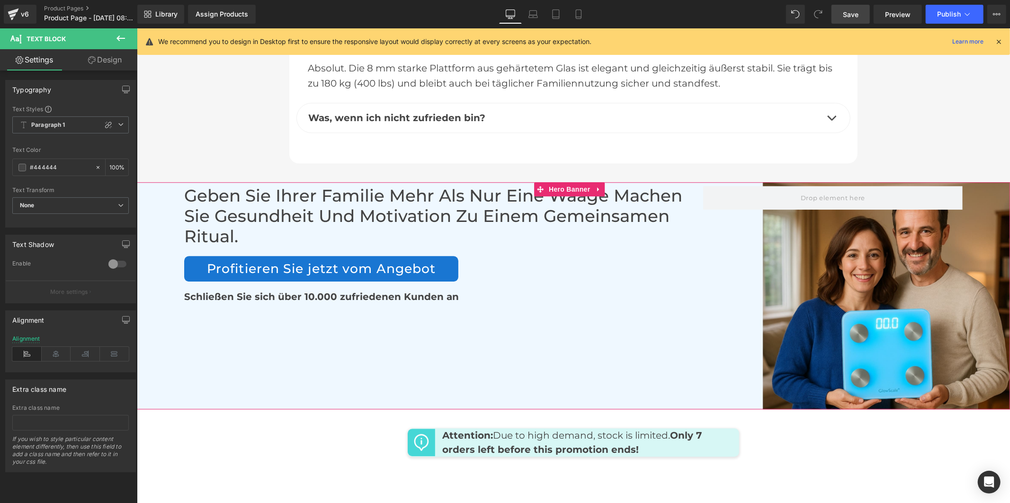
scroll to position [5088, 0]
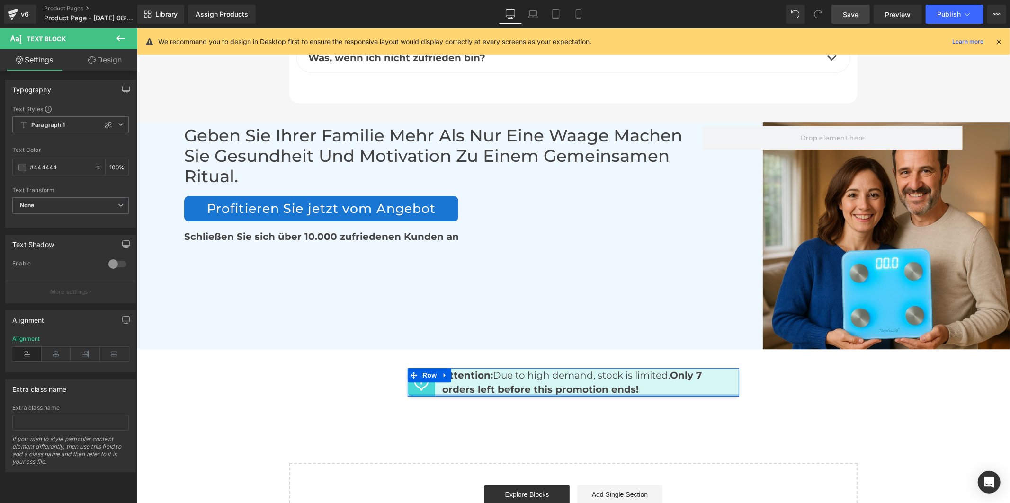
click at [504, 369] on strong "Only 7 orders left before this promotion ends!" at bounding box center [571, 382] width 259 height 26
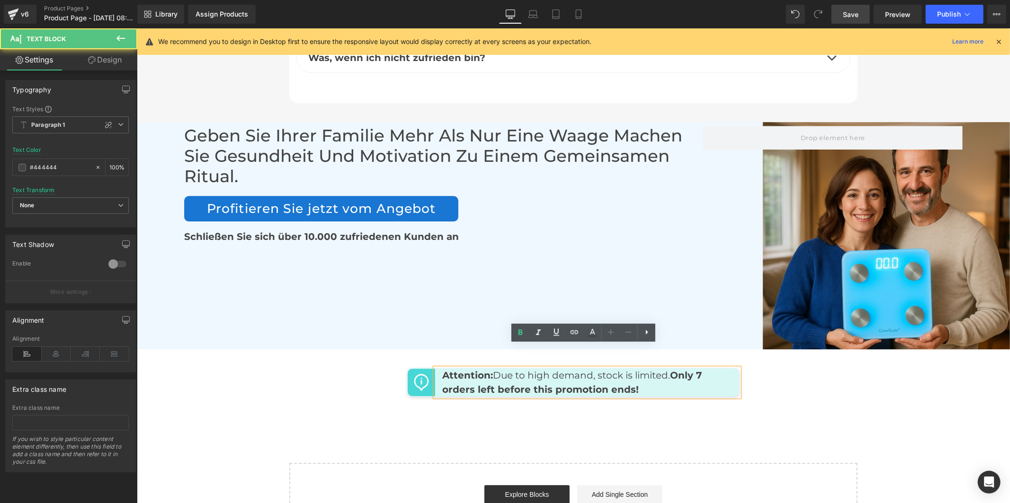
click at [505, 368] on p "Attention: Due to high demand, stock is limited. Only 7 orders left before this…" at bounding box center [587, 382] width 290 height 28
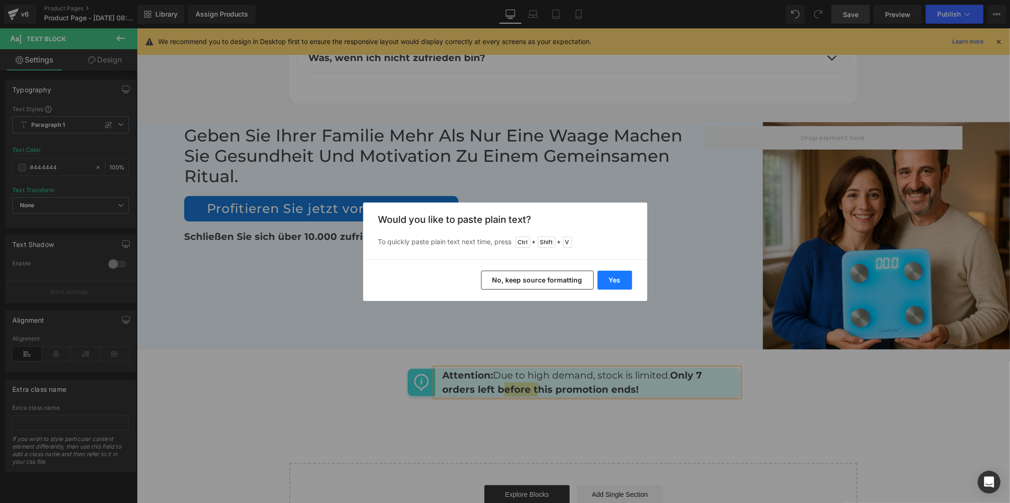
drag, startPoint x: 609, startPoint y: 277, endPoint x: 471, endPoint y: 252, distance: 140.1
click at [609, 277] on button "Yes" at bounding box center [615, 280] width 35 height 19
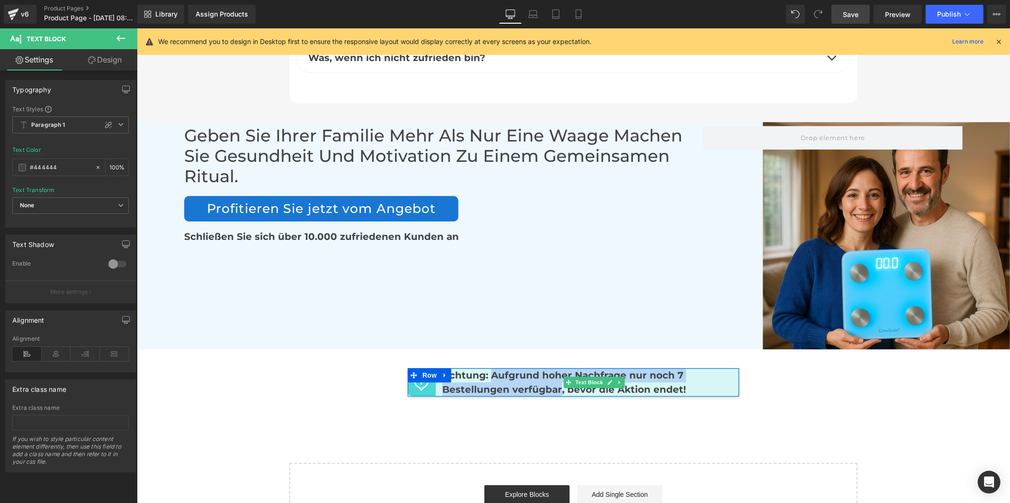
drag, startPoint x: 555, startPoint y: 367, endPoint x: 490, endPoint y: 353, distance: 66.2
click at [490, 369] on b "Achtung: Aufgrund hoher Nachfrage nur noch 7 Bestellungen verfügbar, bevor die …" at bounding box center [564, 382] width 244 height 26
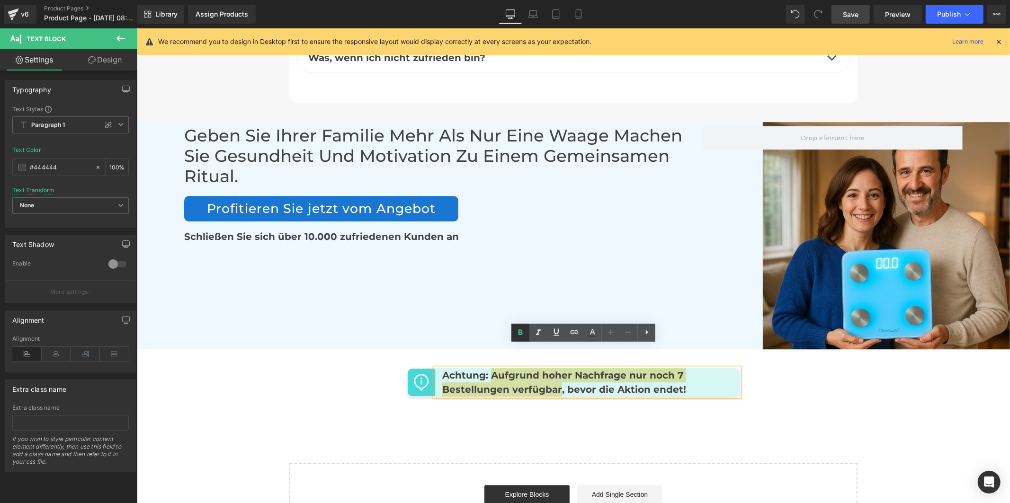
click at [523, 330] on icon at bounding box center [520, 332] width 11 height 11
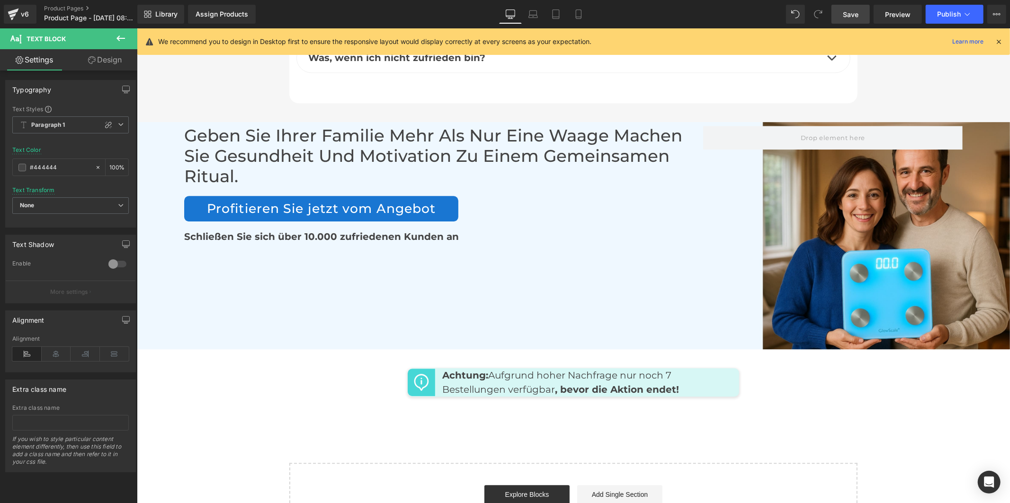
drag, startPoint x: 846, startPoint y: 8, endPoint x: 500, endPoint y: 384, distance: 511.0
click at [846, 8] on link "Save" at bounding box center [851, 14] width 38 height 19
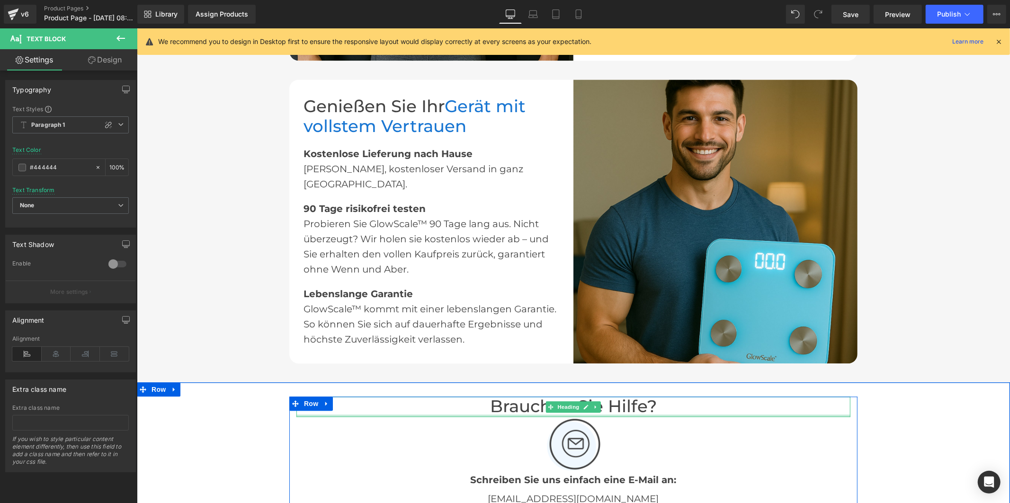
scroll to position [1720, 0]
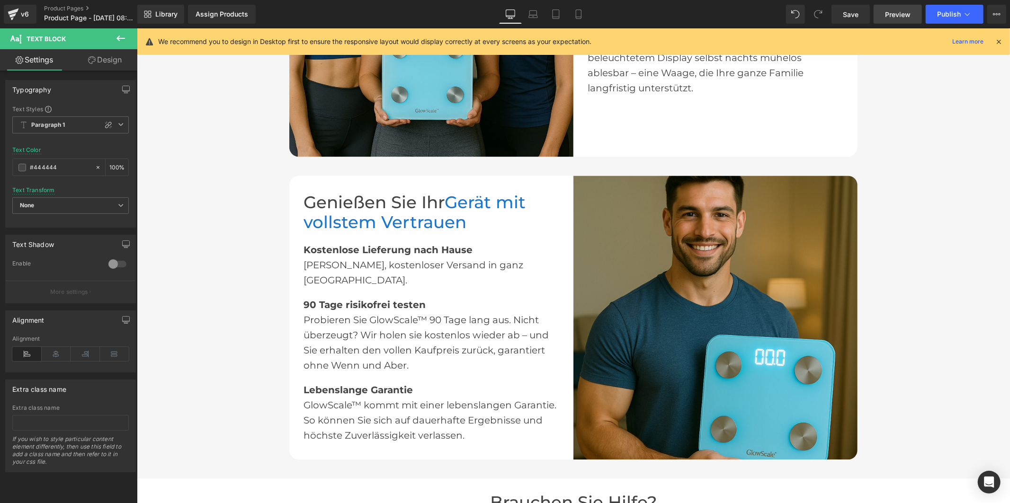
click at [899, 15] on span "Preview" at bounding box center [898, 14] width 26 height 10
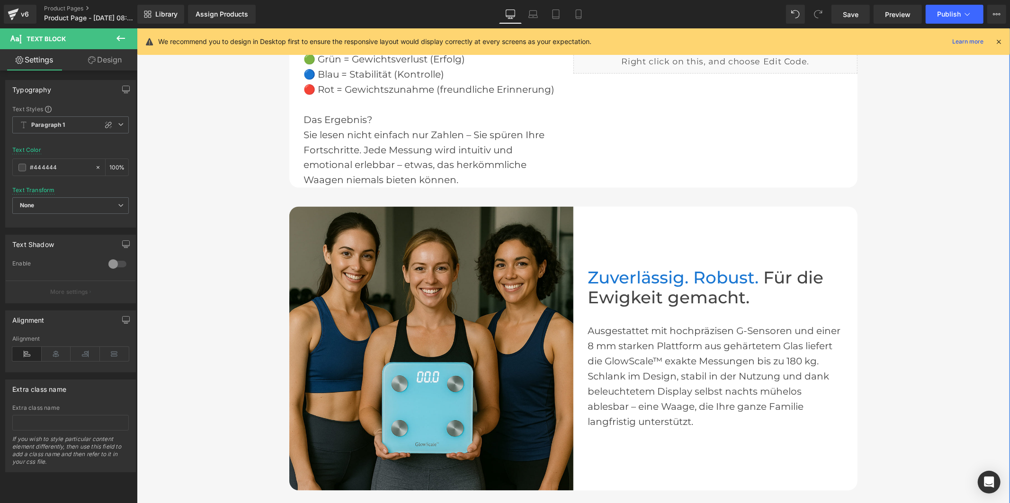
scroll to position [1299, 0]
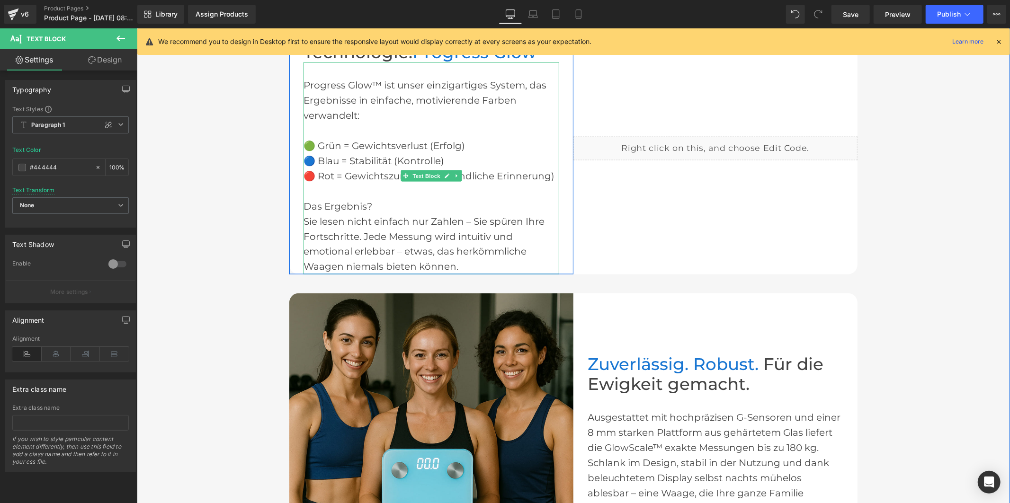
click at [377, 143] on div "🟢 Grün = Gewichtsverlust (Erfolg)" at bounding box center [431, 145] width 256 height 15
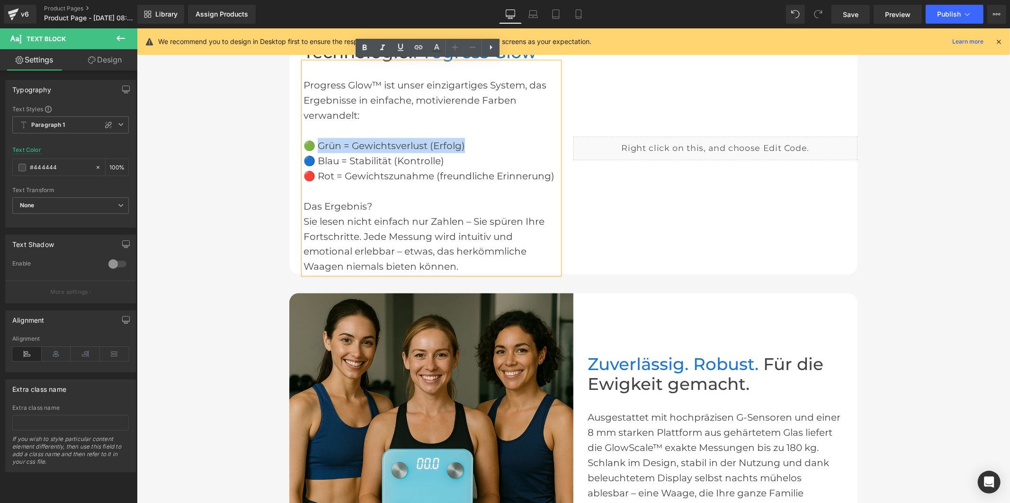
drag, startPoint x: 465, startPoint y: 140, endPoint x: 316, endPoint y: 139, distance: 149.2
click at [316, 139] on div "🟢 Grün = Gewichtsverlust (Erfolg)" at bounding box center [431, 145] width 256 height 15
copy div "rün = Gewichtsverlust (Erfolg)"
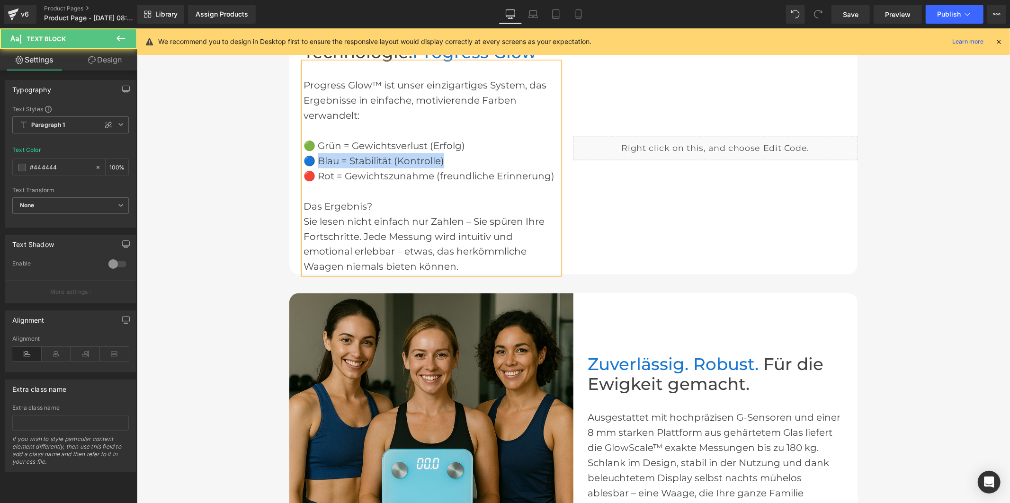
drag, startPoint x: 440, startPoint y: 159, endPoint x: 315, endPoint y: 155, distance: 124.6
click at [315, 155] on div "🔵 Blau = Stabilität (Kontrolle)" at bounding box center [431, 160] width 256 height 15
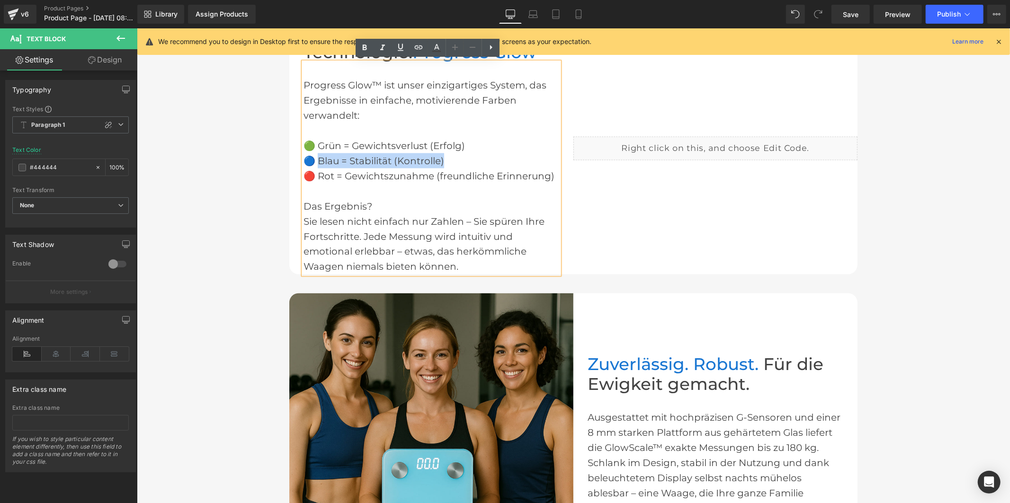
copy div "lau = Stabilität (Kontrolle)"
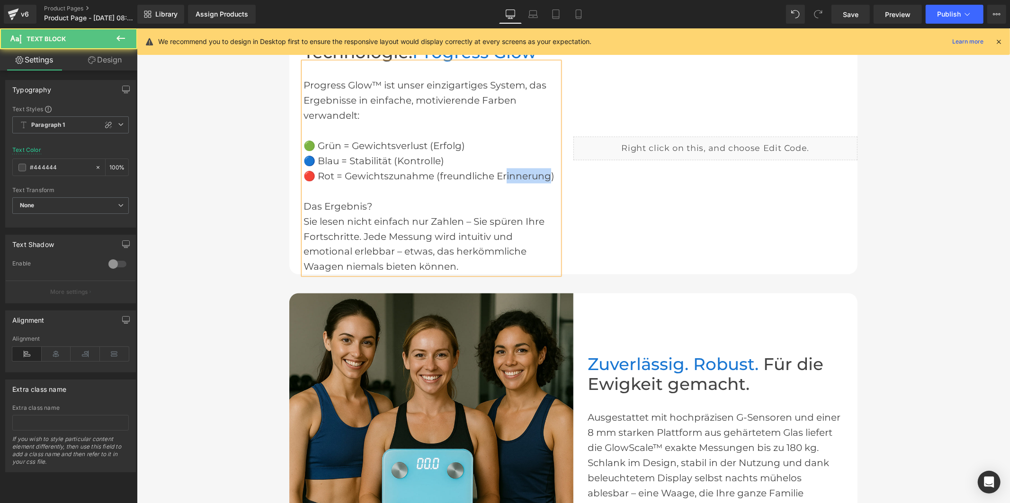
drag, startPoint x: 548, startPoint y: 173, endPoint x: 504, endPoint y: 172, distance: 44.5
click at [502, 173] on div "🔴 Rot = Gewichtszunahme (freundliche Erinnerung)" at bounding box center [431, 175] width 256 height 15
click at [507, 170] on div "🔴 Rot = Gewichtszunahme (freundliche Erinnerung)" at bounding box center [431, 175] width 256 height 15
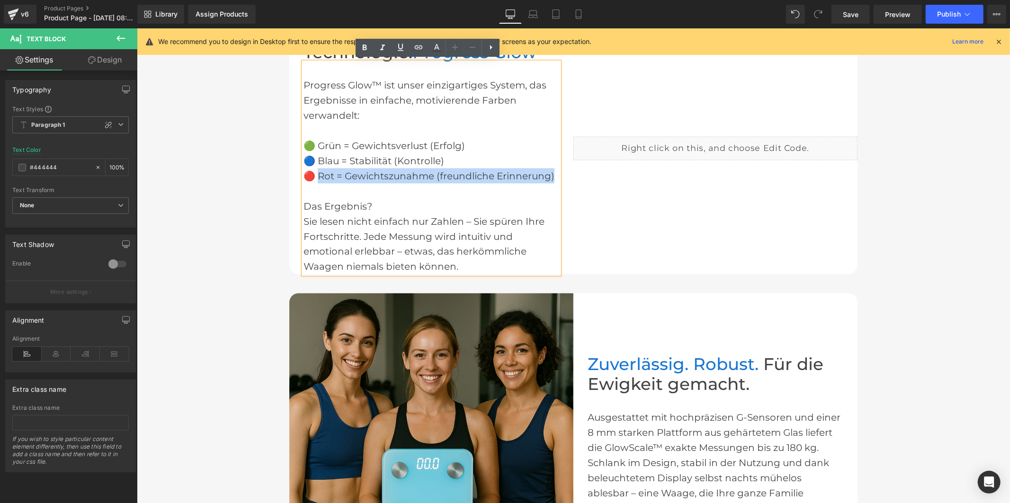
drag, startPoint x: 550, startPoint y: 172, endPoint x: 316, endPoint y: 176, distance: 233.5
click at [316, 176] on div "🔴 Rot = Gewichtszunahme (freundliche Erinnerung)" at bounding box center [431, 175] width 256 height 15
copy div "ot = Gewichtszunahme (freundliche Erinnerung)"
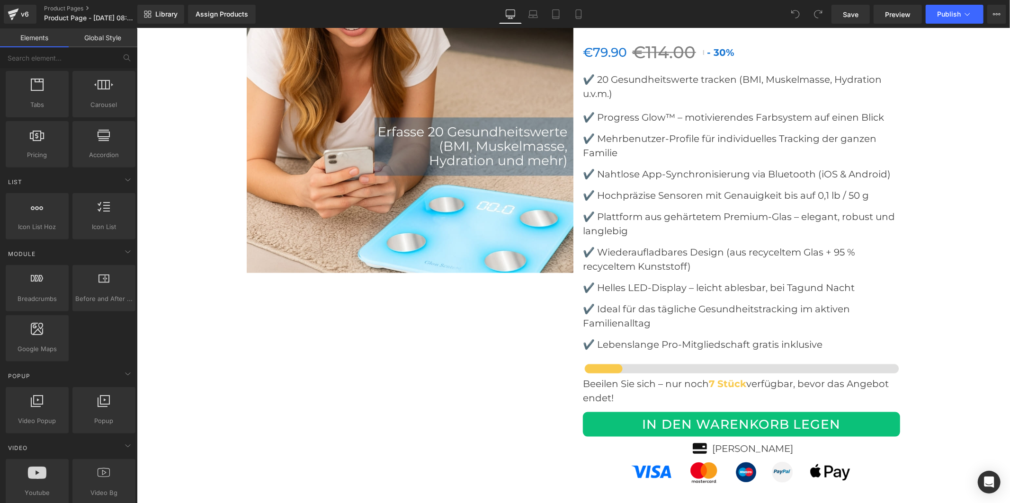
scroll to position [684, 0]
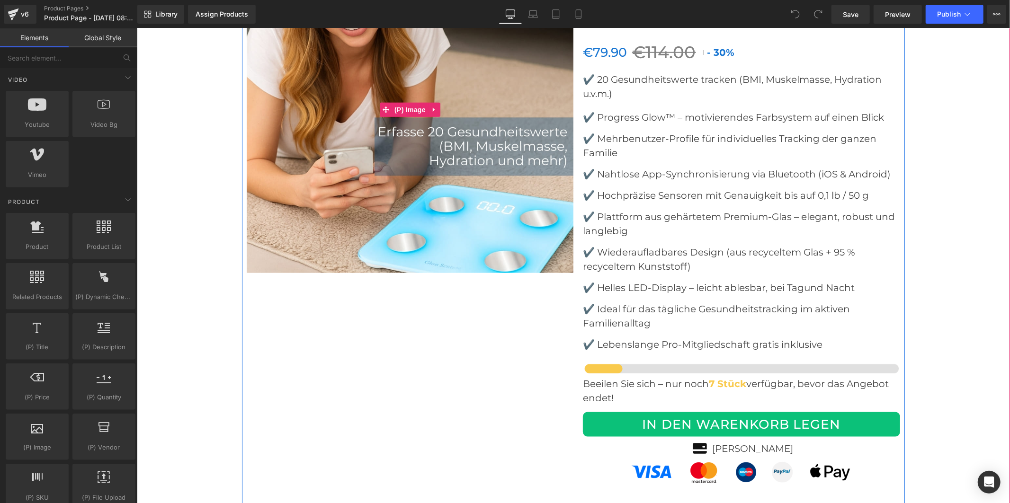
click at [331, 186] on img at bounding box center [409, 109] width 327 height 327
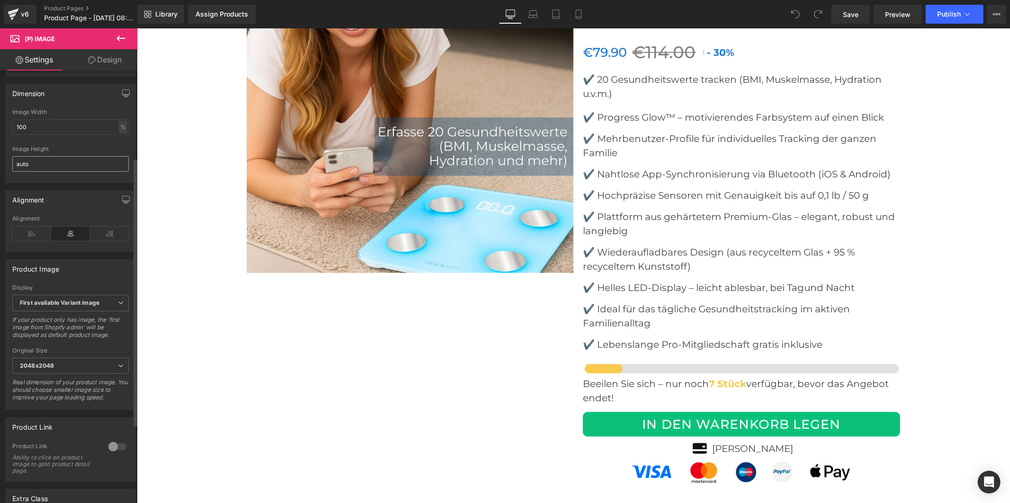
scroll to position [158, 0]
click at [116, 45] on button at bounding box center [120, 38] width 33 height 21
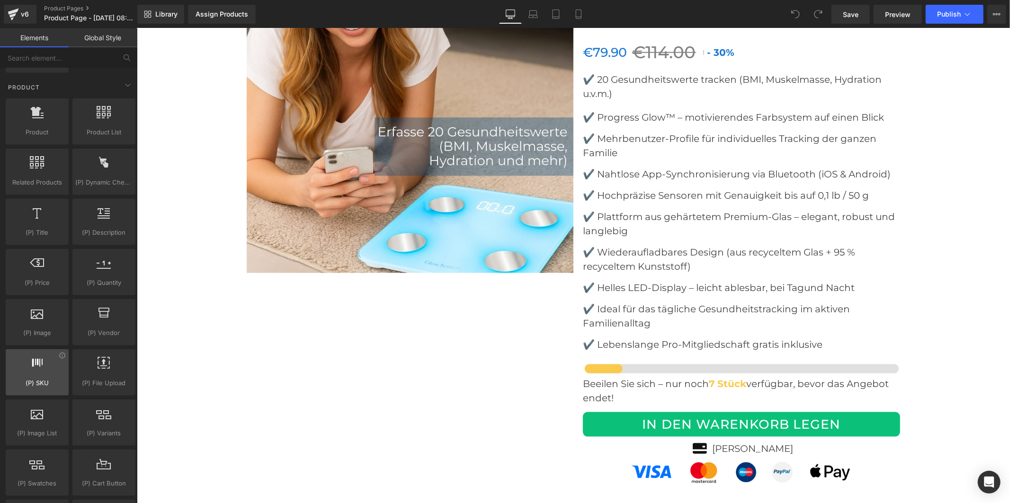
scroll to position [841, 0]
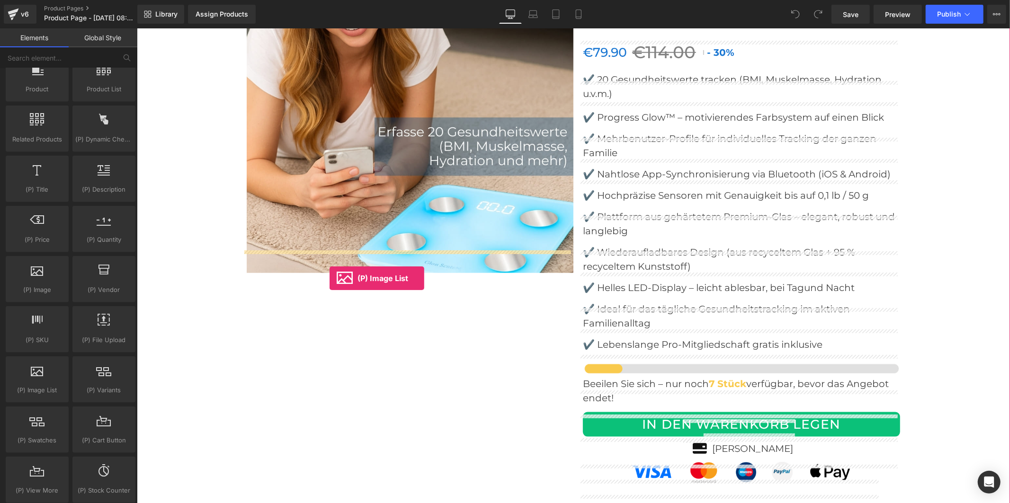
drag, startPoint x: 187, startPoint y: 417, endPoint x: 329, endPoint y: 277, distance: 199.2
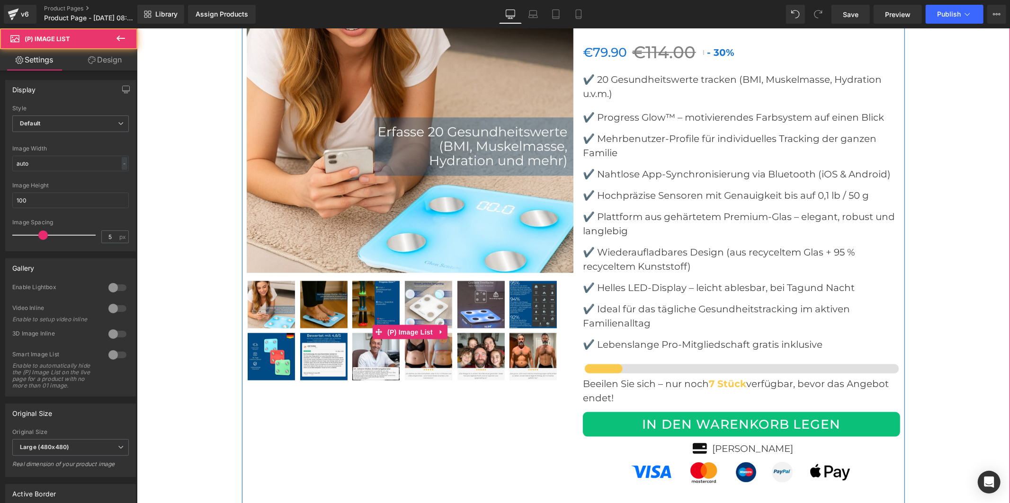
scroll to position [3870, 0]
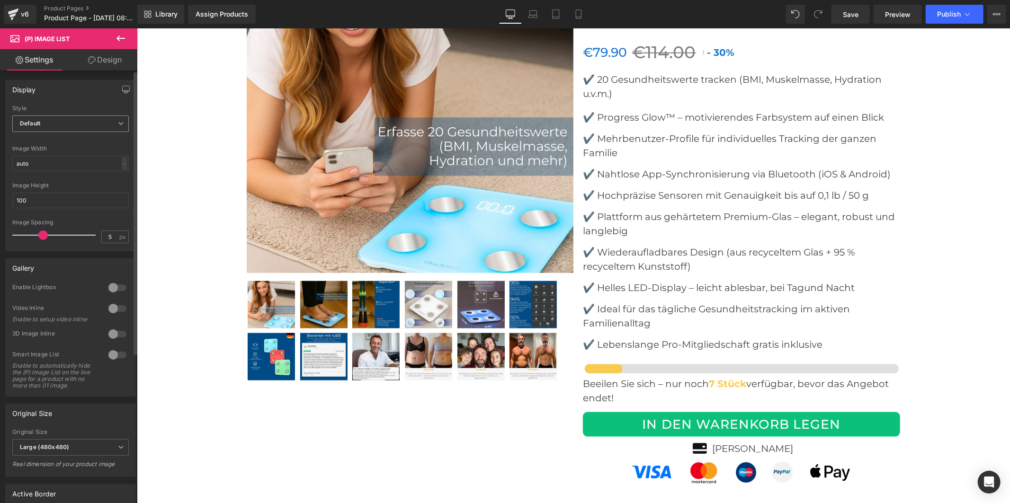
click at [85, 124] on span "Default" at bounding box center [70, 124] width 116 height 17
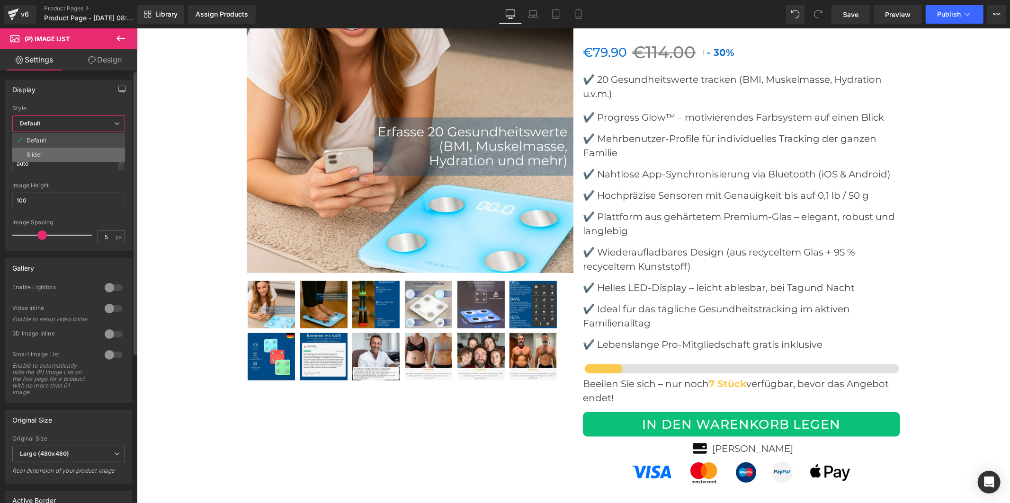
click at [78, 157] on li "Slider" at bounding box center [68, 155] width 113 height 14
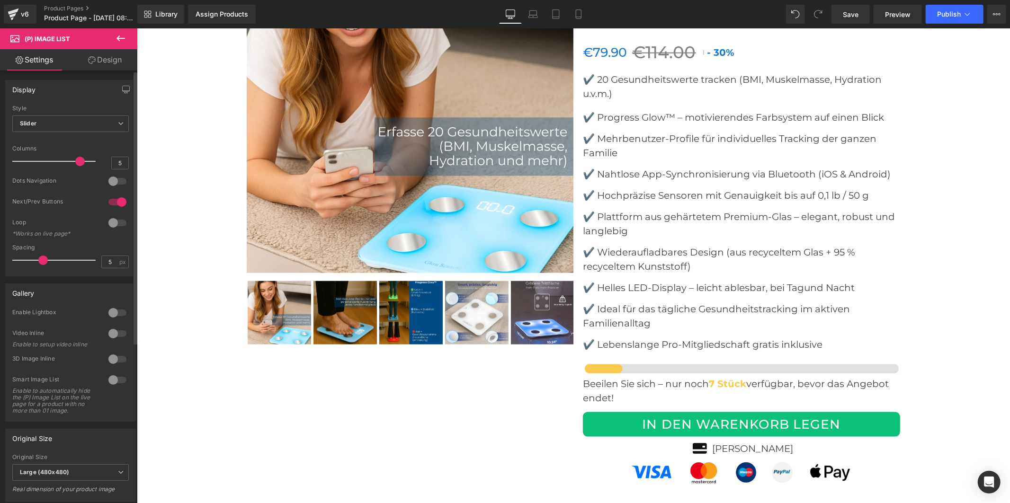
click at [115, 181] on div at bounding box center [117, 181] width 23 height 15
click at [109, 201] on div at bounding box center [117, 202] width 23 height 15
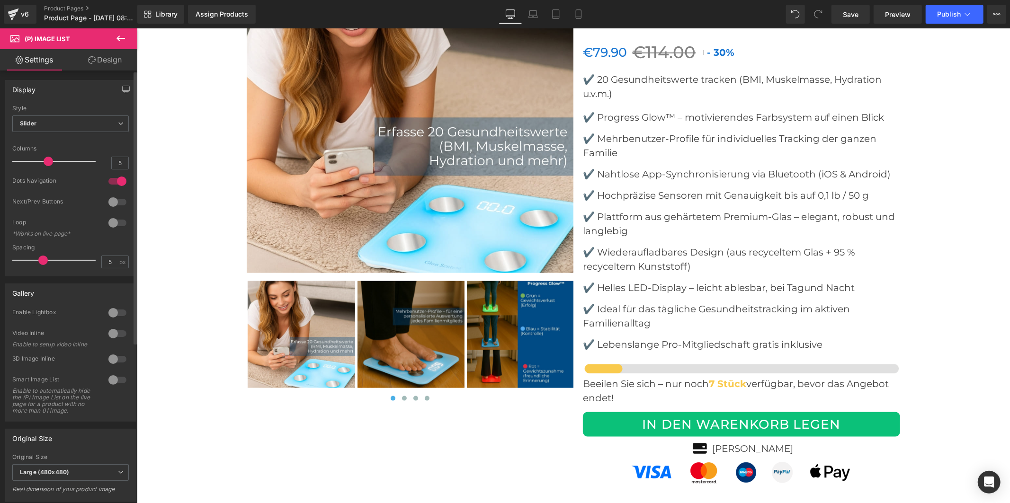
drag, startPoint x: 76, startPoint y: 162, endPoint x: 42, endPoint y: 159, distance: 34.7
click at [44, 159] on span at bounding box center [48, 161] width 9 height 9
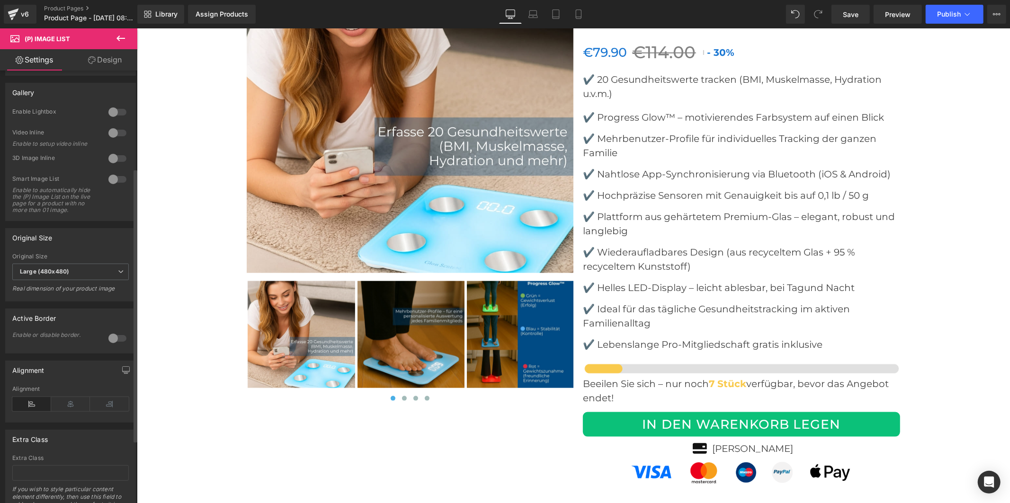
scroll to position [210, 0]
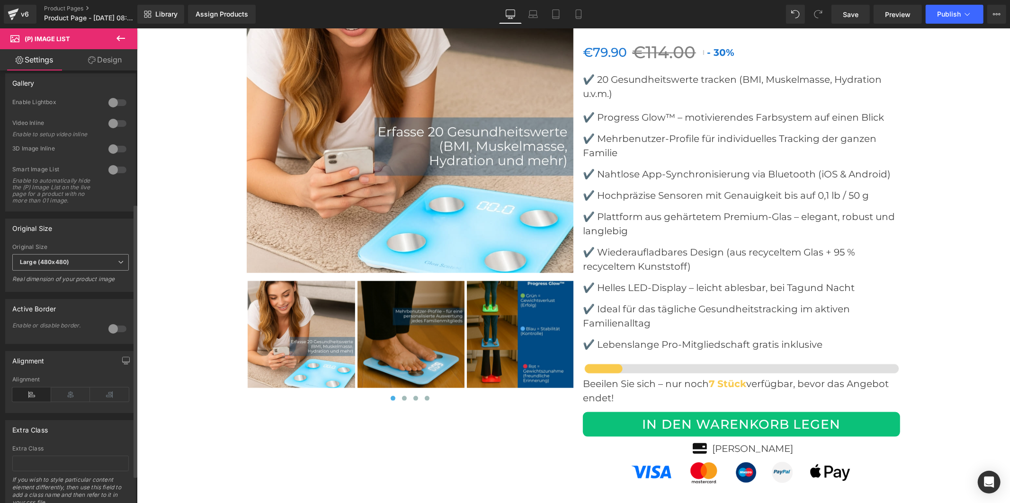
click at [78, 270] on span "Large (480x480)" at bounding box center [70, 262] width 116 height 17
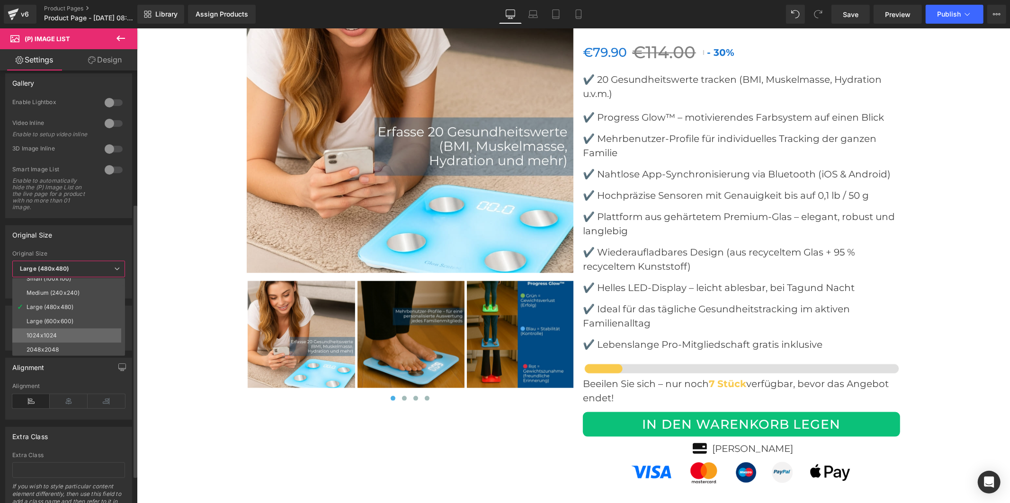
scroll to position [7, 0]
click at [66, 346] on li "2048x2048" at bounding box center [70, 349] width 117 height 14
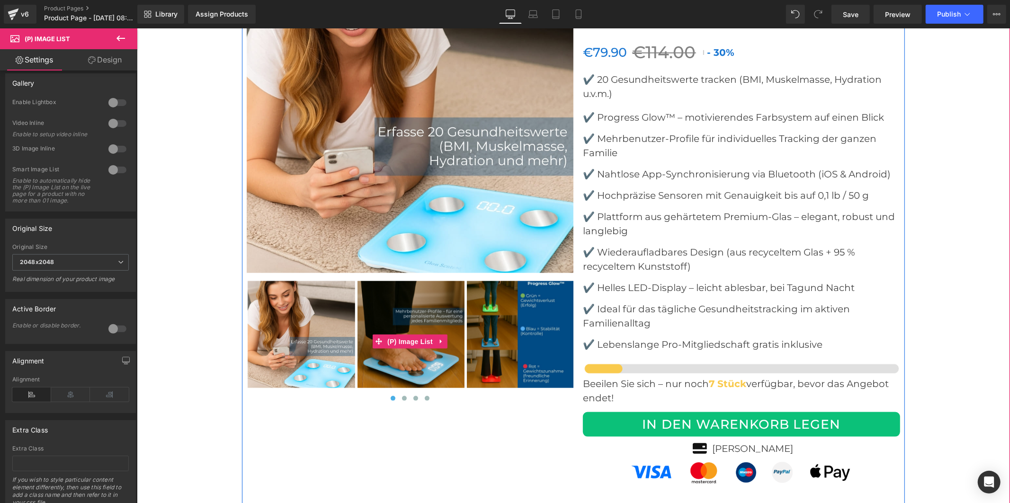
click at [314, 305] on img at bounding box center [300, 334] width 107 height 107
click at [361, 298] on img at bounding box center [410, 334] width 107 height 107
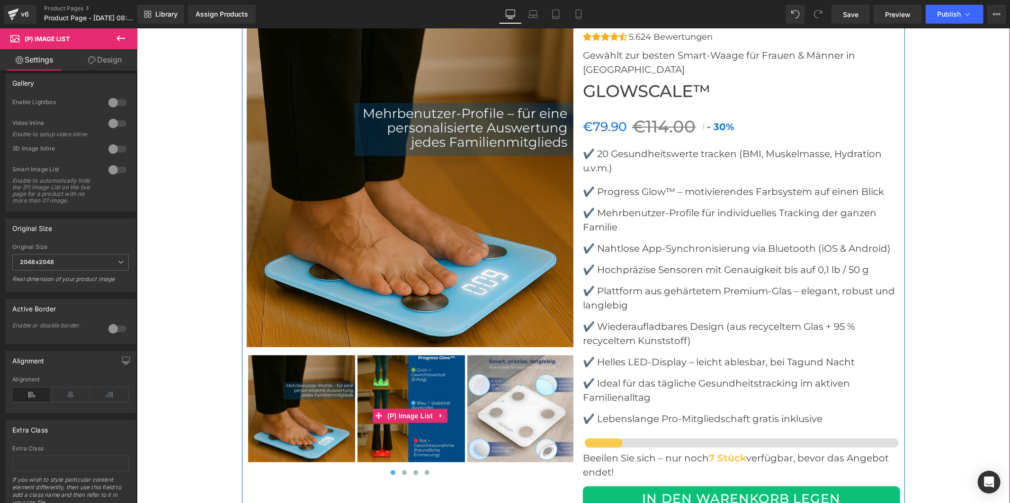
scroll to position [3713, 0]
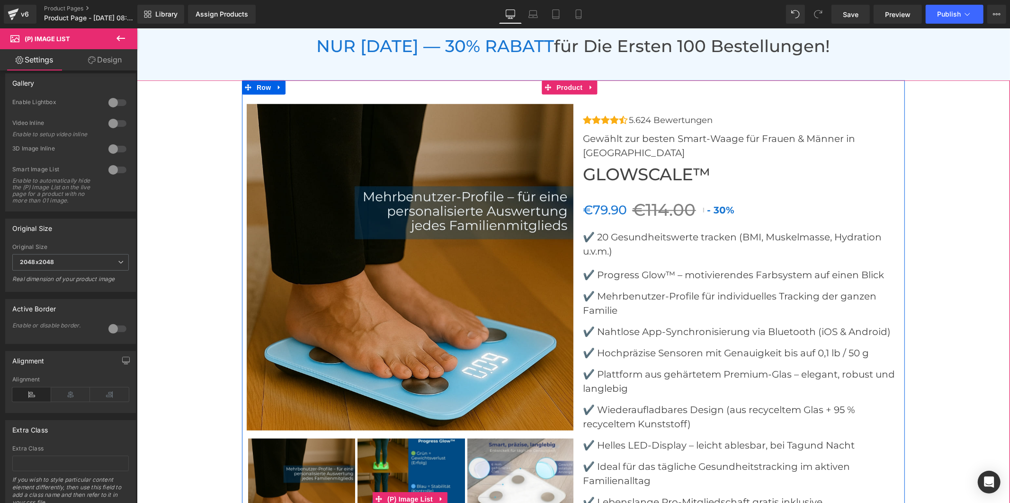
click at [412, 453] on img at bounding box center [410, 491] width 107 height 107
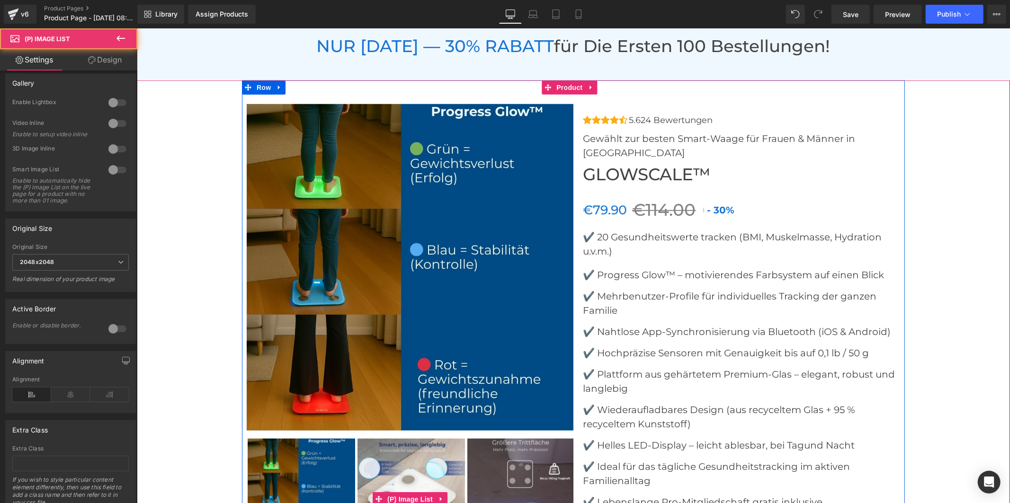
click at [420, 446] on img at bounding box center [410, 491] width 107 height 107
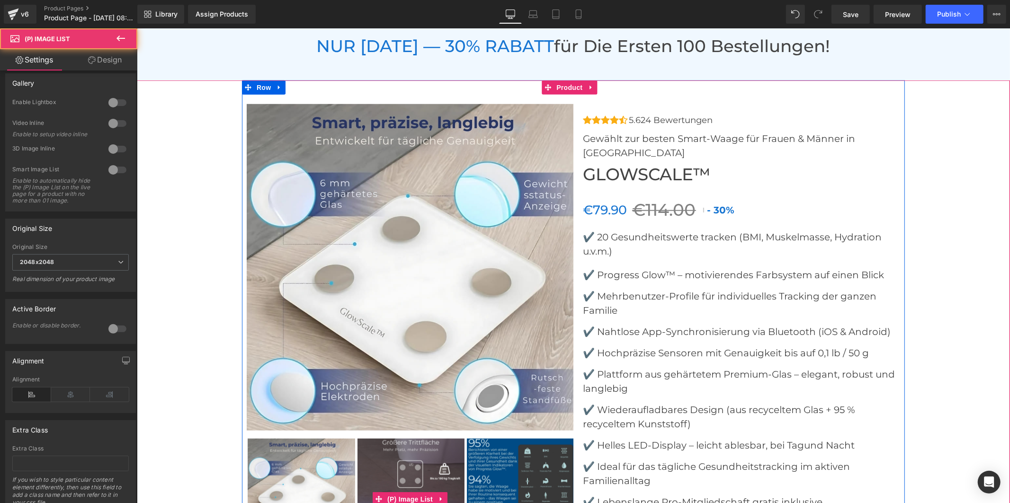
click at [419, 446] on img at bounding box center [410, 491] width 107 height 107
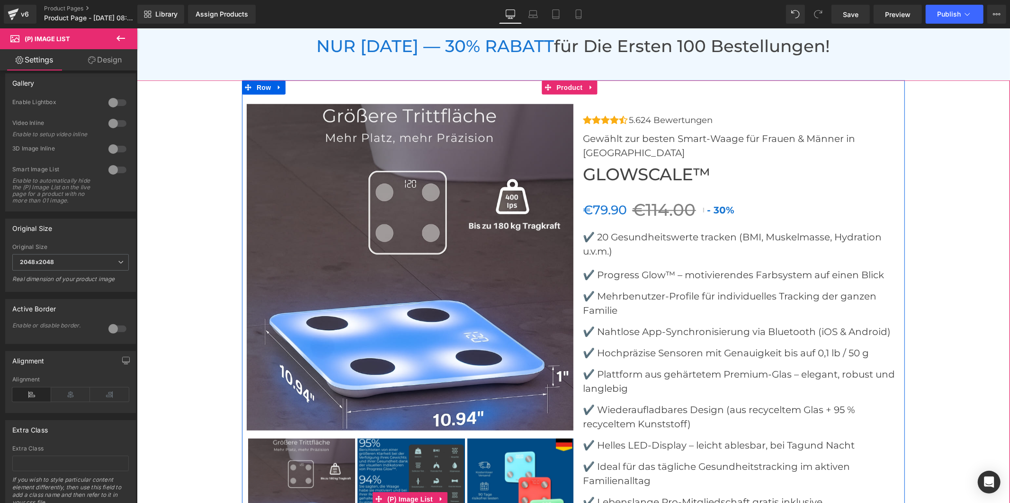
click at [419, 446] on img at bounding box center [410, 491] width 107 height 107
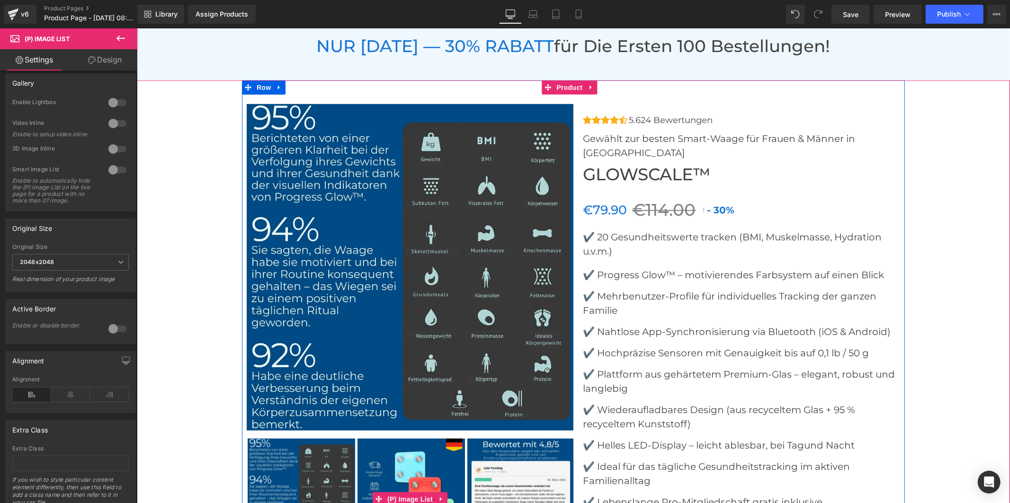
click at [405, 445] on img at bounding box center [410, 491] width 107 height 107
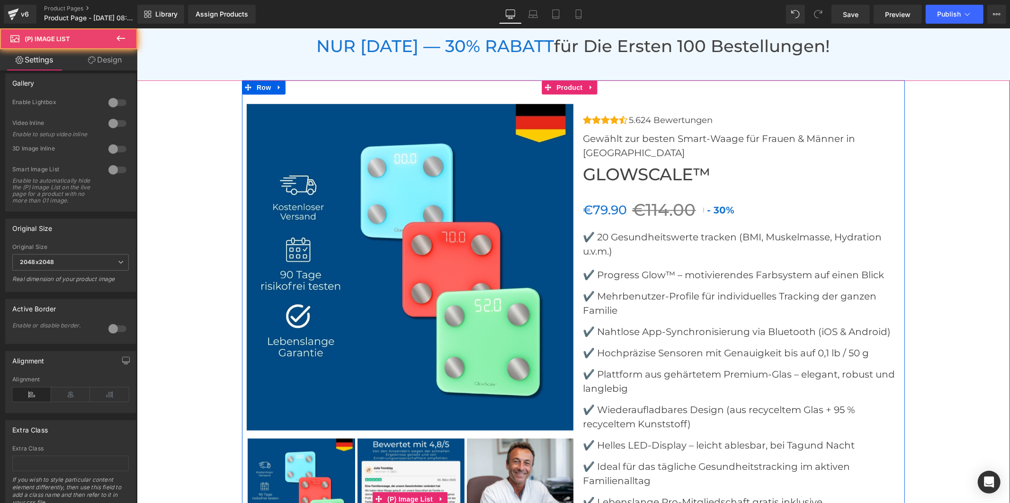
click at [405, 445] on img at bounding box center [410, 491] width 107 height 107
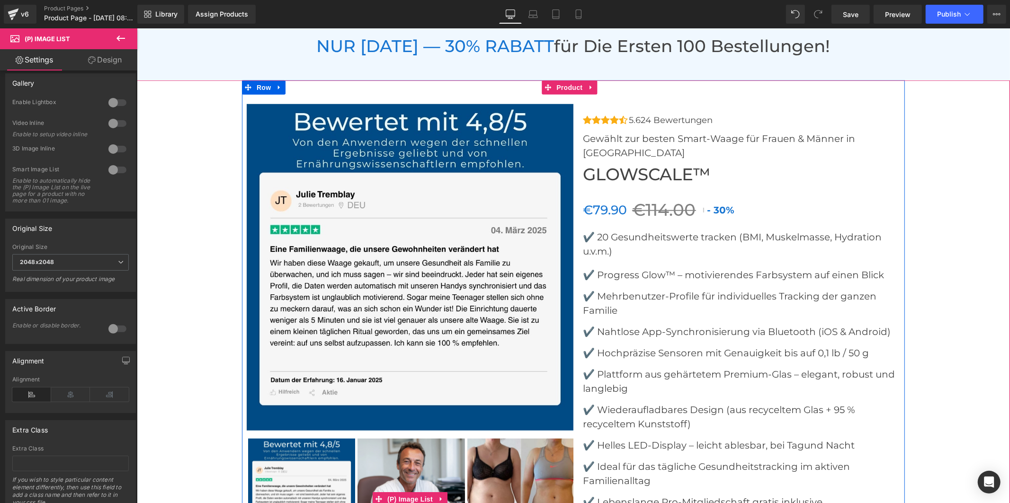
click at [408, 443] on img at bounding box center [410, 491] width 107 height 107
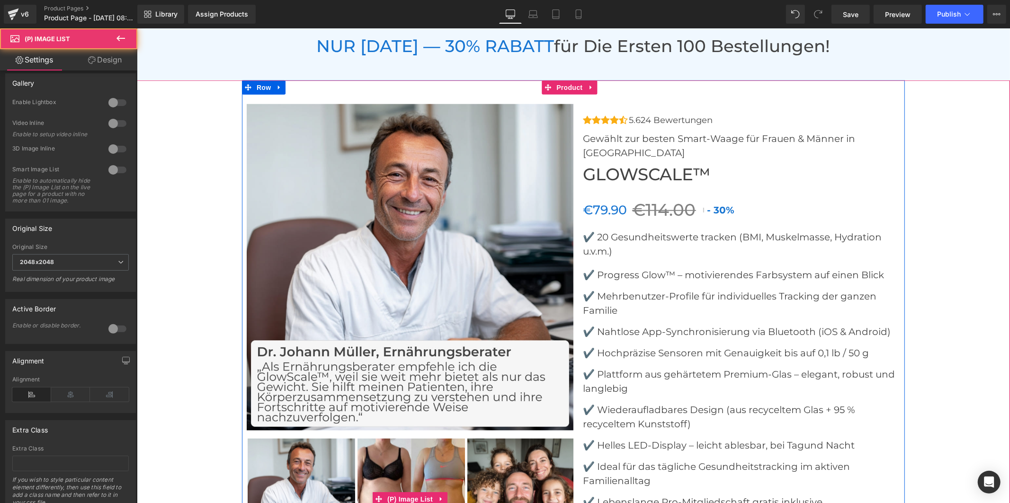
click at [412, 441] on img at bounding box center [410, 491] width 107 height 107
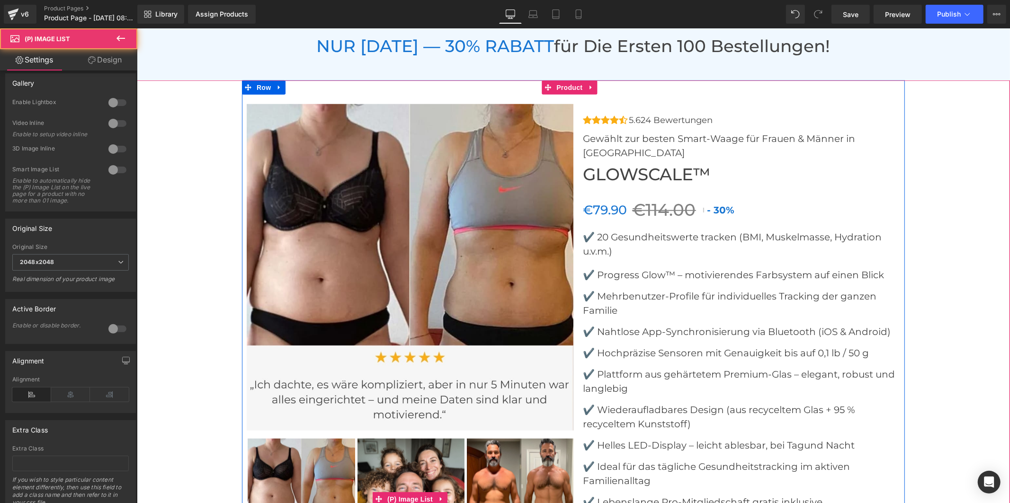
click at [418, 438] on img at bounding box center [410, 491] width 107 height 107
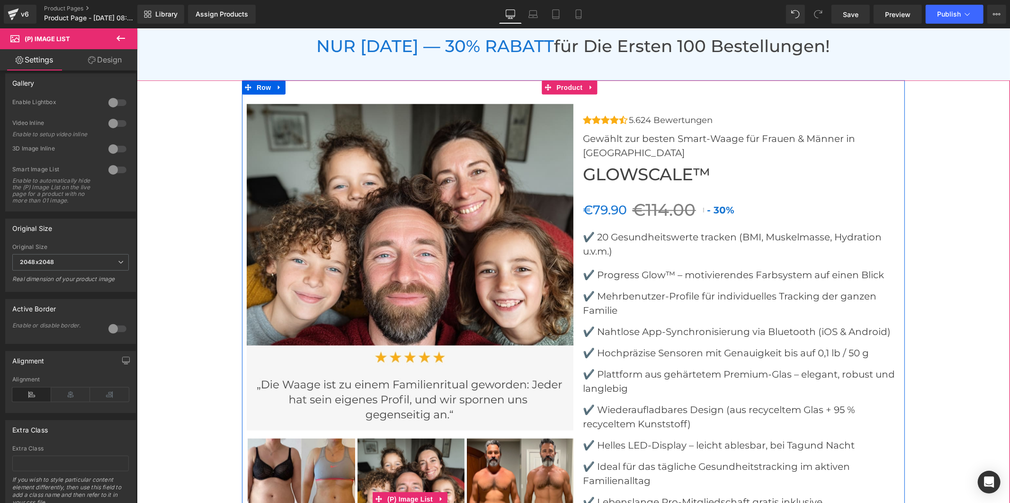
click at [481, 438] on img at bounding box center [519, 491] width 107 height 107
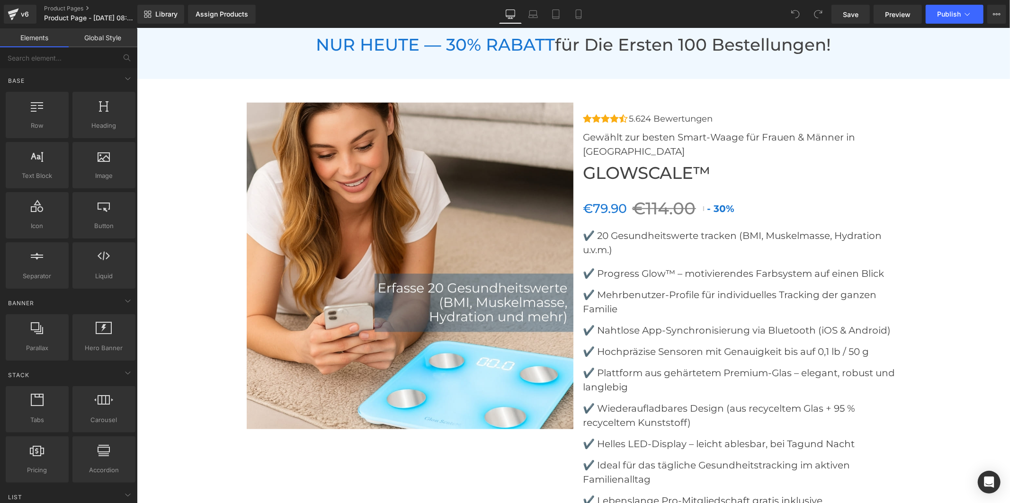
scroll to position [3788, 0]
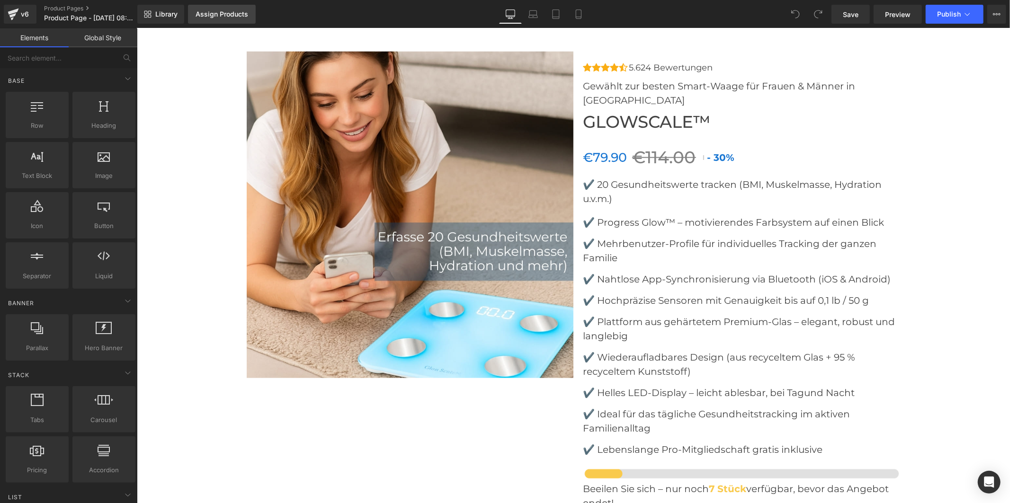
click at [214, 9] on link "Assign Products" at bounding box center [222, 14] width 68 height 19
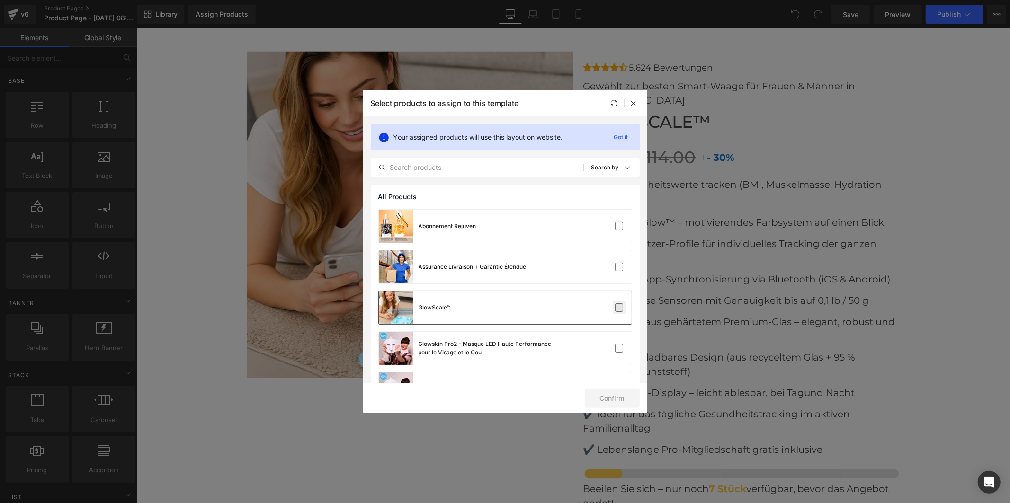
click at [615, 307] on label at bounding box center [619, 308] width 9 height 9
click at [619, 308] on input "checkbox" at bounding box center [619, 308] width 0 height 0
click at [632, 398] on button "Confirm" at bounding box center [612, 398] width 55 height 19
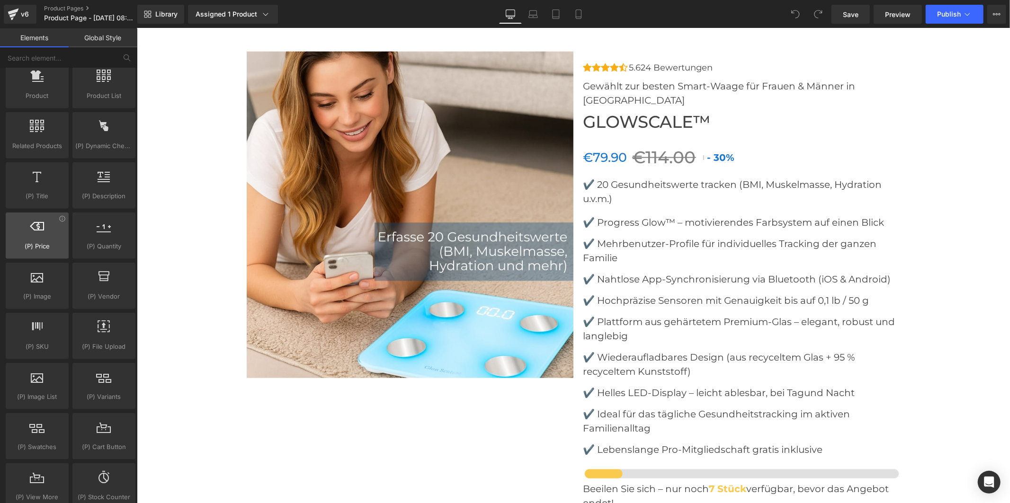
scroll to position [841, 0]
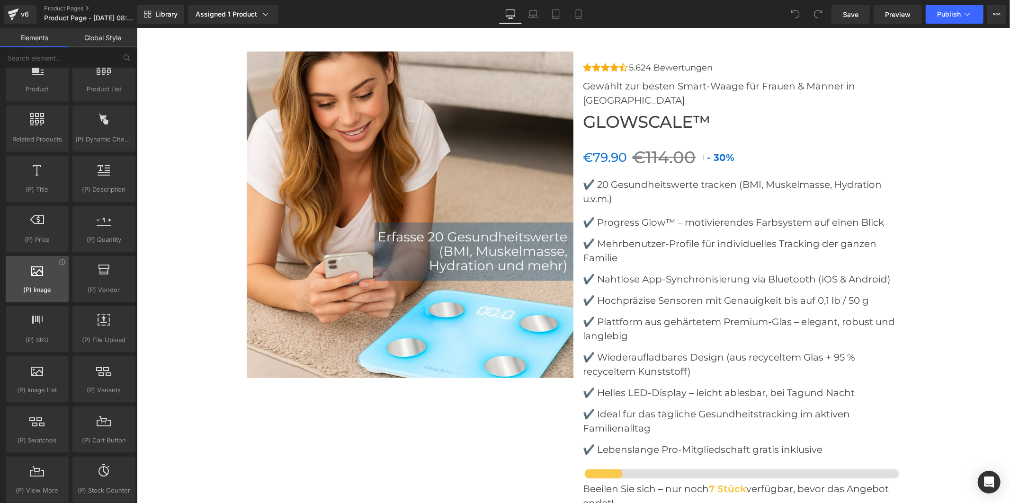
click at [44, 300] on div "(P) Image products, goods, sells, images, photos, thumbnails" at bounding box center [37, 279] width 63 height 46
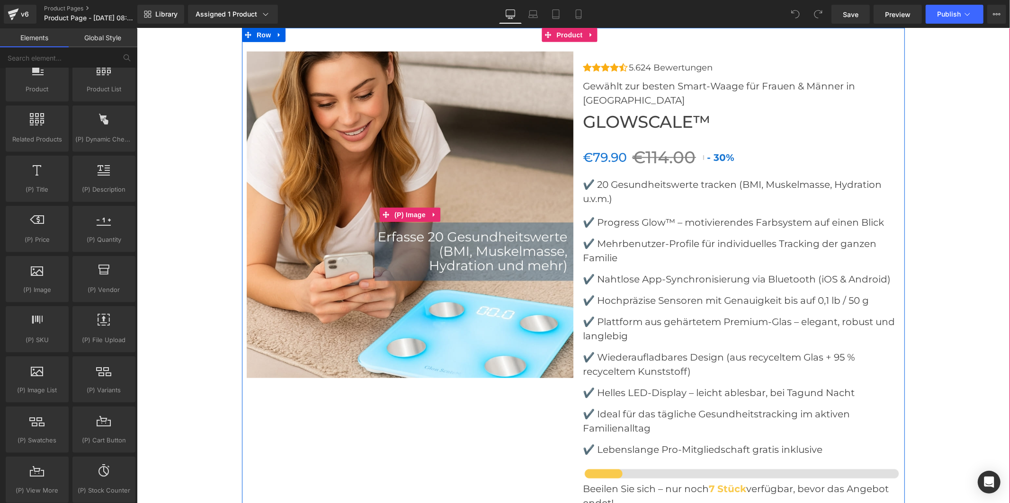
click at [440, 288] on img at bounding box center [409, 214] width 327 height 327
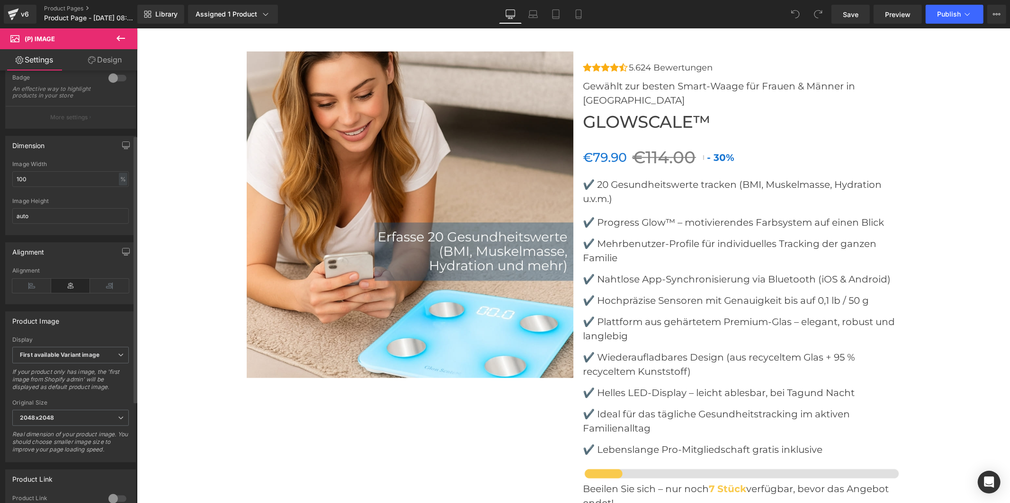
scroll to position [105, 0]
click at [84, 421] on span "2048x2048" at bounding box center [70, 417] width 116 height 17
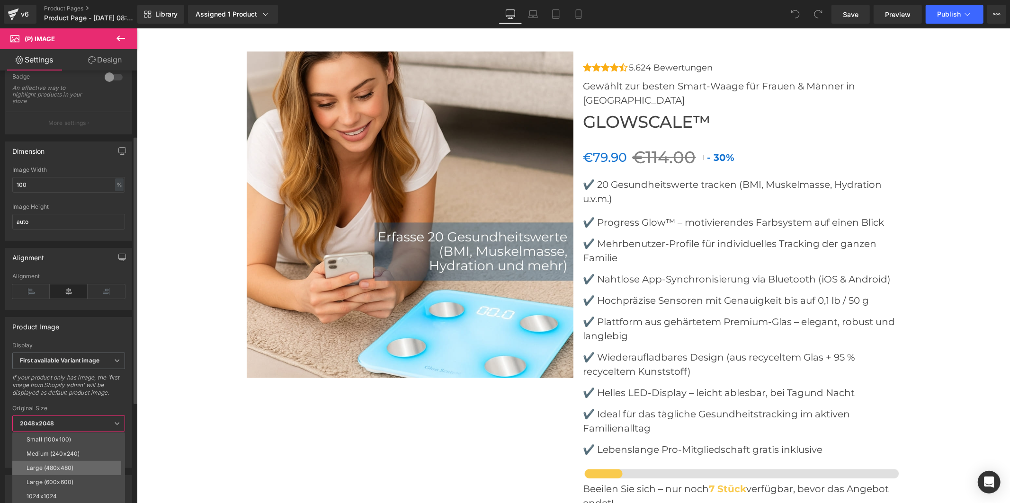
scroll to position [7, 0]
click at [122, 35] on icon at bounding box center [120, 38] width 11 height 11
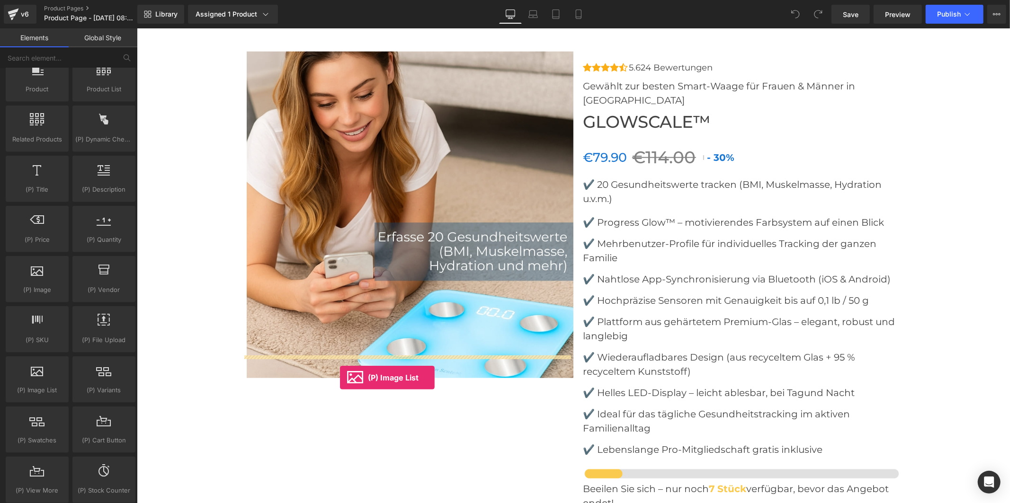
drag, startPoint x: 178, startPoint y: 426, endPoint x: 340, endPoint y: 377, distance: 168.7
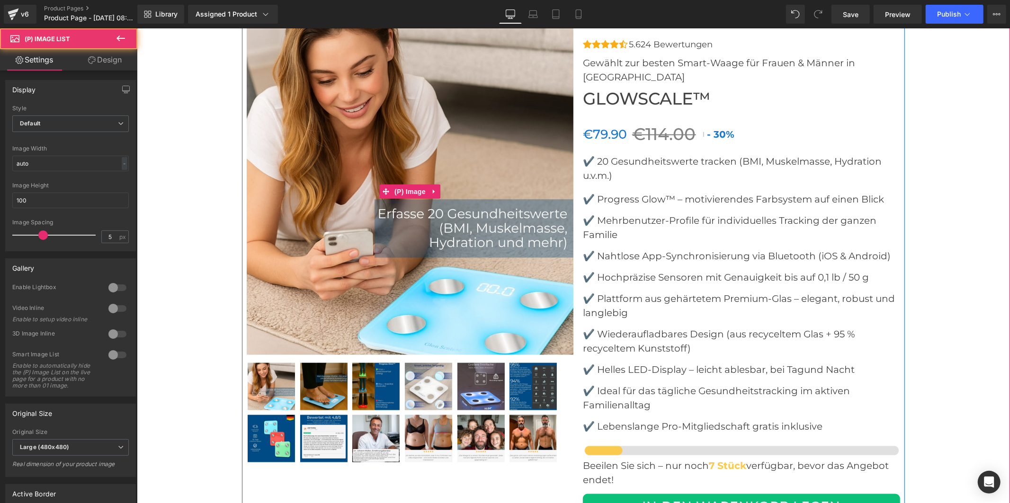
scroll to position [3765, 0]
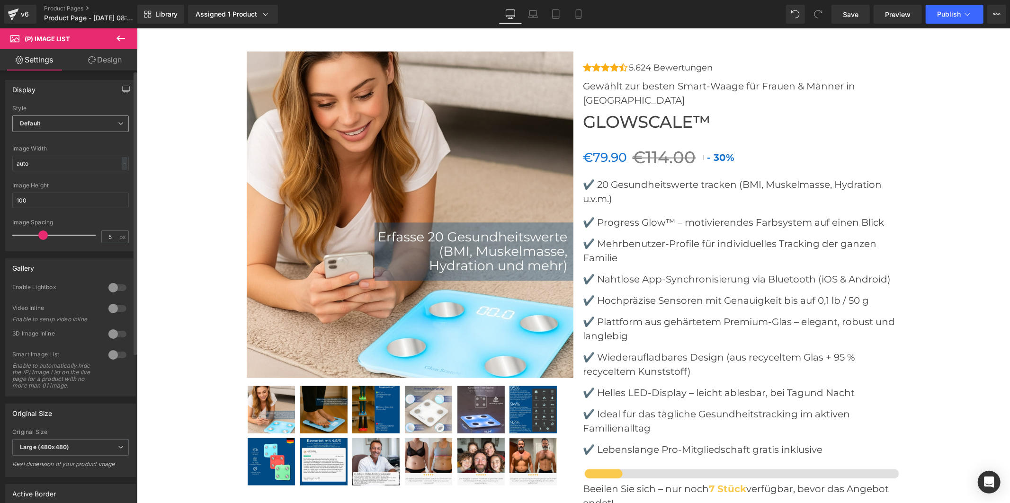
click at [98, 123] on span "Default" at bounding box center [70, 124] width 116 height 17
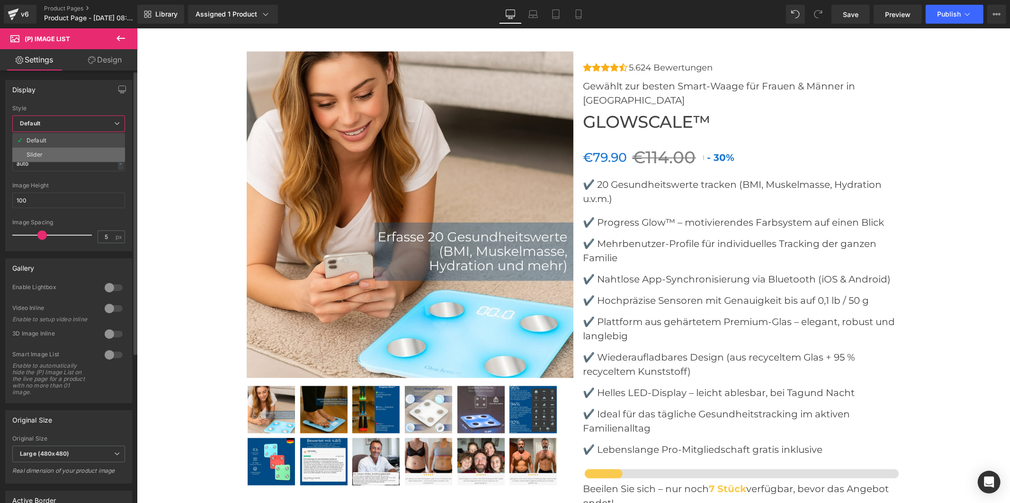
click at [109, 154] on li "Slider" at bounding box center [68, 155] width 113 height 14
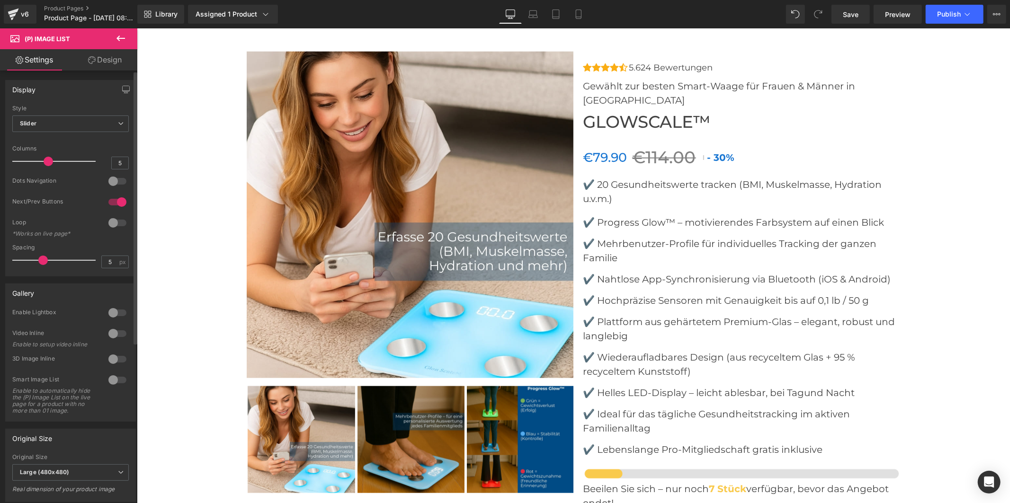
drag, startPoint x: 76, startPoint y: 159, endPoint x: 49, endPoint y: 161, distance: 27.6
click at [49, 161] on span at bounding box center [48, 161] width 9 height 9
click at [114, 185] on div at bounding box center [117, 181] width 23 height 15
click at [112, 197] on div at bounding box center [117, 202] width 23 height 15
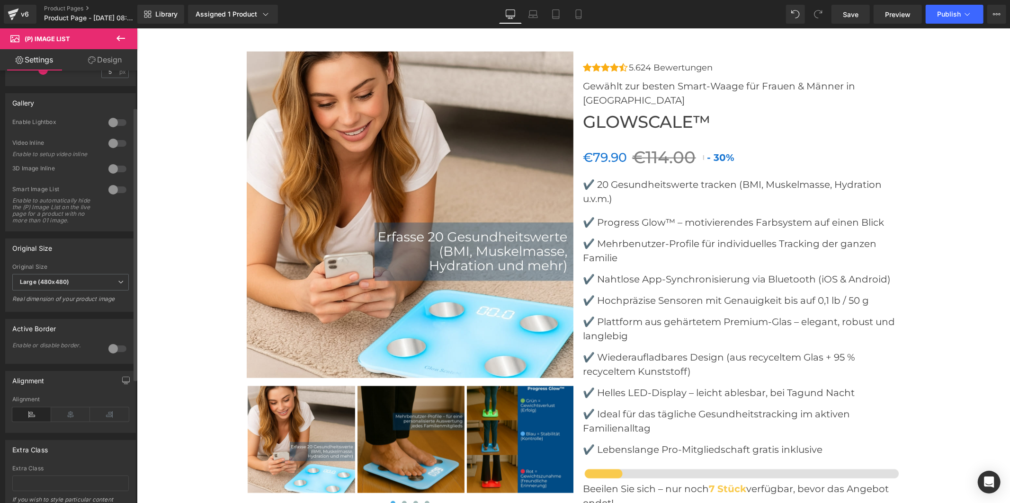
scroll to position [210, 0]
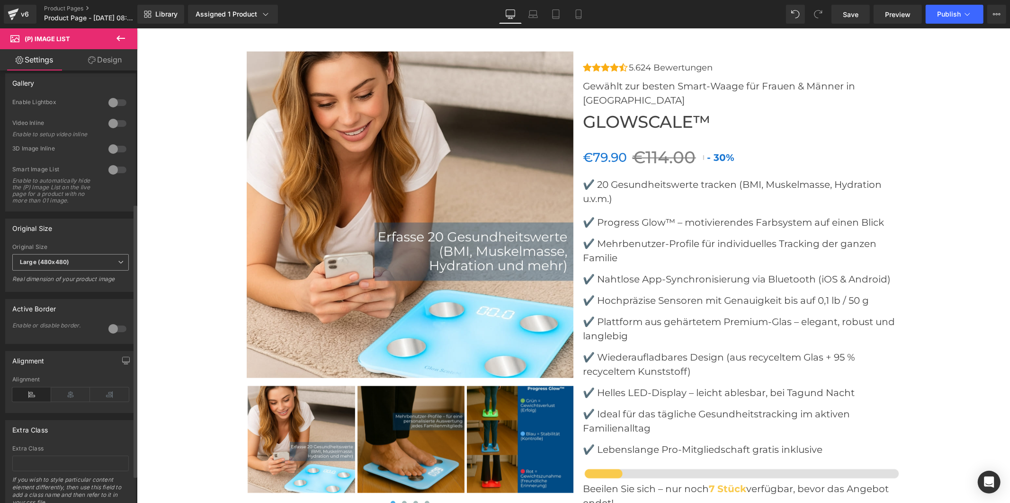
click at [63, 266] on b "Large (480x480)" at bounding box center [44, 262] width 49 height 7
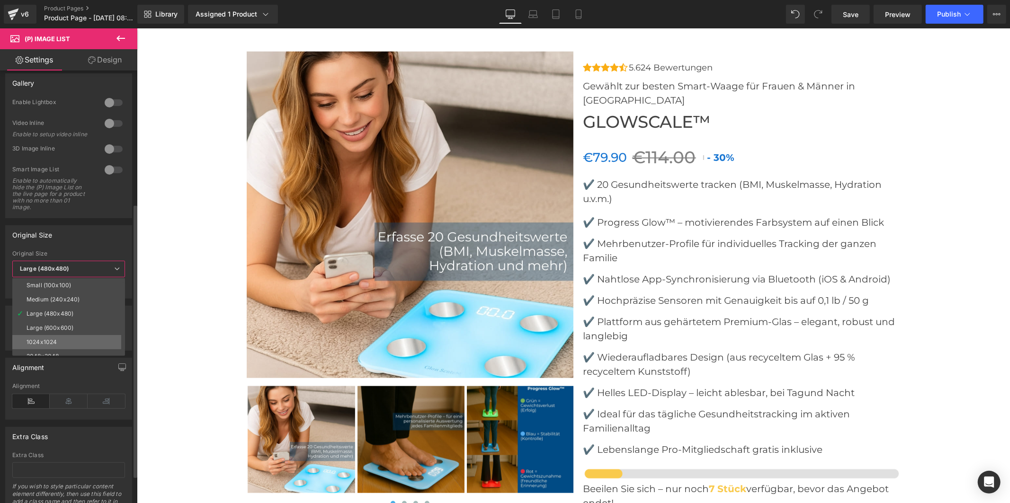
scroll to position [7, 0]
click at [72, 344] on li "2048x2048" at bounding box center [70, 349] width 117 height 14
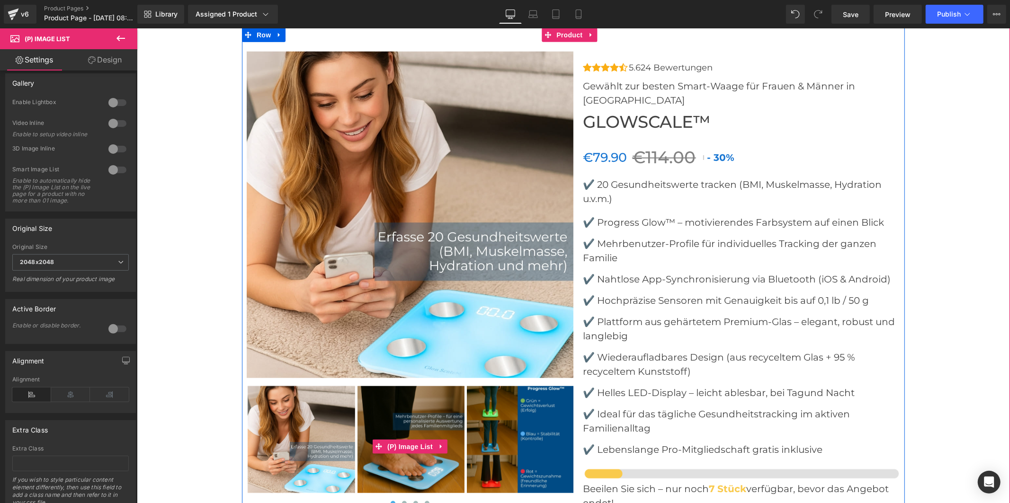
click at [519, 416] on img at bounding box center [519, 439] width 107 height 107
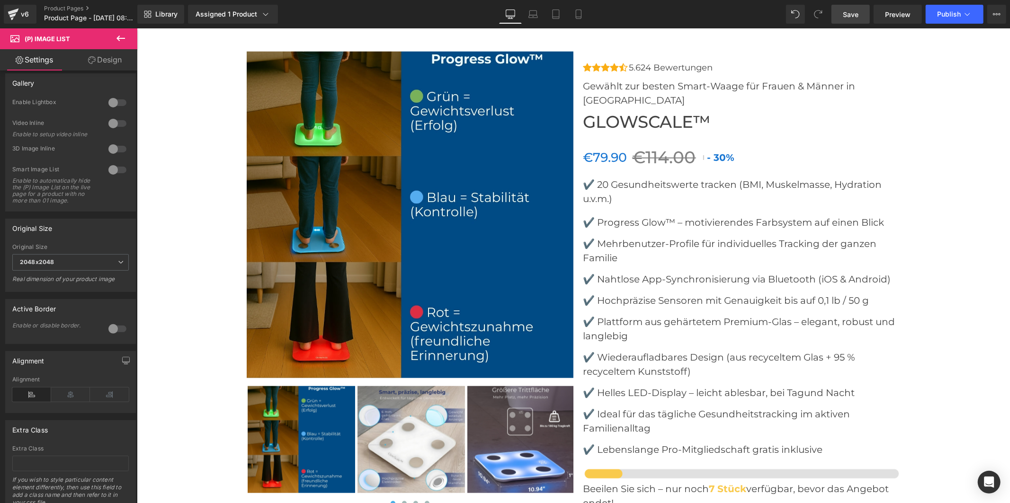
click at [859, 12] on span "Save" at bounding box center [851, 14] width 16 height 10
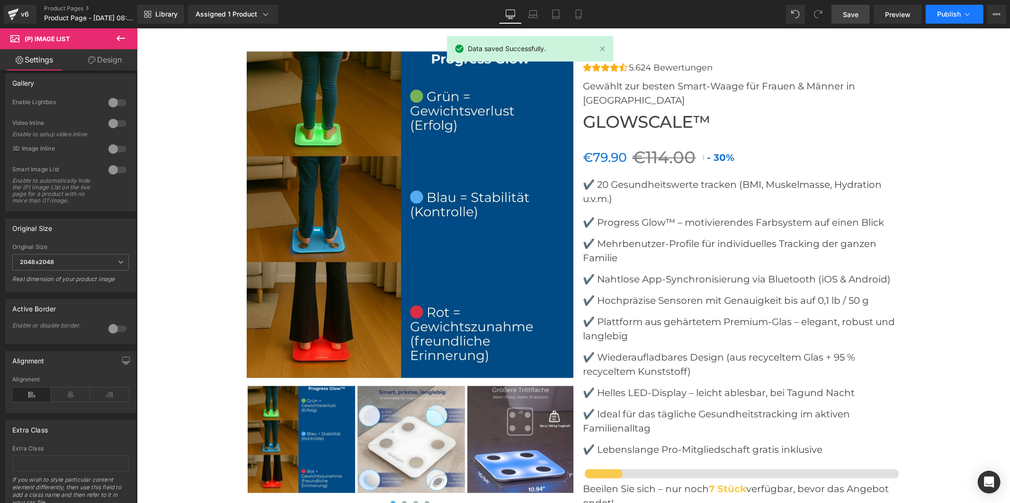
click at [940, 13] on span "Publish" at bounding box center [949, 14] width 24 height 8
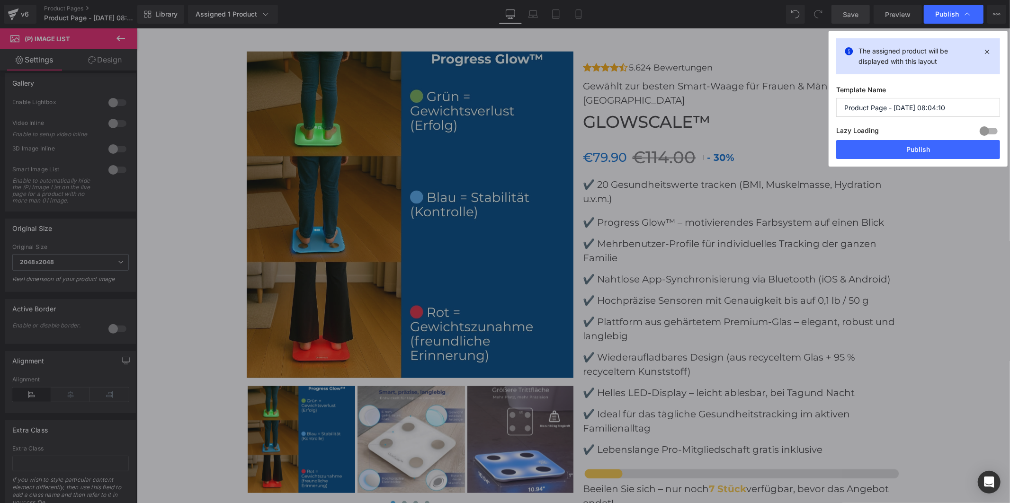
drag, startPoint x: 955, startPoint y: 103, endPoint x: 837, endPoint y: 107, distance: 117.5
click at [837, 107] on input "Product Page - [DATE] 08:04:10" at bounding box center [918, 107] width 164 height 19
type input "Glowpro"
drag, startPoint x: 868, startPoint y: 153, endPoint x: 722, endPoint y: 126, distance: 148.2
click at [868, 153] on button "Publish" at bounding box center [918, 149] width 164 height 19
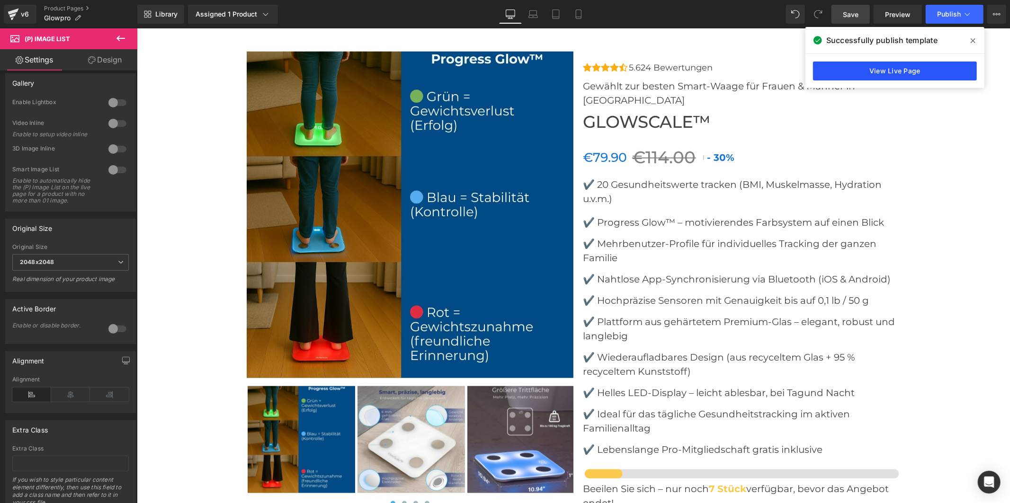
click at [913, 71] on link "View Live Page" at bounding box center [895, 71] width 164 height 19
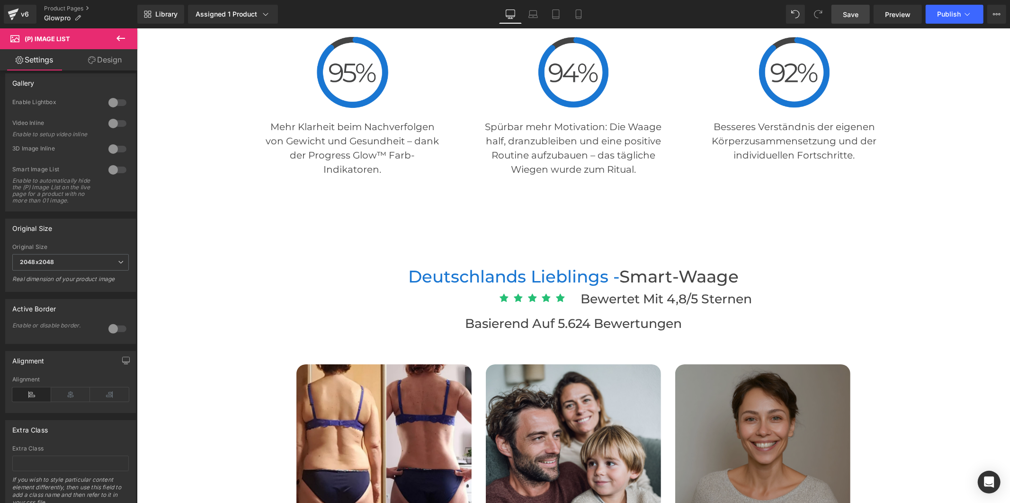
scroll to position [2660, 0]
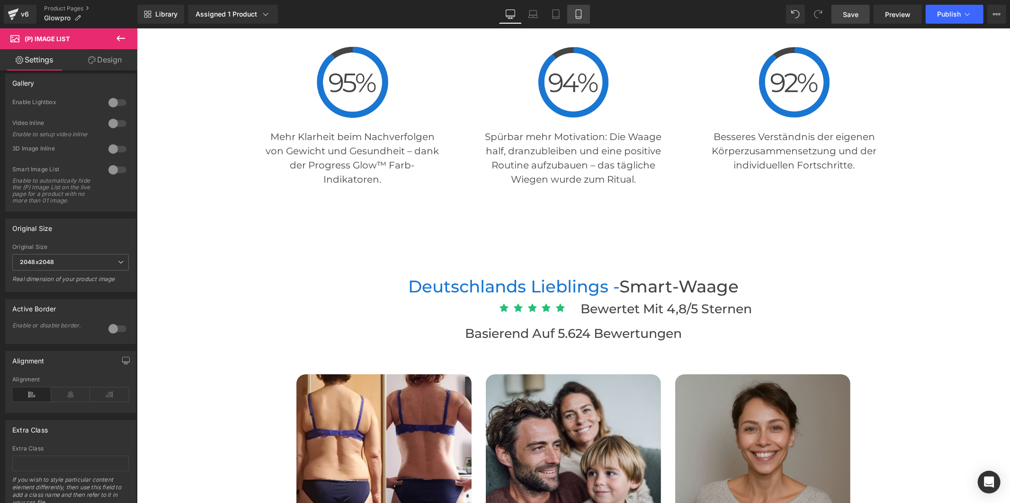
click at [581, 18] on icon at bounding box center [578, 13] width 9 height 9
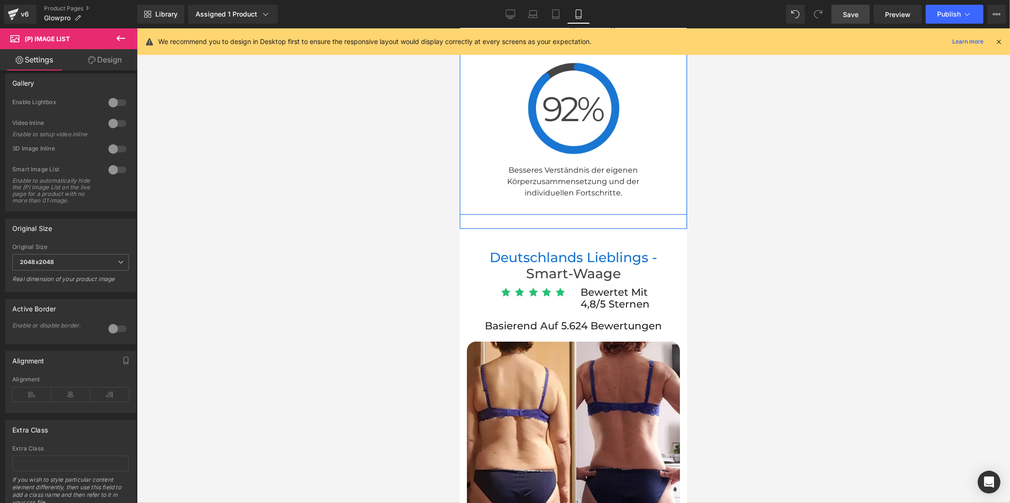
scroll to position [3869, 0]
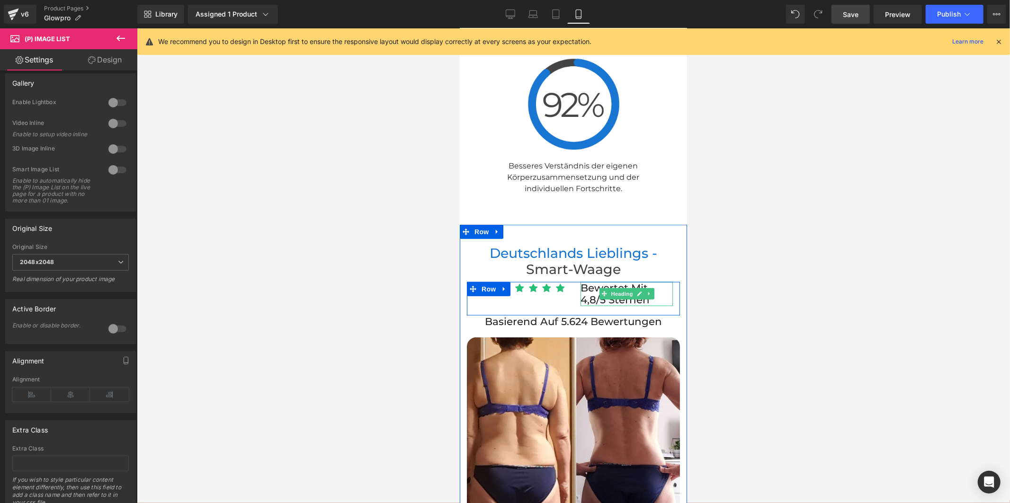
click at [592, 282] on h2 "Bewertet mit 4,8/5 Sternen" at bounding box center [626, 294] width 92 height 24
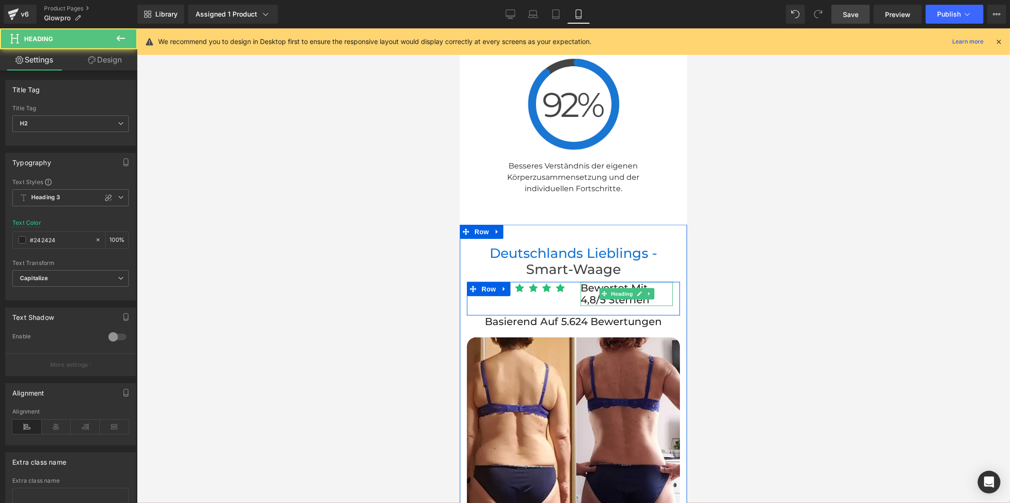
click at [585, 282] on h2 "Bewertet mit 4,8/5 Sternen" at bounding box center [626, 294] width 92 height 24
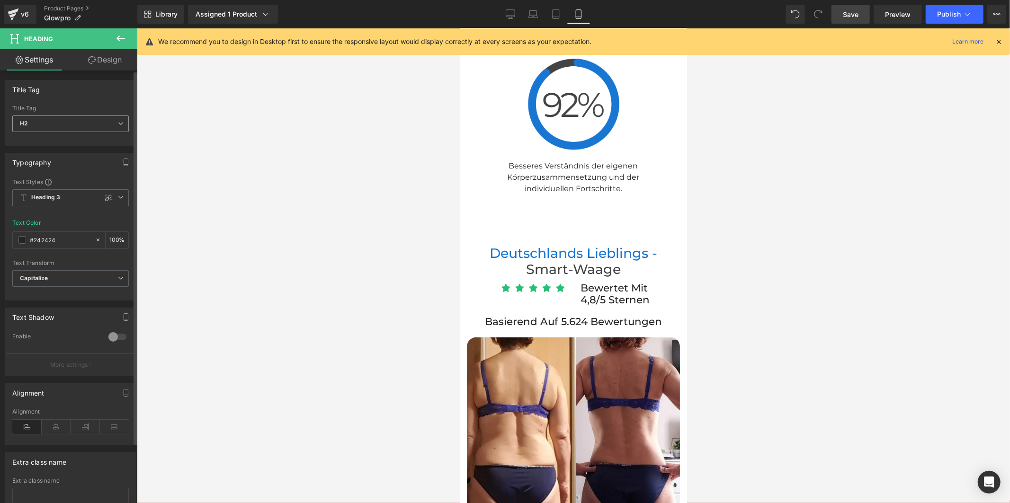
click at [75, 119] on span "H2" at bounding box center [70, 124] width 116 height 17
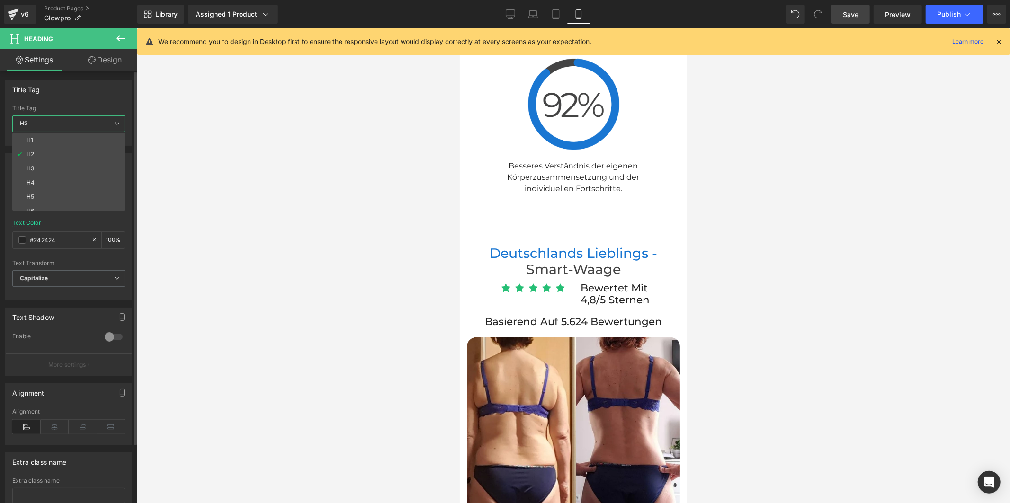
click at [74, 119] on span "H2" at bounding box center [68, 124] width 113 height 17
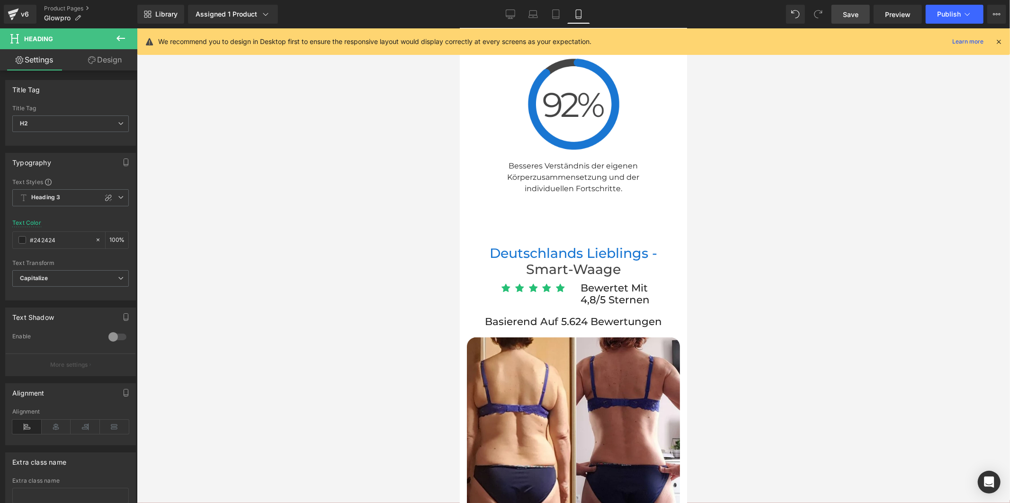
click at [698, 249] on div at bounding box center [573, 265] width 873 height 475
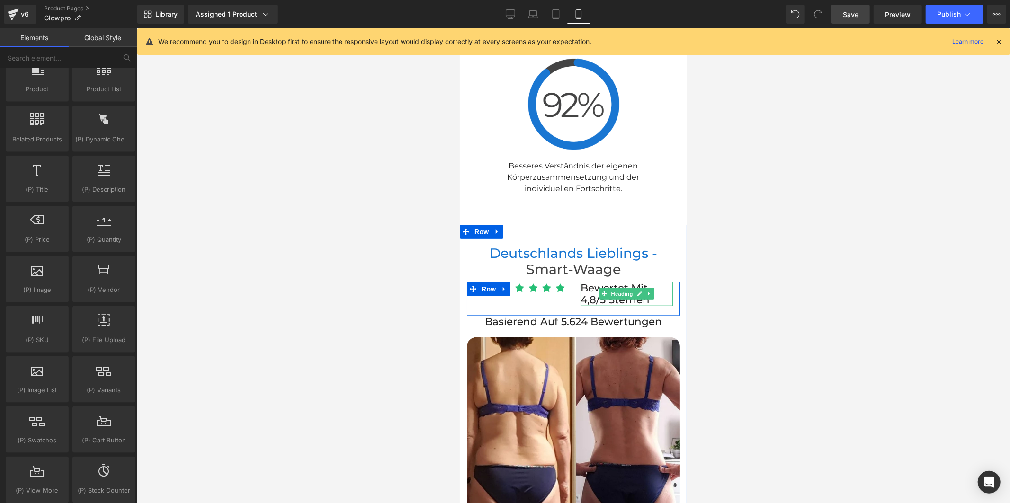
click at [584, 282] on h2 "Bewertet mit 4,8/5 Sternen" at bounding box center [626, 294] width 92 height 24
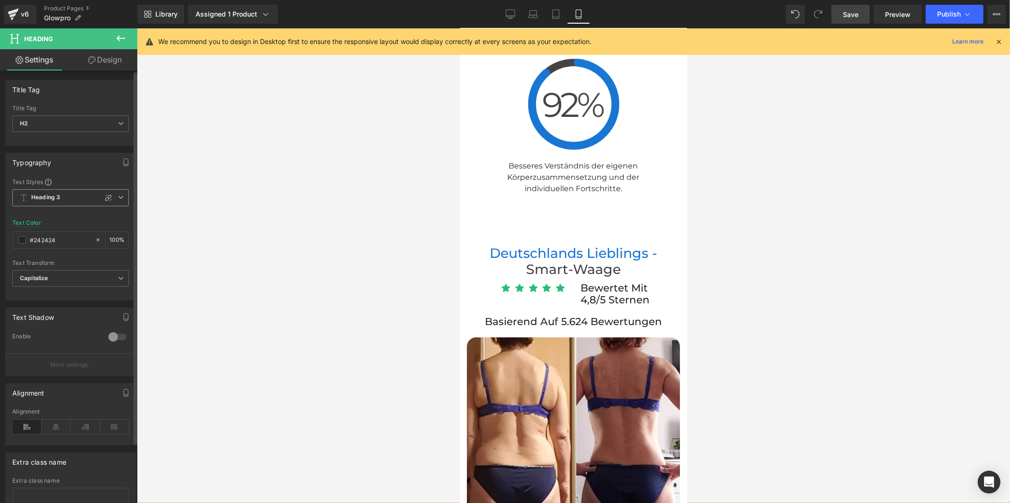
click at [118, 197] on icon at bounding box center [121, 198] width 6 height 6
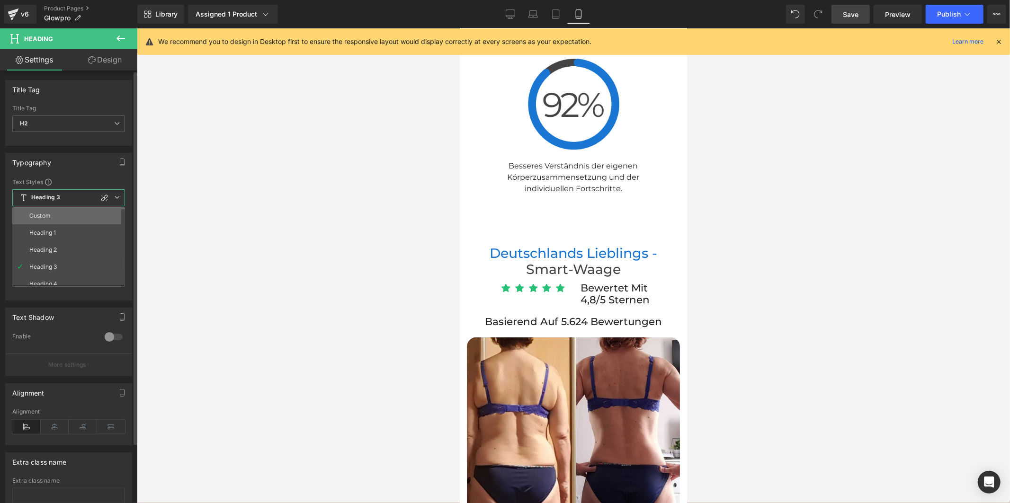
click at [77, 215] on li "Custom" at bounding box center [70, 215] width 117 height 17
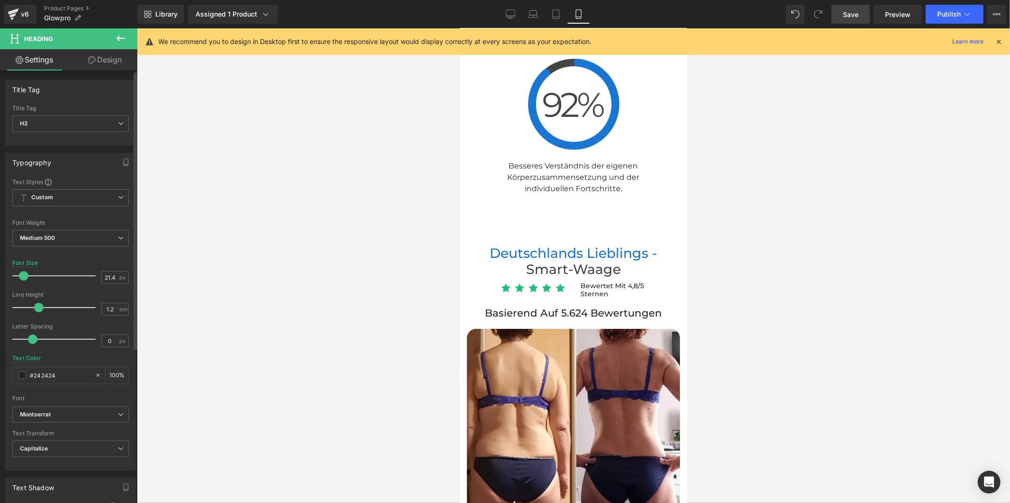
drag, startPoint x: 29, startPoint y: 275, endPoint x: 24, endPoint y: 274, distance: 5.8
click at [24, 274] on span at bounding box center [23, 275] width 9 height 9
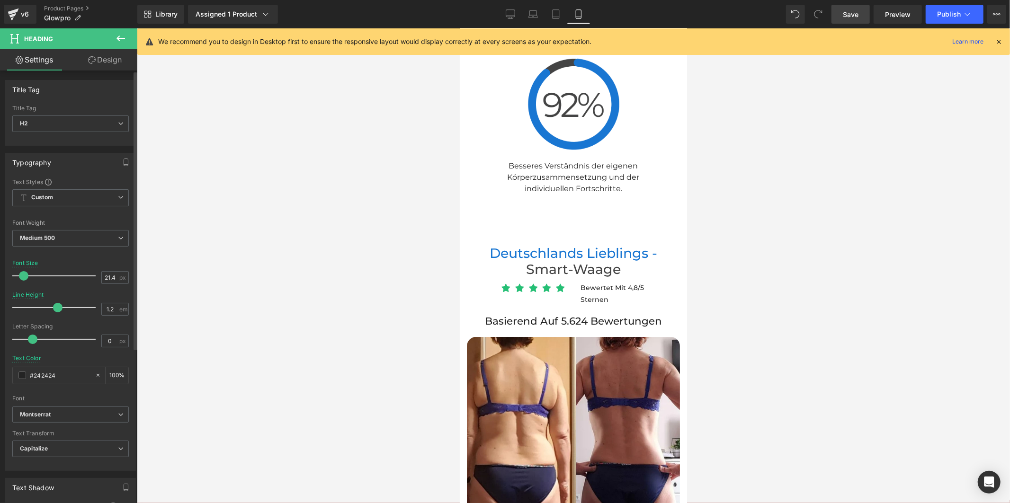
drag, startPoint x: 36, startPoint y: 309, endPoint x: 54, endPoint y: 305, distance: 18.0
click at [54, 305] on span at bounding box center [57, 307] width 9 height 9
click at [847, 11] on span "Save" at bounding box center [851, 14] width 16 height 10
click at [25, 276] on span at bounding box center [23, 275] width 9 height 9
click at [843, 12] on link "Save" at bounding box center [851, 14] width 38 height 19
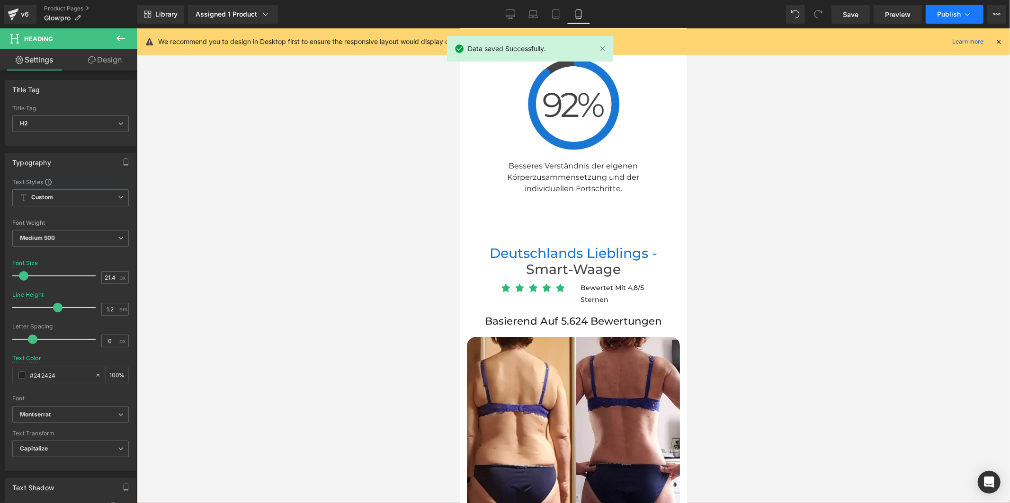
click at [946, 13] on span "Publish" at bounding box center [949, 14] width 24 height 8
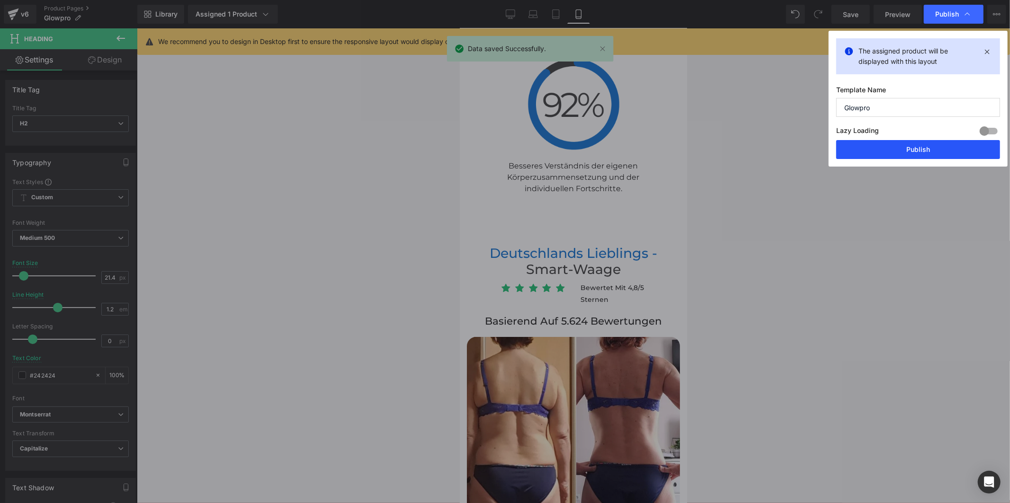
click at [927, 153] on button "Publish" at bounding box center [918, 149] width 164 height 19
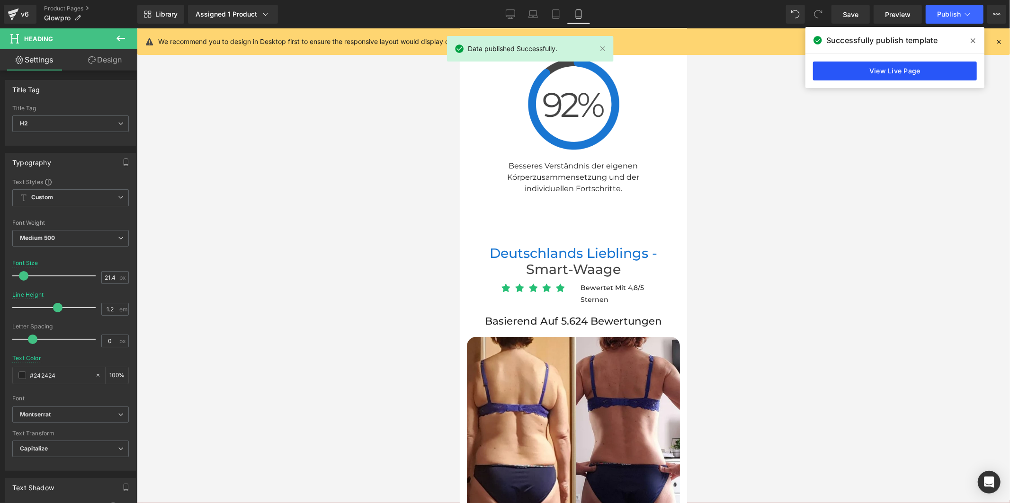
click at [893, 69] on link "View Live Page" at bounding box center [895, 71] width 164 height 19
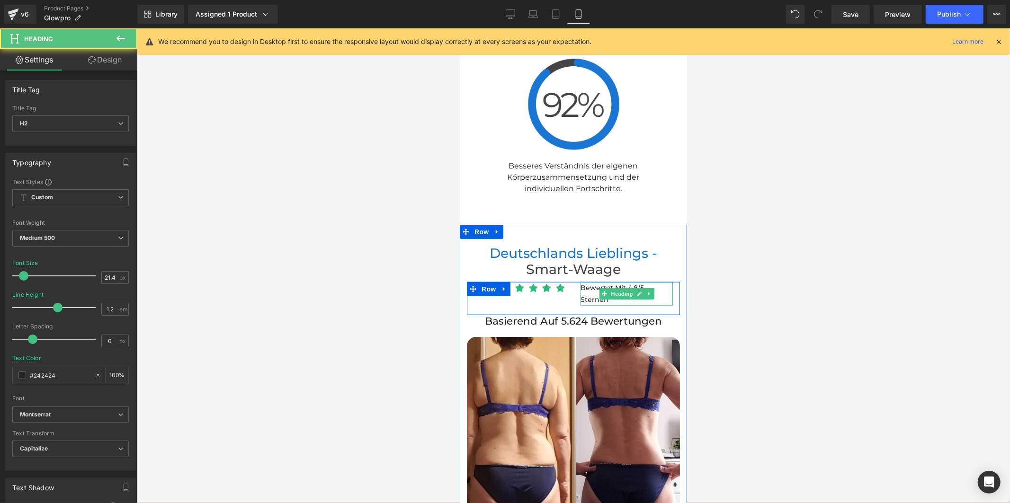
click at [590, 282] on h2 "Bewertet mit 4,8/5 Sternen" at bounding box center [626, 294] width 92 height 24
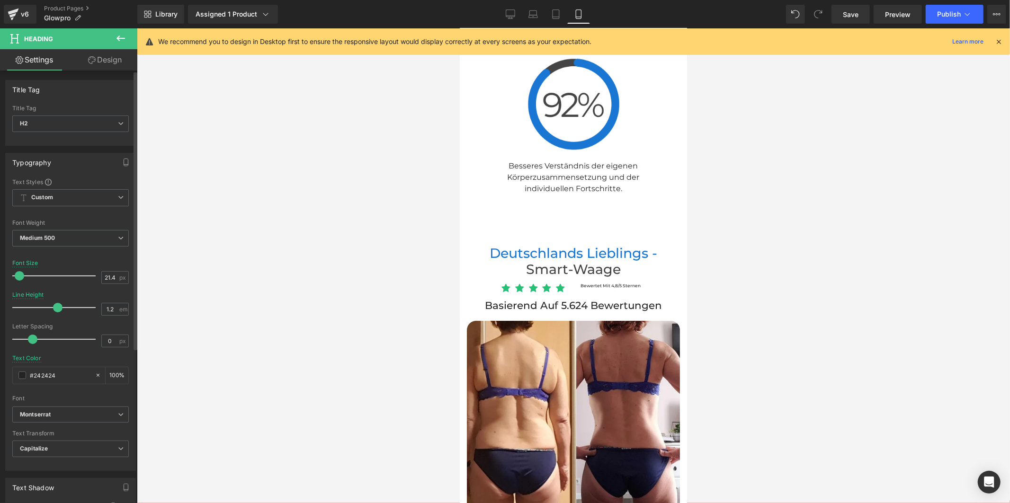
drag, startPoint x: 22, startPoint y: 277, endPoint x: 18, endPoint y: 273, distance: 5.4
click at [18, 273] on span at bounding box center [19, 275] width 9 height 9
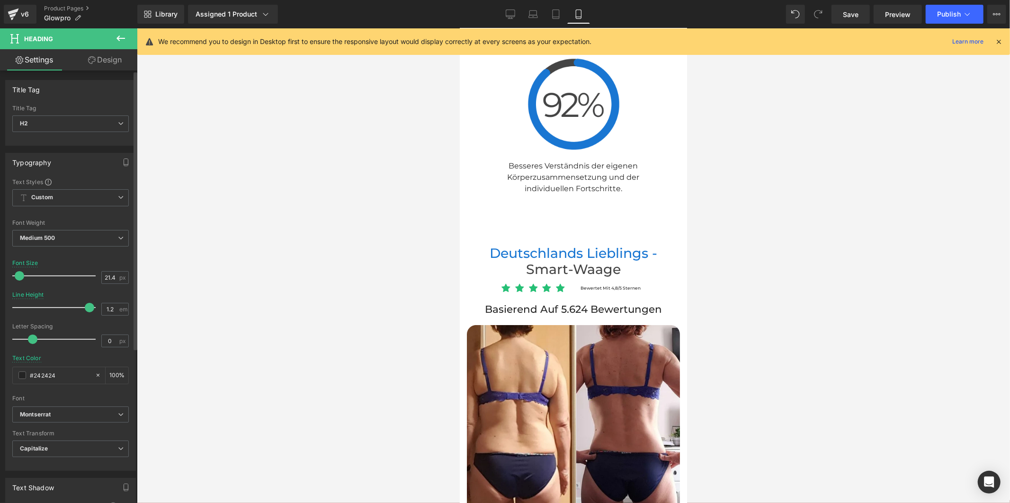
drag, startPoint x: 54, startPoint y: 307, endPoint x: 84, endPoint y: 304, distance: 29.9
click at [85, 304] on span at bounding box center [89, 307] width 9 height 9
drag, startPoint x: 577, startPoint y: 231, endPoint x: 567, endPoint y: 231, distance: 9.9
click at [567, 282] on div "Icon Icon Icon Icon Icon Icon List Hoz Bewertet mit 4,8/5 Sternen Heading Row" at bounding box center [572, 292] width 213 height 21
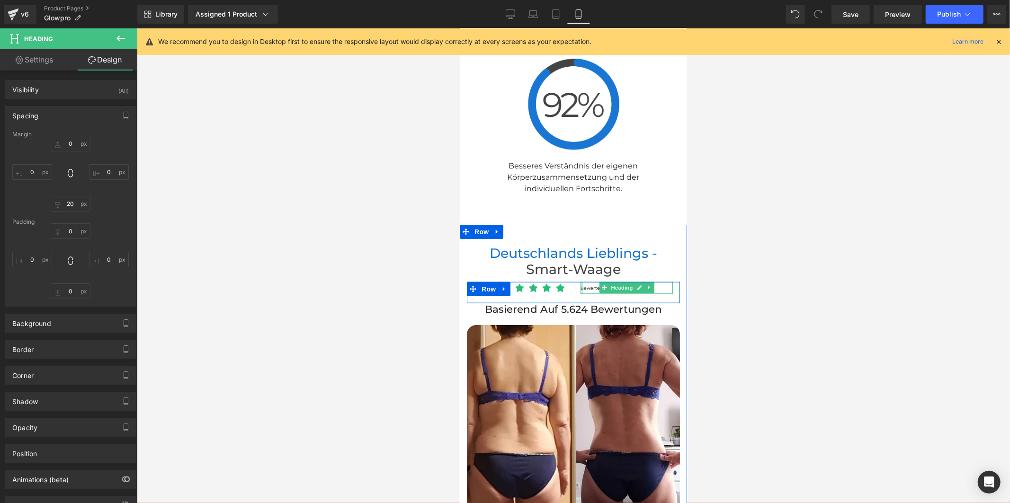
drag, startPoint x: 576, startPoint y: 229, endPoint x: 565, endPoint y: 229, distance: 10.9
click at [565, 282] on div "Icon Icon Icon Icon Icon Icon List Hoz Bewertet mit 4,8/5 Sternen Heading Row" at bounding box center [572, 292] width 213 height 21
click at [31, 173] on input "0" at bounding box center [32, 172] width 40 height 16
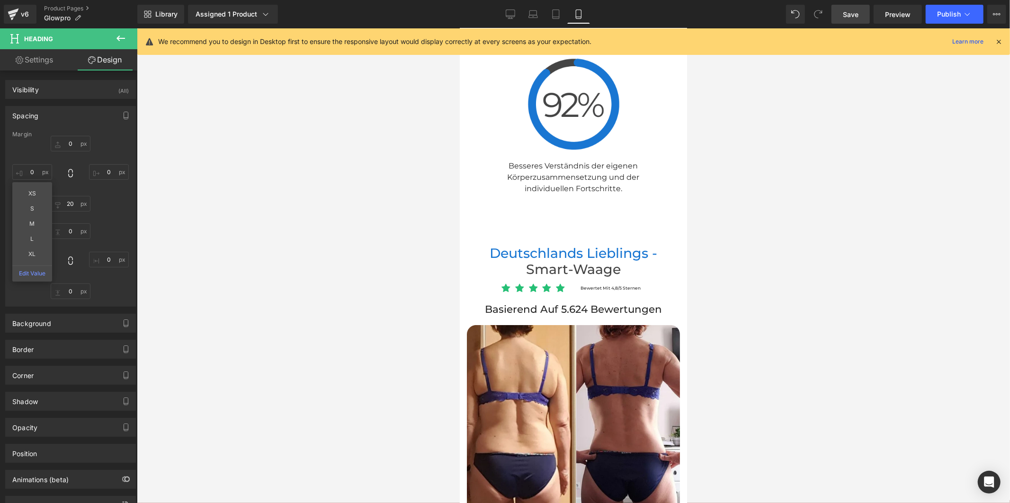
click at [857, 11] on span "Save" at bounding box center [851, 14] width 16 height 10
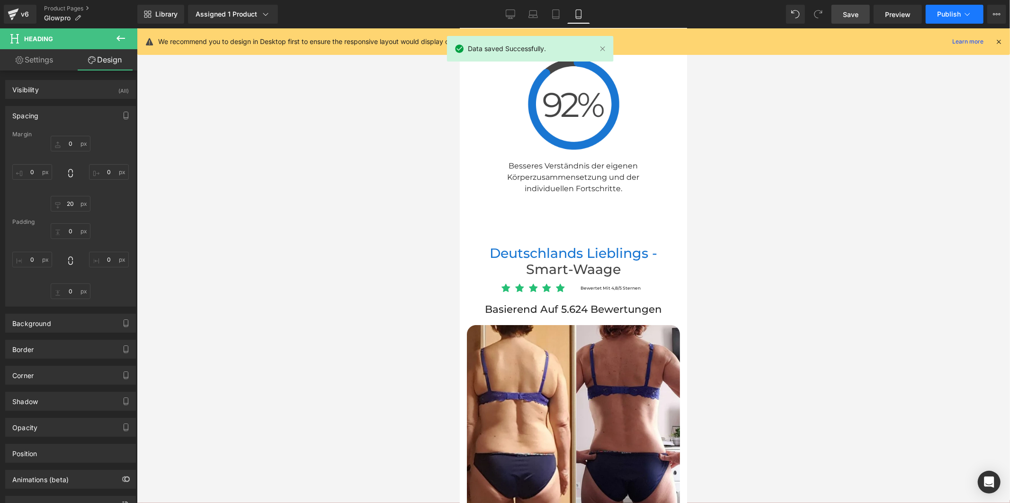
click at [941, 12] on span "Publish" at bounding box center [949, 14] width 24 height 8
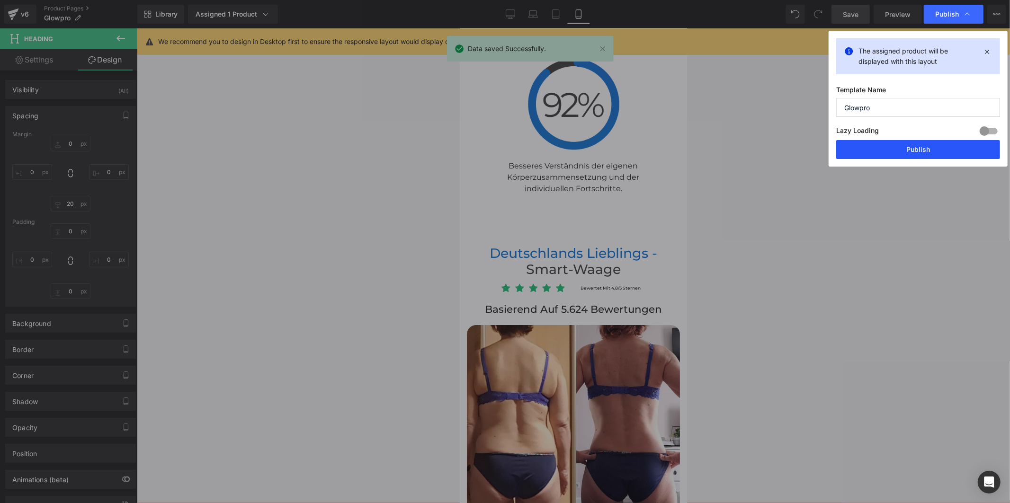
click at [879, 144] on button "Publish" at bounding box center [918, 149] width 164 height 19
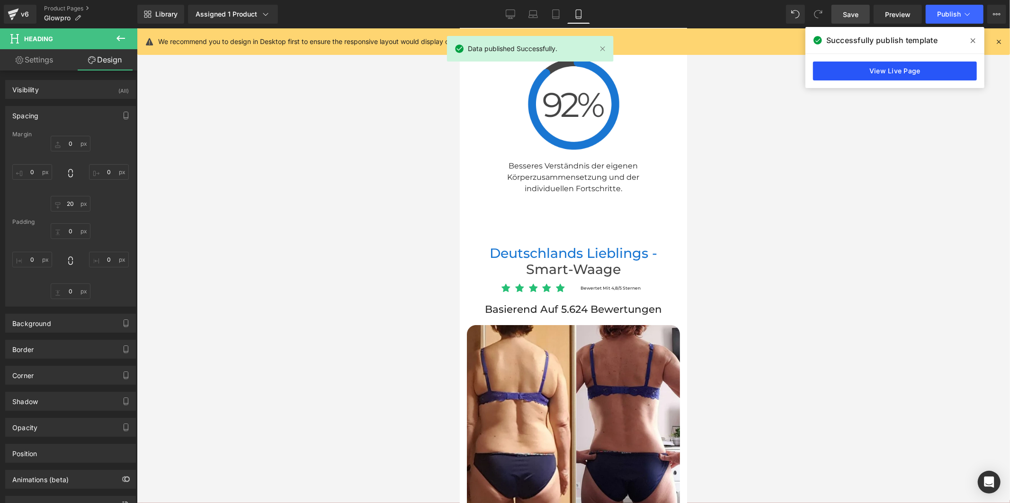
click at [844, 73] on link "View Live Page" at bounding box center [895, 71] width 164 height 19
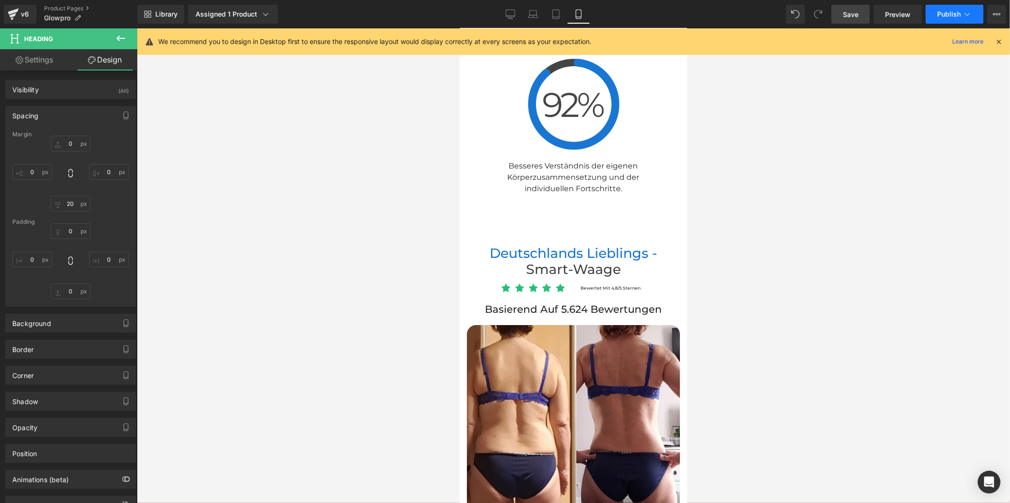
click at [952, 18] on span "Publish" at bounding box center [949, 14] width 24 height 8
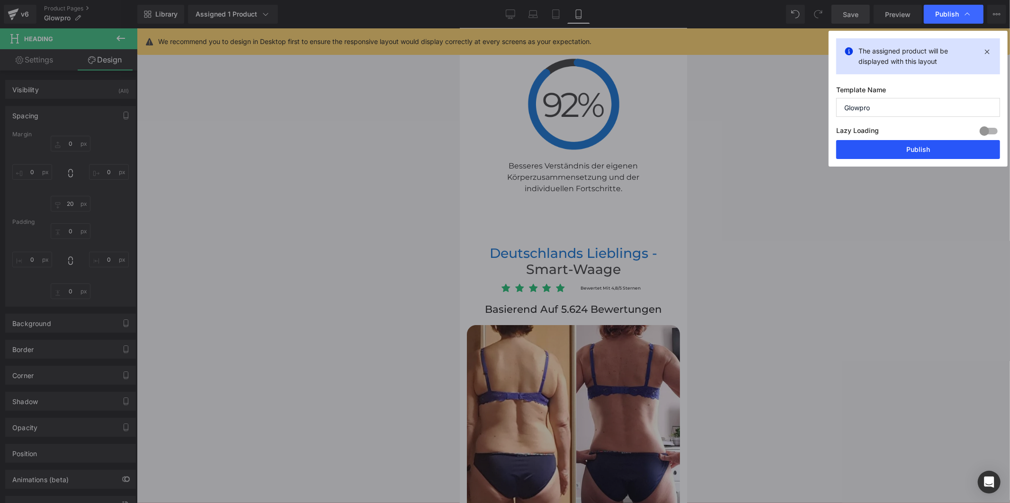
click at [922, 147] on button "Publish" at bounding box center [918, 149] width 164 height 19
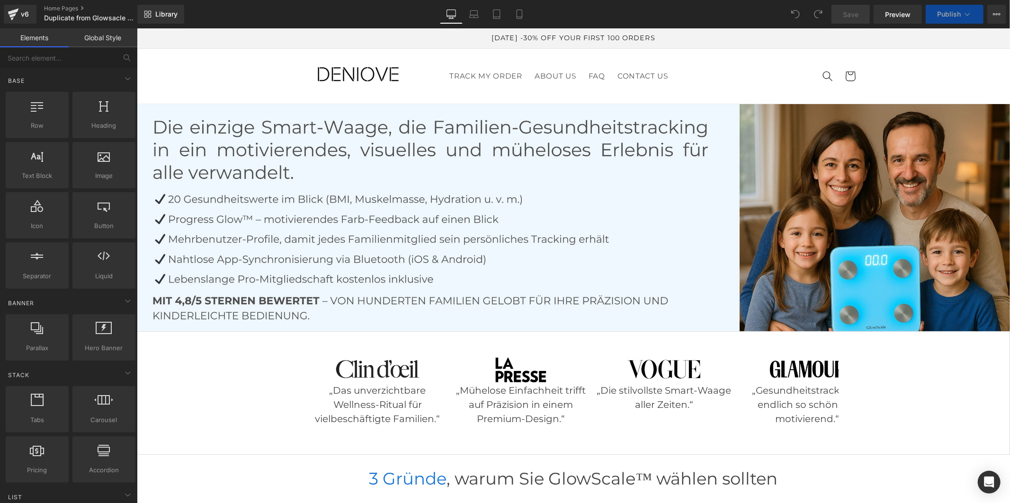
click at [95, 36] on link "Global Style" at bounding box center [103, 37] width 69 height 19
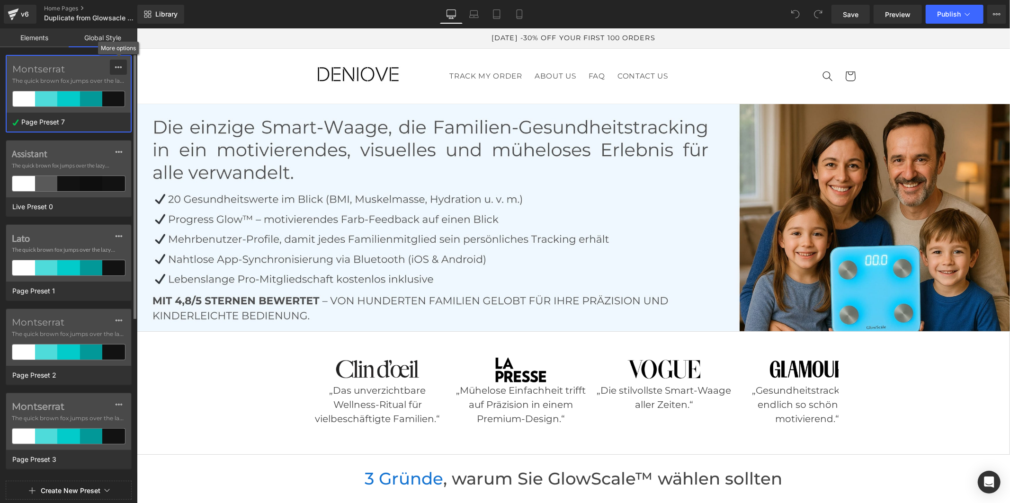
click at [121, 72] on div at bounding box center [119, 67] width 8 height 15
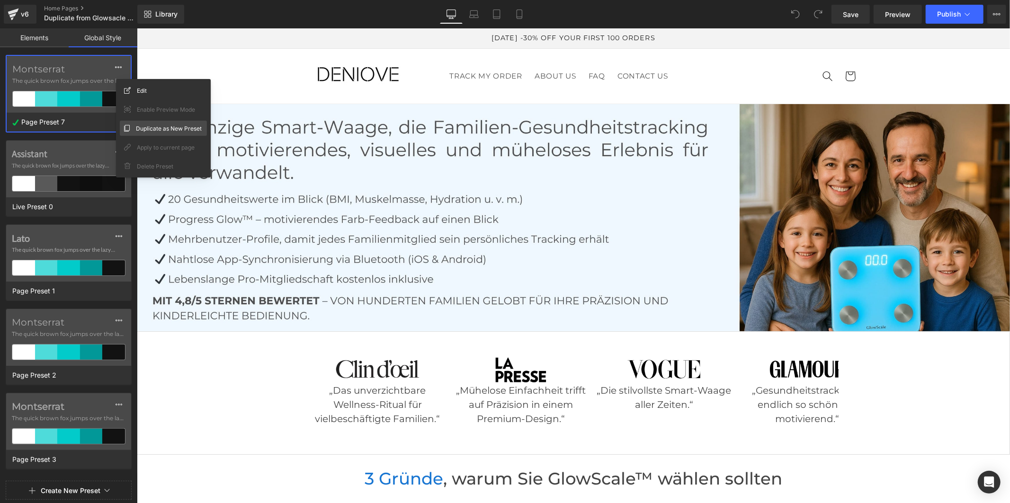
click at [141, 126] on span "Duplicate as New Preset" at bounding box center [169, 129] width 66 height 10
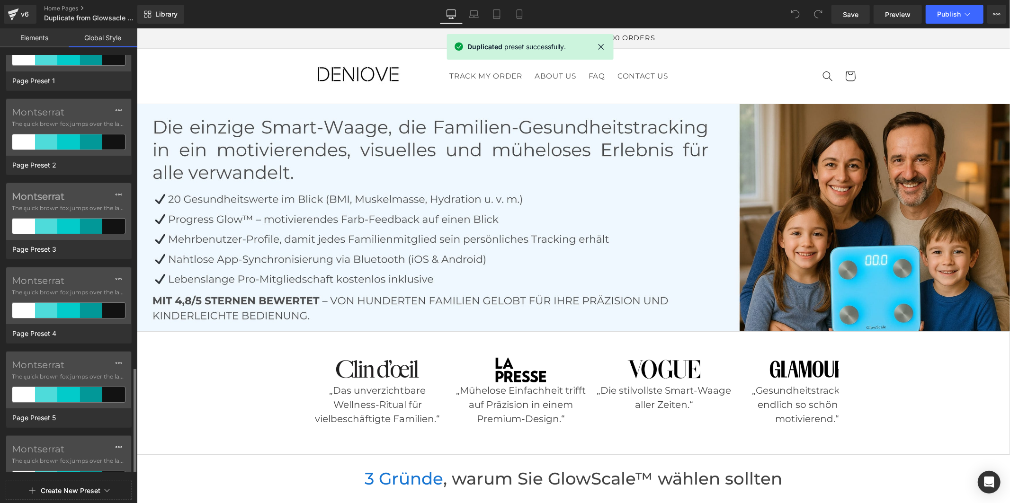
scroll to position [337, 0]
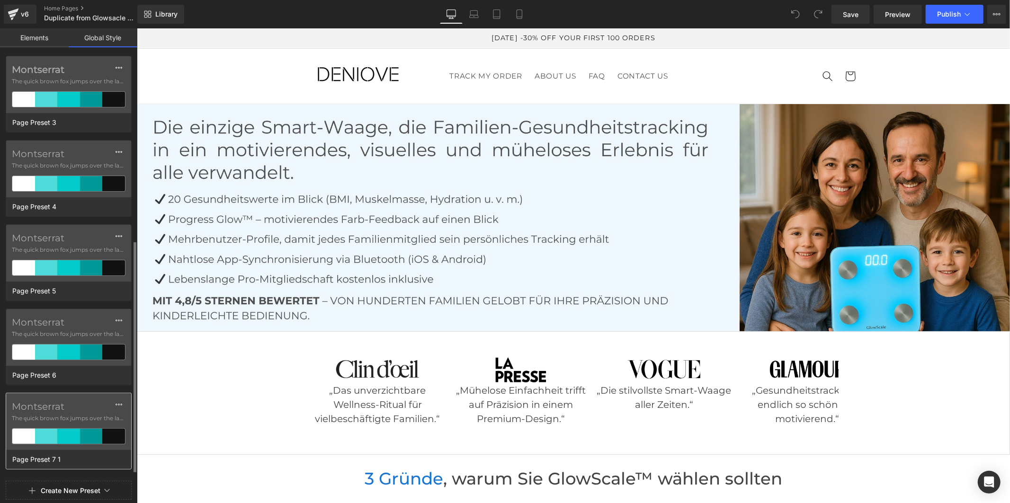
click at [51, 405] on label "Montserrat" at bounding box center [69, 406] width 114 height 11
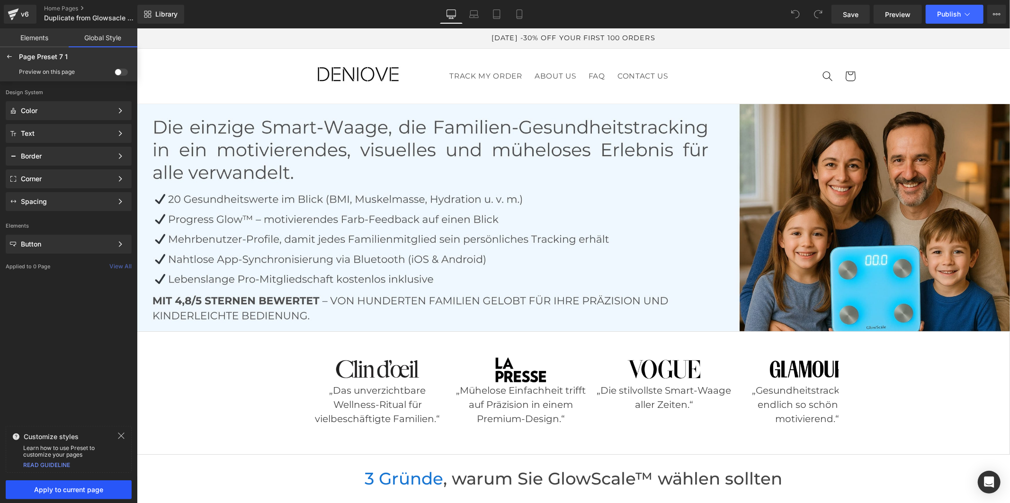
click at [73, 492] on span "Apply to current page" at bounding box center [68, 490] width 115 height 8
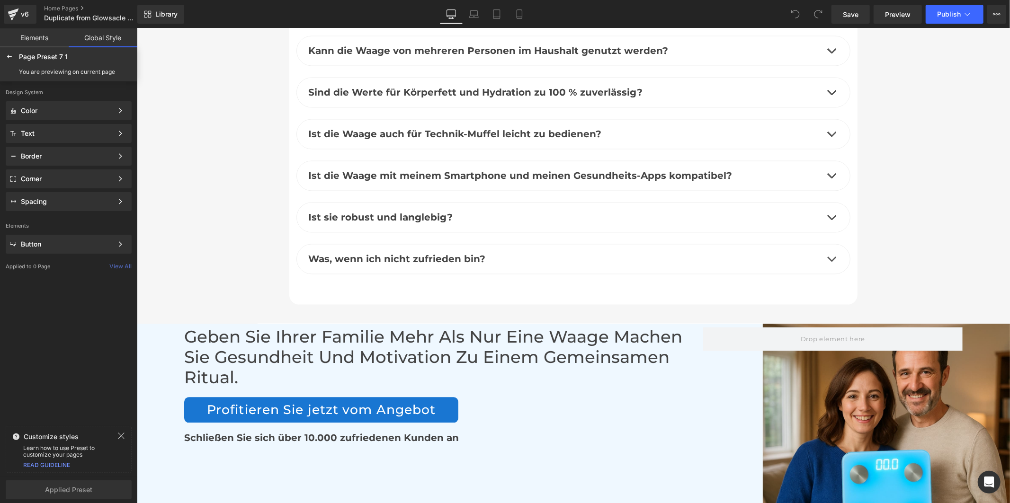
scroll to position [4841, 0]
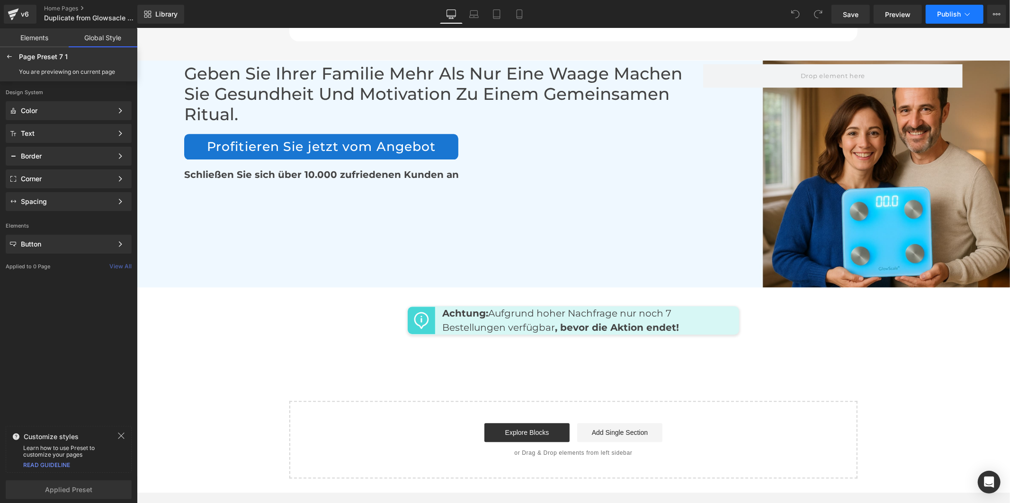
click at [940, 16] on span "Publish" at bounding box center [949, 14] width 24 height 8
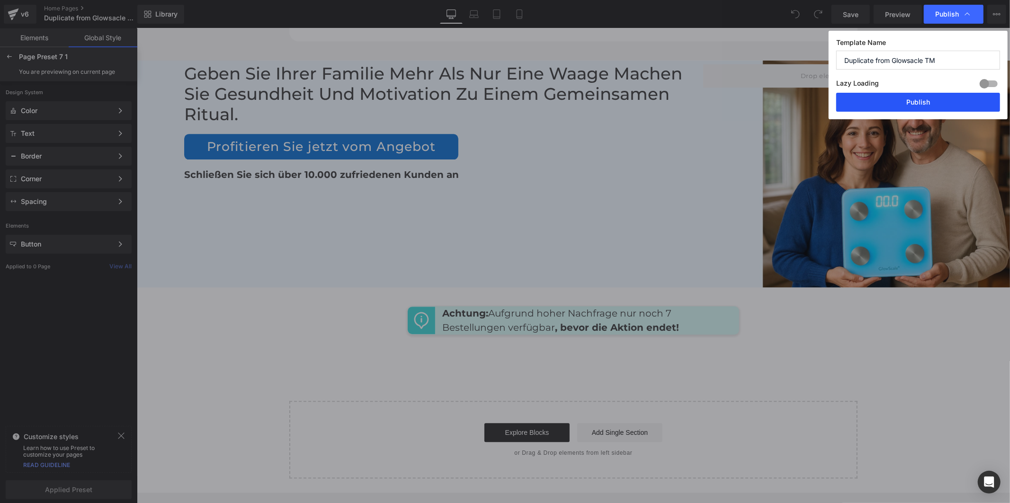
click at [939, 100] on button "Publish" at bounding box center [918, 102] width 164 height 19
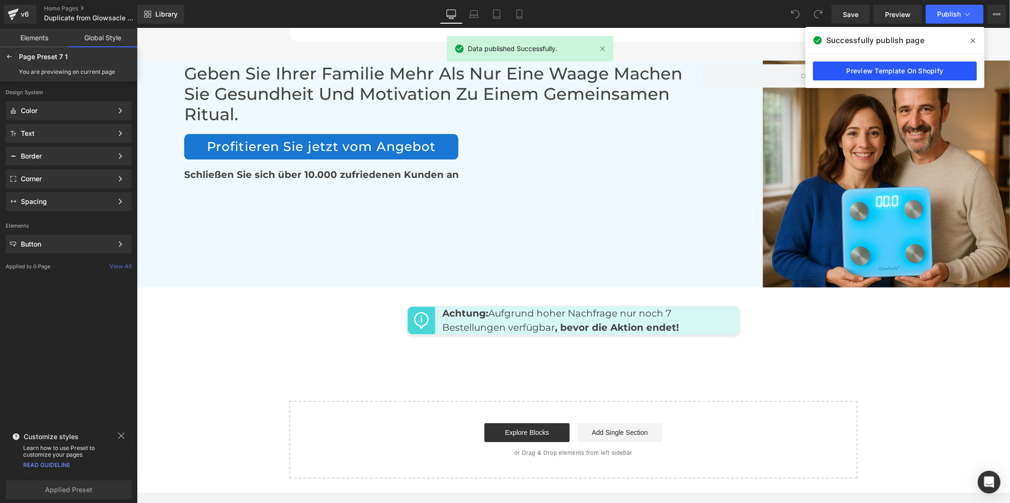
click at [915, 76] on link "Preview Template On Shopify" at bounding box center [895, 71] width 164 height 19
